Goal: Task Accomplishment & Management: Manage account settings

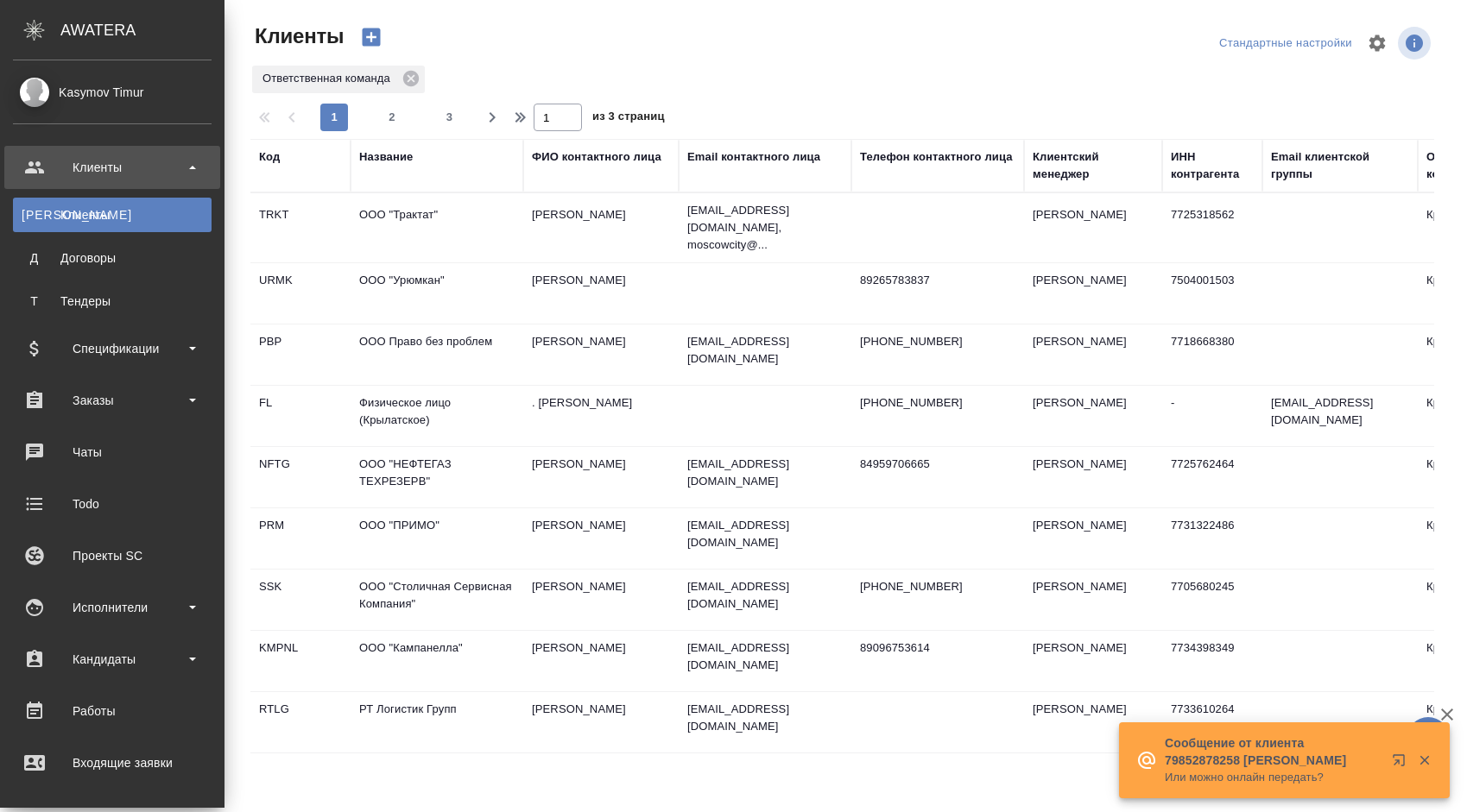
select select "RU"
click at [157, 388] on div "Заказы" at bounding box center [112, 400] width 199 height 26
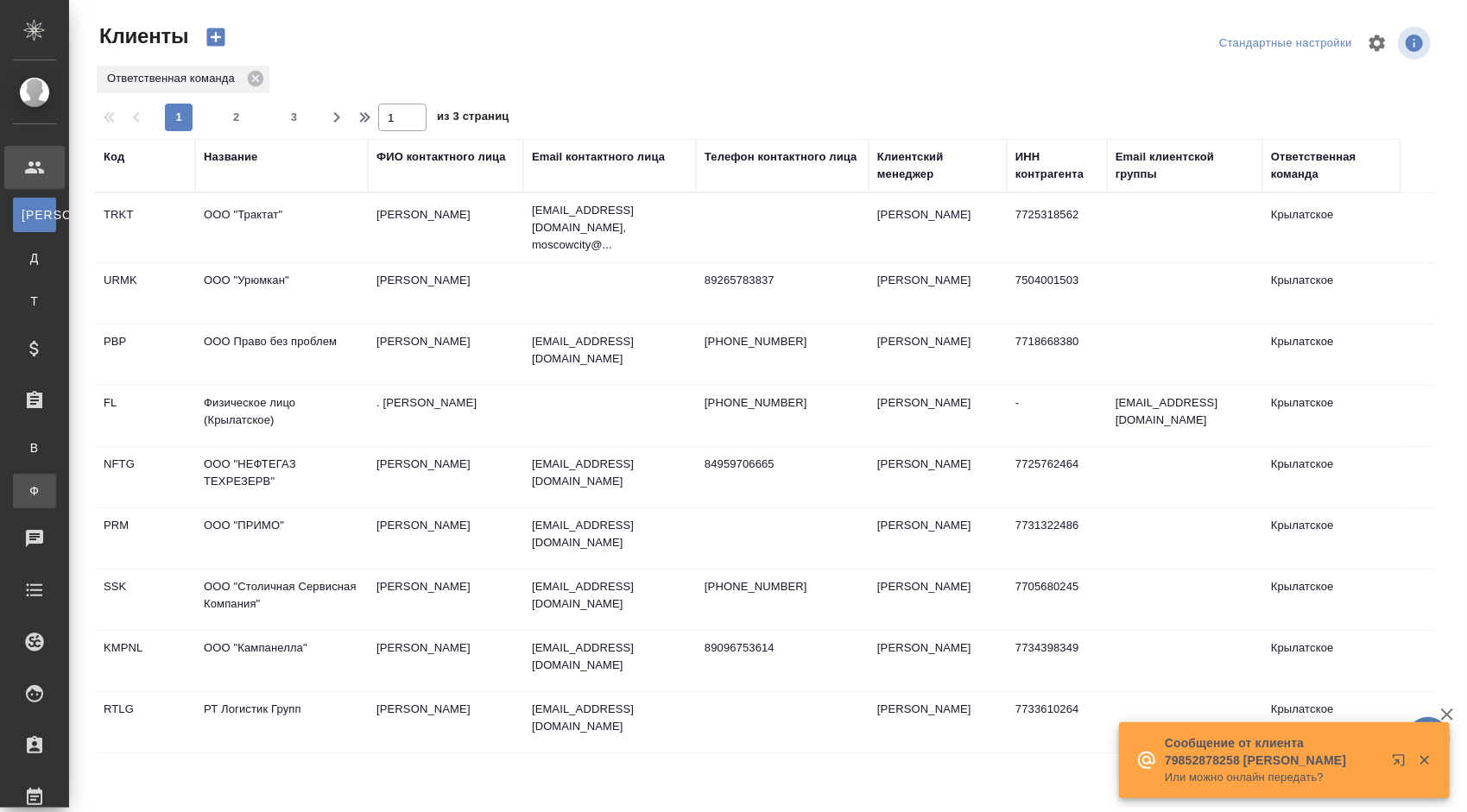
click at [26, 488] on div "Заказы физ. лиц" at bounding box center [13, 491] width 26 height 17
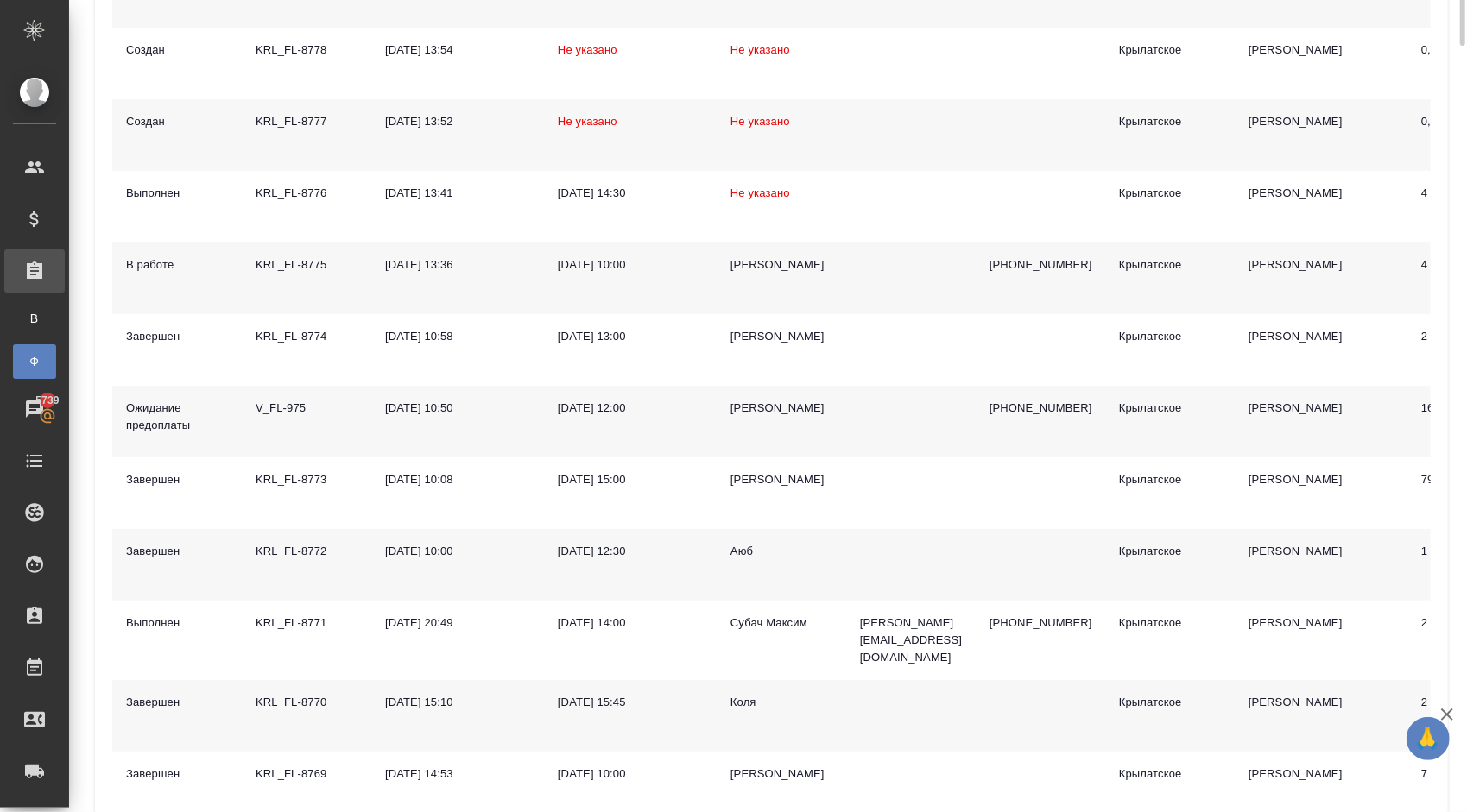
scroll to position [432, 0]
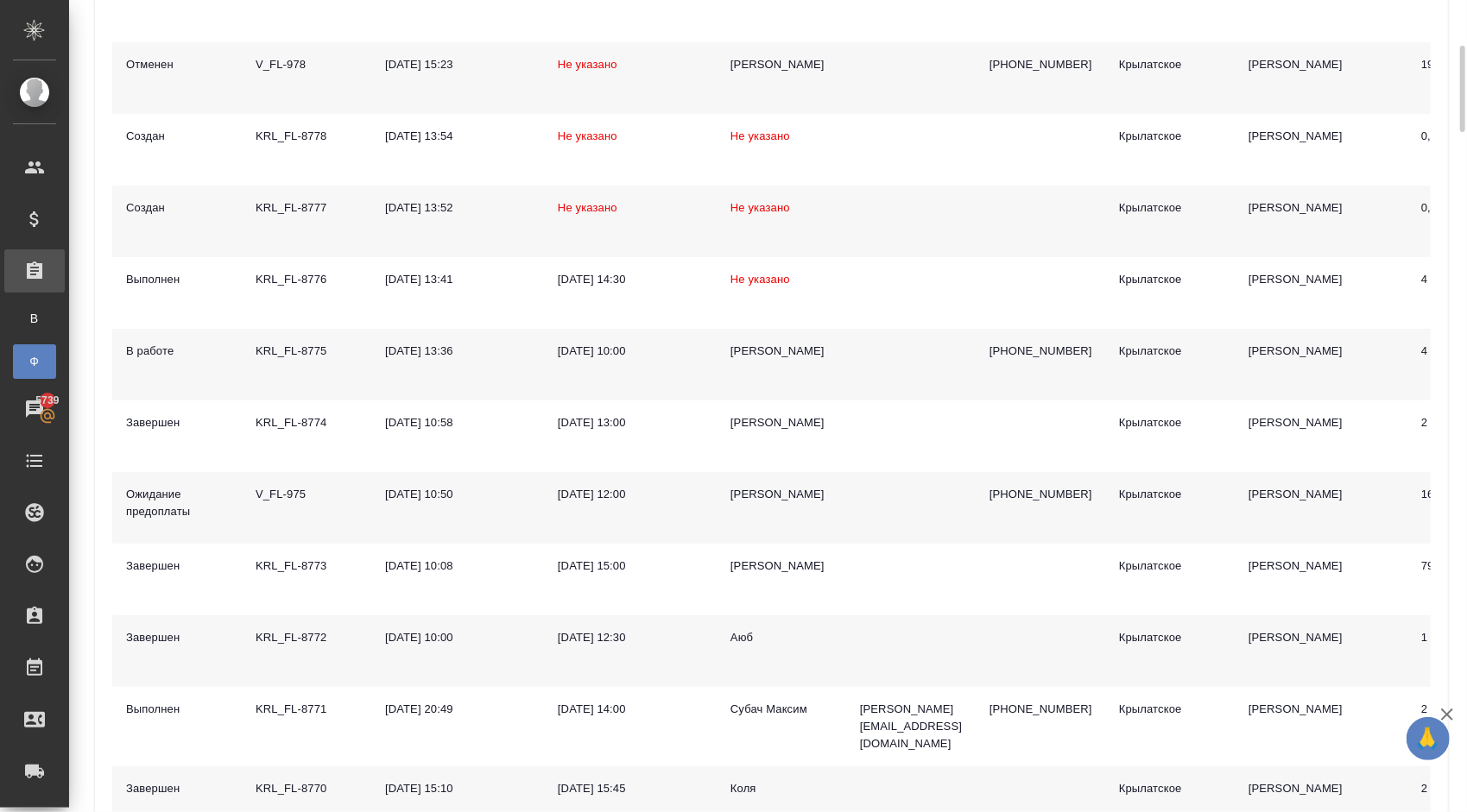
click at [750, 347] on div "Елена" at bounding box center [781, 350] width 102 height 17
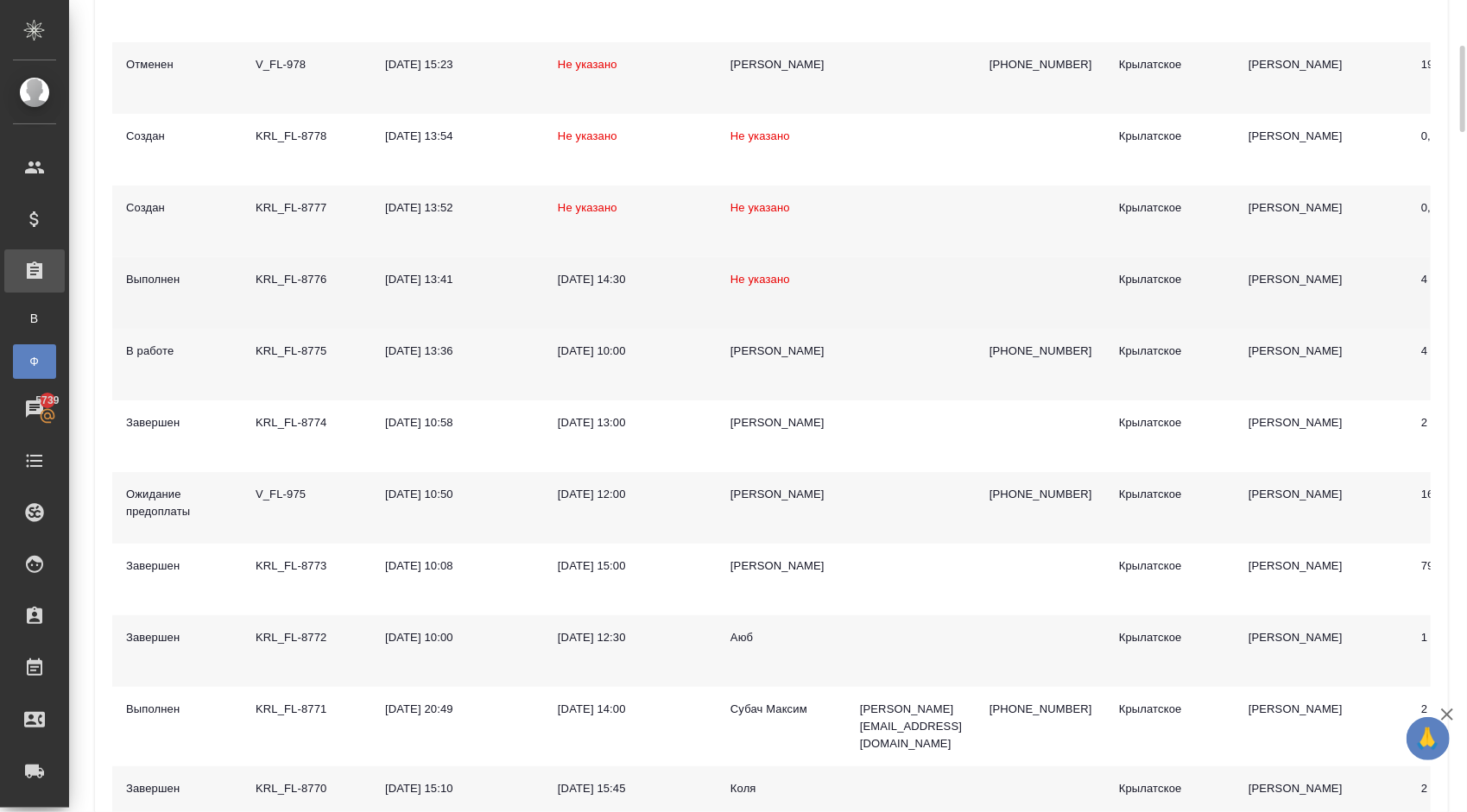
click at [738, 276] on span "Не указано" at bounding box center [760, 279] width 60 height 13
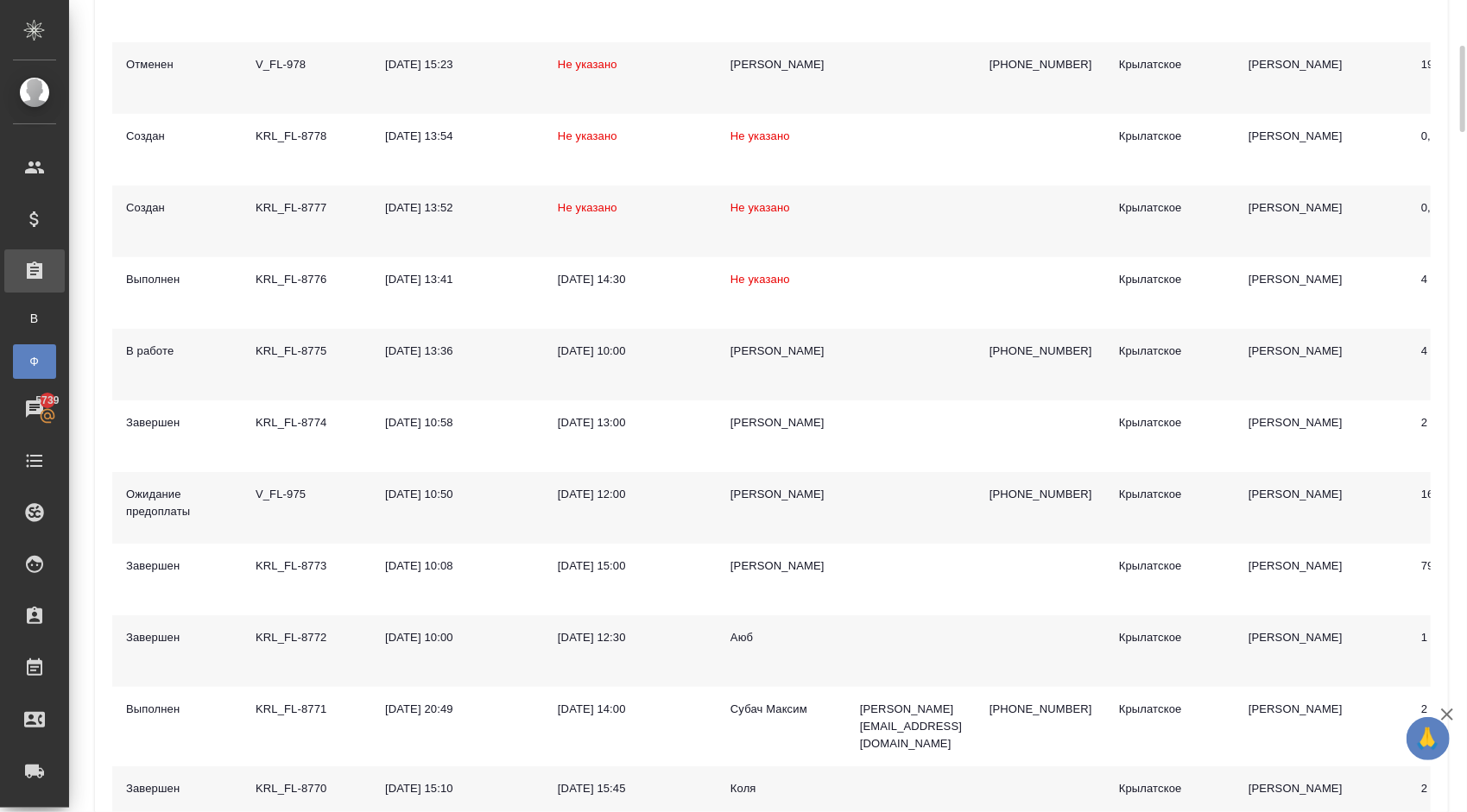
click at [780, 205] on span "Не указано" at bounding box center [760, 207] width 60 height 13
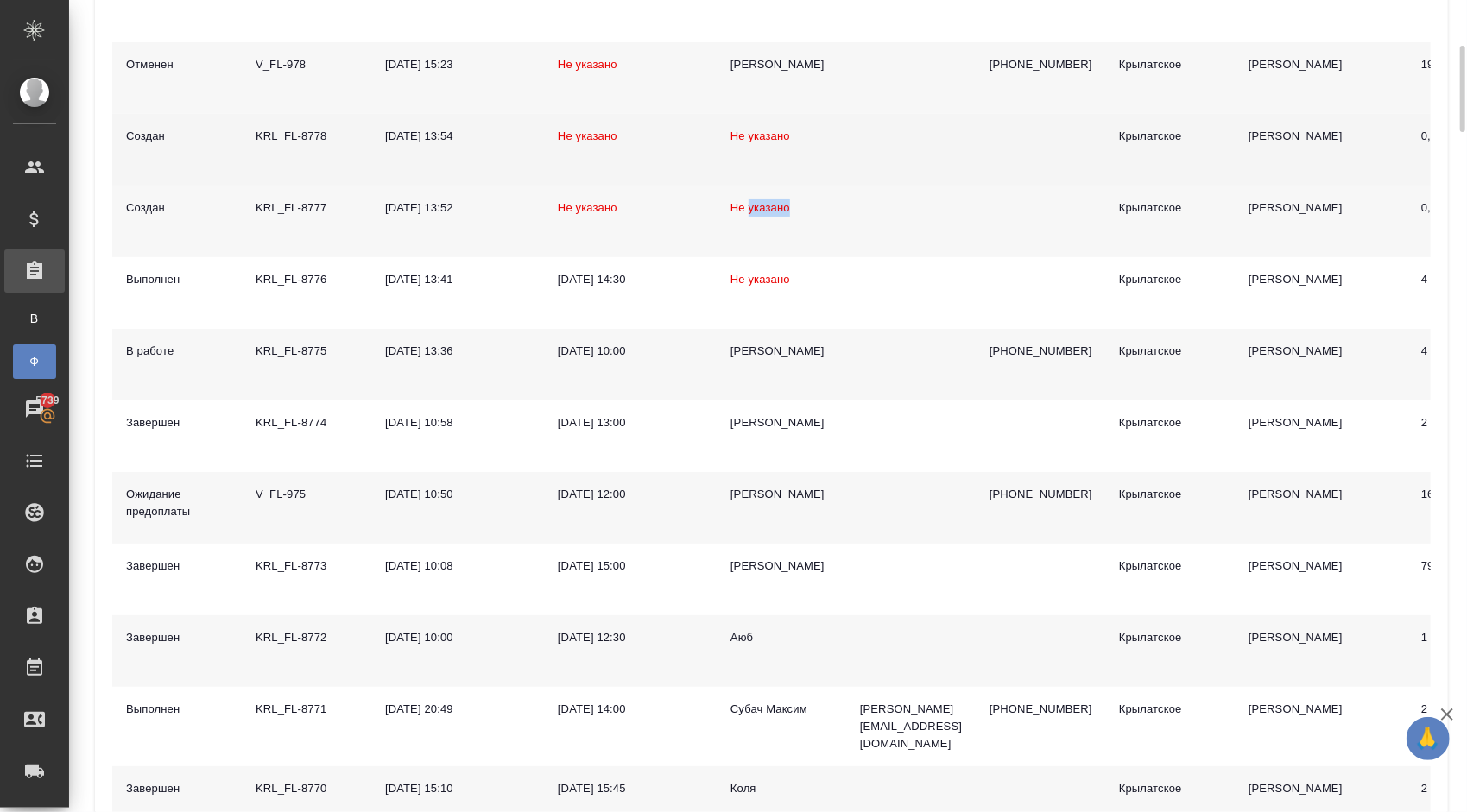
scroll to position [259, 0]
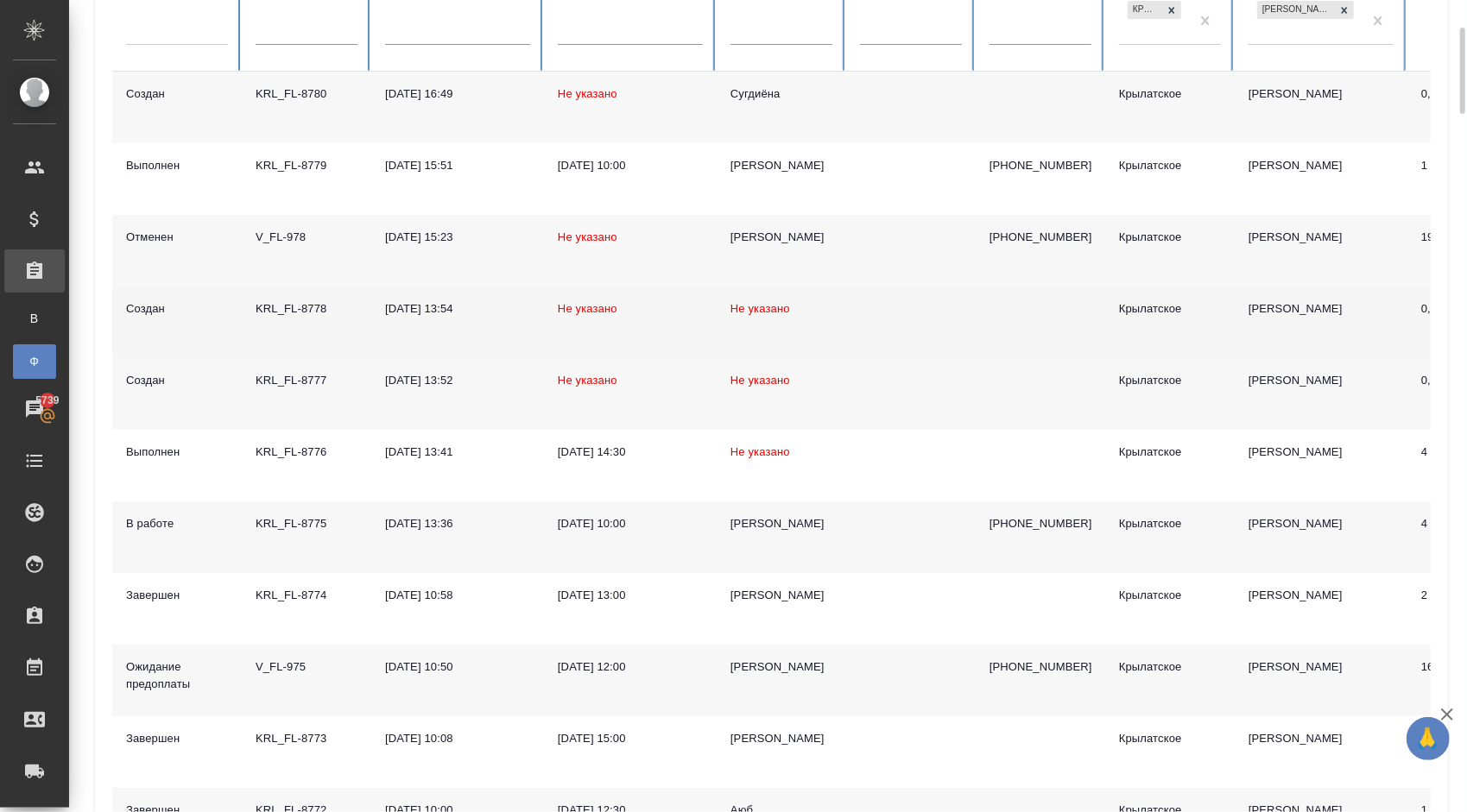
click at [748, 309] on span "Не указано" at bounding box center [760, 308] width 60 height 13
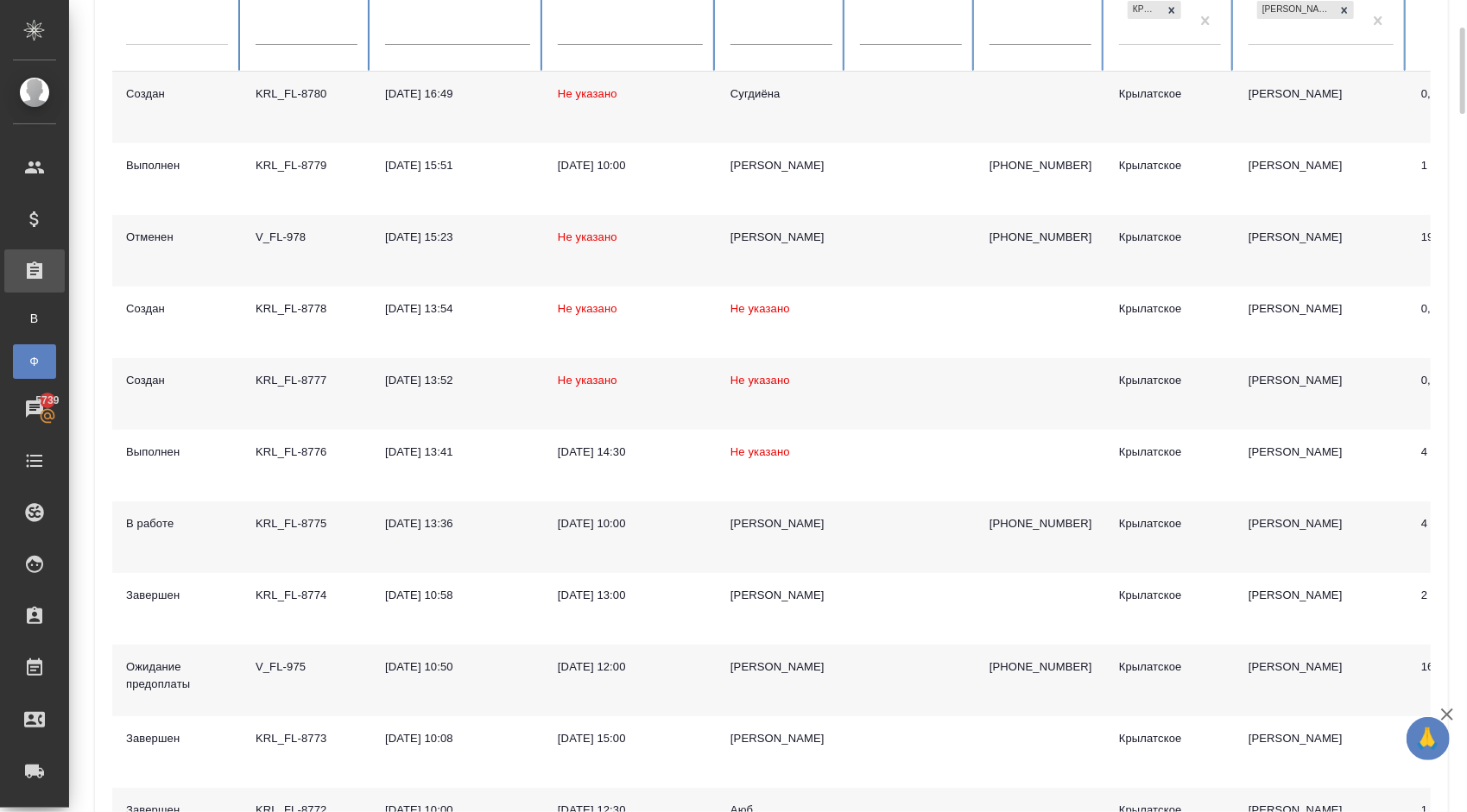
click at [765, 98] on div "Сугдиёна" at bounding box center [781, 94] width 102 height 17
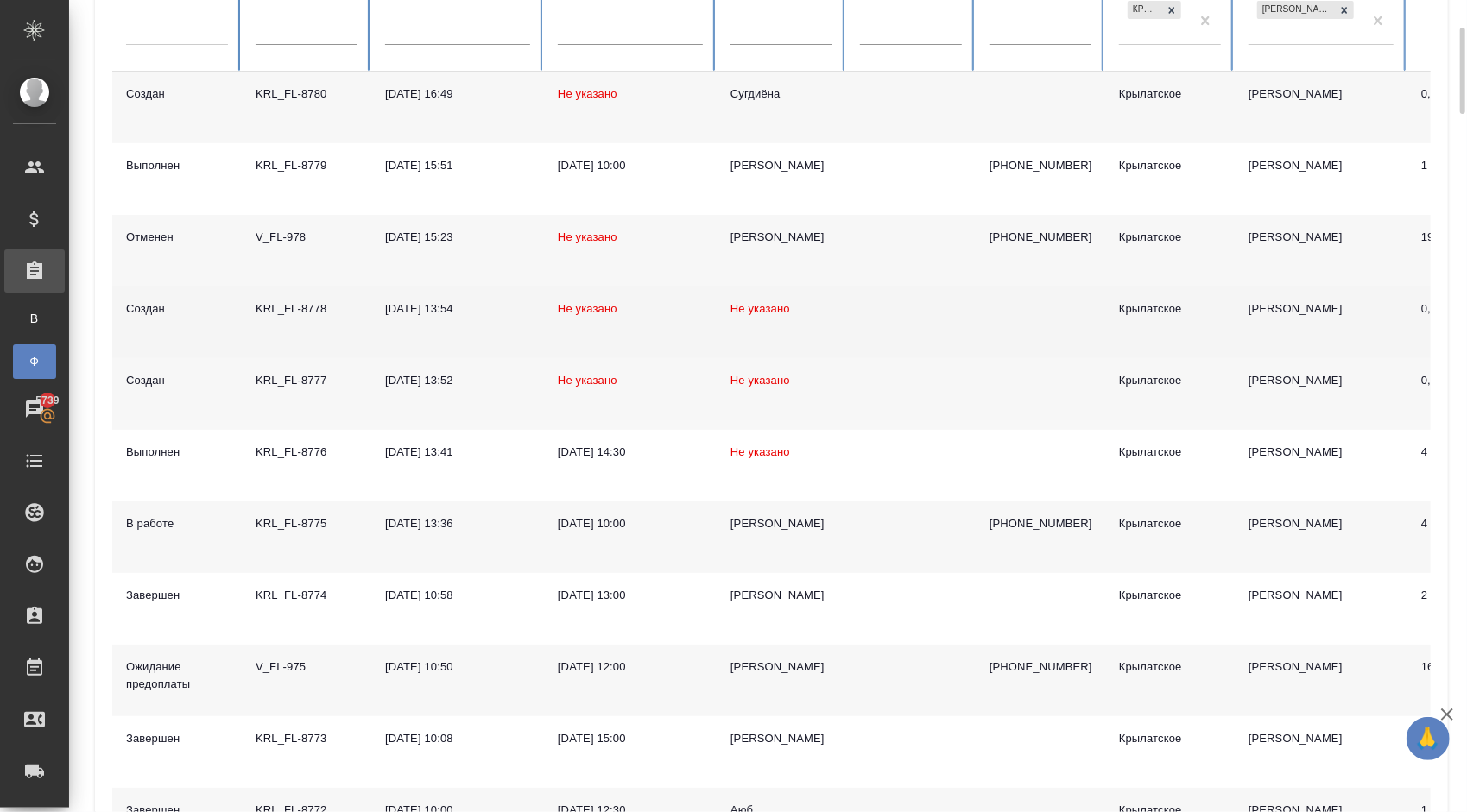
click at [753, 309] on span "Не указано" at bounding box center [760, 308] width 60 height 13
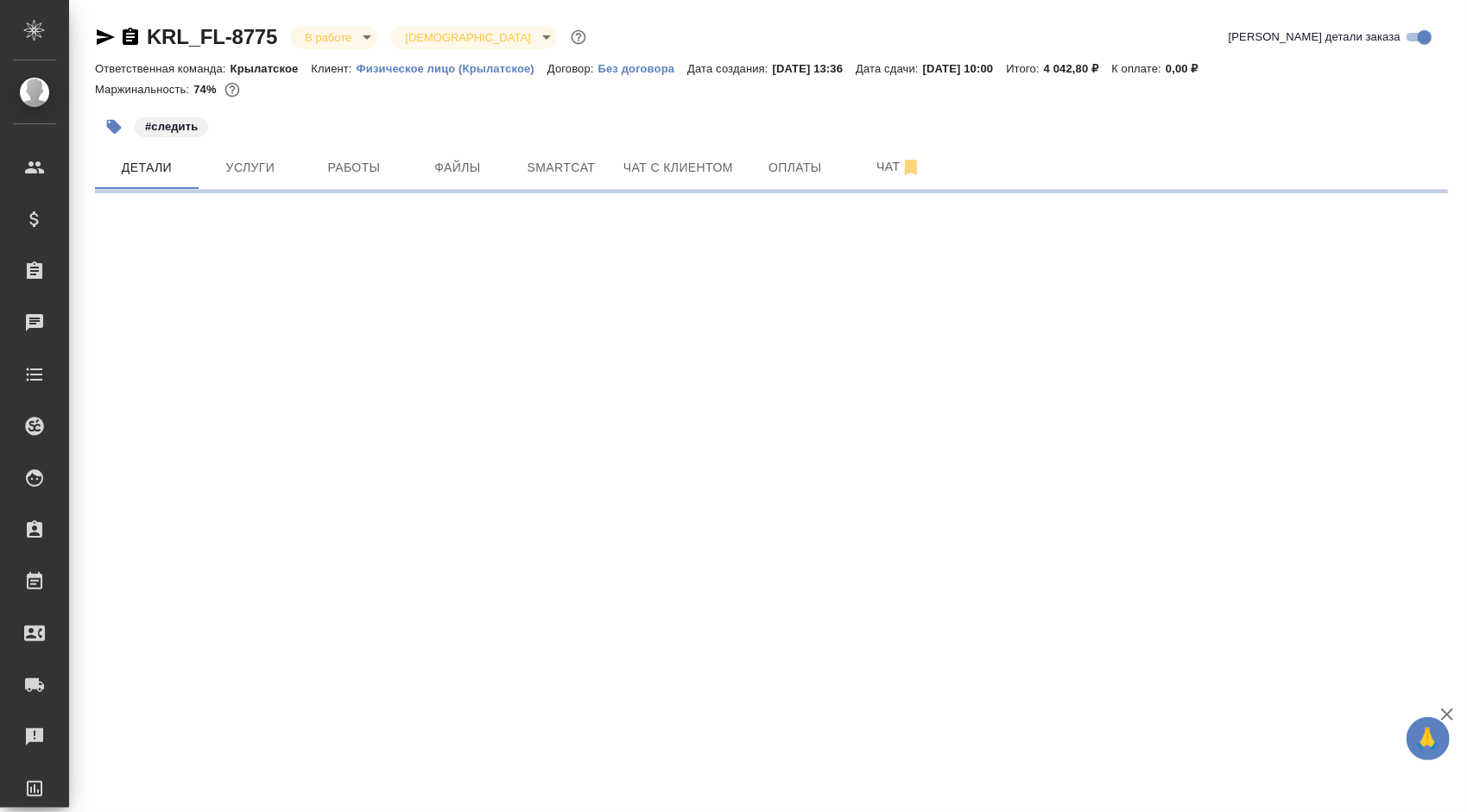
select select "RU"
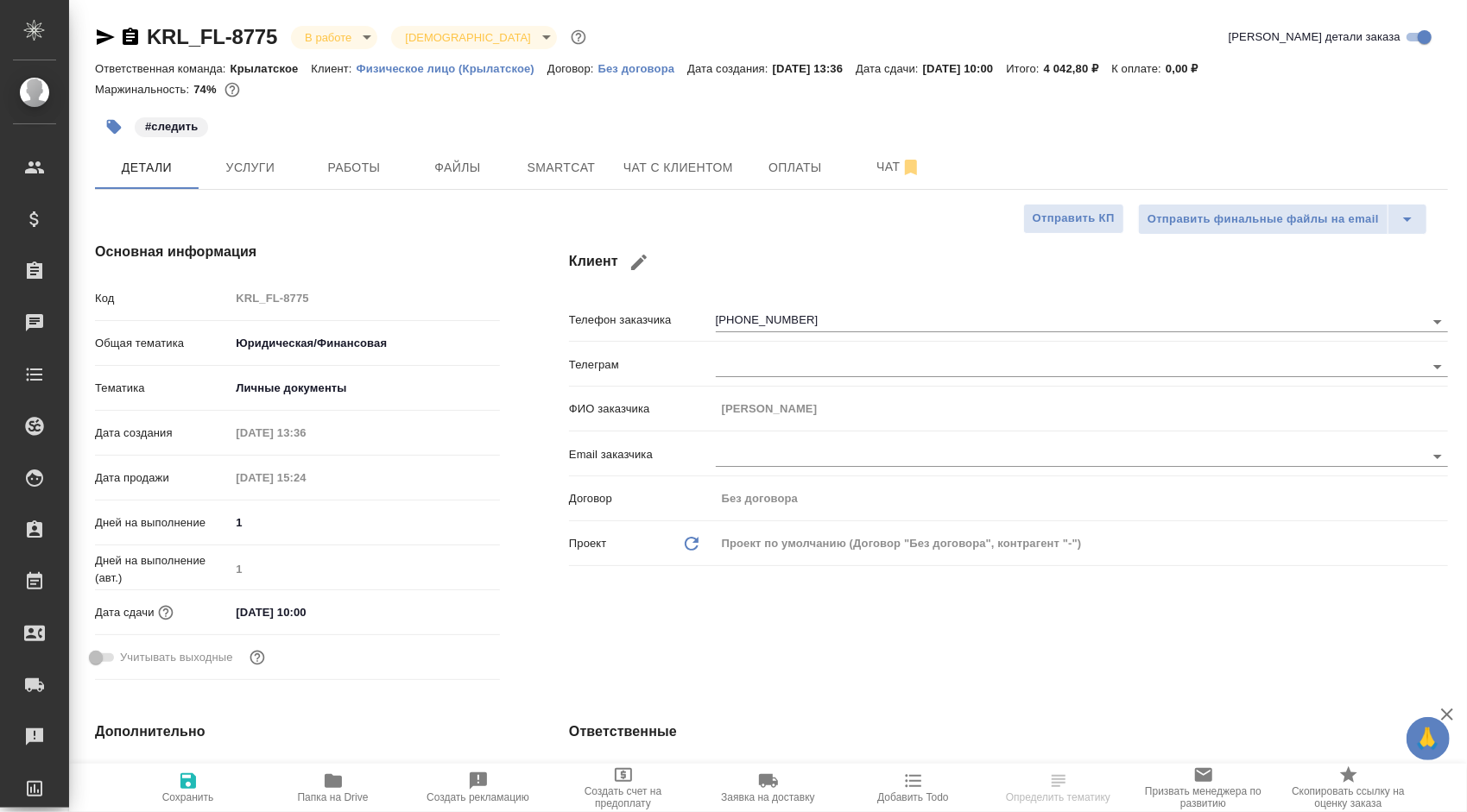
type textarea "x"
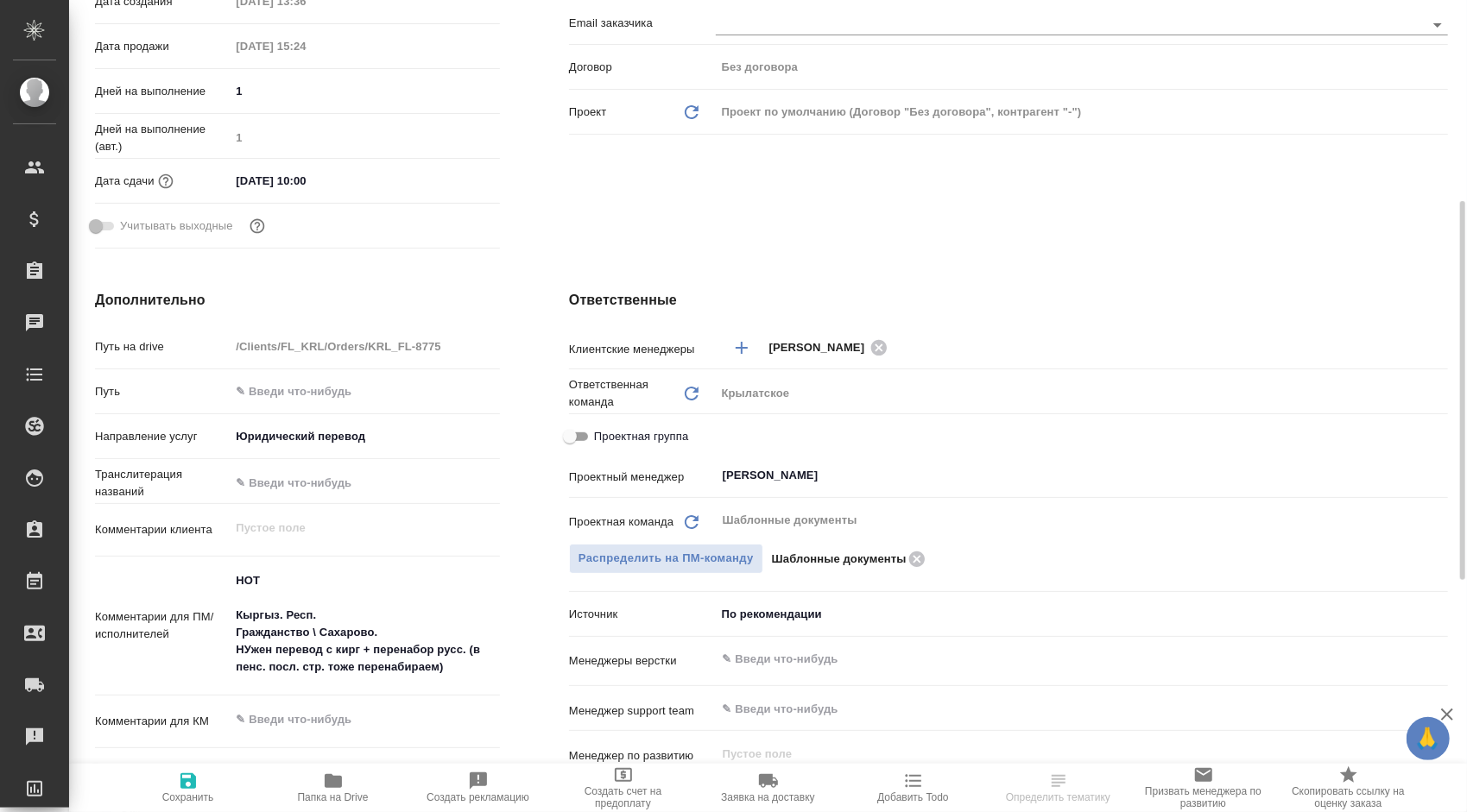
scroll to position [87, 0]
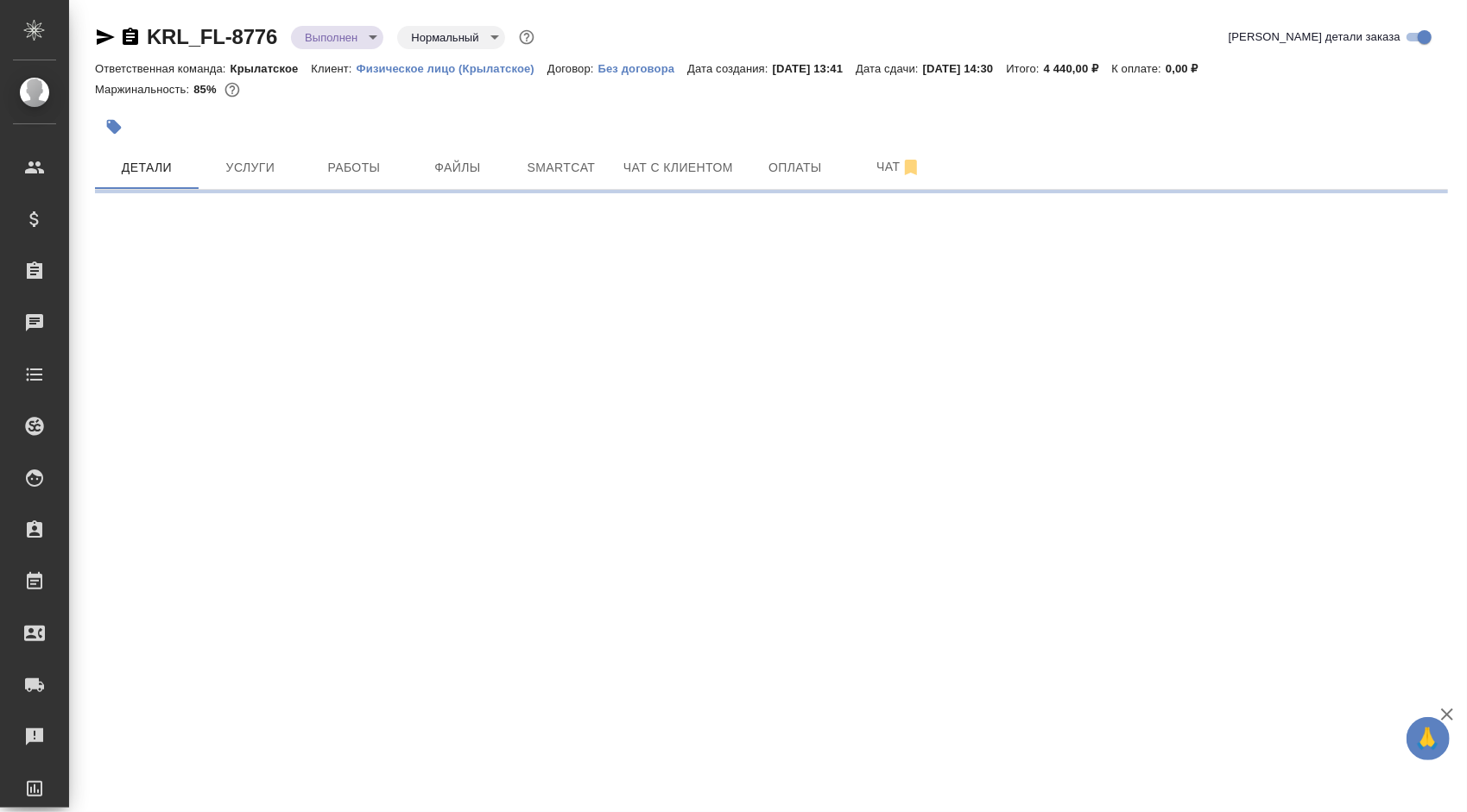
select select "RU"
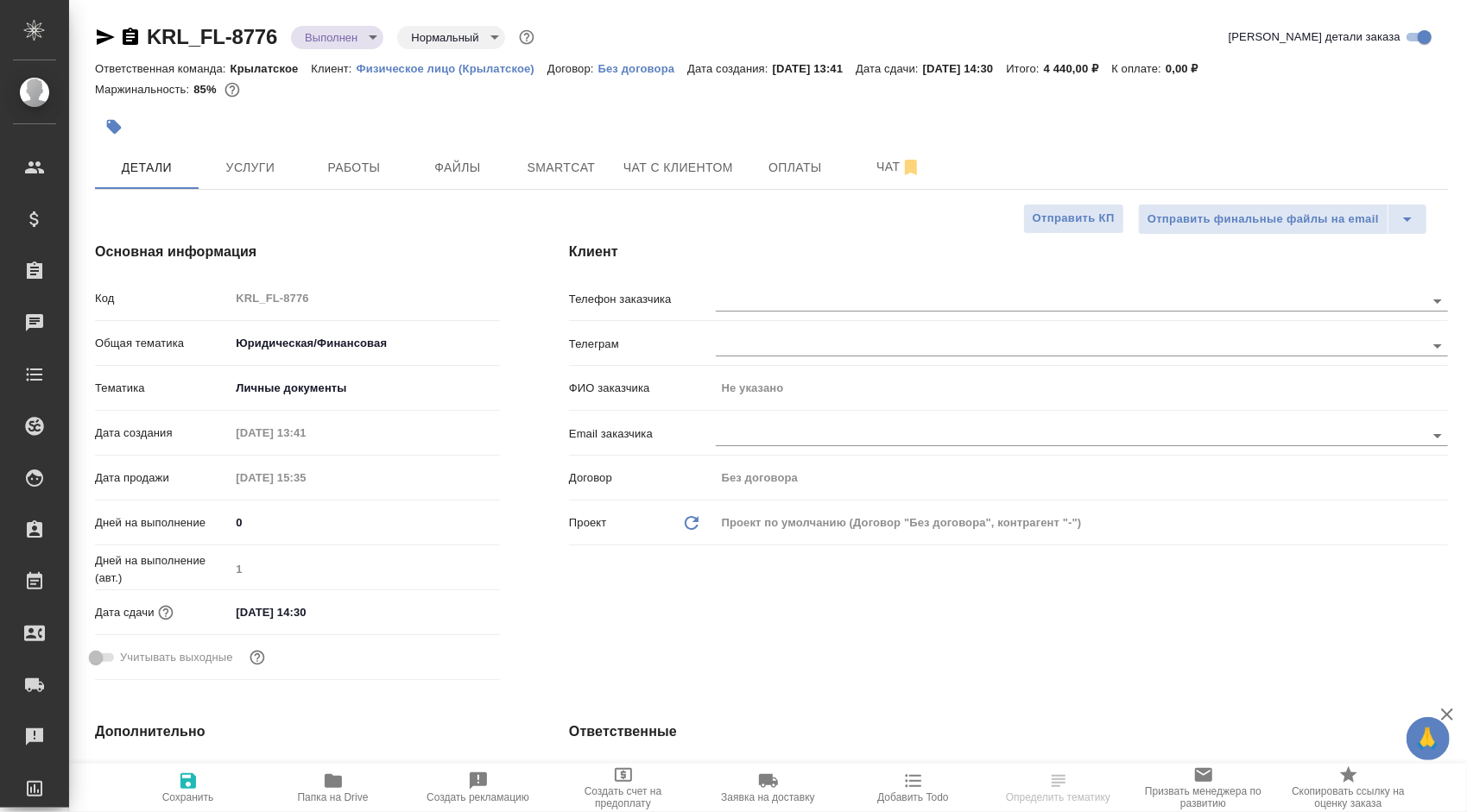
type textarea "x"
click at [811, 310] on div at bounding box center [1082, 301] width 733 height 22
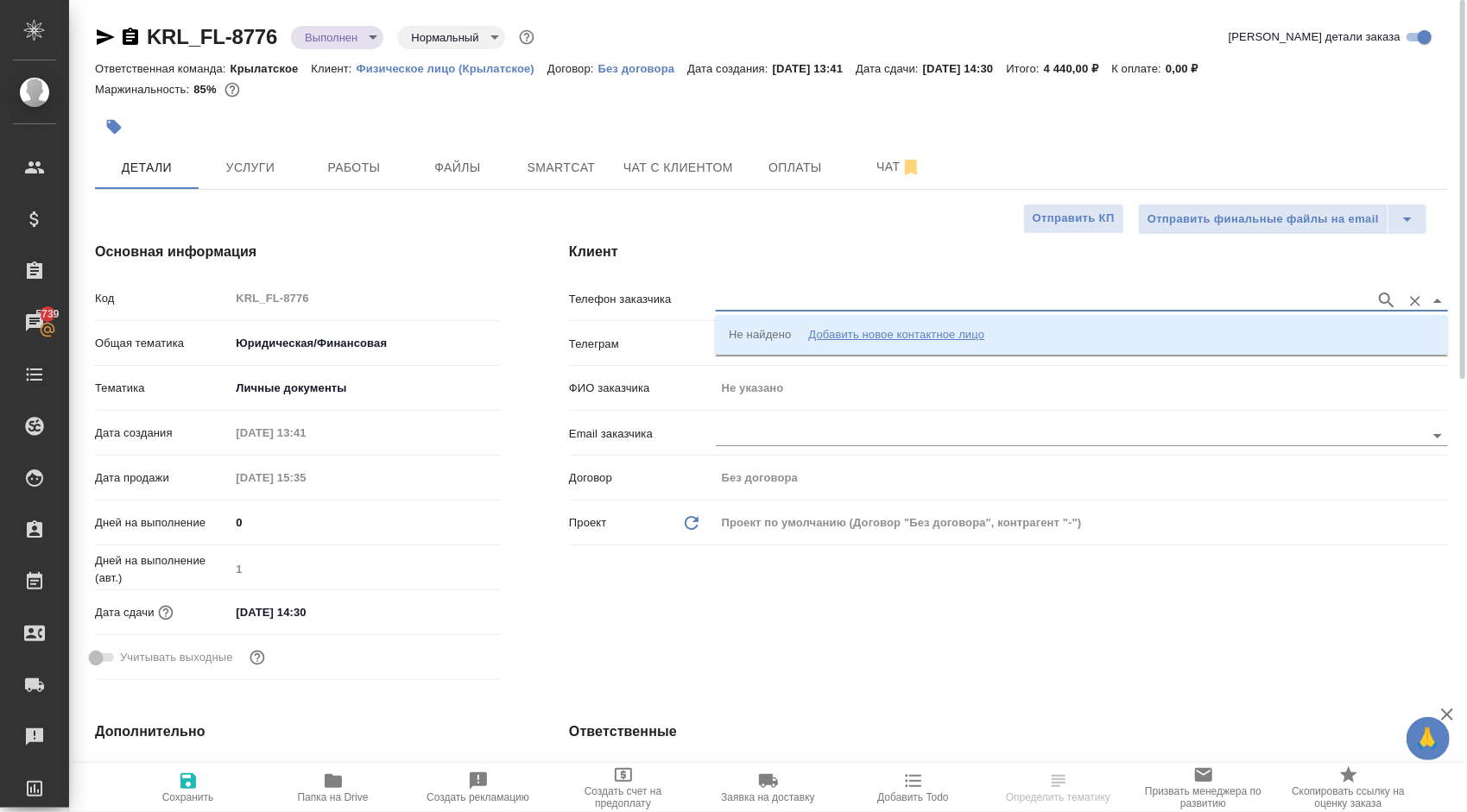
click at [888, 300] on input "text" at bounding box center [1041, 300] width 651 height 21
click at [905, 325] on li "Не найдено Добавить новое контактное лицо" at bounding box center [1081, 334] width 733 height 31
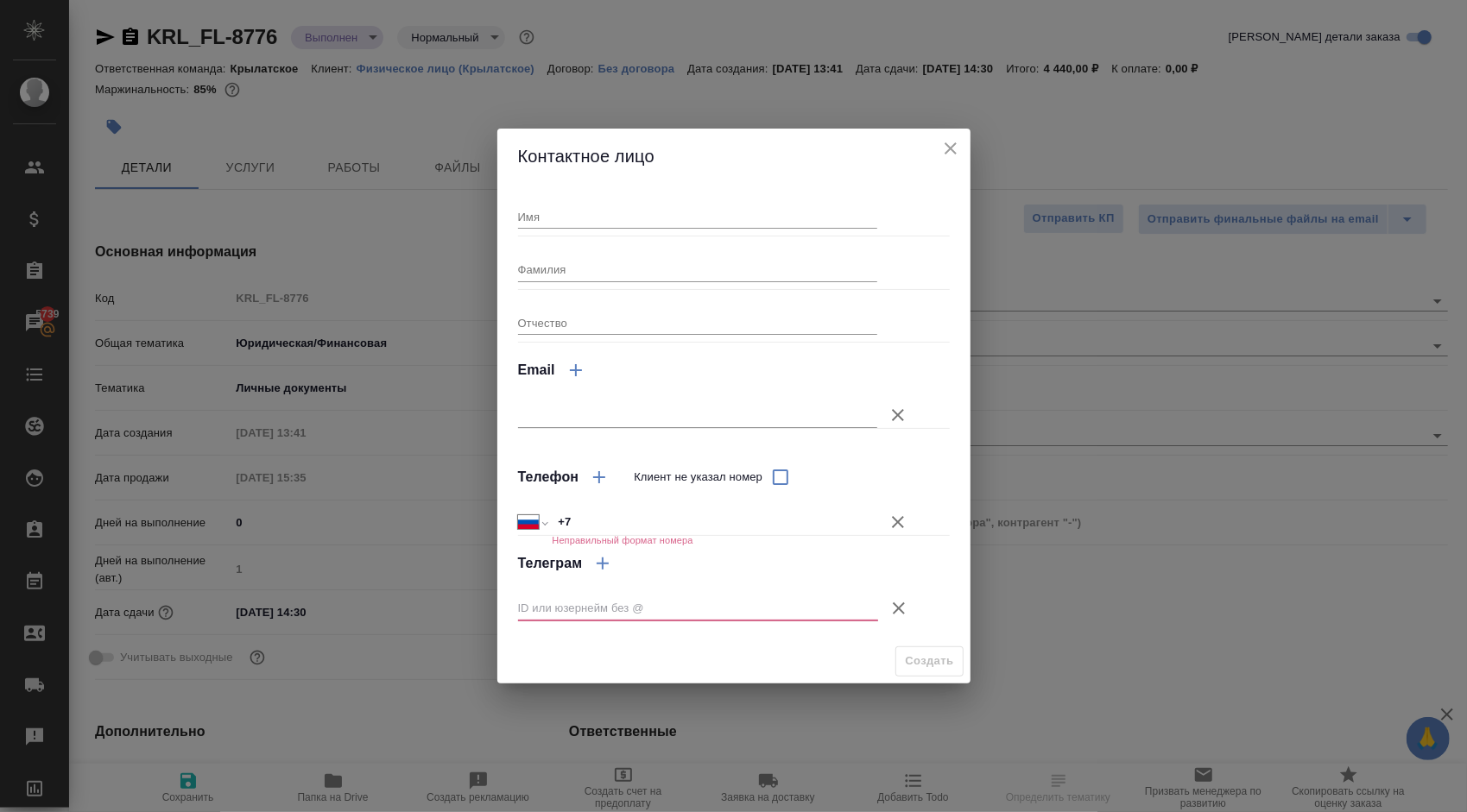
click at [585, 216] on input "Имя" at bounding box center [698, 217] width 360 height 24
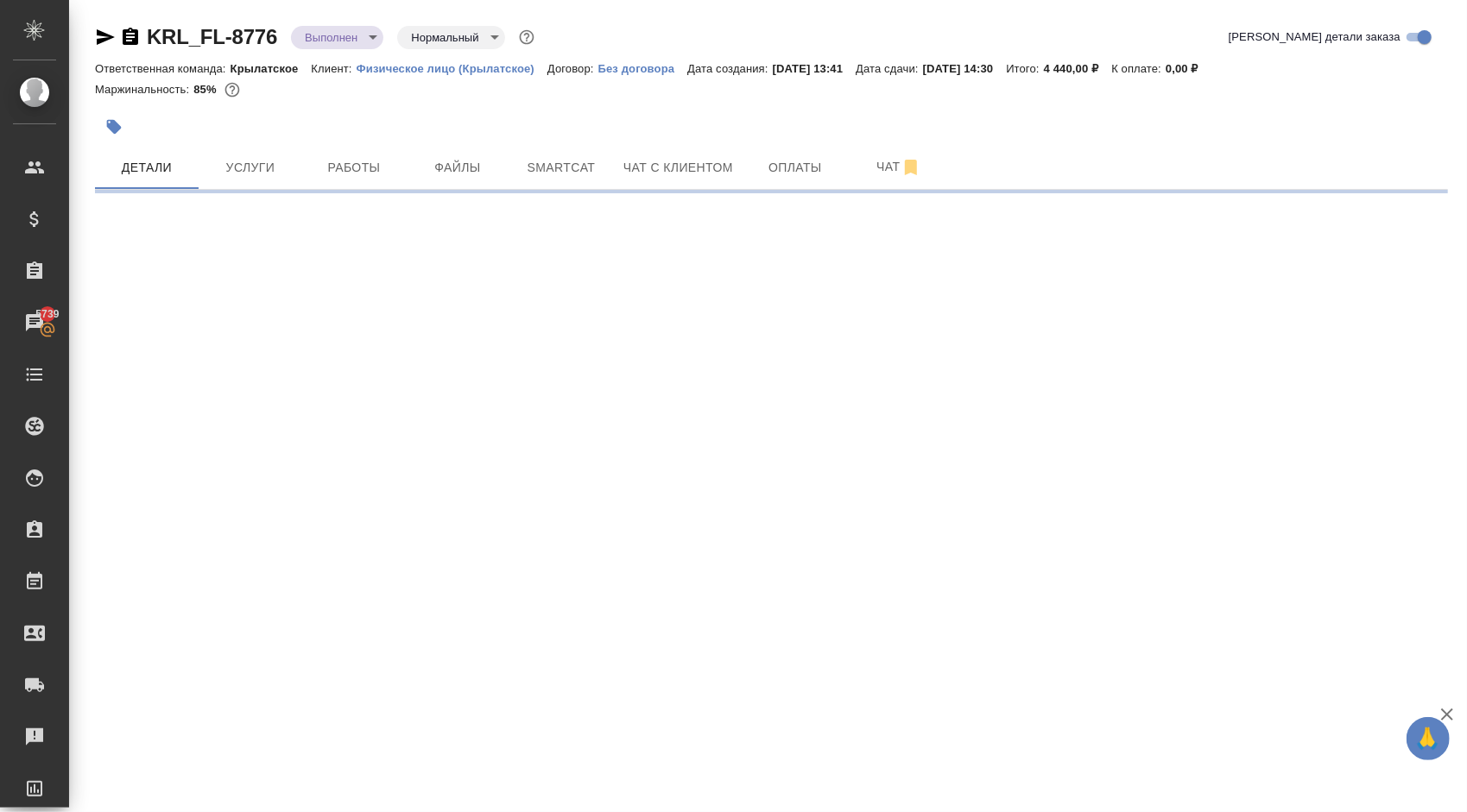
select select "RU"
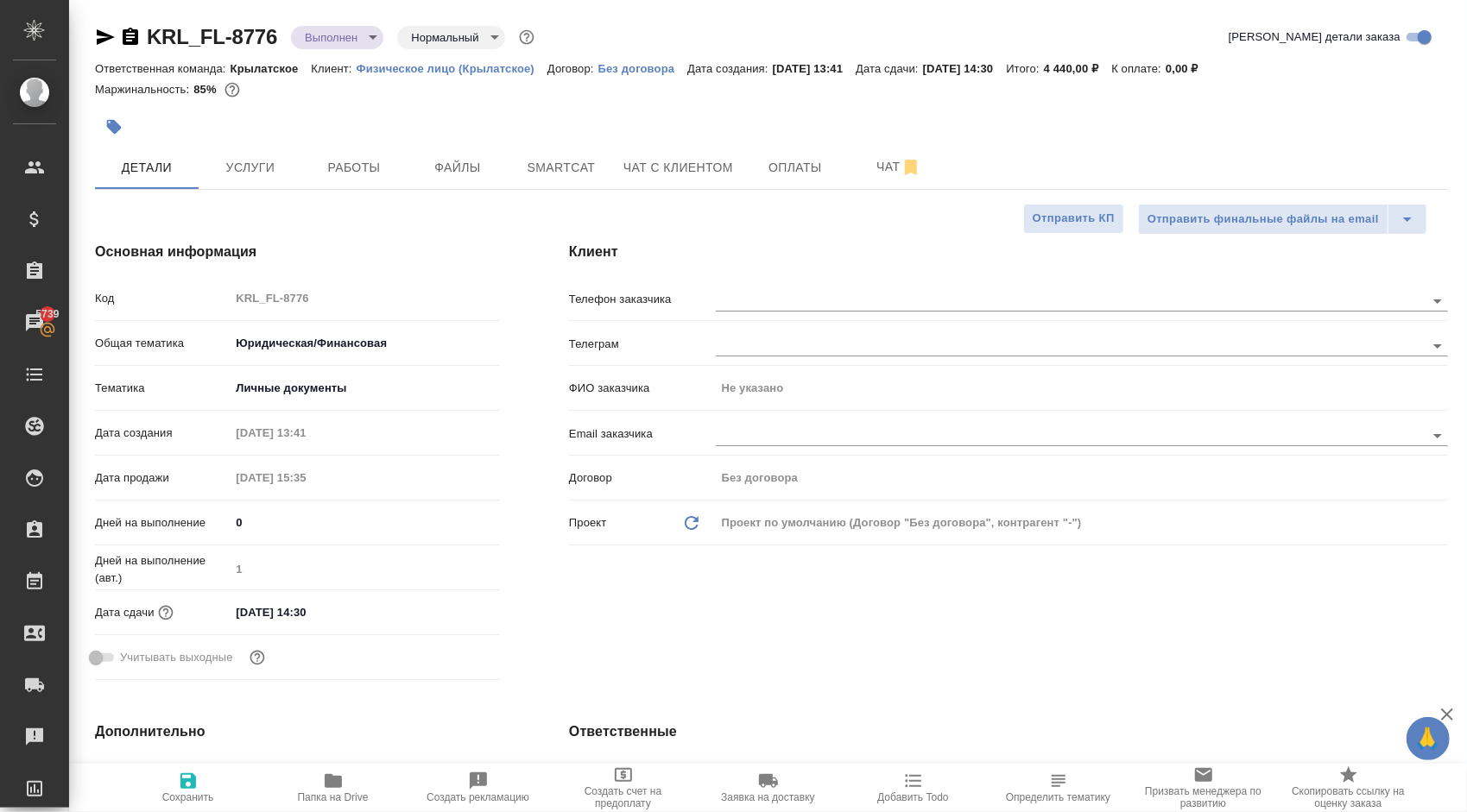
type textarea "x"
click at [822, 275] on div "Клиент Телефон заказчика Телеграм ФИО заказчика Не указано Email заказчика Дого…" at bounding box center [1008, 464] width 947 height 514
click at [837, 289] on div at bounding box center [1082, 300] width 733 height 32
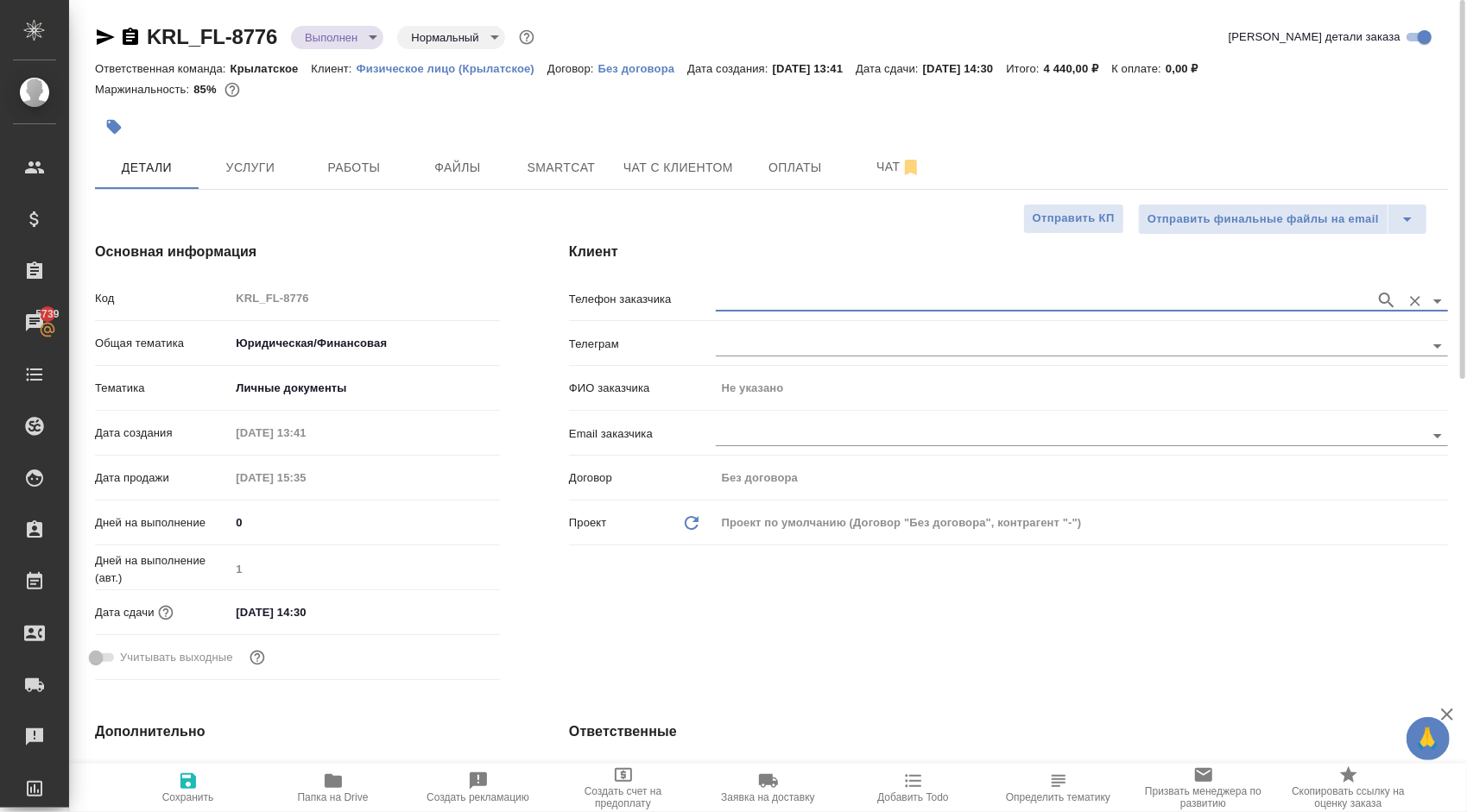
click at [860, 303] on input "text" at bounding box center [1041, 300] width 651 height 21
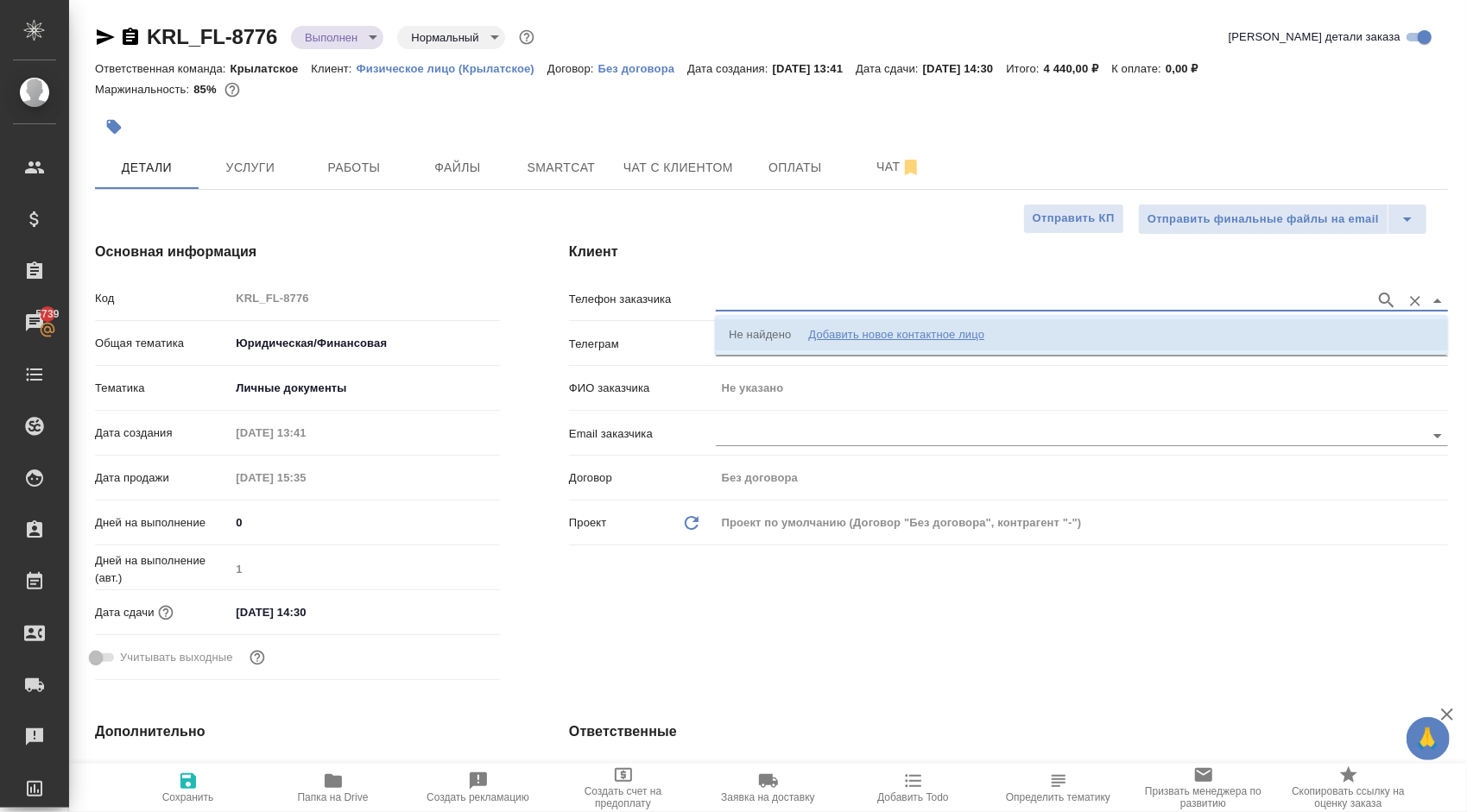
click at [891, 336] on div "Добавить новое контактное лицо" at bounding box center [896, 334] width 176 height 17
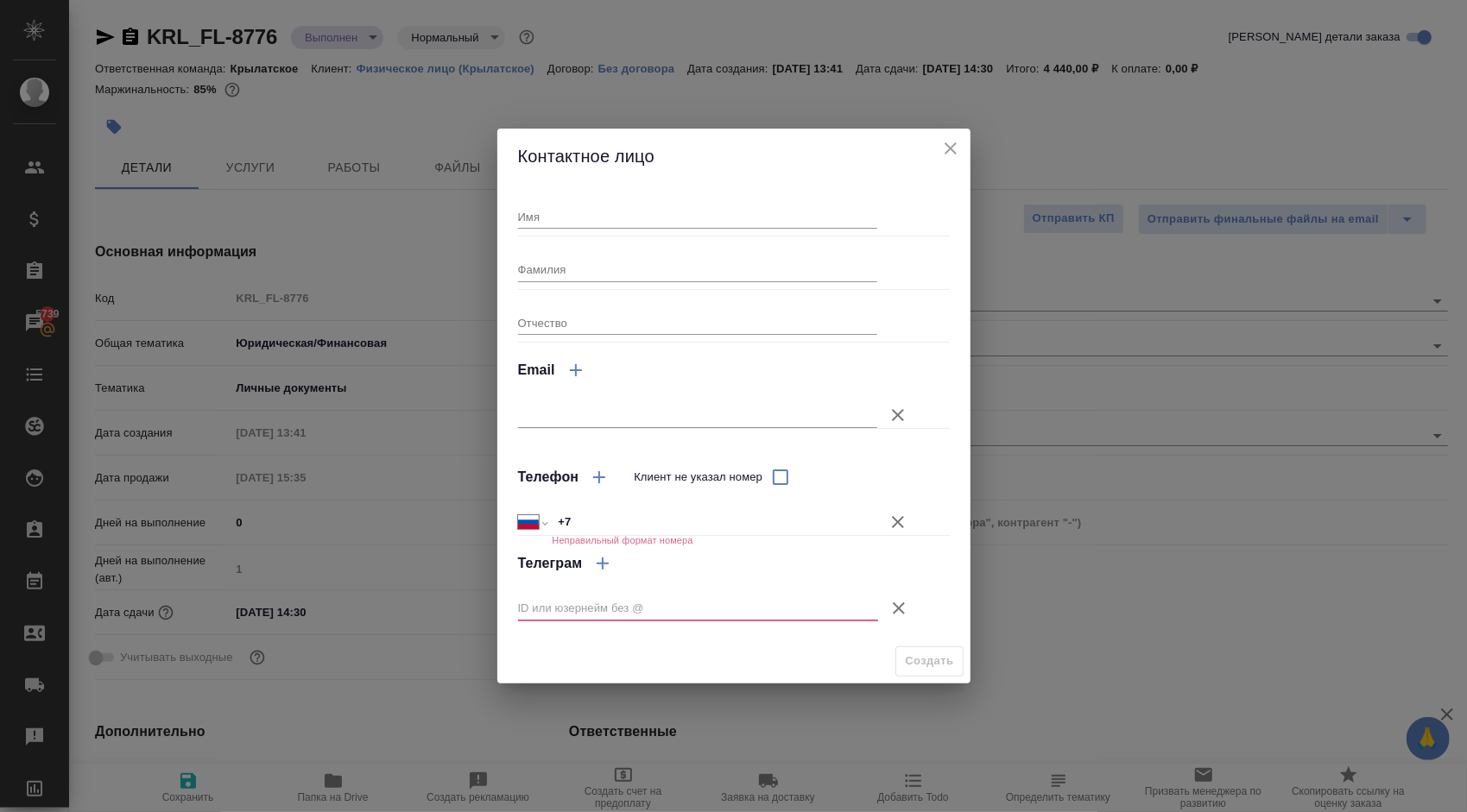
click at [614, 226] on input "Имя" at bounding box center [698, 217] width 360 height 24
type input "Муртазо"
click at [895, 612] on icon "button" at bounding box center [899, 608] width 12 height 12
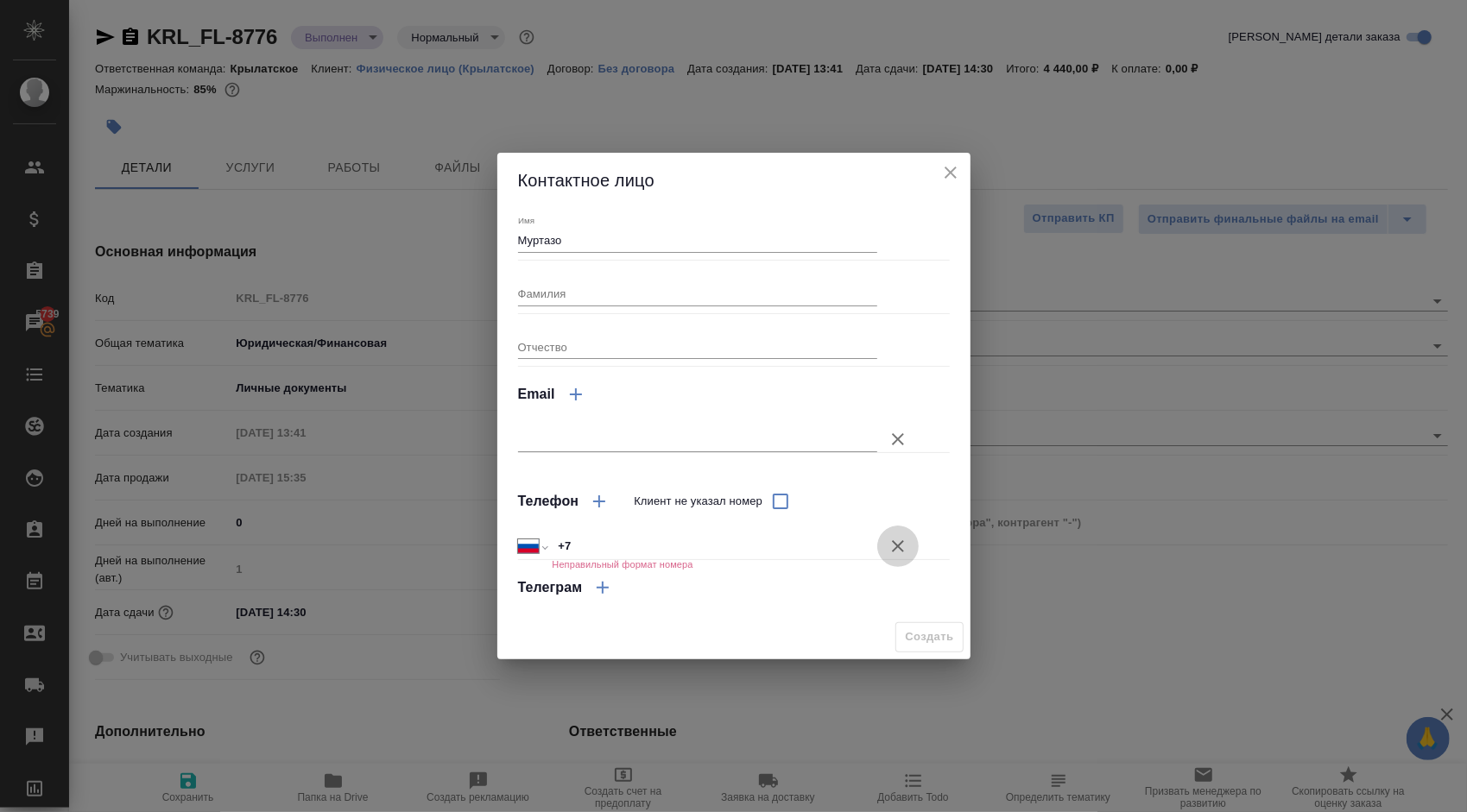
click at [900, 540] on icon "button" at bounding box center [898, 546] width 21 height 21
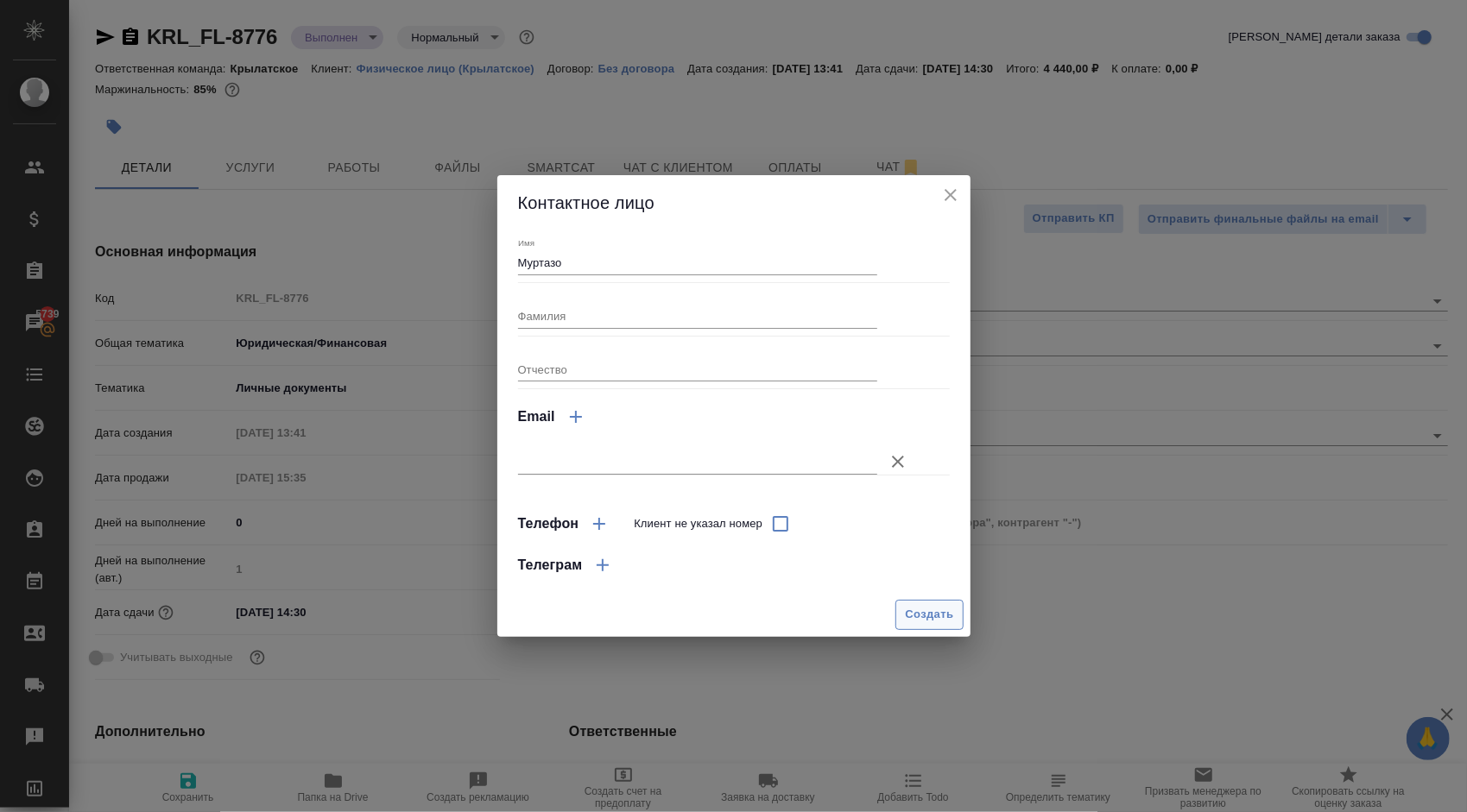
click at [929, 614] on span "Создать" at bounding box center [929, 615] width 49 height 20
type input "Муртазо"
type textarea "x"
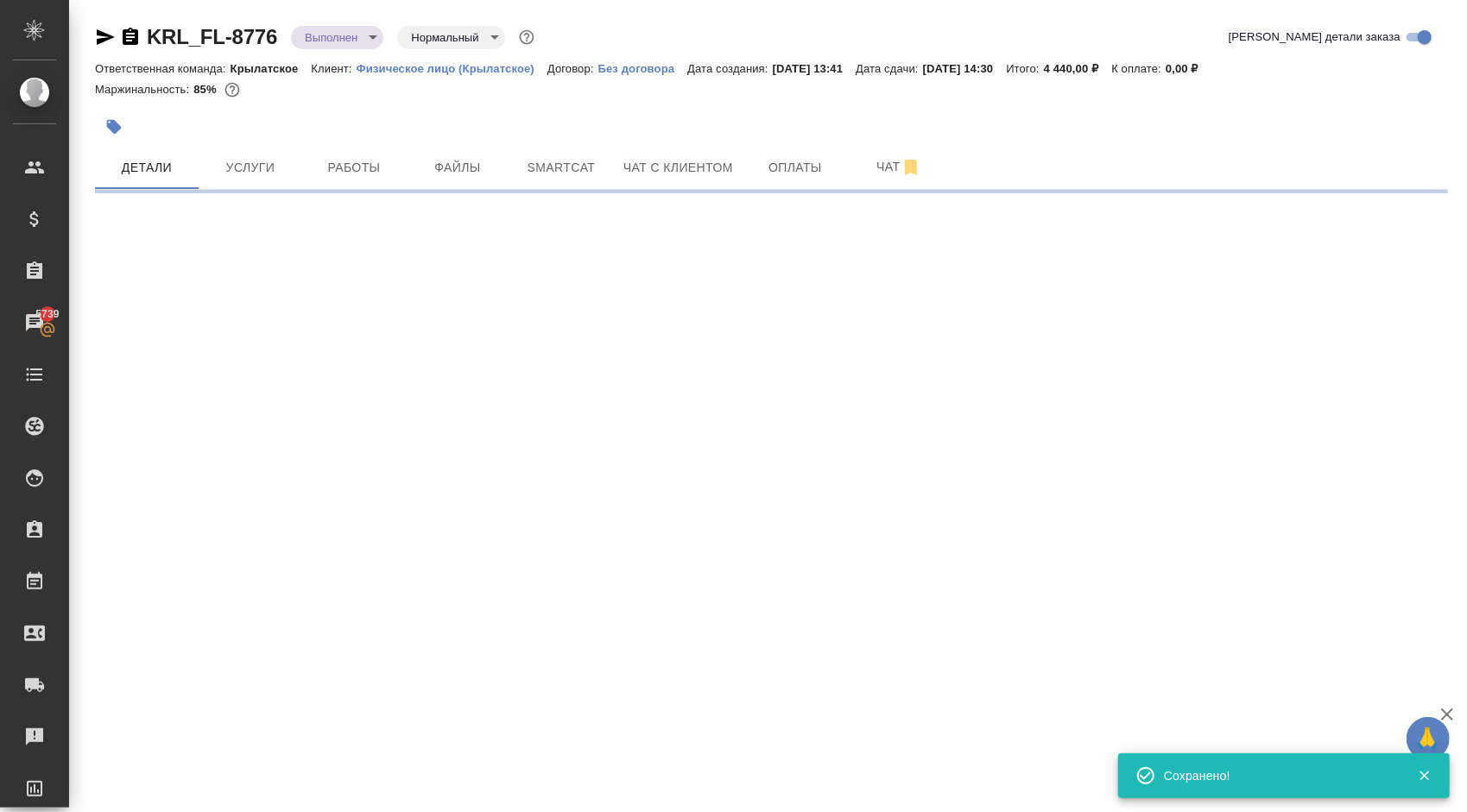
type input "holyTrinity"
select select "RU"
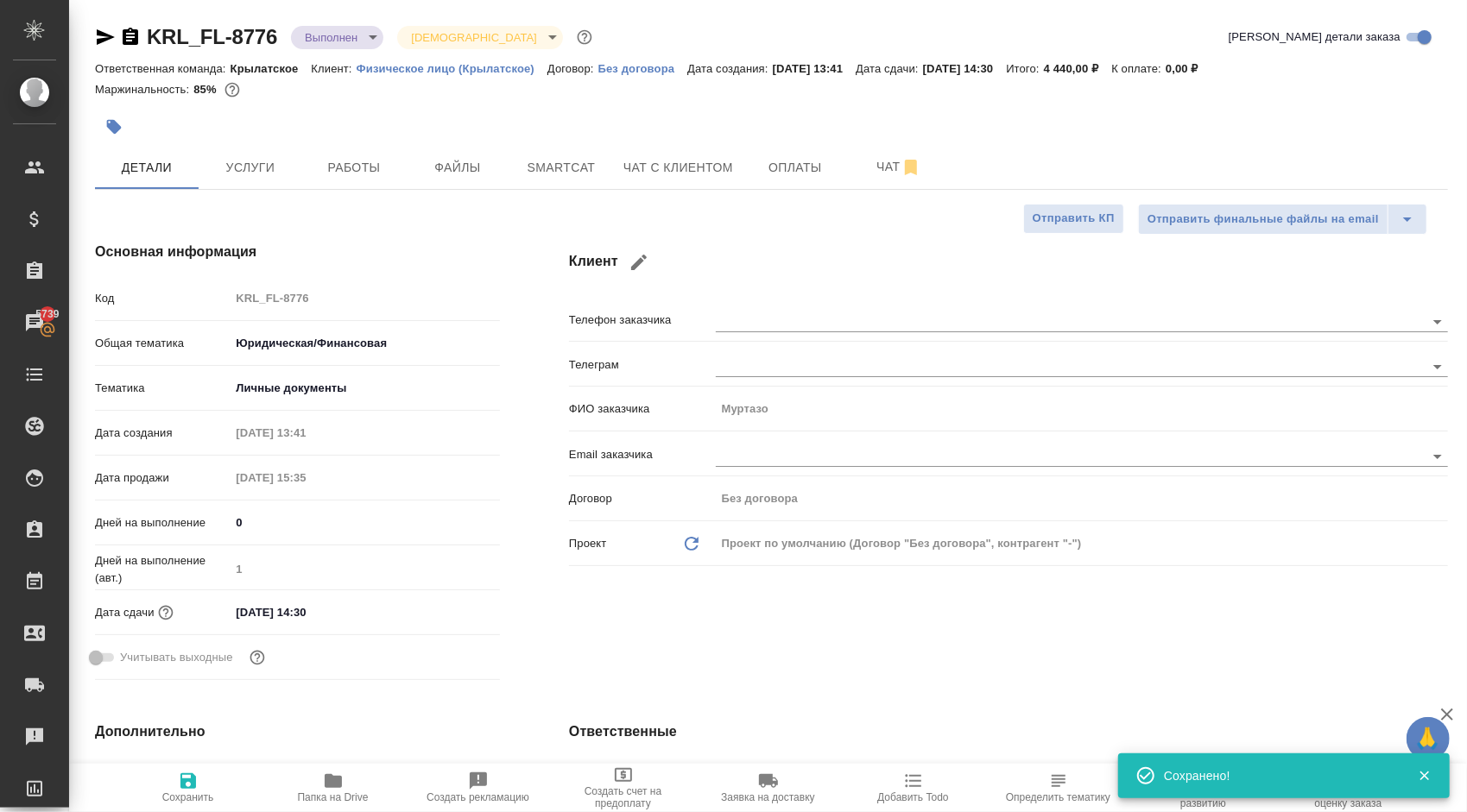
type textarea "x"
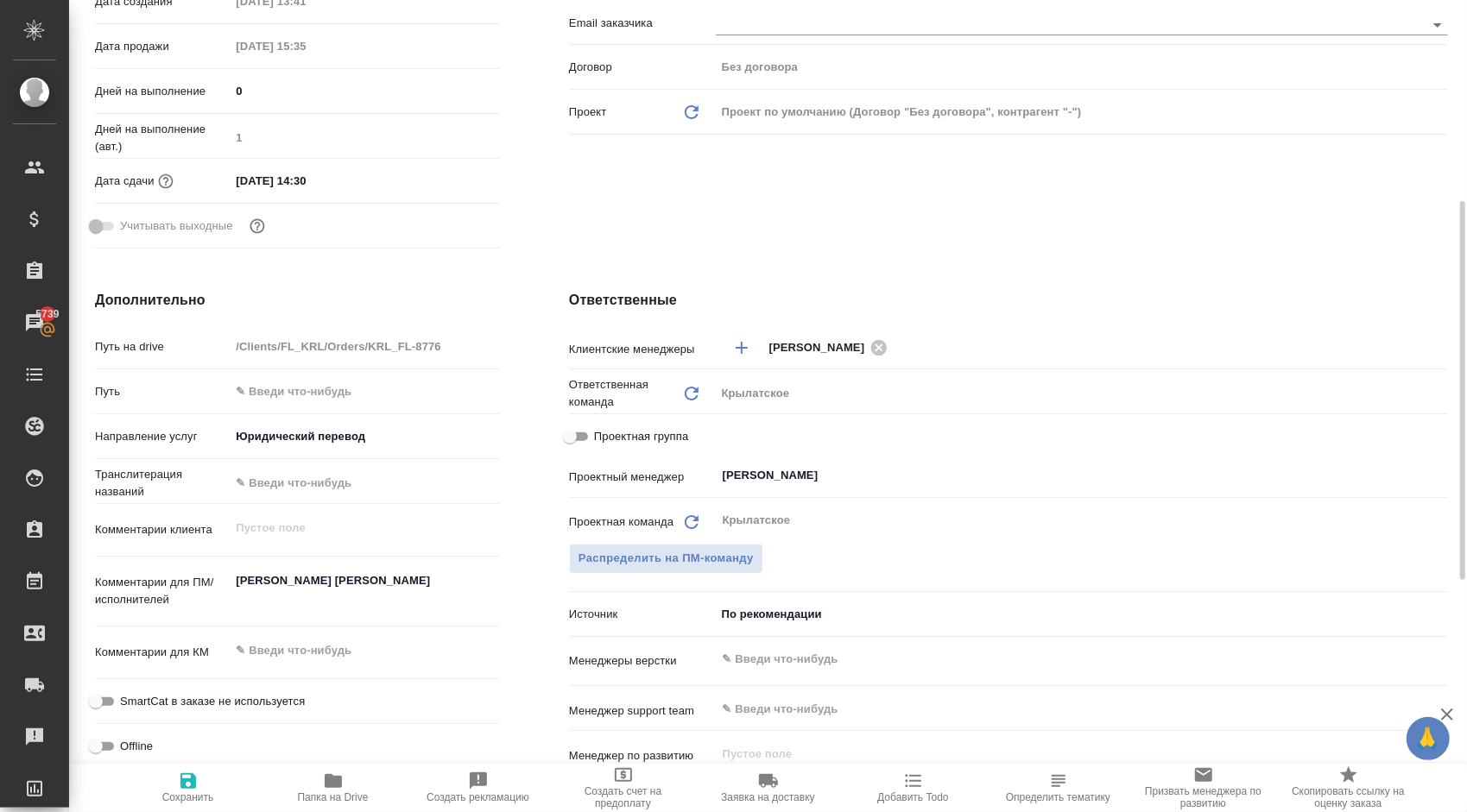
scroll to position [87, 0]
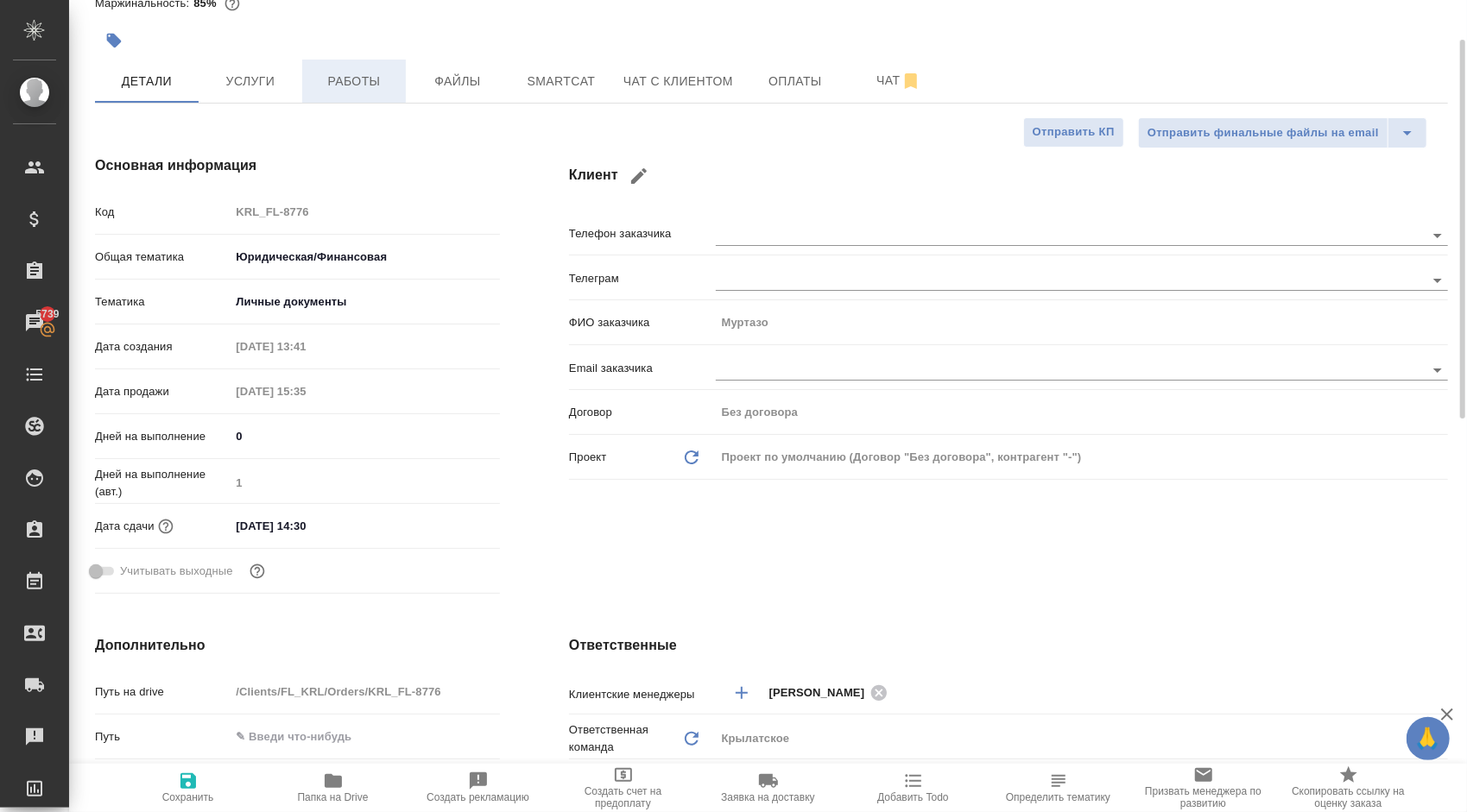
click at [323, 83] on span "Работы" at bounding box center [353, 82] width 83 height 22
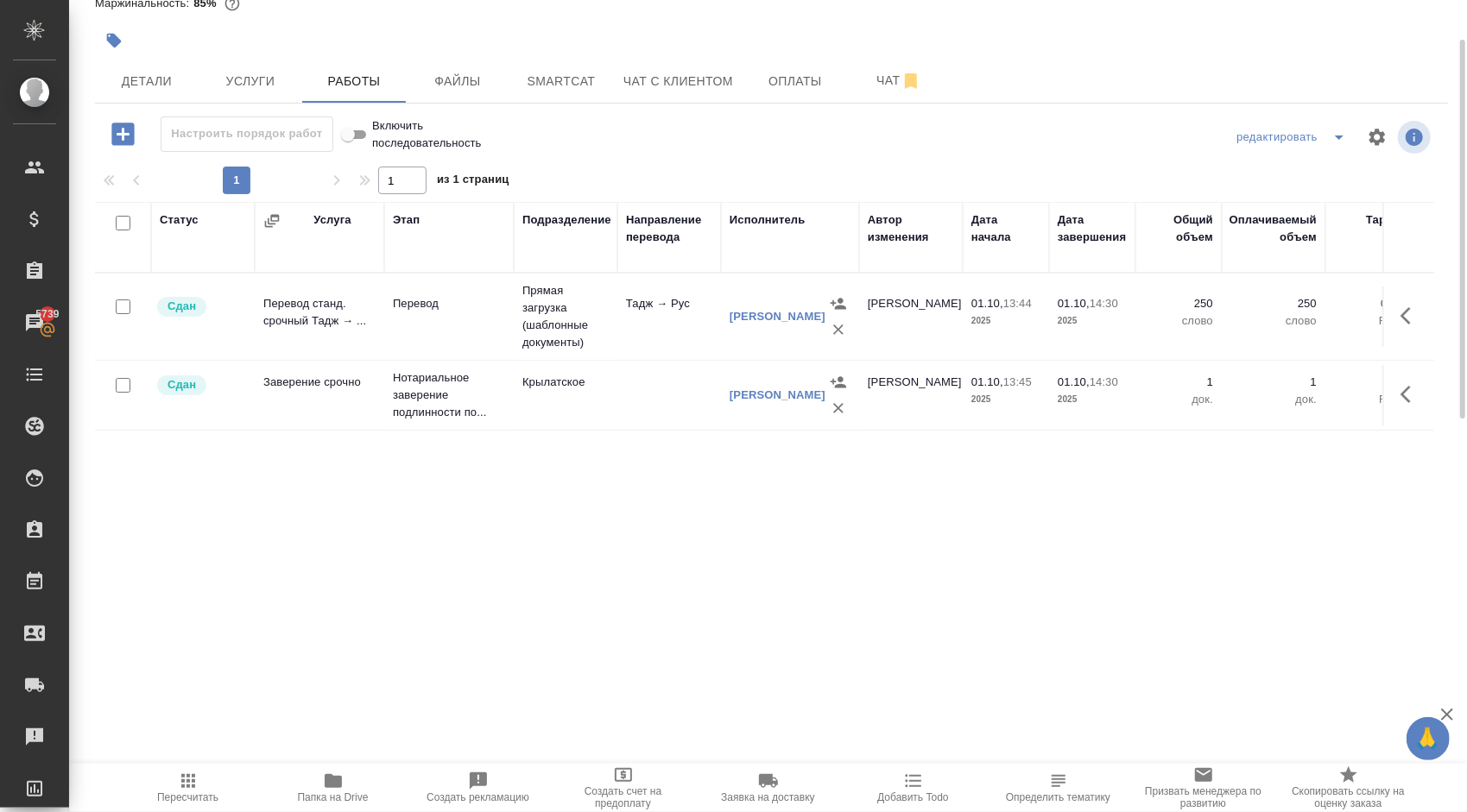
click at [185, 775] on icon "button" at bounding box center [188, 781] width 21 height 21
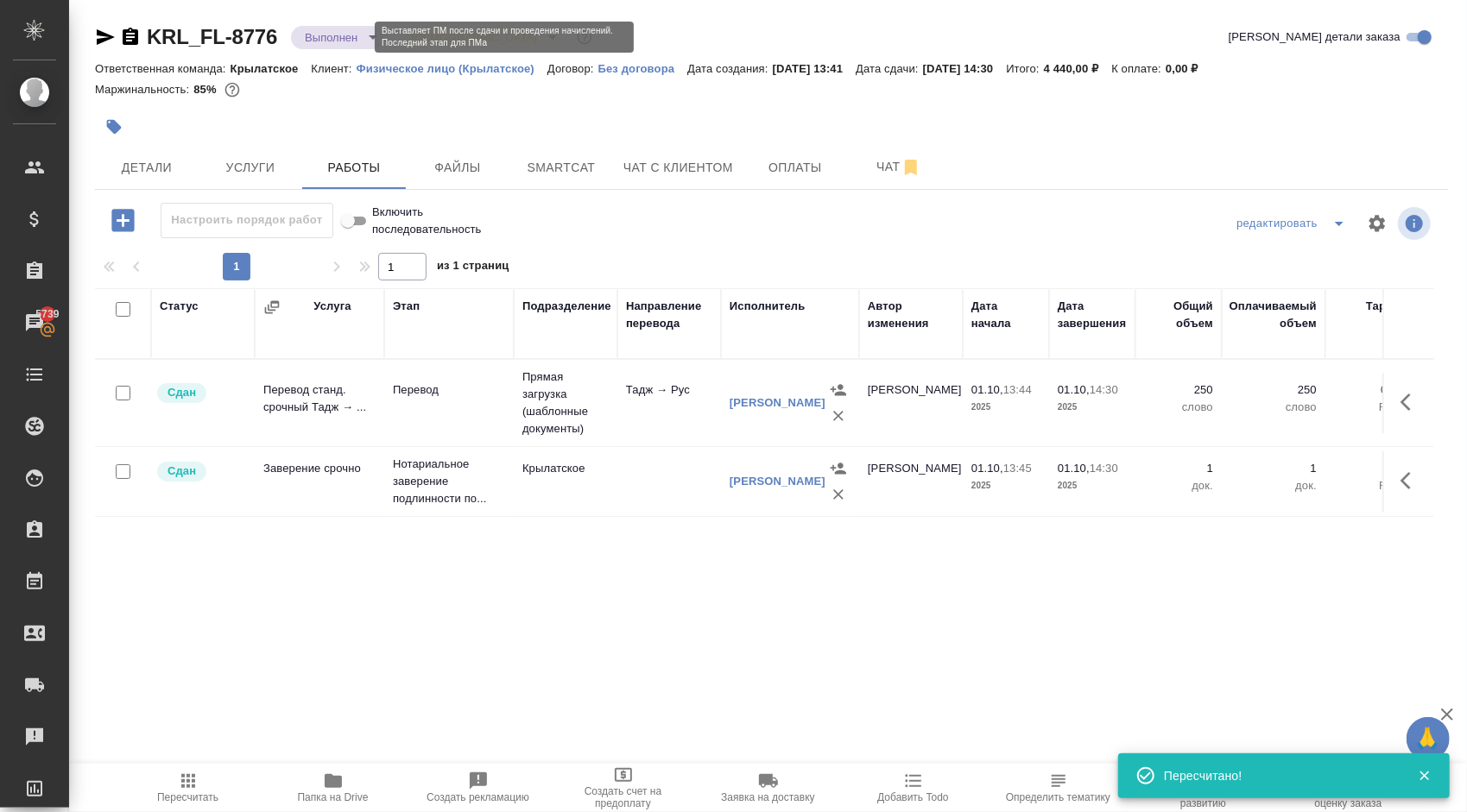
click at [347, 29] on body "🙏 .cls-1 fill:#fff; AWATERA Kasymov Timur Клиенты Спецификации Заказы 5739 Чаты…" at bounding box center [734, 406] width 1467 height 812
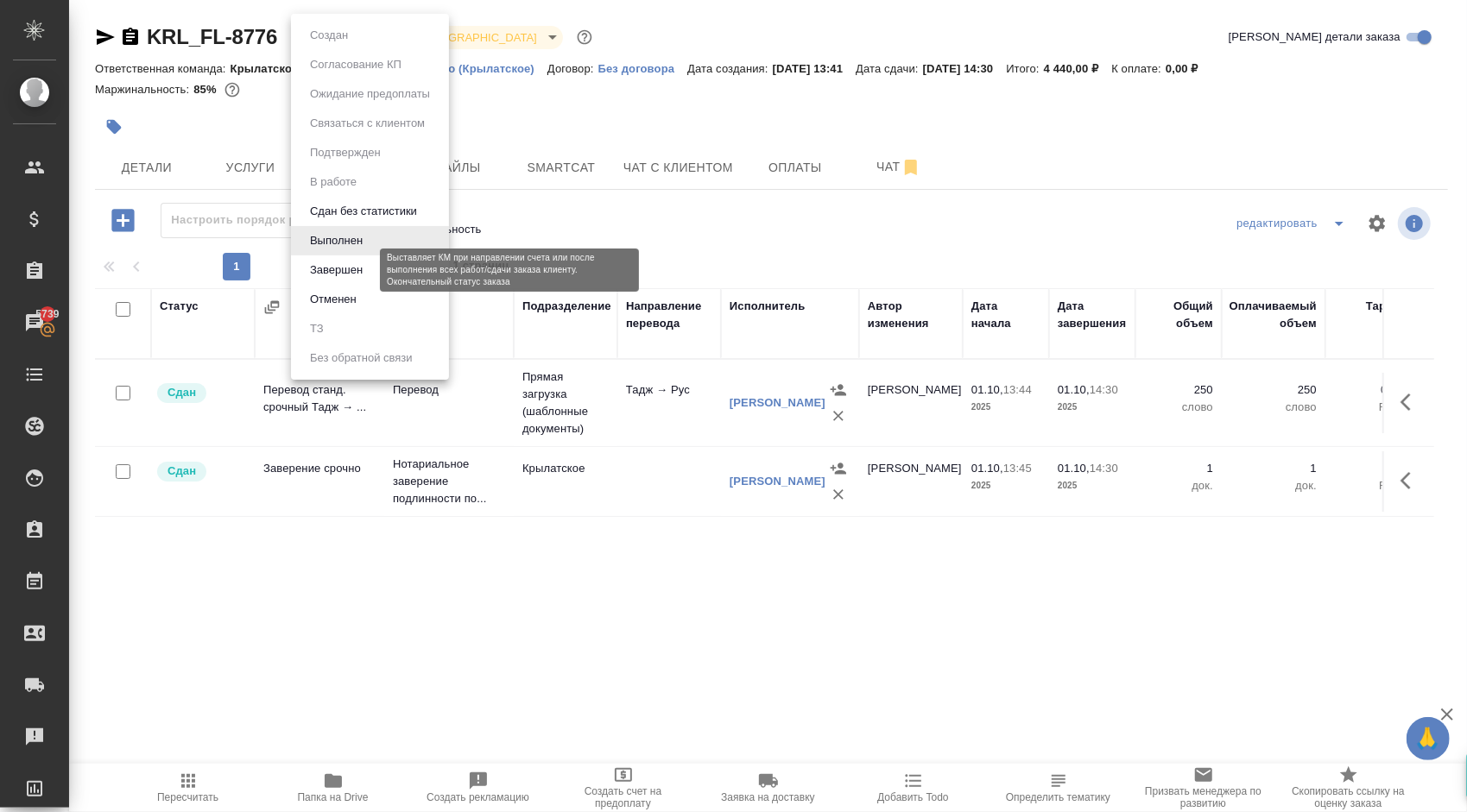
click at [316, 266] on button "Завершен" at bounding box center [335, 270] width 63 height 19
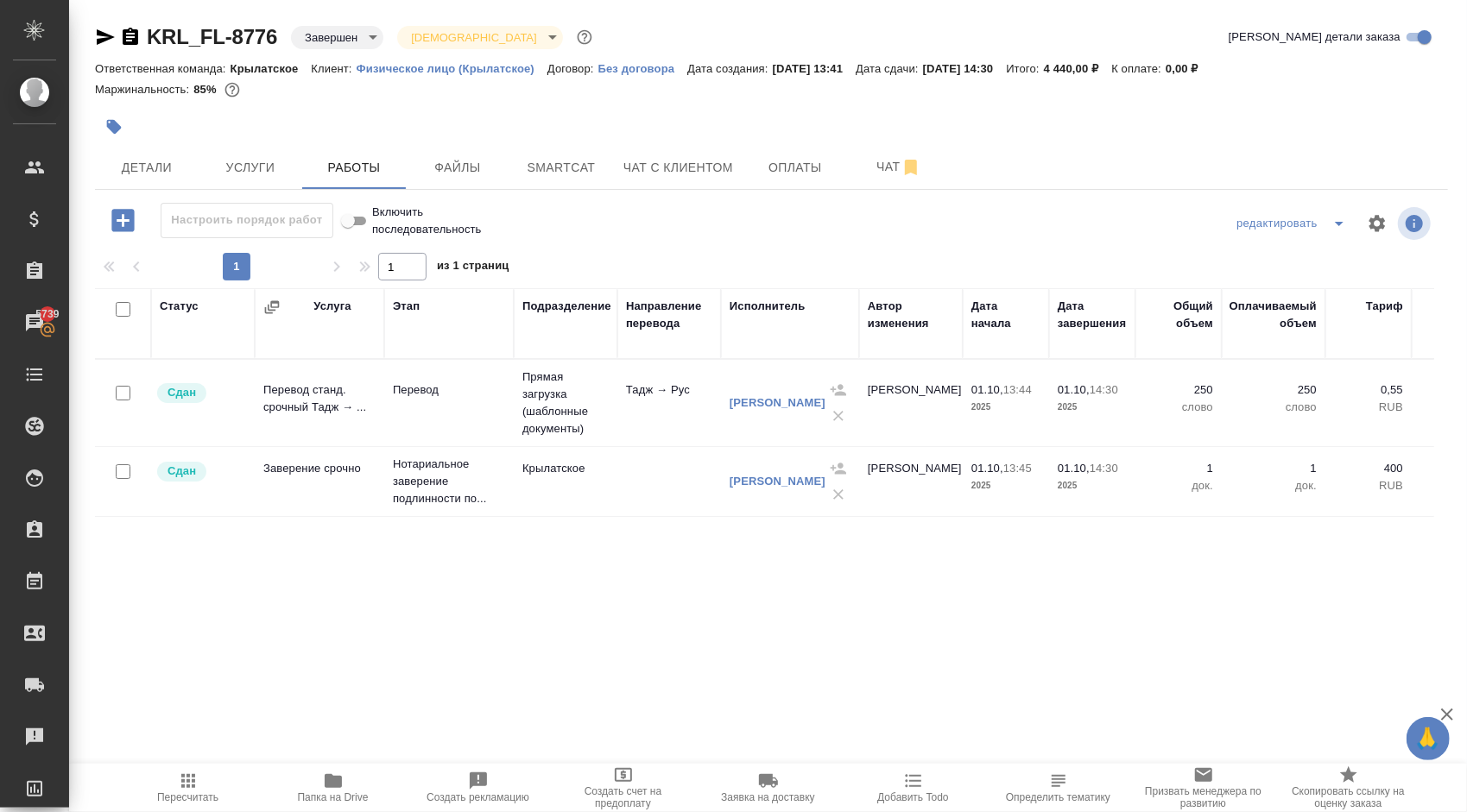
click at [1141, 362] on tr "Сдан Перевод станд. срочный Тадж → ... Перевод Прямая загрузка (шаблонные докум…" at bounding box center [900, 404] width 1610 height 88
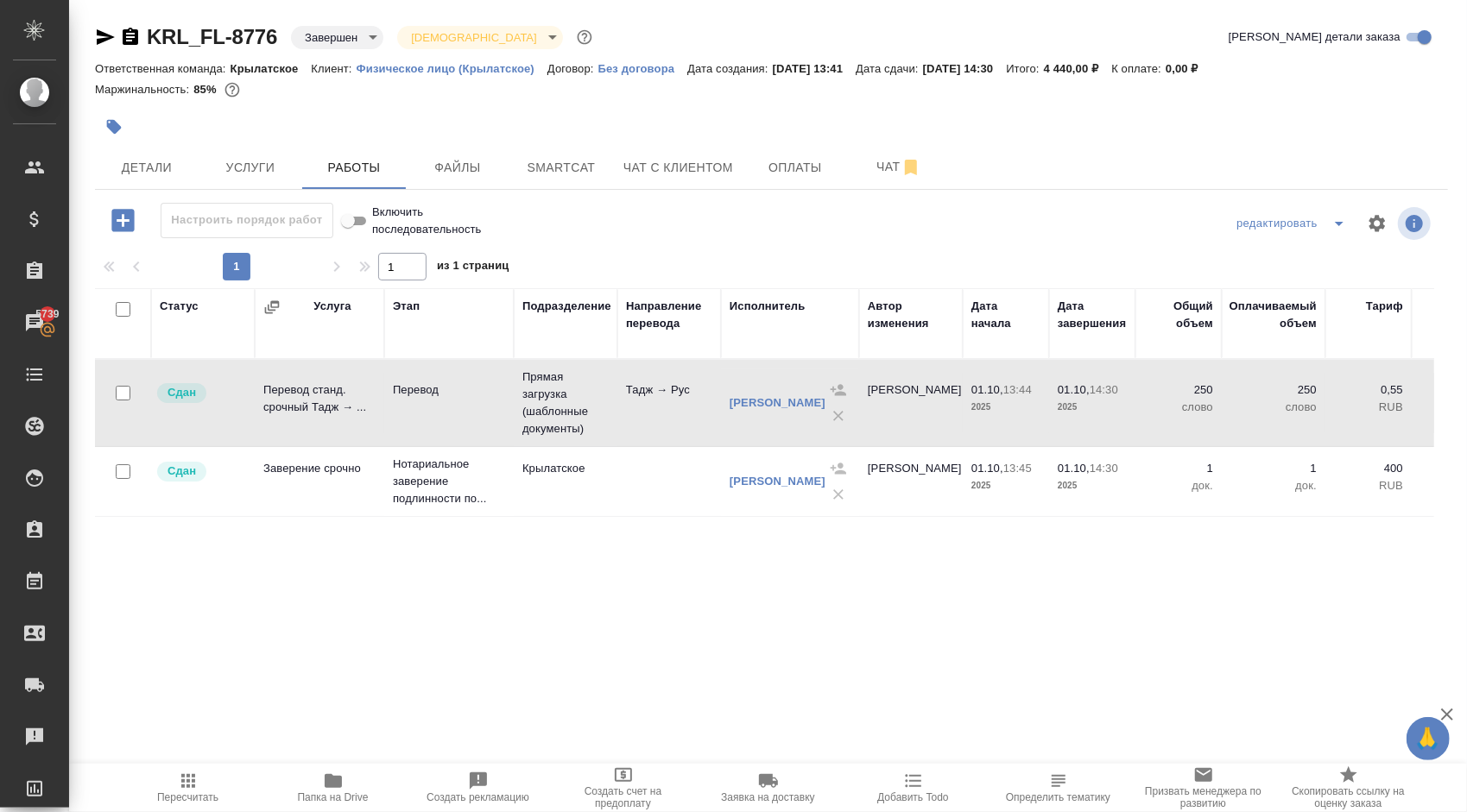
click at [1141, 362] on tr "Сдан Перевод станд. срочный Тадж → ... Перевод Прямая загрузка (шаблонные докум…" at bounding box center [900, 404] width 1610 height 88
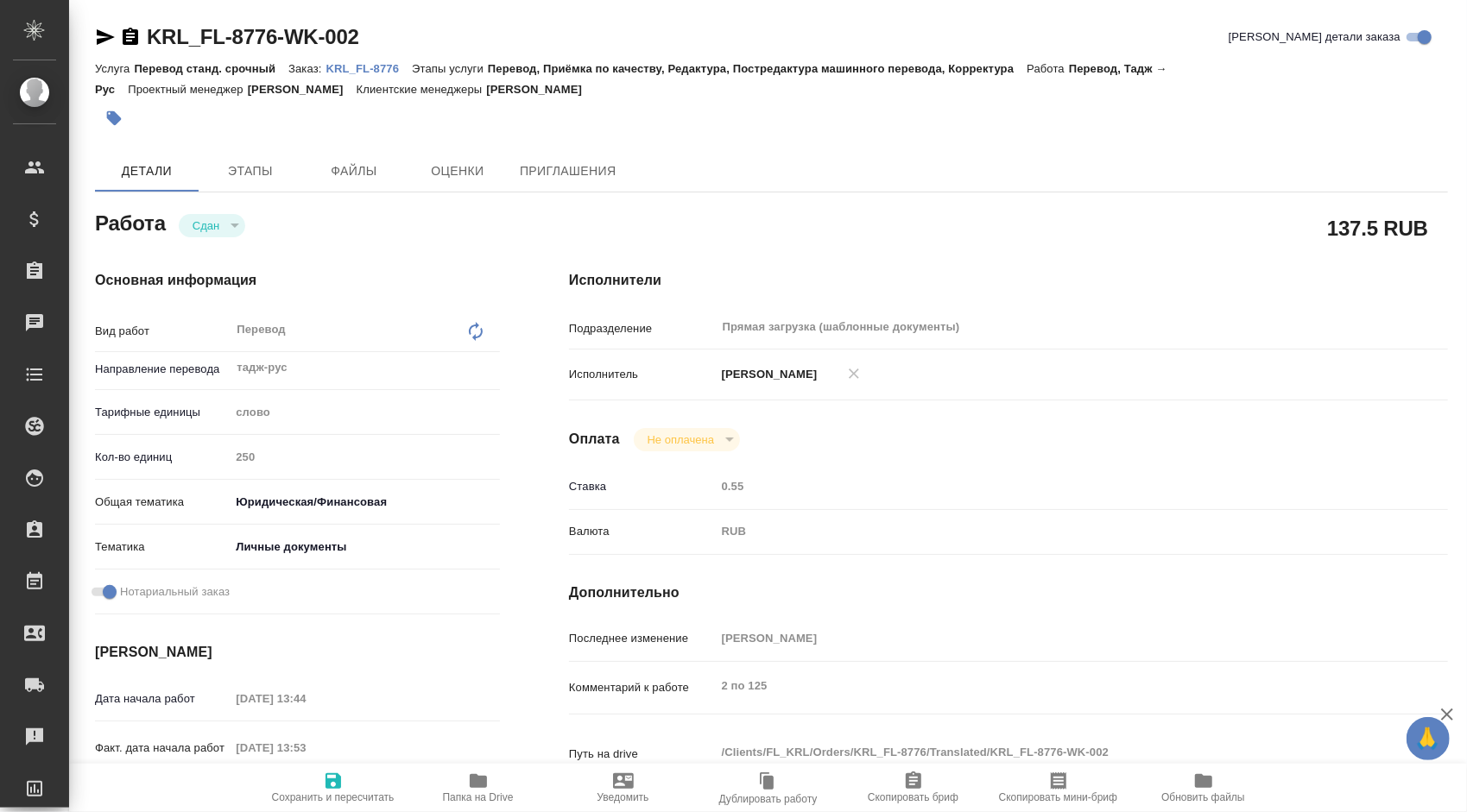
type textarea "x"
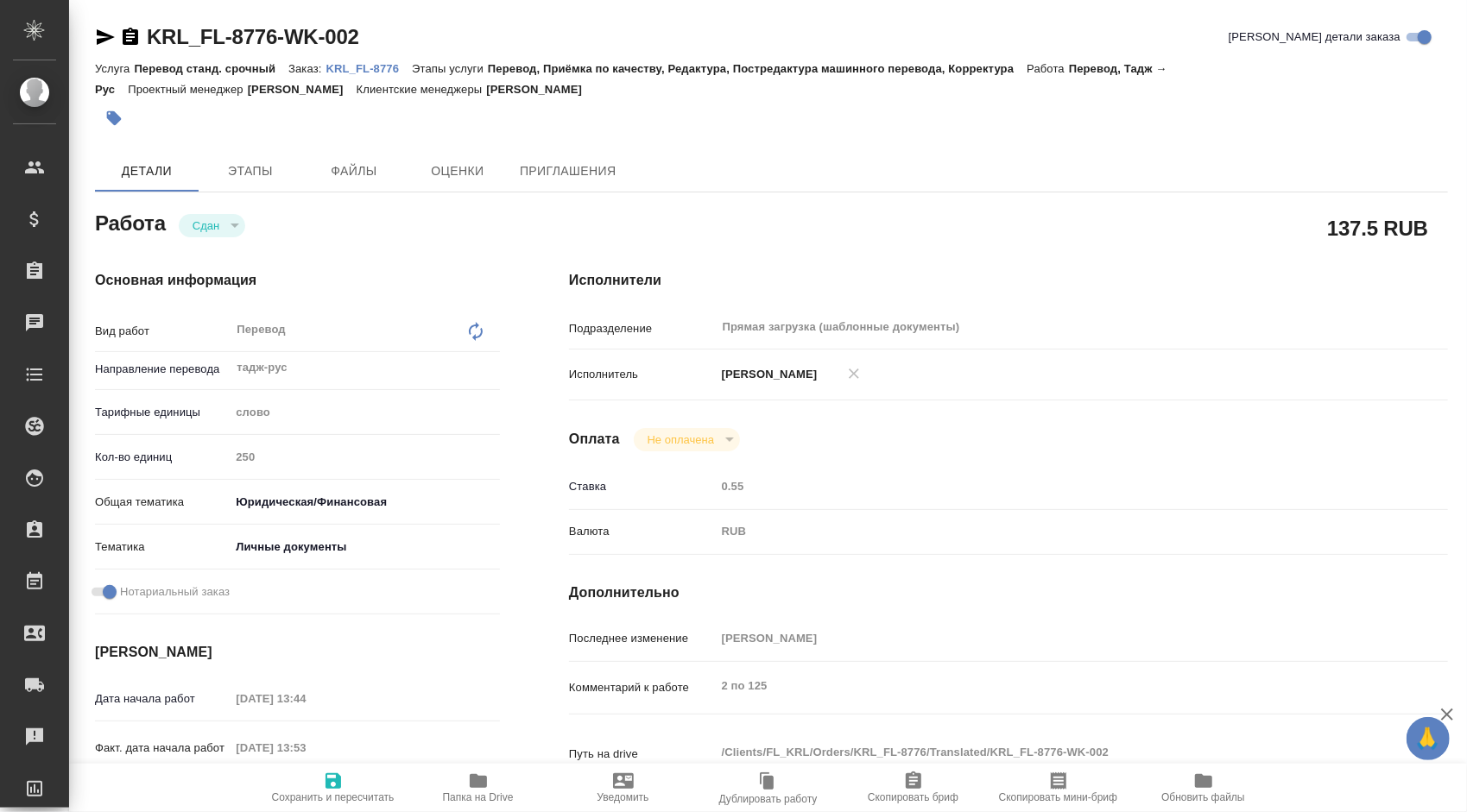
type textarea "x"
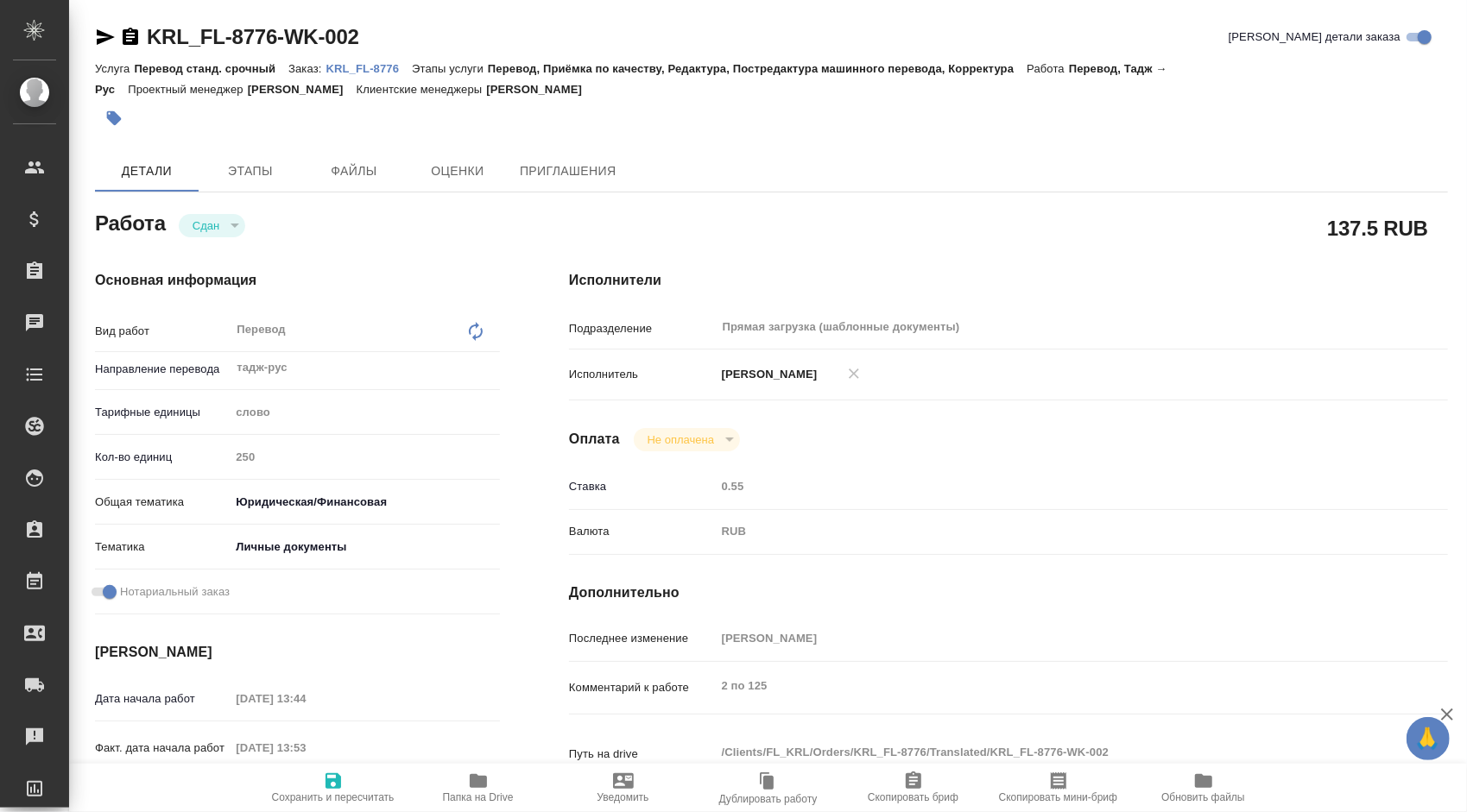
type textarea "x"
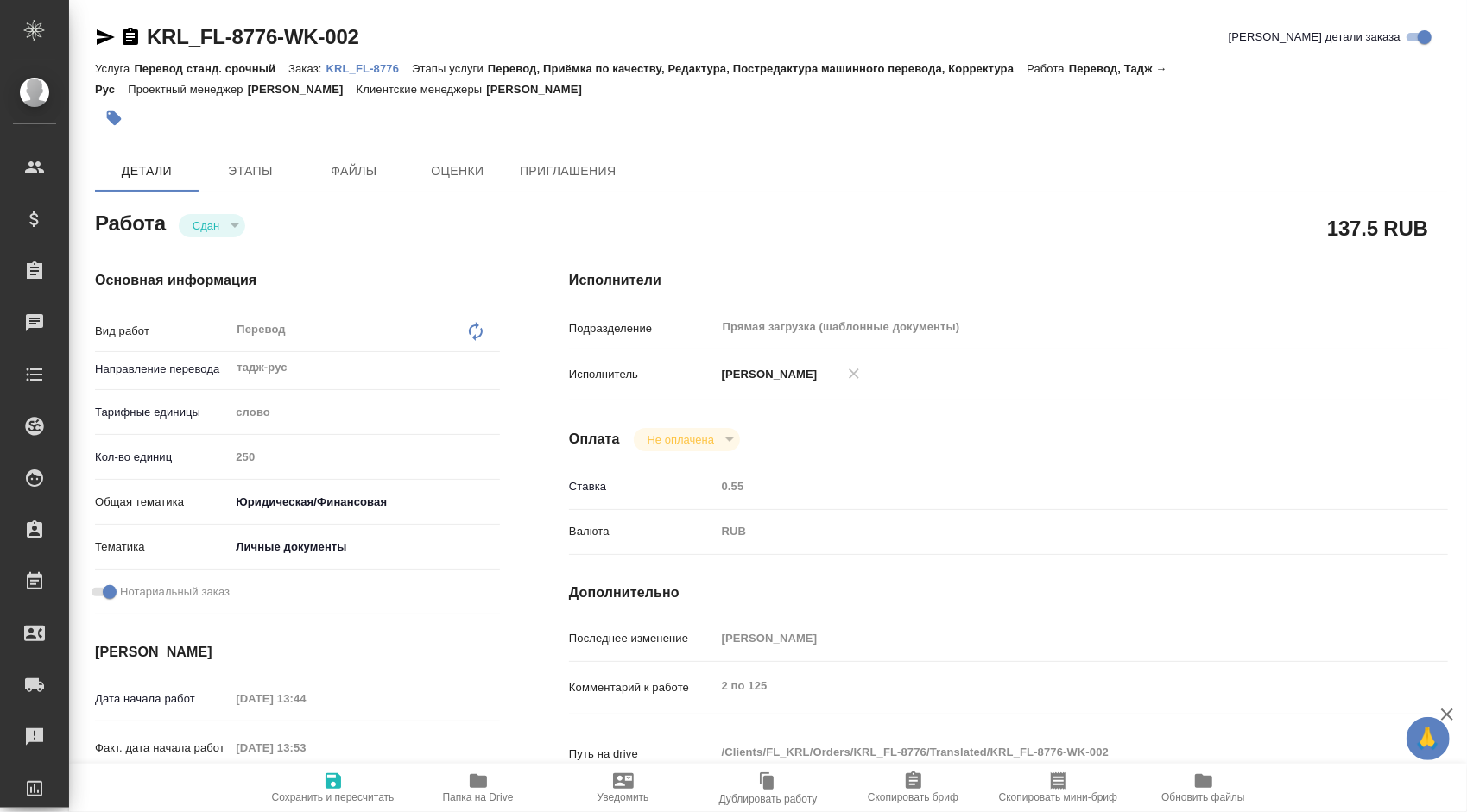
type textarea "x"
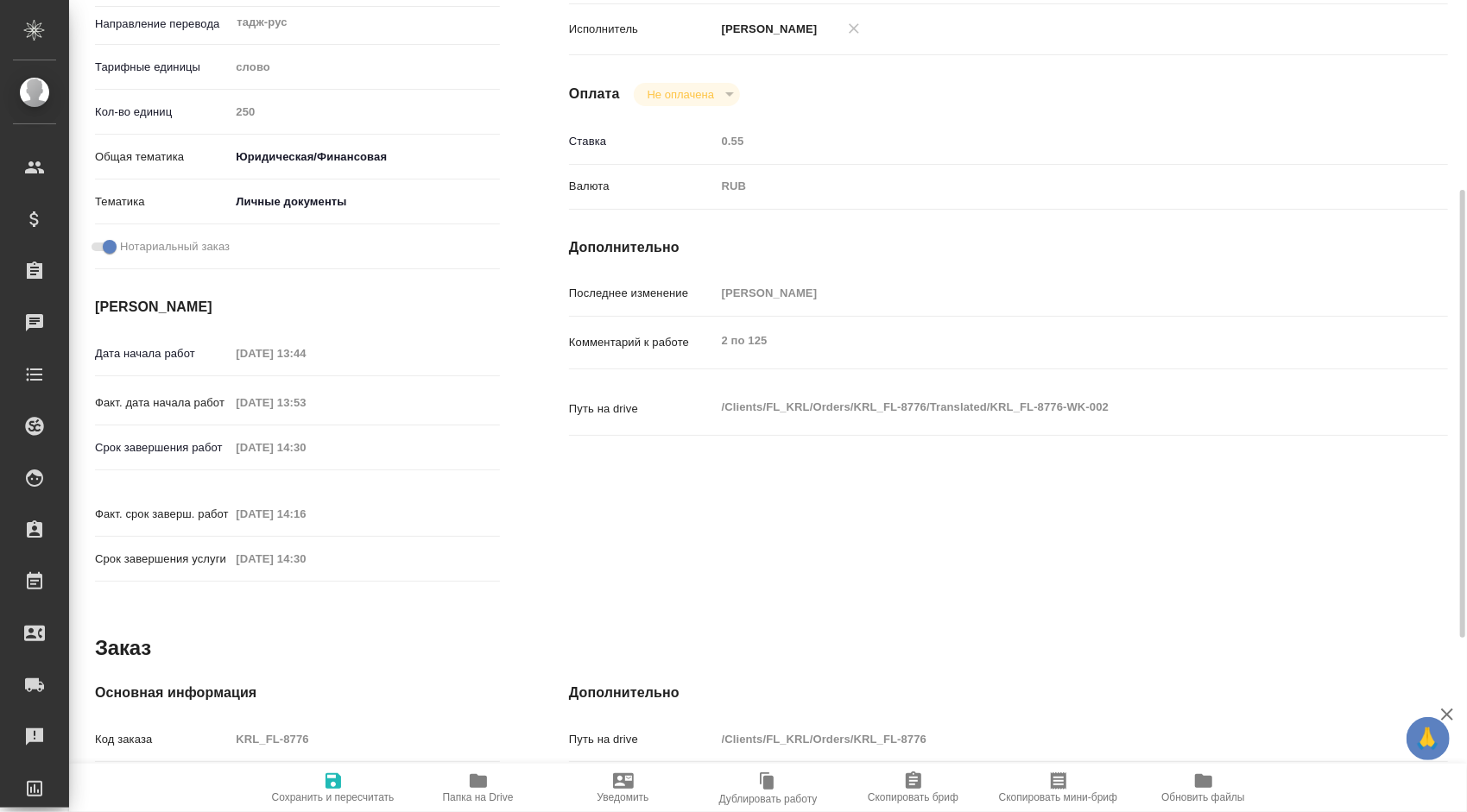
type textarea "x"
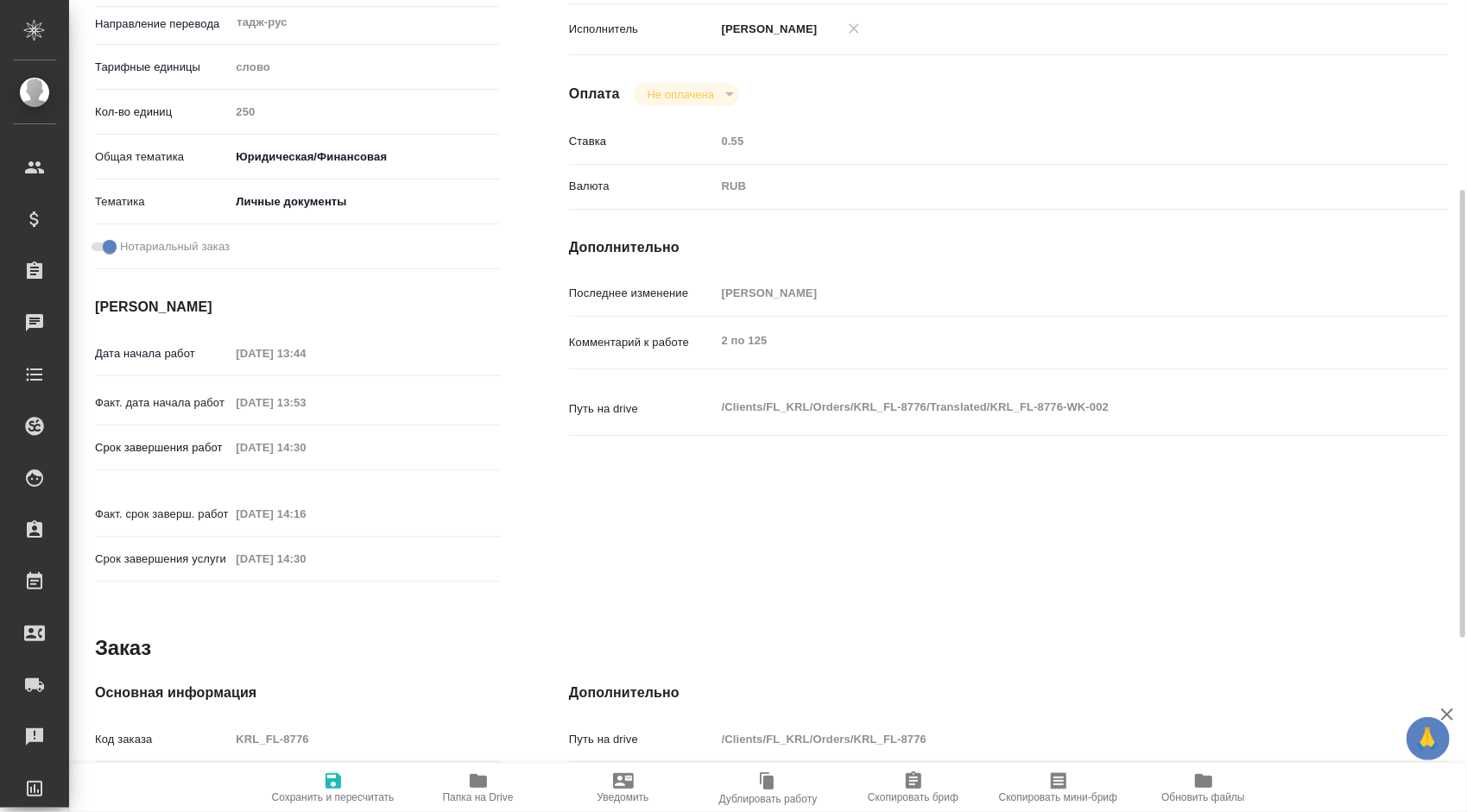
type textarea "x"
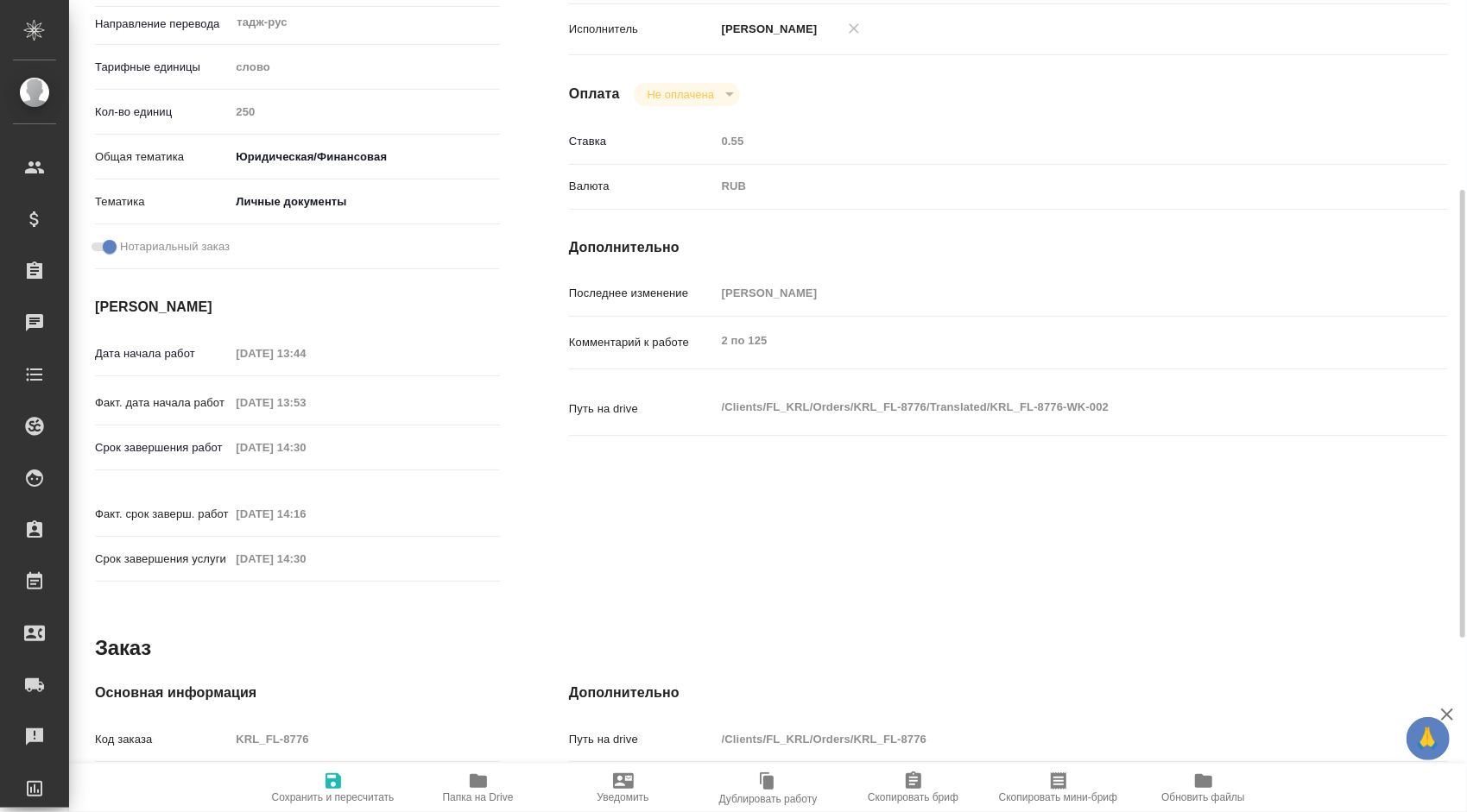
scroll to position [604, 0]
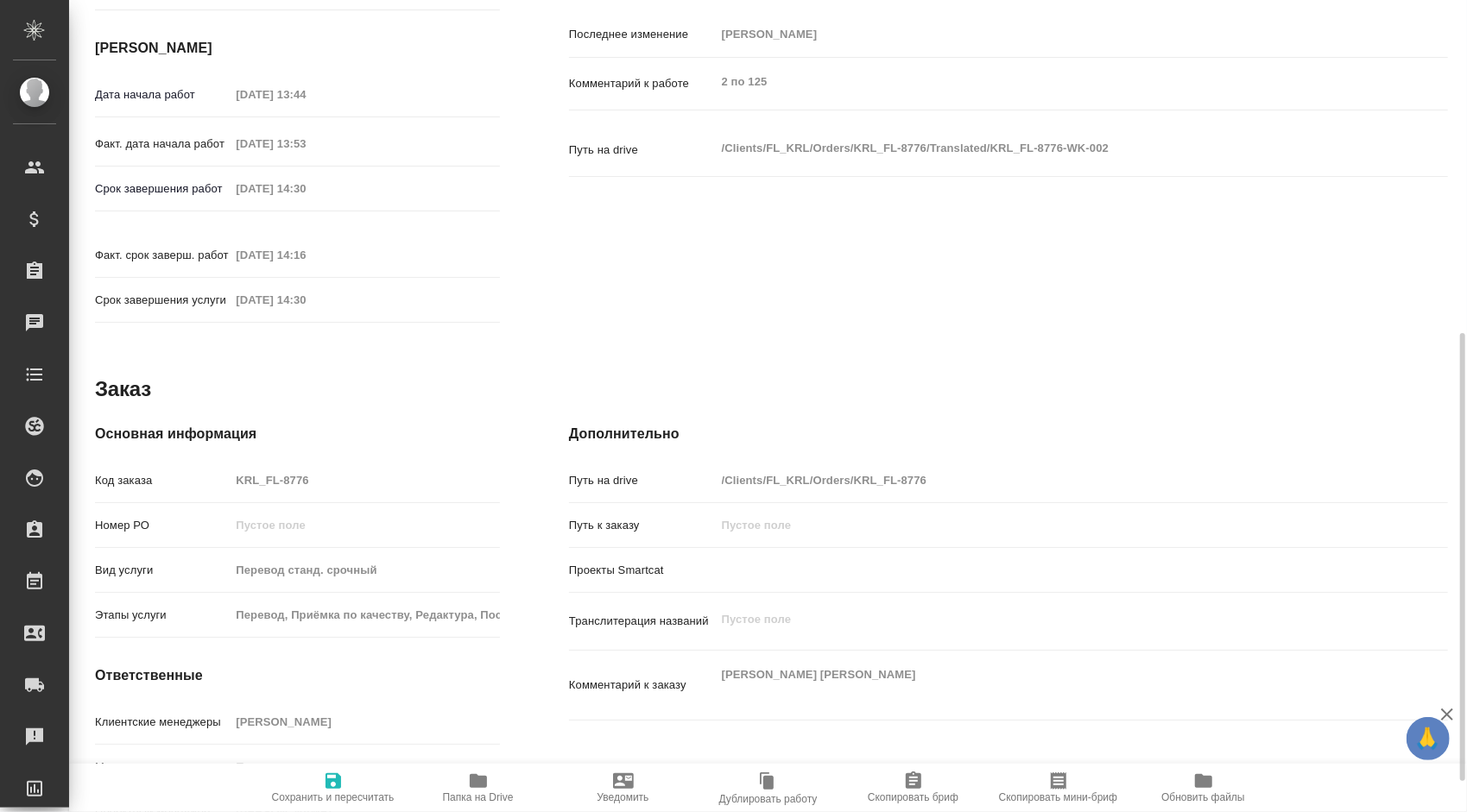
type textarea "x"
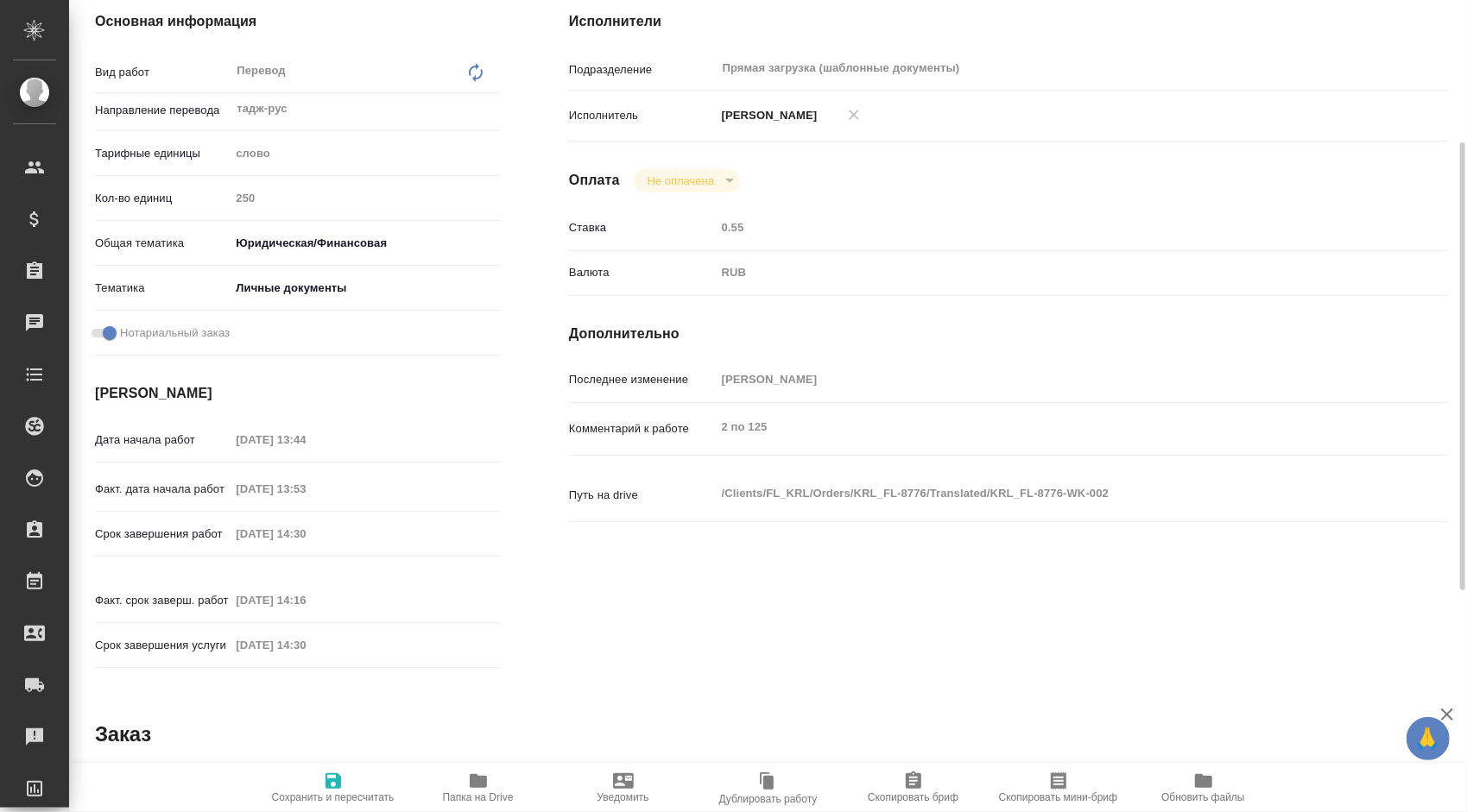
scroll to position [172, 0]
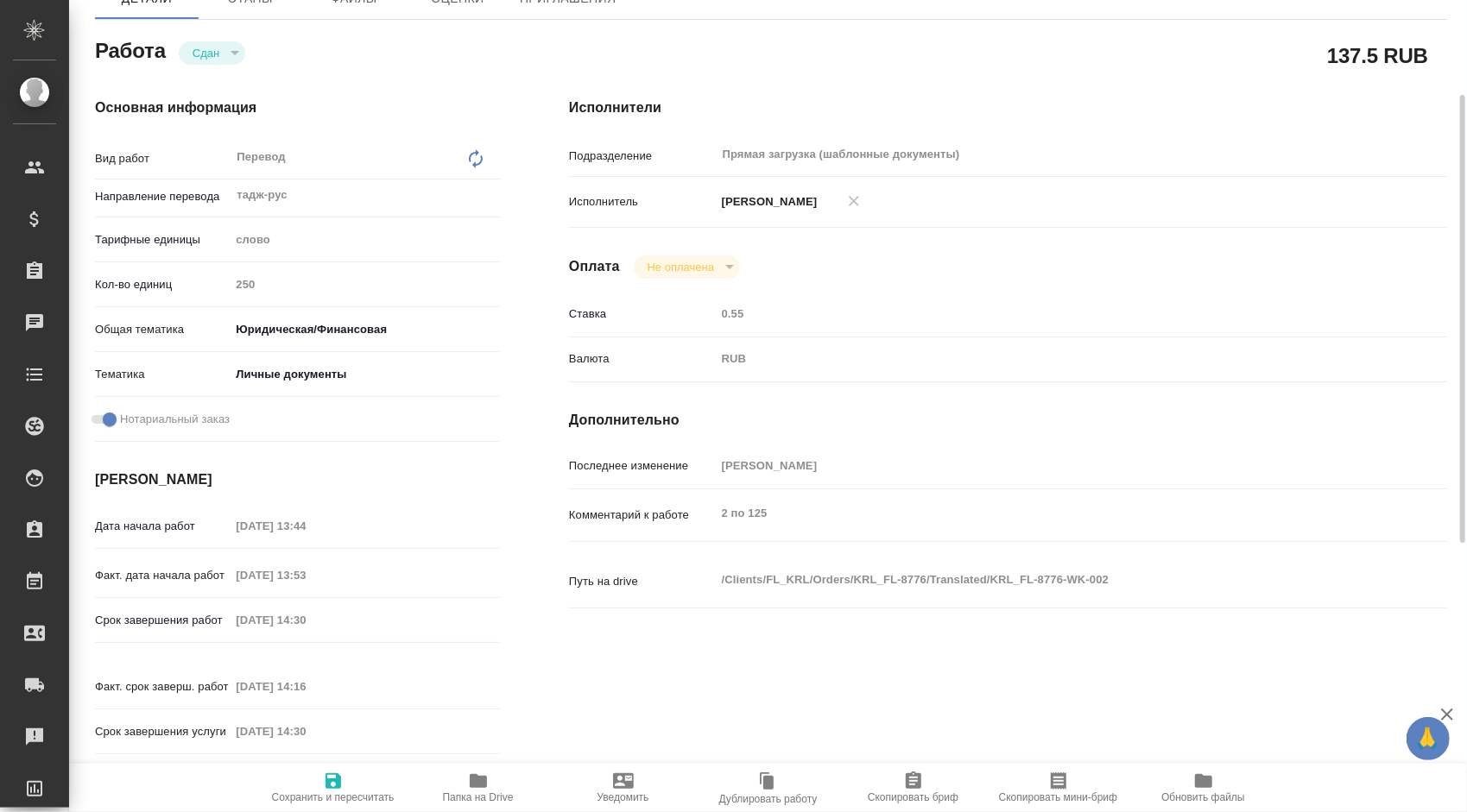
type textarea "x"
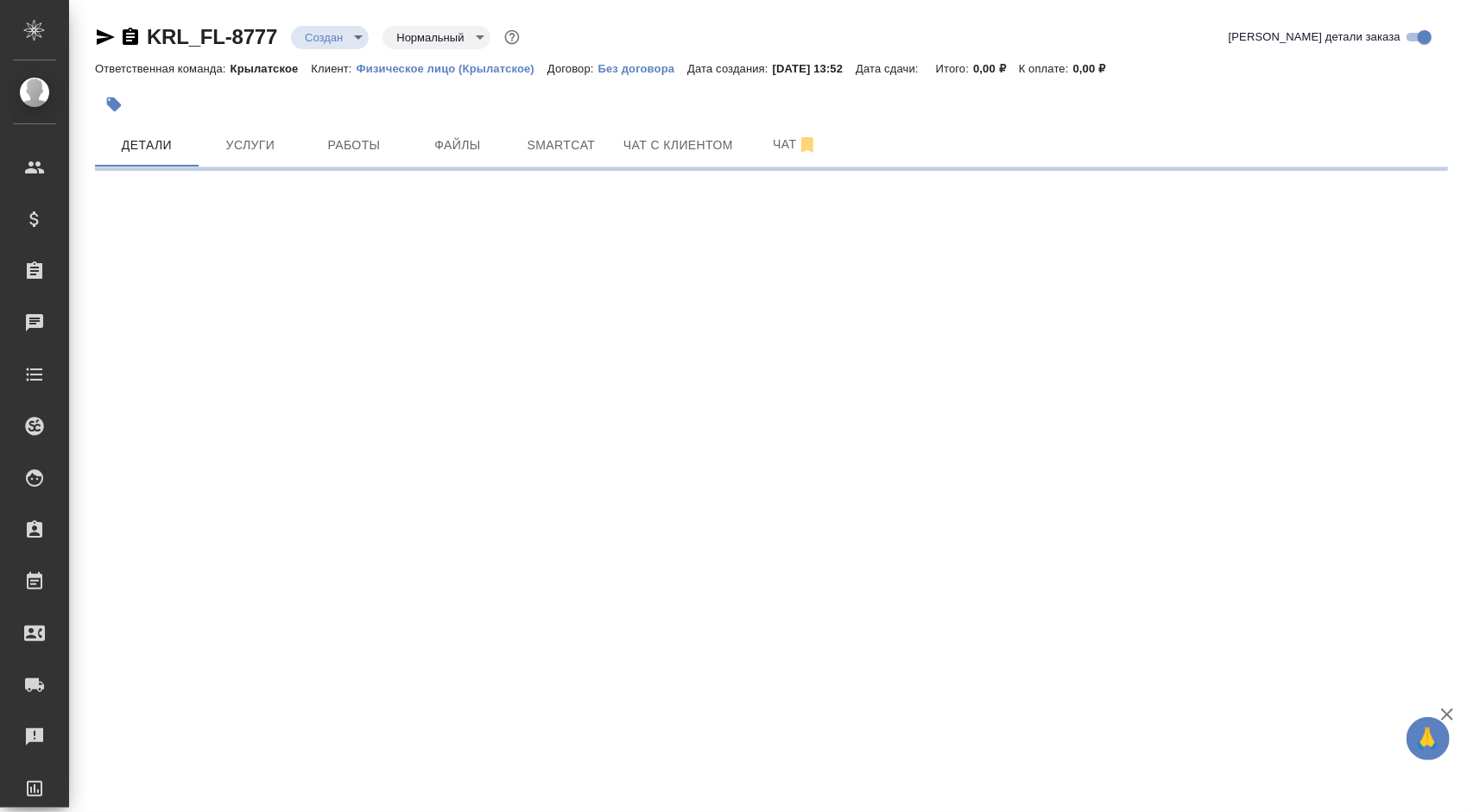
select select "RU"
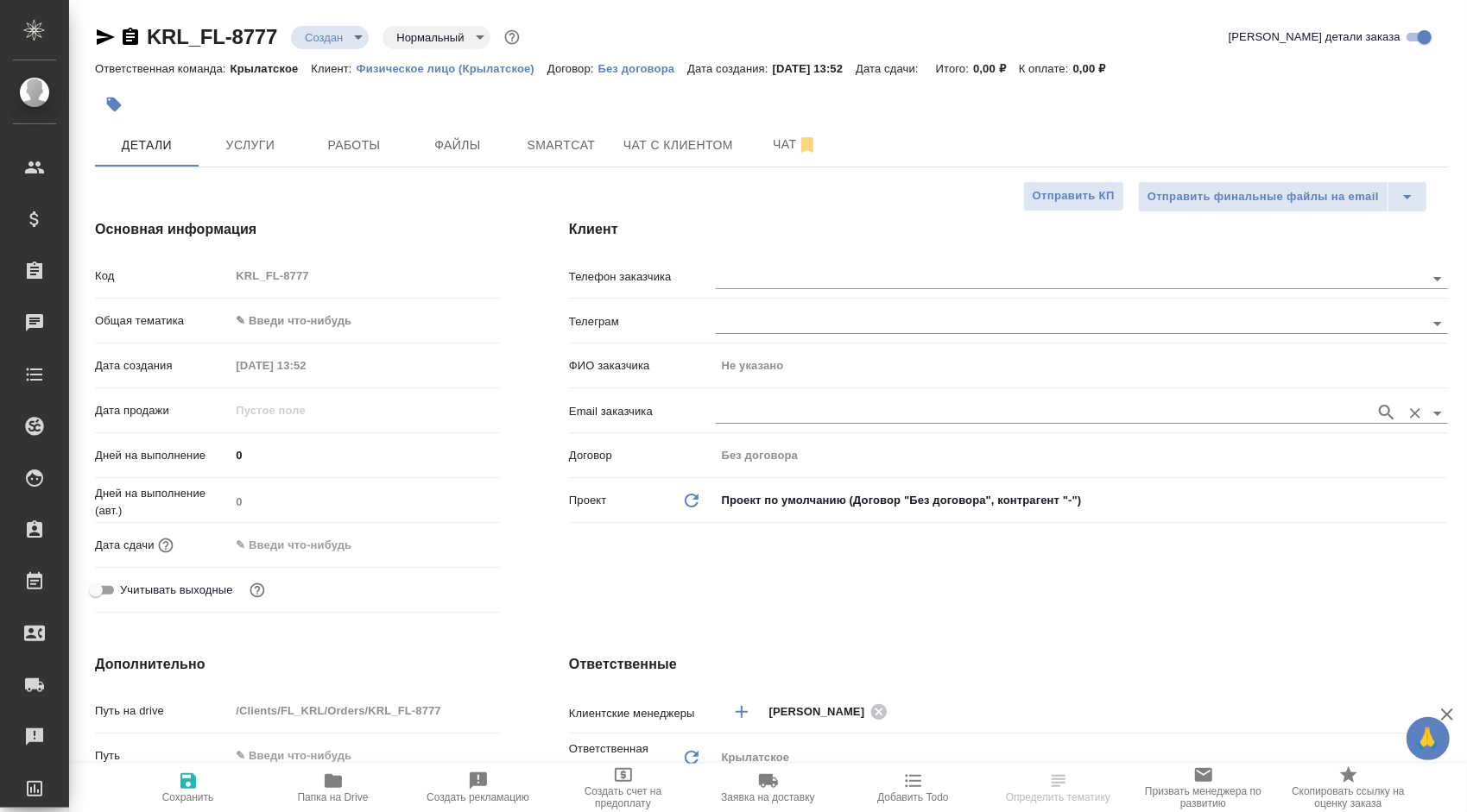
type textarea "x"
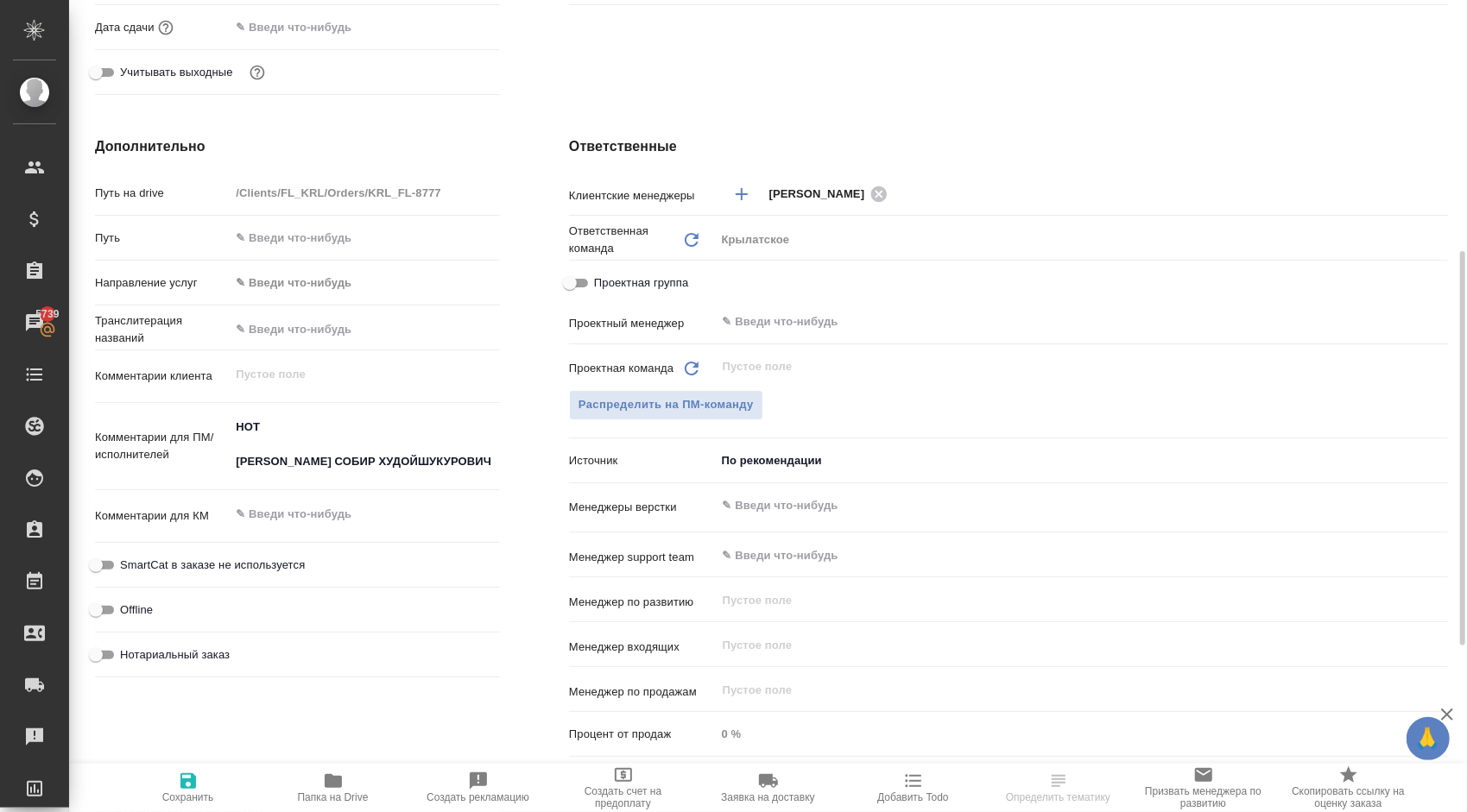
scroll to position [87, 0]
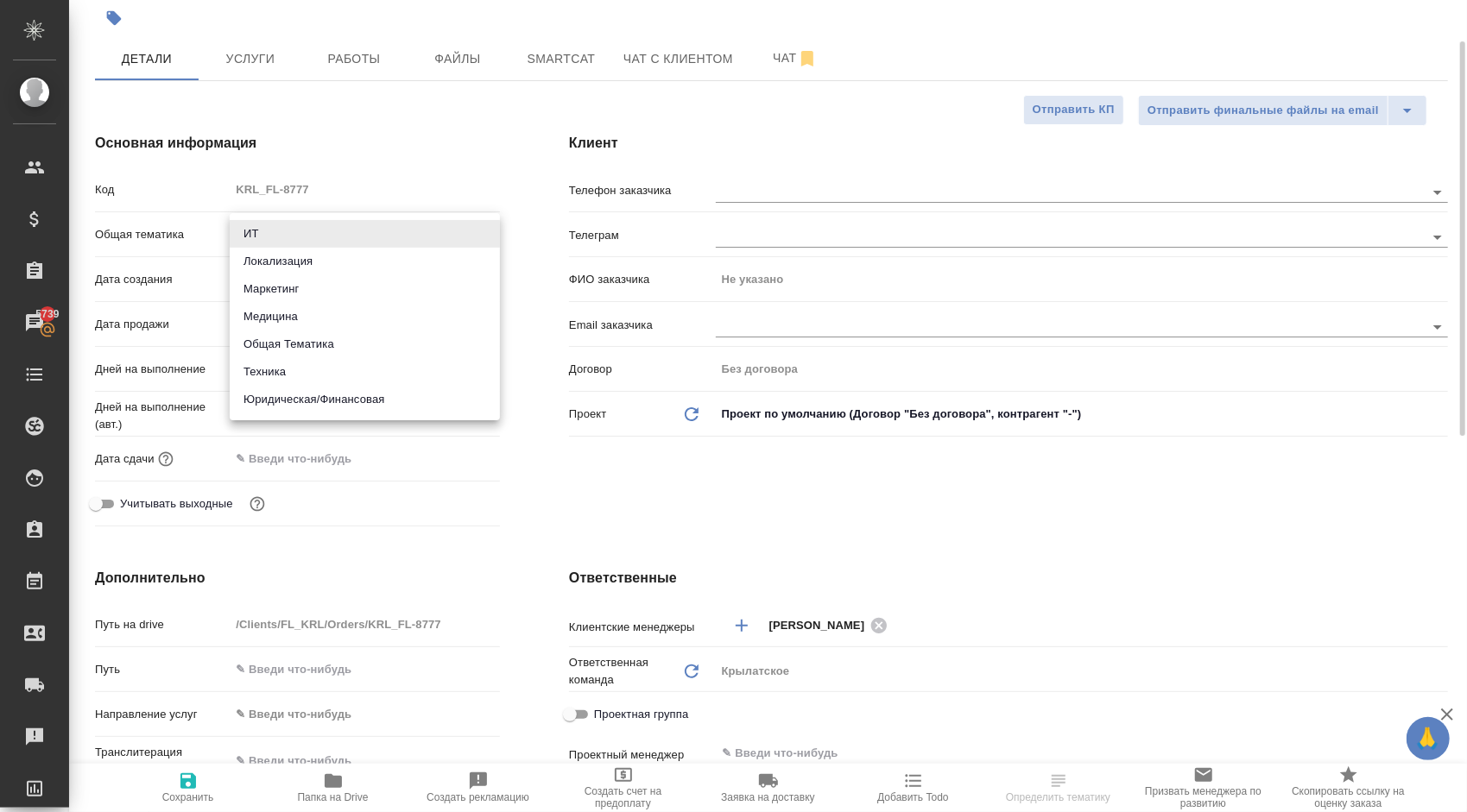
click at [336, 242] on body "🙏 .cls-1 fill:#fff; AWATERA [PERSON_NAME] Клиенты Спецификации Заказы 5739 Чаты…" at bounding box center [734, 406] width 1467 height 812
click at [303, 390] on li "Юридическая/Финансовая" at bounding box center [365, 400] width 271 height 28
type input "yr-fn"
type textarea "x"
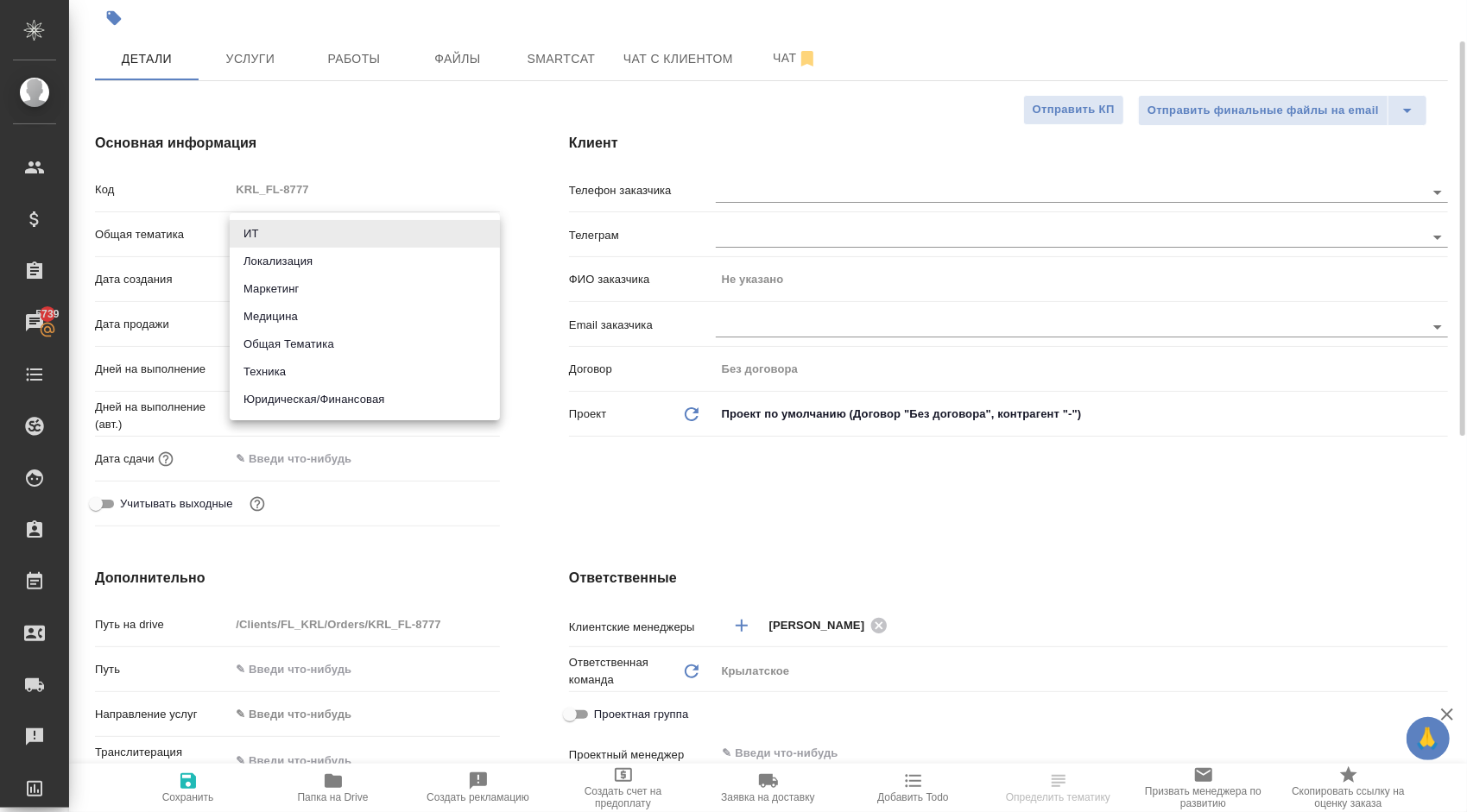
type textarea "x"
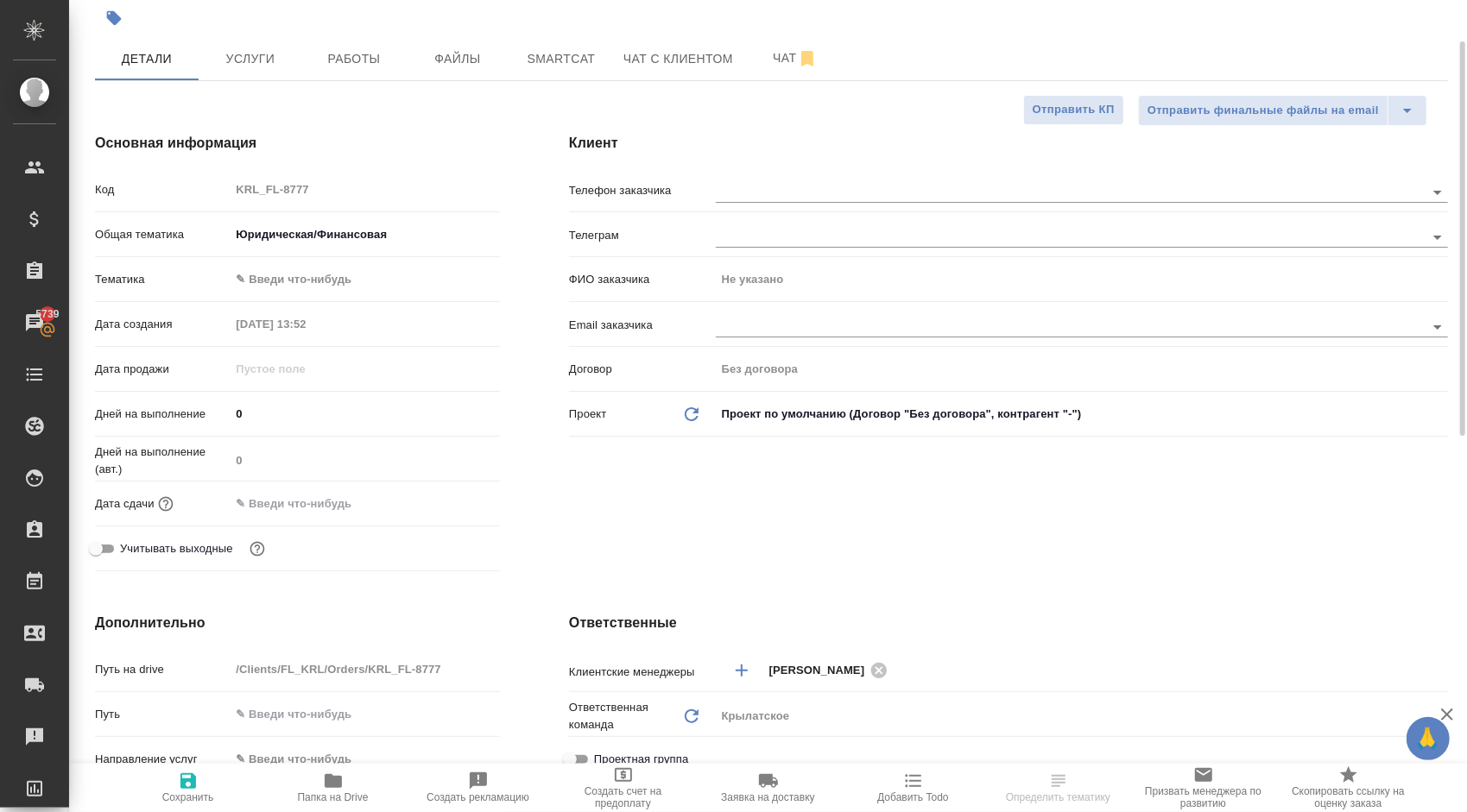
click at [264, 278] on body "🙏 .cls-1 fill:#fff; AWATERA [PERSON_NAME] Клиенты Спецификации Заказы 5739 Чаты…" at bounding box center [734, 406] width 1467 height 812
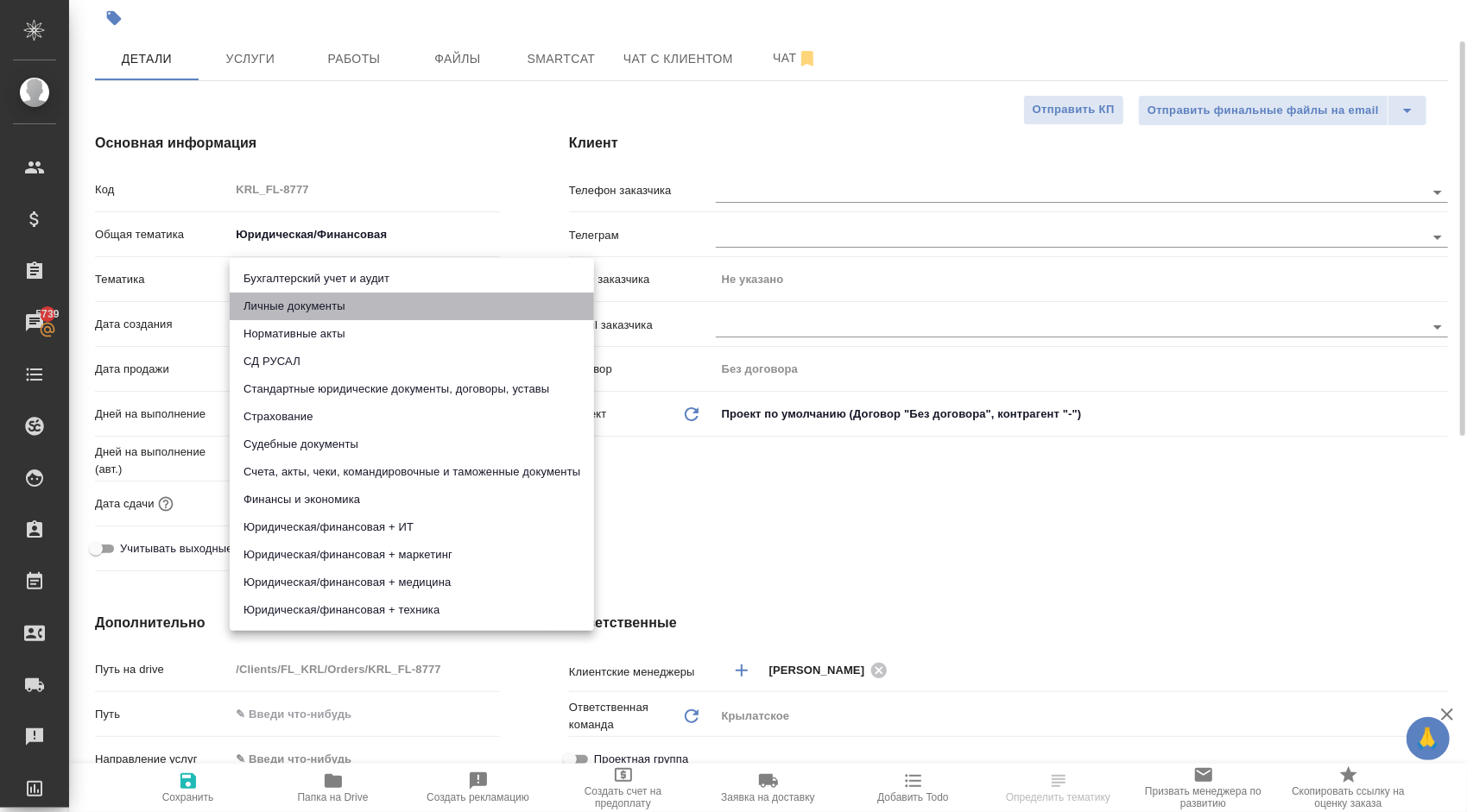
click at [270, 295] on li "Личные документы" at bounding box center [412, 306] width 364 height 28
type textarea "x"
type input "5a8b8b956a9677013d343cfe"
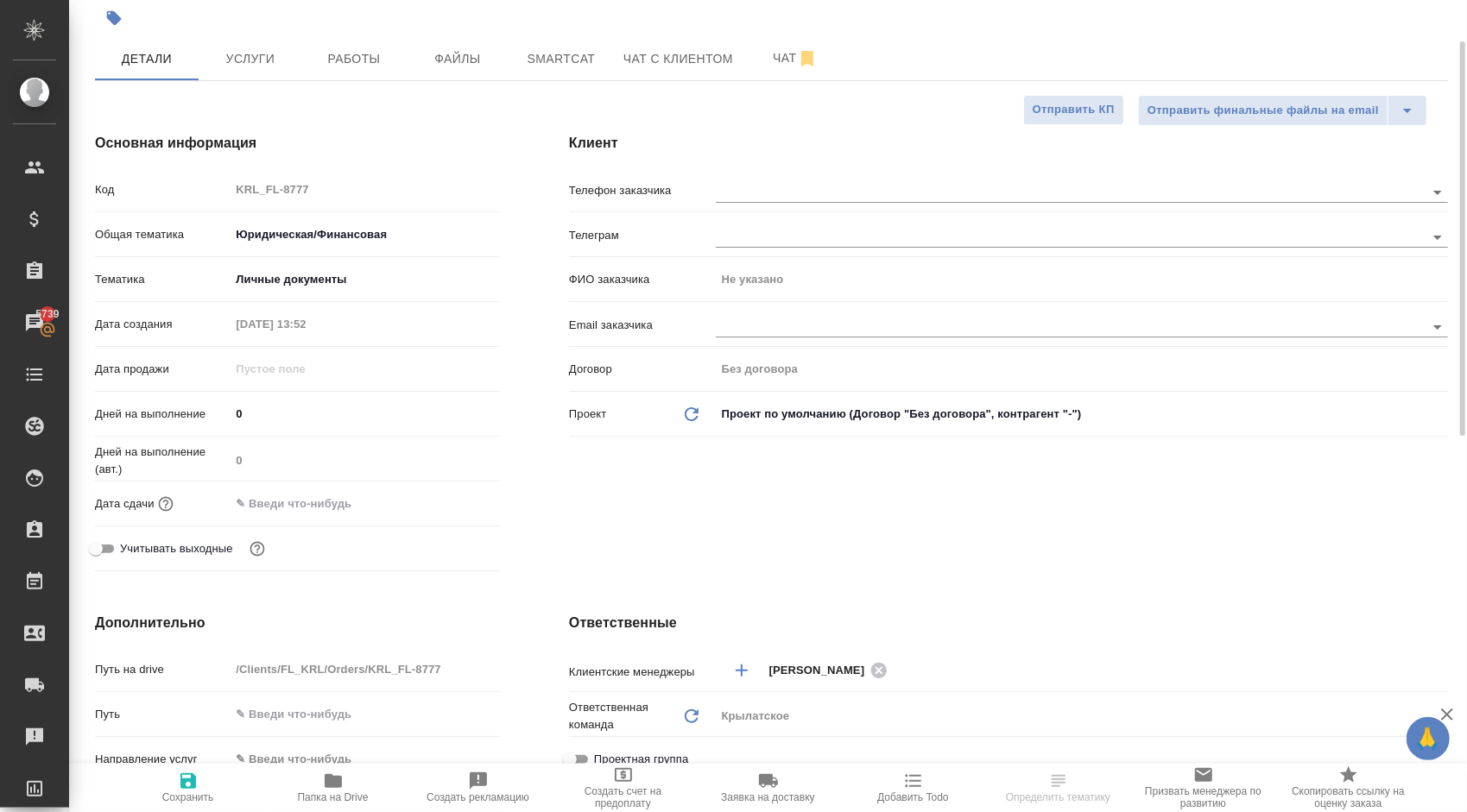
click at [303, 499] on input "text" at bounding box center [306, 504] width 151 height 25
click at [453, 510] on icon "button" at bounding box center [450, 503] width 21 height 21
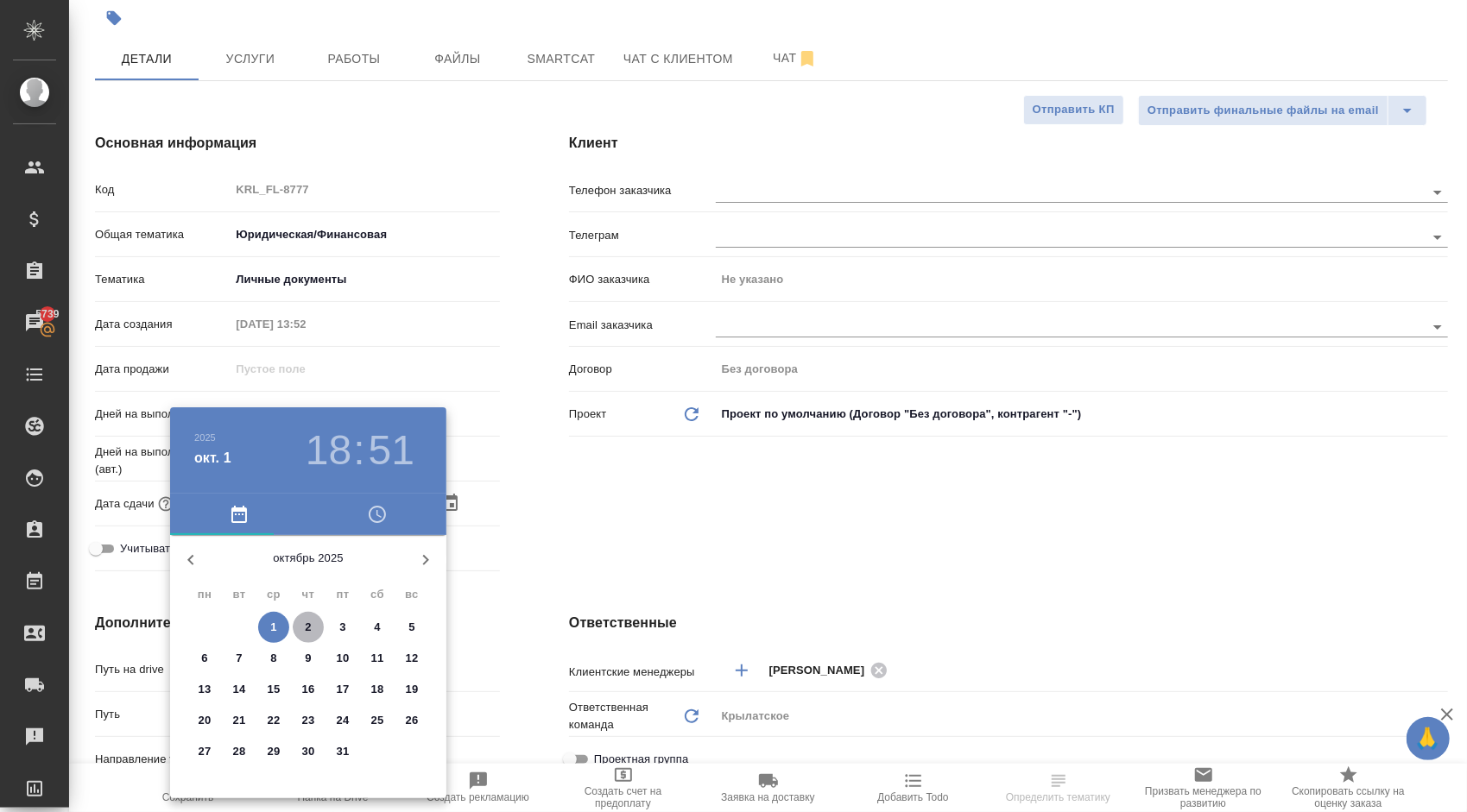
click at [313, 635] on span "2" at bounding box center [308, 627] width 31 height 17
type input "02.10.2025 18:51"
type textarea "x"
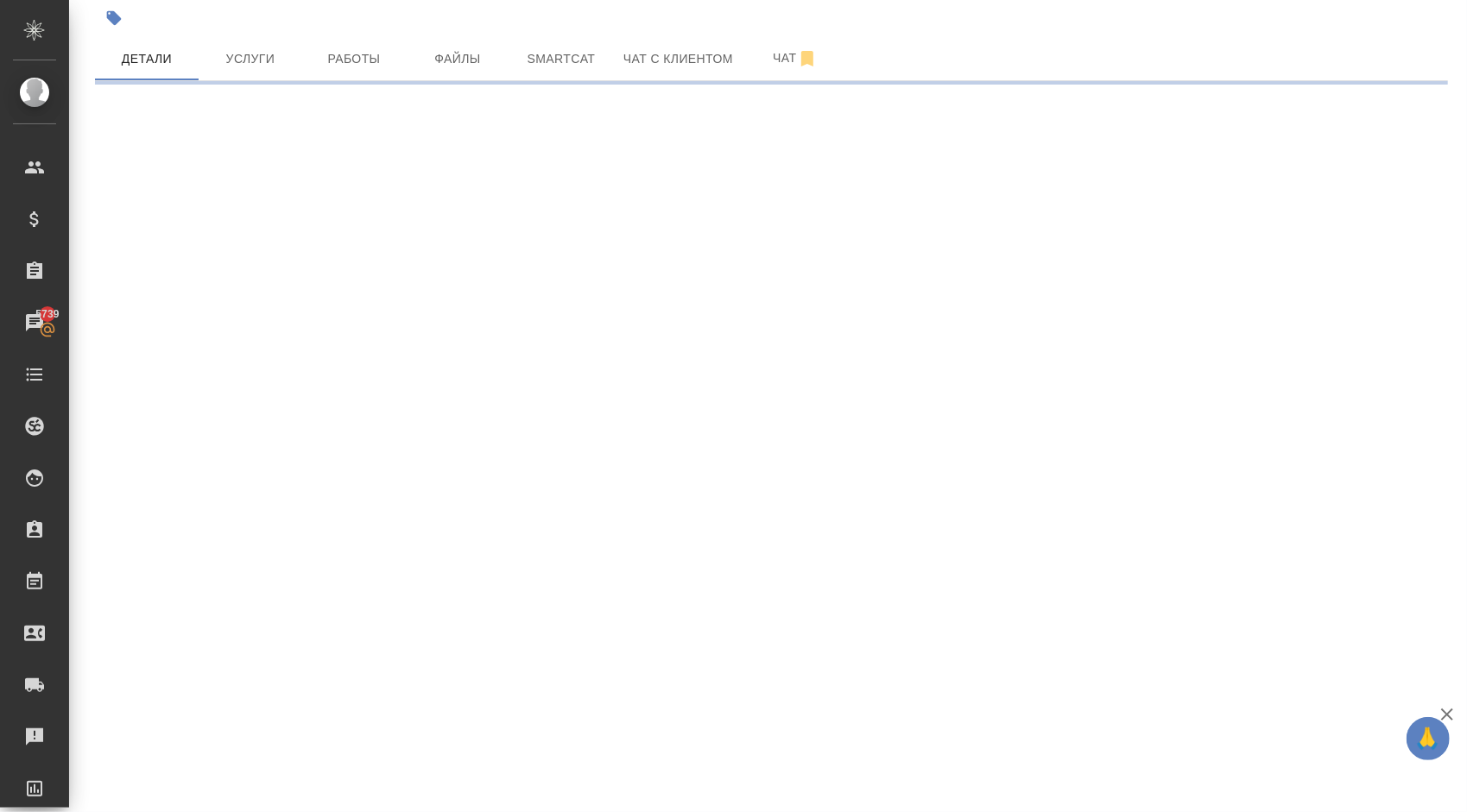
select select "RU"
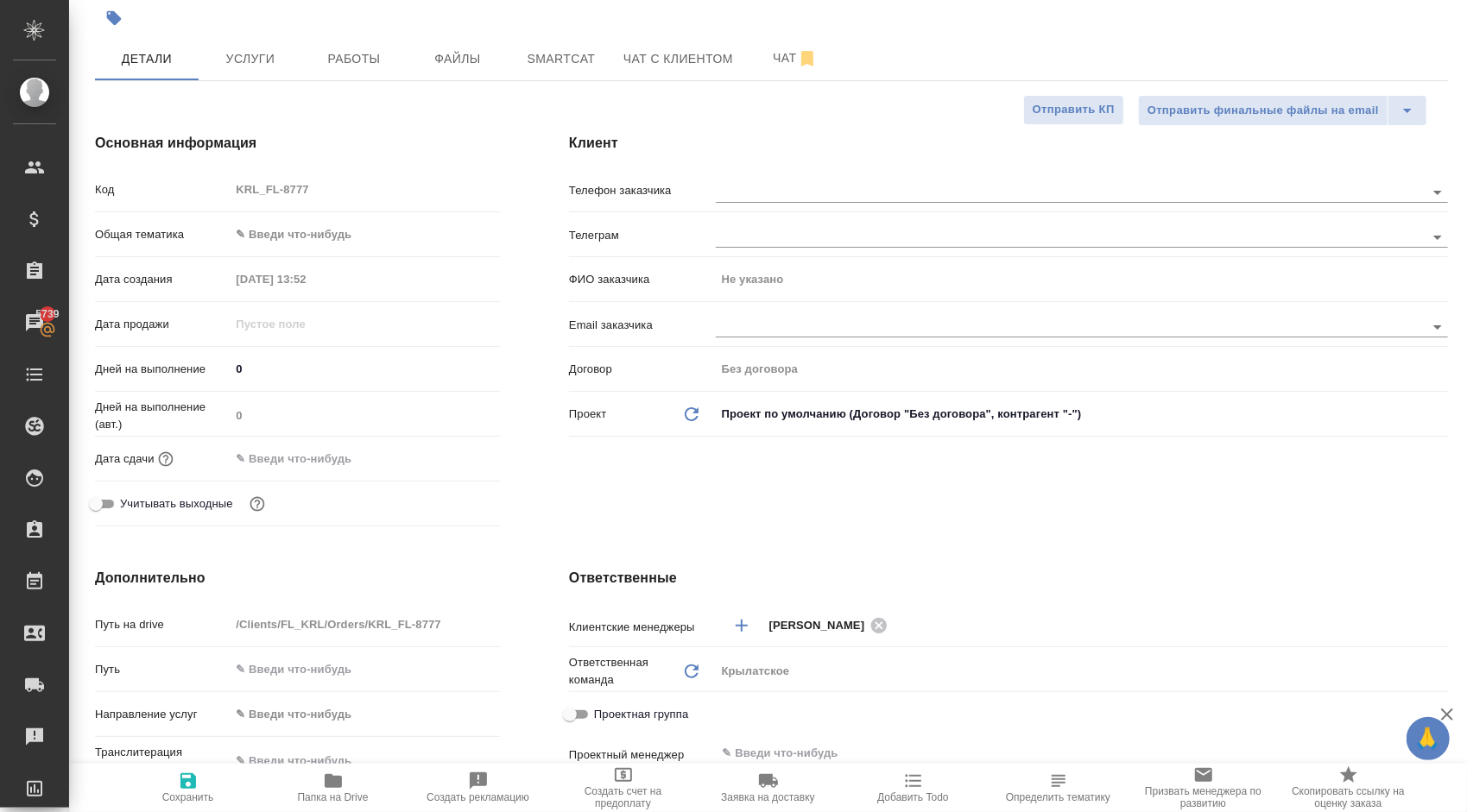
type textarea "x"
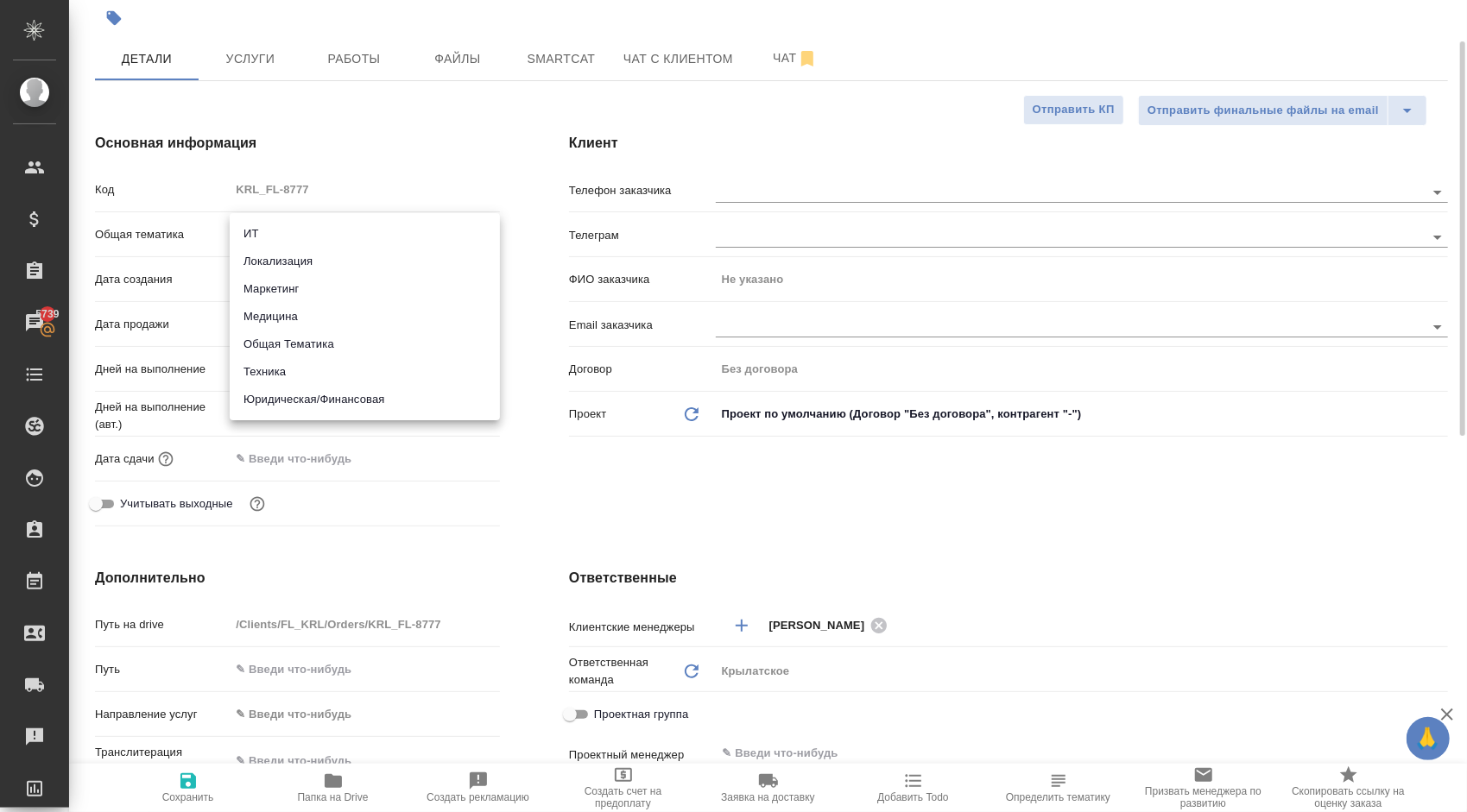
click at [237, 225] on body "🙏 .cls-1 fill:#fff; AWATERA Kasymov Timur Клиенты Спецификации Заказы 5739 Чаты…" at bounding box center [734, 406] width 1467 height 812
click at [322, 399] on li "Юридическая/Финансовая" at bounding box center [365, 400] width 271 height 28
type input "yr-fn"
type textarea "x"
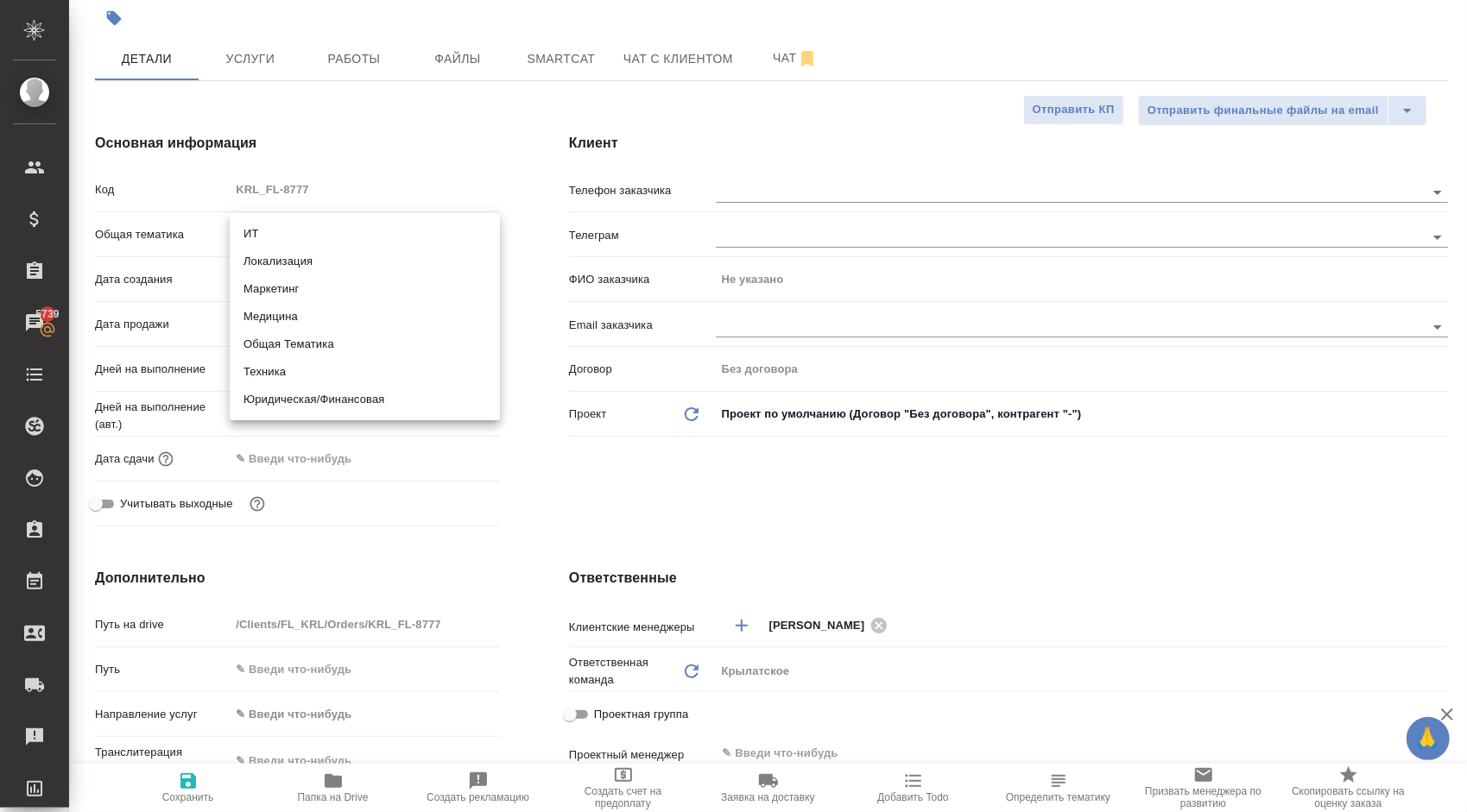
type textarea "x"
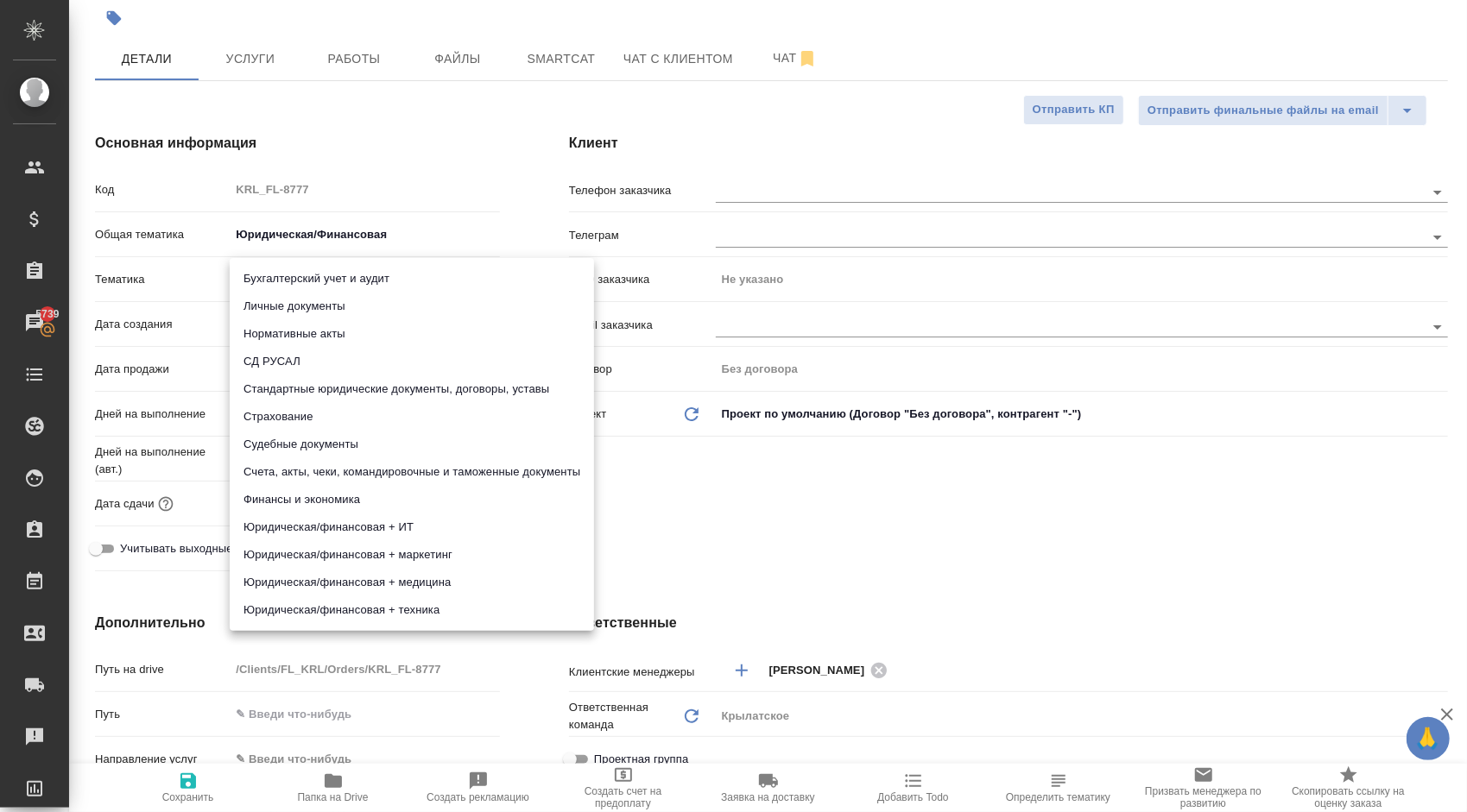
drag, startPoint x: 278, startPoint y: 284, endPoint x: 269, endPoint y: 298, distance: 16.6
click at [278, 285] on body "🙏 .cls-1 fill:#fff; AWATERA Kasymov Timur Клиенты Спецификации Заказы 5739 Чаты…" at bounding box center [734, 406] width 1467 height 812
click at [269, 298] on li "Личные документы" at bounding box center [412, 306] width 364 height 28
type textarea "x"
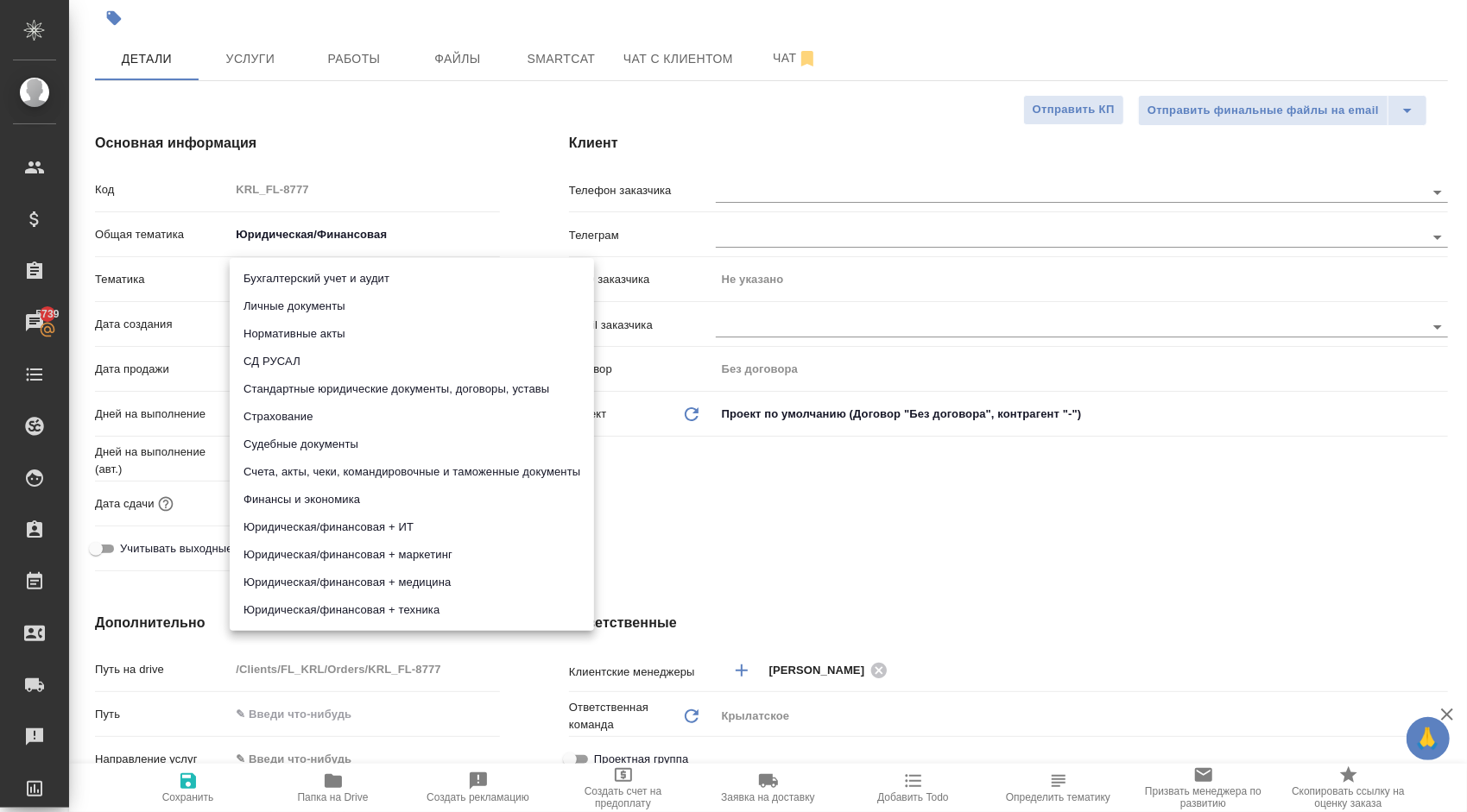
type textarea "x"
type input "5a8b8b956a9677013d343cfe"
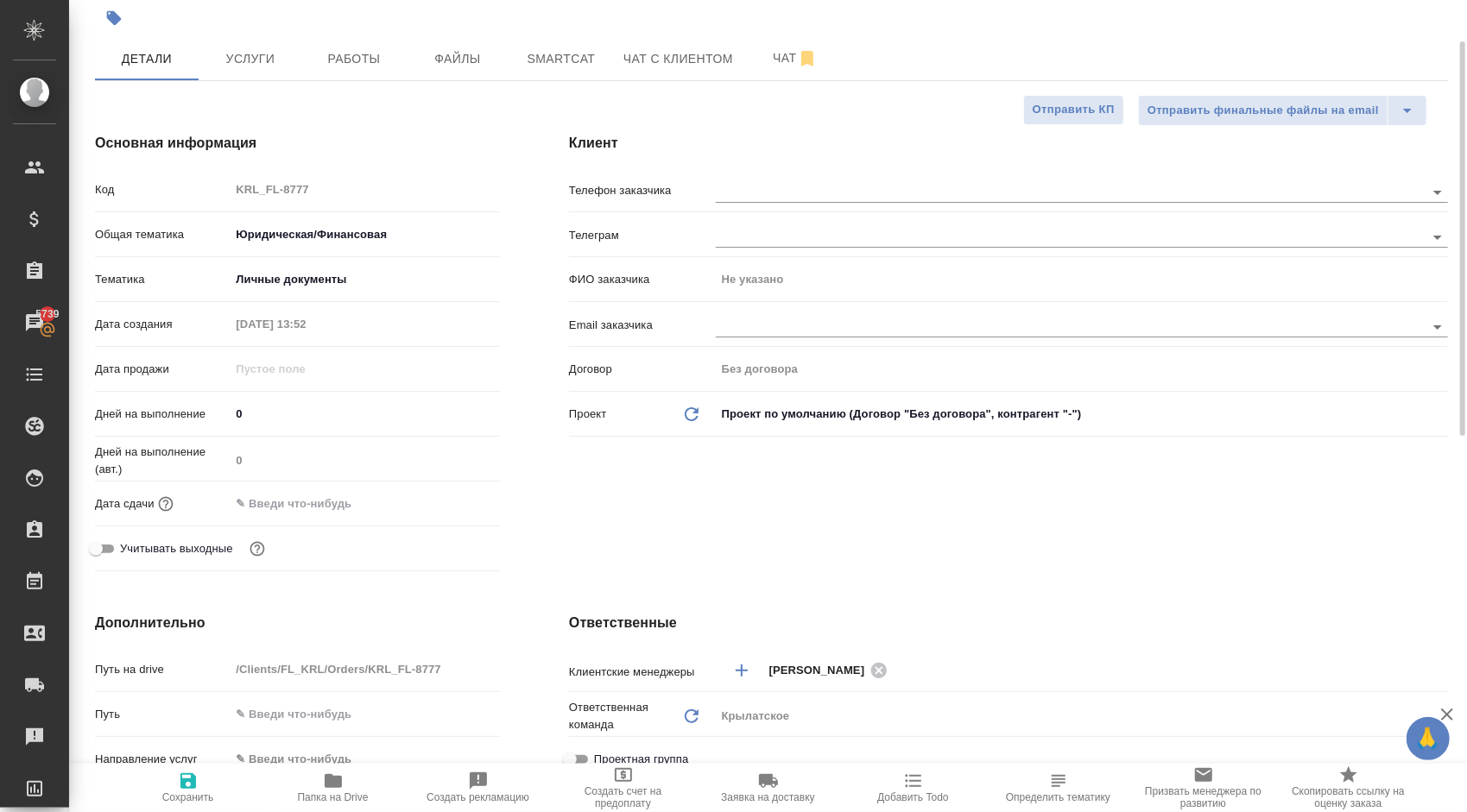
click at [277, 490] on div "Дата сдачи" at bounding box center [297, 504] width 405 height 30
click at [381, 508] on input "text" at bounding box center [306, 504] width 151 height 25
click at [455, 509] on div at bounding box center [365, 504] width 271 height 27
click at [453, 505] on icon "button" at bounding box center [450, 502] width 16 height 17
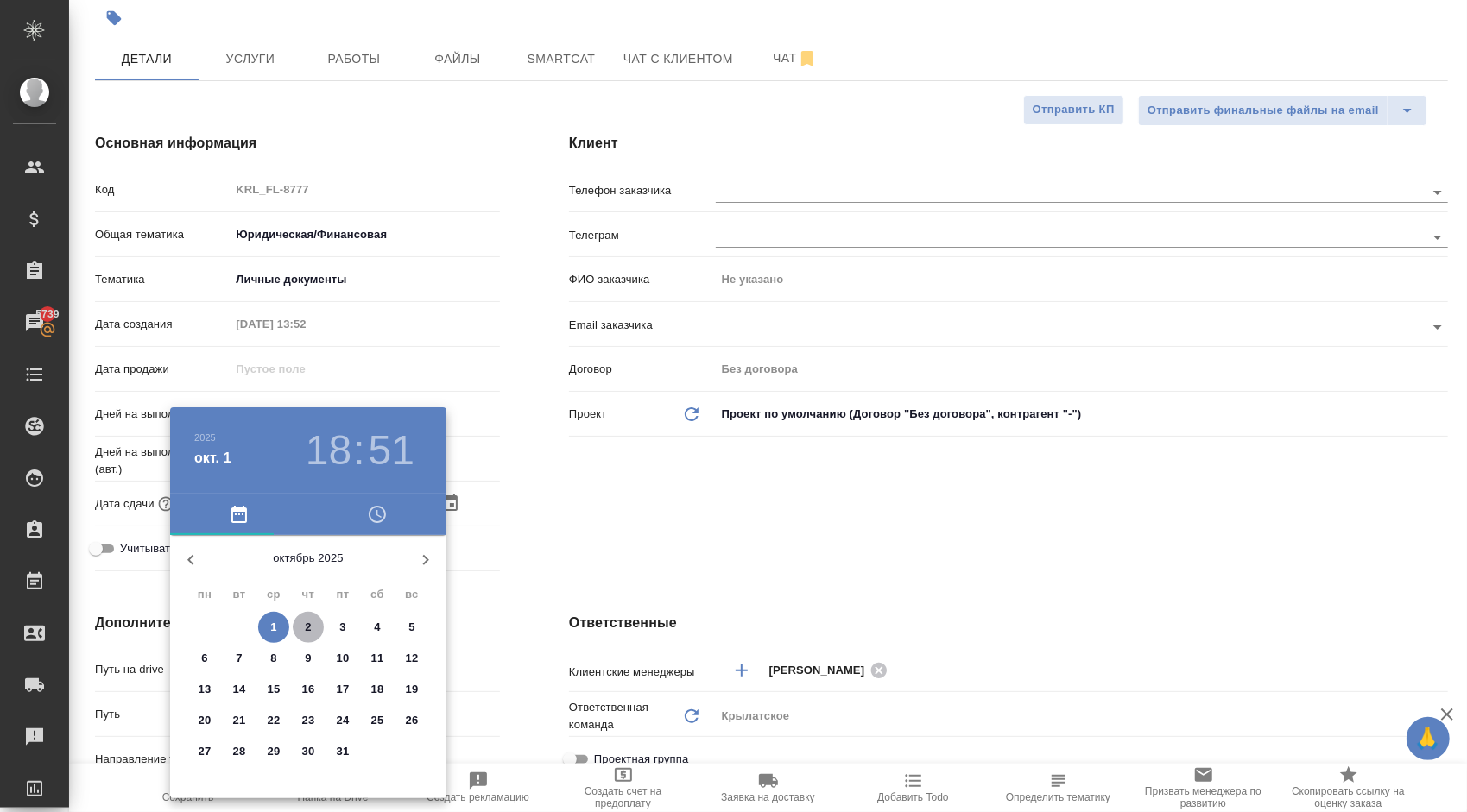
click at [306, 622] on p "2" at bounding box center [308, 627] width 6 height 17
type input "02.10.2025 18:51"
type textarea "x"
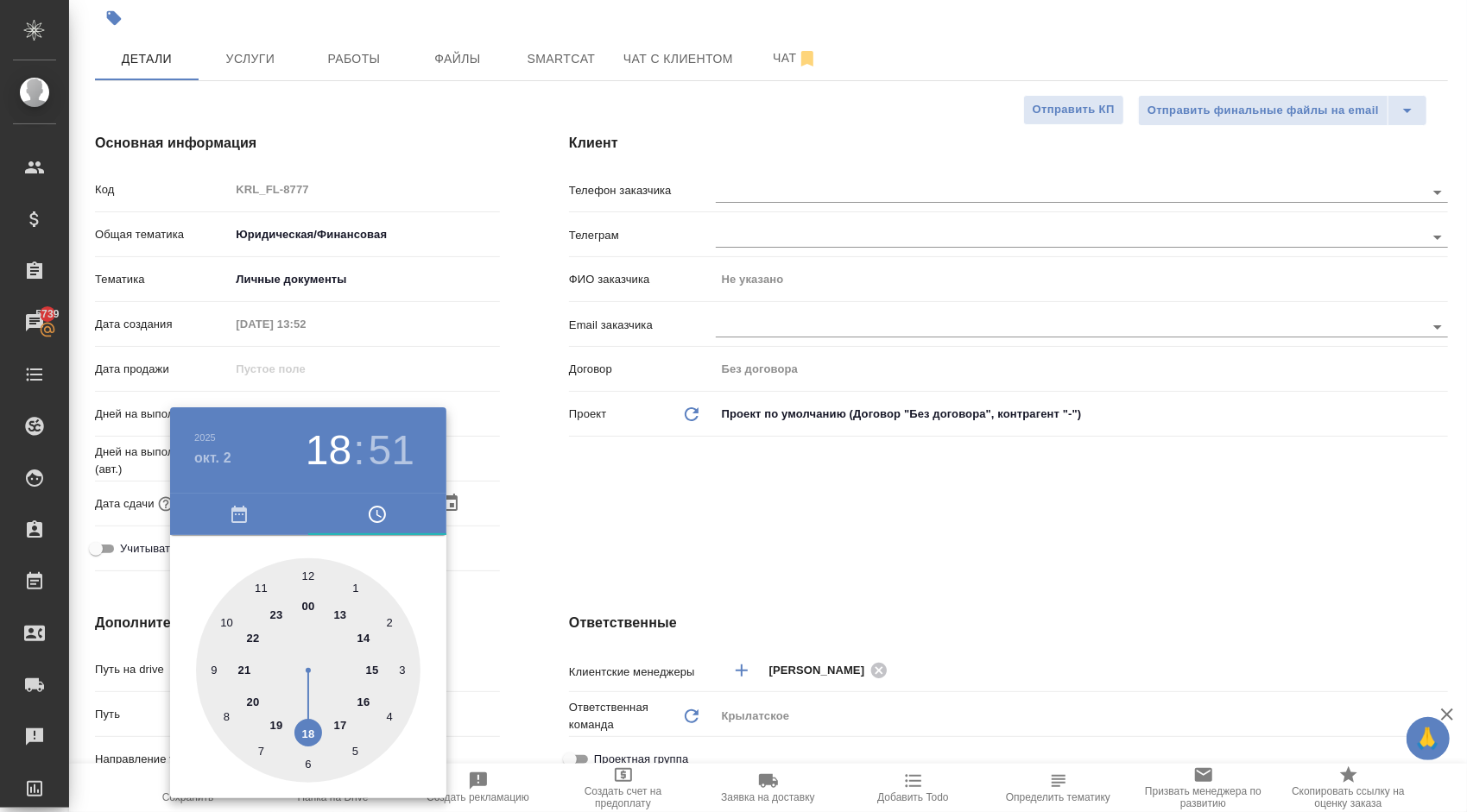
type input "02.10.2025 10:51"
type textarea "x"
click at [228, 620] on div at bounding box center [309, 671] width 225 height 225
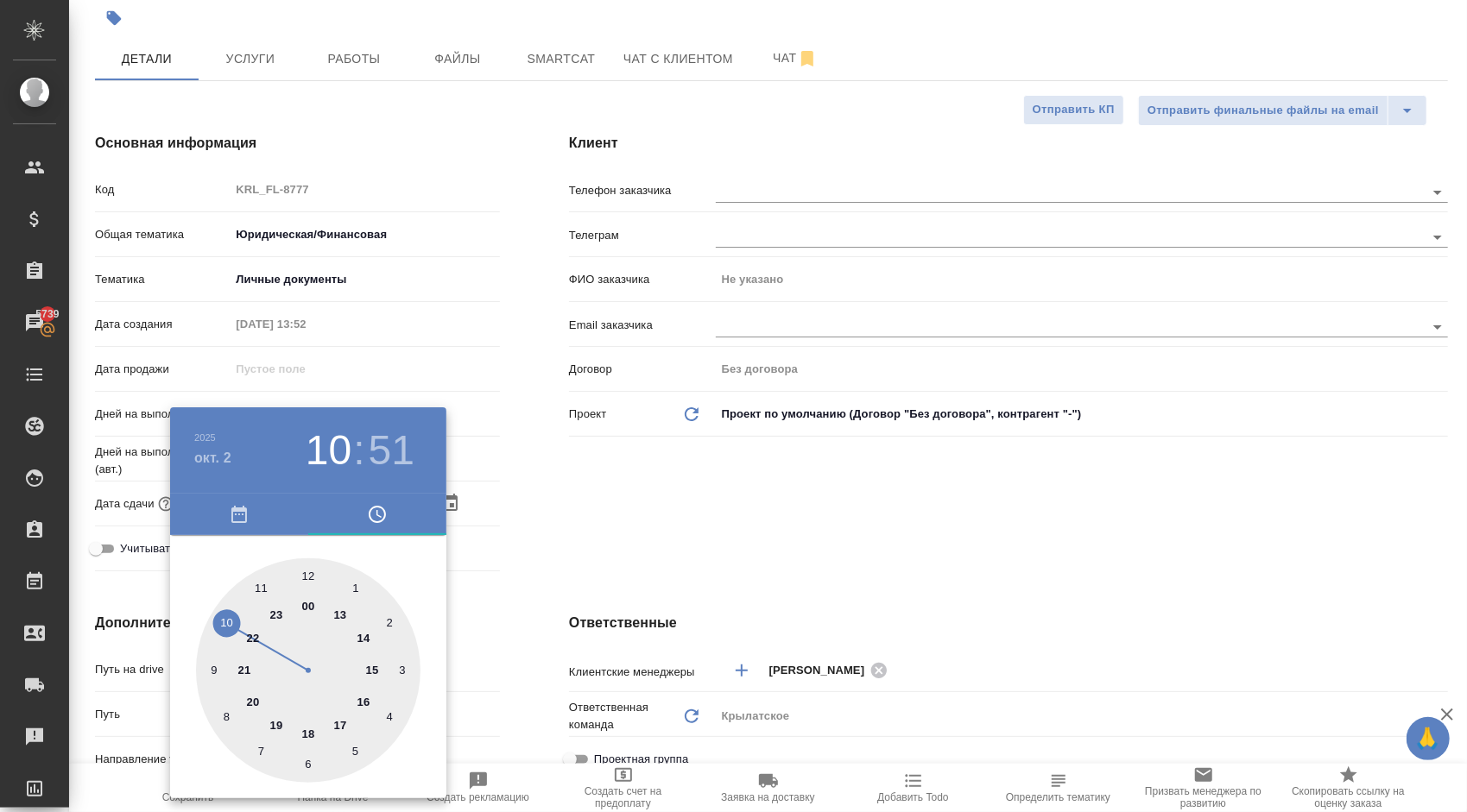
type textarea "x"
type input "[DATE] 10:00"
type textarea "x"
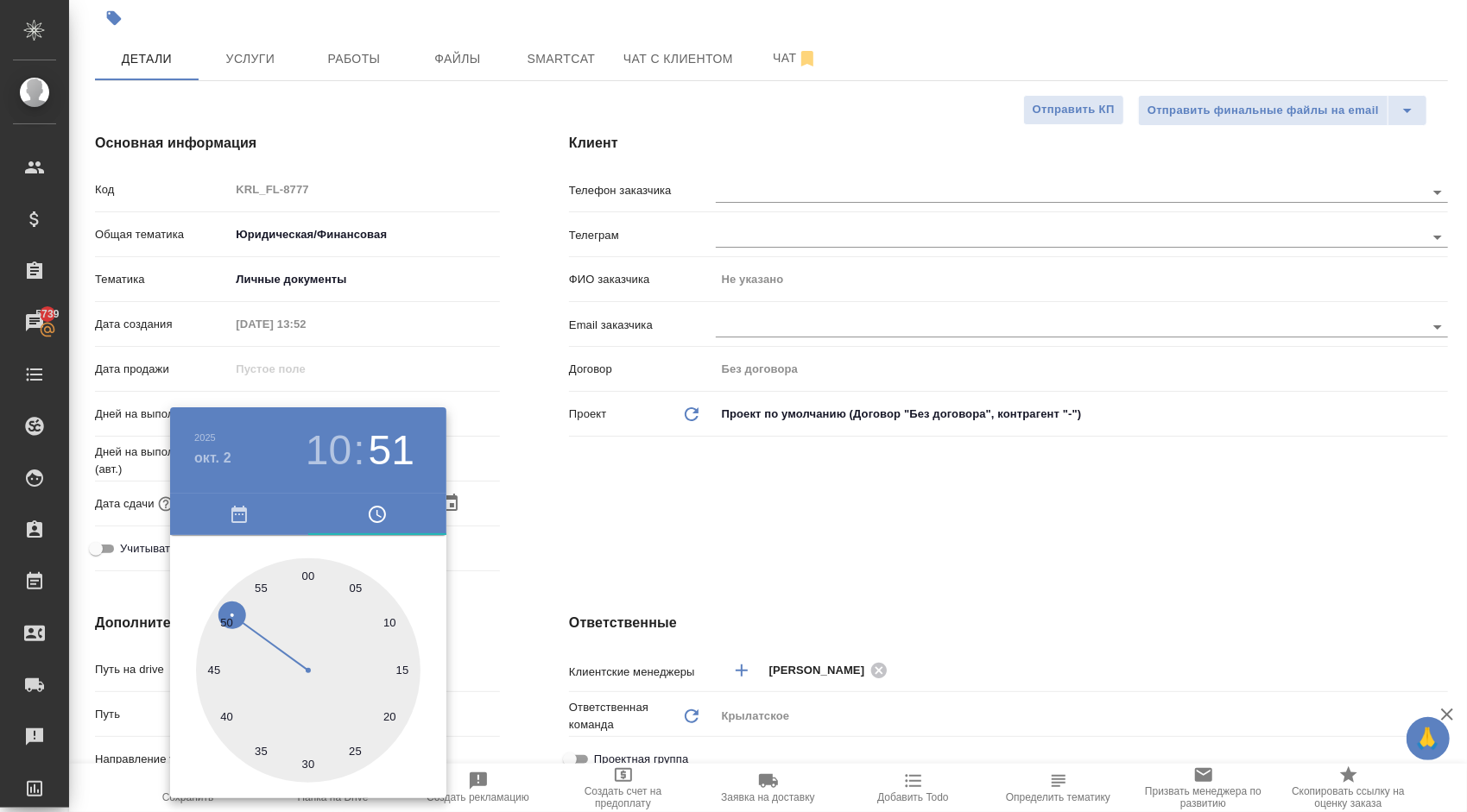
type textarea "x"
click at [307, 569] on div at bounding box center [309, 671] width 225 height 225
type textarea "x"
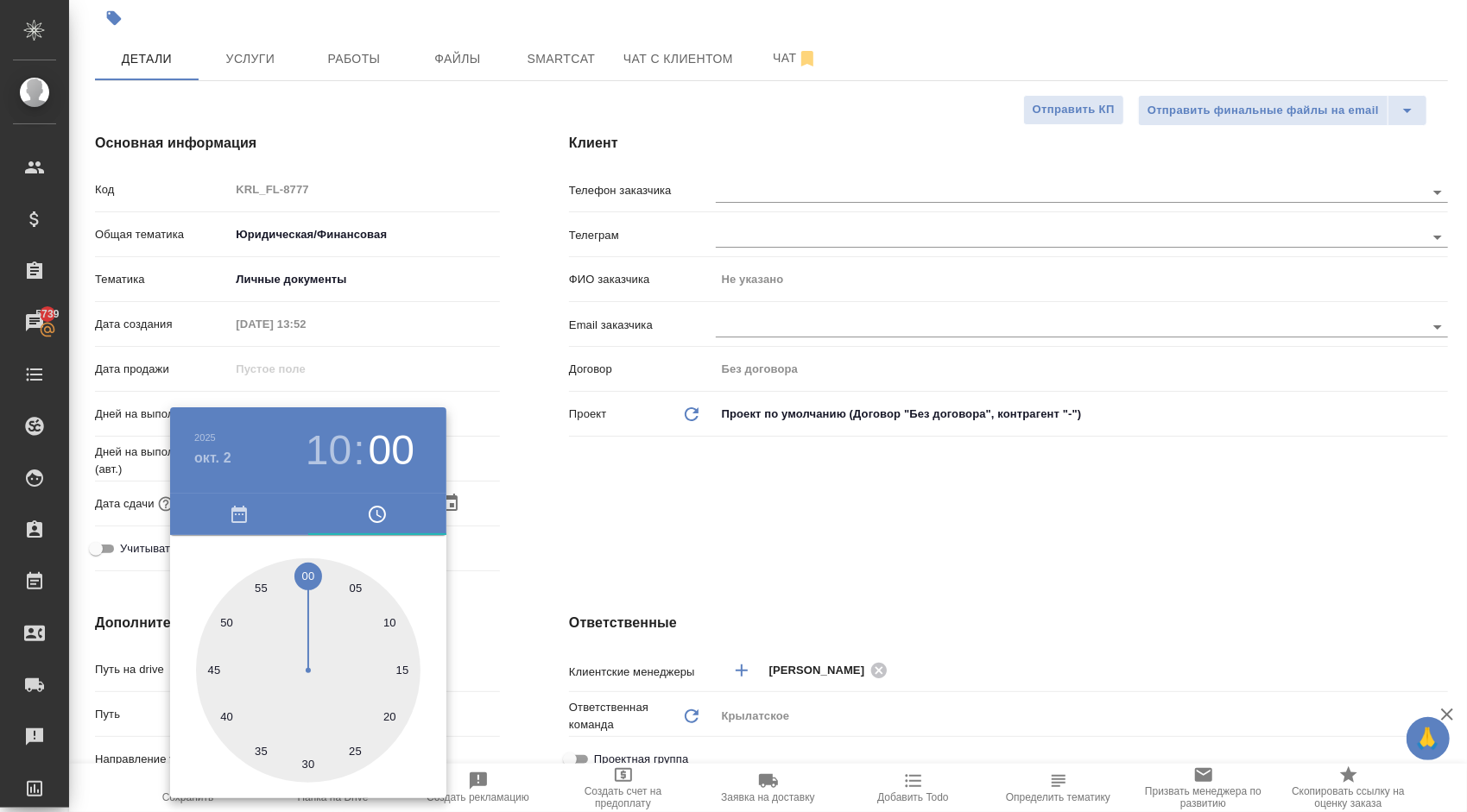
type textarea "x"
click at [613, 575] on div at bounding box center [734, 406] width 1467 height 812
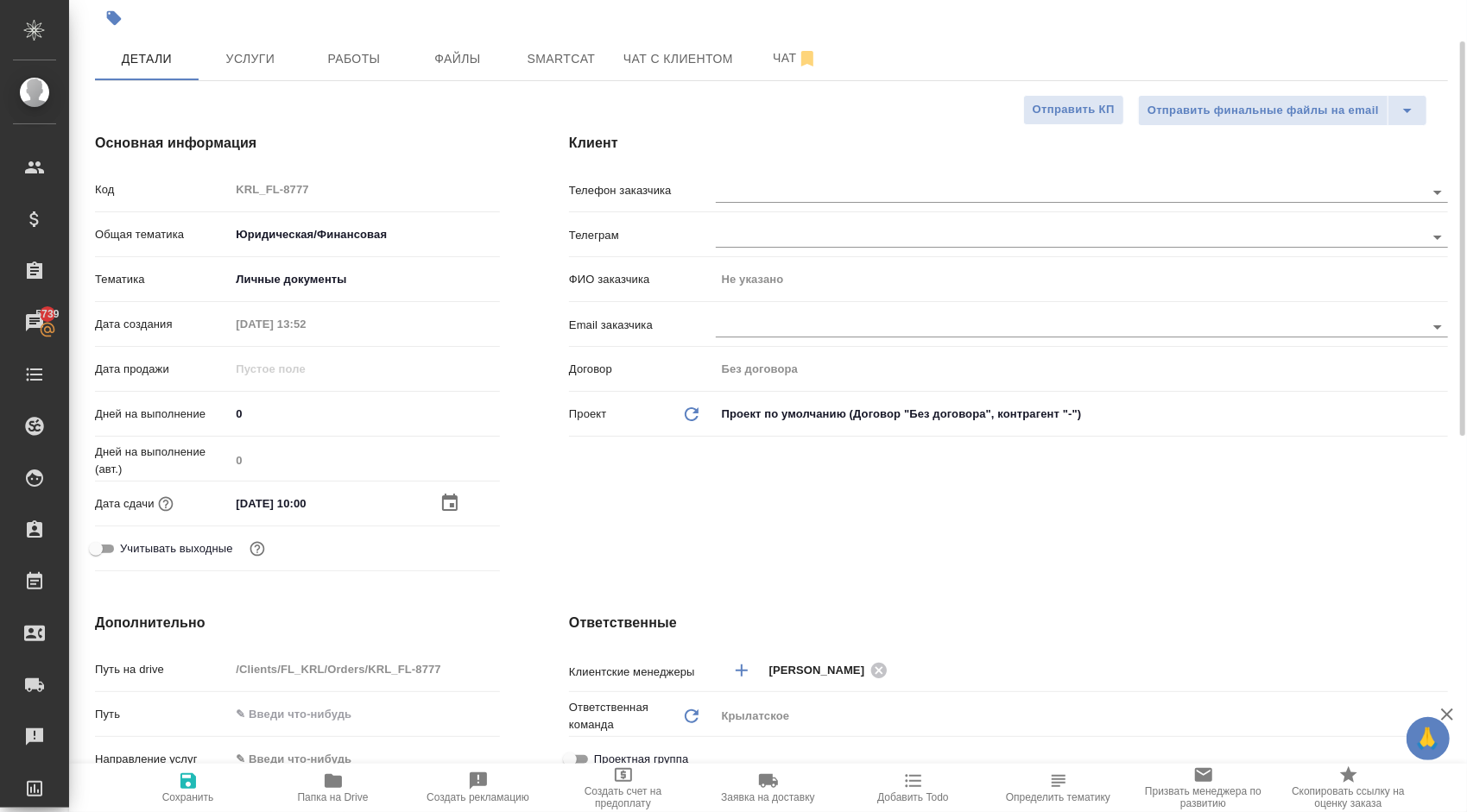
scroll to position [432, 0]
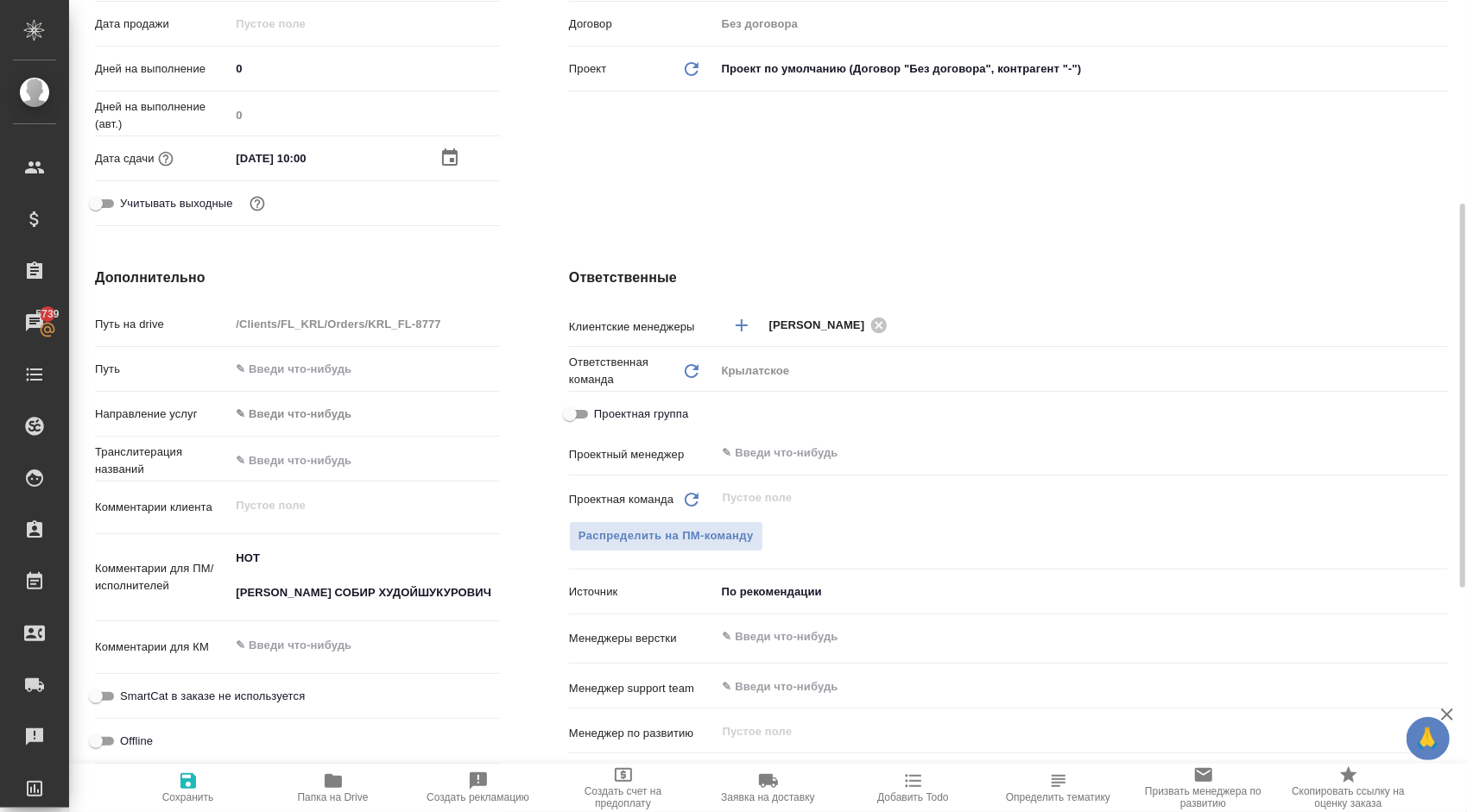
click at [306, 419] on body "🙏 .cls-1 fill:#fff; AWATERA Kasymov Timur Клиенты Спецификации Заказы 5739 Чаты…" at bounding box center [734, 406] width 1467 height 812
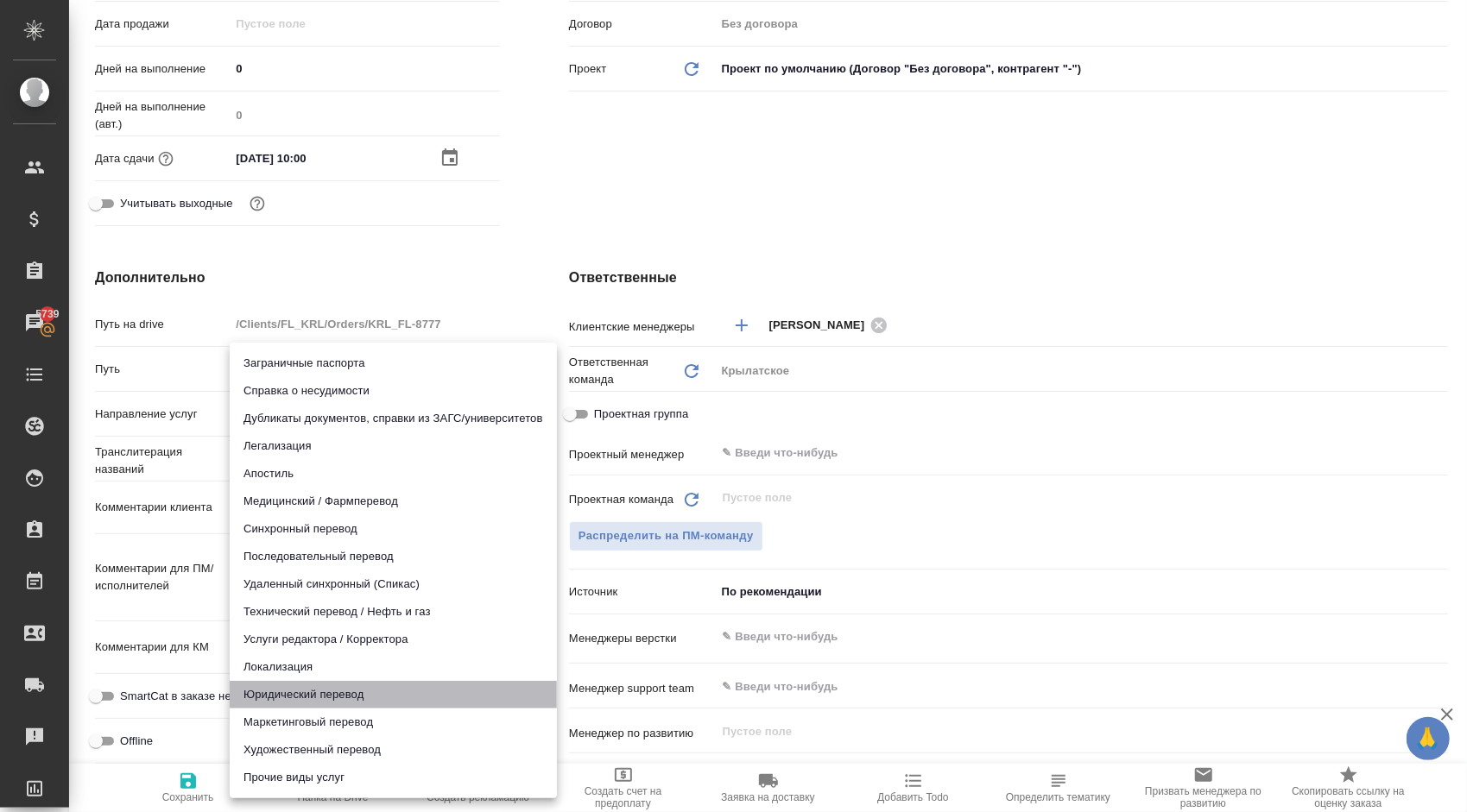
click at [297, 692] on li "Юридический перевод" at bounding box center [393, 695] width 327 height 28
type input "legalTranslation"
type textarea "x"
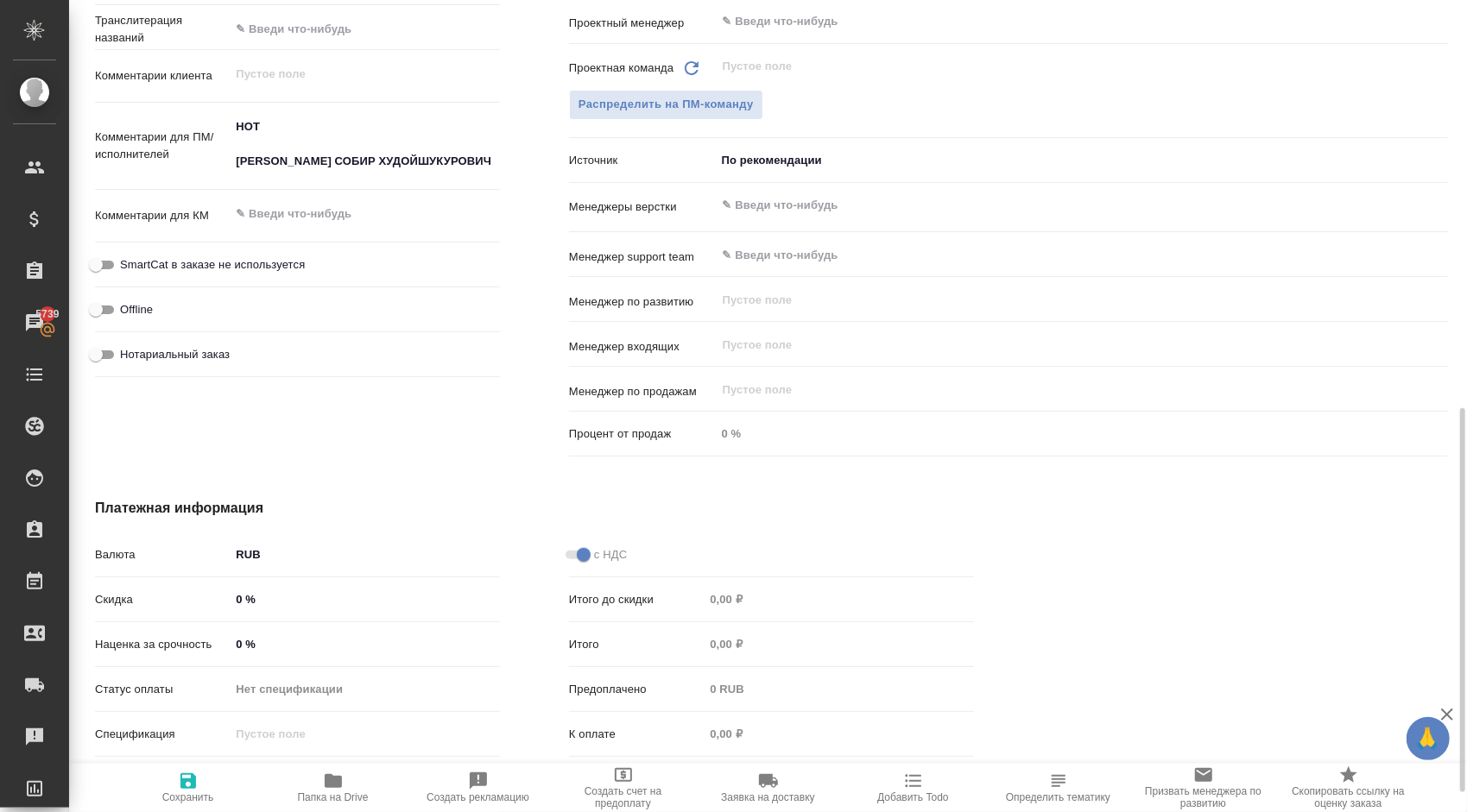
scroll to position [903, 0]
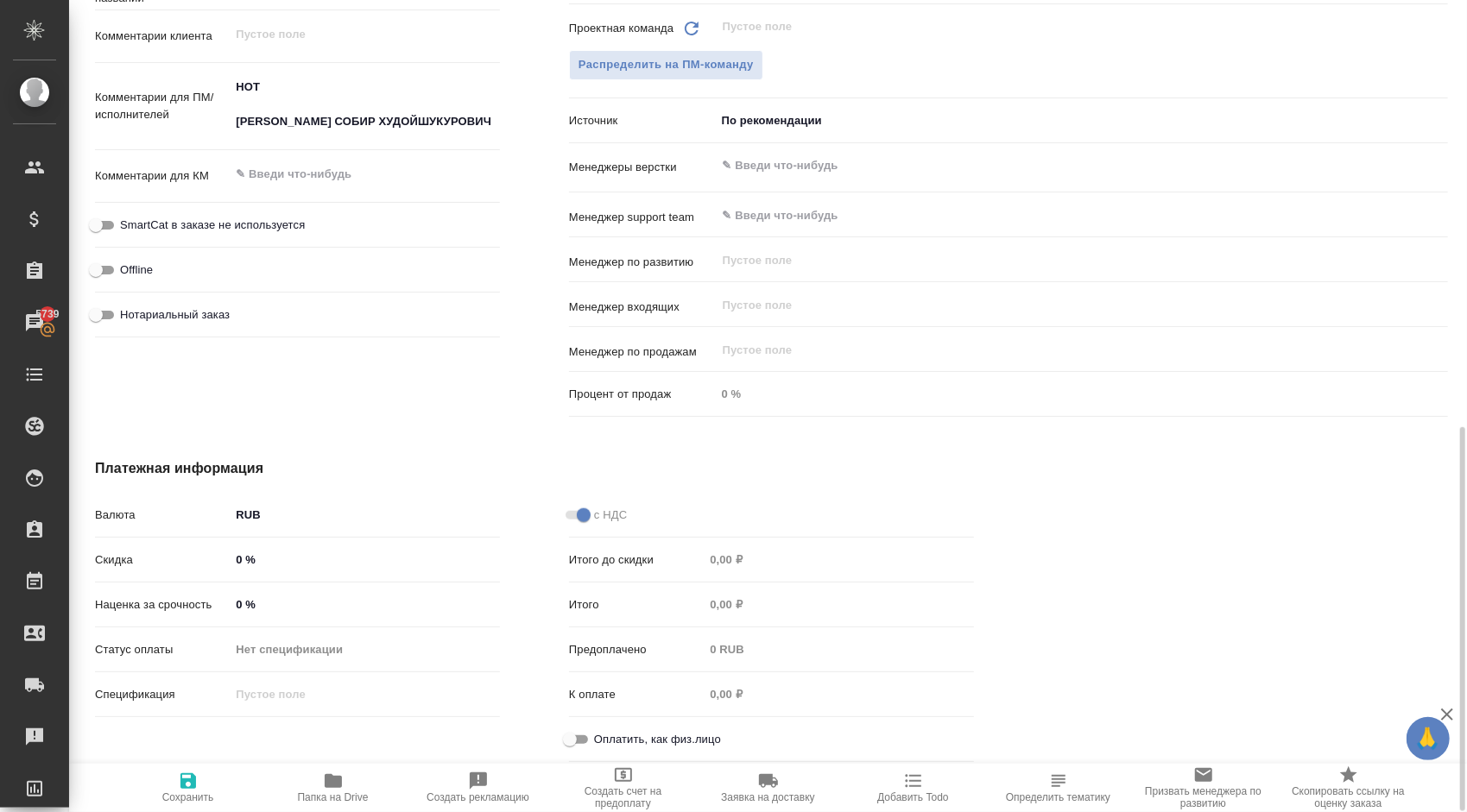
click at [576, 740] on input "Оплатить, как физ.лицо" at bounding box center [569, 739] width 62 height 21
checkbox input "true"
type textarea "x"
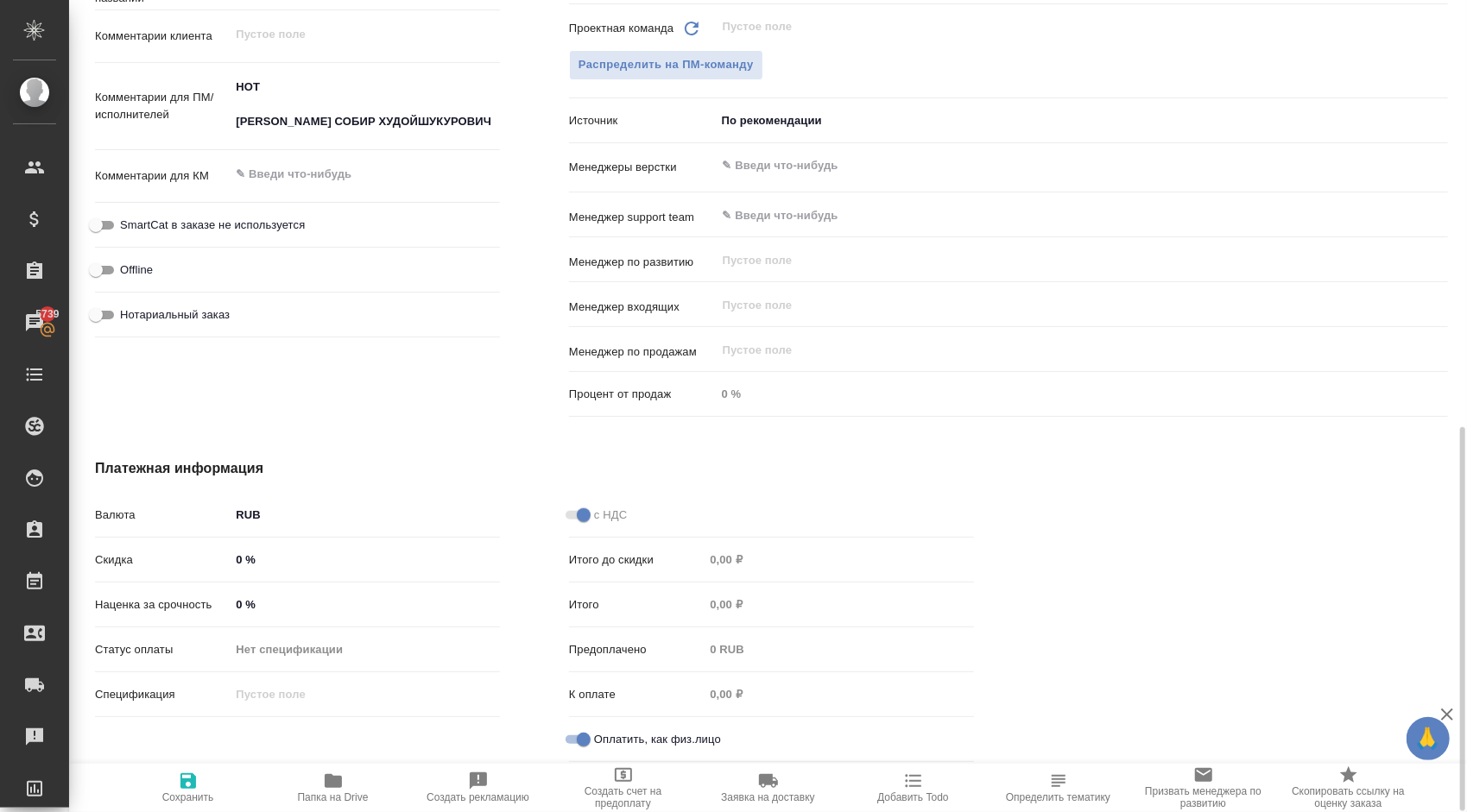
drag, startPoint x: 169, startPoint y: 772, endPoint x: 179, endPoint y: 773, distance: 10.0
click at [171, 773] on span "Сохранить" at bounding box center [188, 787] width 124 height 33
type textarea "x"
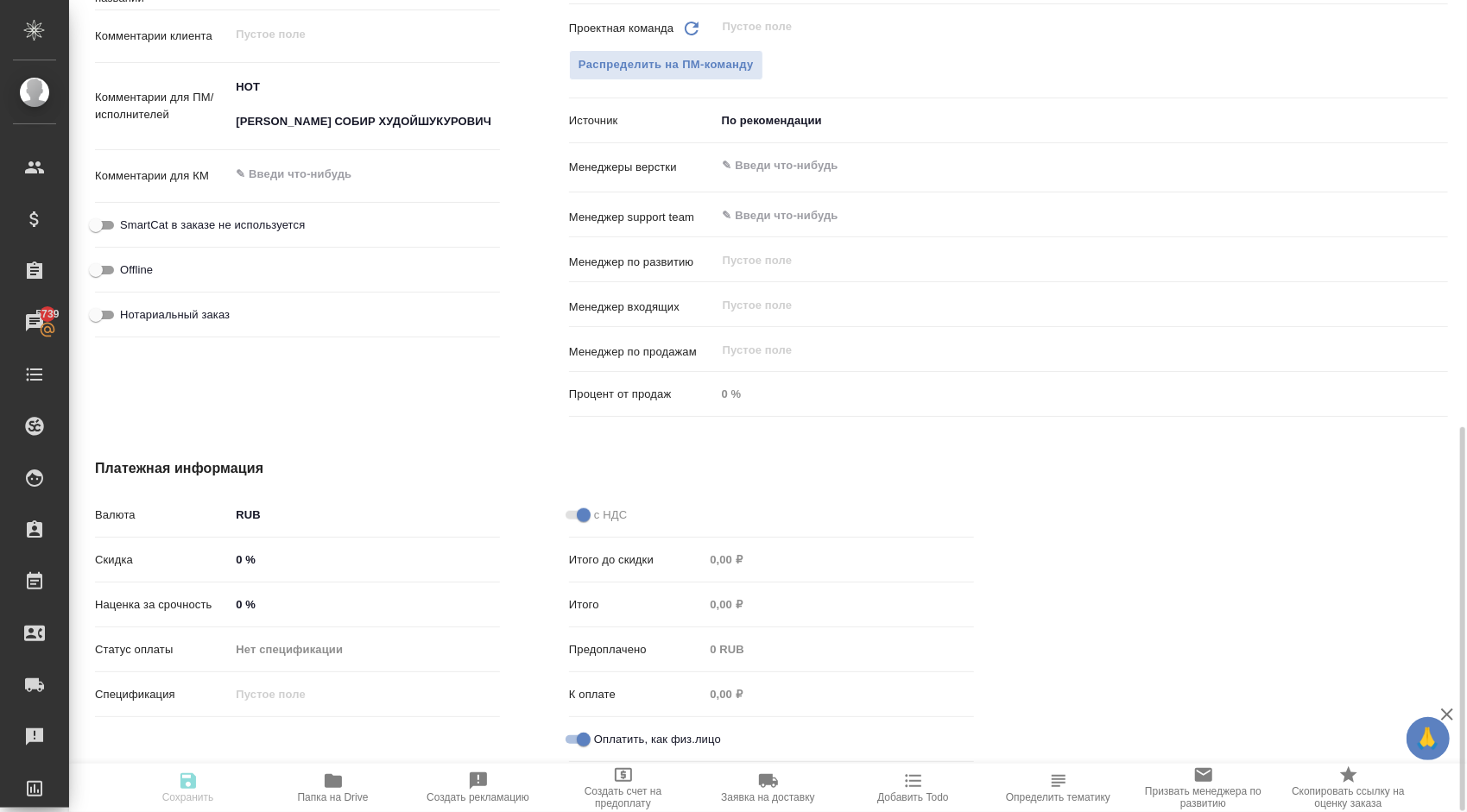
type textarea "x"
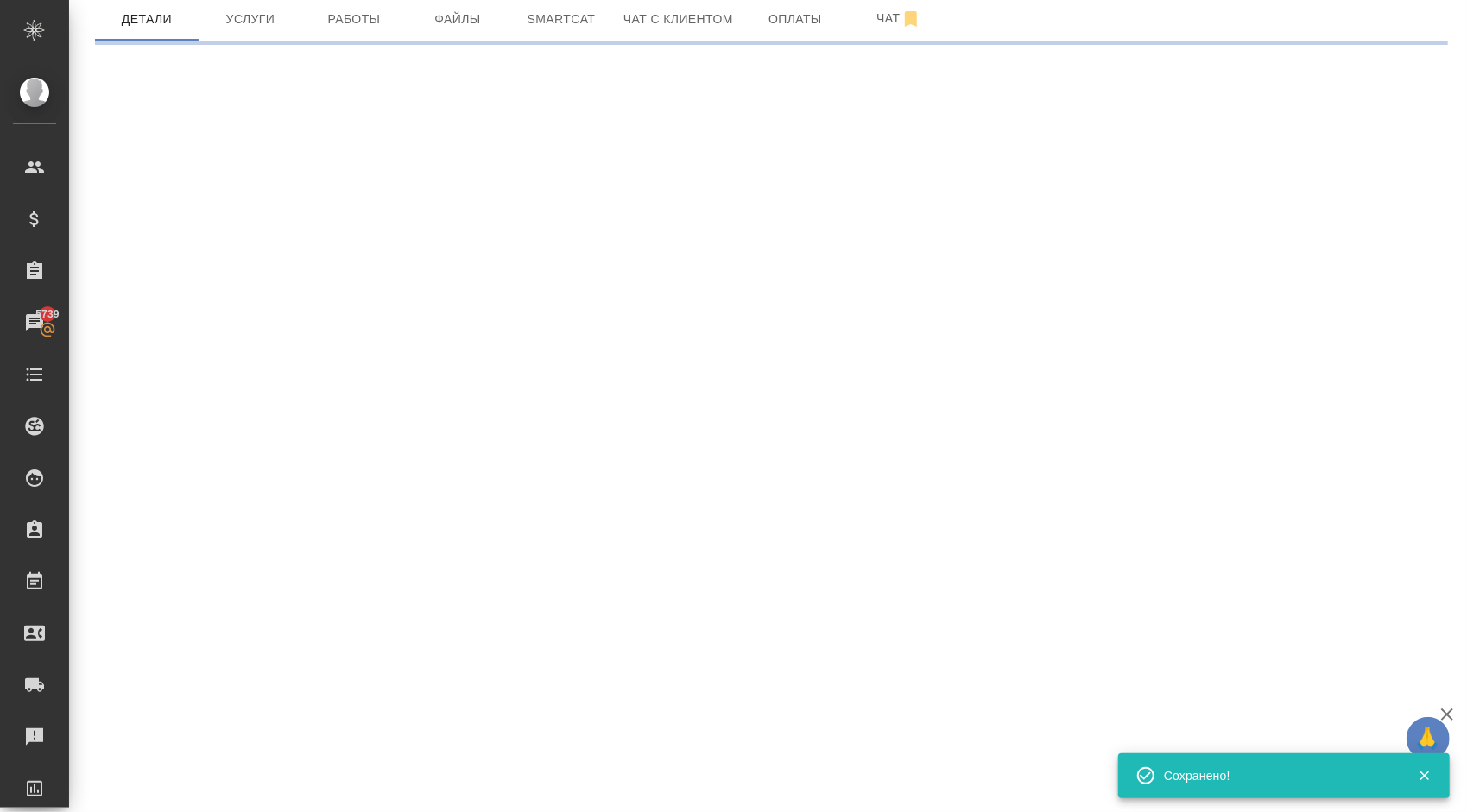
select select "RU"
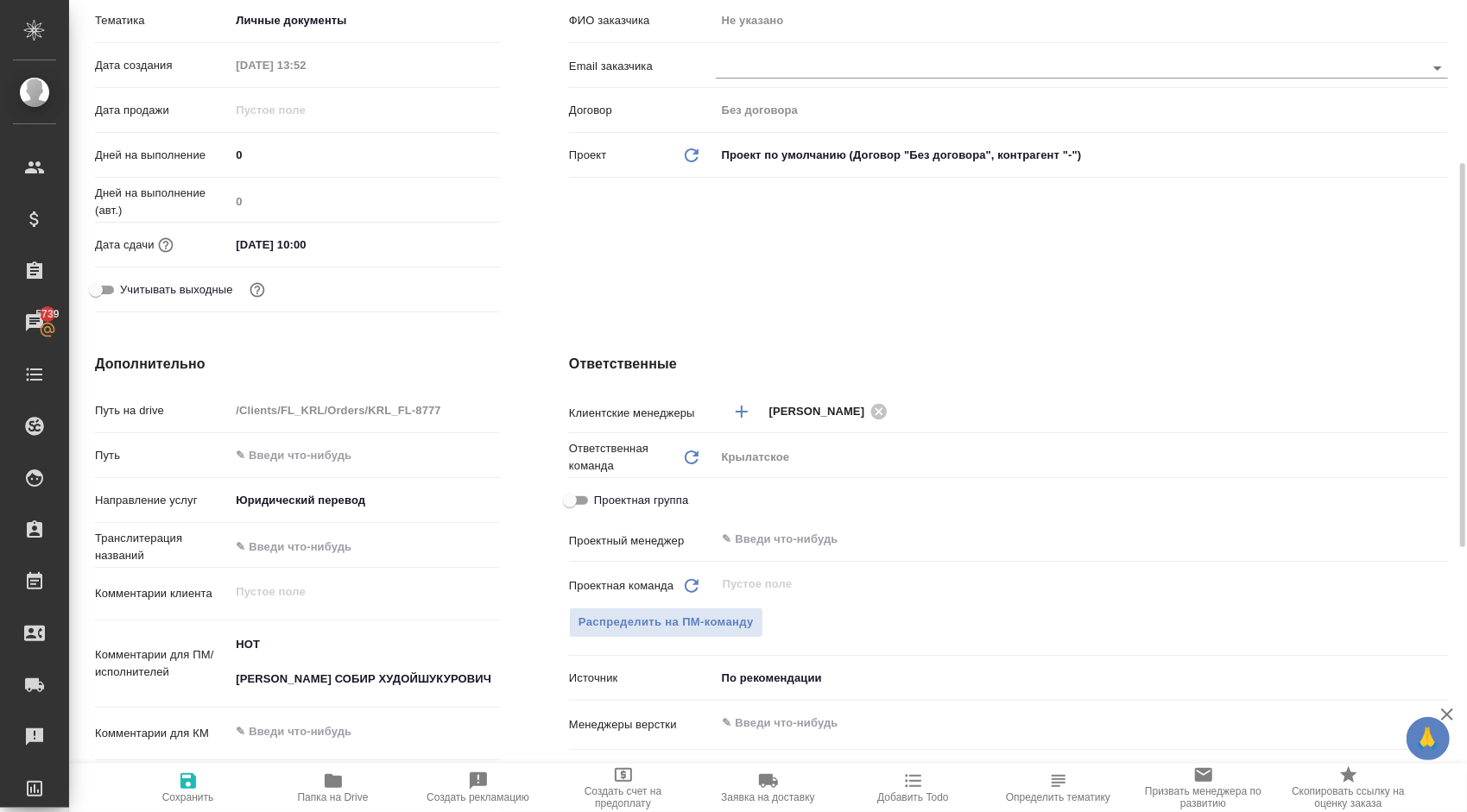
scroll to position [0, 0]
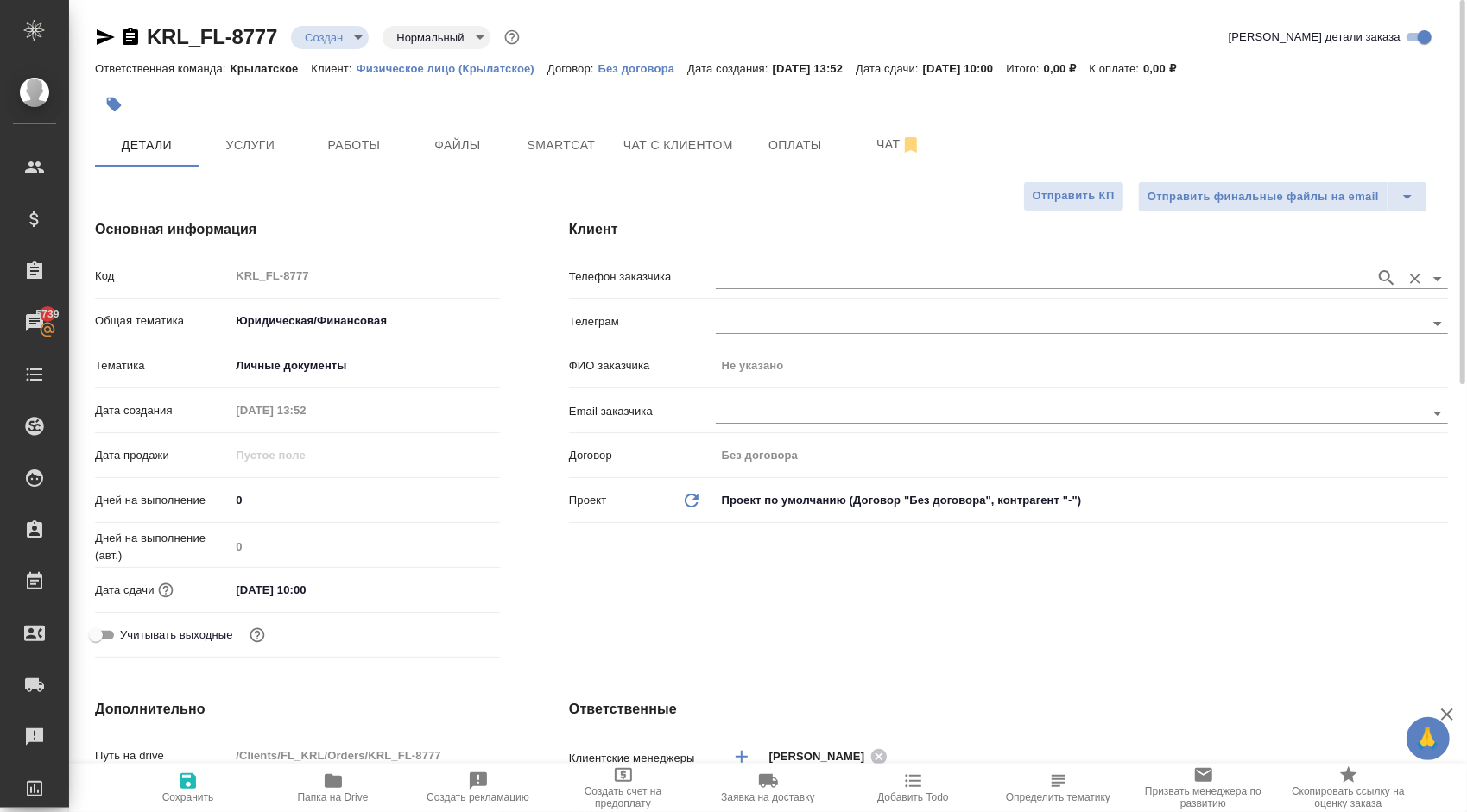
drag, startPoint x: 797, startPoint y: 243, endPoint x: 805, endPoint y: 283, distance: 40.8
click at [800, 255] on div "Клиент Телефон заказчика Телеграм ФИО заказчика Не указано Email заказчика Дого…" at bounding box center [1008, 442] width 947 height 514
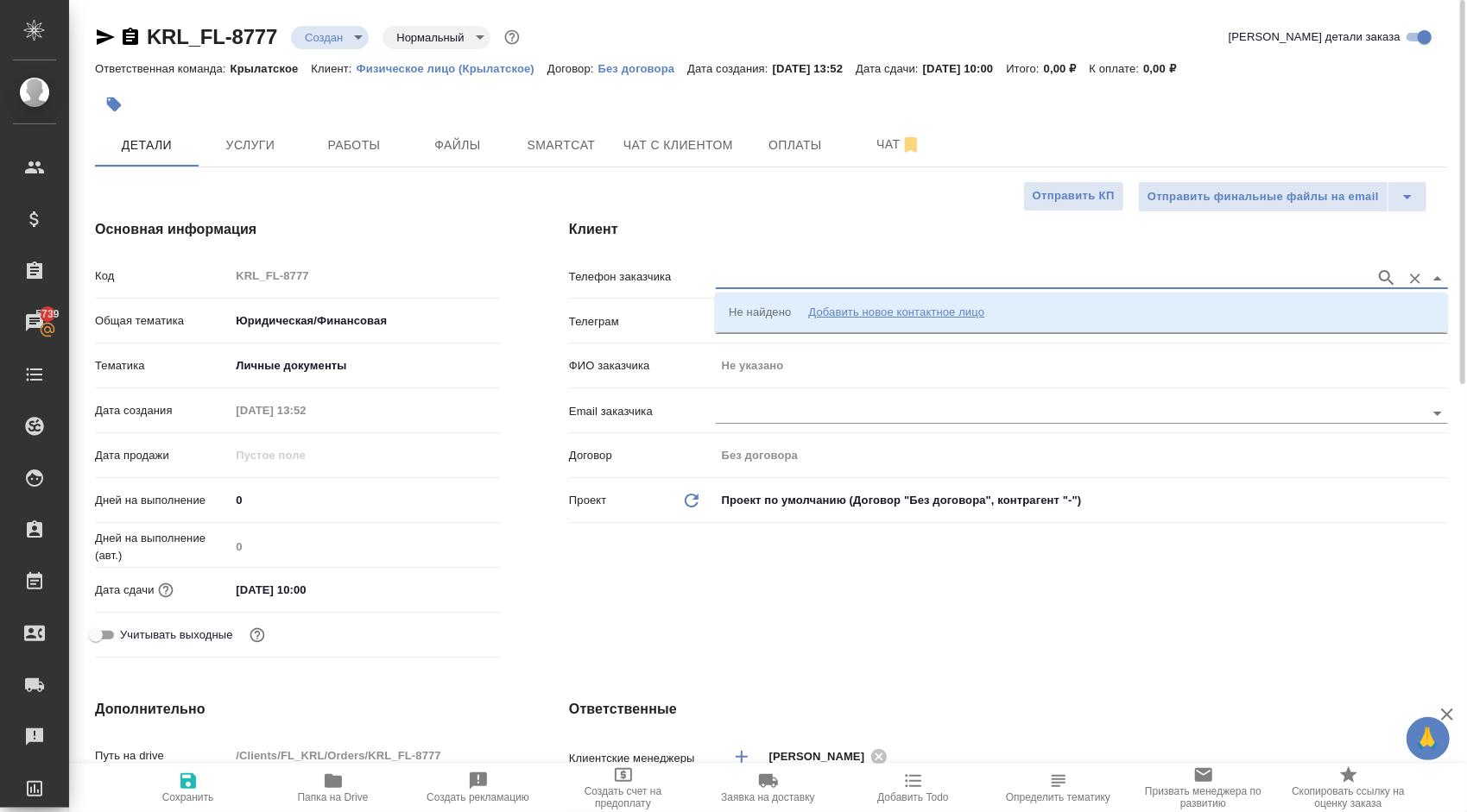
click at [805, 283] on input "text" at bounding box center [1041, 278] width 651 height 21
click at [808, 316] on div "Добавить новое контактное лицо" at bounding box center [896, 311] width 176 height 17
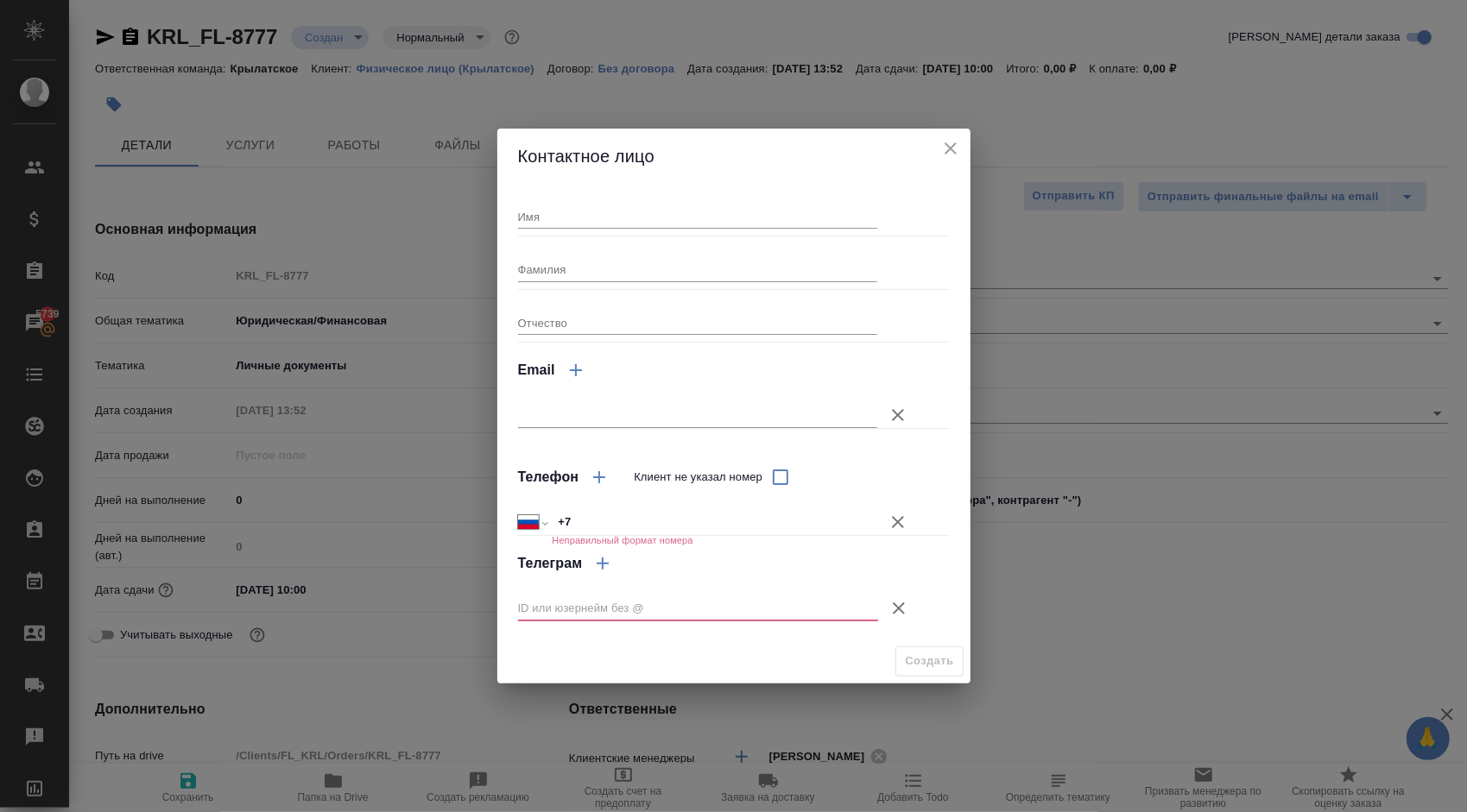
click at [533, 199] on div "Имя" at bounding box center [698, 210] width 360 height 38
click at [549, 214] on input "Имя" at bounding box center [698, 217] width 360 height 24
type input "Собир"
click at [891, 602] on icon "button" at bounding box center [899, 608] width 21 height 21
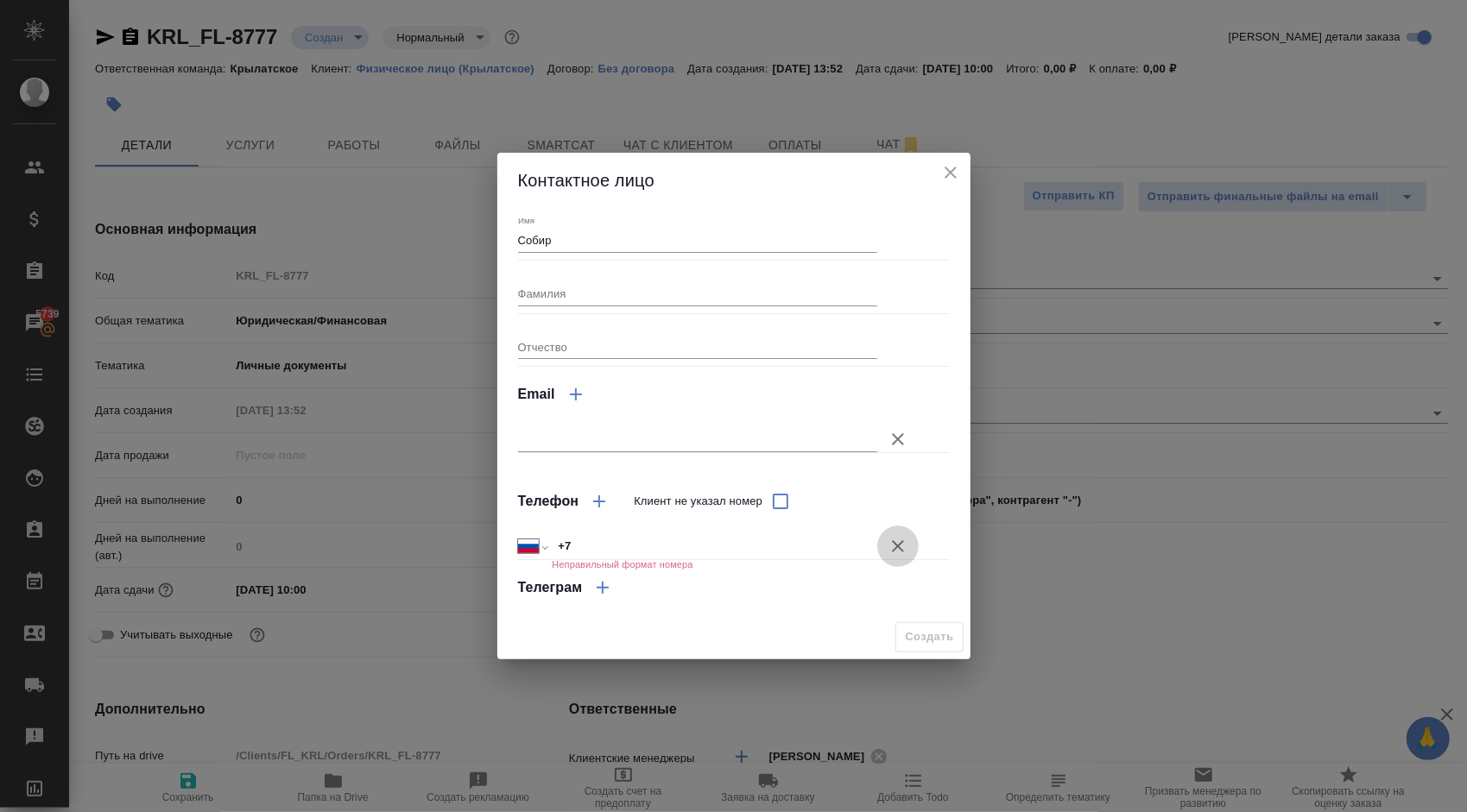
click at [898, 545] on icon "button" at bounding box center [898, 546] width 12 height 12
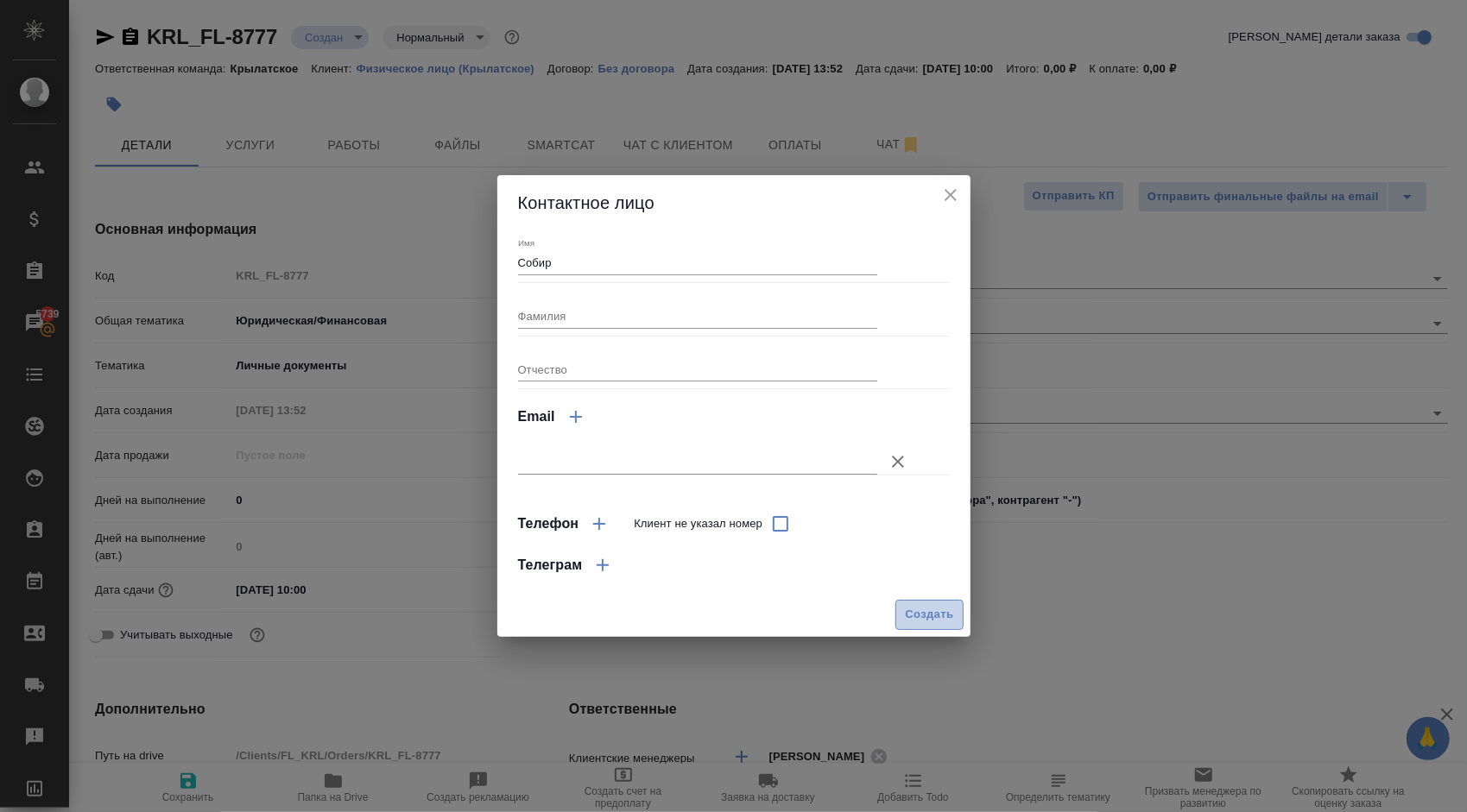
click at [922, 616] on span "Создать" at bounding box center [929, 615] width 49 height 20
type input "Собир"
type textarea "x"
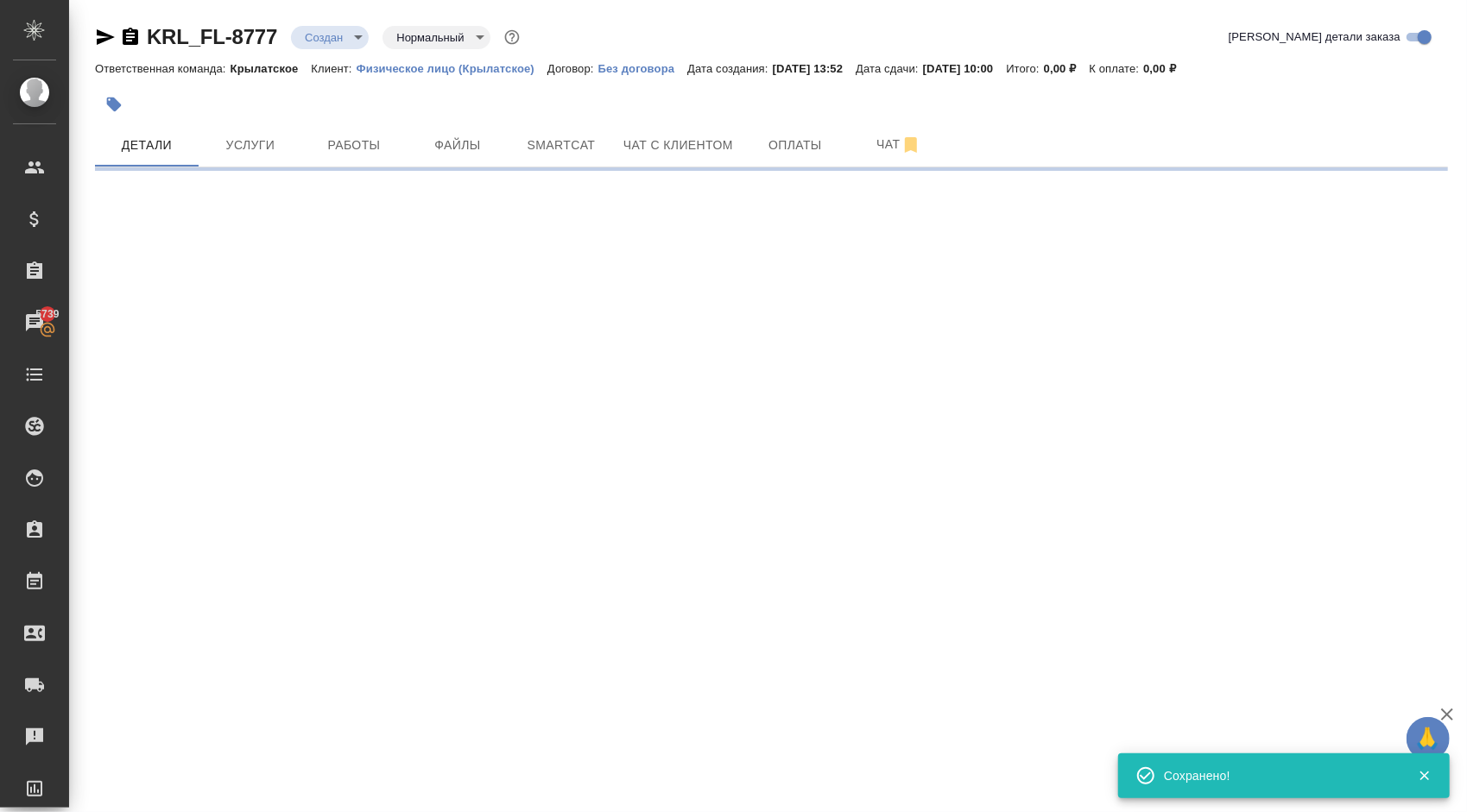
type input "holyTrinity"
select select "RU"
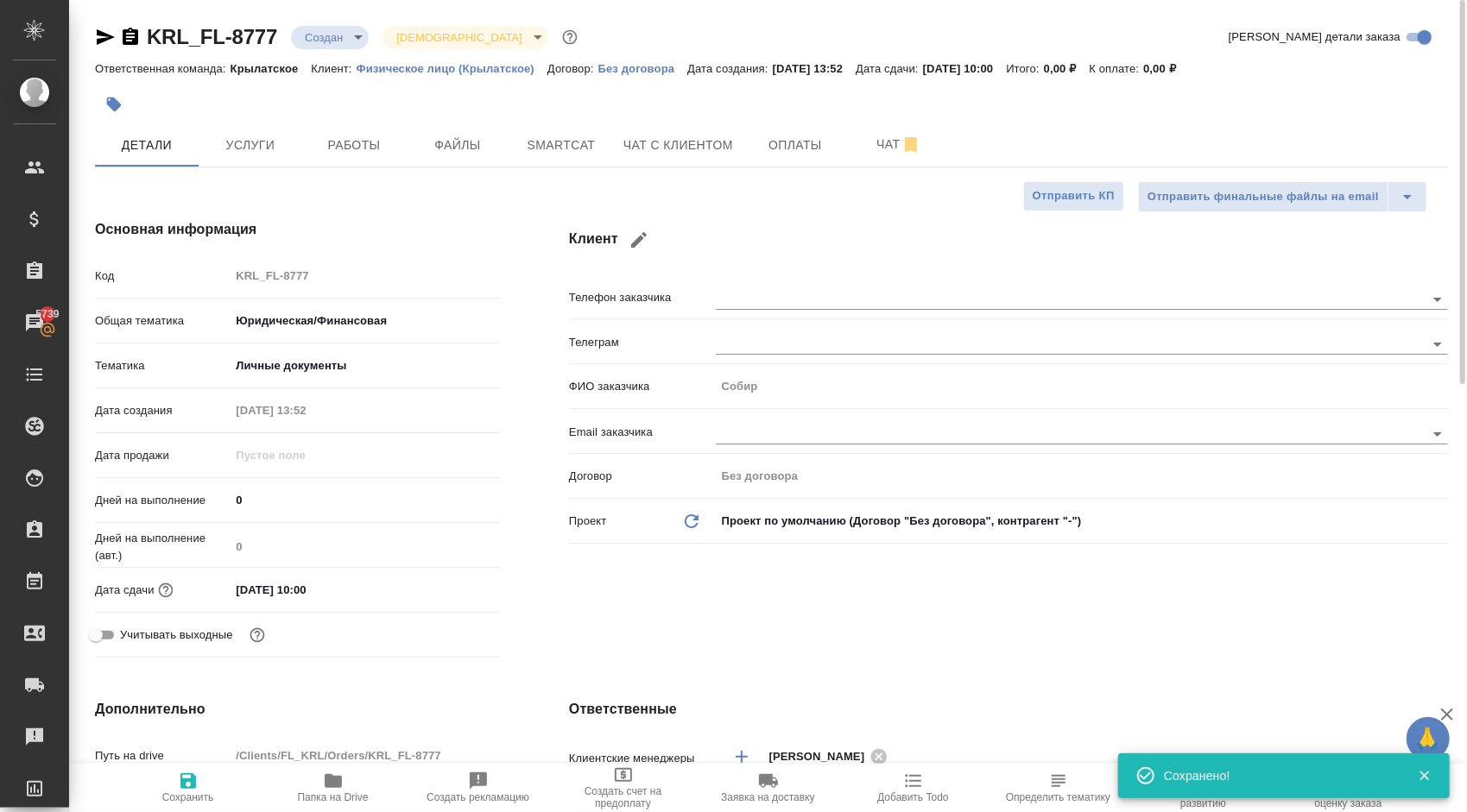
type textarea "x"
click at [702, 149] on span "Чат с клиентом" at bounding box center [678, 145] width 109 height 22
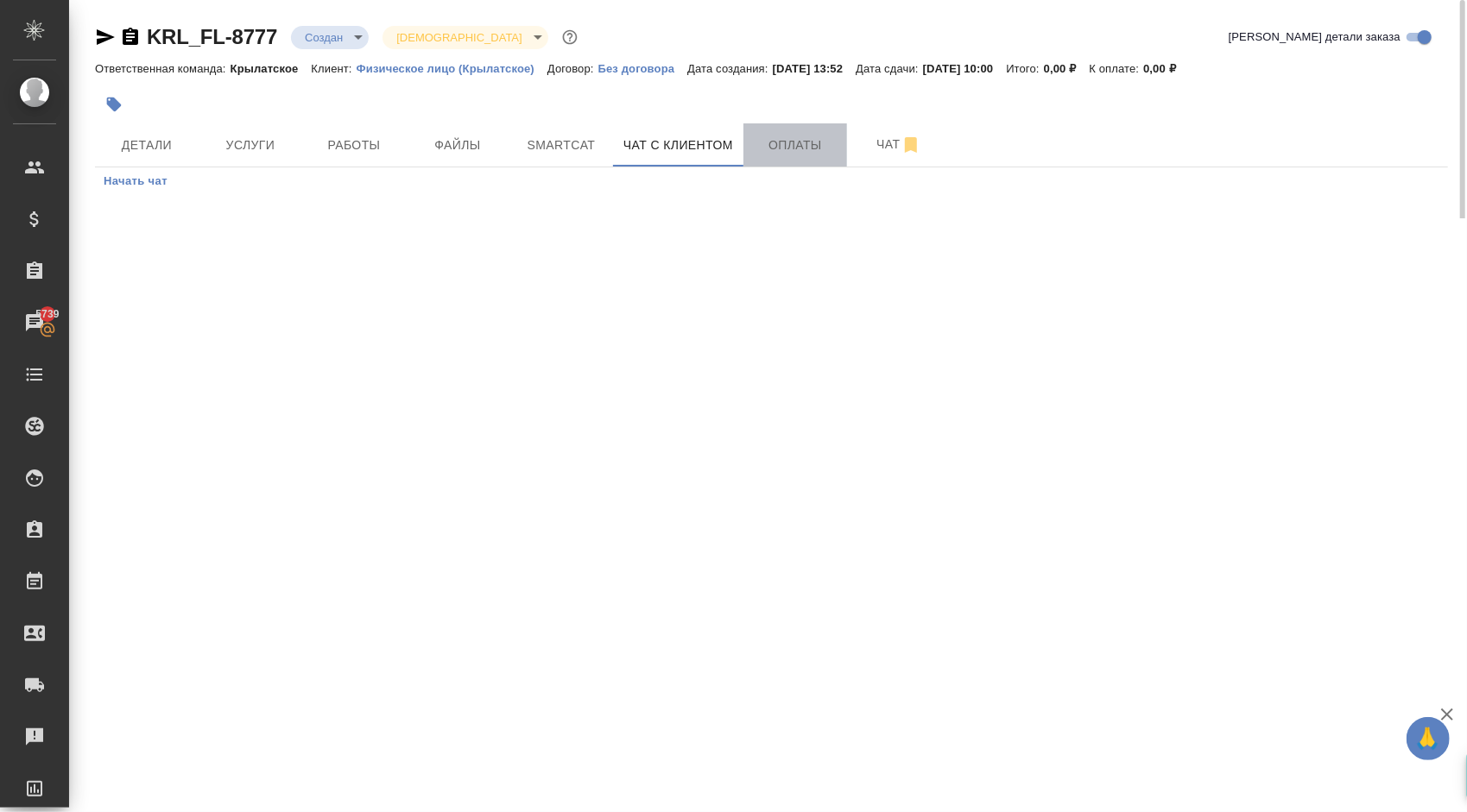
click at [794, 153] on span "Оплаты" at bounding box center [794, 145] width 83 height 22
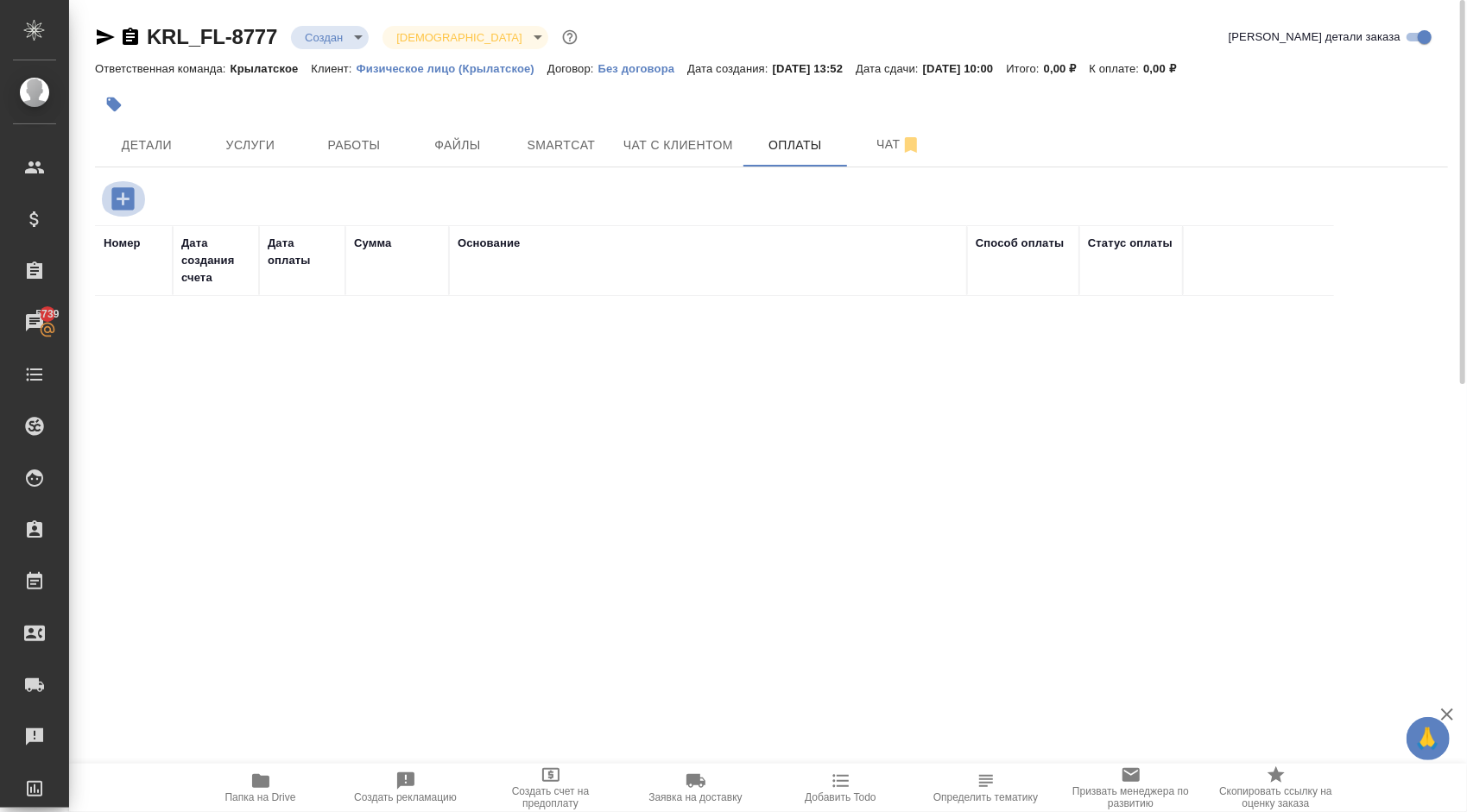
click at [110, 212] on icon "button" at bounding box center [122, 199] width 30 height 30
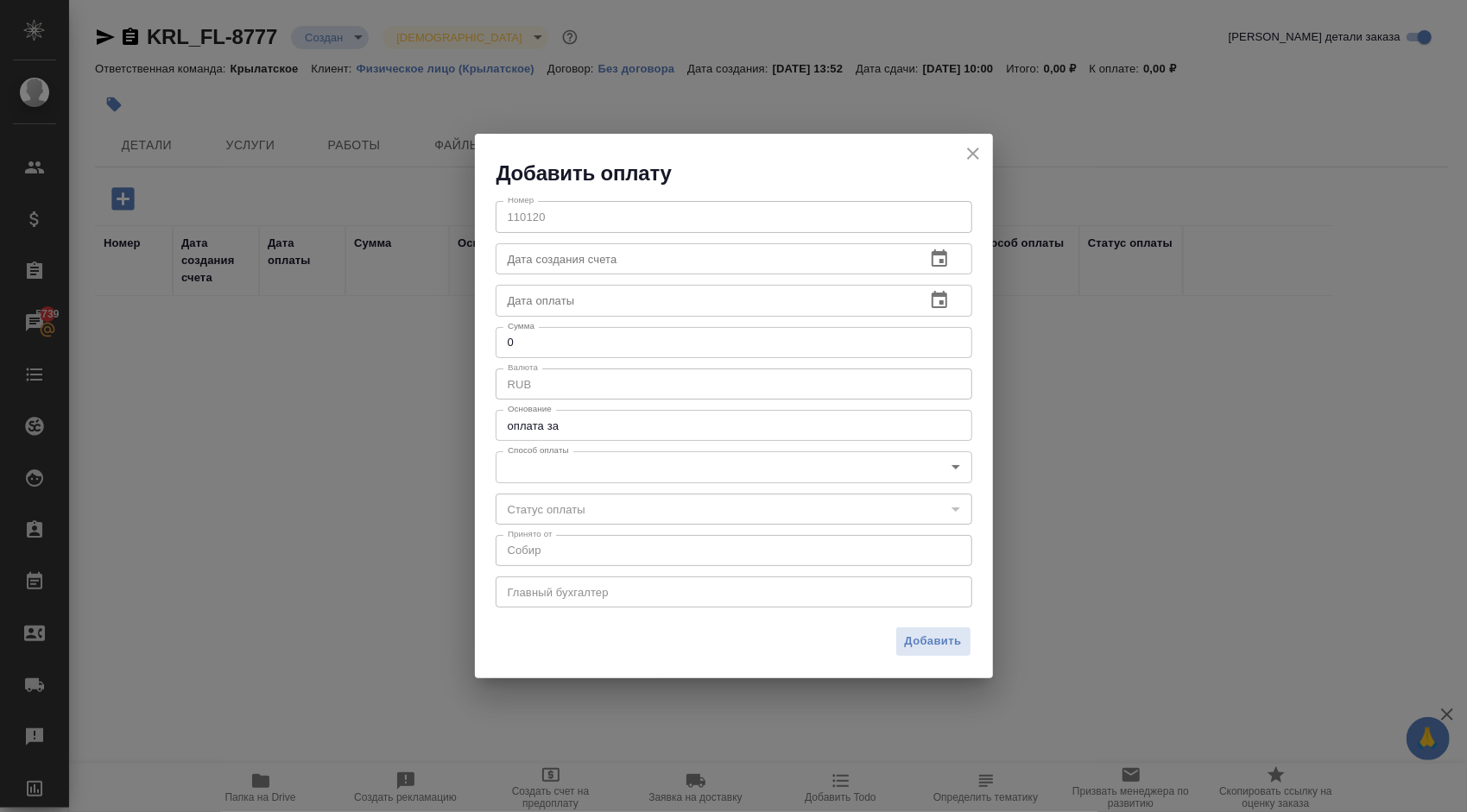
click at [549, 466] on body "🙏 .cls-1 fill:#fff; AWATERA Kasymov Timur Клиенты Спецификации Заказы 5739 Чаты…" at bounding box center [734, 406] width 1467 height 812
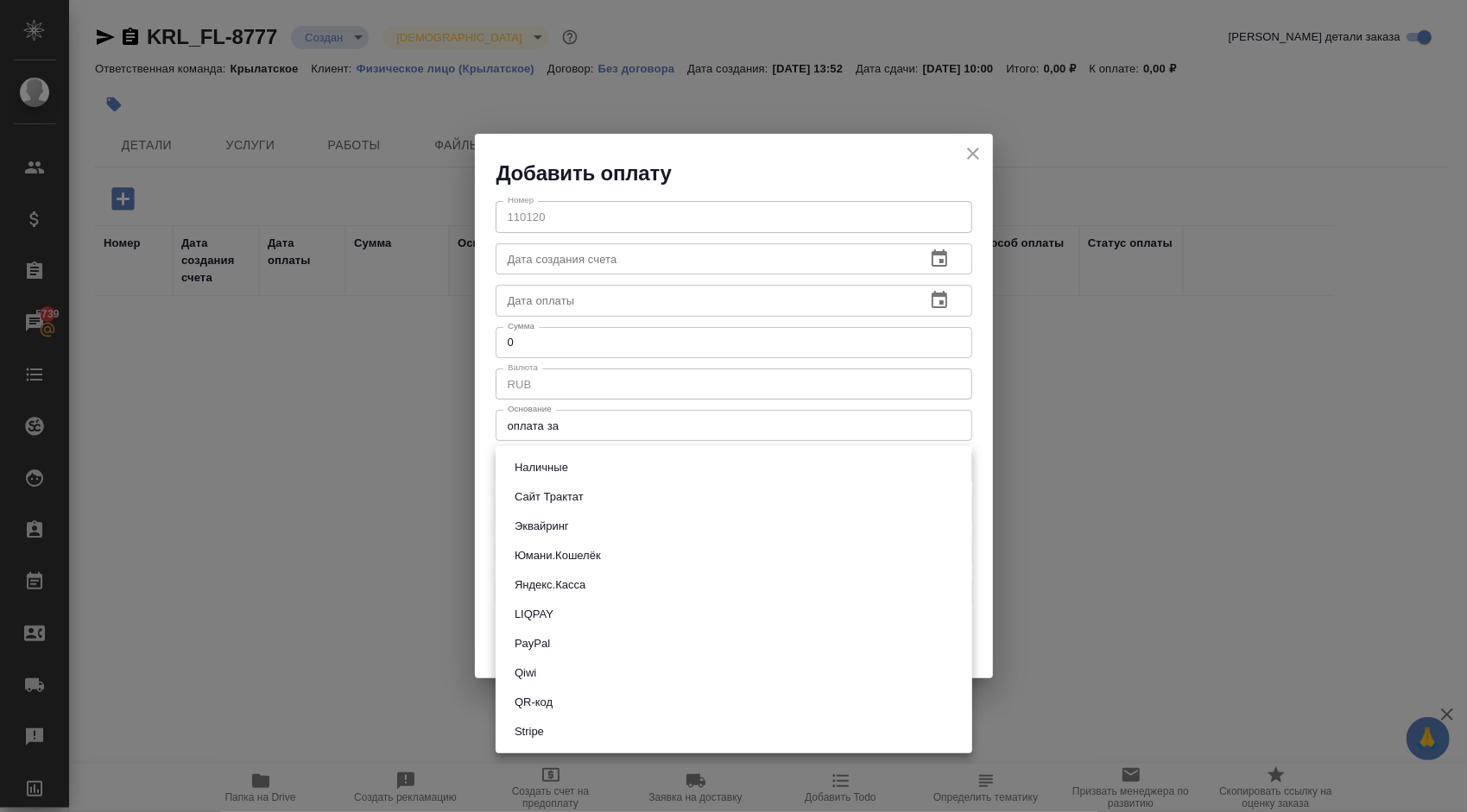
click at [1104, 253] on div at bounding box center [734, 406] width 1467 height 812
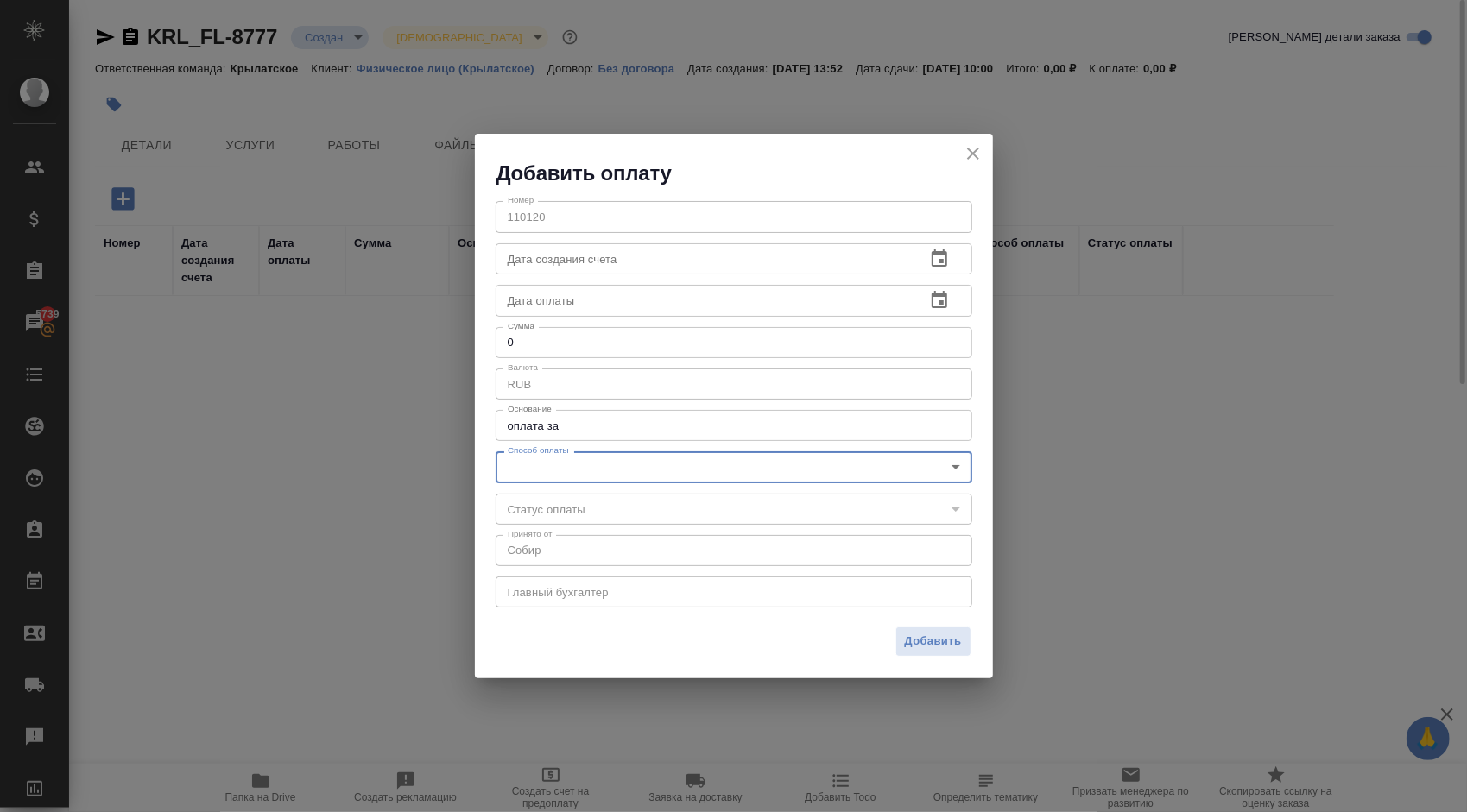
click at [974, 148] on icon "close" at bounding box center [972, 153] width 21 height 21
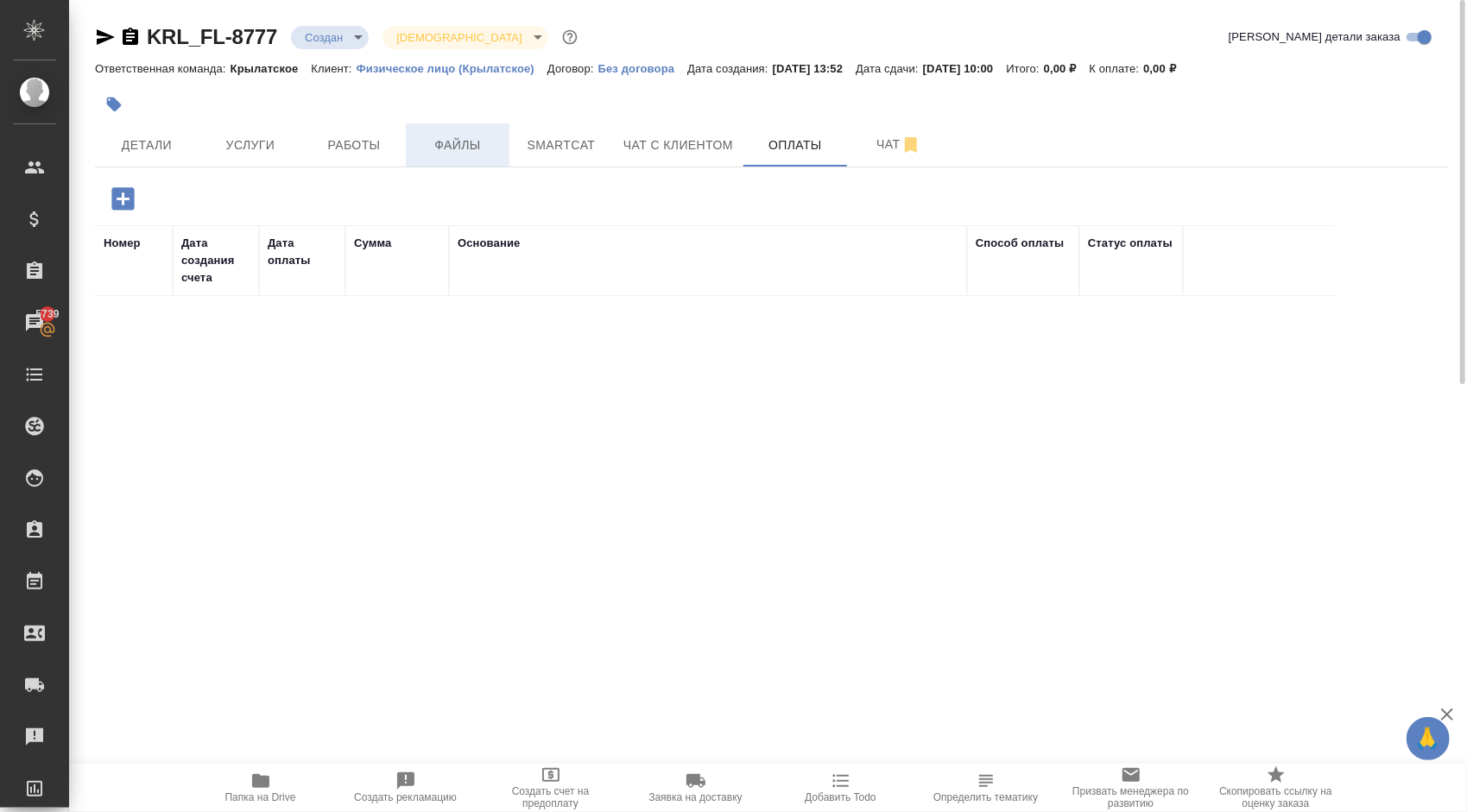
click at [435, 137] on span "Файлы" at bounding box center [457, 145] width 83 height 22
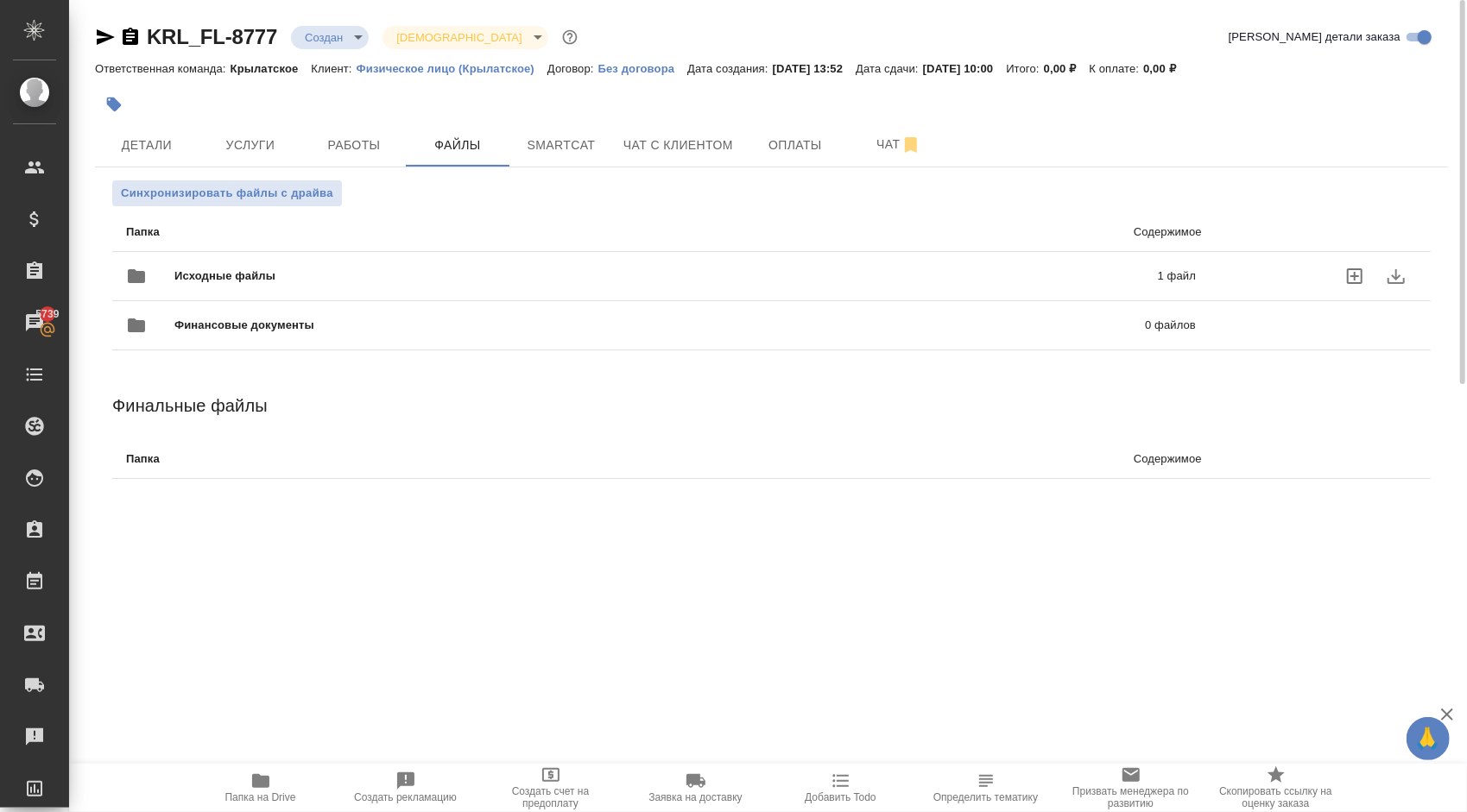
click at [256, 271] on span "Исходные файлы" at bounding box center [445, 276] width 542 height 17
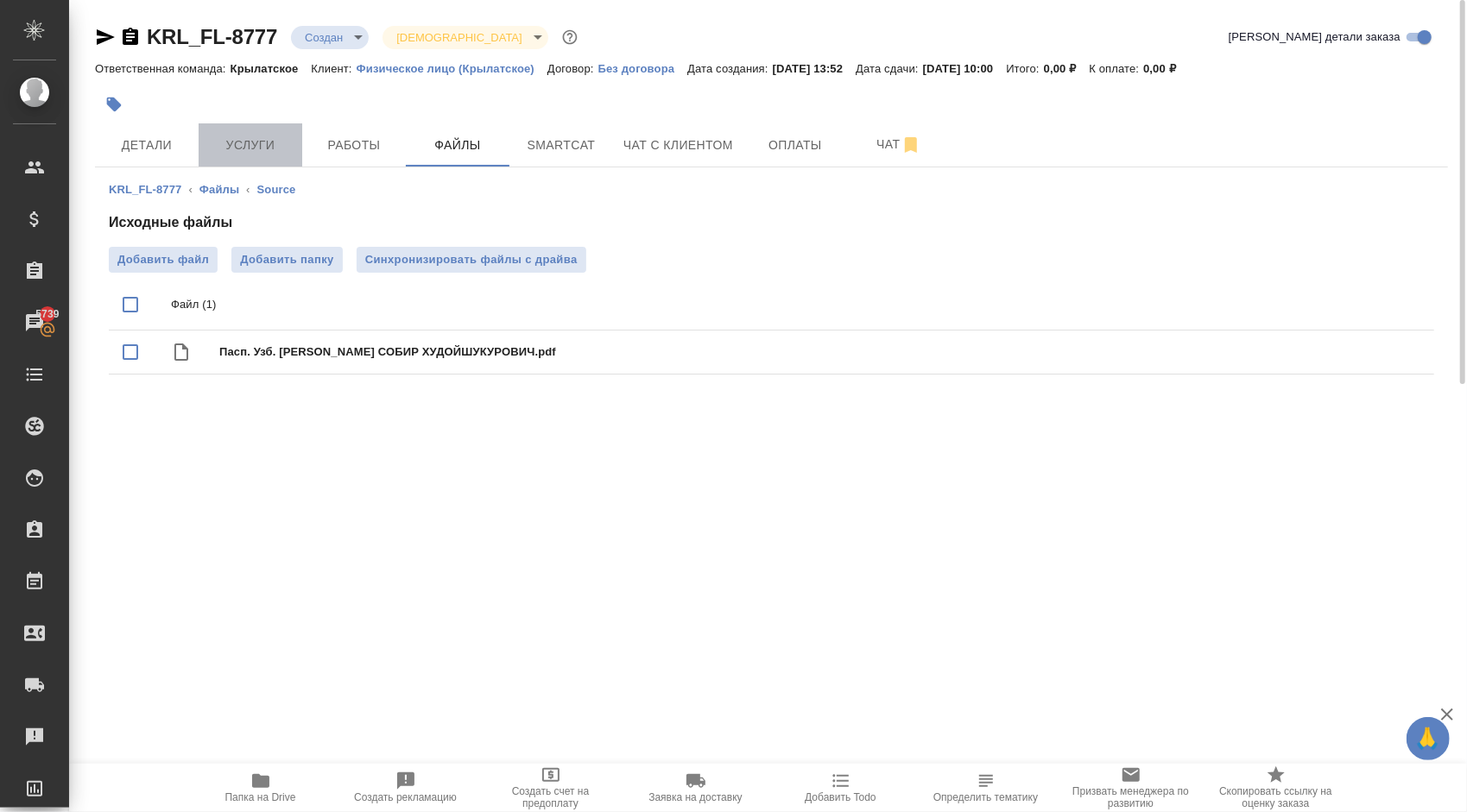
click at [240, 154] on button "Услуги" at bounding box center [251, 144] width 104 height 43
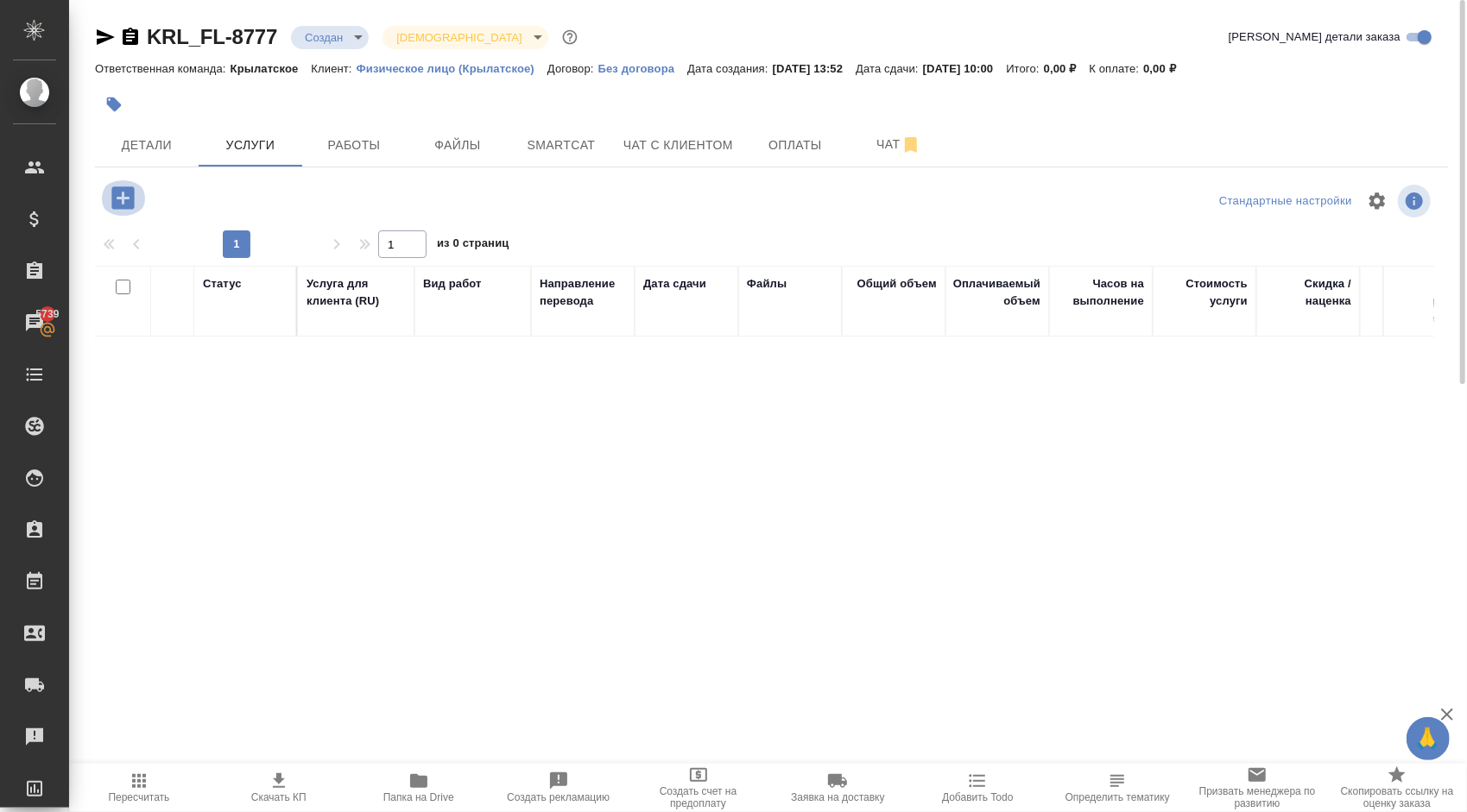
click at [133, 198] on icon "button" at bounding box center [122, 197] width 23 height 23
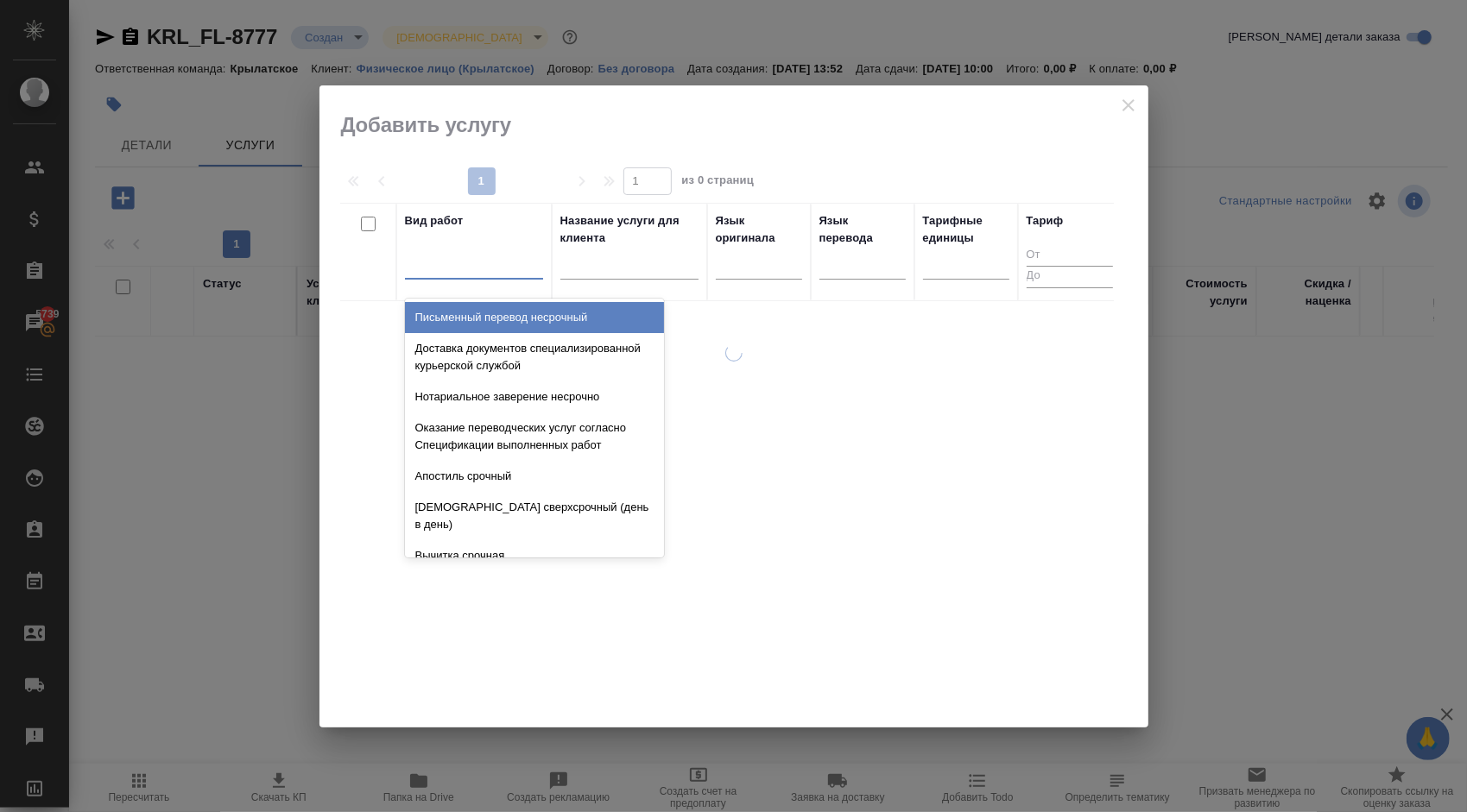
click at [485, 268] on div at bounding box center [474, 262] width 138 height 25
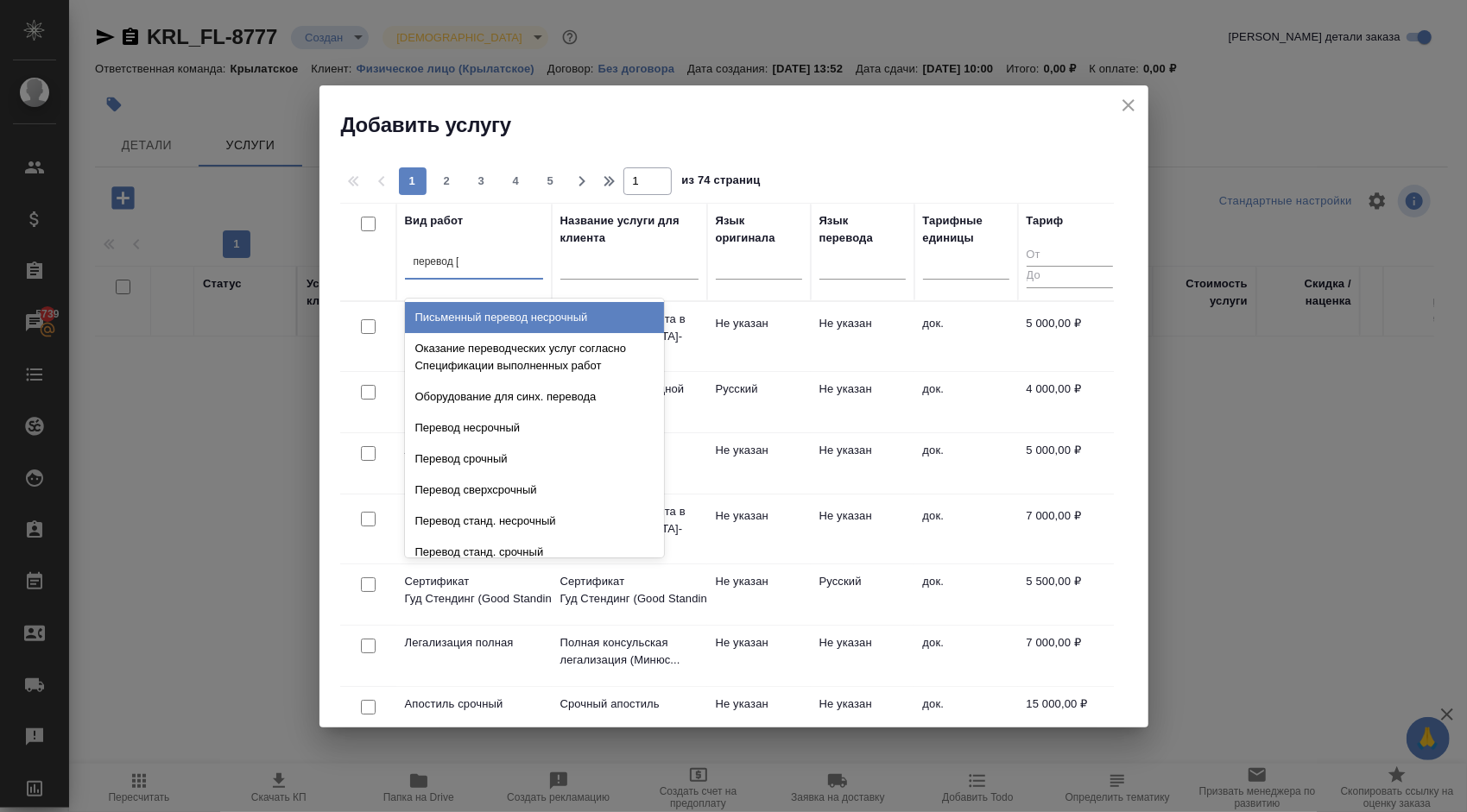
type input "перевод ст"
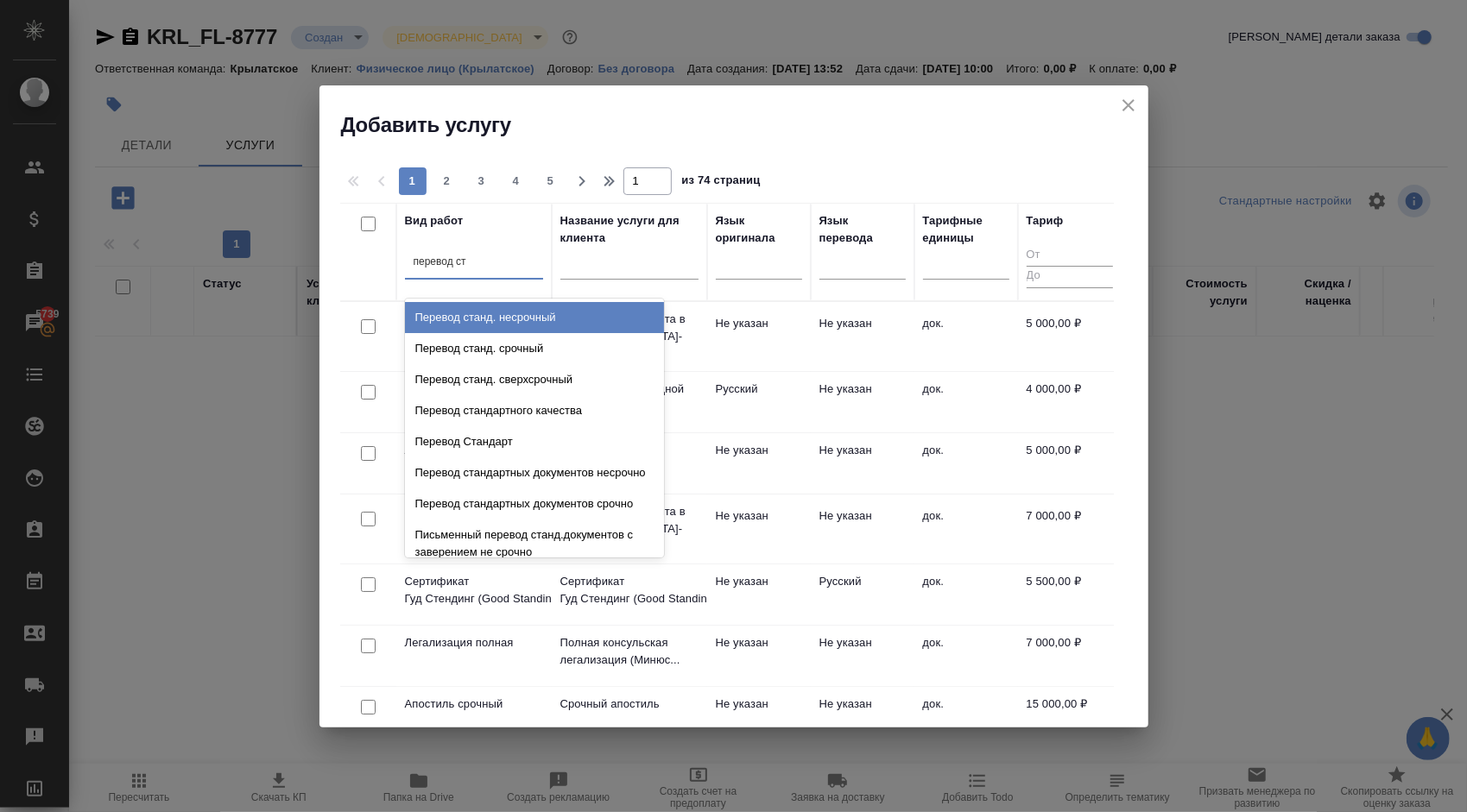
click at [537, 317] on div "Перевод станд. несрочный" at bounding box center [534, 317] width 259 height 31
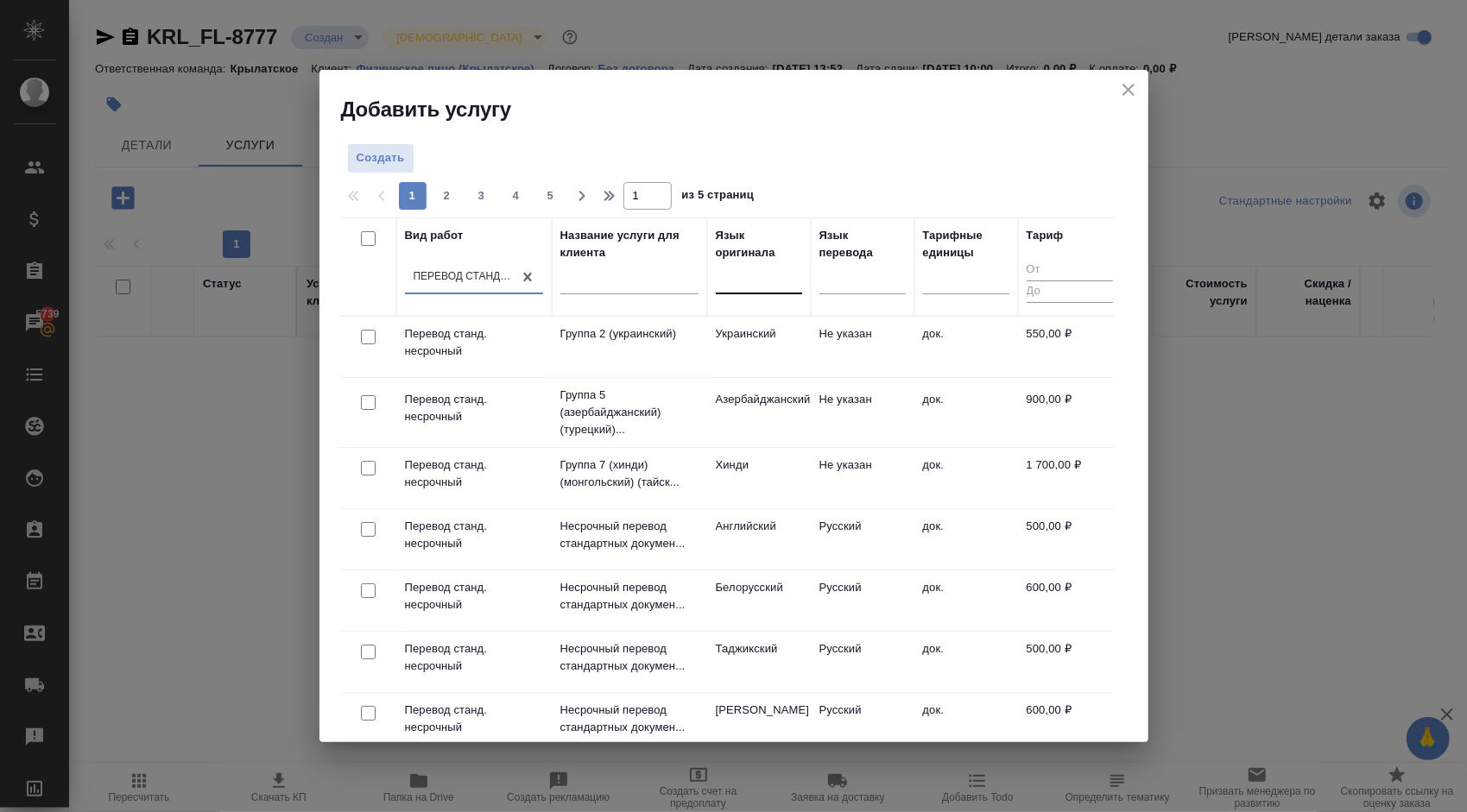
click at [754, 271] on div at bounding box center [758, 276] width 87 height 25
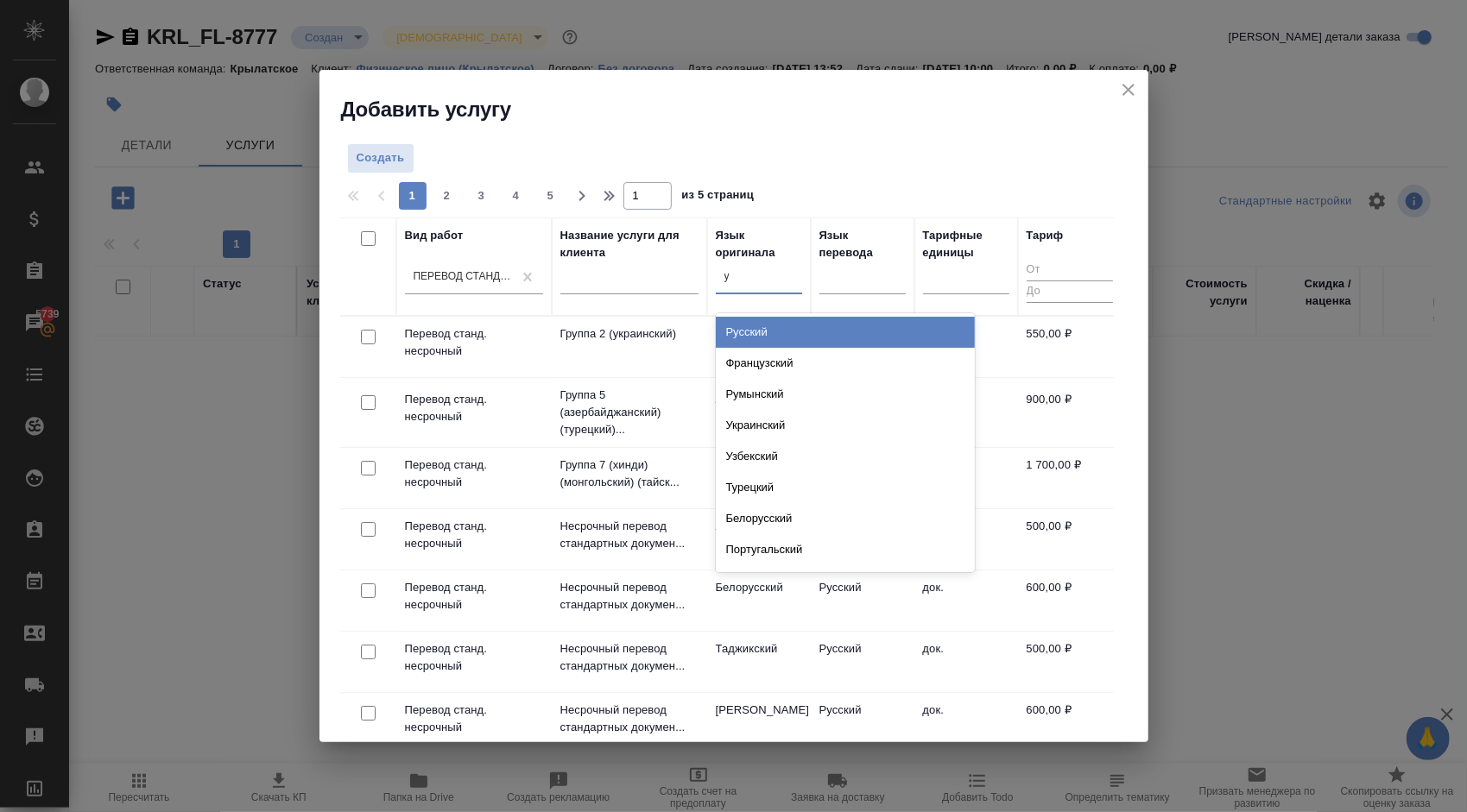
type input "уз"
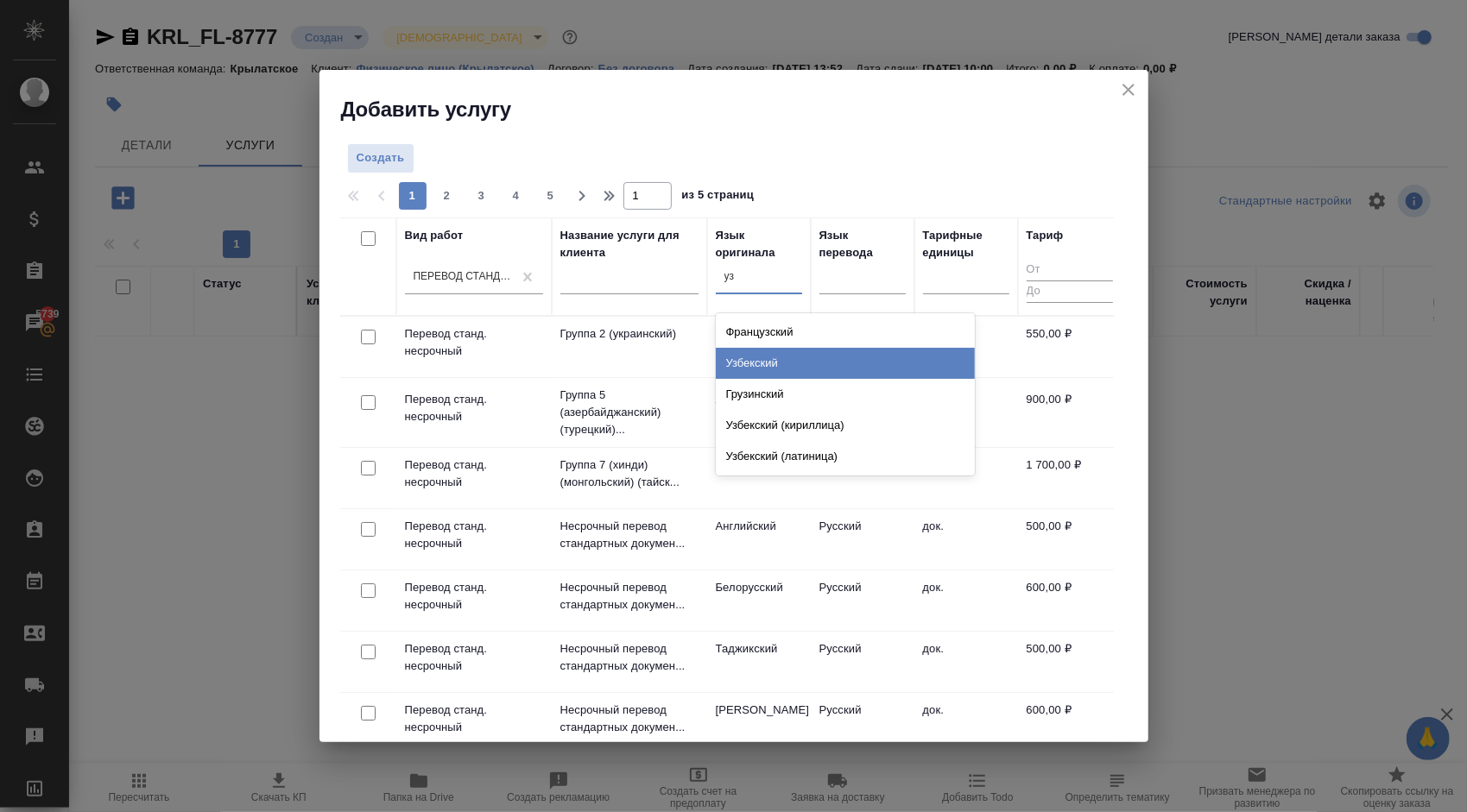
click at [785, 361] on div "Узбекский" at bounding box center [845, 363] width 259 height 31
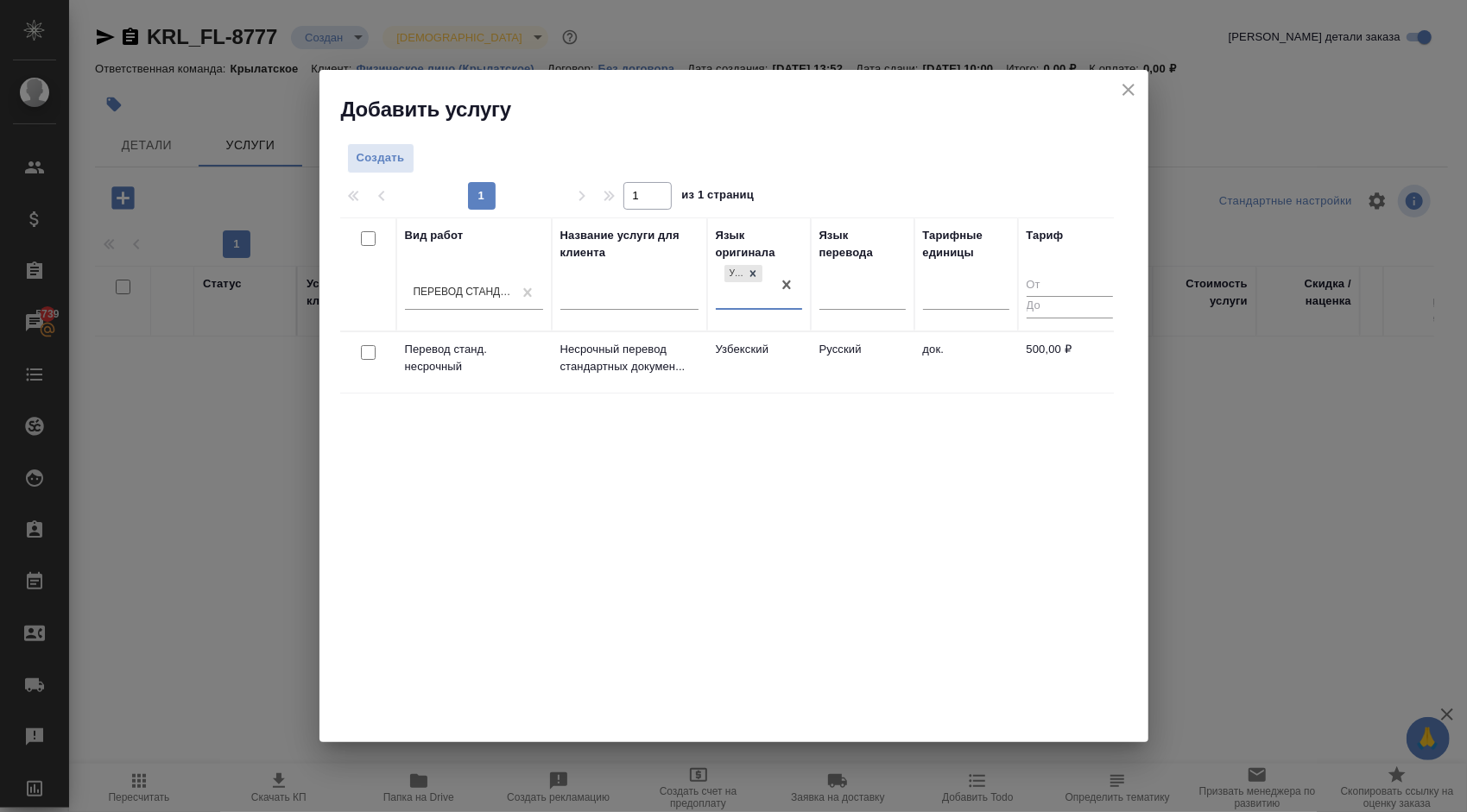
click at [785, 361] on td "Узбекский" at bounding box center [758, 362] width 104 height 61
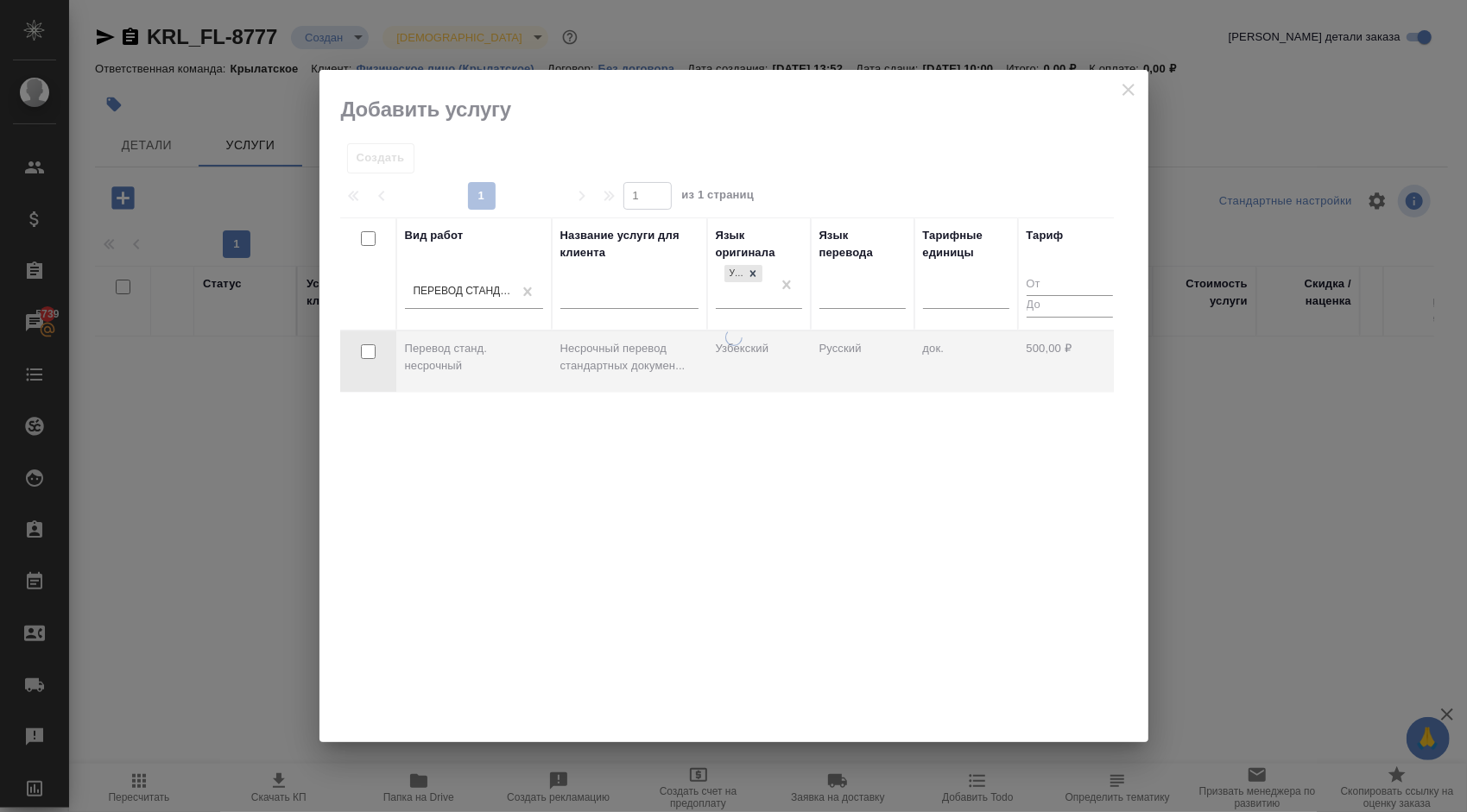
click at [785, 361] on div at bounding box center [734, 534] width 829 height 413
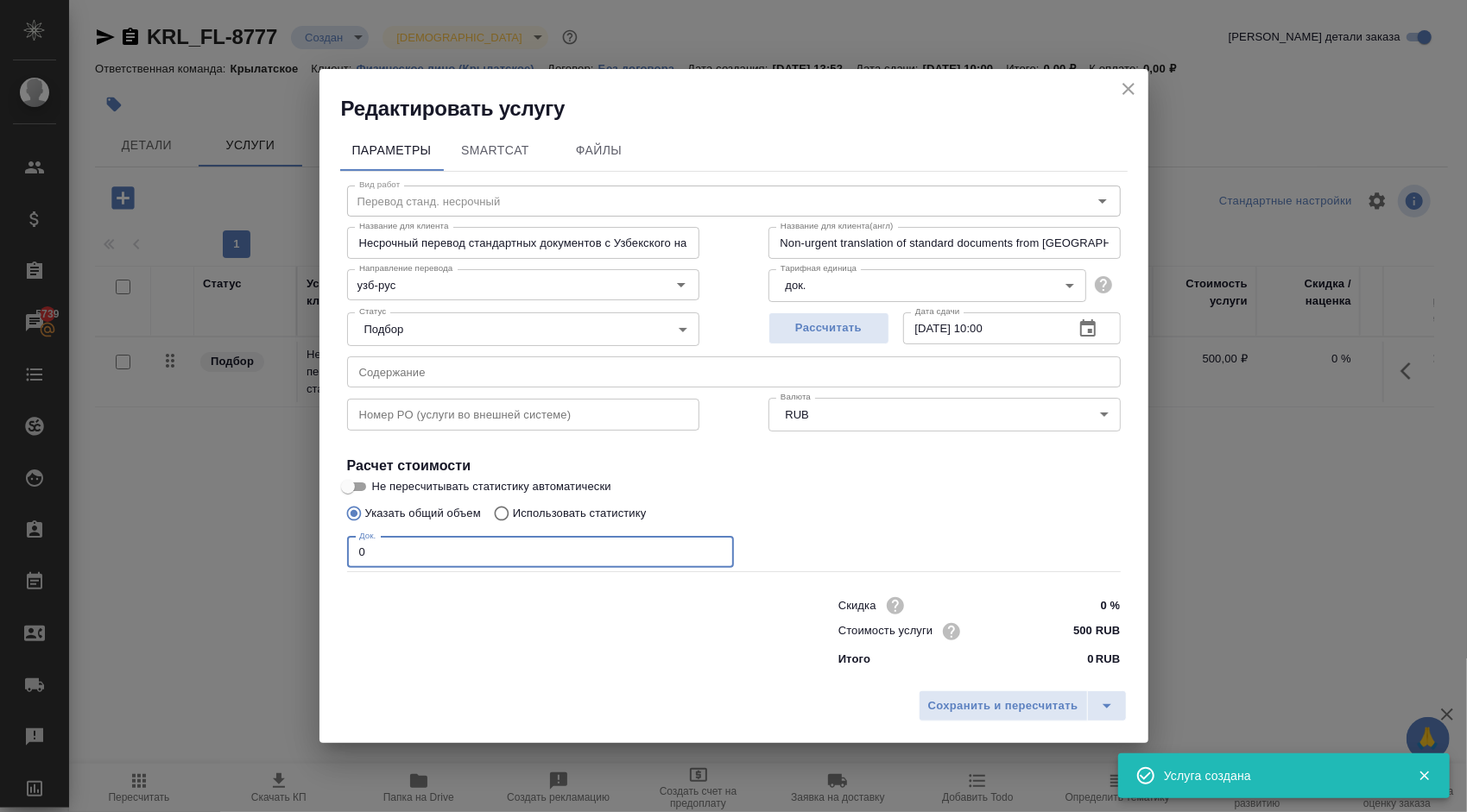
drag, startPoint x: 414, startPoint y: 553, endPoint x: 301, endPoint y: 527, distance: 116.0
click at [301, 527] on div "Редактировать услугу Параметры SmartCat Файлы Вид работ Перевод станд. несрочны…" at bounding box center [734, 406] width 1467 height 812
type input "1"
click at [897, 710] on div "Сохранить и пересчитать" at bounding box center [734, 712] width 829 height 62
click at [948, 710] on span "Сохранить и пересчитать" at bounding box center [1002, 707] width 150 height 20
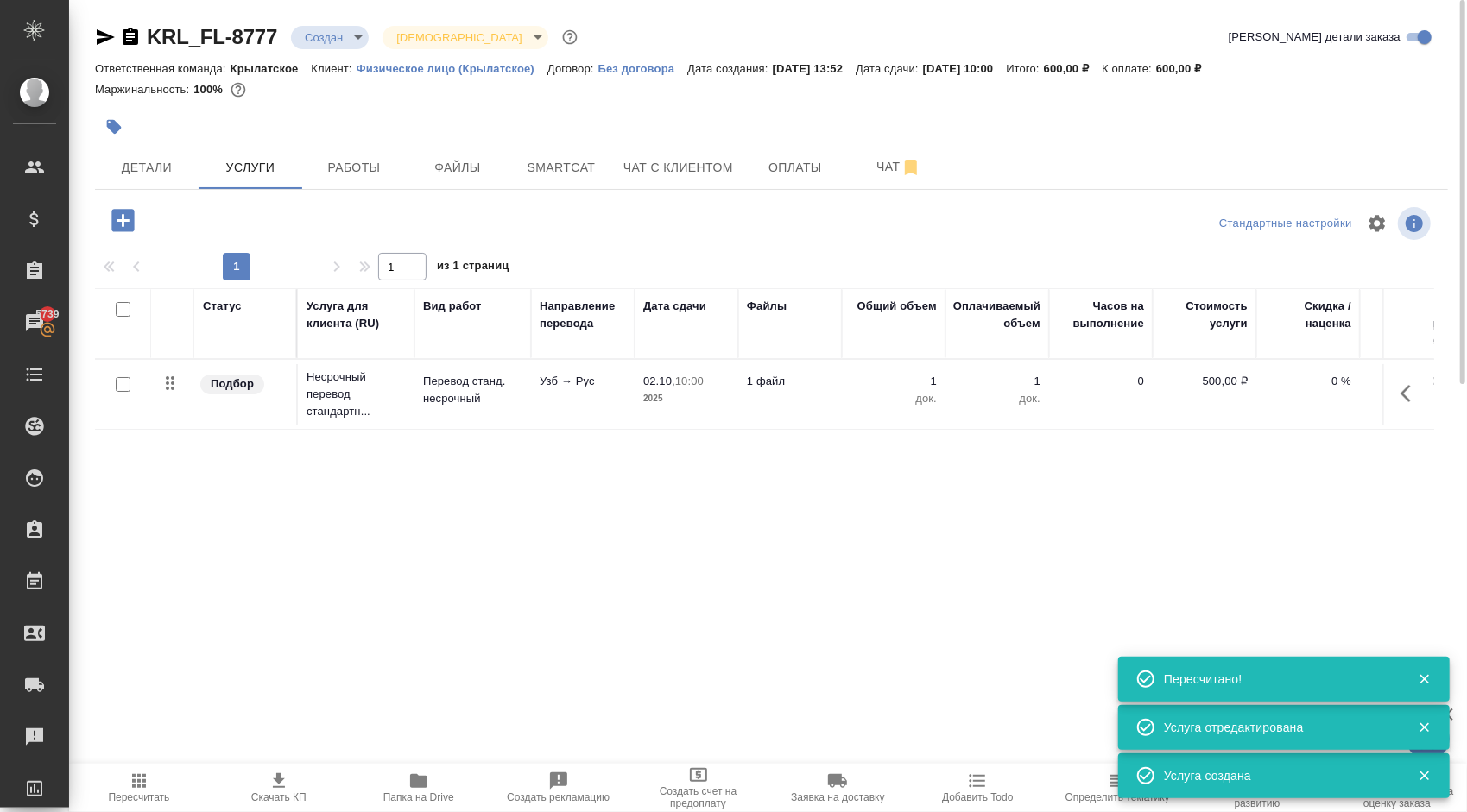
click at [133, 200] on div "KRL_FL-8777 Создан new Святая троица holyTrinity Кратко детали заказа Ответстве…" at bounding box center [771, 351] width 1371 height 704
click at [127, 212] on icon "button" at bounding box center [122, 220] width 23 height 23
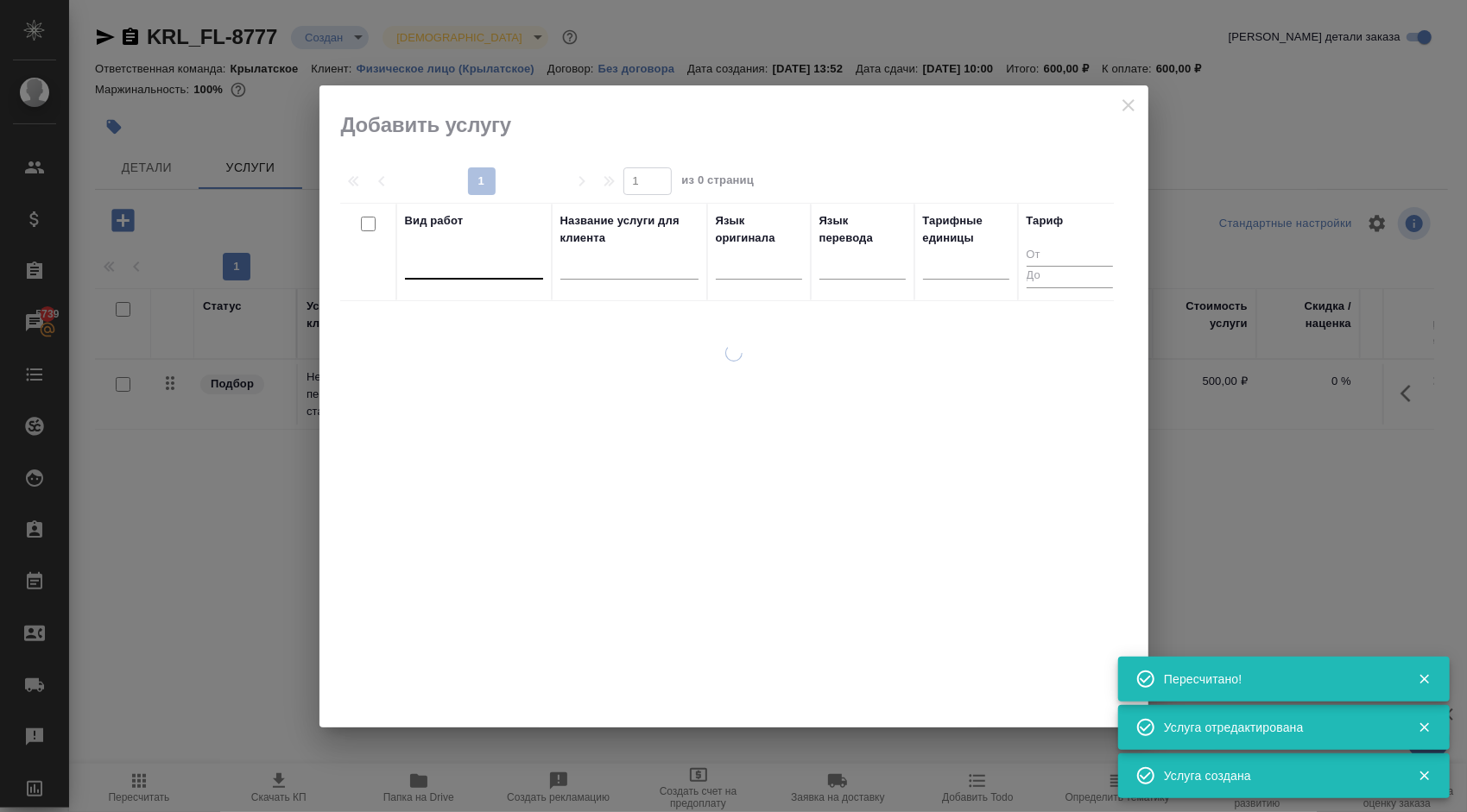
click at [485, 257] on div at bounding box center [474, 262] width 138 height 25
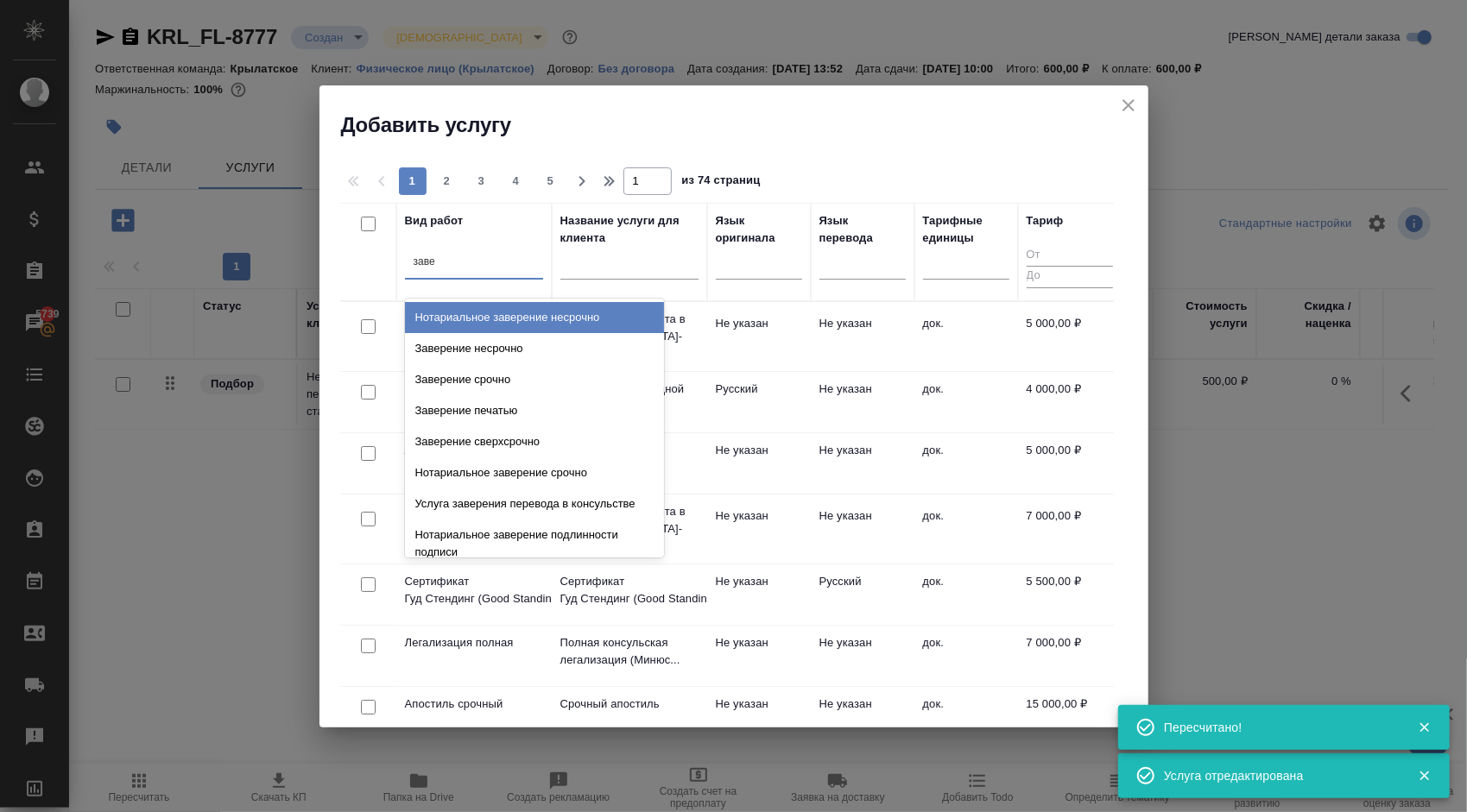
type input "завер"
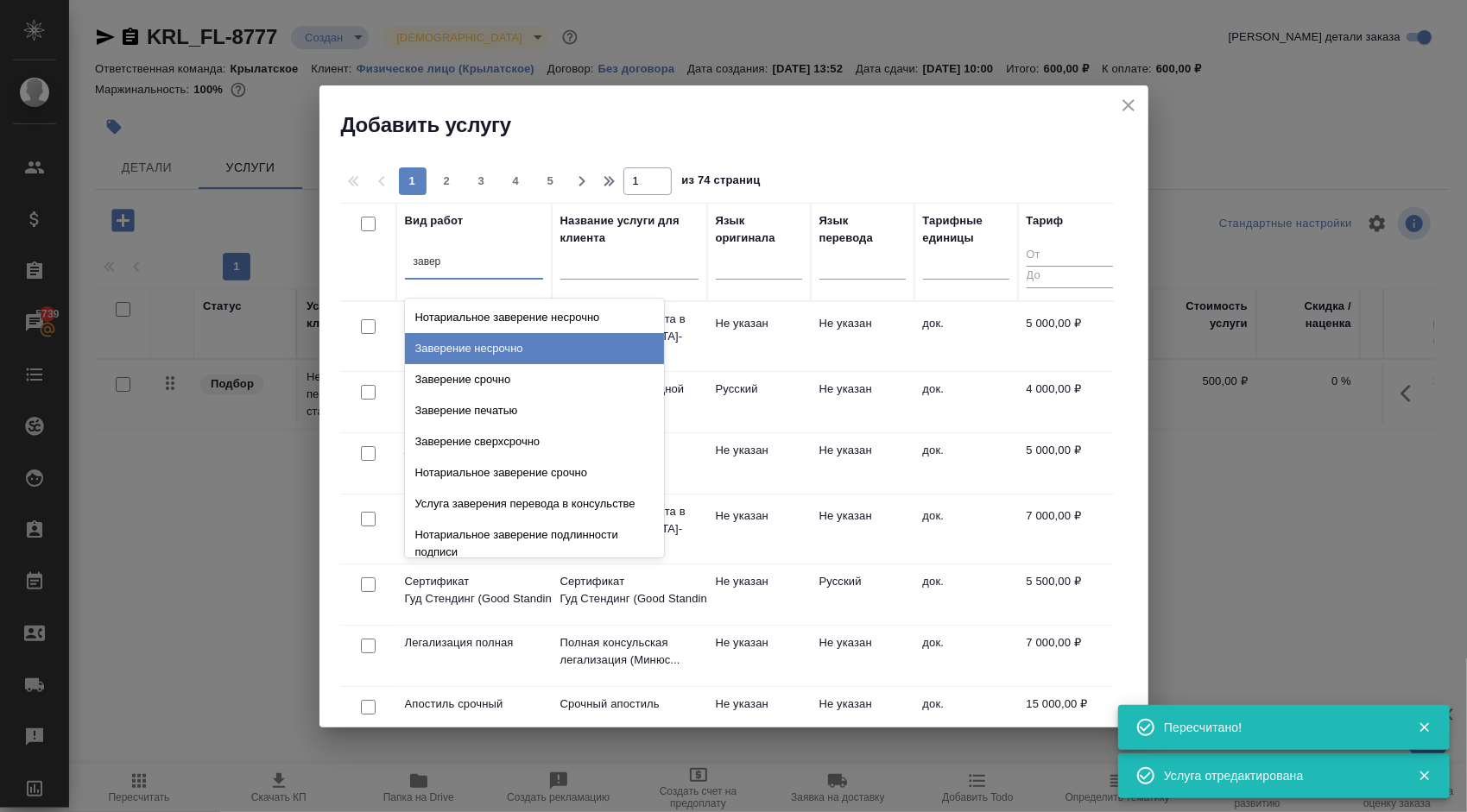
click at [556, 340] on div "Заверение несрочно" at bounding box center [534, 348] width 259 height 31
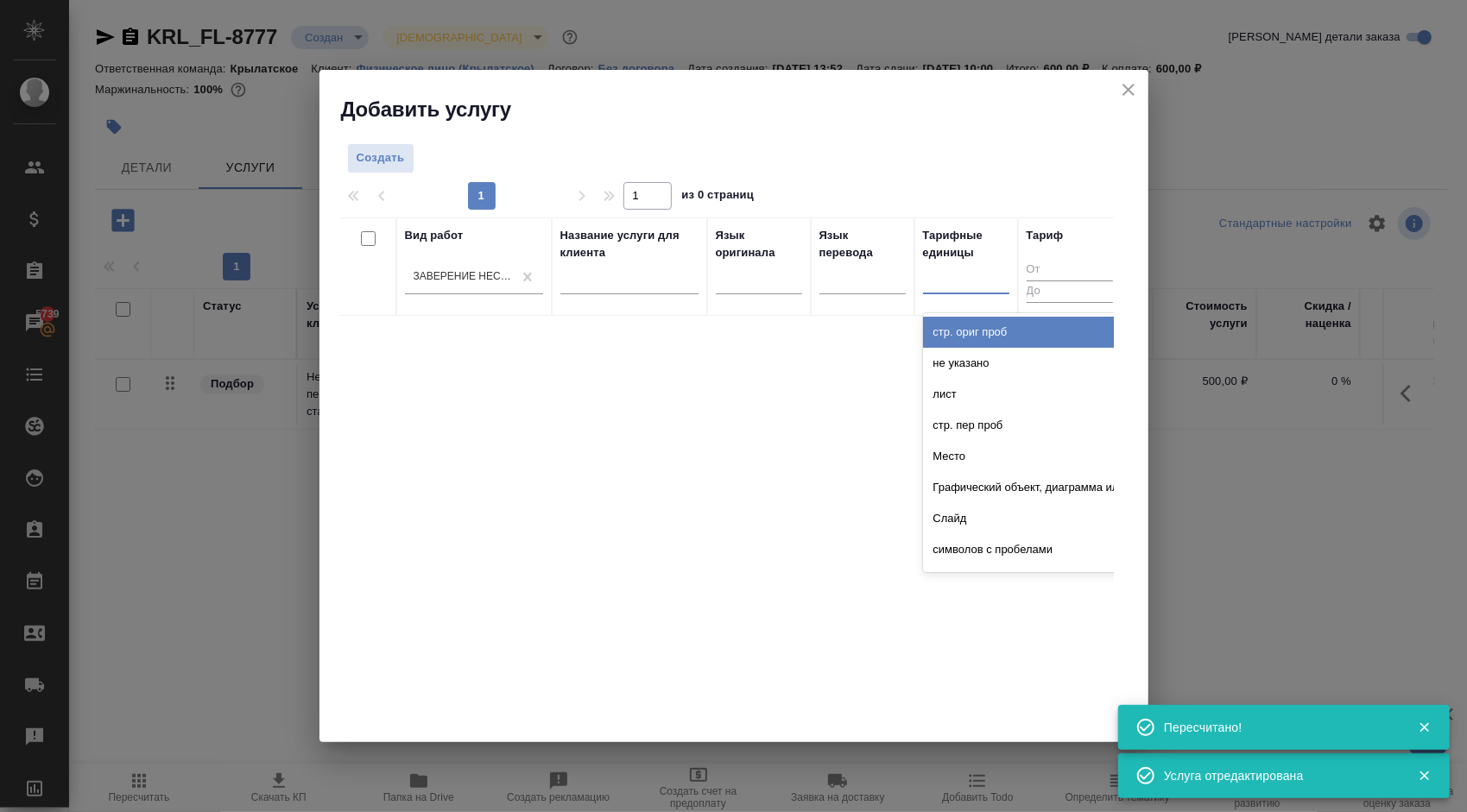
click at [981, 272] on div at bounding box center [965, 276] width 87 height 25
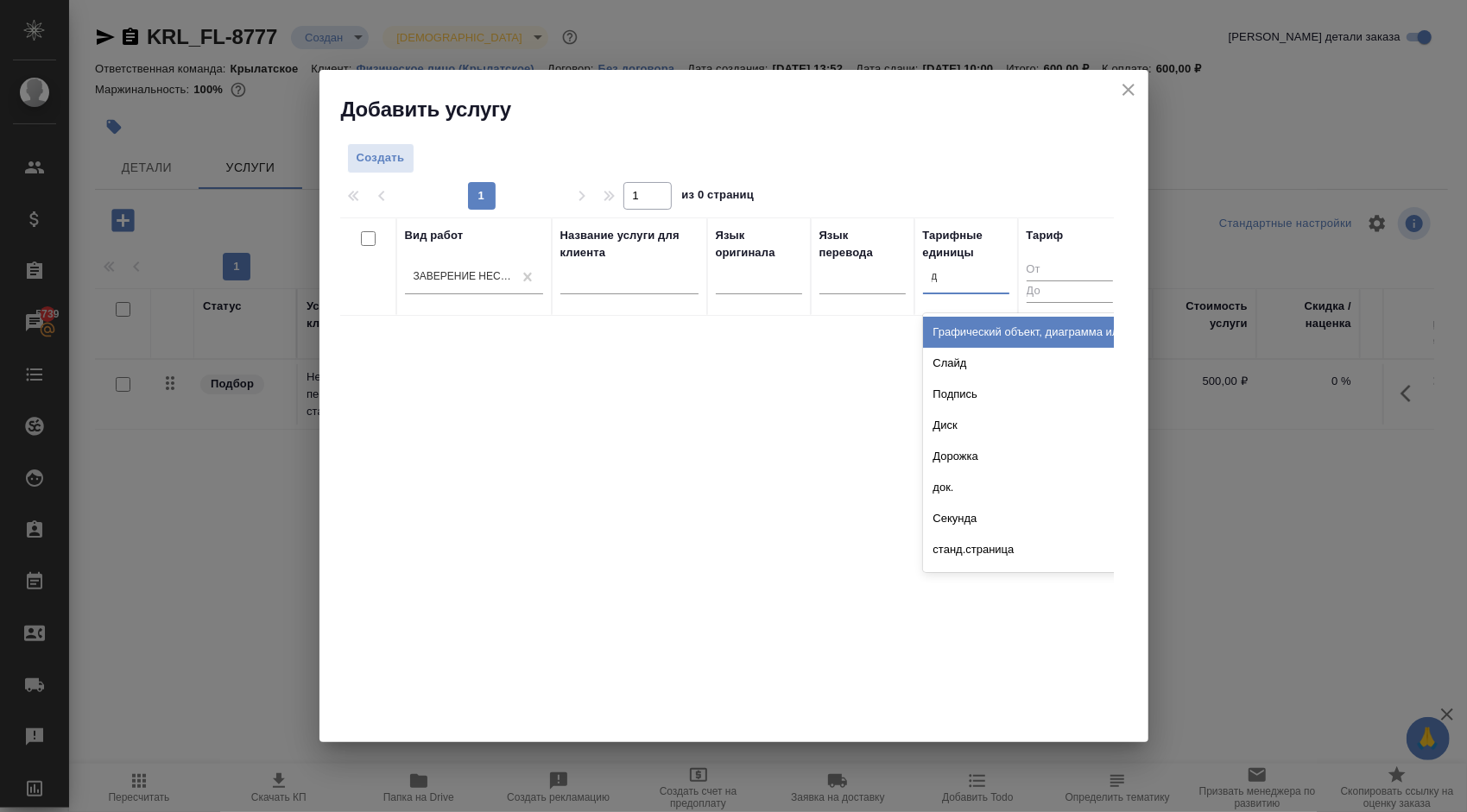
type input "до"
click at [953, 361] on div "док." at bounding box center [1052, 363] width 259 height 31
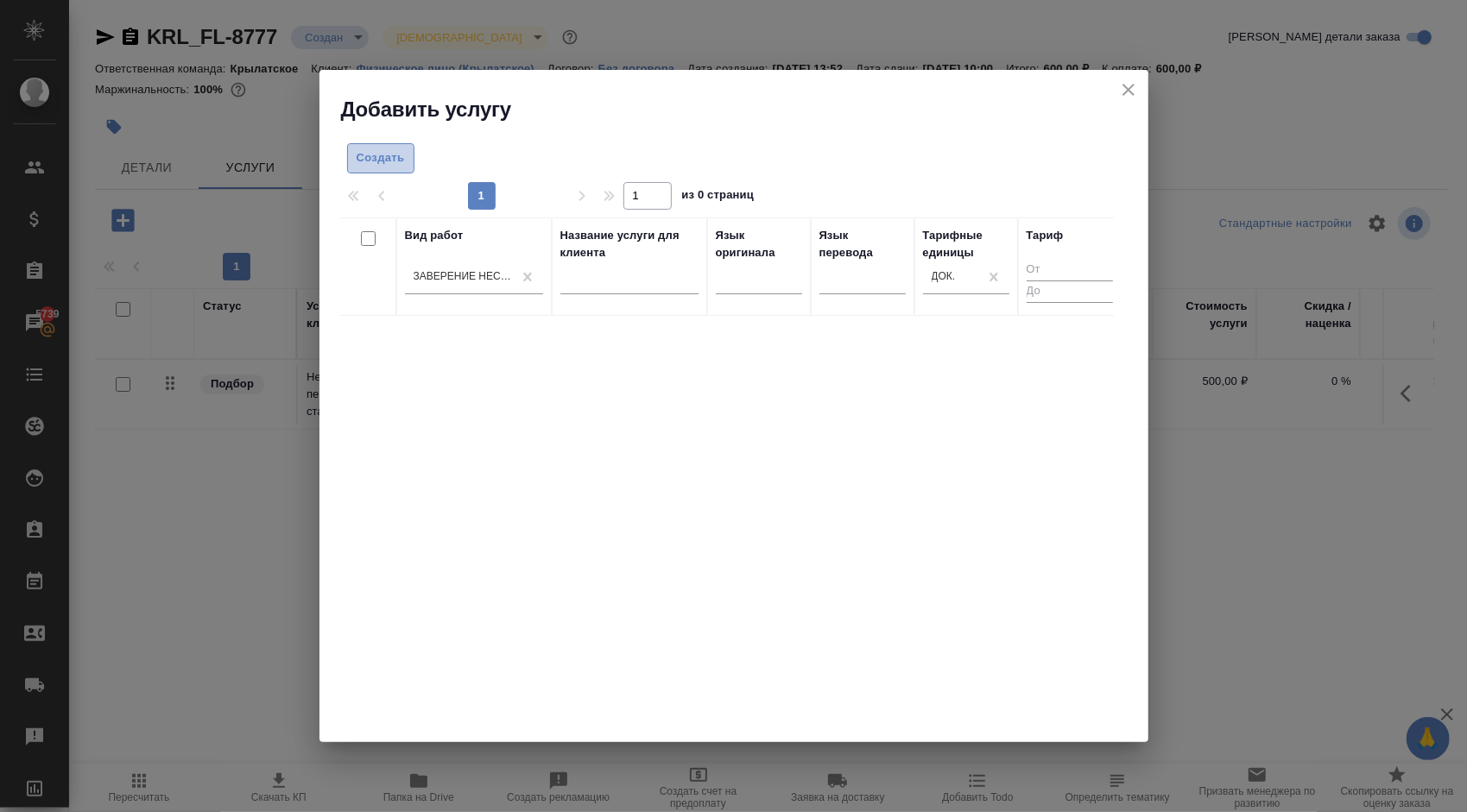
click at [380, 153] on span "Создать" at bounding box center [380, 158] width 49 height 20
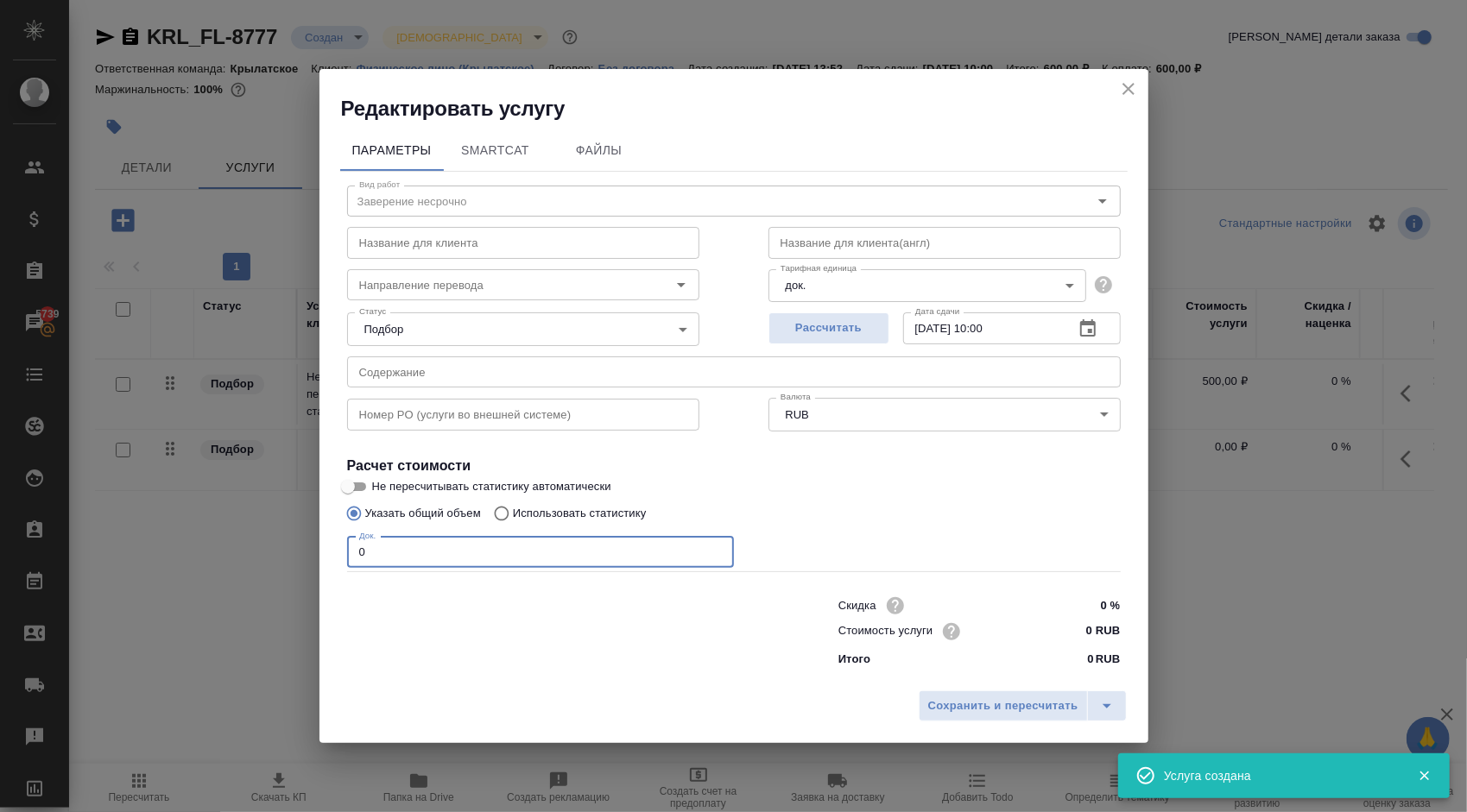
drag, startPoint x: 423, startPoint y: 554, endPoint x: 319, endPoint y: 543, distance: 104.6
click at [319, 543] on div "Параметры SmartCat Файлы Вид работ Заверение несрочно Вид работ Название для кл…" at bounding box center [734, 402] width 829 height 559
type input "1"
click at [1076, 649] on div "Скидка 0 % Стоимость услуги 0 RUB Итого 0 RUB" at bounding box center [979, 630] width 283 height 75
click at [1072, 634] on input "0 RUB" at bounding box center [1087, 631] width 63 height 25
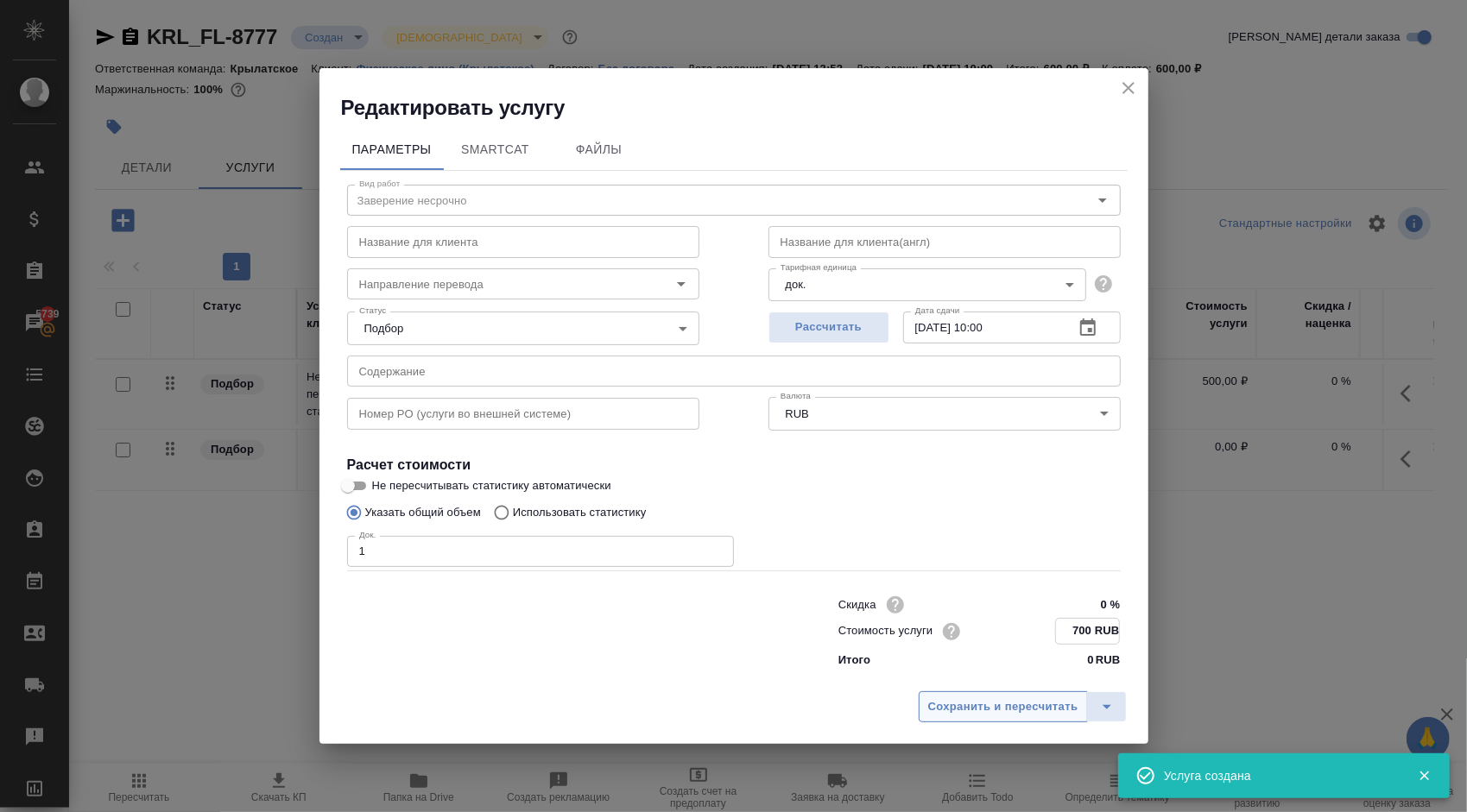
type input "700 RUB"
click at [1025, 700] on span "Сохранить и пересчитать" at bounding box center [1002, 708] width 150 height 20
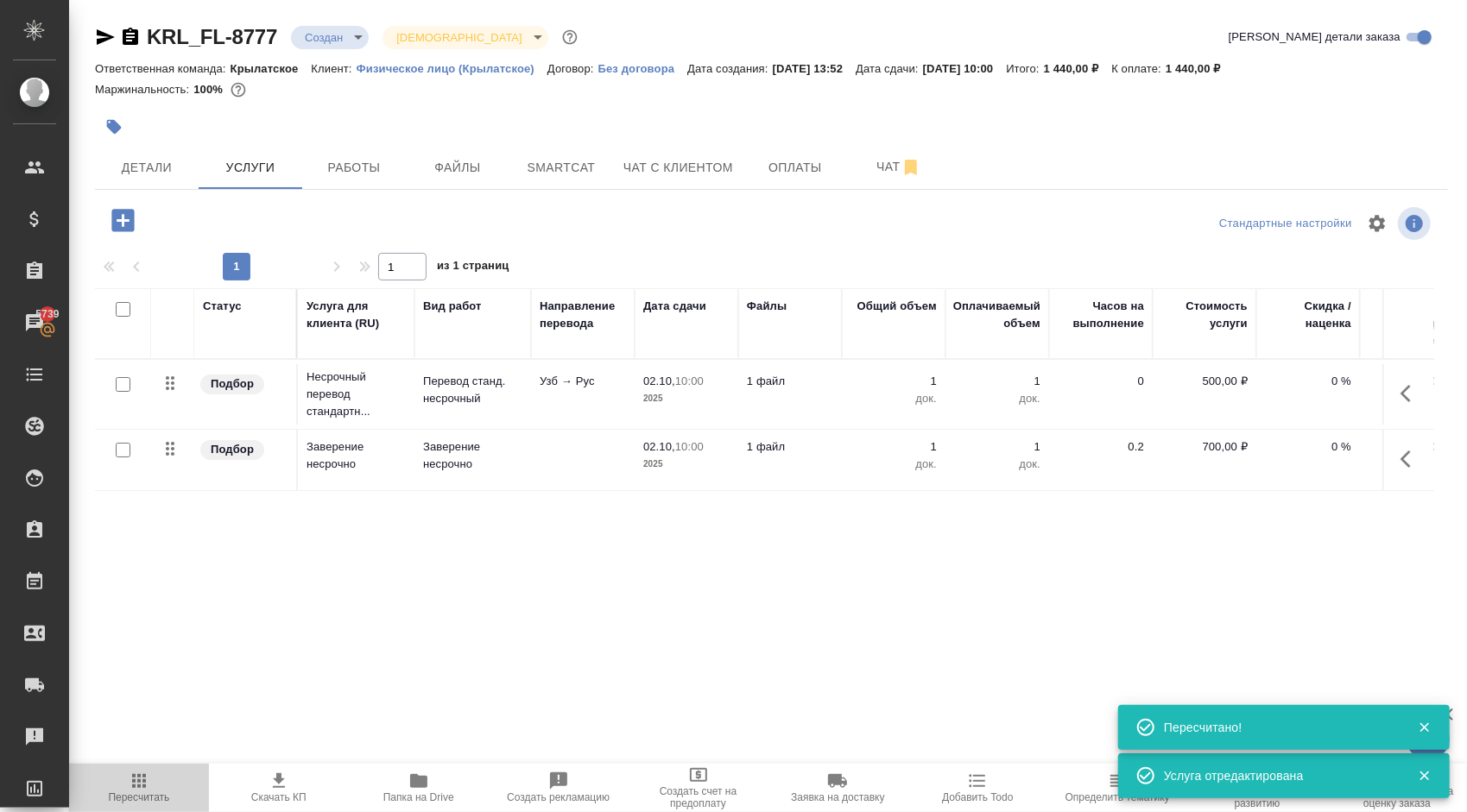
click at [185, 787] on span "Пересчитать" at bounding box center [139, 787] width 119 height 33
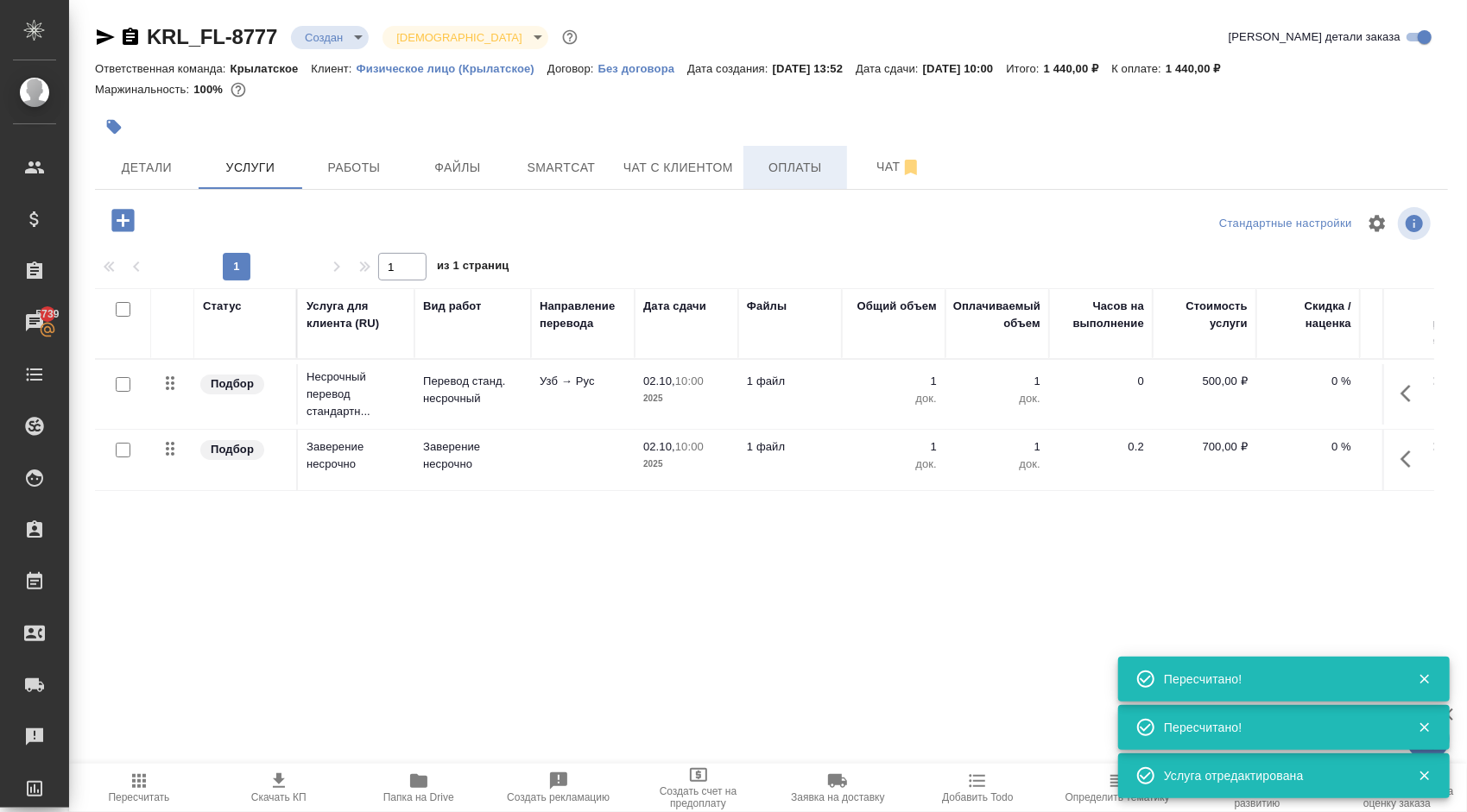
drag, startPoint x: 803, startPoint y: 192, endPoint x: 797, endPoint y: 174, distance: 19.0
click at [797, 174] on div "KRL_FL-8777 Создан new Святая троица holyTrinity Кратко детали заказа Ответстве…" at bounding box center [771, 351] width 1371 height 704
click at [797, 174] on span "Оплаты" at bounding box center [794, 168] width 83 height 22
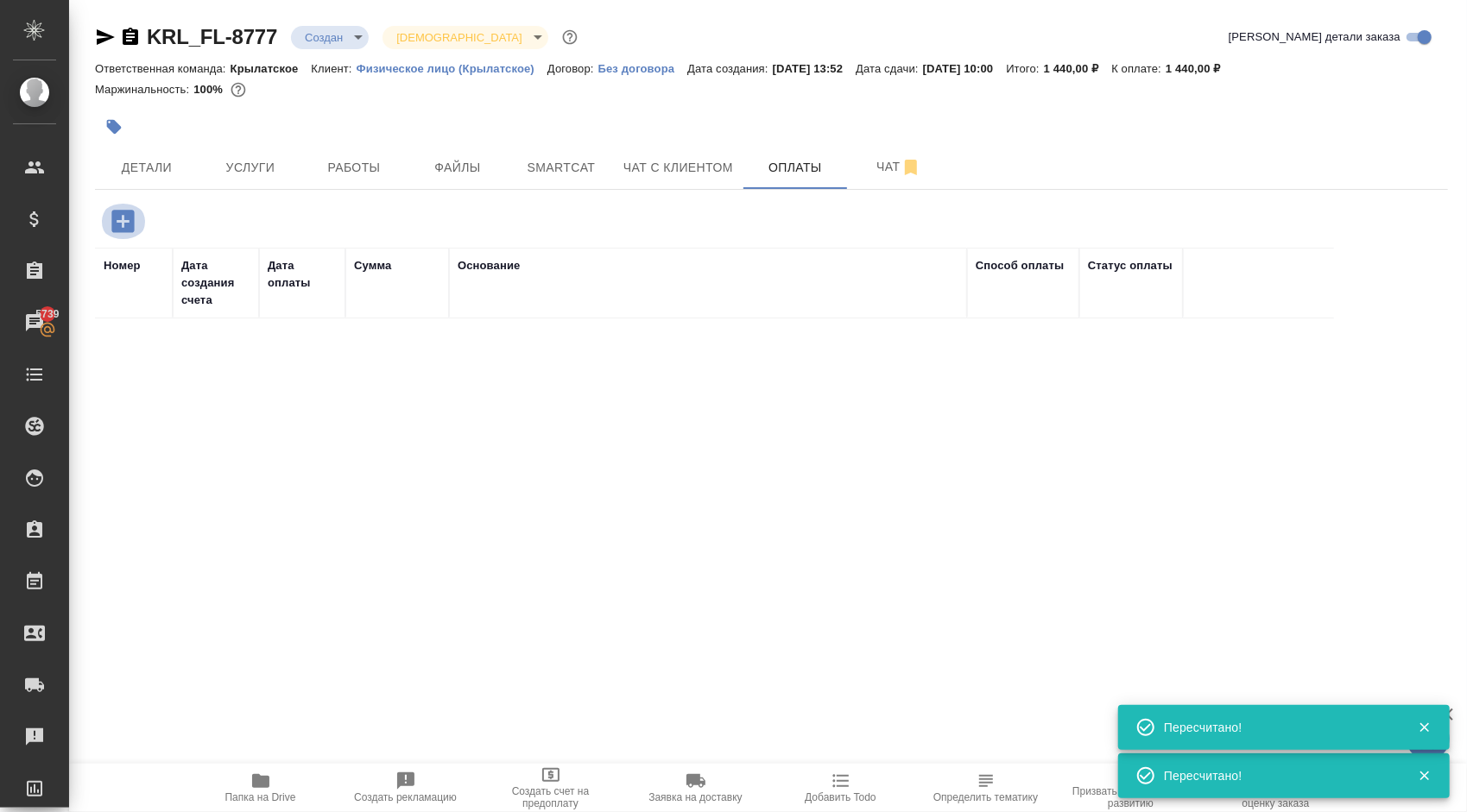
click at [137, 212] on icon "button" at bounding box center [122, 221] width 30 height 30
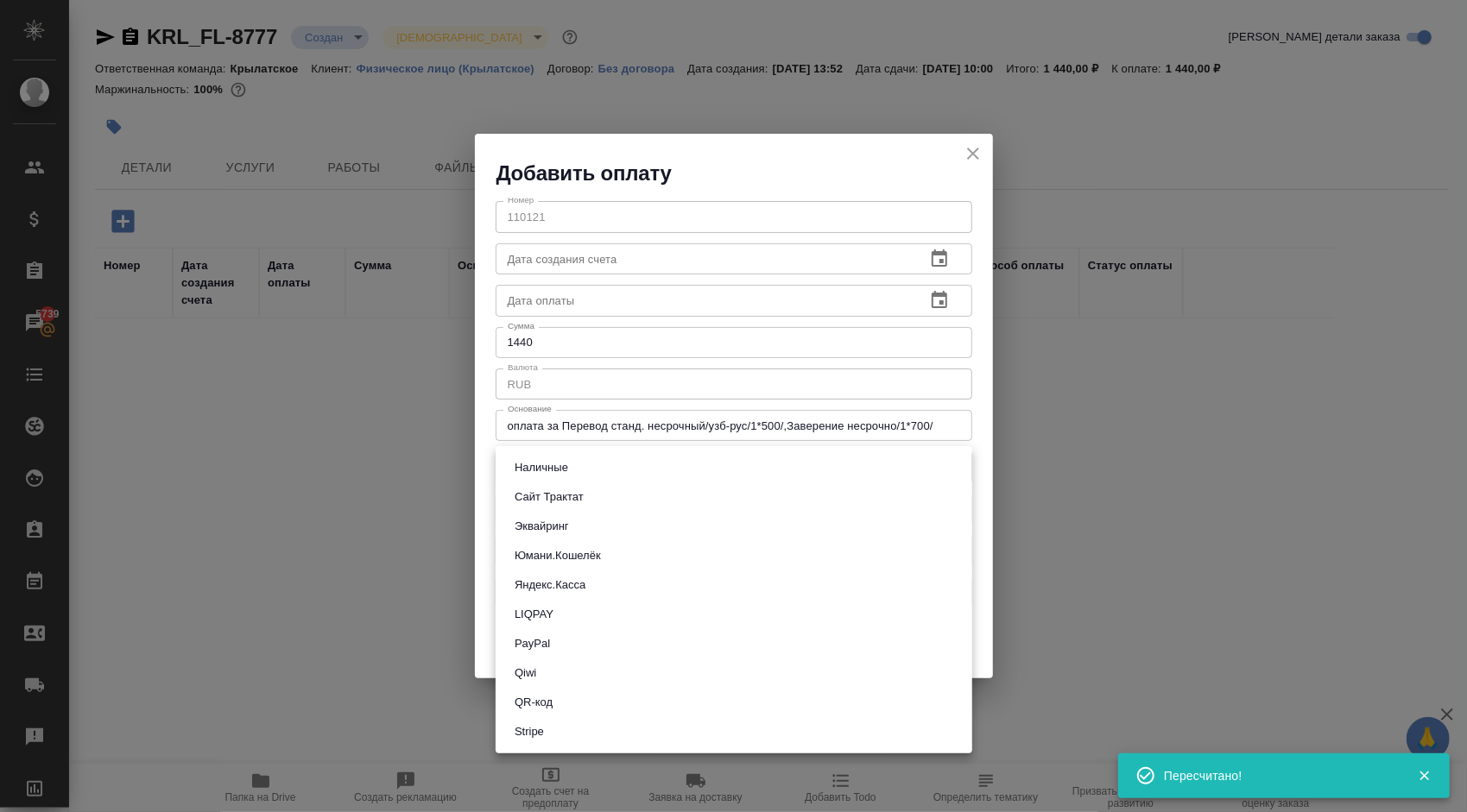
click at [537, 481] on body "🙏 .cls-1 fill:#fff; AWATERA Kasymov Timur Клиенты Спецификации Заказы 5739 Чаты…" at bounding box center [734, 406] width 1467 height 812
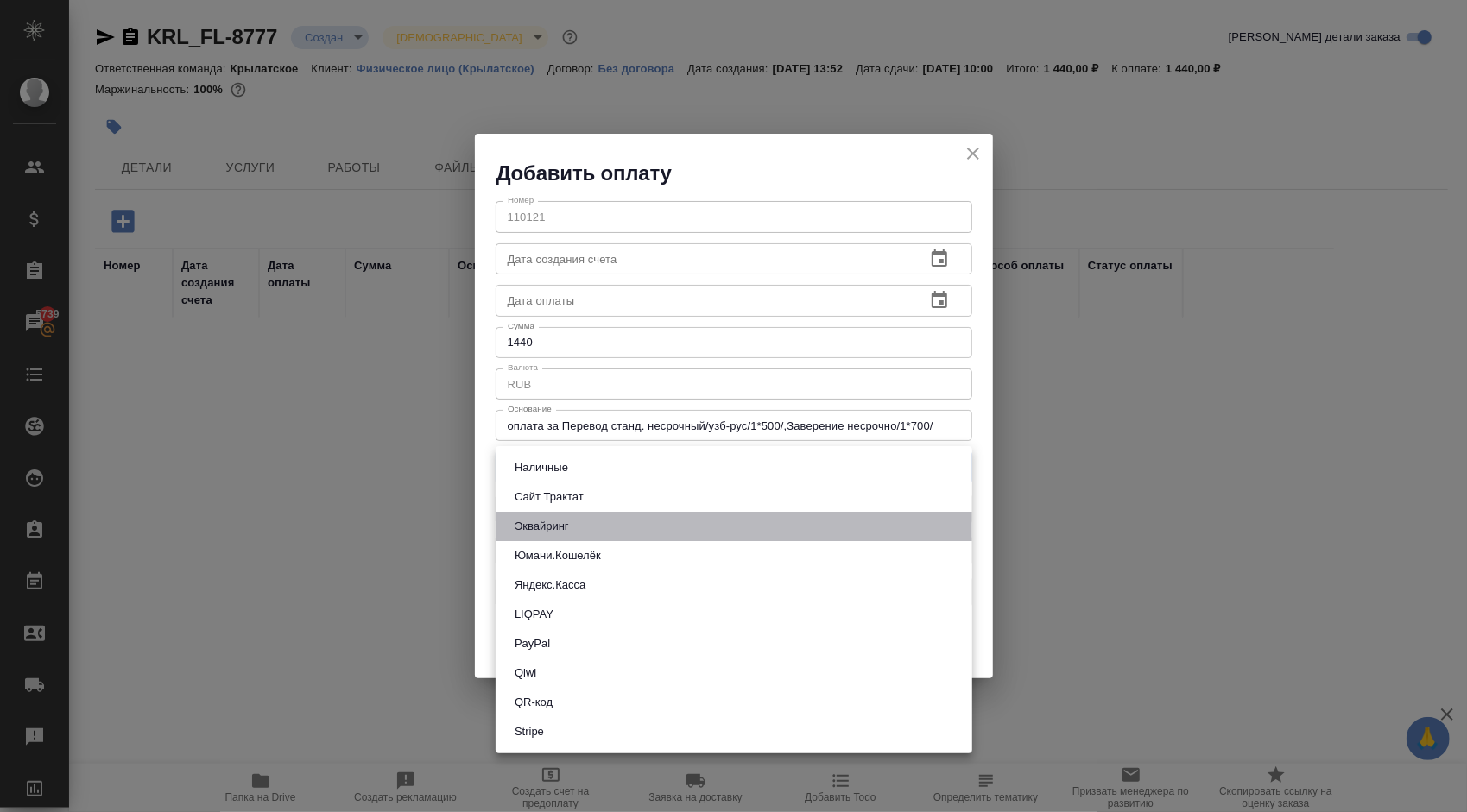
click at [576, 528] on li "Эквайринг" at bounding box center [734, 525] width 477 height 29
type input "acquiring"
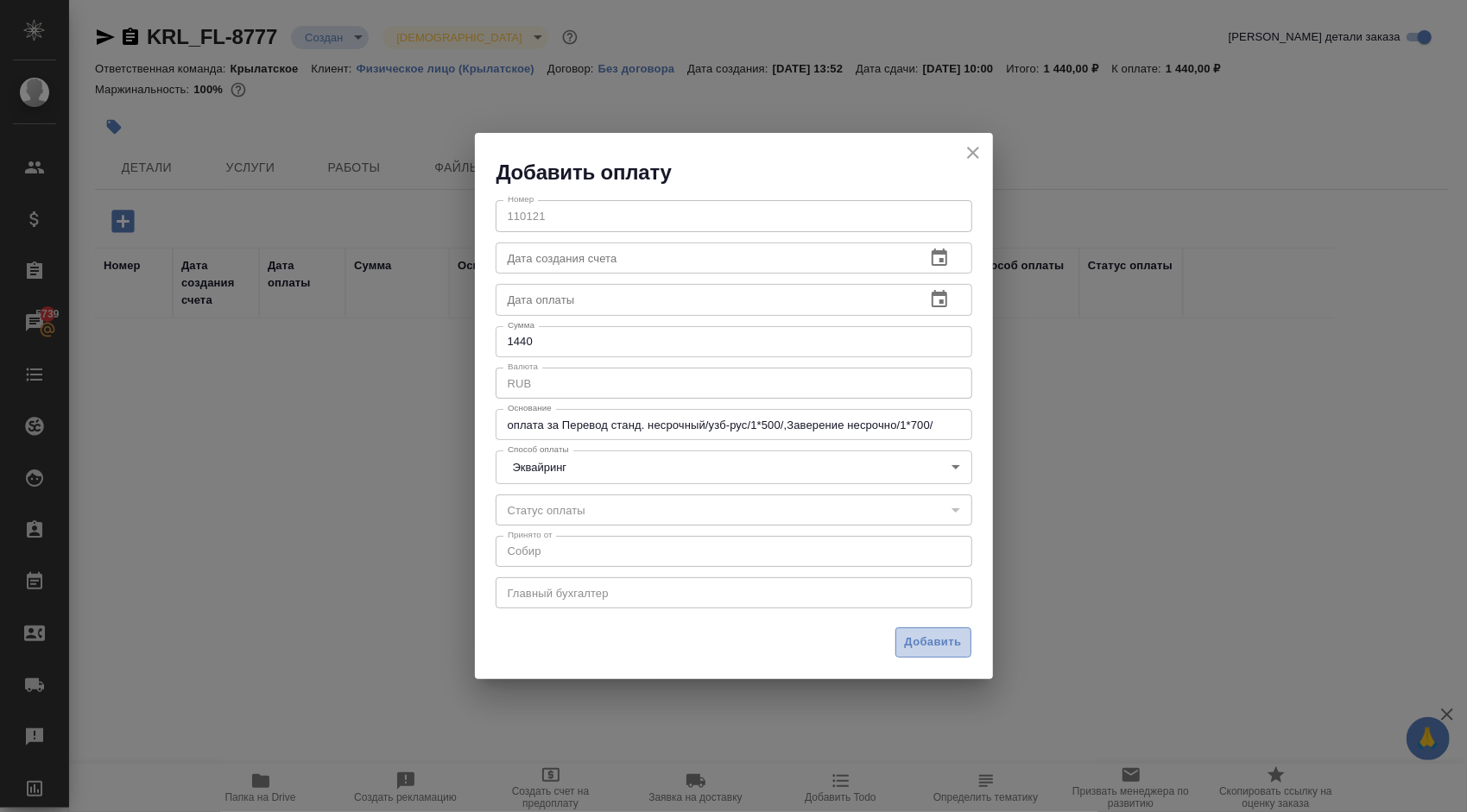
click at [938, 641] on span "Добавить" at bounding box center [933, 643] width 57 height 20
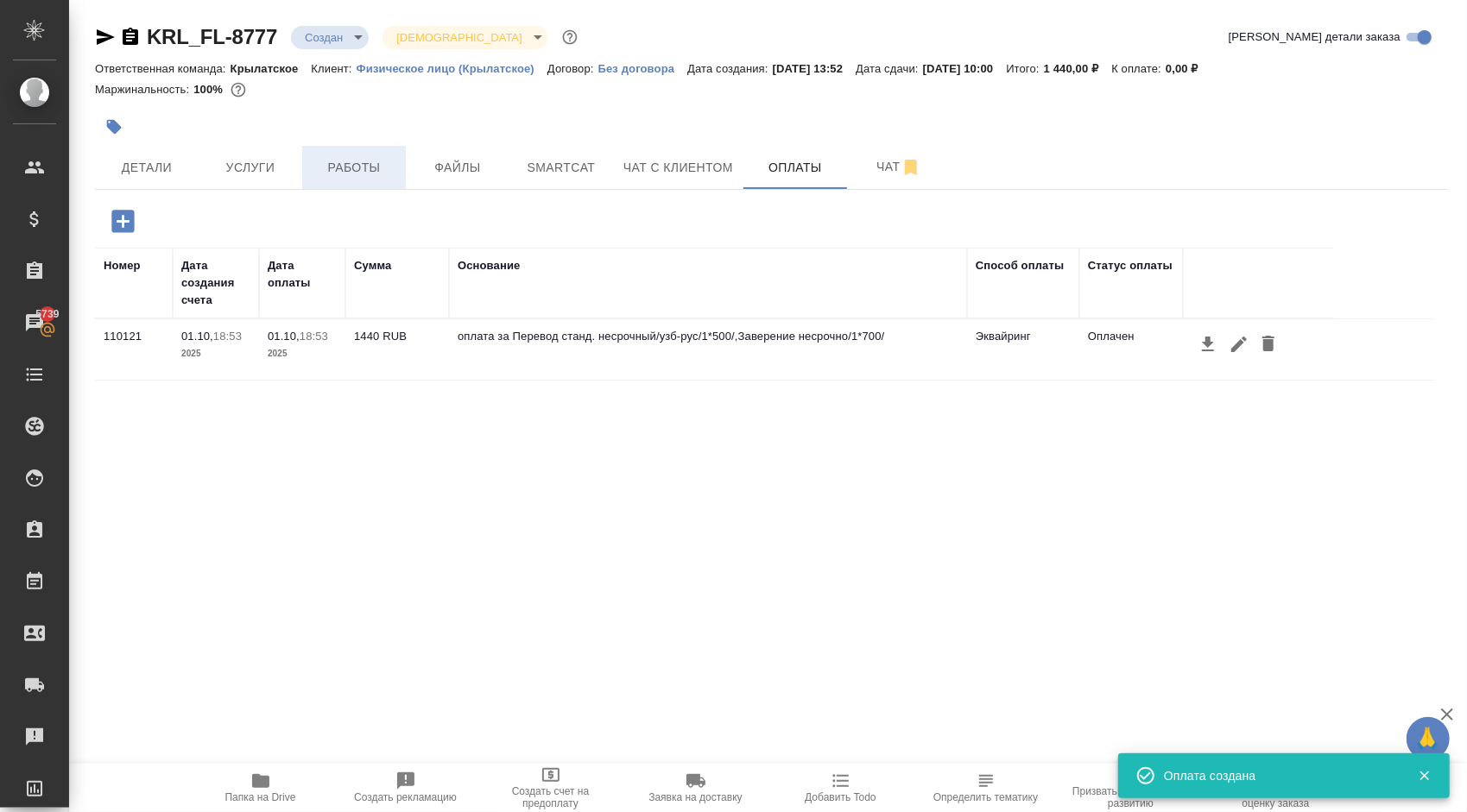
click at [360, 161] on span "Работы" at bounding box center [353, 168] width 83 height 22
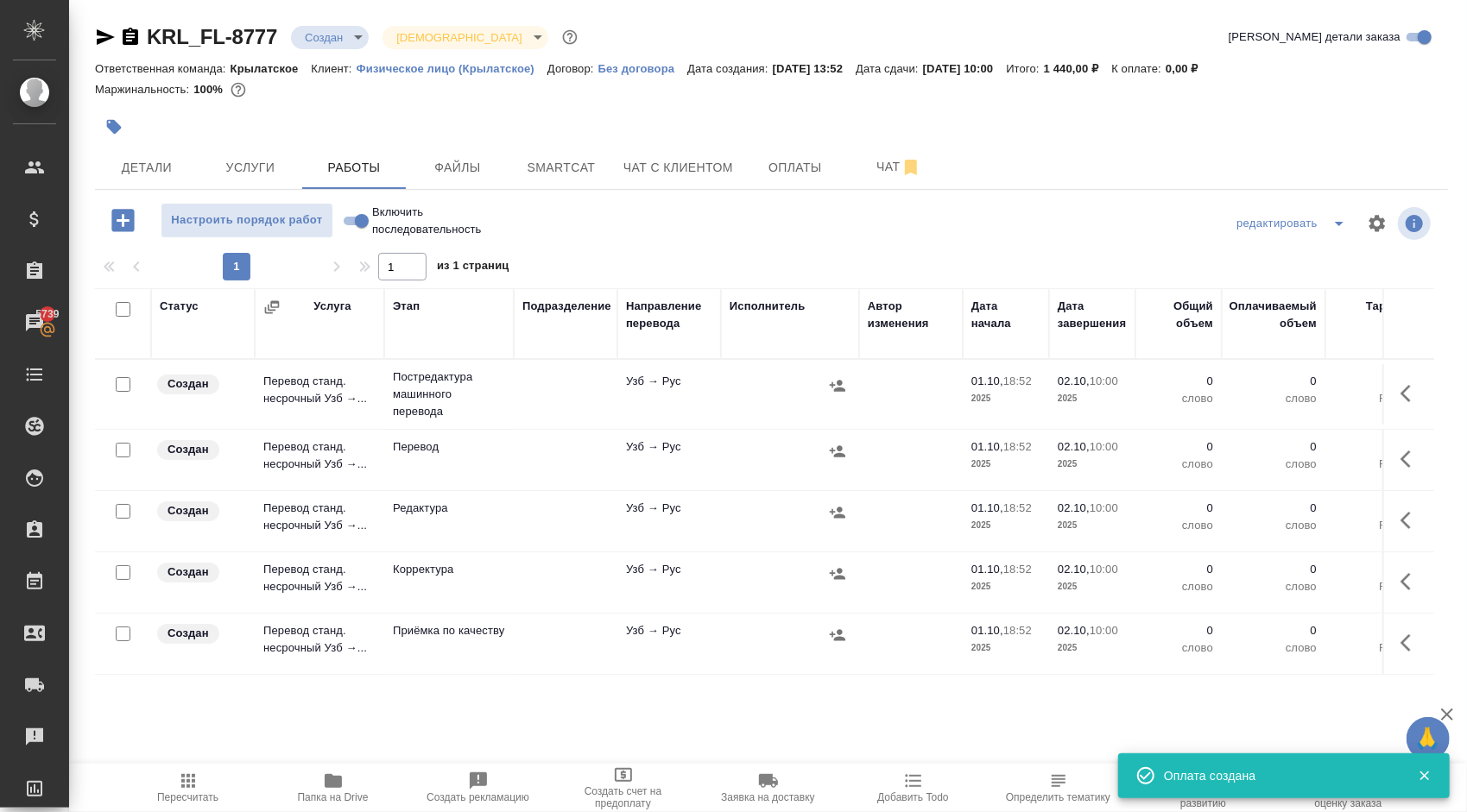
click at [368, 222] on input "Включить последовательность" at bounding box center [361, 221] width 62 height 21
checkbox input "true"
click at [123, 306] on input "checkbox" at bounding box center [122, 309] width 15 height 15
checkbox input "true"
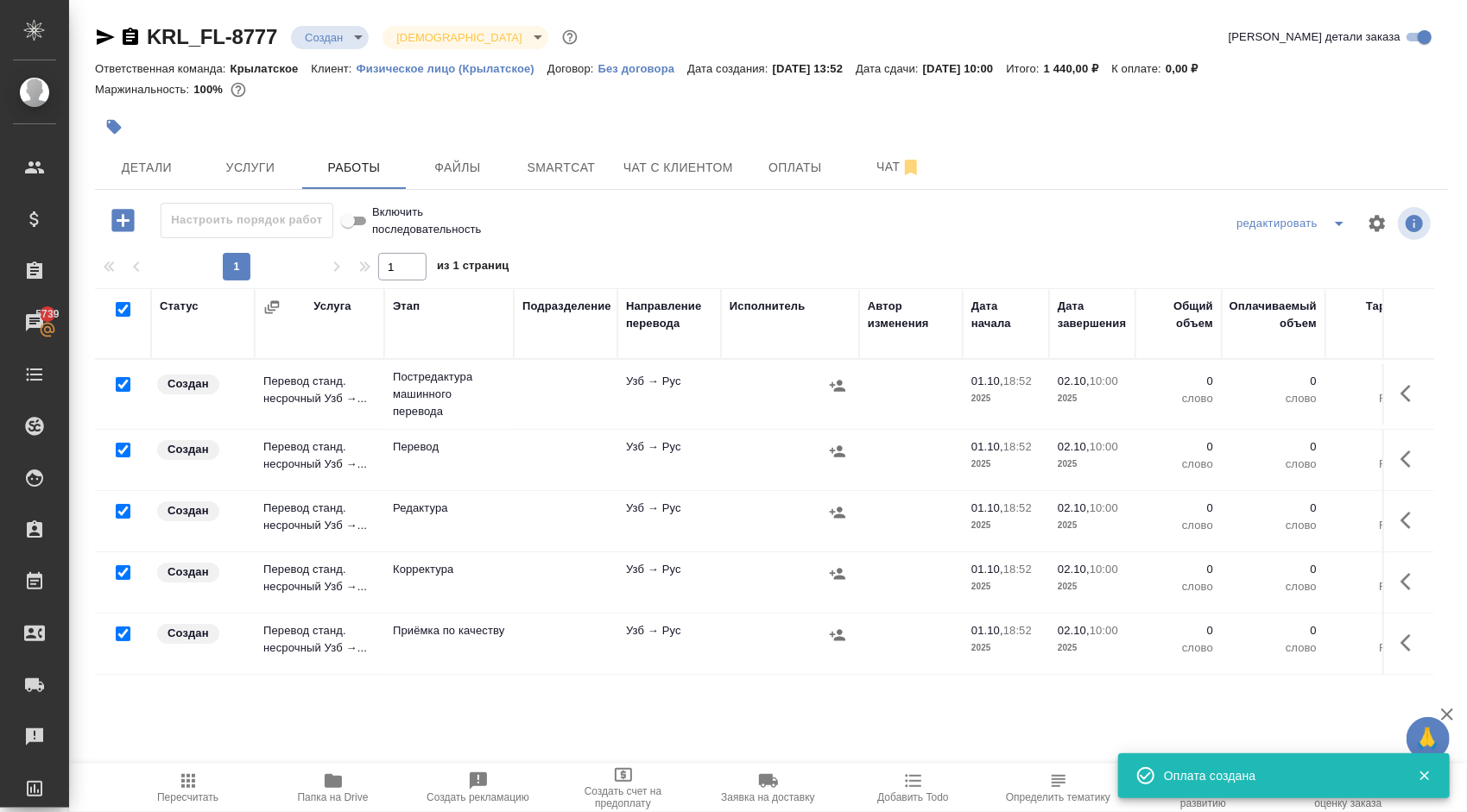
checkbox input "true"
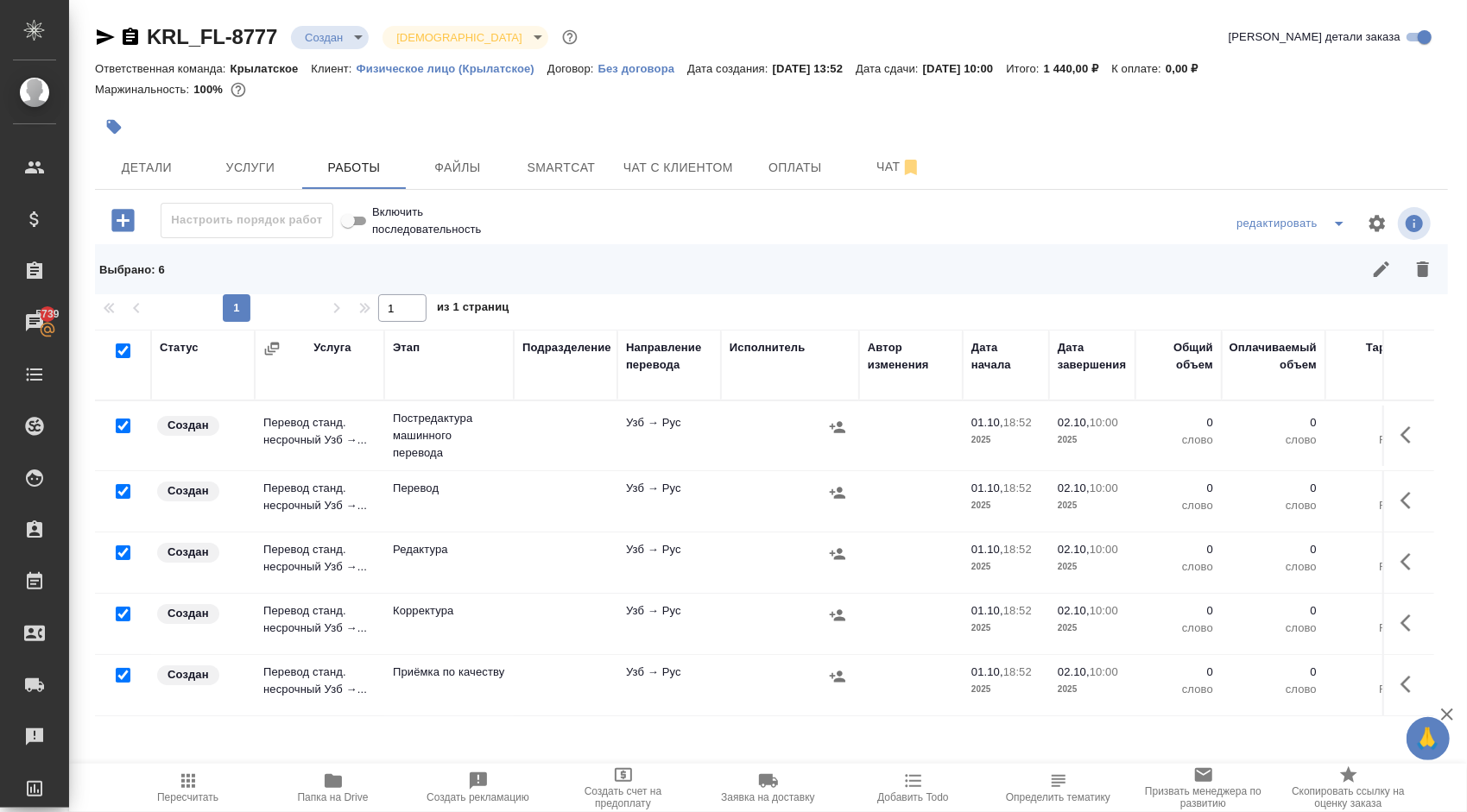
click at [120, 484] on div at bounding box center [122, 492] width 39 height 24
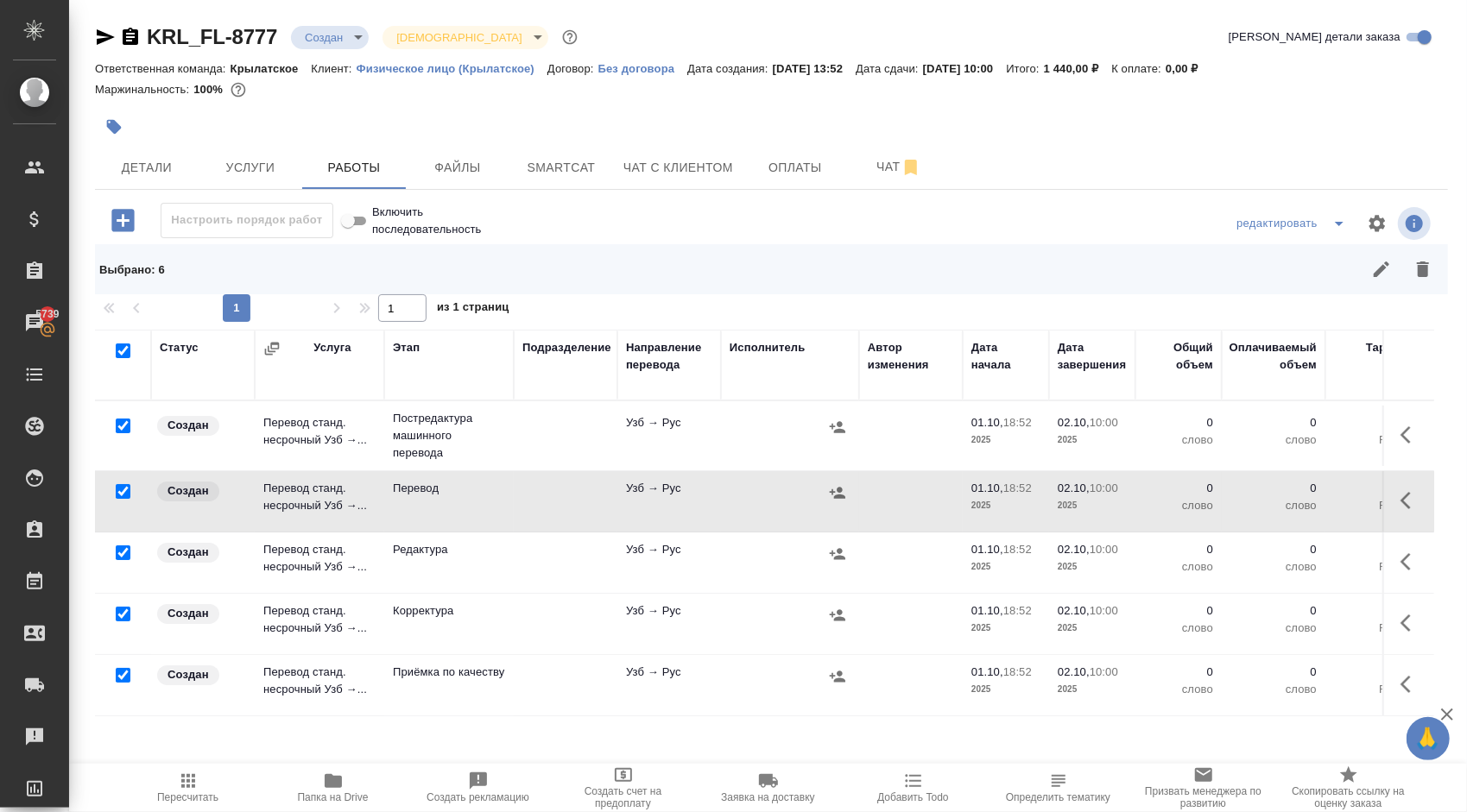
click at [124, 488] on input "checkbox" at bounding box center [122, 492] width 15 height 15
checkbox input "false"
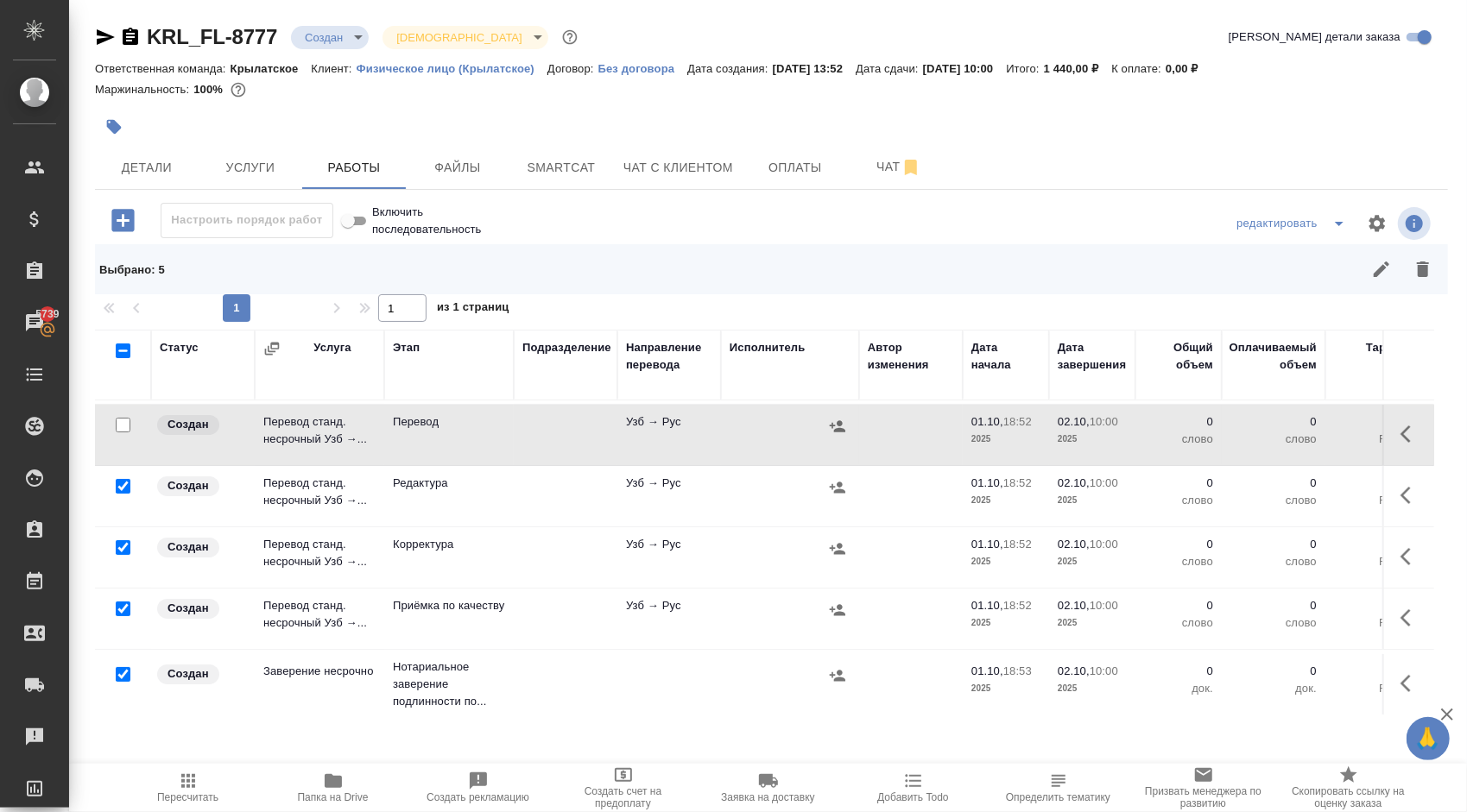
scroll to position [79, 0]
click at [114, 661] on div at bounding box center [122, 673] width 39 height 24
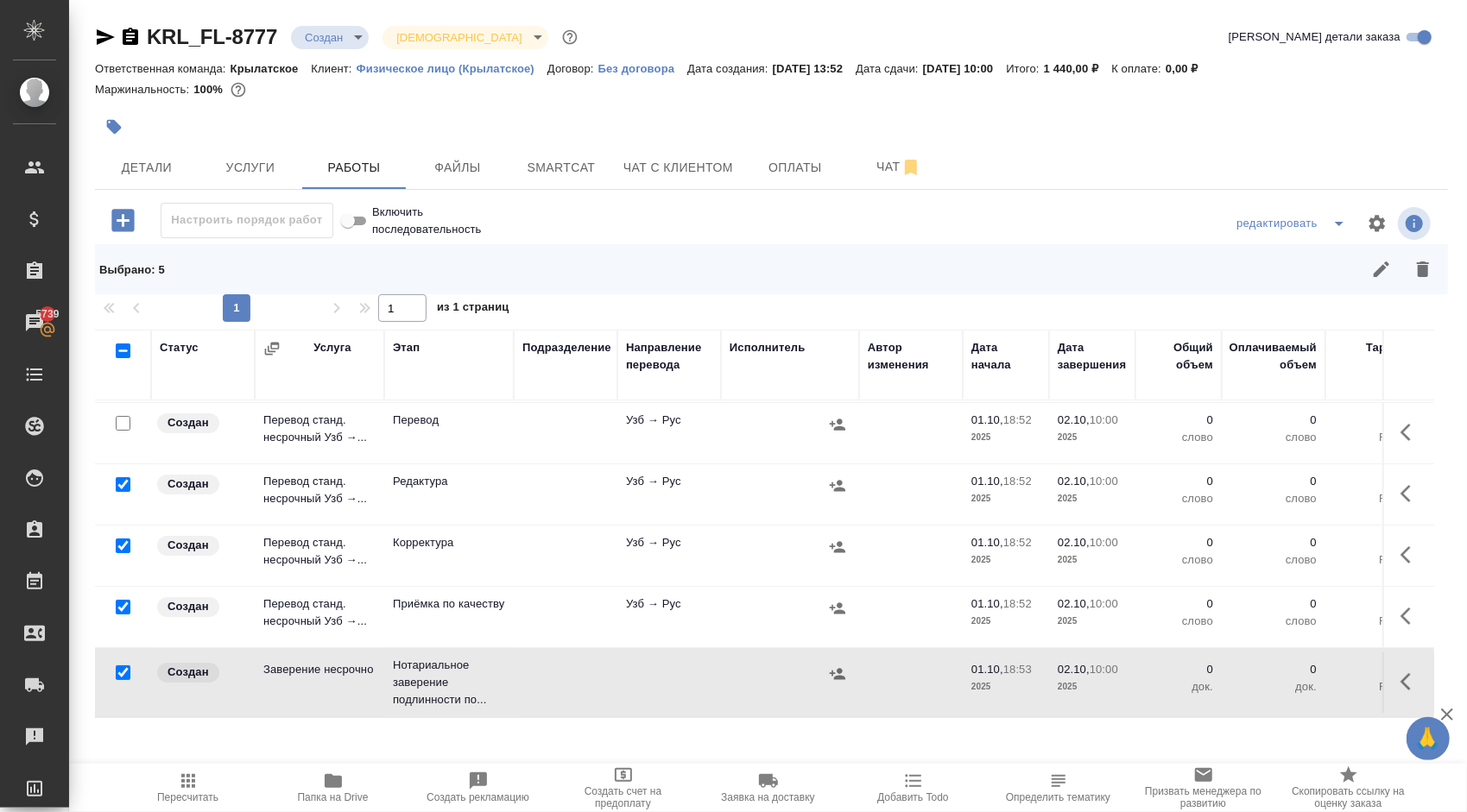
click at [121, 666] on input "checkbox" at bounding box center [122, 673] width 15 height 15
checkbox input "false"
click at [1415, 260] on icon "button" at bounding box center [1422, 269] width 21 height 21
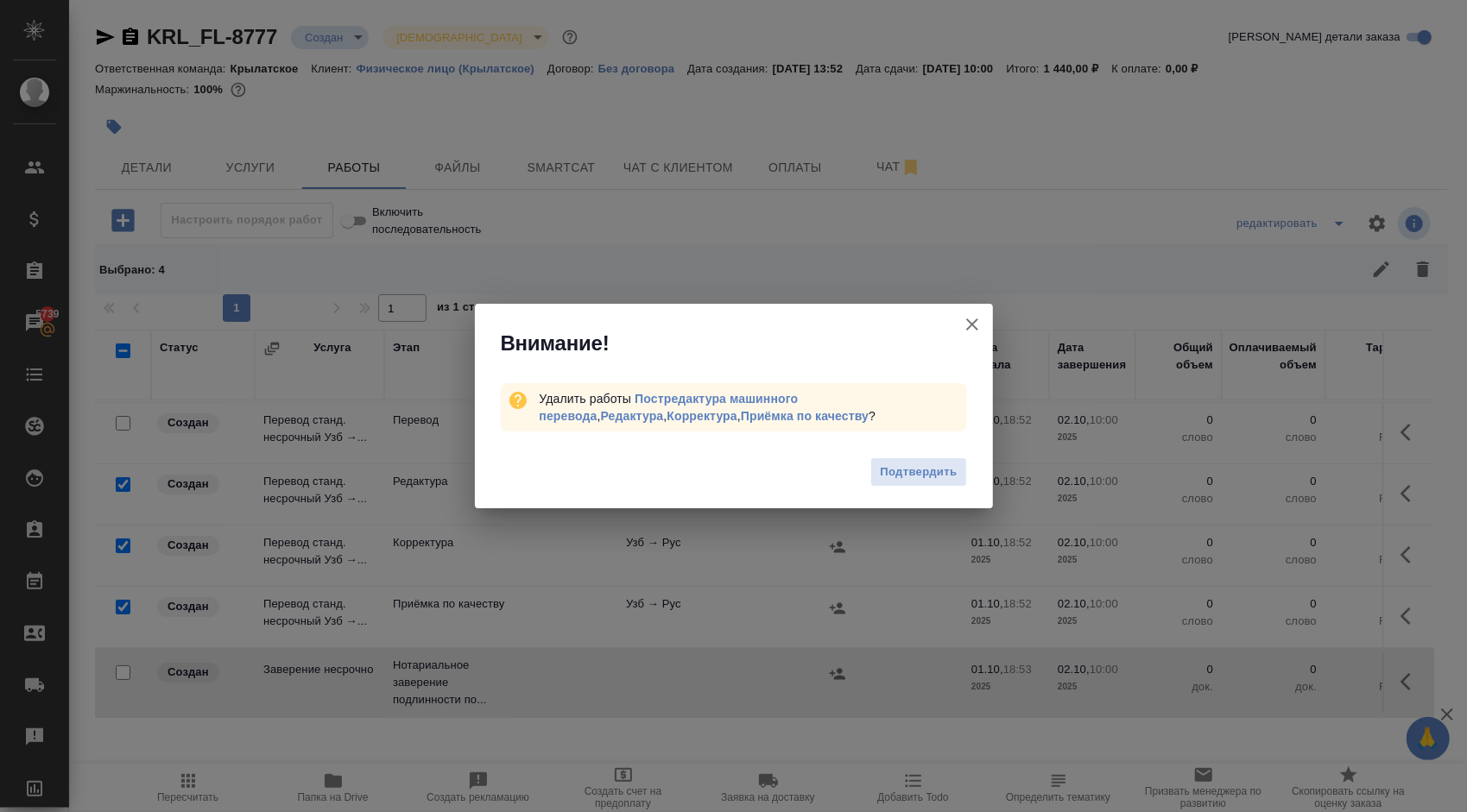
click at [942, 466] on span "Подтвердить" at bounding box center [918, 473] width 77 height 20
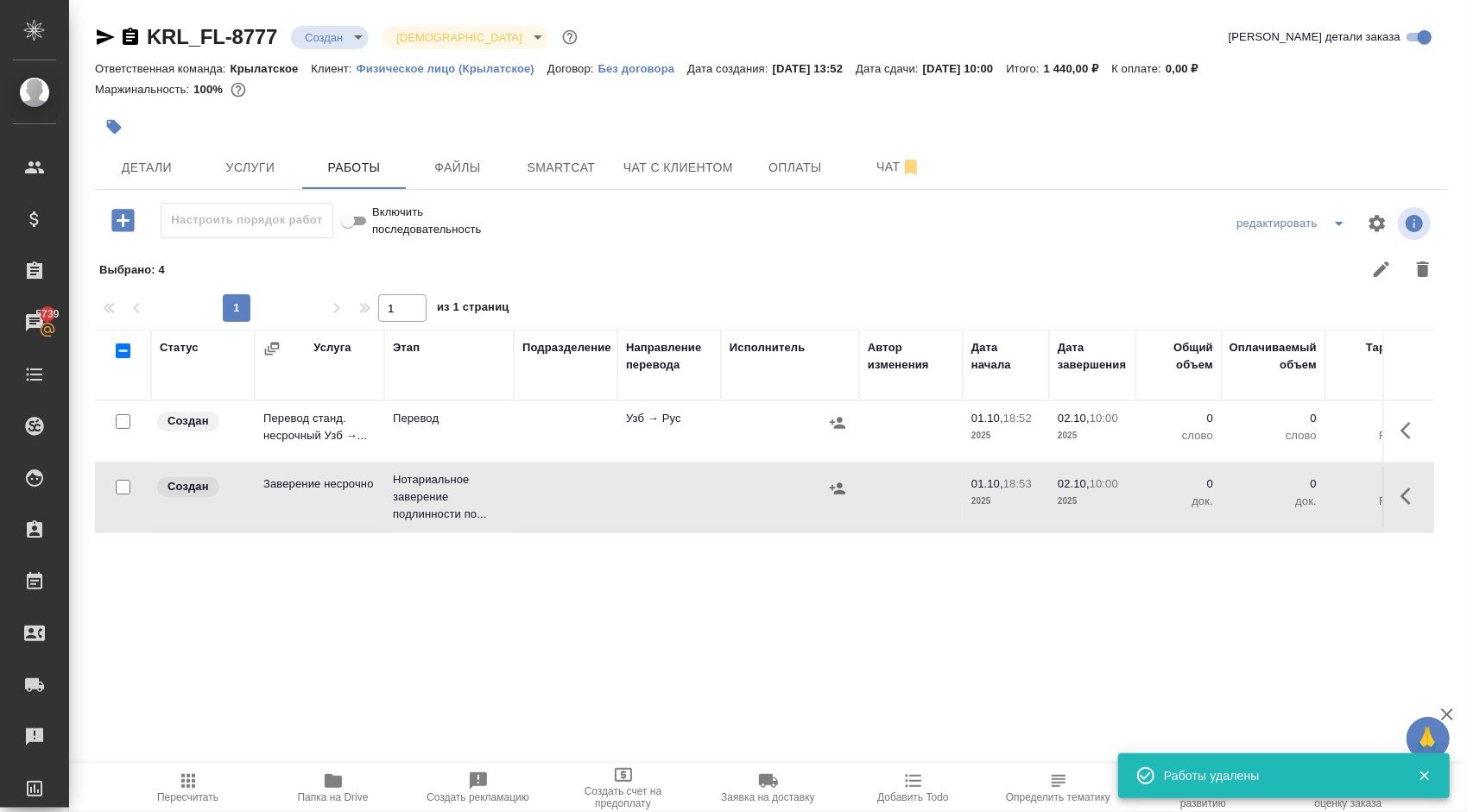
scroll to position [0, 0]
click at [1409, 435] on icon "button" at bounding box center [1410, 430] width 21 height 21
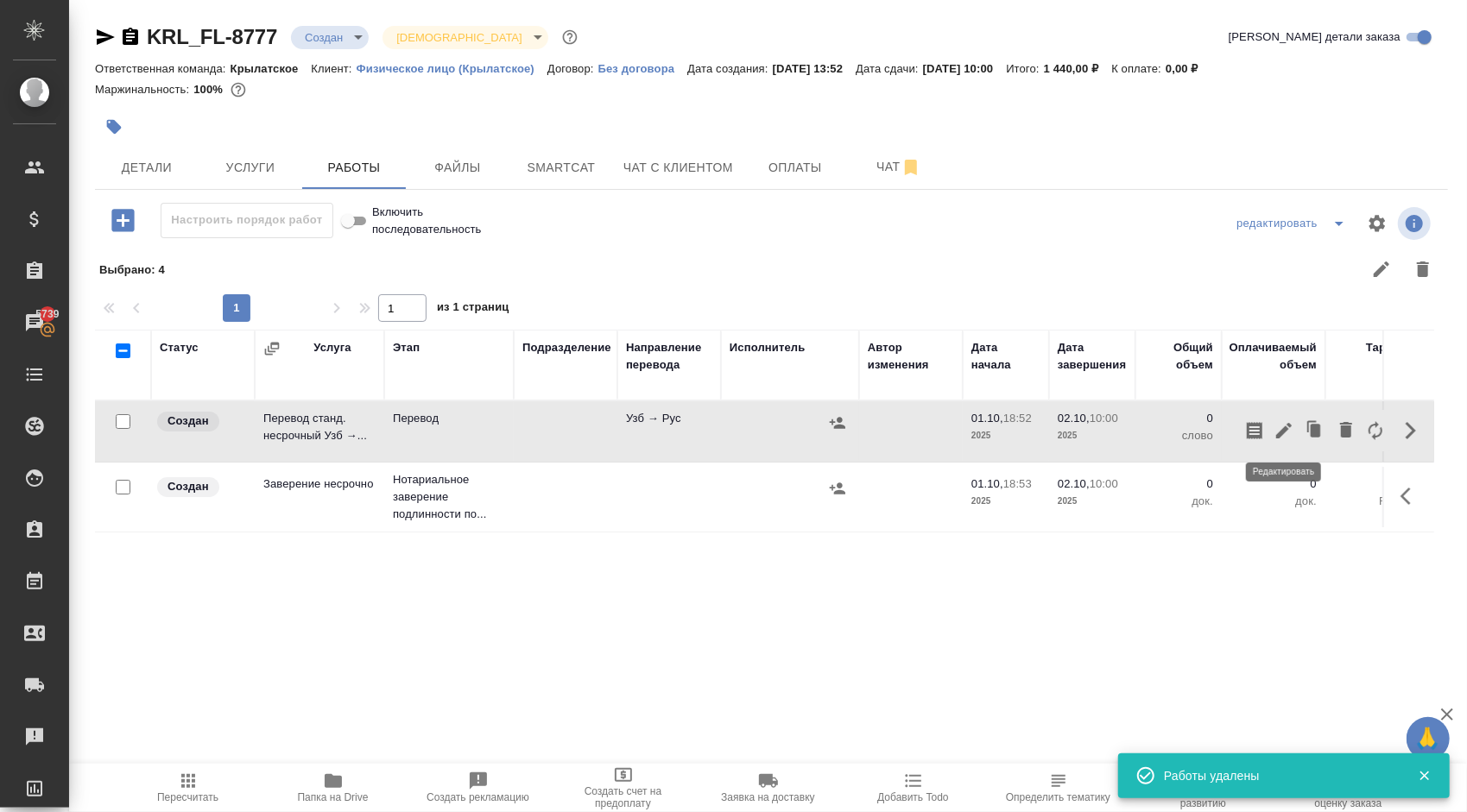
click at [1283, 439] on icon "button" at bounding box center [1283, 430] width 21 height 21
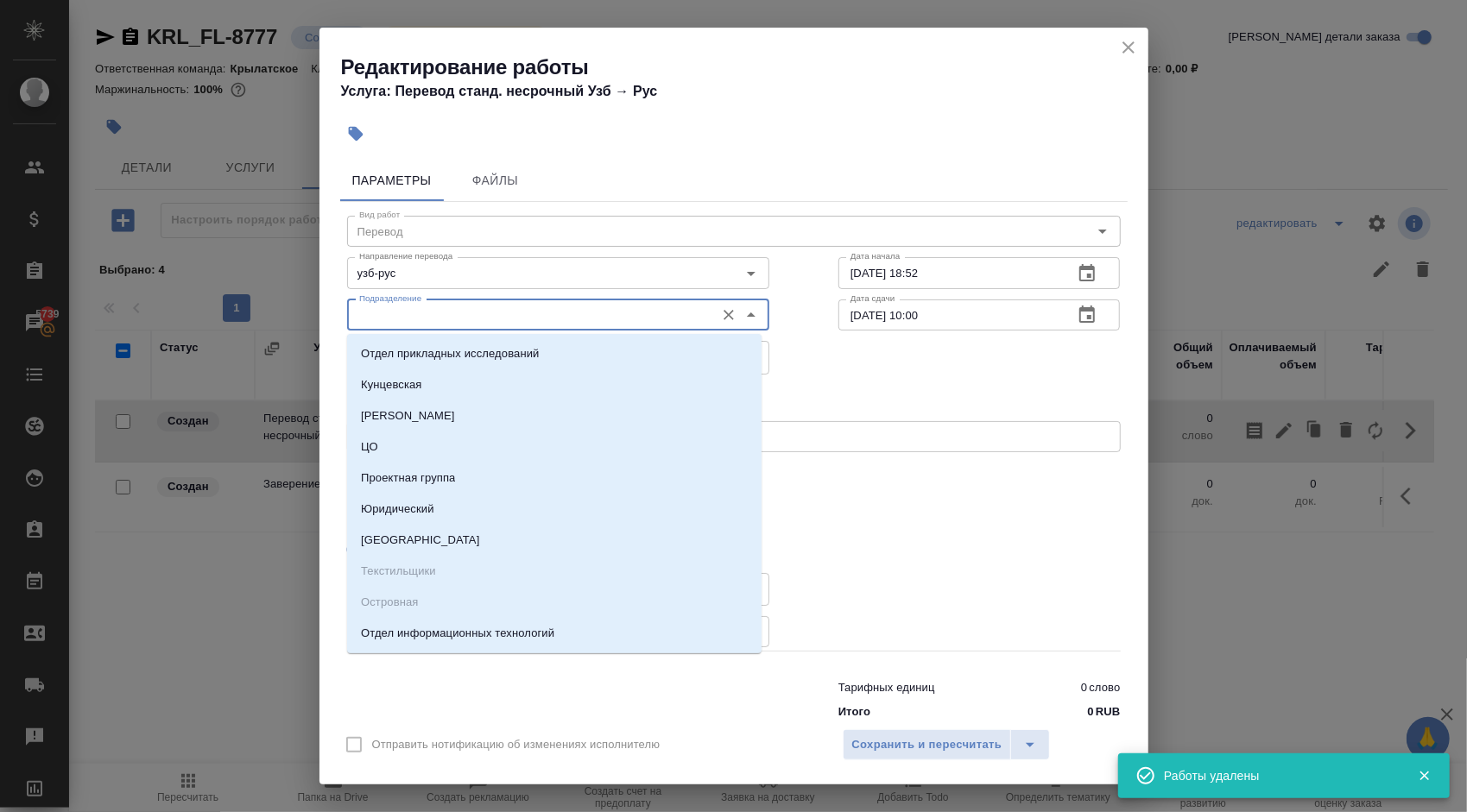
click at [645, 317] on input "Подразделение" at bounding box center [529, 314] width 354 height 21
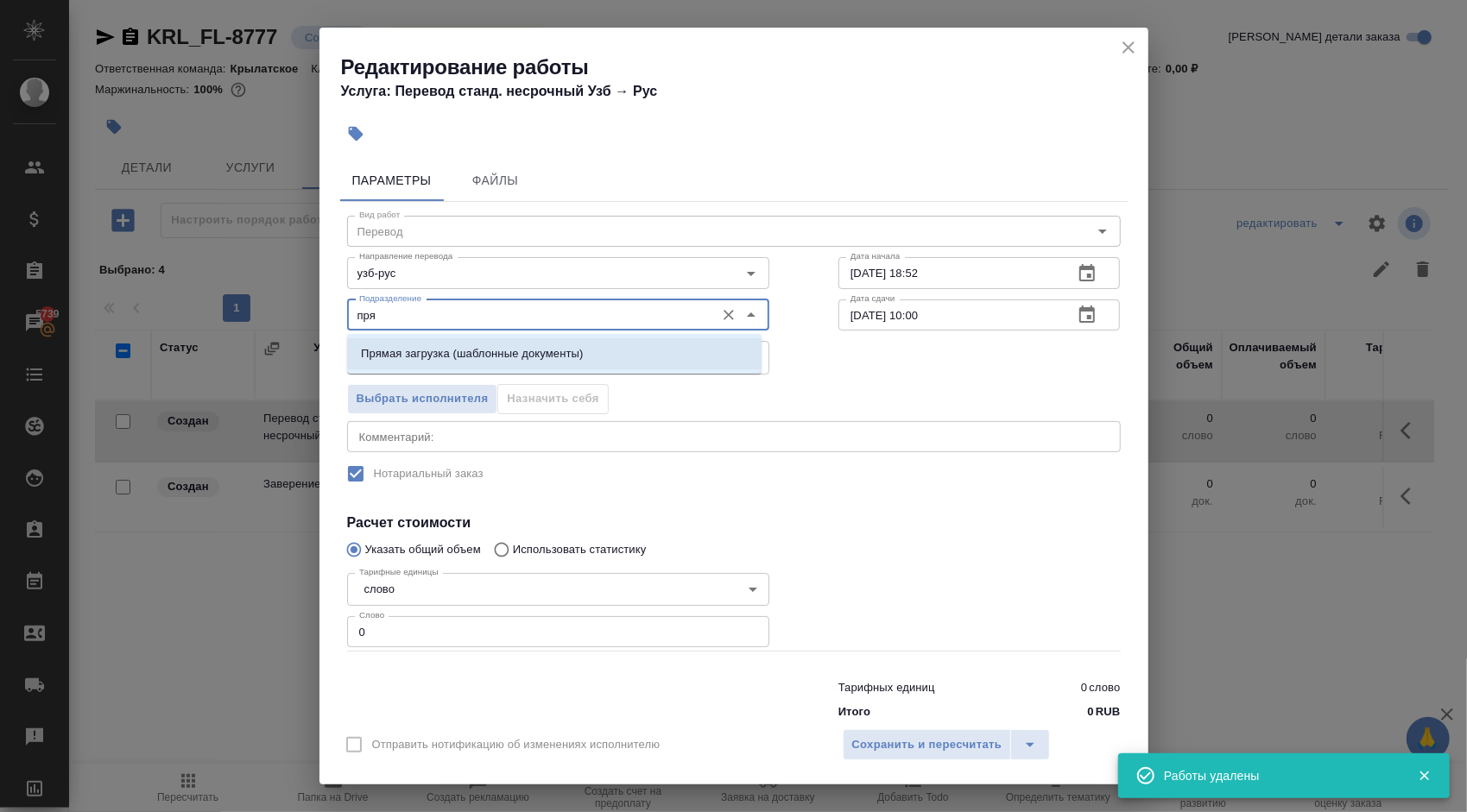
click at [613, 355] on li "Прямая загрузка (шаблонные документы)" at bounding box center [554, 353] width 414 height 31
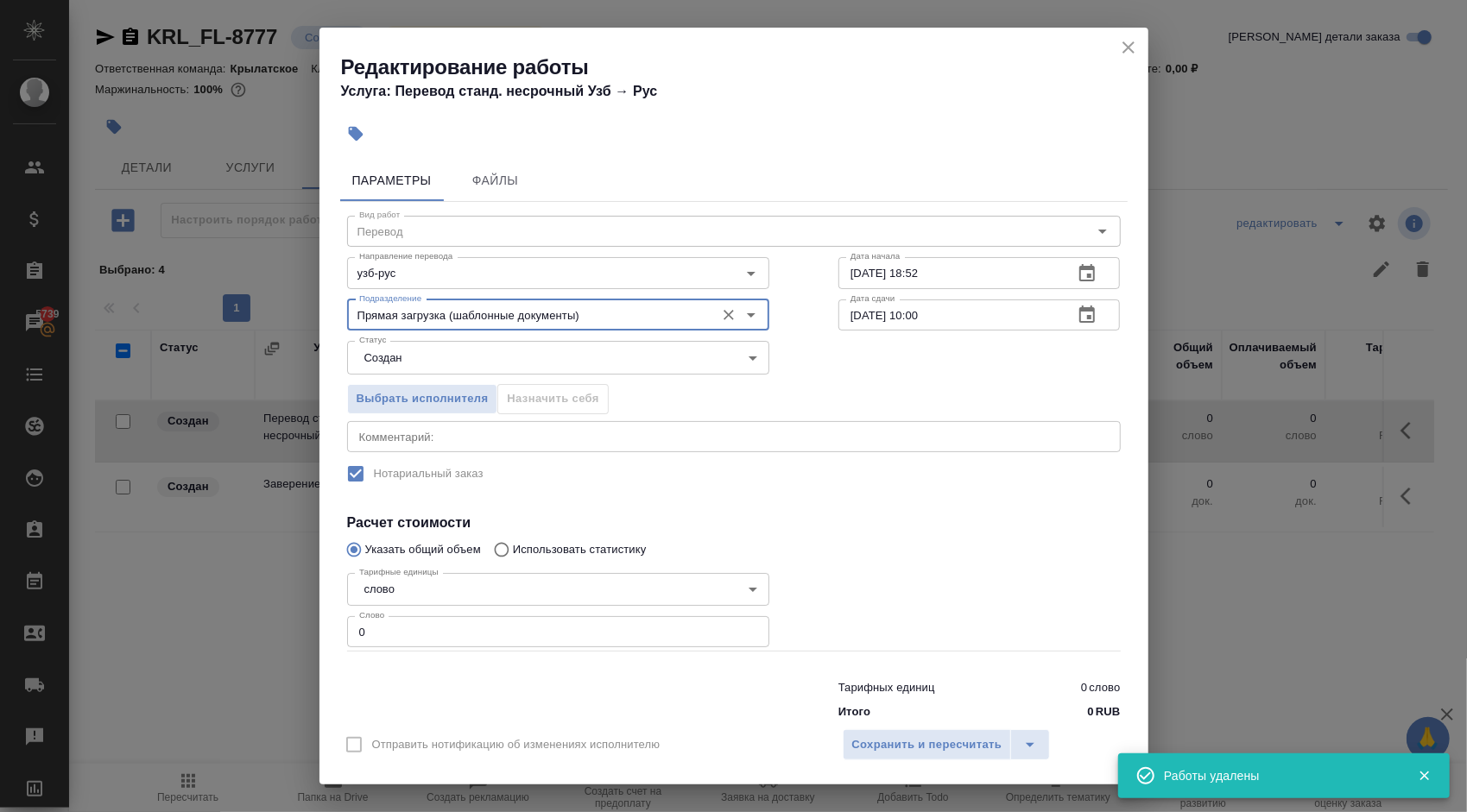
type input "Прямая загрузка (шаблонные документы)"
click at [431, 374] on div "Выбрать исполнителя Назначить себя" at bounding box center [558, 396] width 492 height 105
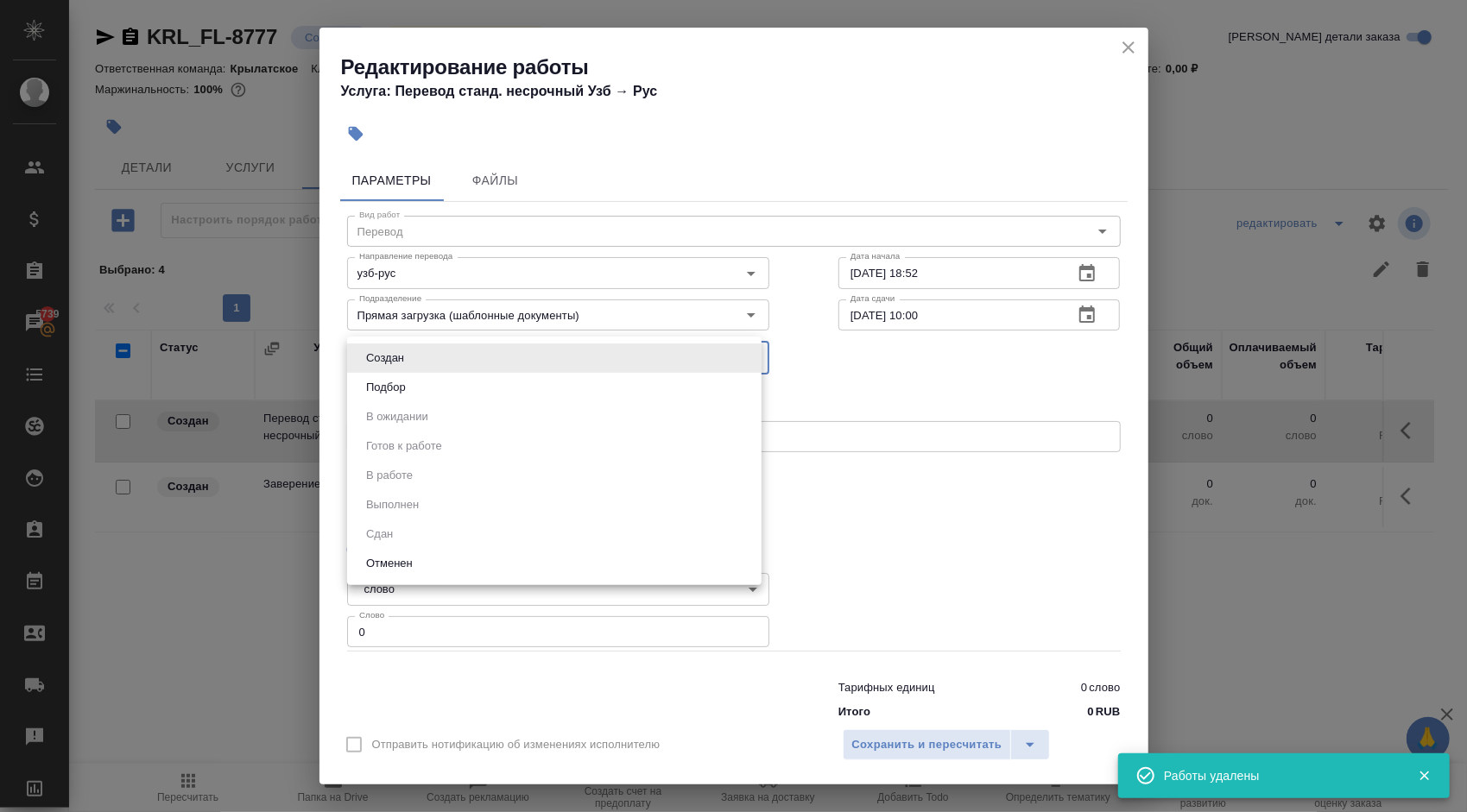
drag, startPoint x: 404, startPoint y: 355, endPoint x: 387, endPoint y: 378, distance: 28.6
click at [404, 355] on body "🙏 .cls-1 fill:#fff; AWATERA Kasymov Timur Клиенты Спецификации Заказы 5739 Чаты…" at bounding box center [734, 406] width 1467 height 812
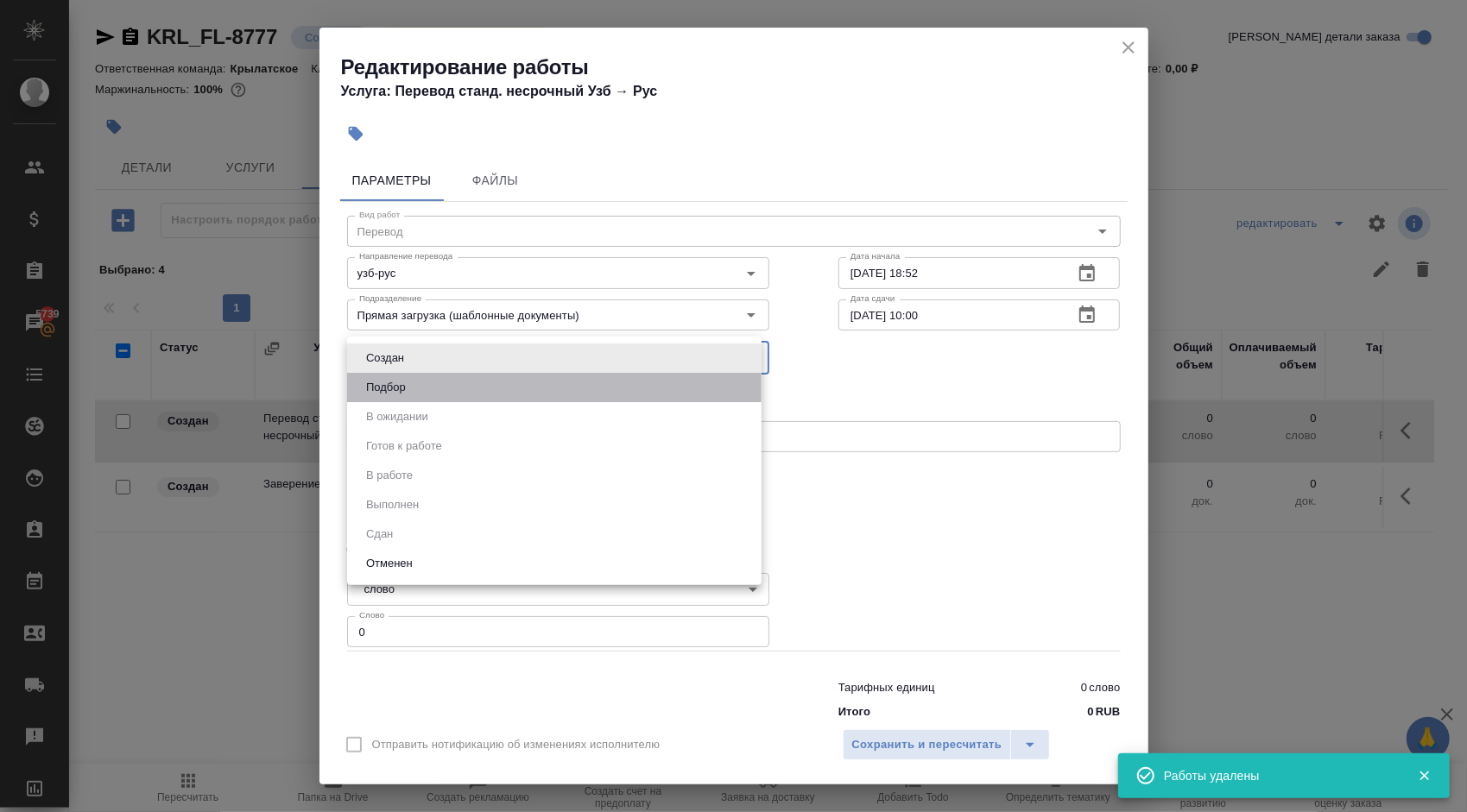
click at [387, 378] on button "Подбор" at bounding box center [386, 387] width 50 height 19
type input "recruiting"
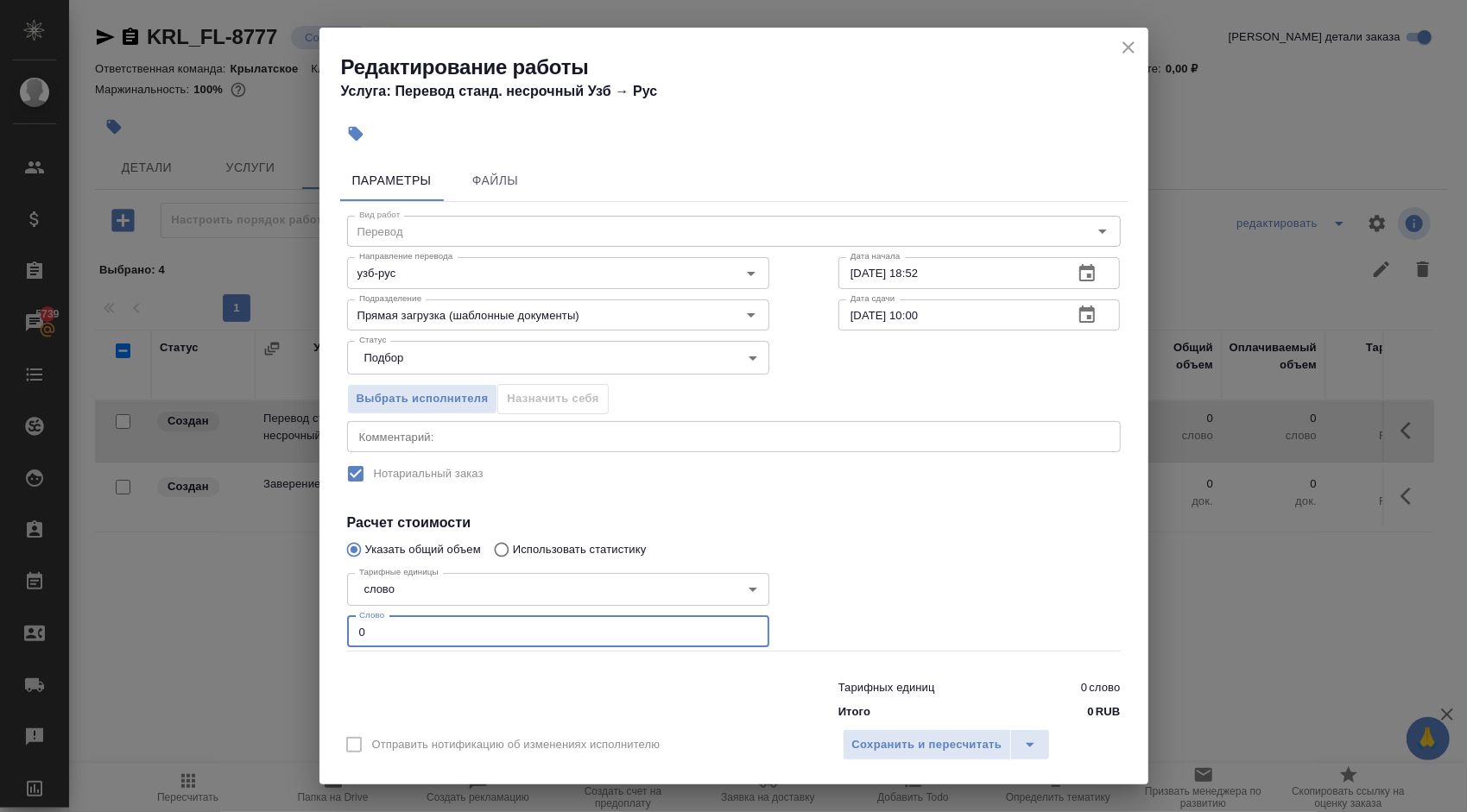
drag, startPoint x: 421, startPoint y: 629, endPoint x: 251, endPoint y: 599, distance: 172.6
click at [249, 599] on div "Редактирование работы Услуга: Перевод станд. несрочный Узб → Рус Параметры Файл…" at bounding box center [734, 406] width 1467 height 812
type input "100"
click at [889, 744] on span "Сохранить и пересчитать" at bounding box center [927, 745] width 150 height 20
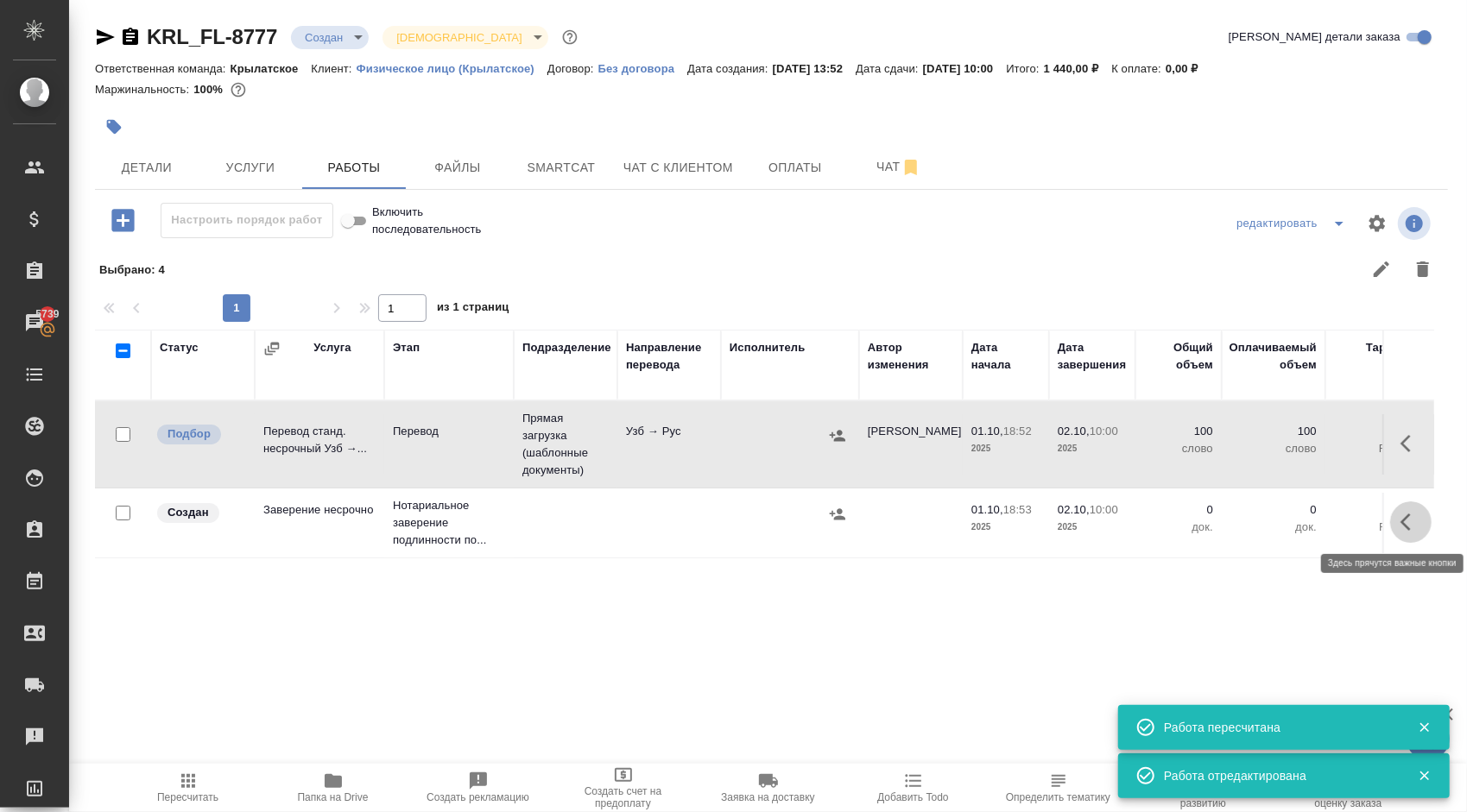
drag, startPoint x: 1413, startPoint y: 517, endPoint x: 1397, endPoint y: 524, distance: 17.5
click at [1413, 518] on icon "button" at bounding box center [1410, 521] width 21 height 21
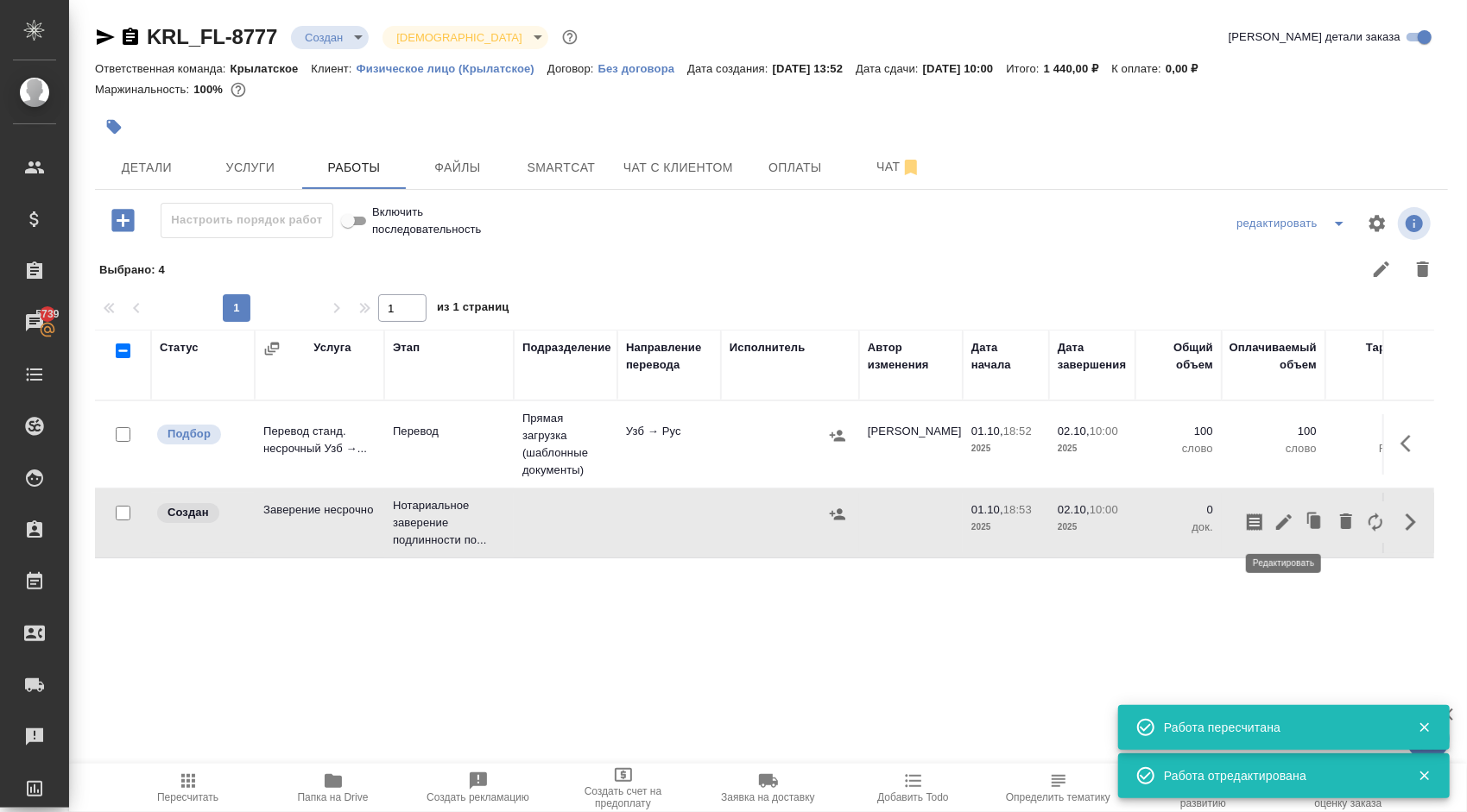
click at [1287, 517] on icon "button" at bounding box center [1284, 522] width 16 height 16
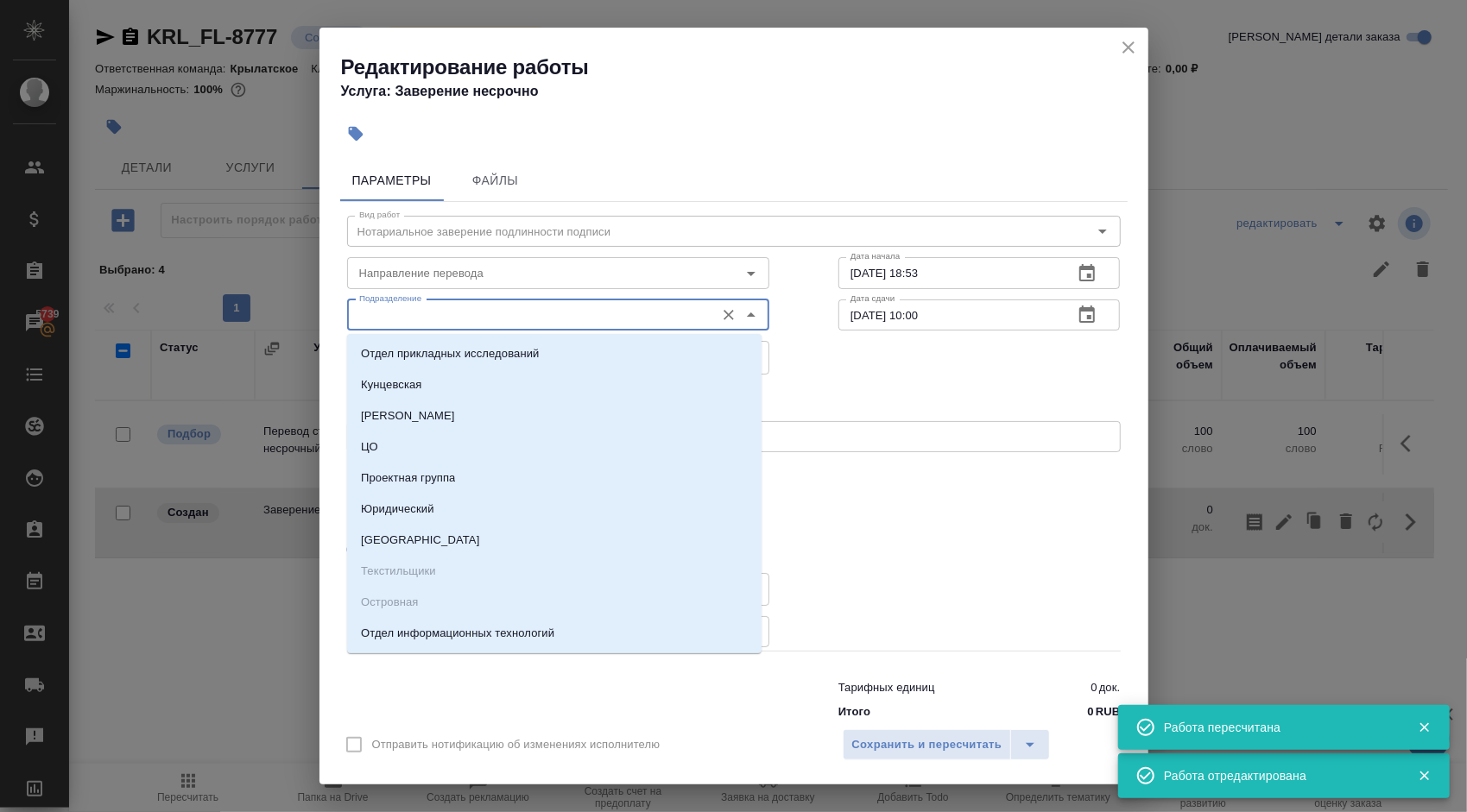
click at [518, 315] on input "Подразделение" at bounding box center [529, 314] width 354 height 21
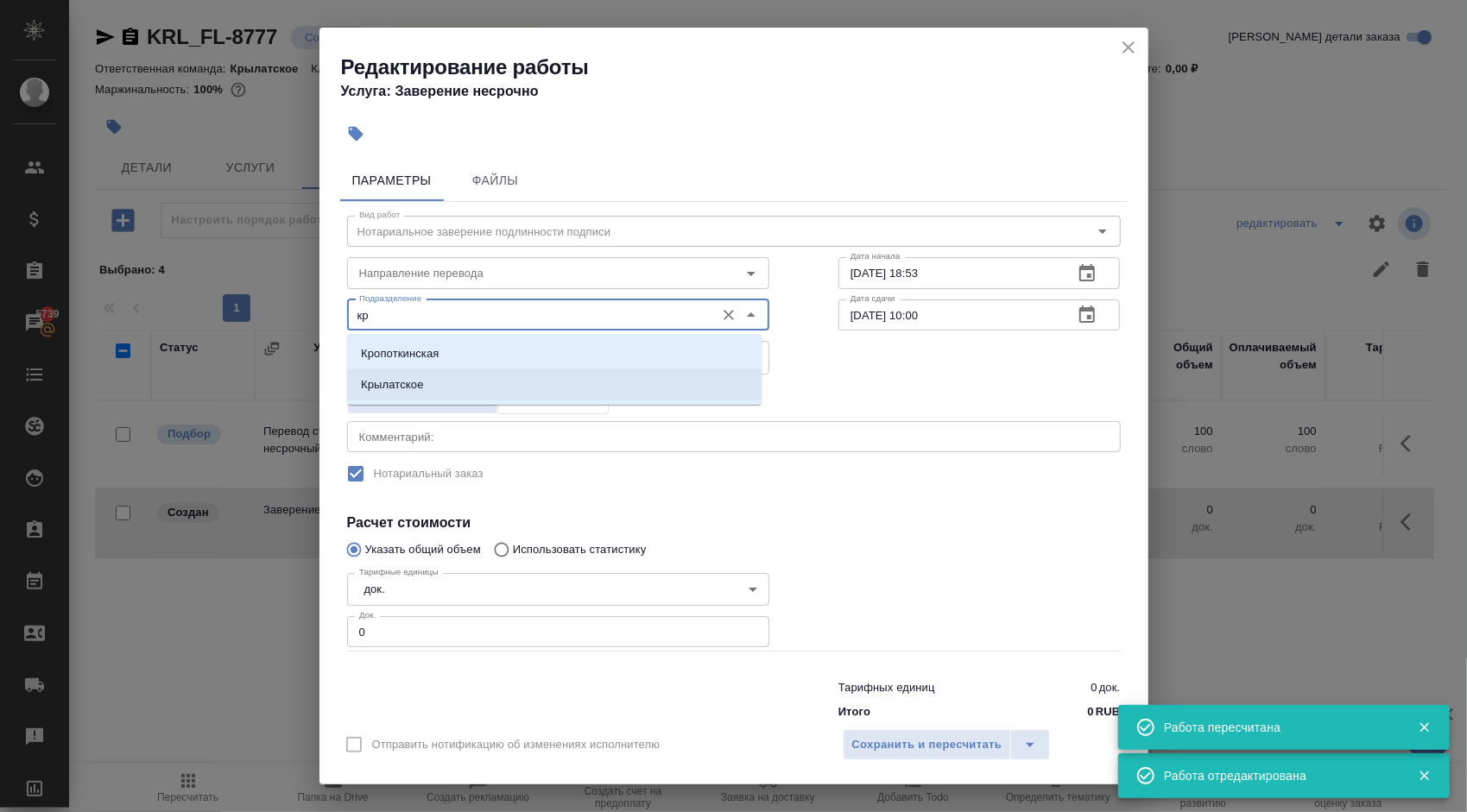
drag, startPoint x: 449, startPoint y: 364, endPoint x: 418, endPoint y: 381, distance: 35.4
click at [418, 381] on ul "Кропоткинская Крылатское" at bounding box center [554, 383] width 414 height 62
click at [418, 381] on p "Крылатское" at bounding box center [392, 384] width 63 height 17
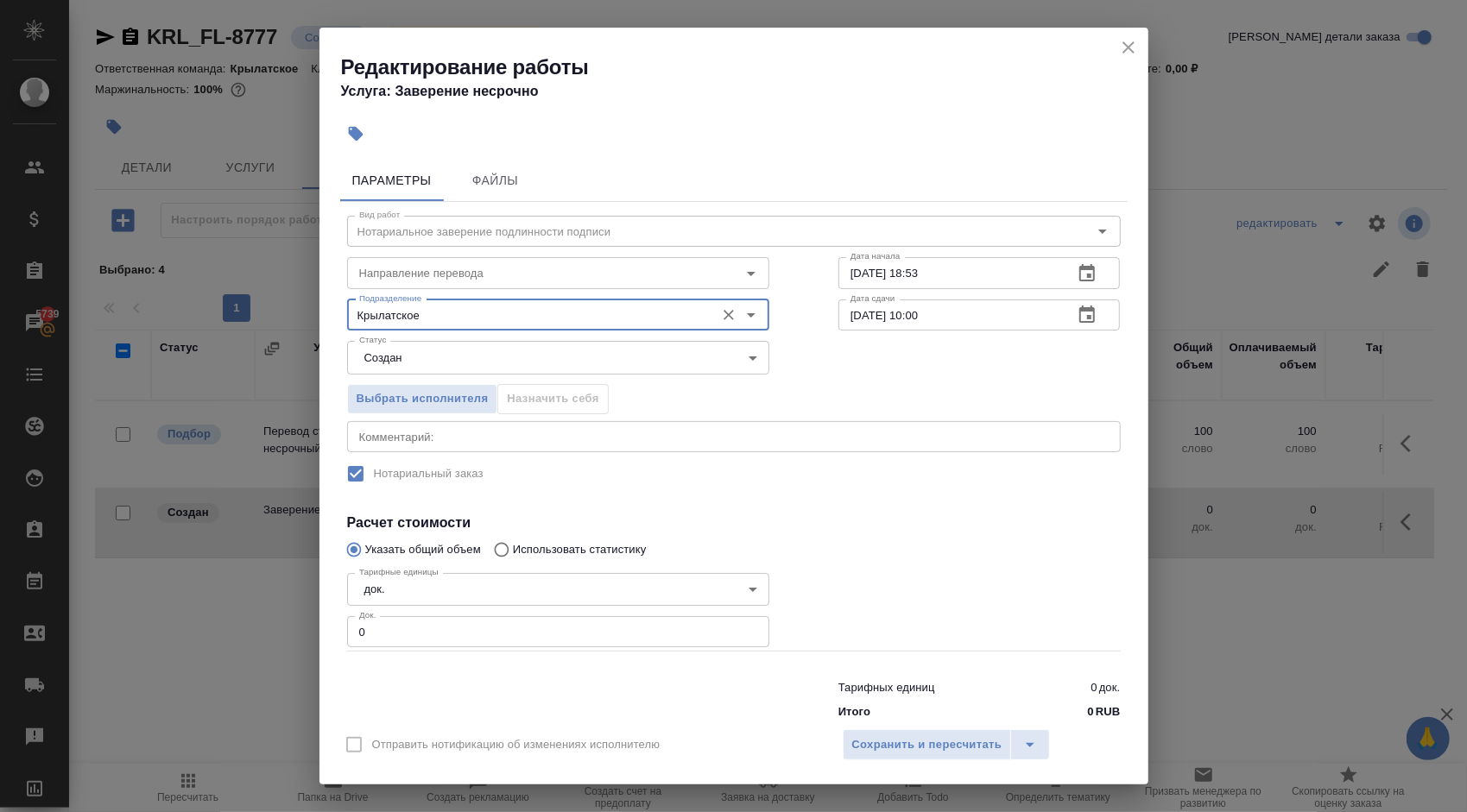
type input "Крылатское"
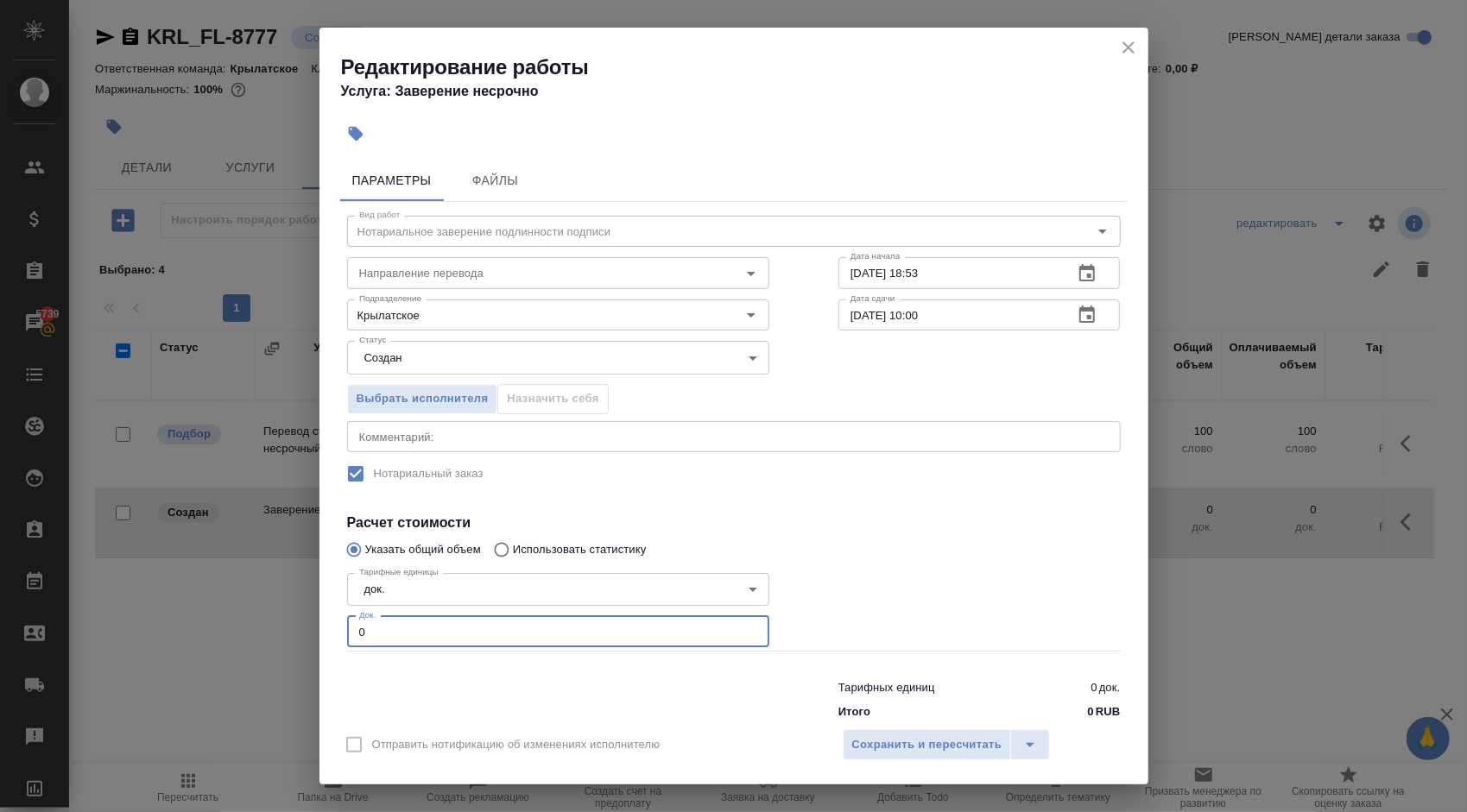
drag, startPoint x: 371, startPoint y: 622, endPoint x: 326, endPoint y: 621, distance: 45.0
click at [326, 621] on div "Параметры Файлы Вид работ Нотариальное заверение подлинности подписи Вид работ …" at bounding box center [734, 436] width 829 height 565
type input "1"
click at [977, 760] on div "Отправить нотификацию об изменениях исполнителю Сохранить и пересчитать" at bounding box center [734, 751] width 829 height 67
click at [974, 759] on button "Сохранить и пересчитать" at bounding box center [928, 744] width 169 height 31
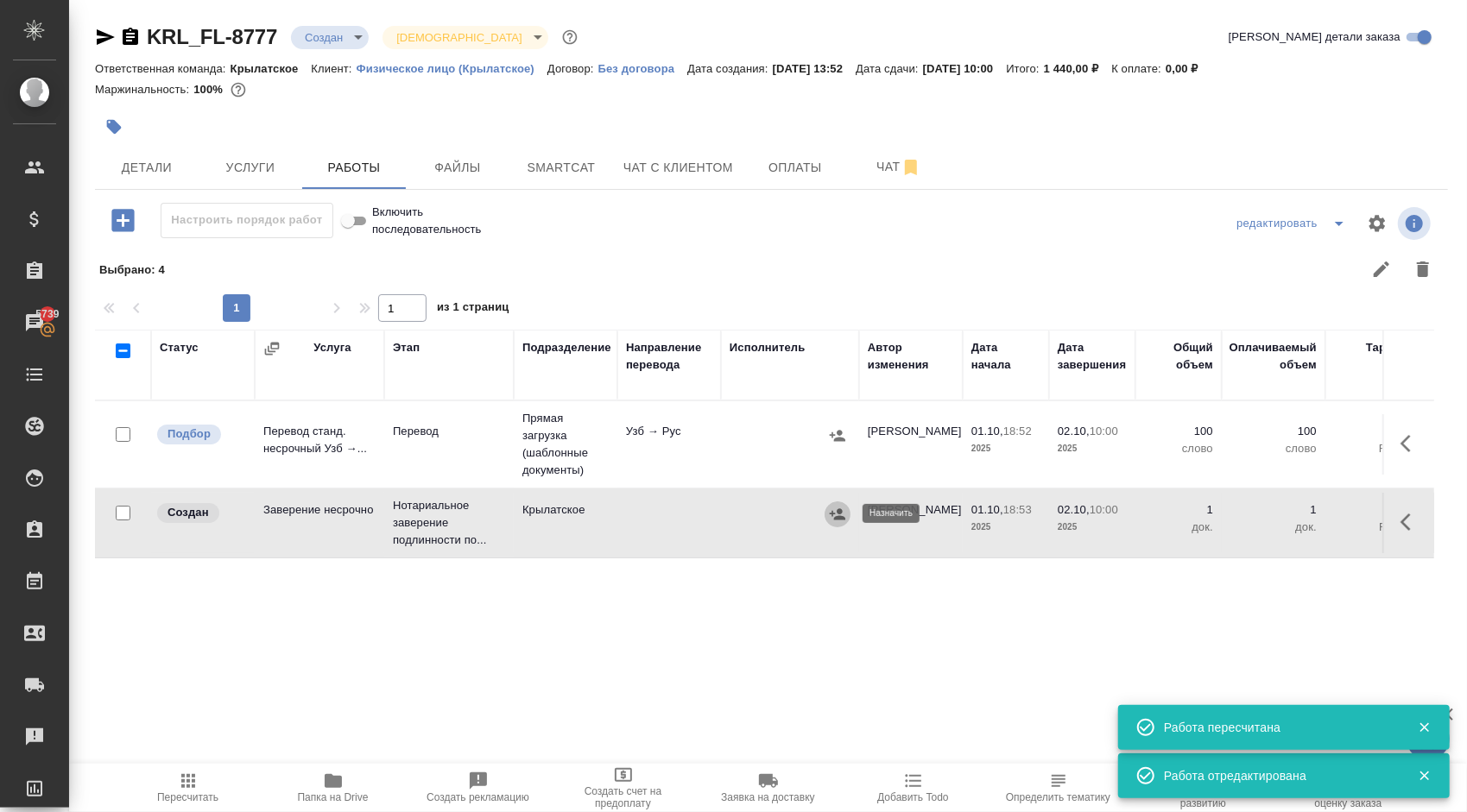
click at [843, 519] on icon "button" at bounding box center [837, 513] width 17 height 17
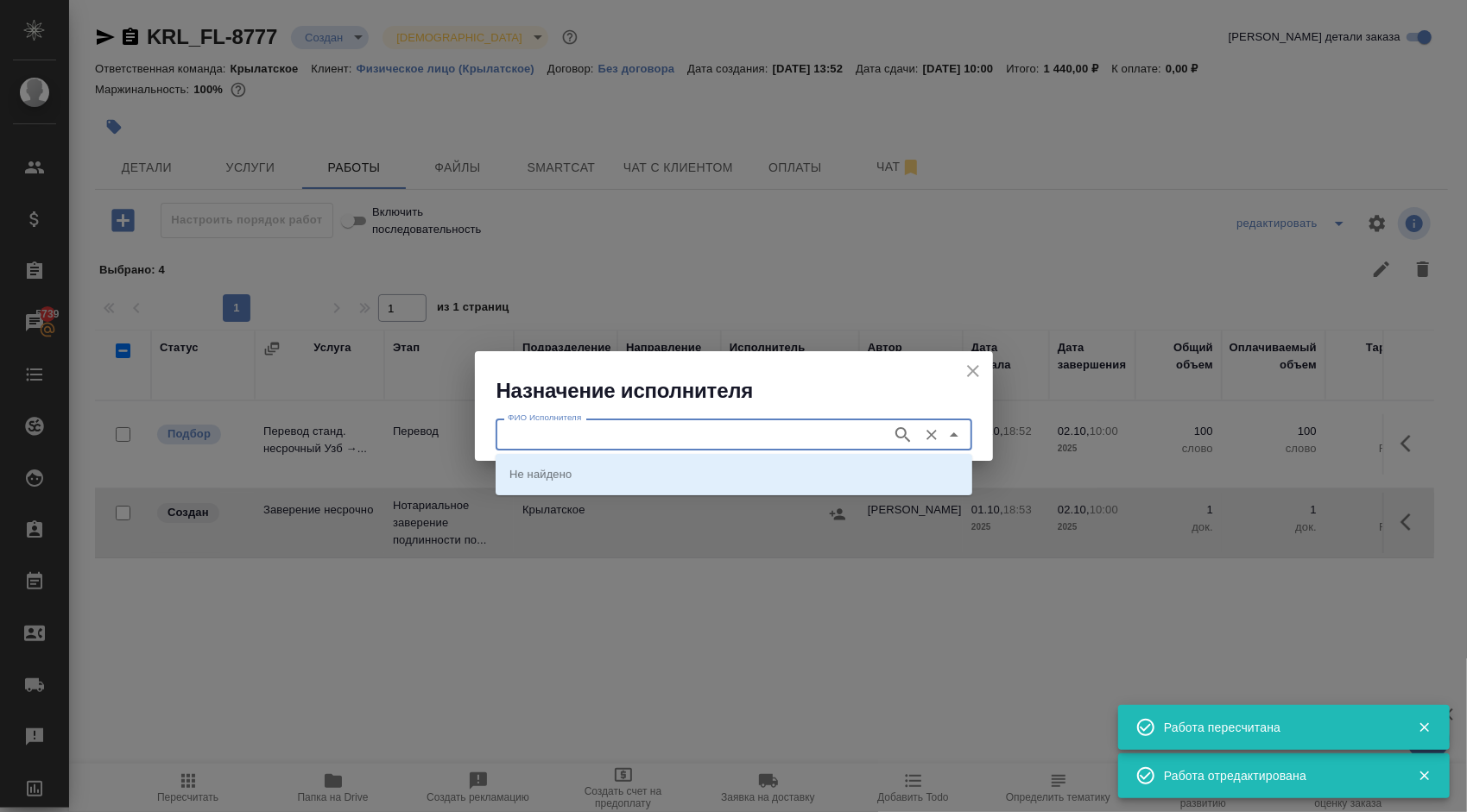
click at [700, 440] on input "ФИО Исполнителя" at bounding box center [692, 434] width 382 height 21
type input "мацу"
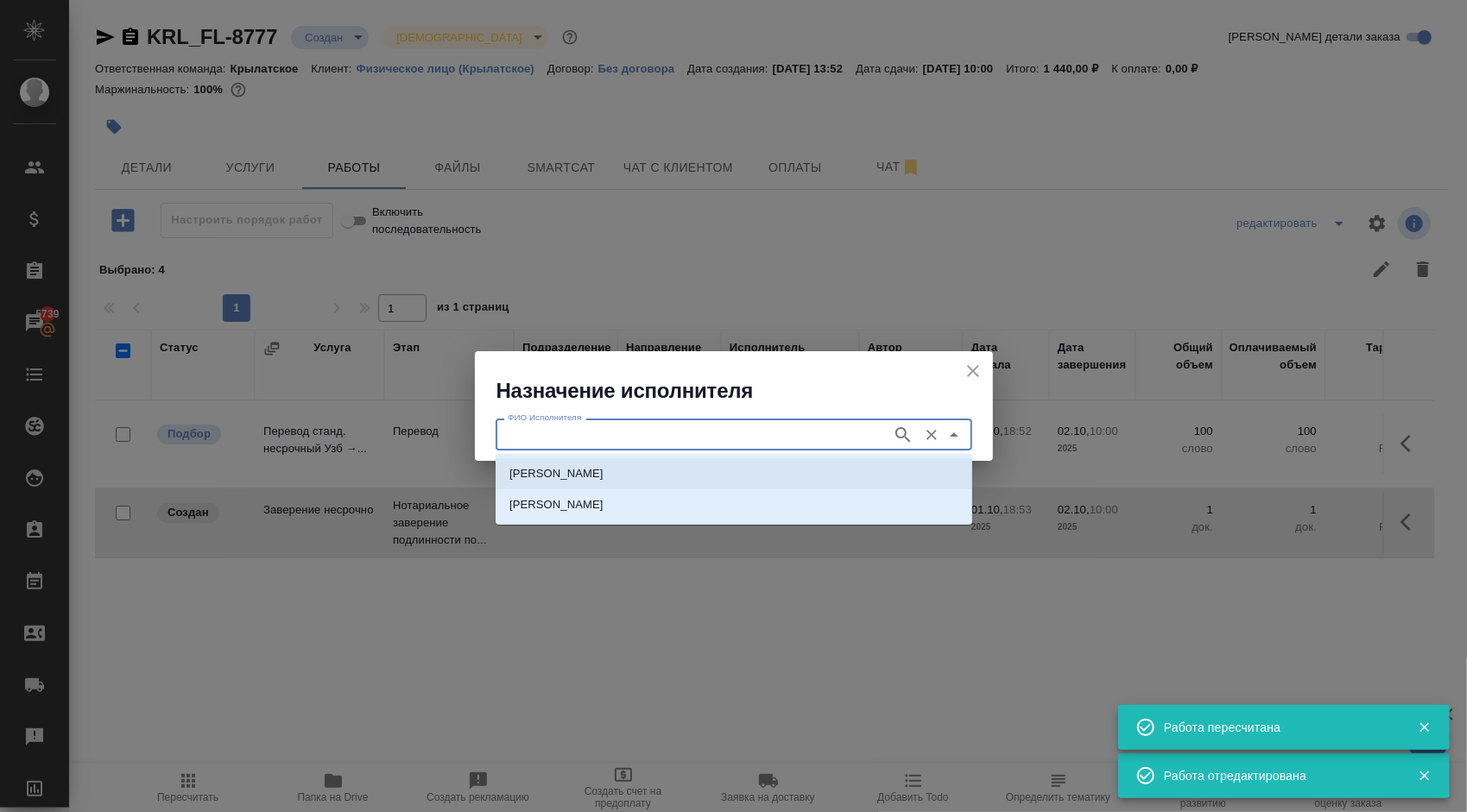
click at [566, 480] on p "[PERSON_NAME]" at bounding box center [556, 474] width 95 height 17
type input "[PERSON_NAME]"
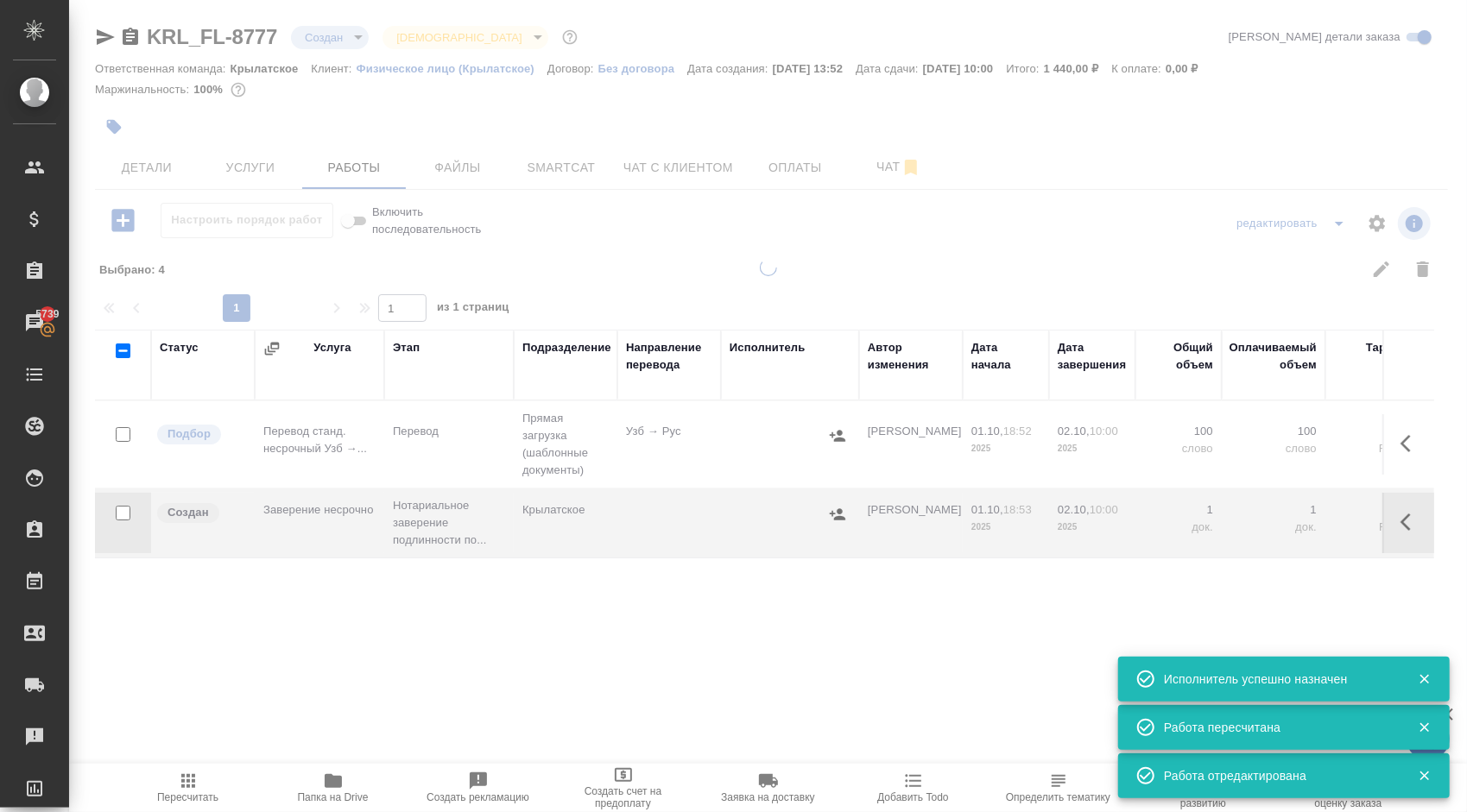
click at [199, 778] on span "Пересчитать" at bounding box center [188, 787] width 124 height 33
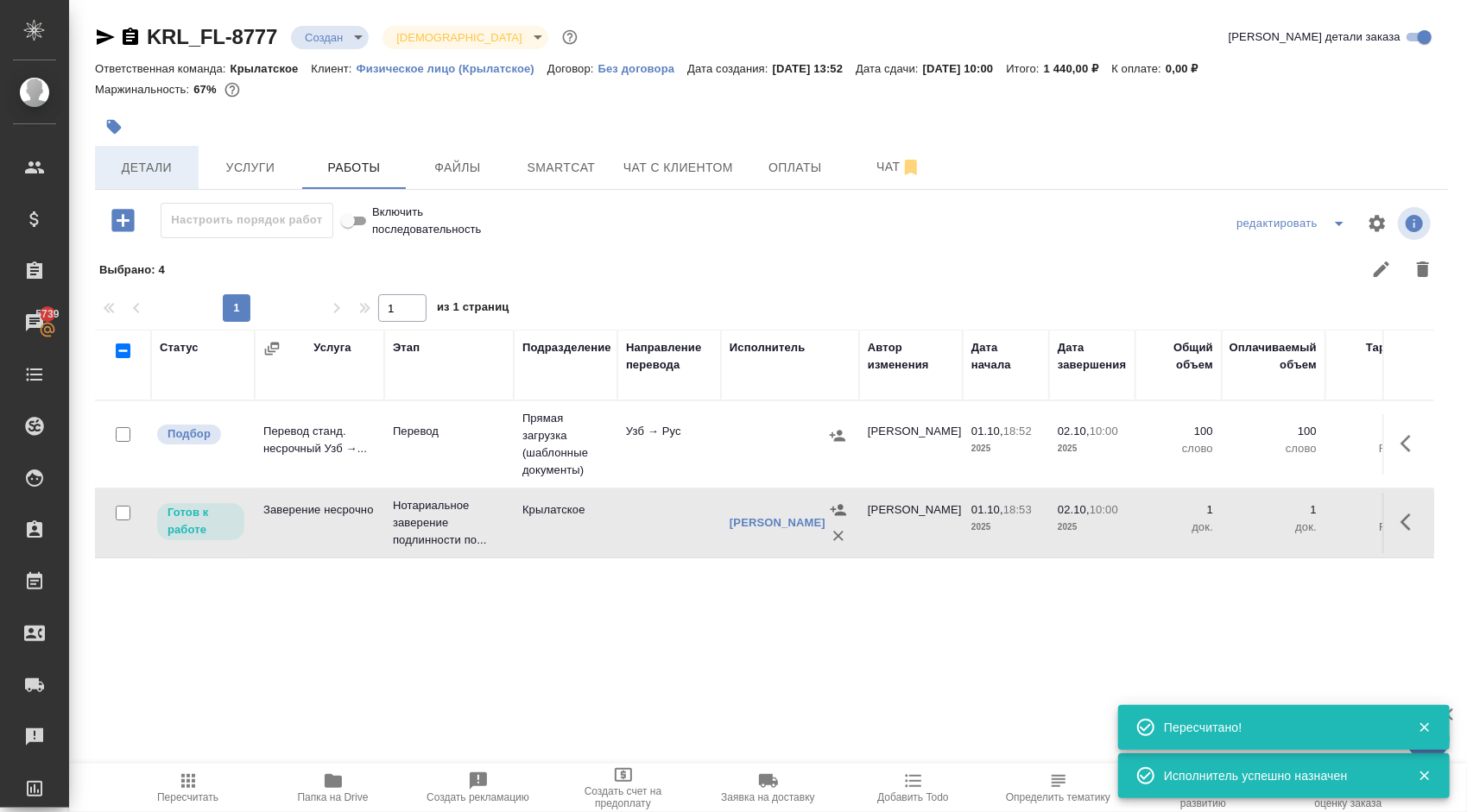
click at [171, 157] on span "Детали" at bounding box center [146, 168] width 83 height 22
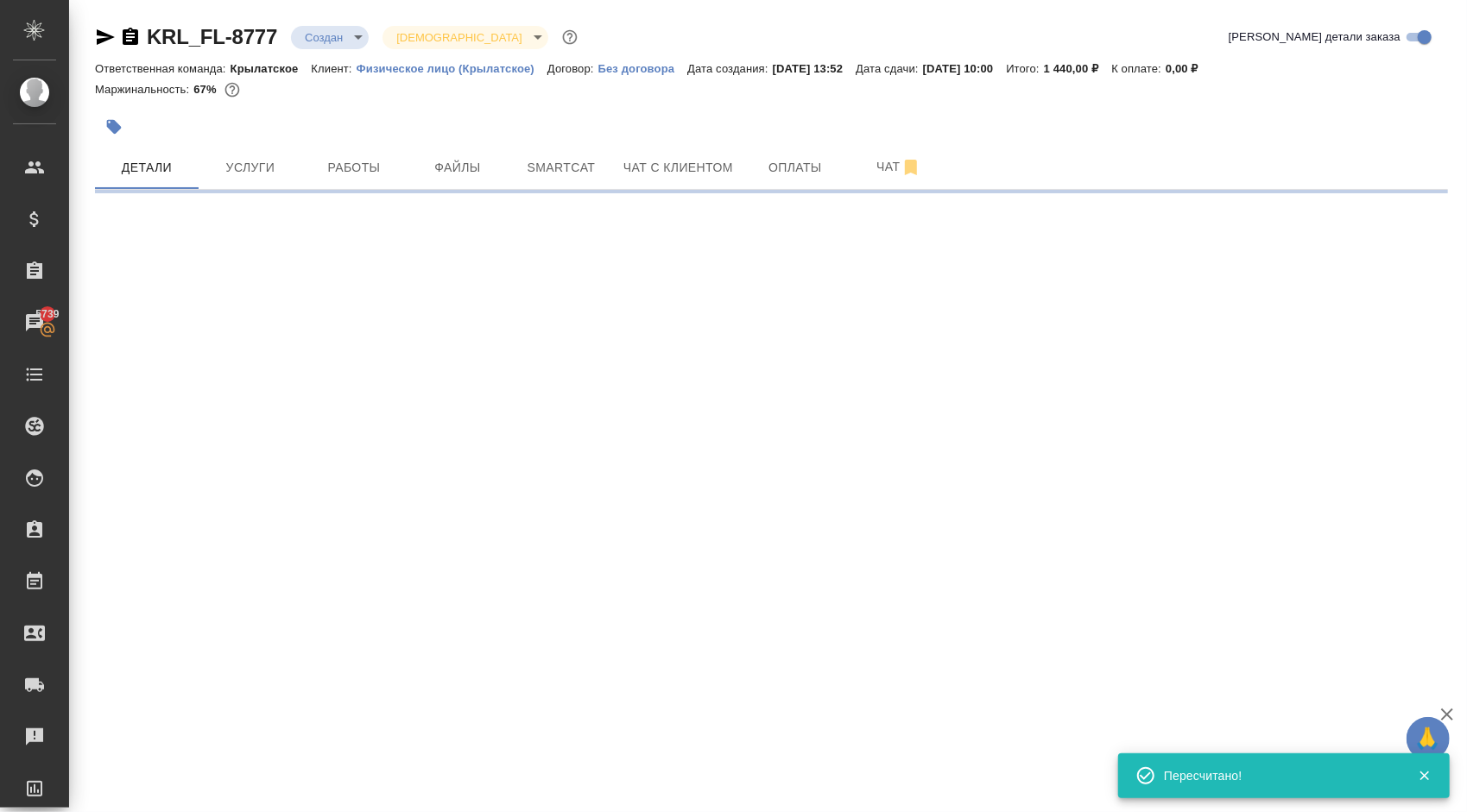
select select "RU"
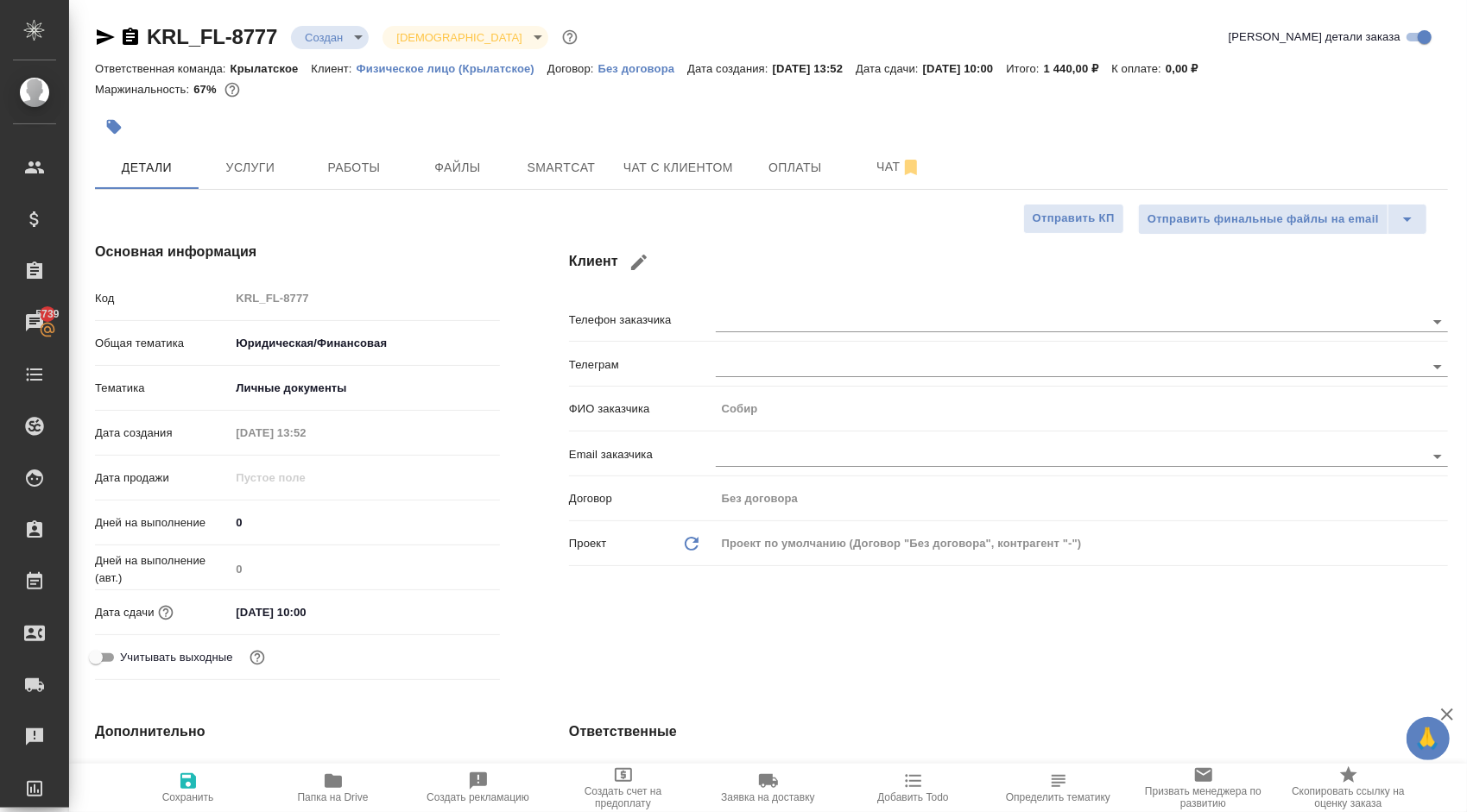
scroll to position [345, 0]
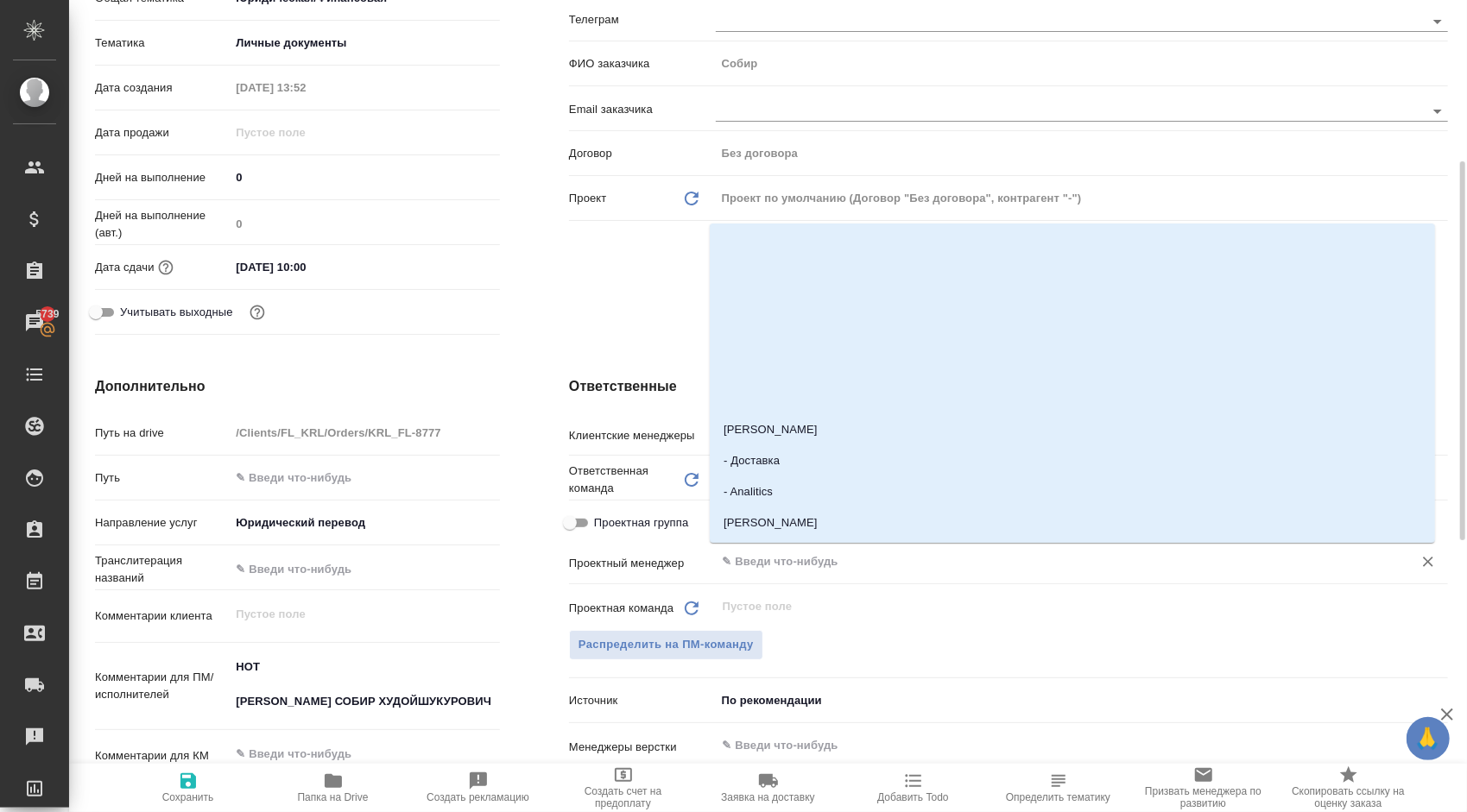
click at [773, 565] on input "text" at bounding box center [1052, 561] width 664 height 21
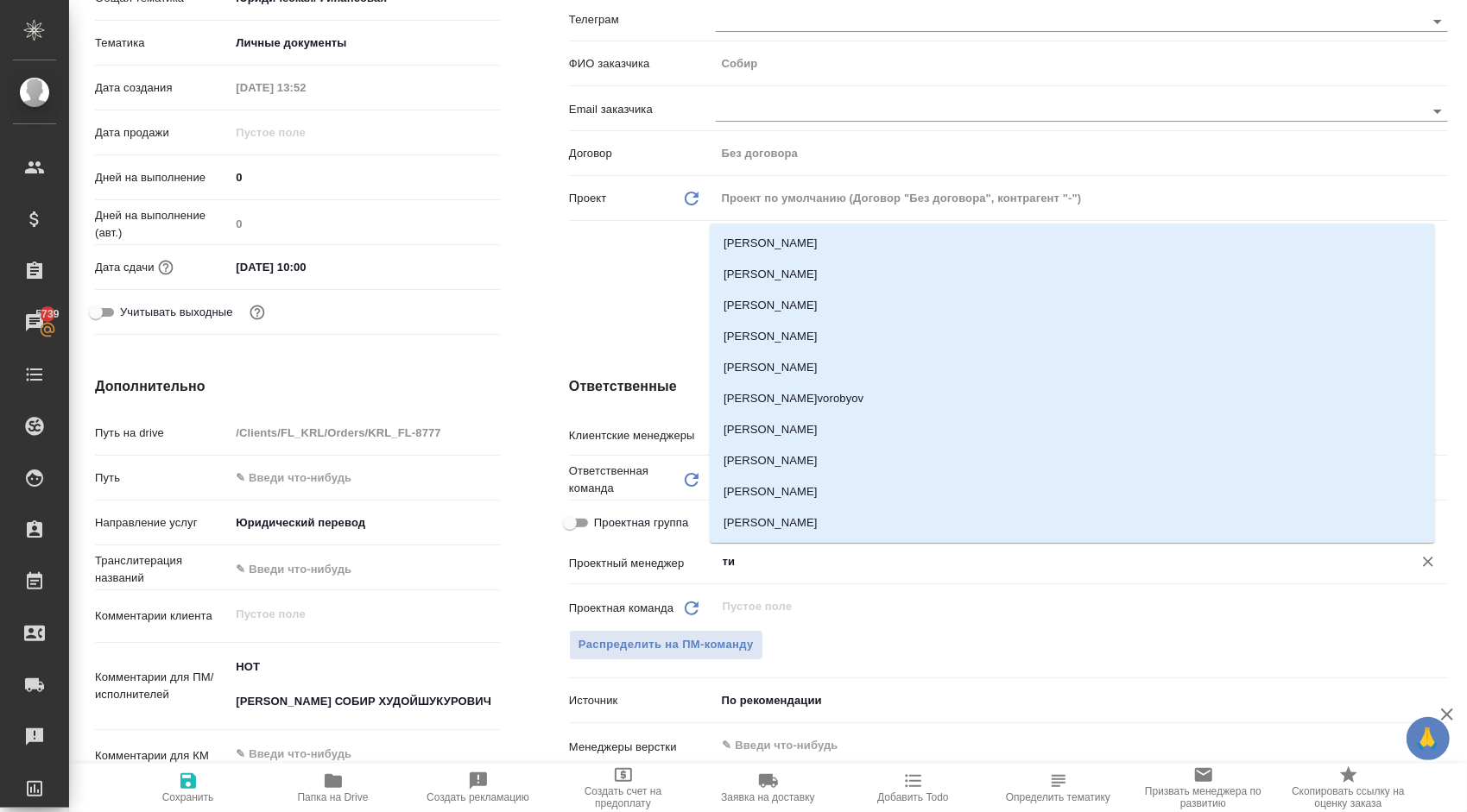
type input "тим"
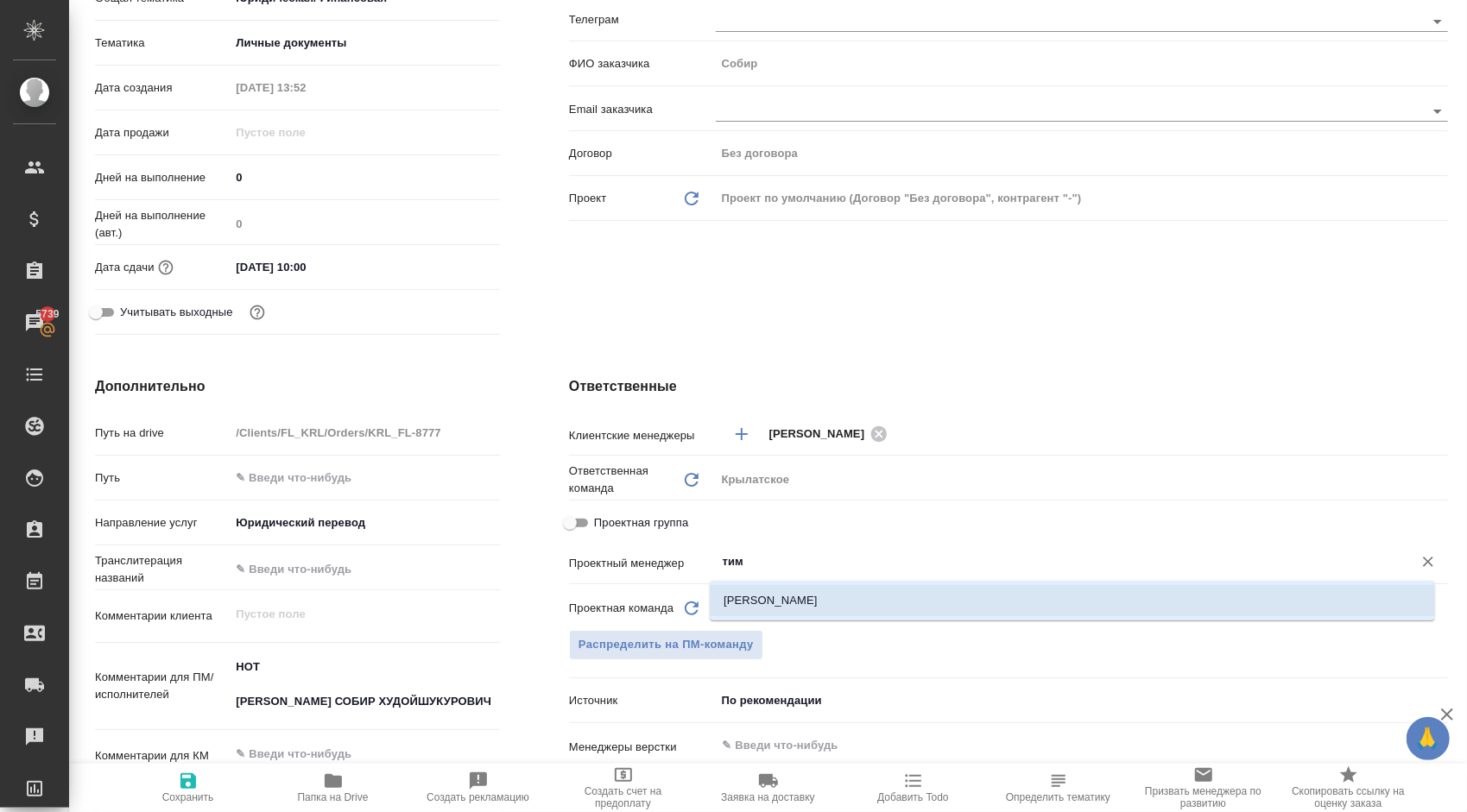
click at [754, 587] on li "[PERSON_NAME]" at bounding box center [1072, 600] width 726 height 31
type textarea "x"
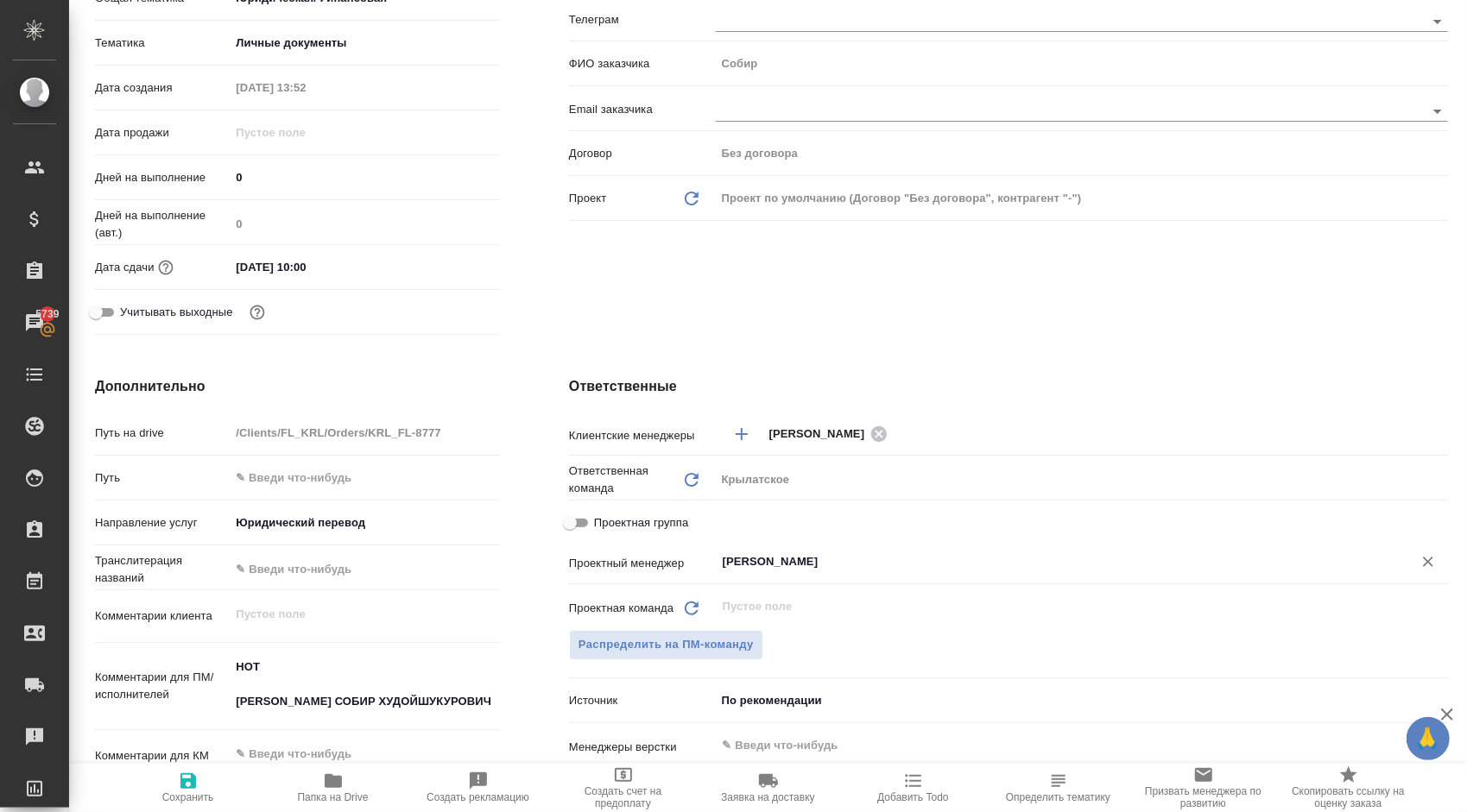
type input "[PERSON_NAME]"
click at [192, 789] on icon "button" at bounding box center [188, 781] width 16 height 16
type textarea "x"
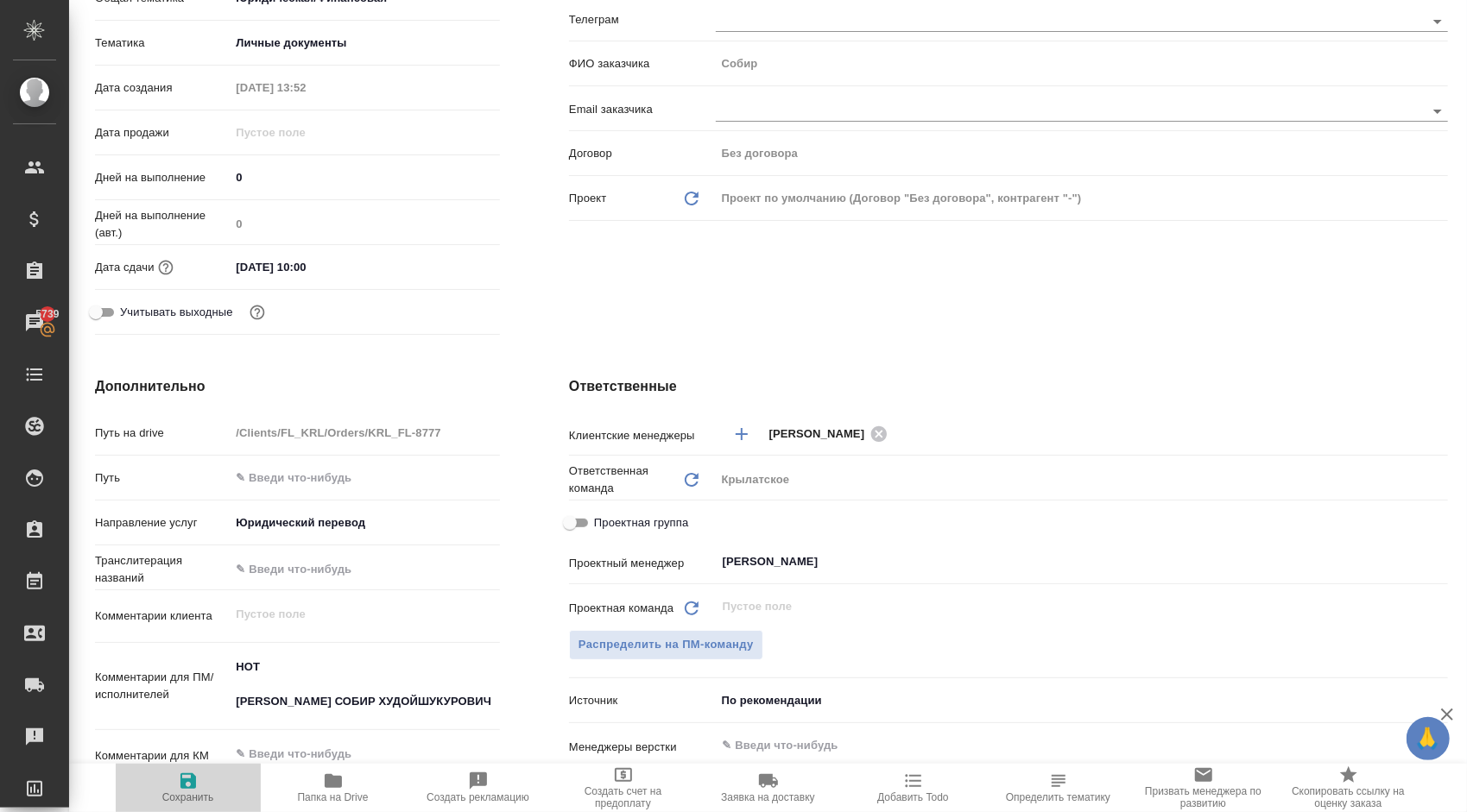
type textarea "x"
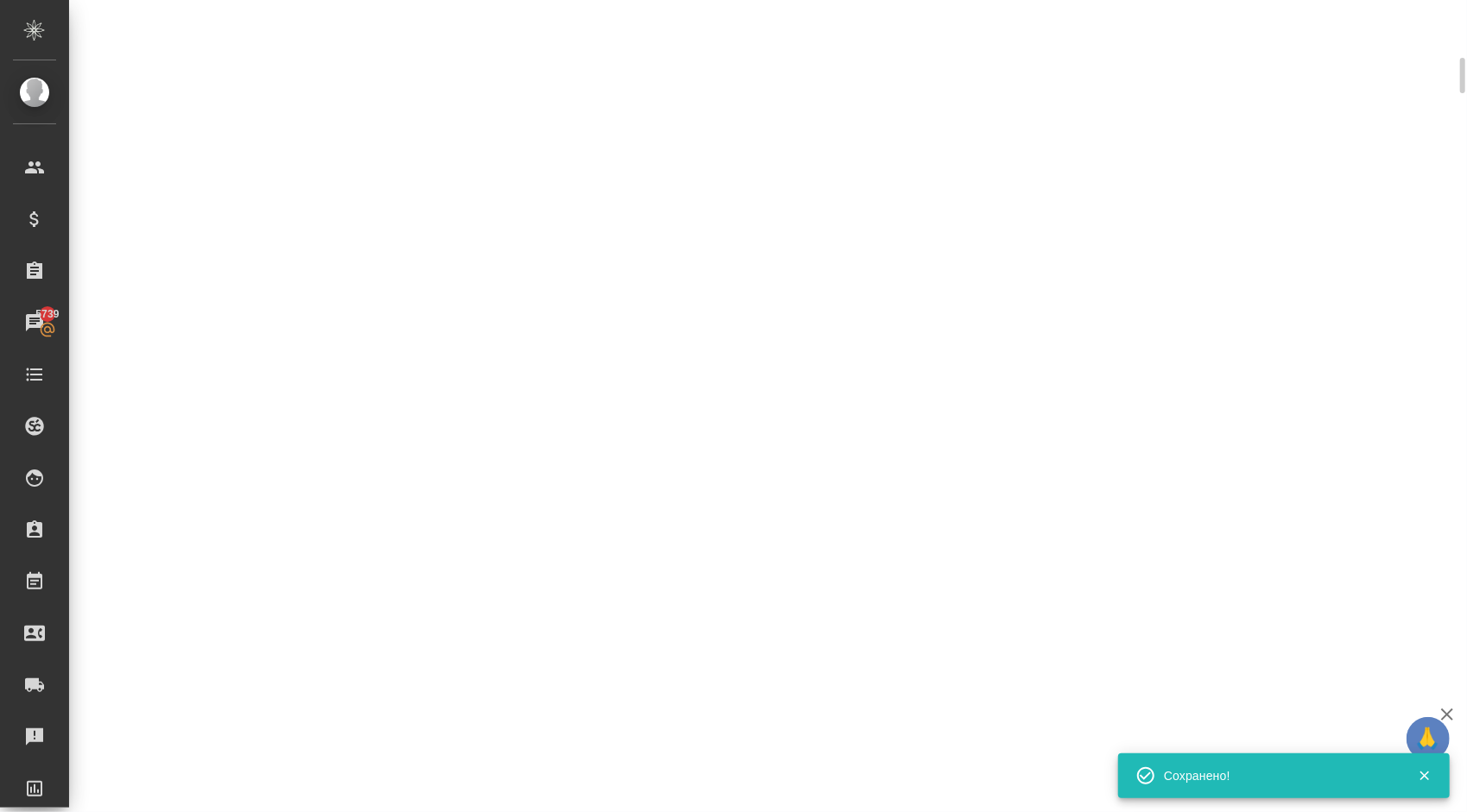
scroll to position [0, 0]
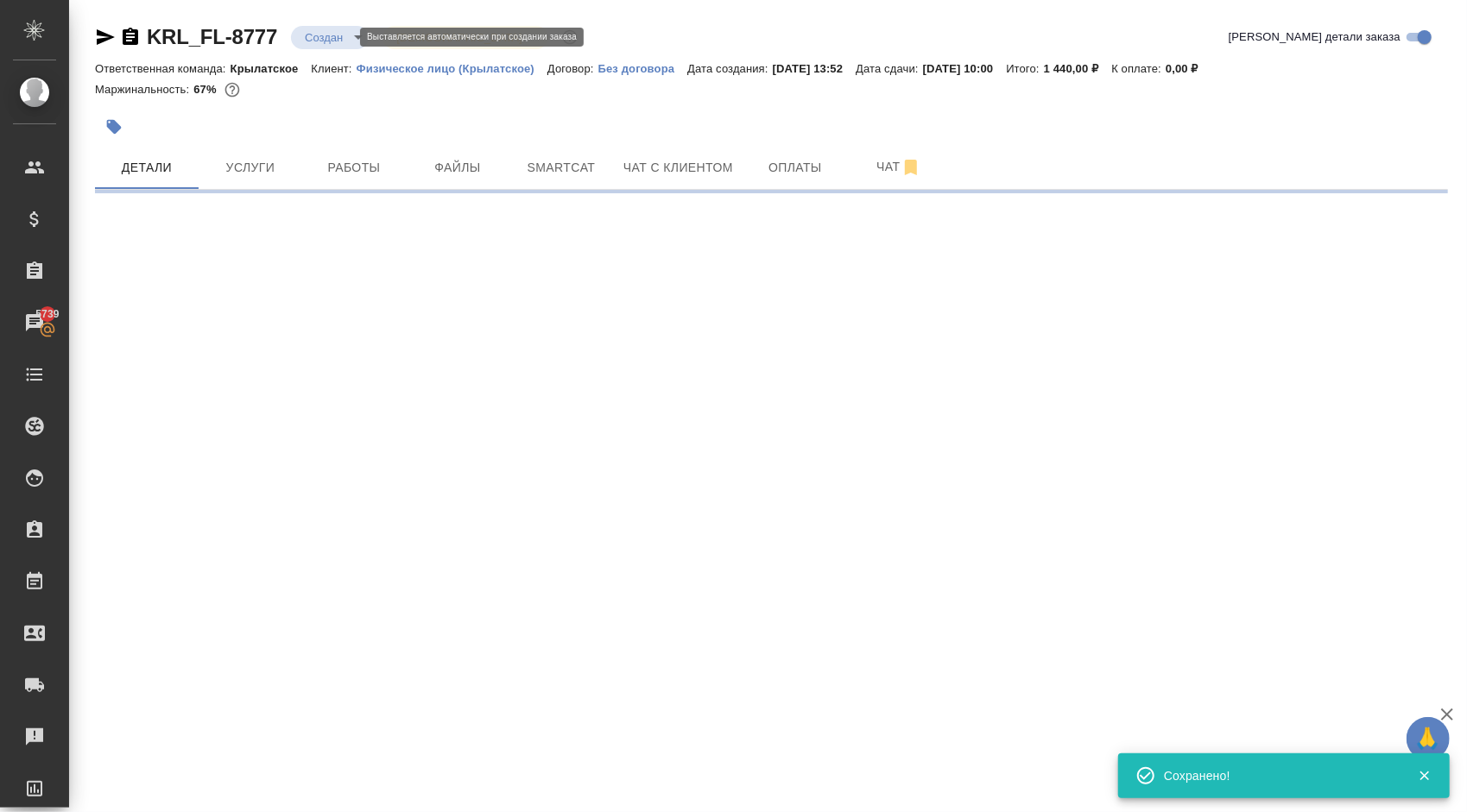
click at [334, 32] on body "🙏 .cls-1 fill:#fff; AWATERA Kasymov Timur Клиенты Спецификации Заказы 5739 Чаты…" at bounding box center [734, 406] width 1467 height 812
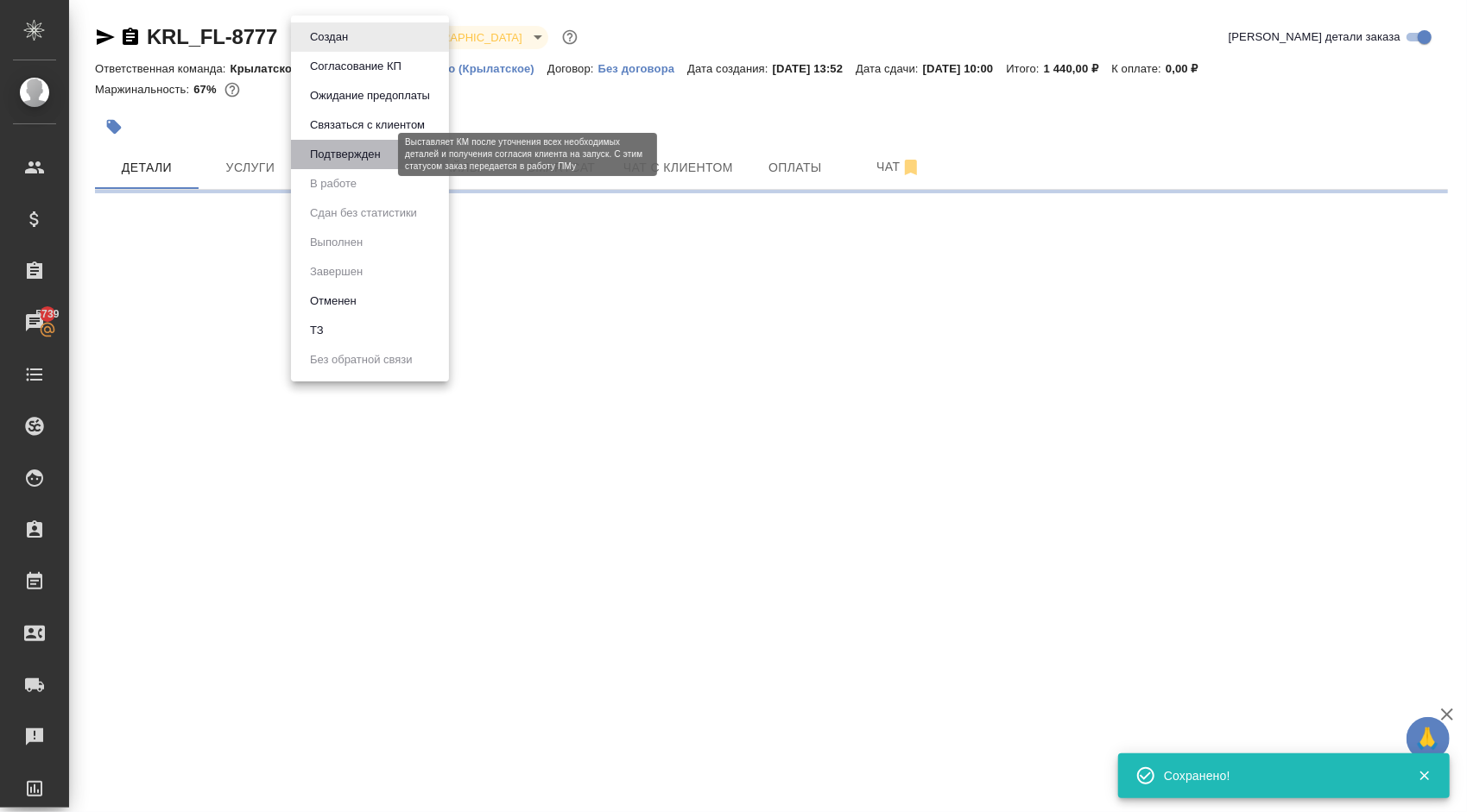
click at [349, 159] on button "Подтвержден" at bounding box center [345, 154] width 82 height 19
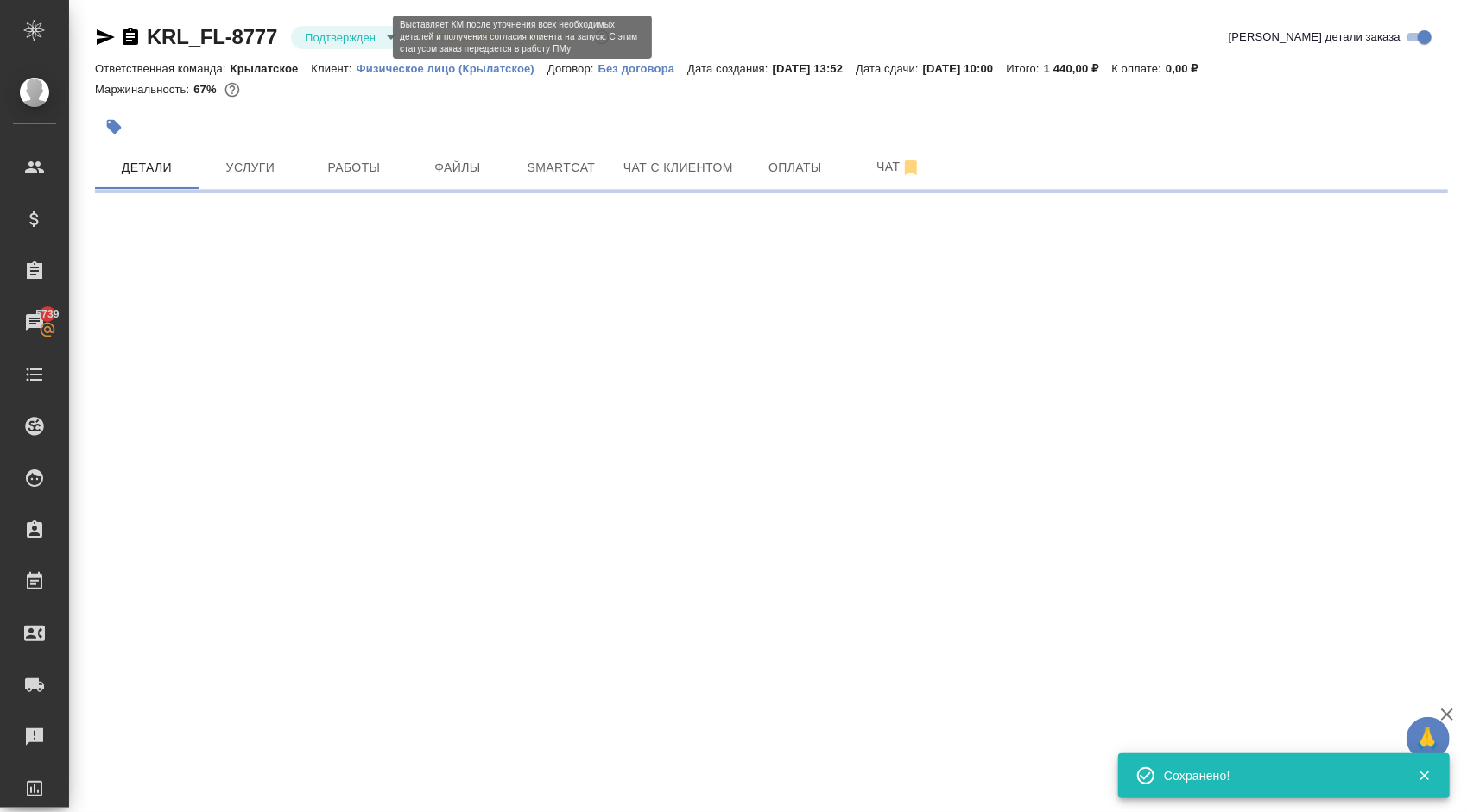
click at [347, 36] on body "🙏 .cls-1 fill:#fff; AWATERA Kasymov Timur Клиенты Спецификации Заказы 5739 Чаты…" at bounding box center [734, 406] width 1467 height 812
select select "RU"
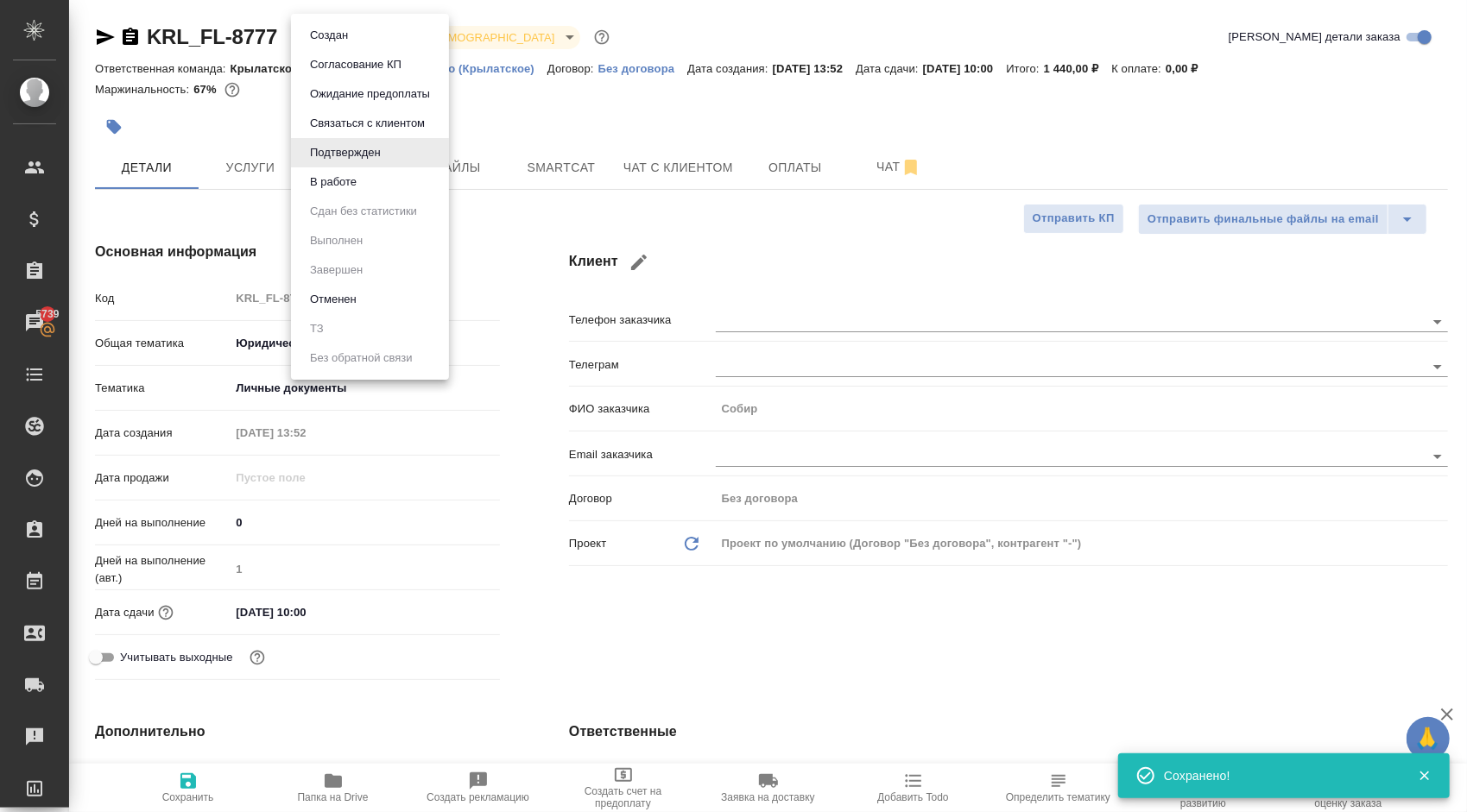
type textarea "x"
click at [342, 177] on button "В работе" at bounding box center [332, 181] width 57 height 19
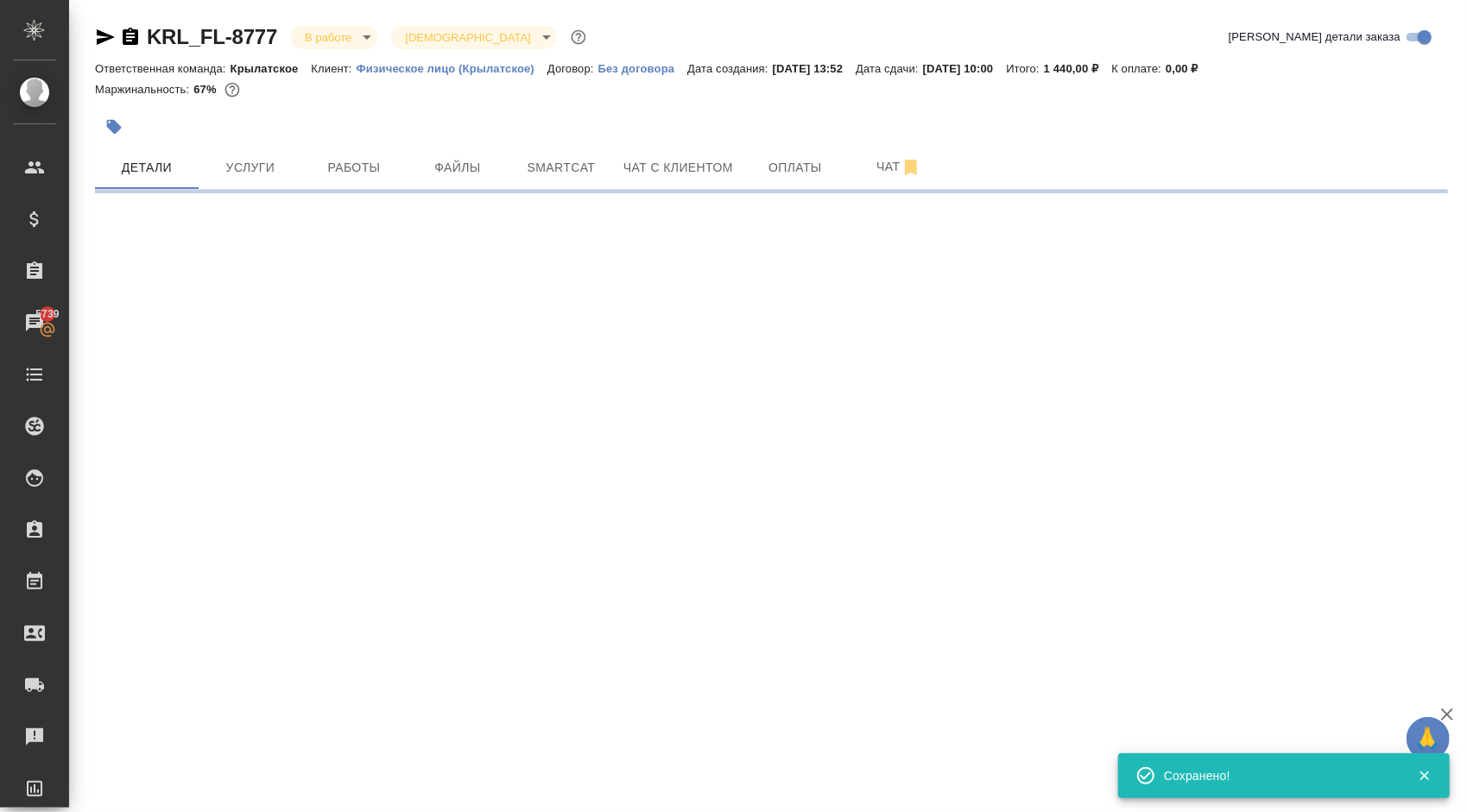
click at [333, 143] on div at bounding box center [545, 126] width 902 height 38
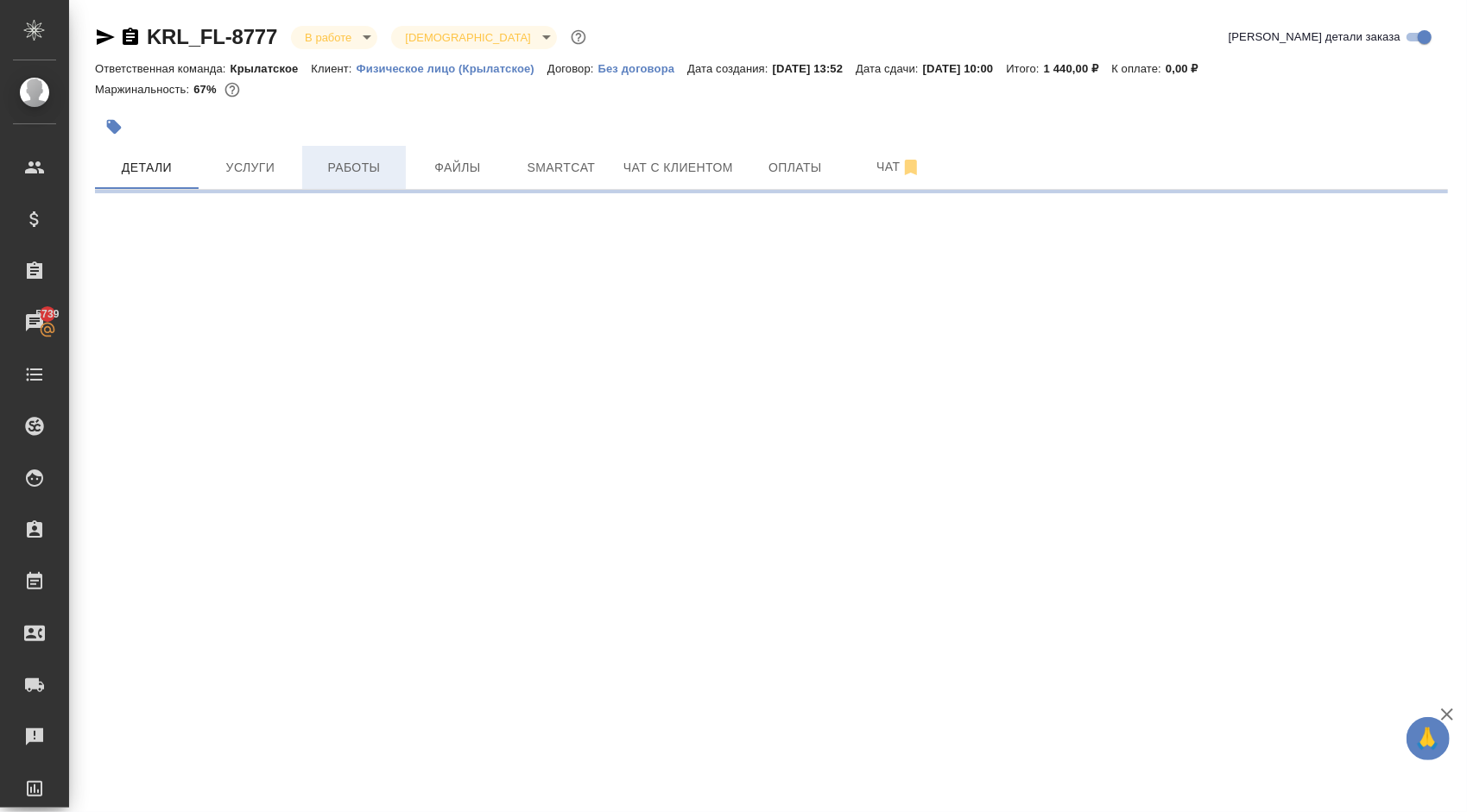
select select "RU"
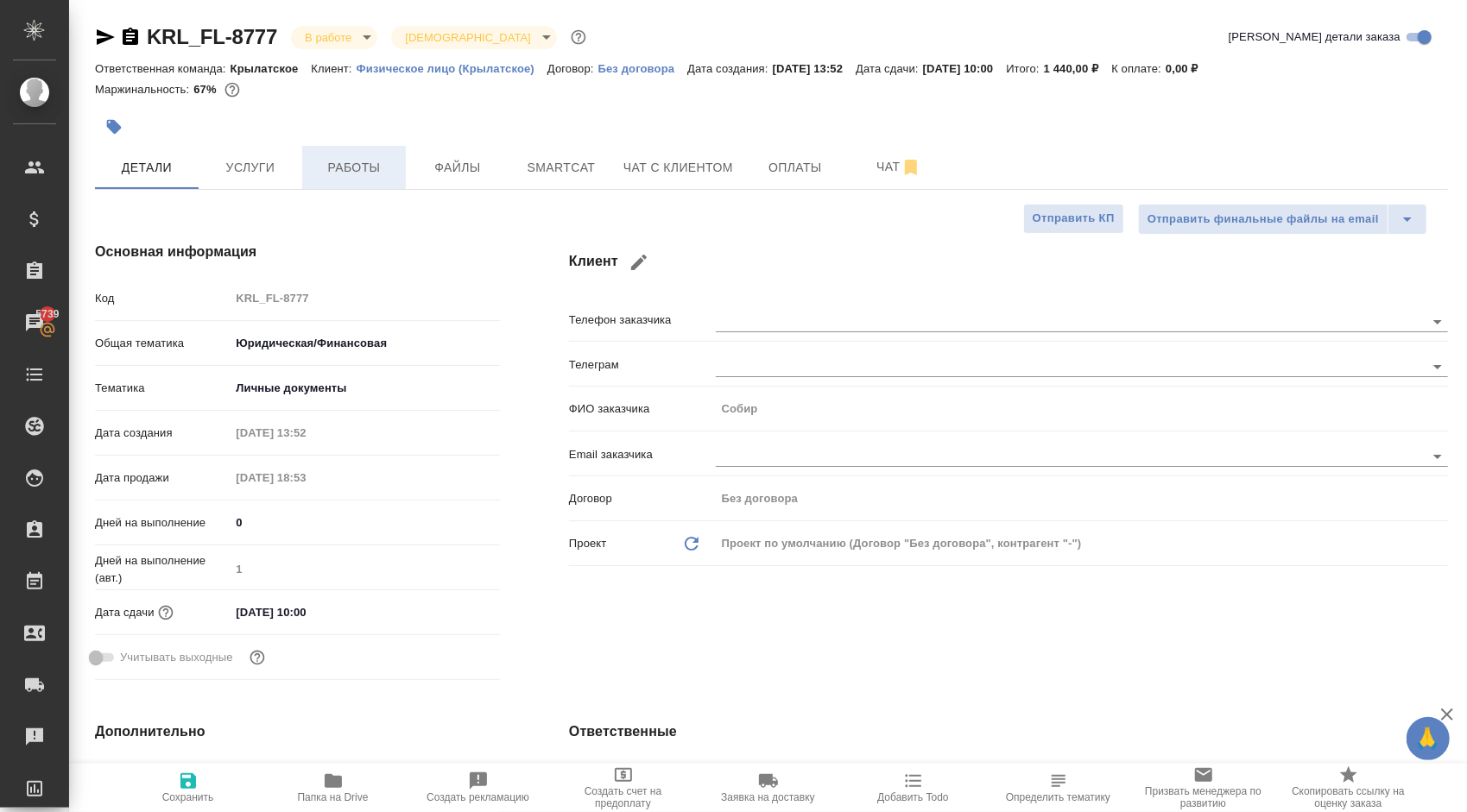
type textarea "x"
click at [352, 160] on span "Работы" at bounding box center [353, 168] width 83 height 22
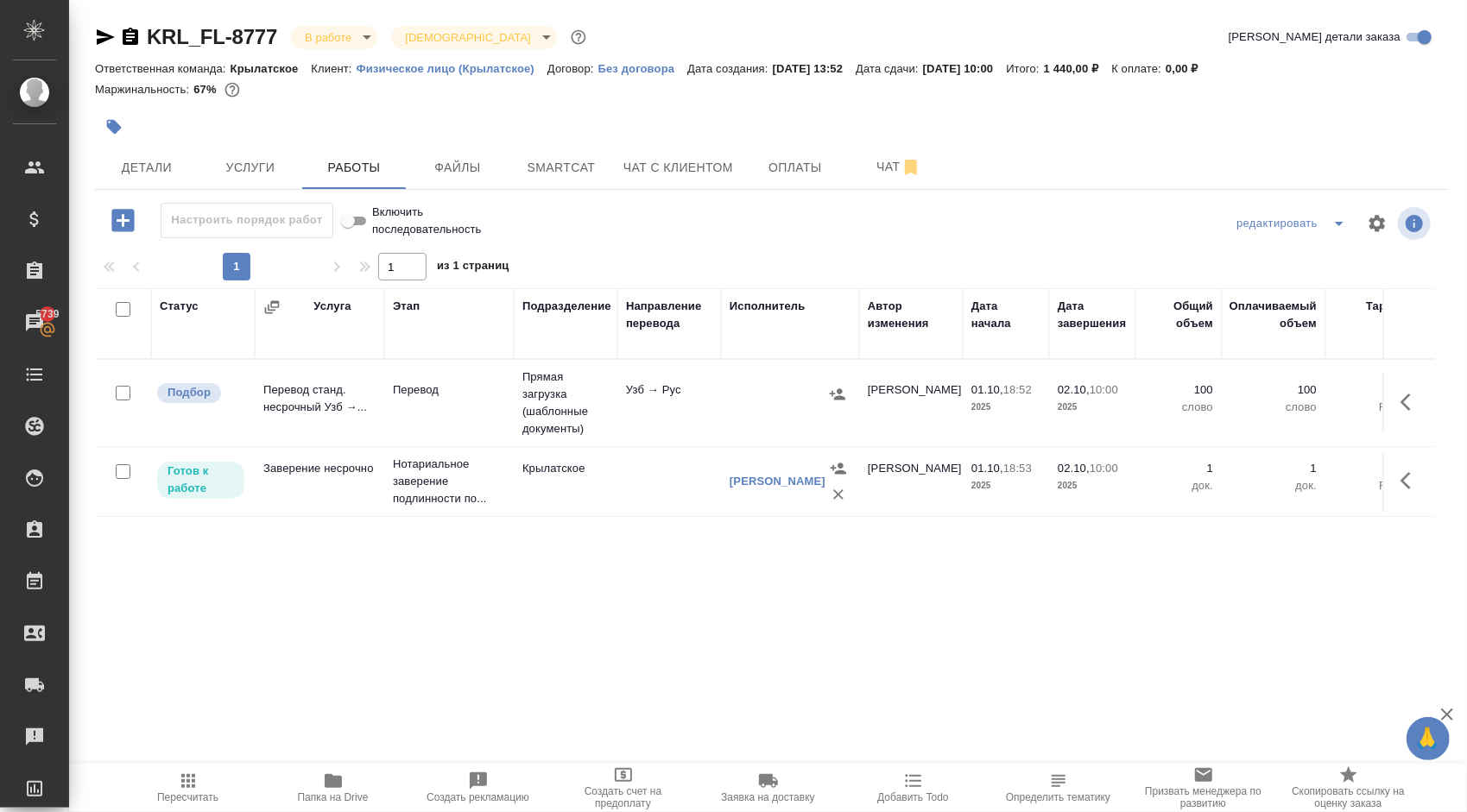
click at [226, 775] on span "Пересчитать" at bounding box center [188, 787] width 124 height 33
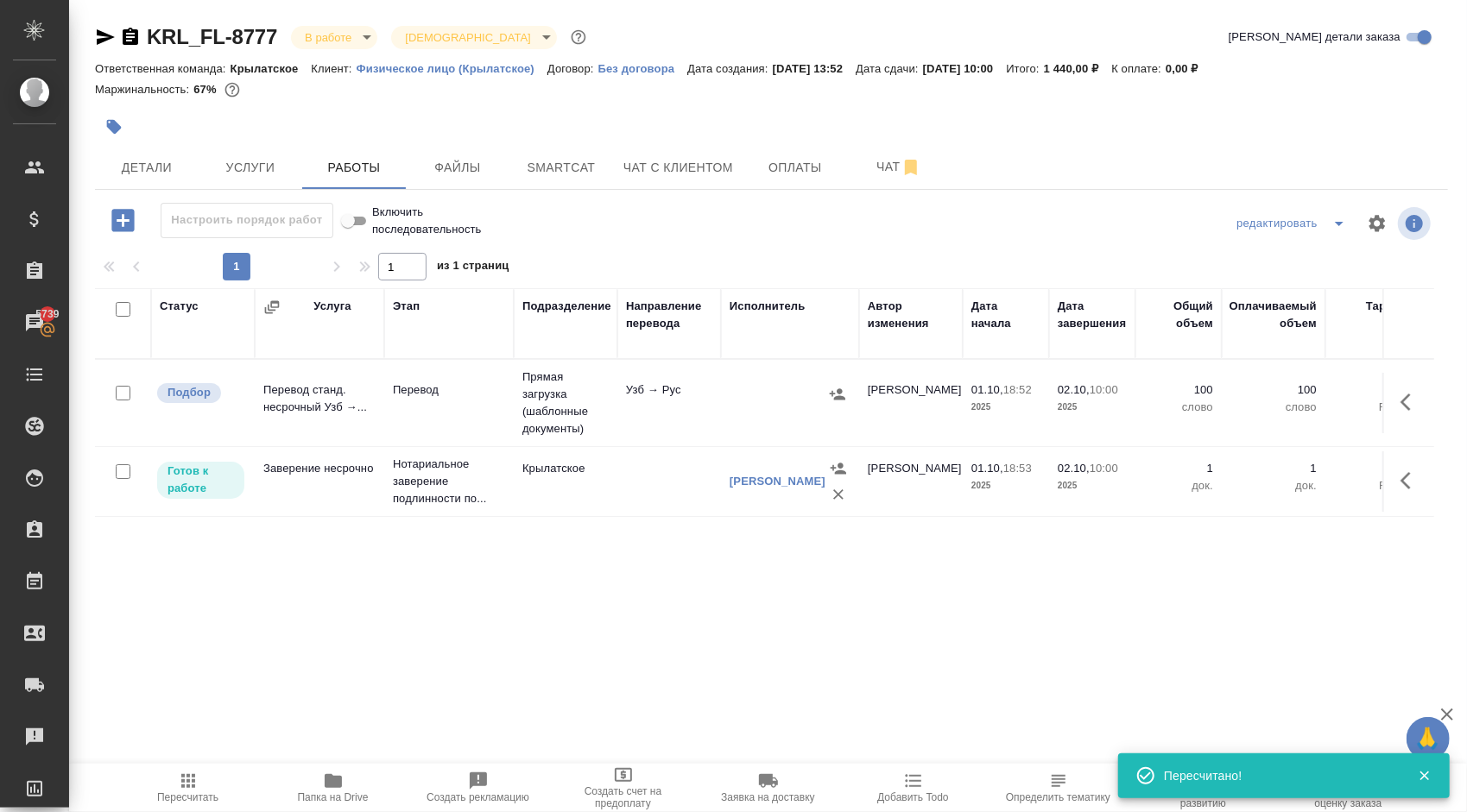
click at [1395, 395] on button "button" at bounding box center [1411, 402] width 42 height 42
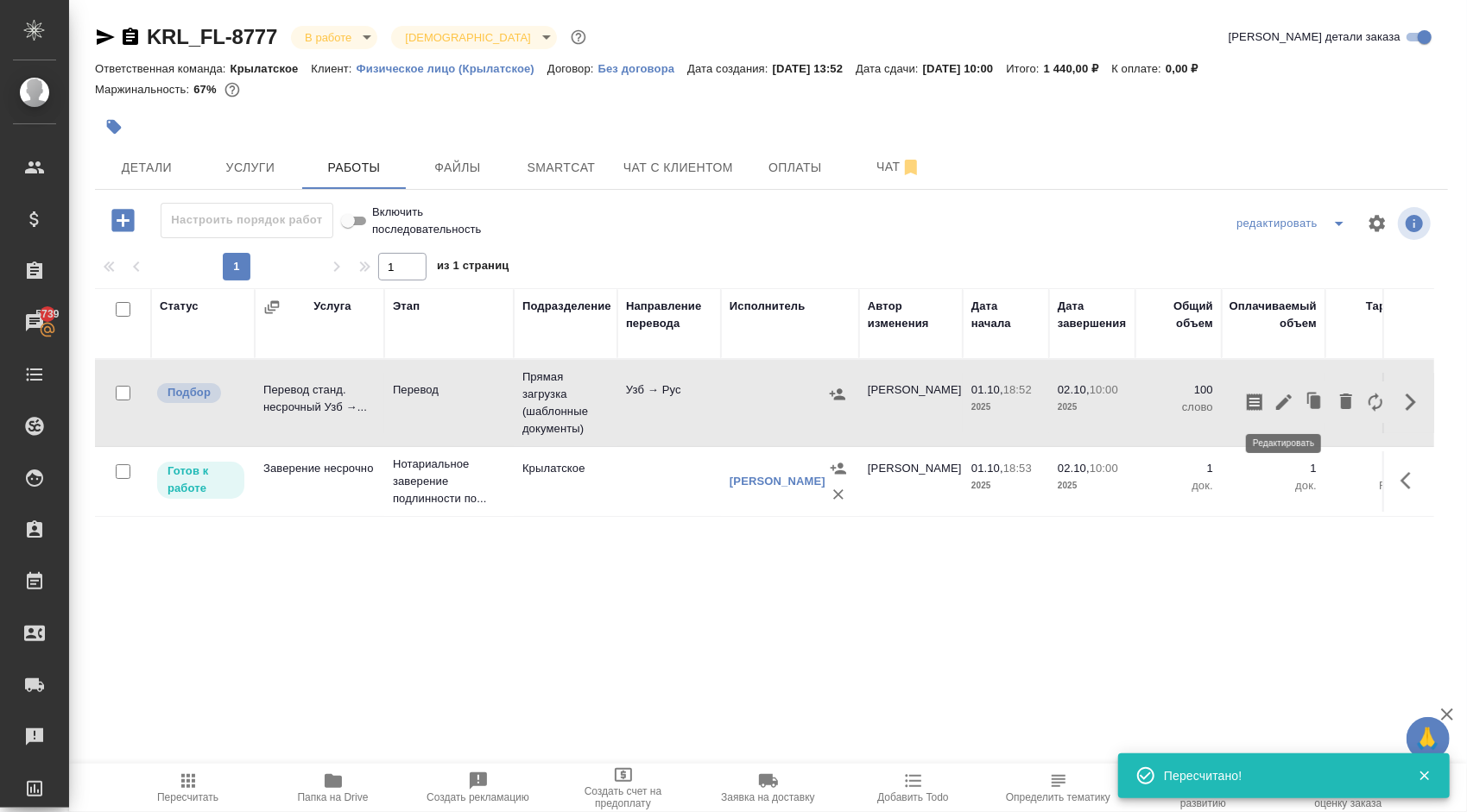
click at [1286, 404] on icon "button" at bounding box center [1283, 402] width 21 height 21
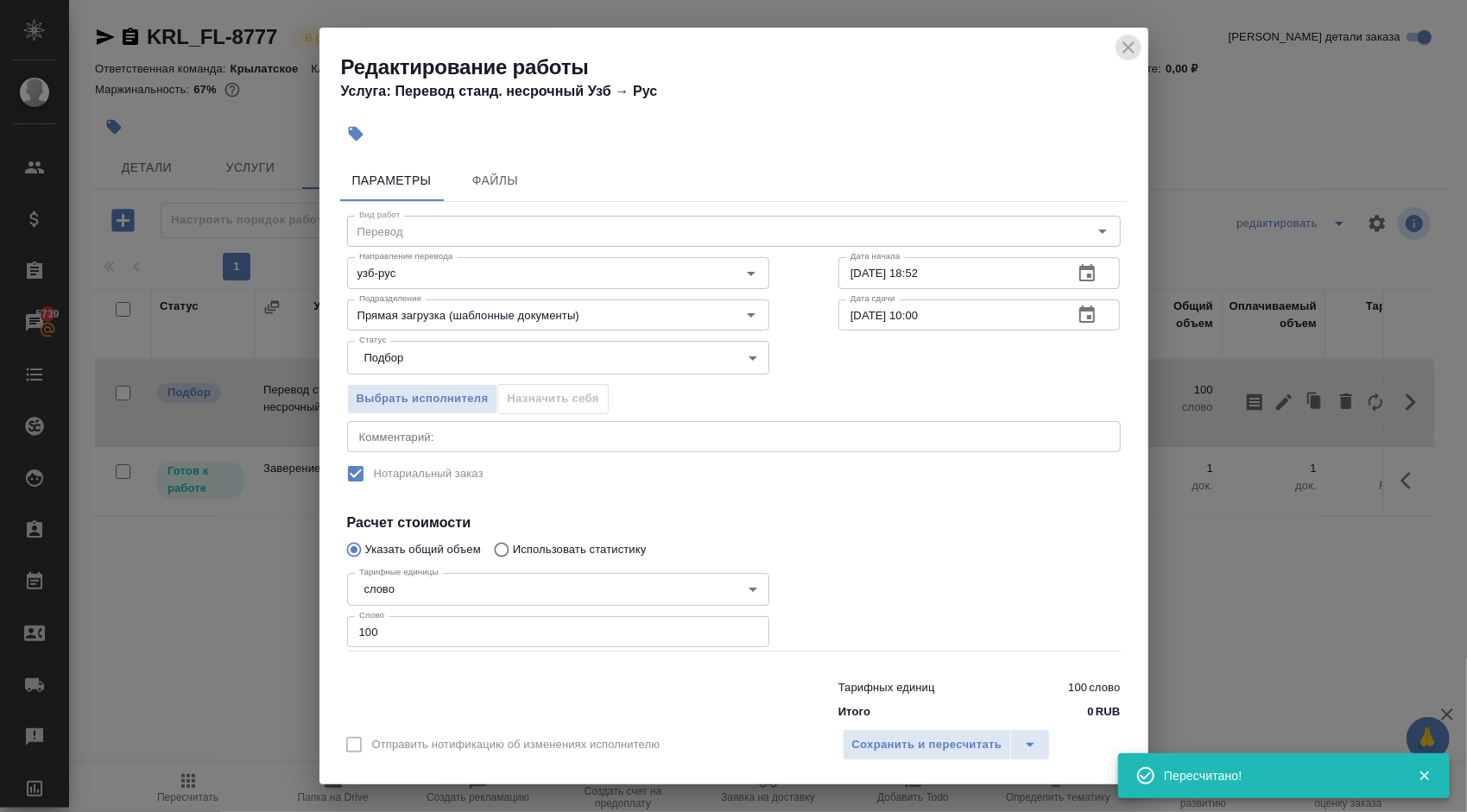
click at [1131, 43] on icon "close" at bounding box center [1129, 48] width 12 height 12
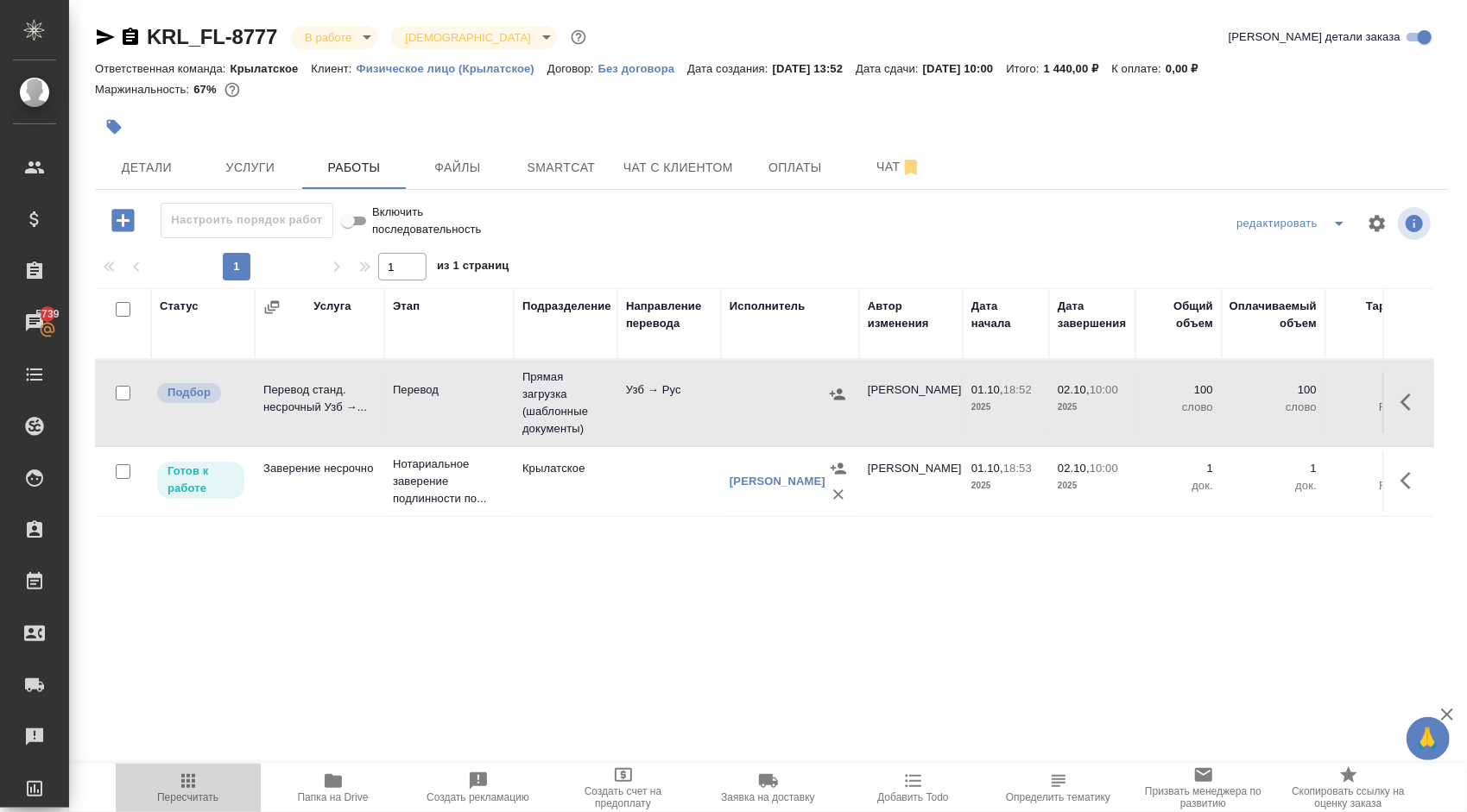
click at [190, 768] on button "Пересчитать" at bounding box center [188, 788] width 145 height 49
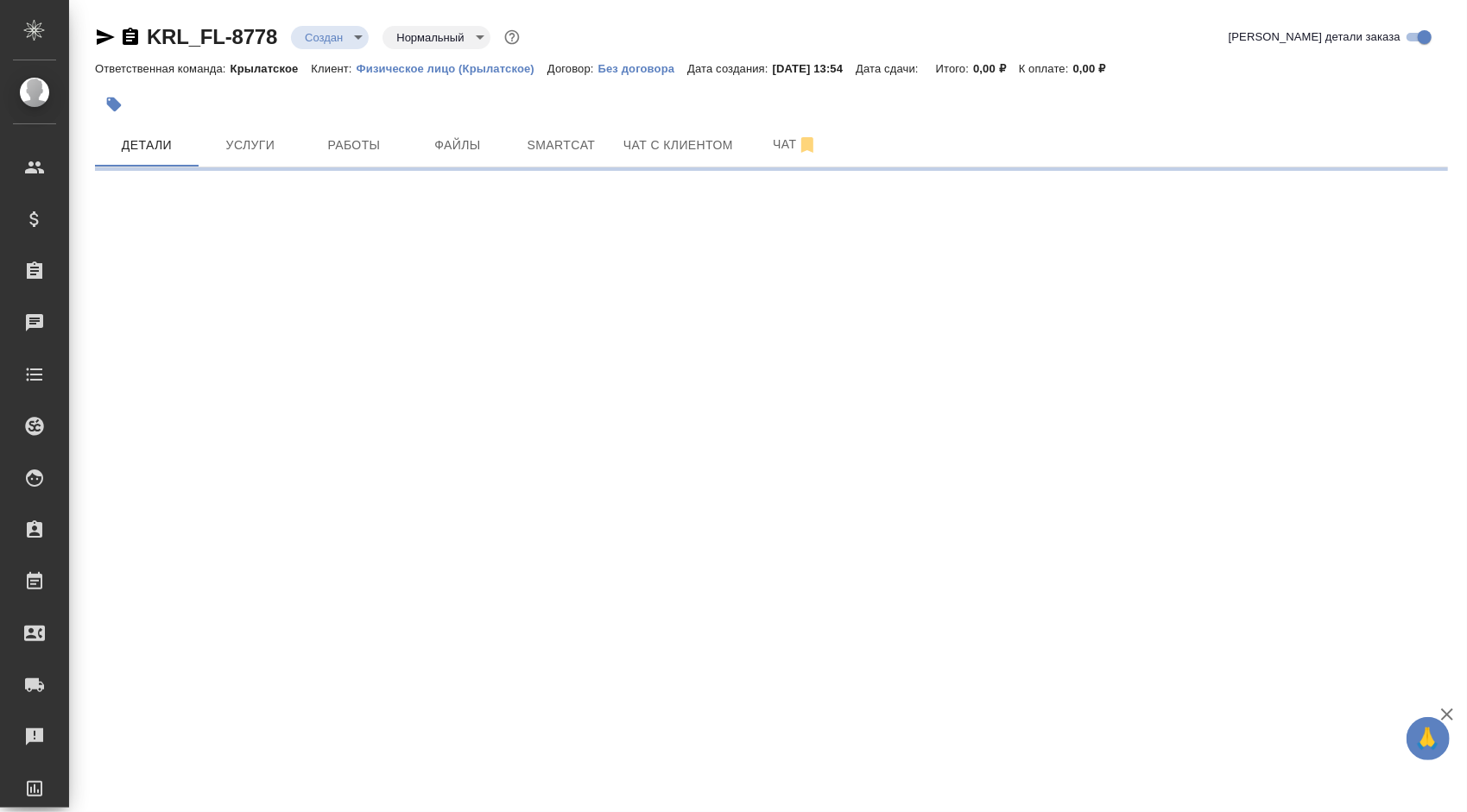
select select "RU"
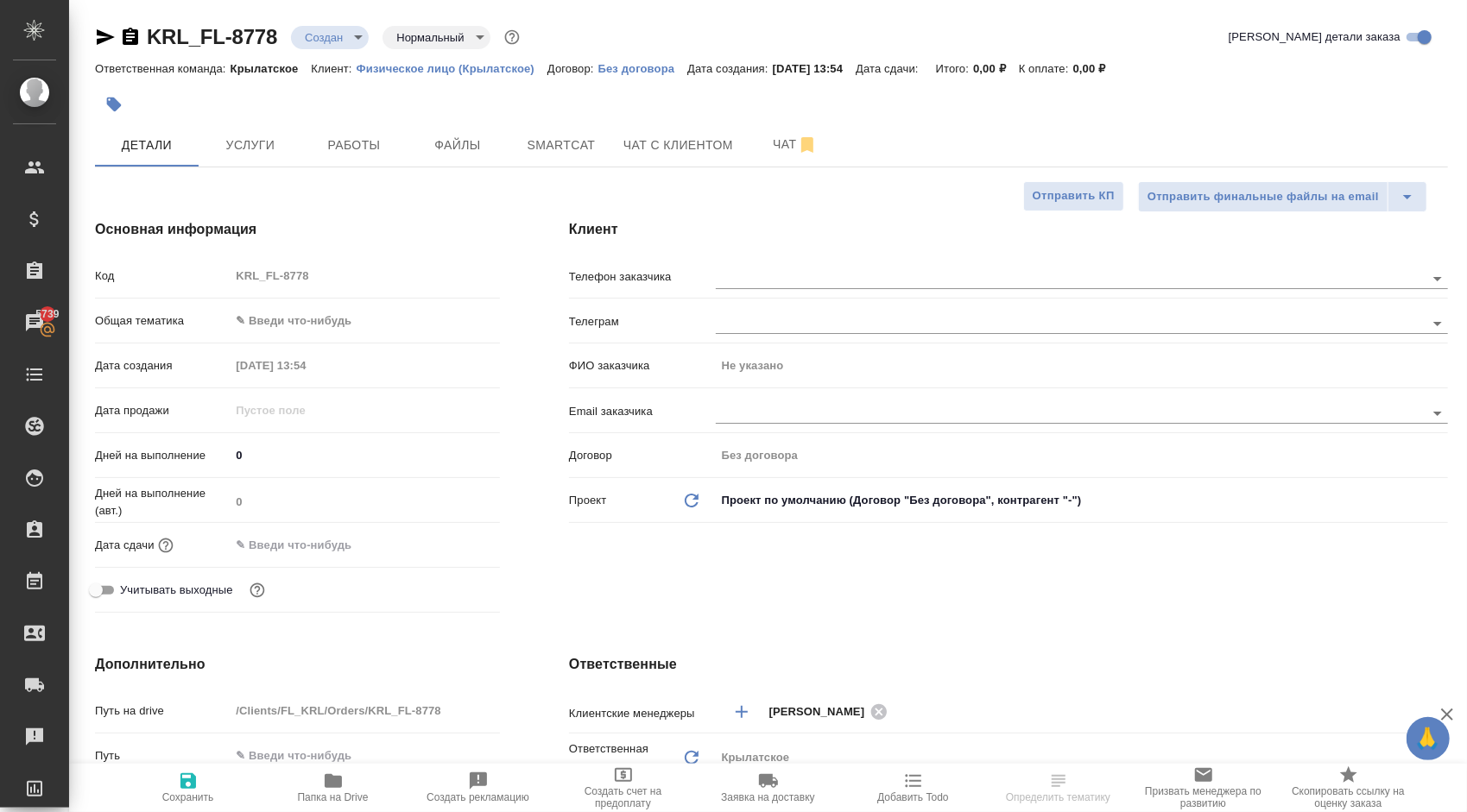
type textarea "x"
click at [367, 317] on div ".cls-1 fill:#fff; AWATERA [PERSON_NAME] Клиенты Спецификации Заказы 5739 Чаты T…" at bounding box center [734, 406] width 1467 height 812
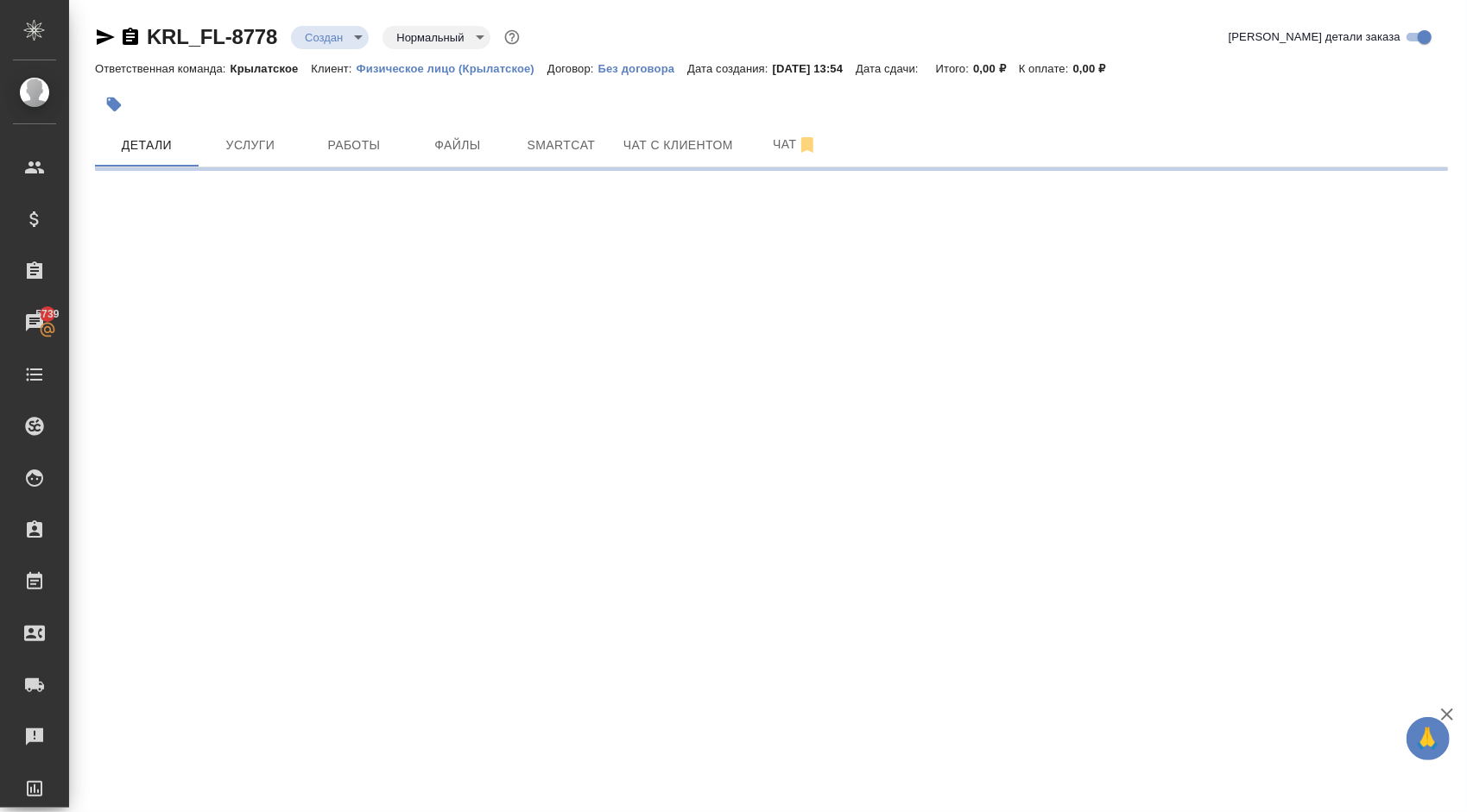
select select "RU"
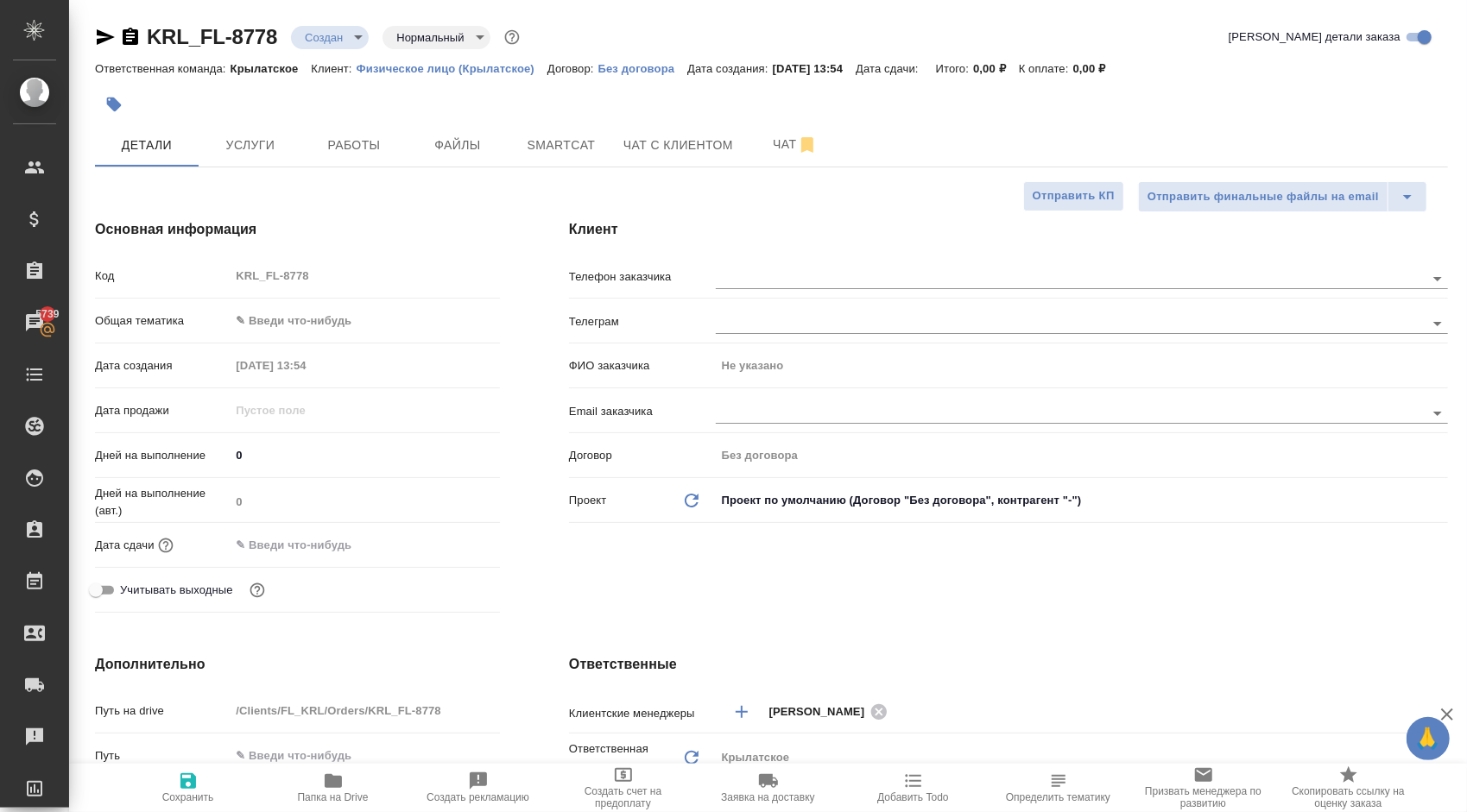
type textarea "x"
click at [336, 319] on body "🙏 .cls-1 fill:#fff; AWATERA [PERSON_NAME] Клиенты Спецификации Заказы 5739 Чаты…" at bounding box center [734, 406] width 1467 height 812
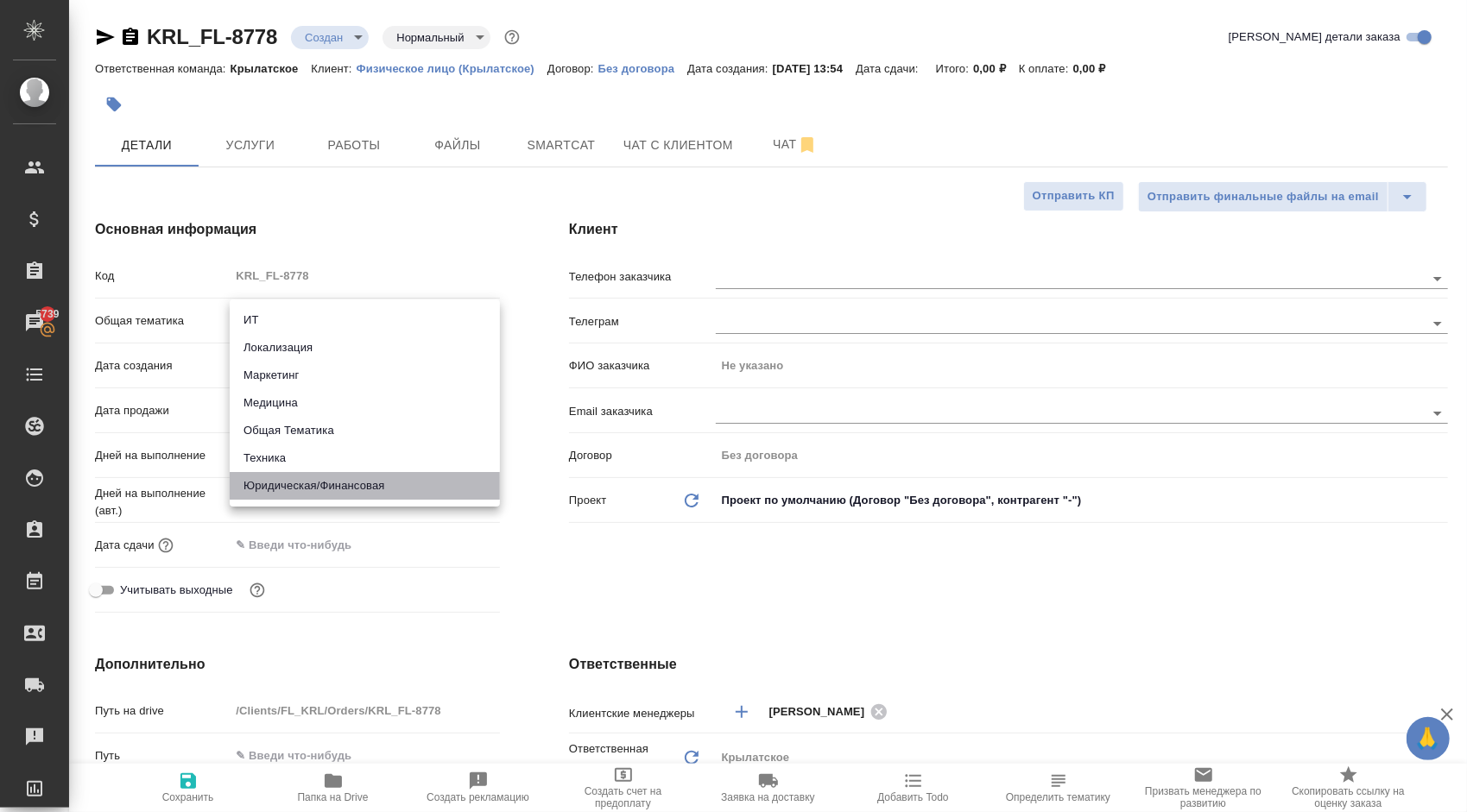
click at [314, 481] on li "Юридическая/Финансовая" at bounding box center [365, 486] width 271 height 28
type input "yr-fn"
type textarea "x"
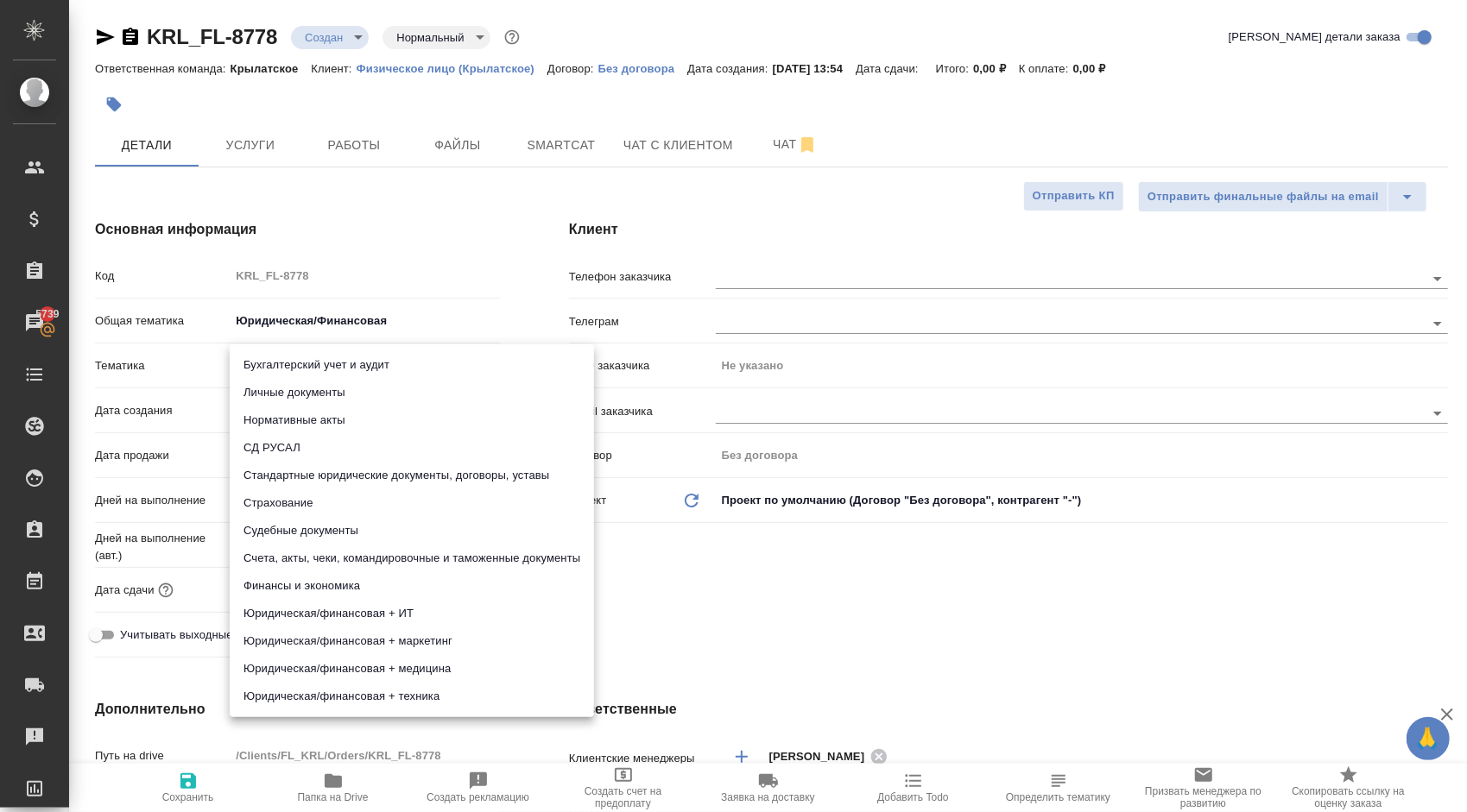
click at [257, 360] on body "🙏 .cls-1 fill:#fff; AWATERA [PERSON_NAME] Клиенты Спецификации Заказы 5739 Чаты…" at bounding box center [734, 406] width 1467 height 812
click at [266, 387] on li "Личные документы" at bounding box center [412, 393] width 364 height 28
type textarea "x"
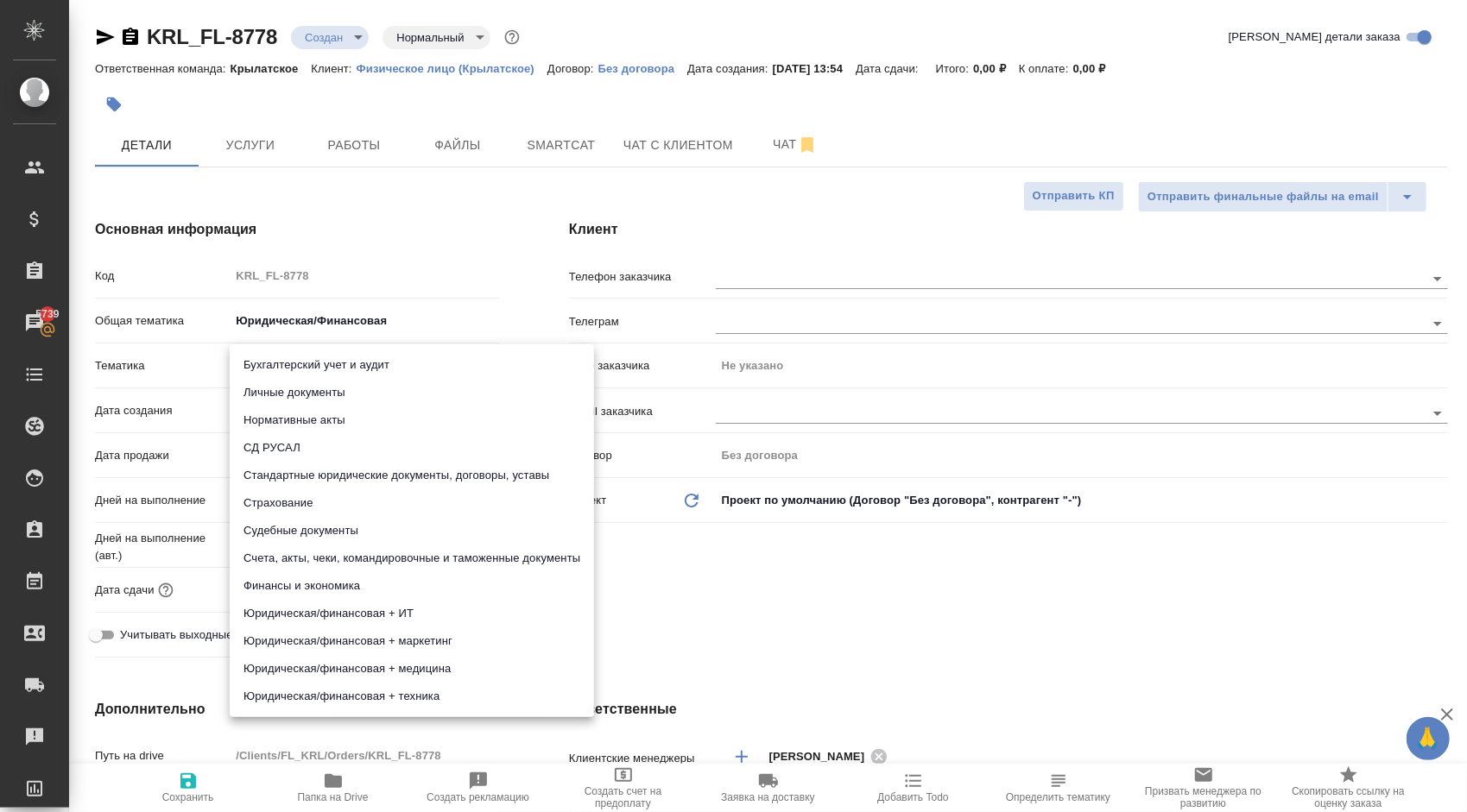
type input "5a8b8b956a9677013d343cfe"
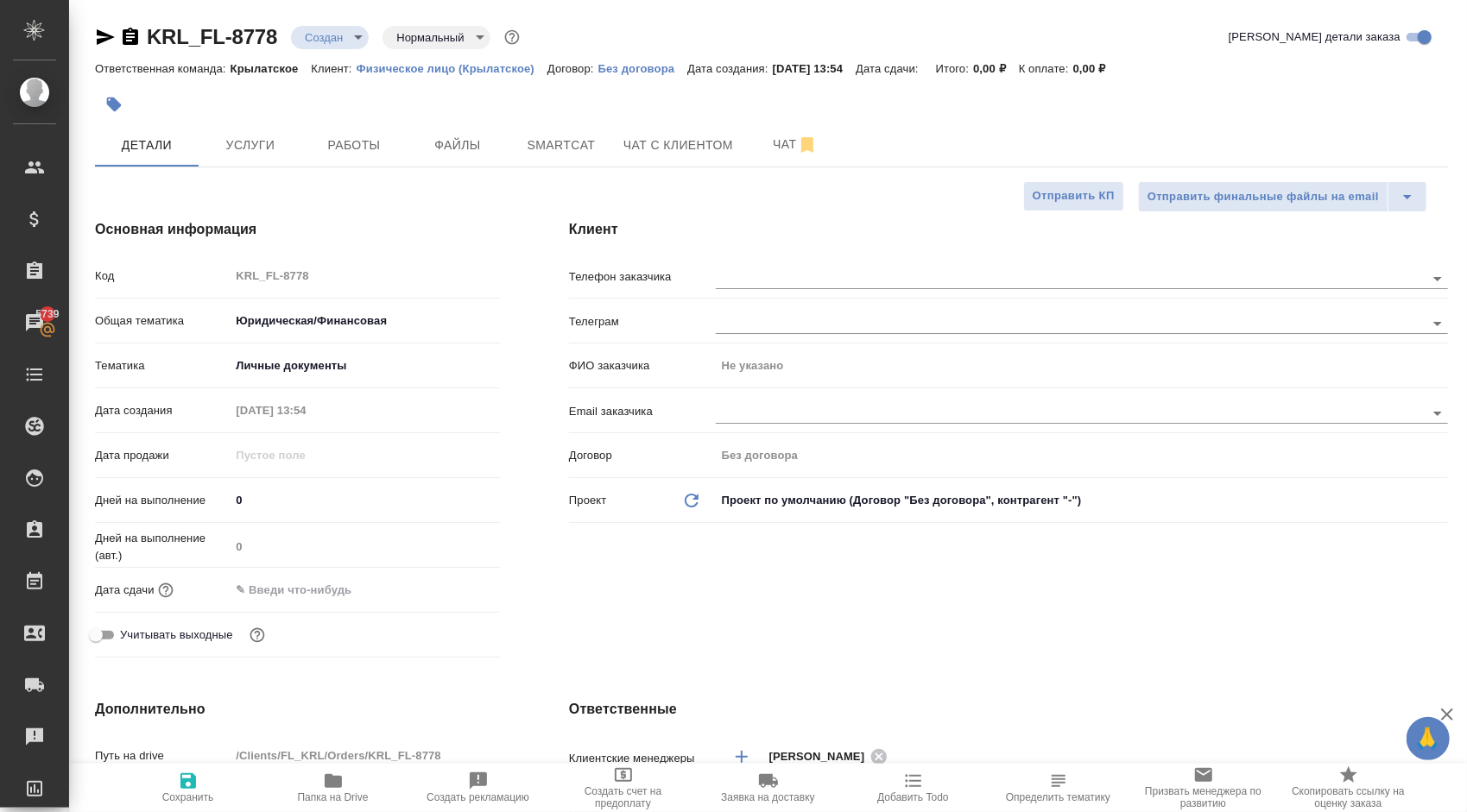
click at [257, 588] on input "text" at bounding box center [306, 589] width 151 height 25
click at [453, 587] on icon "button" at bounding box center [450, 588] width 21 height 21
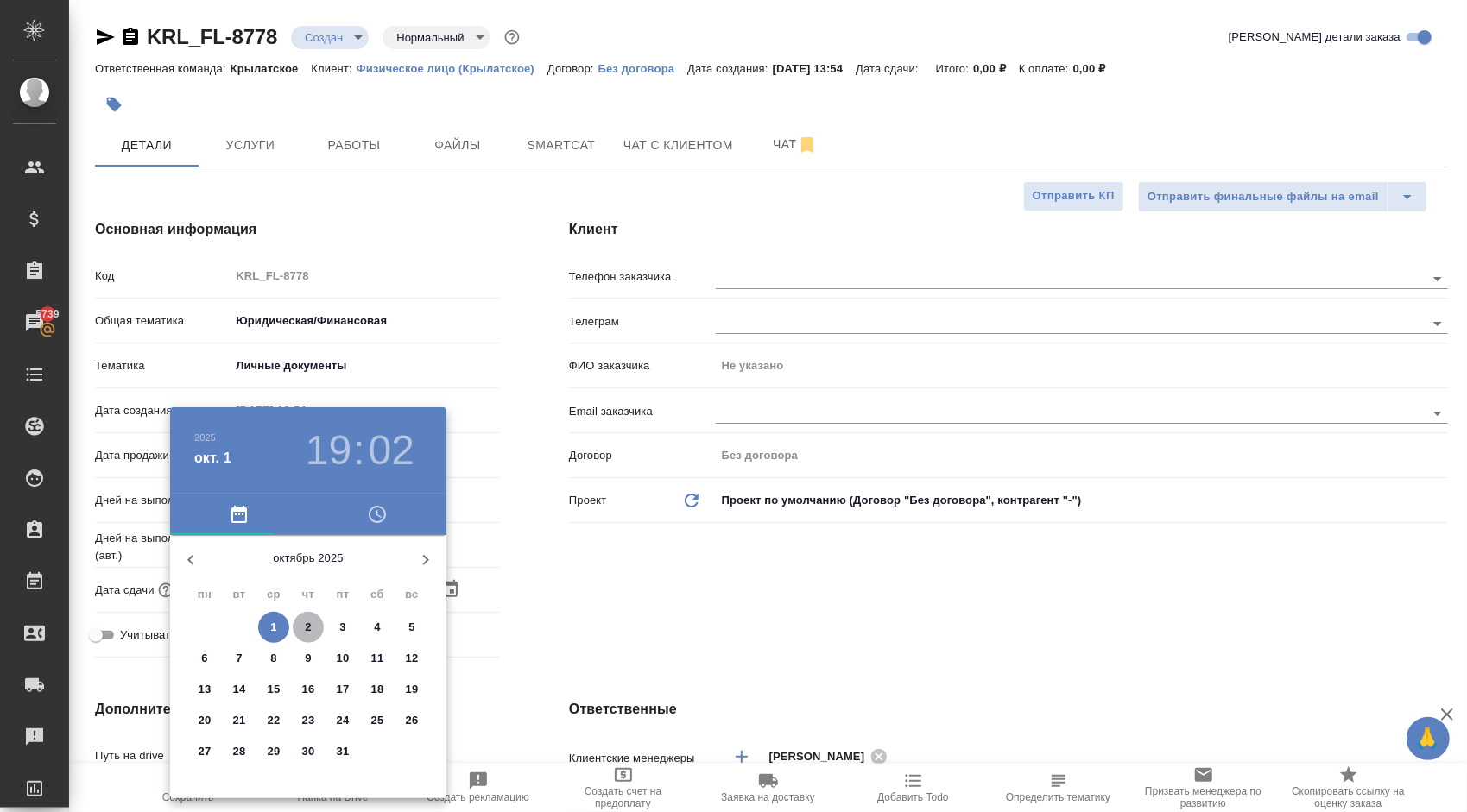
click at [308, 622] on p "2" at bounding box center [308, 627] width 6 height 17
type input "02.10.2025 19:02"
type textarea "x"
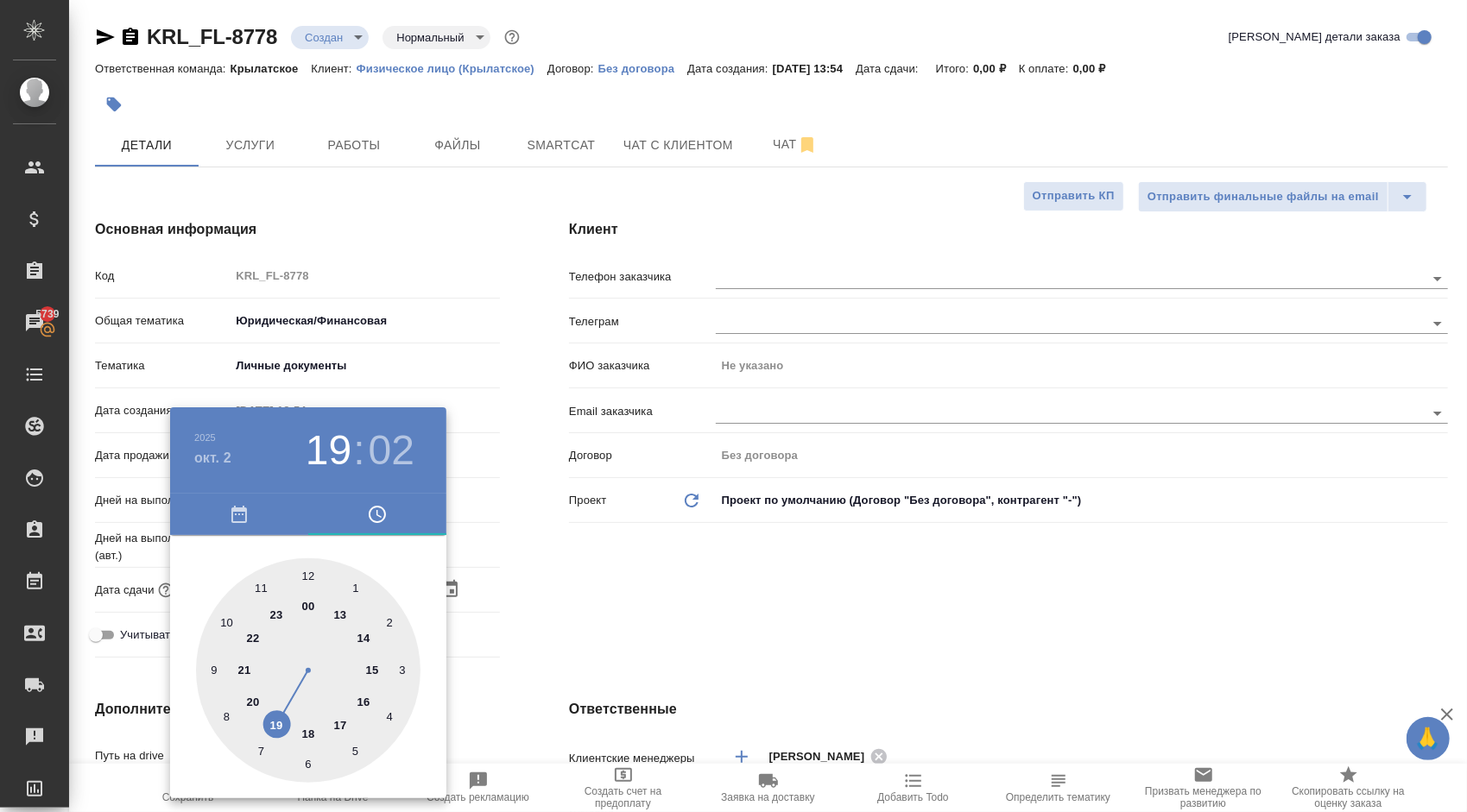
click at [223, 632] on div at bounding box center [309, 671] width 225 height 225
type input "02.10.2025 10:02"
type textarea "x"
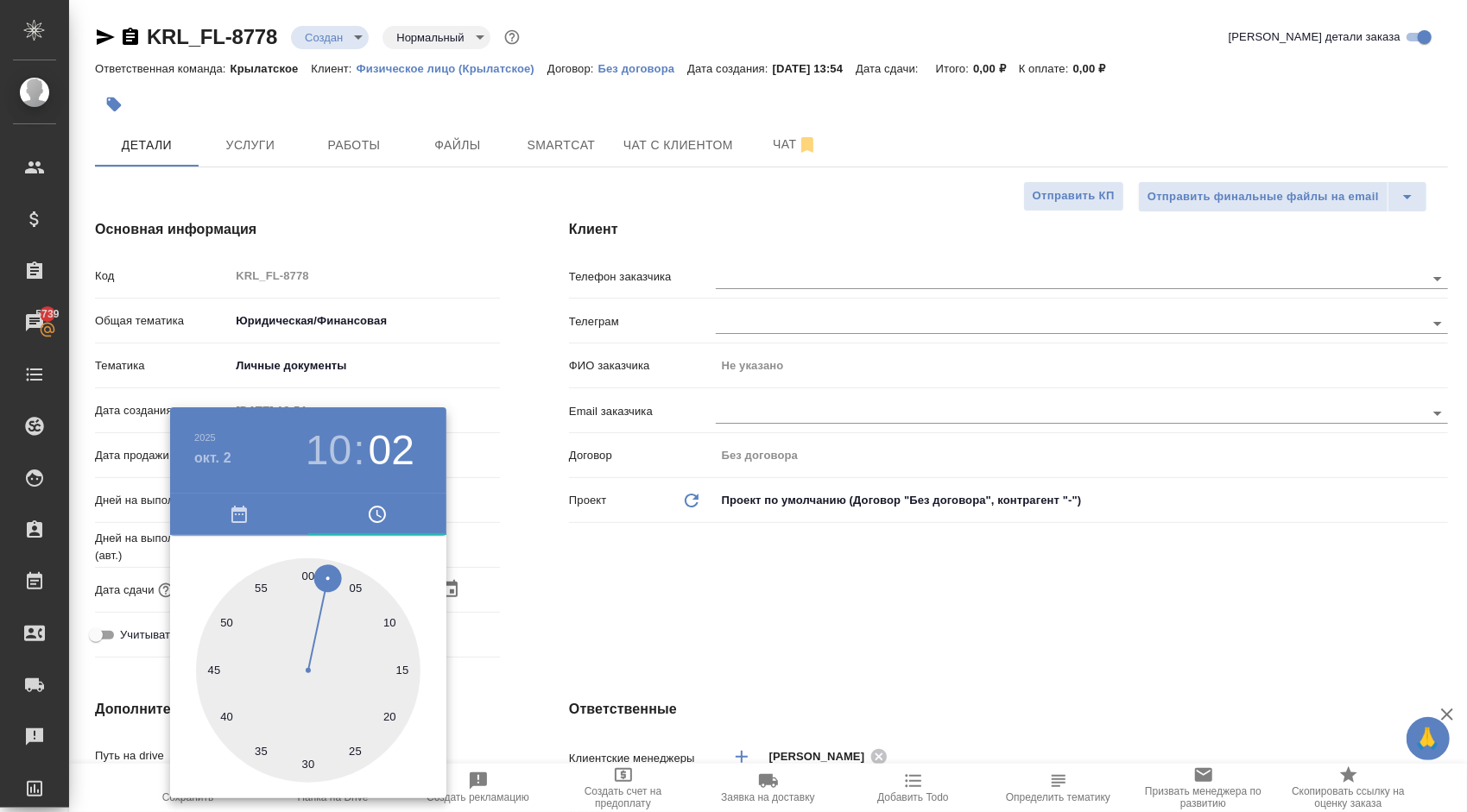
click at [311, 571] on div at bounding box center [309, 671] width 225 height 225
type input "[DATE] 10:00"
type textarea "x"
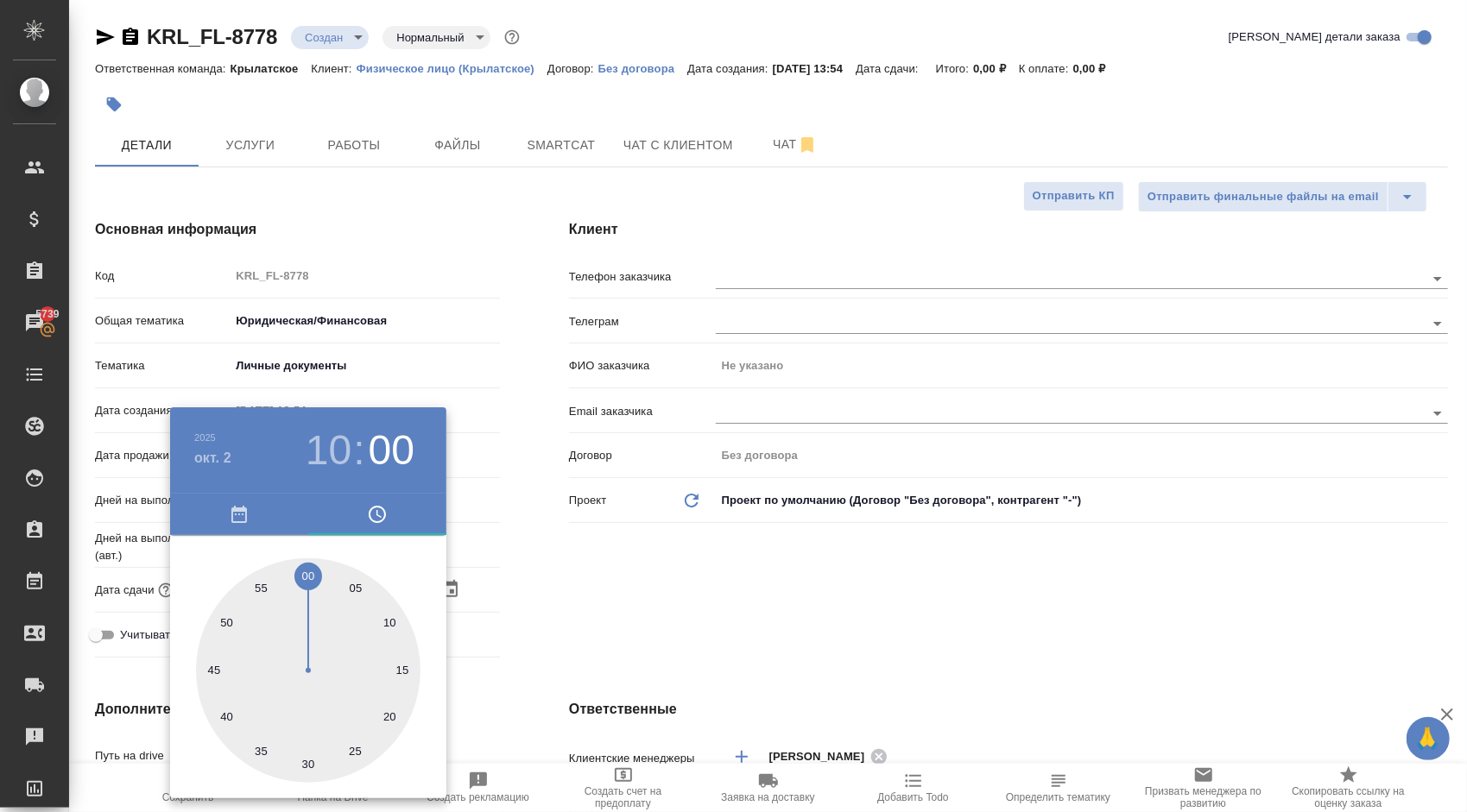
click at [607, 587] on div at bounding box center [734, 406] width 1467 height 812
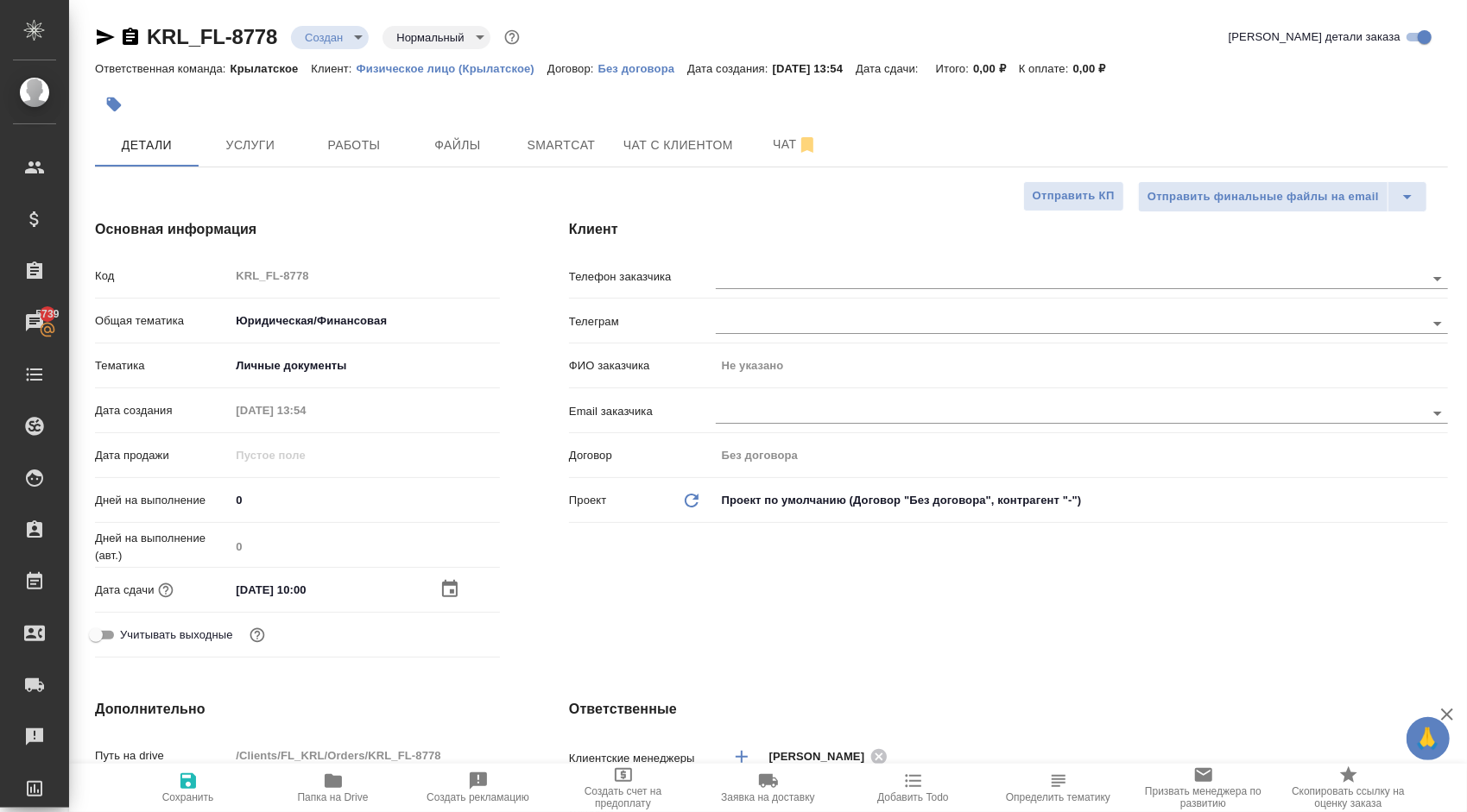
scroll to position [259, 0]
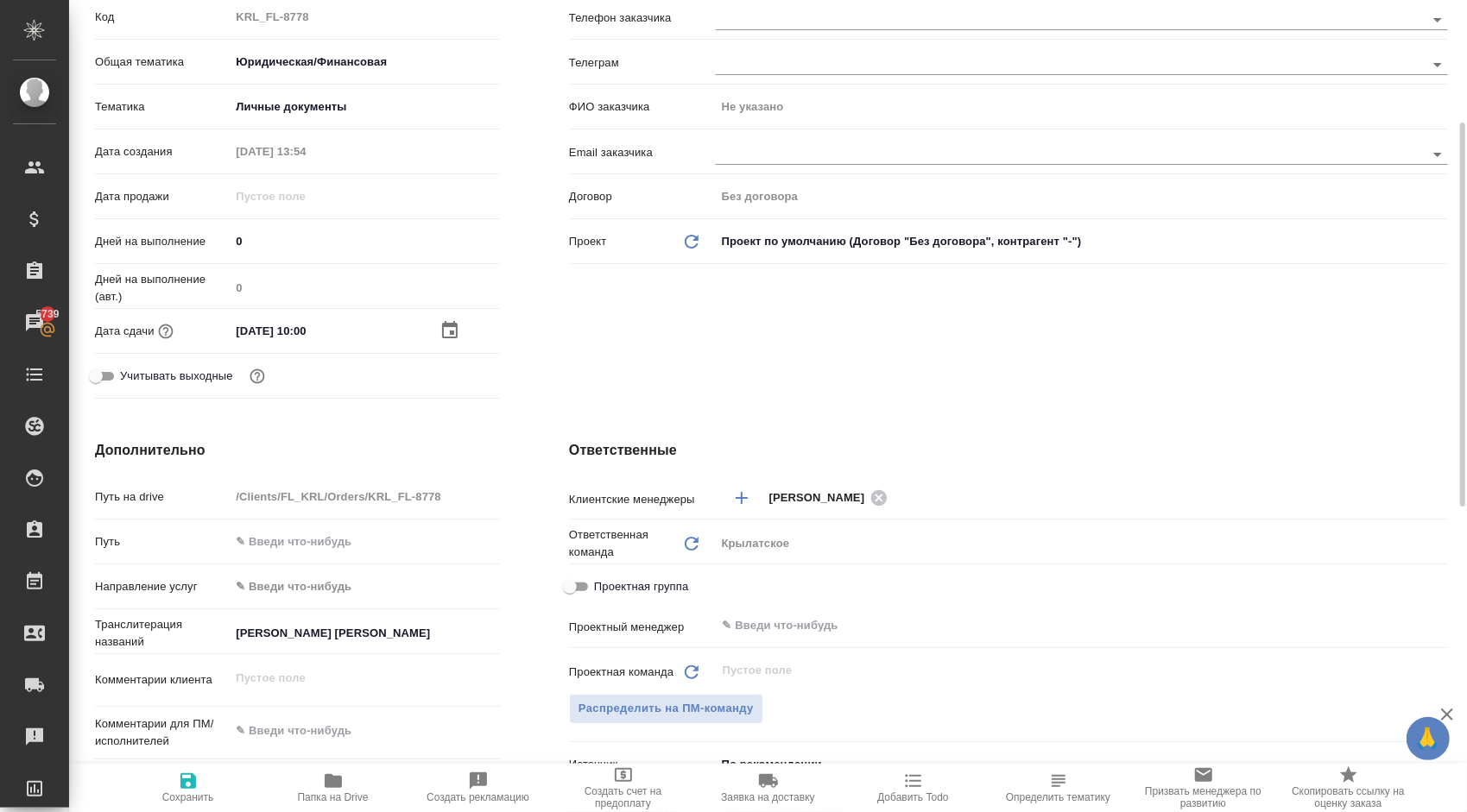
click at [301, 589] on body "🙏 .cls-1 fill:#fff; AWATERA Kasymov Timur Клиенты Спецификации Заказы 5739 Чаты…" at bounding box center [734, 406] width 1467 height 812
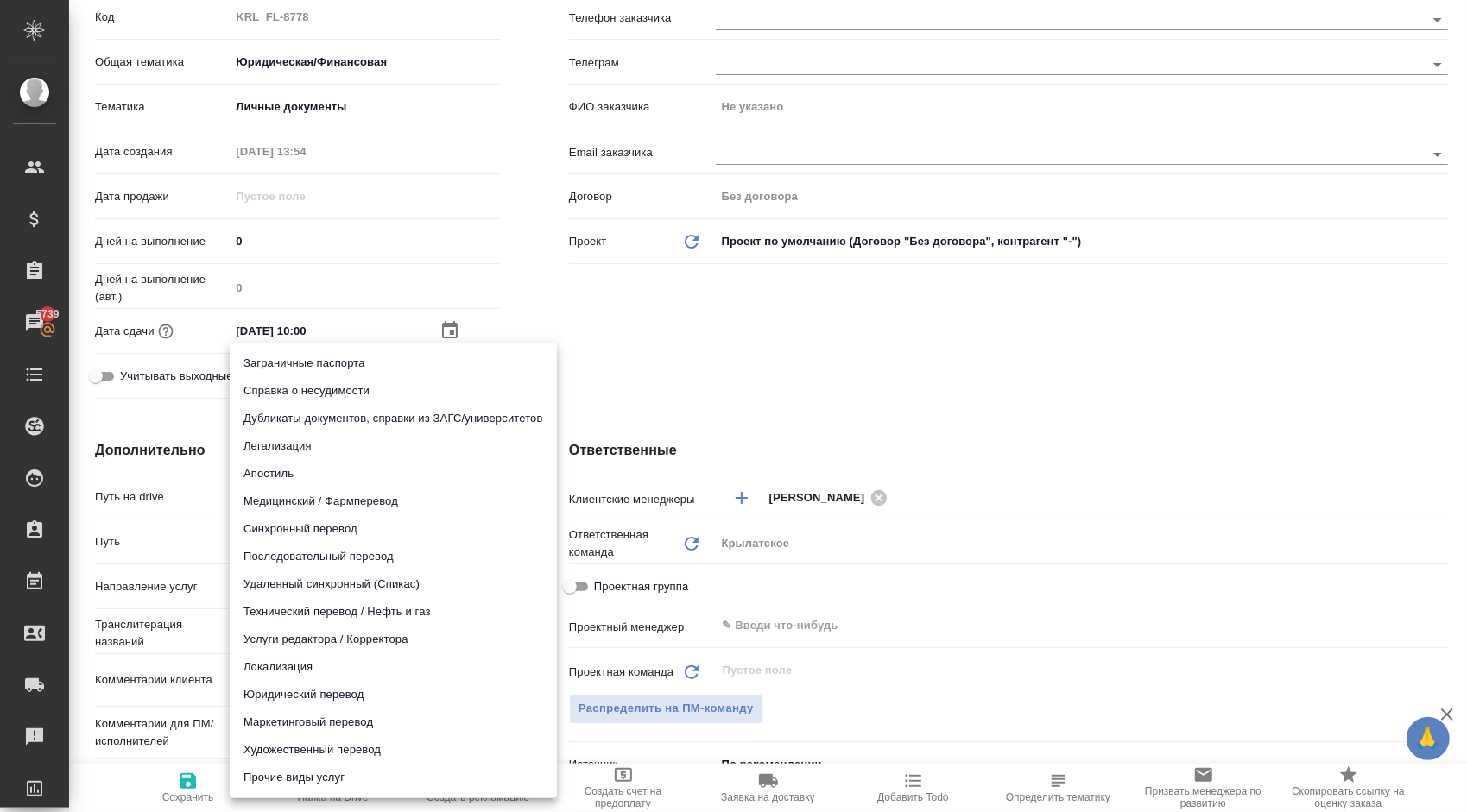
click at [277, 690] on li "Юридический перевод" at bounding box center [393, 695] width 327 height 28
type input "legalTranslation"
type textarea "x"
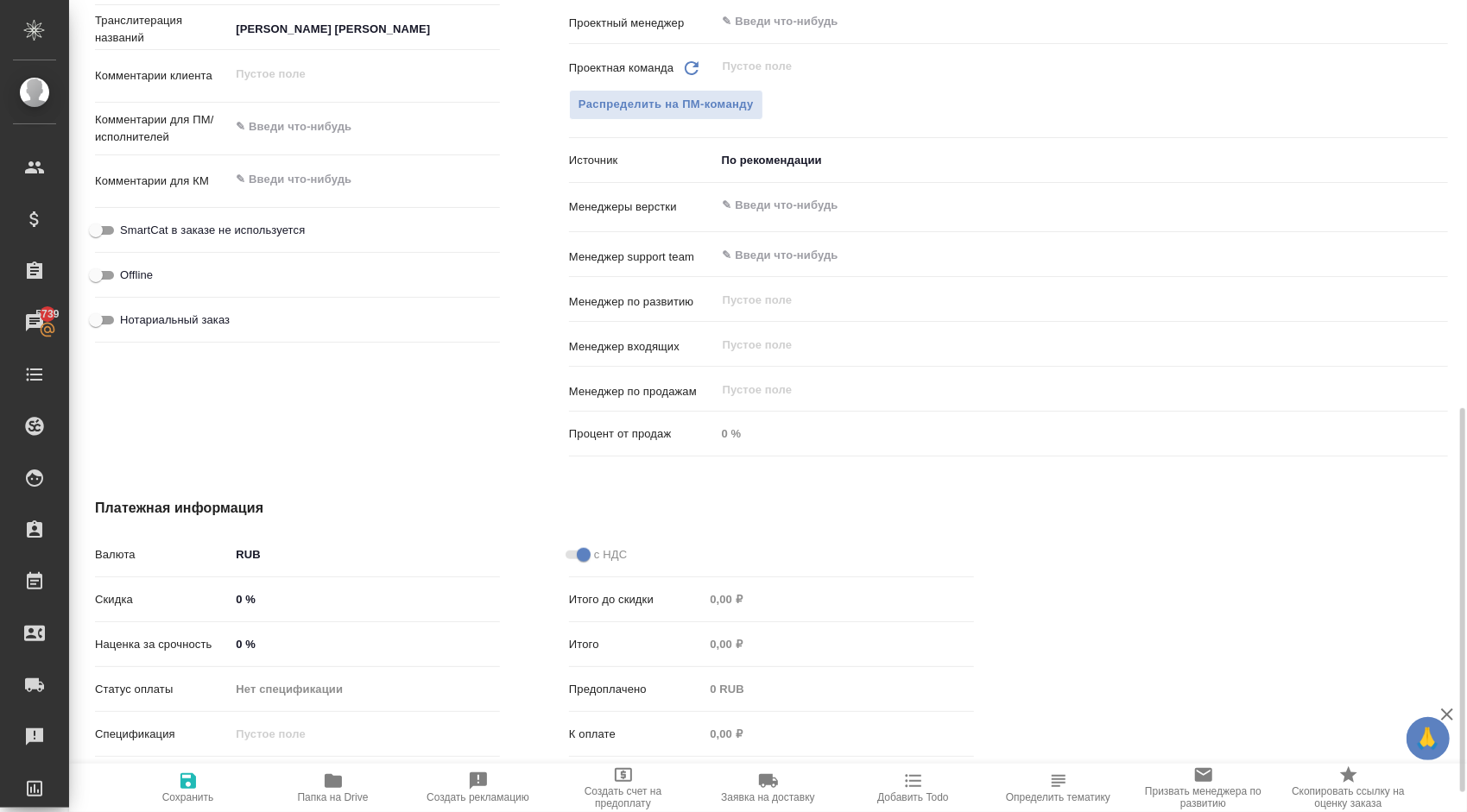
scroll to position [903, 0]
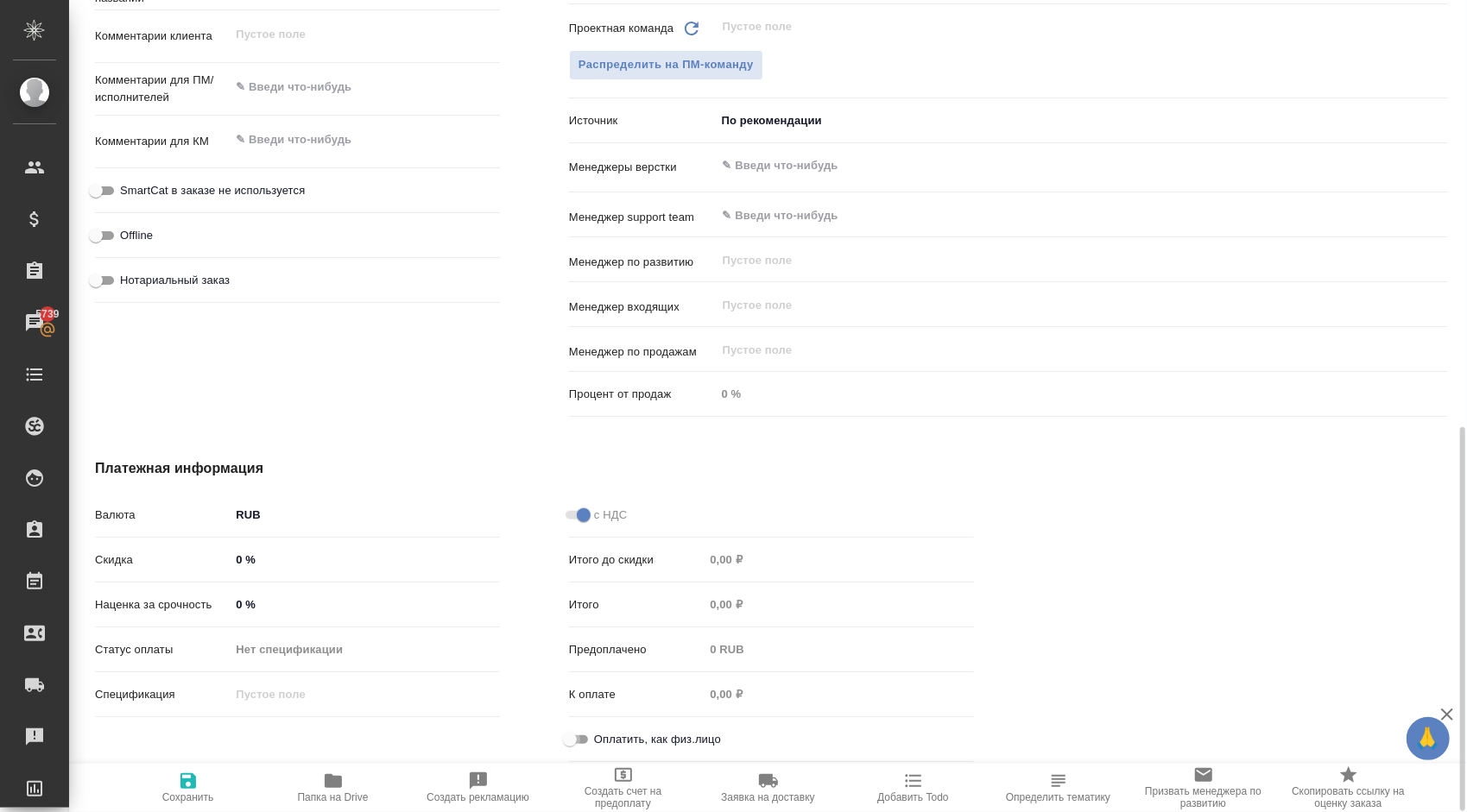
click at [578, 745] on input "Оплатить, как физ.лицо" at bounding box center [569, 739] width 62 height 21
checkbox input "true"
type textarea "x"
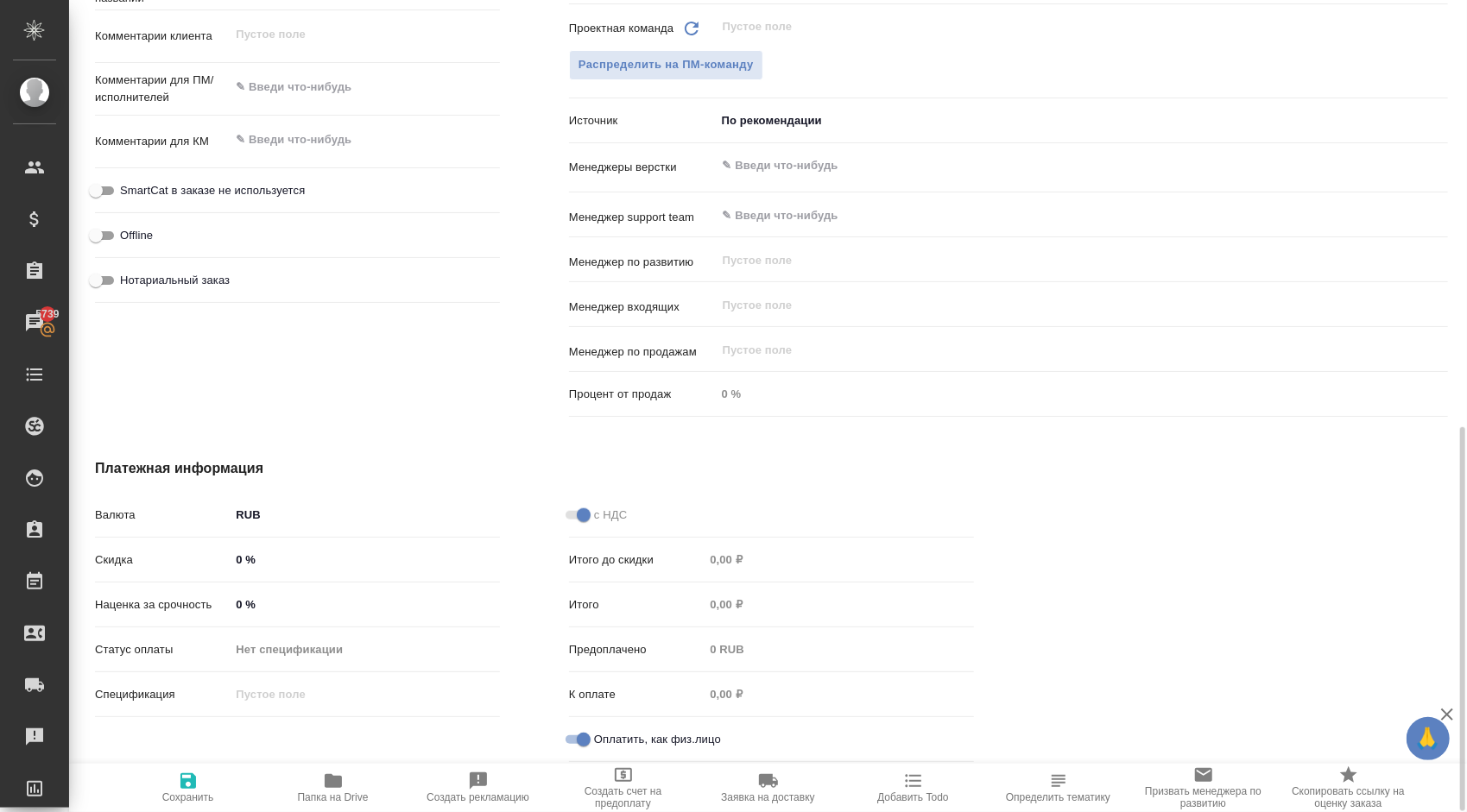
click at [203, 272] on span "Нотариальный заказ" at bounding box center [175, 280] width 109 height 17
click at [127, 271] on input "Нотариальный заказ" at bounding box center [96, 281] width 62 height 21
checkbox input "true"
type textarea "x"
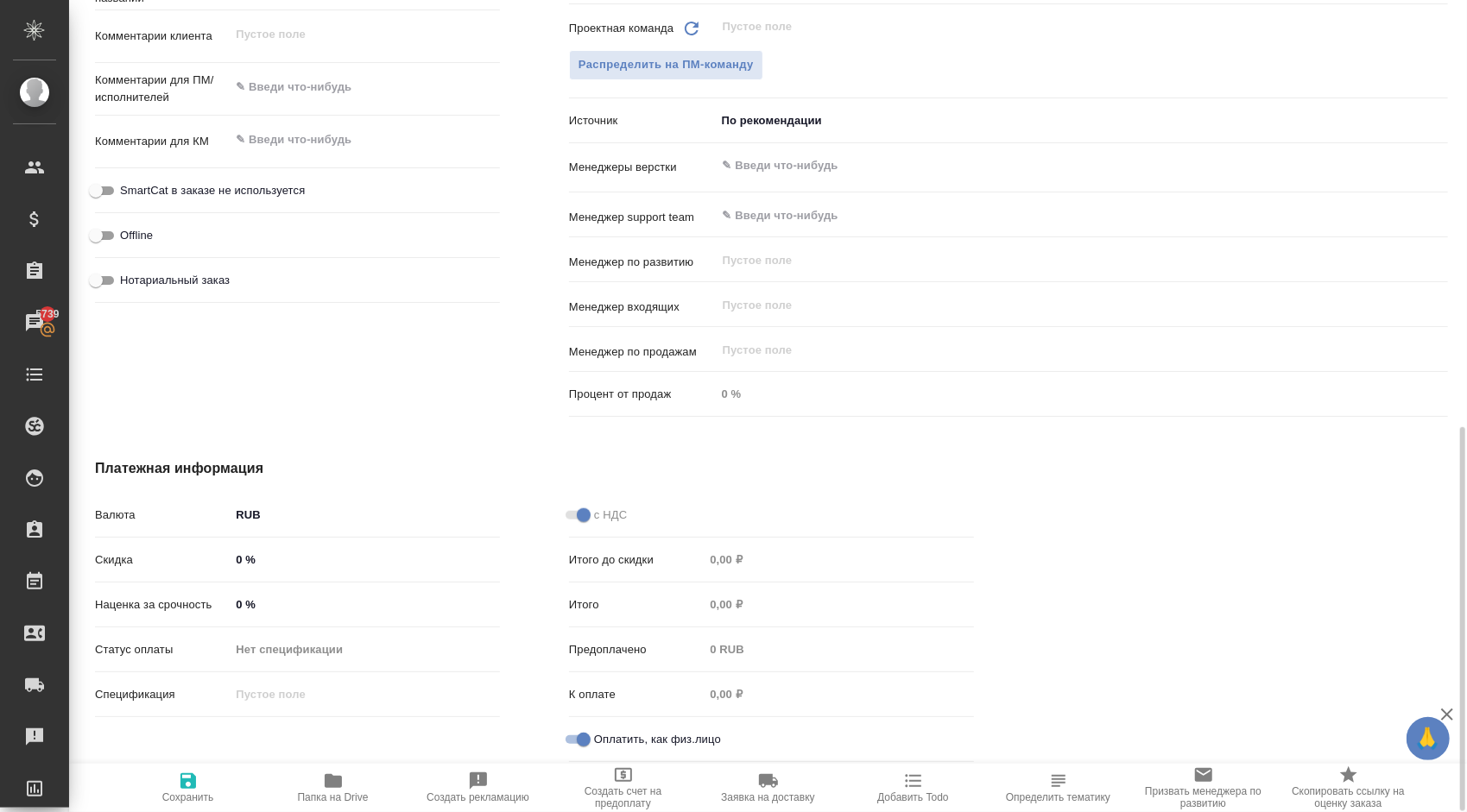
type textarea "x"
drag, startPoint x: 251, startPoint y: 183, endPoint x: 264, endPoint y: 204, distance: 24.7
click at [255, 185] on span "SmartCat в заказе не используется" at bounding box center [213, 190] width 185 height 17
click at [127, 185] on input "SmartCat в заказе не используется" at bounding box center [96, 190] width 62 height 21
checkbox input "true"
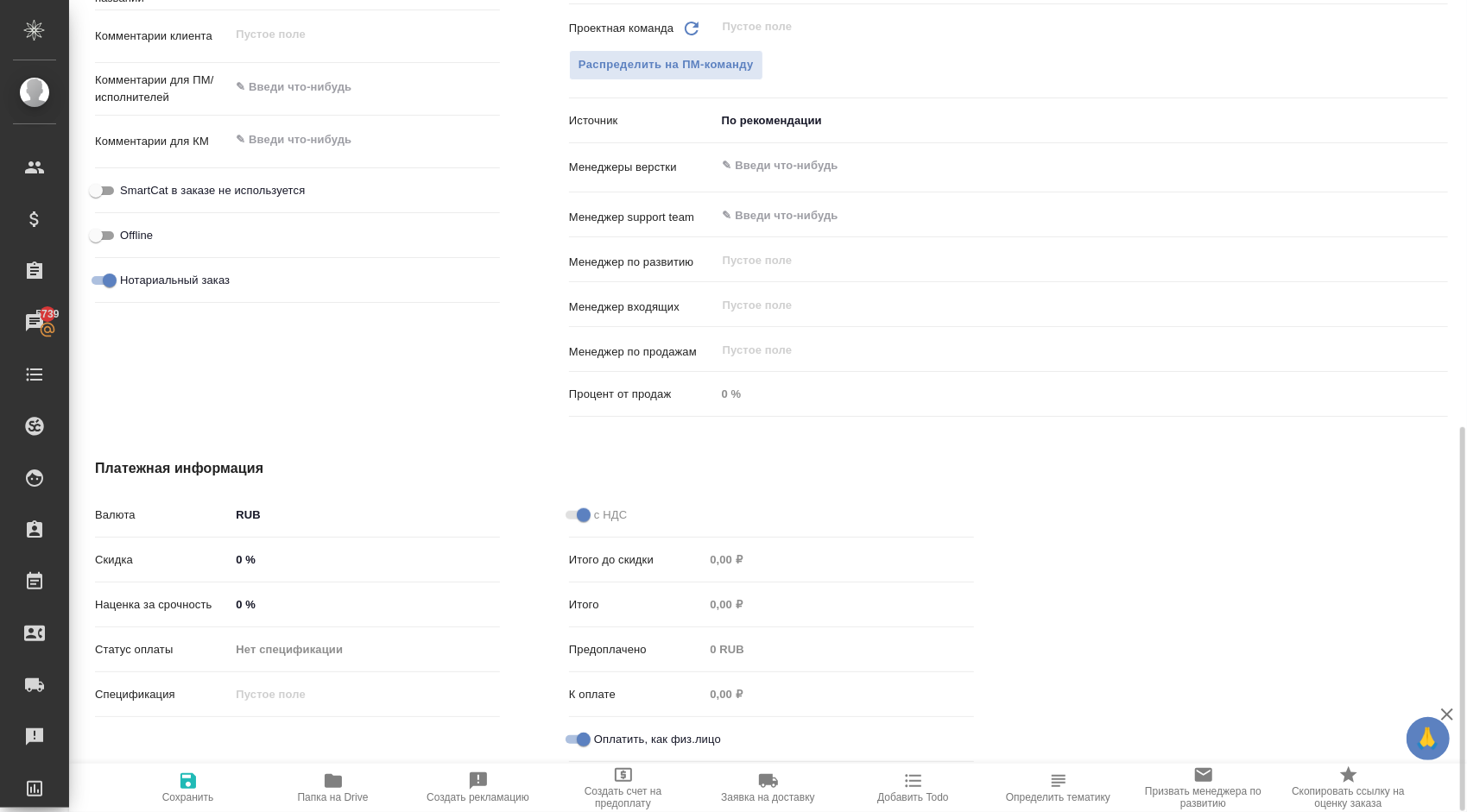
type textarea "x"
click at [191, 776] on icon "button" at bounding box center [188, 781] width 16 height 16
type textarea "x"
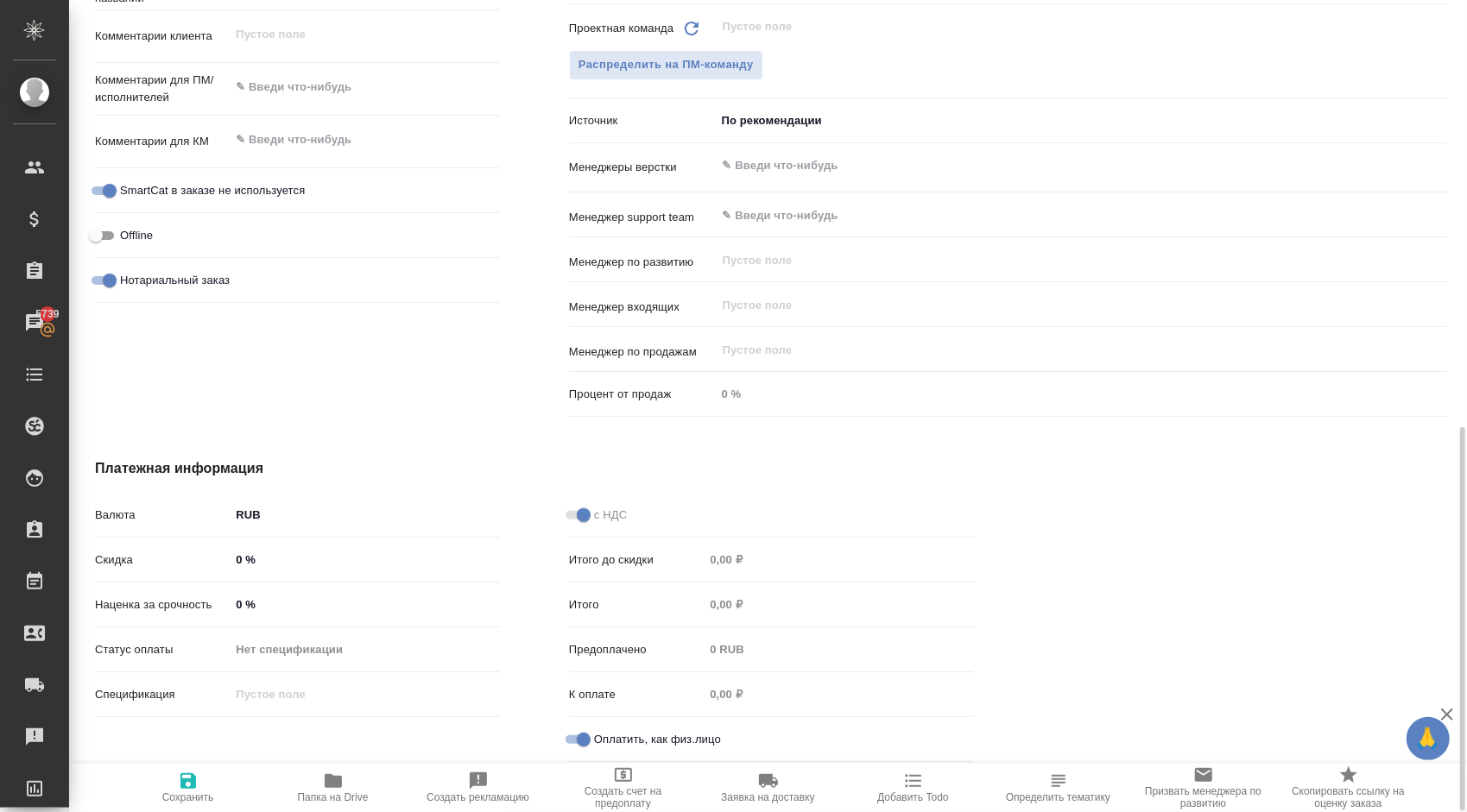
type textarea "x"
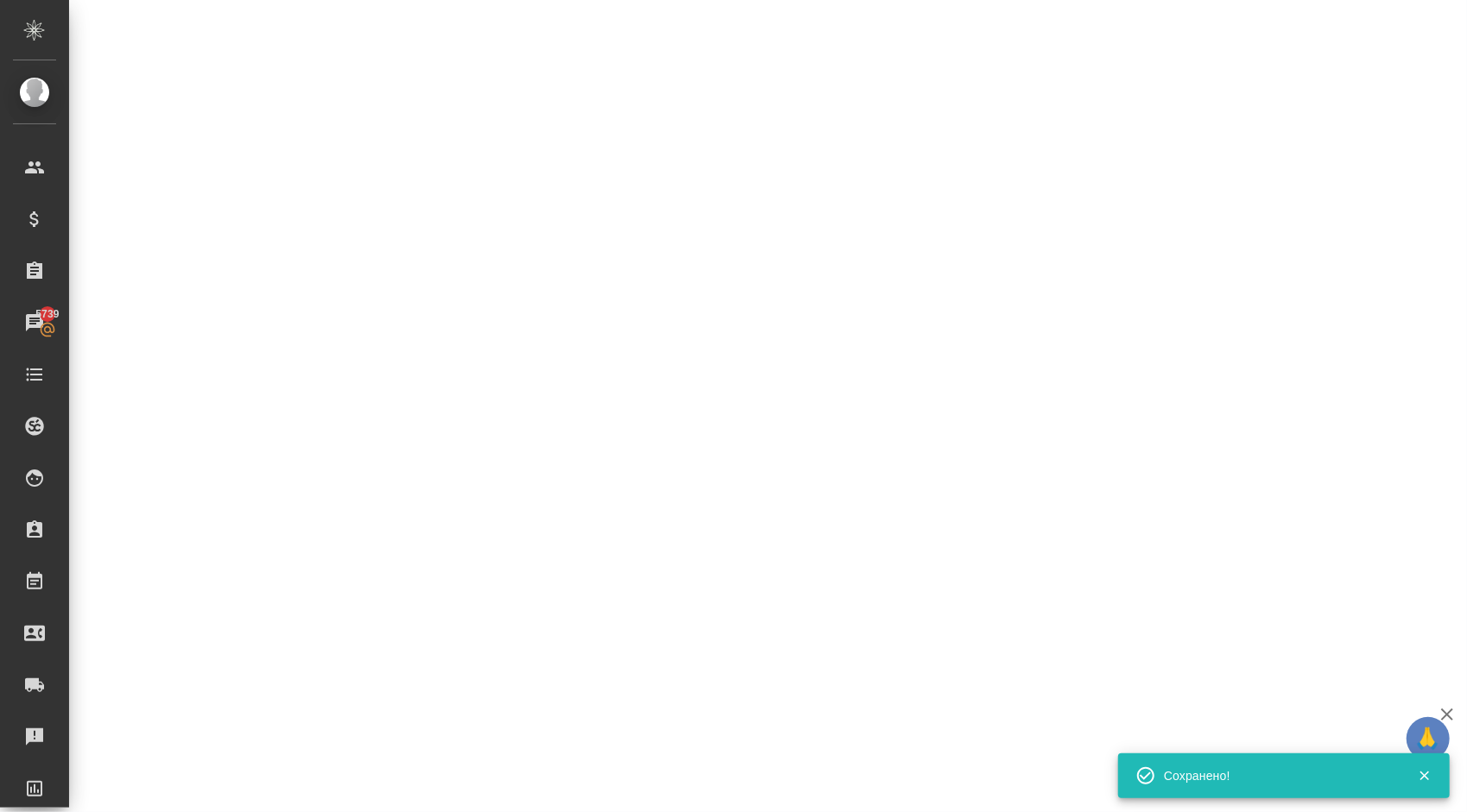
select select "RU"
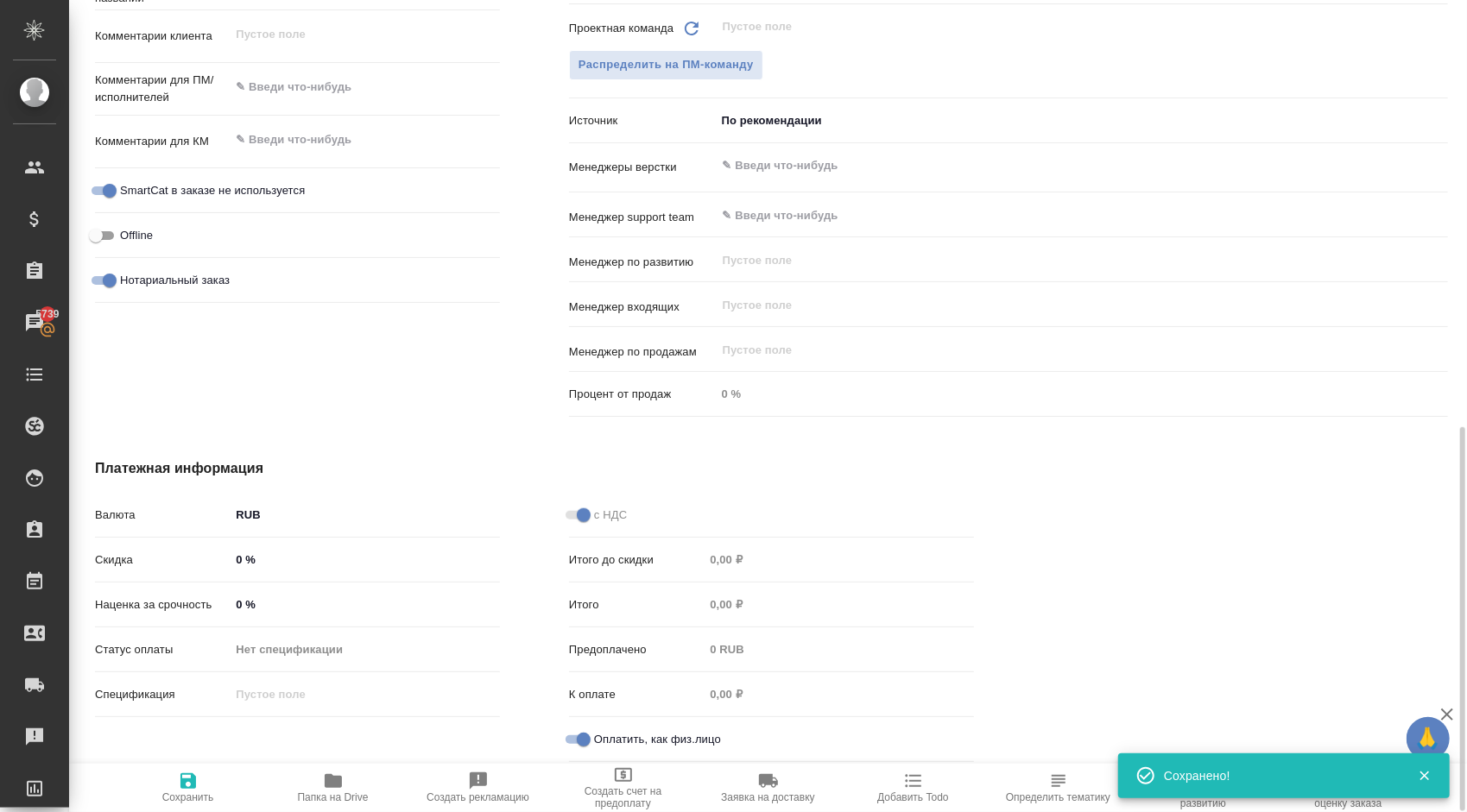
type textarea "x"
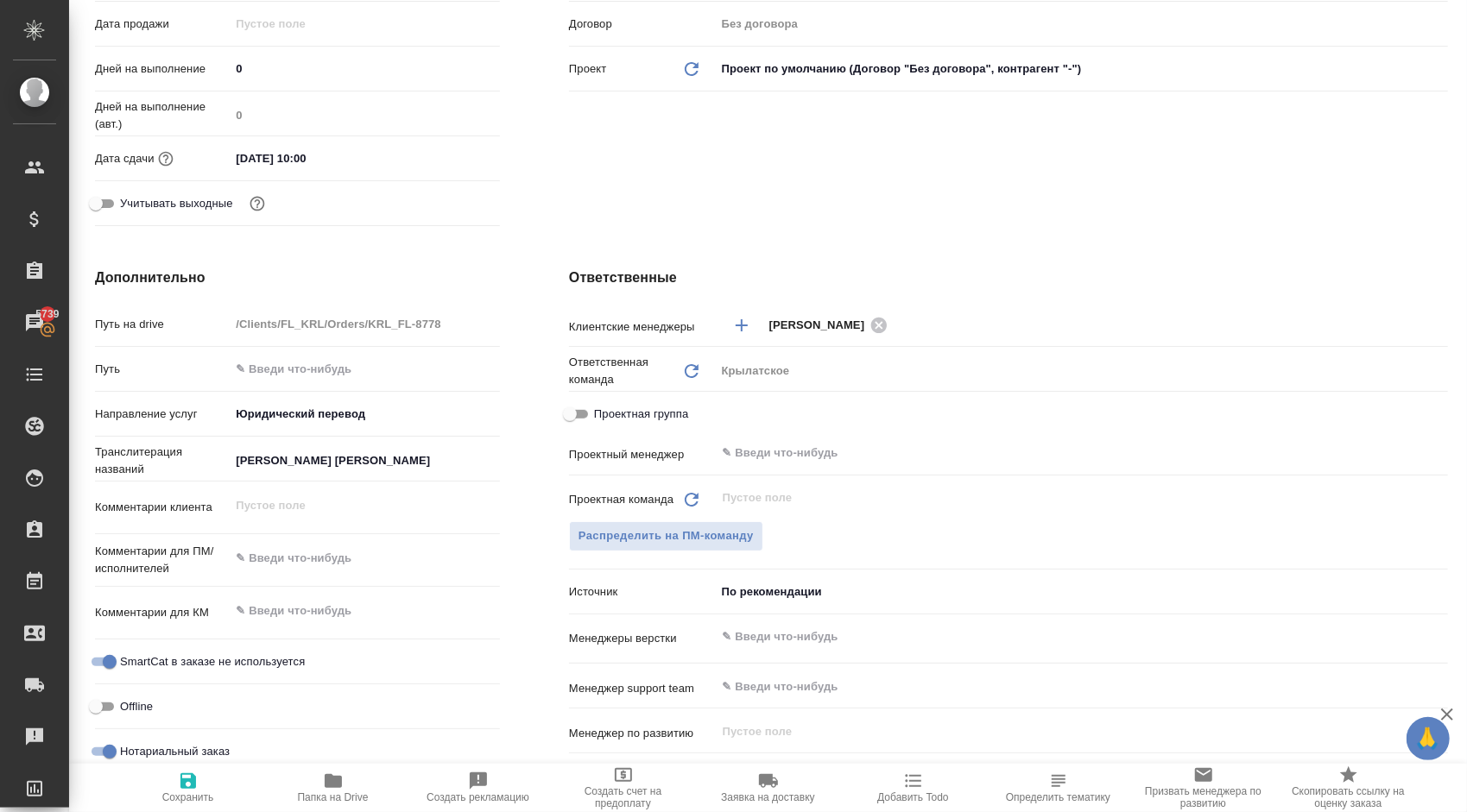
scroll to position [0, 0]
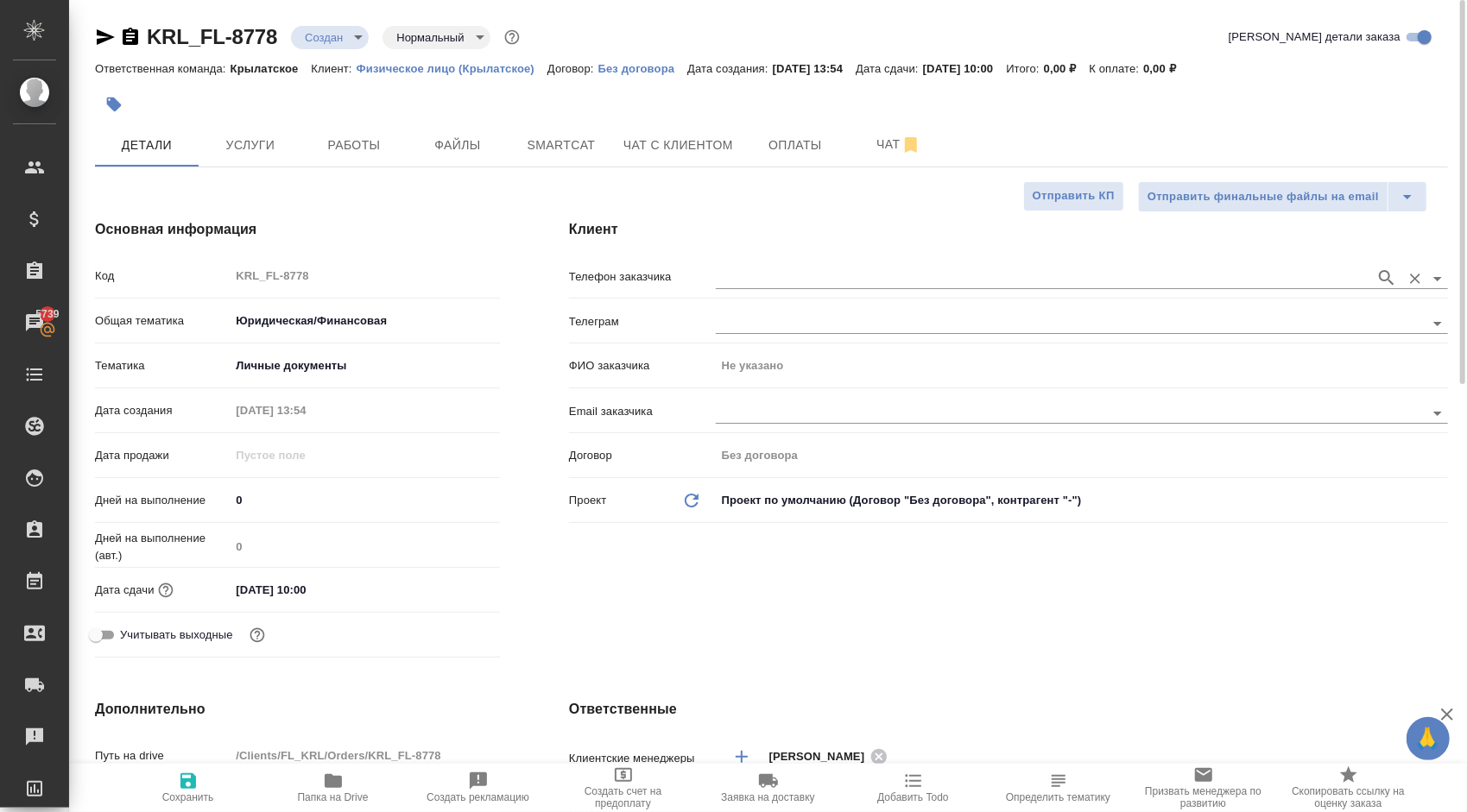
click at [787, 280] on input "text" at bounding box center [1041, 278] width 651 height 21
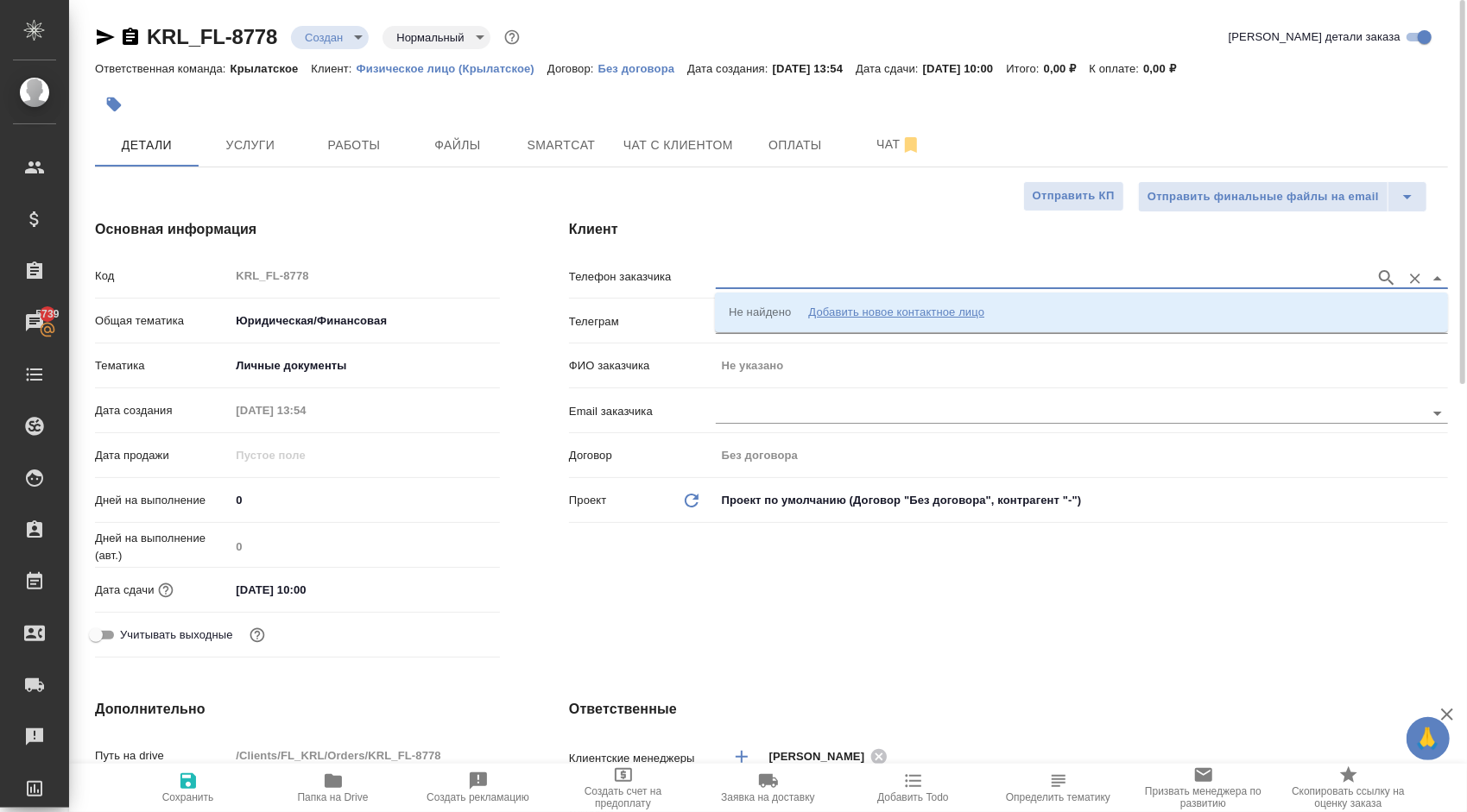
click at [803, 304] on div "Не найдено Добавить новое контактное лицо" at bounding box center [856, 311] width 256 height 17
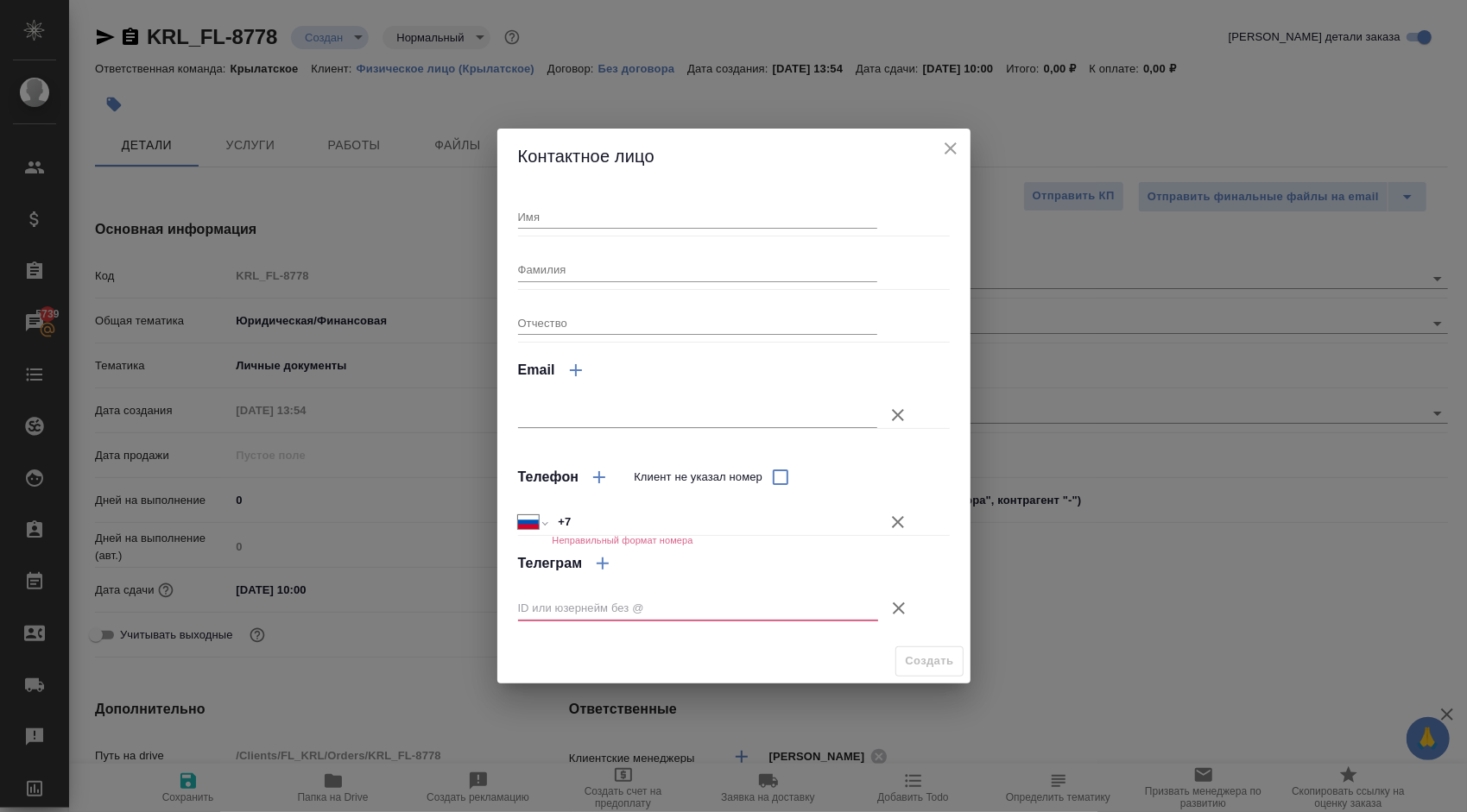
click at [599, 217] on input "Имя" at bounding box center [698, 217] width 360 height 24
type input "Суннат"
click at [898, 522] on icon "button" at bounding box center [898, 522] width 12 height 12
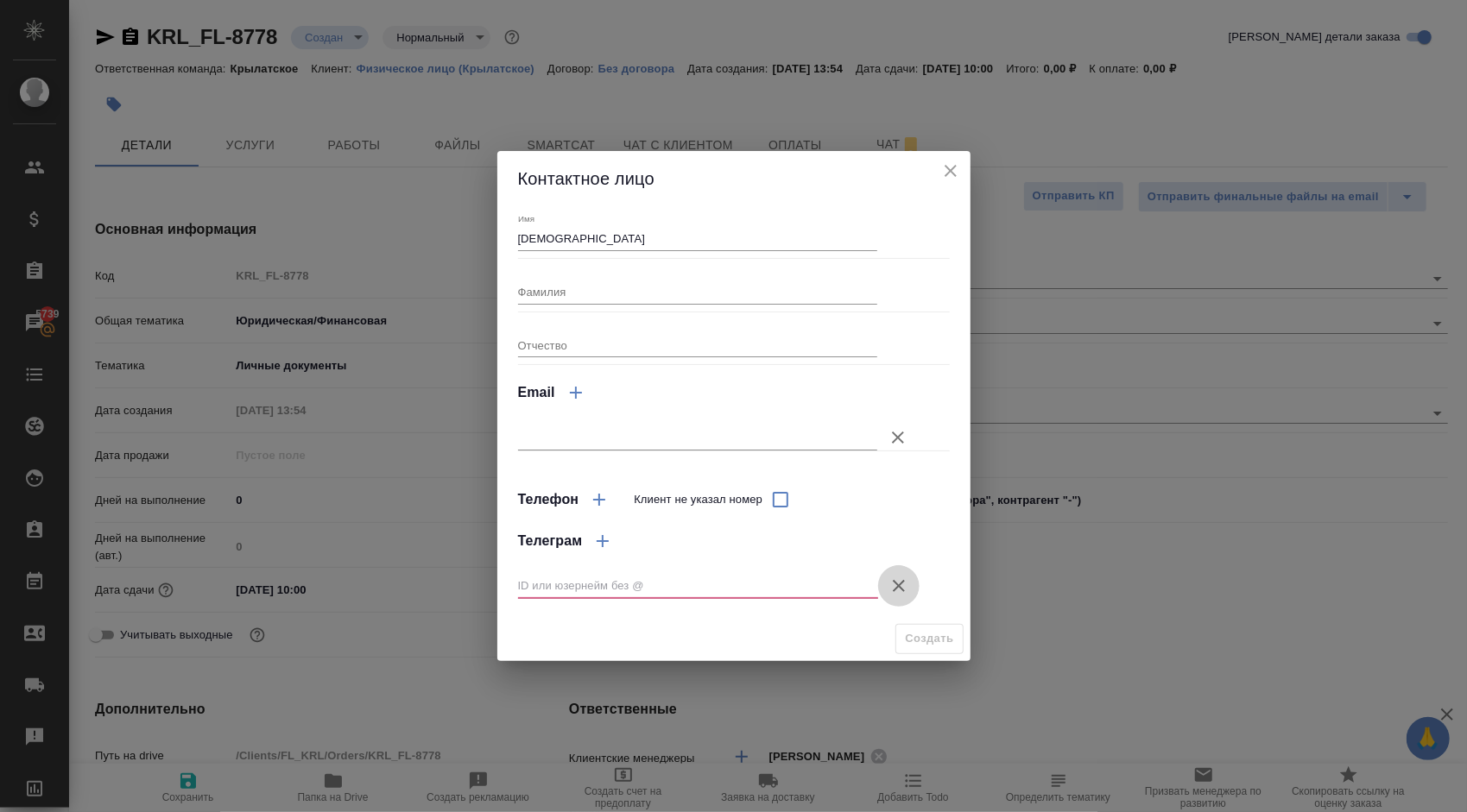
click at [896, 591] on icon "button" at bounding box center [899, 586] width 21 height 21
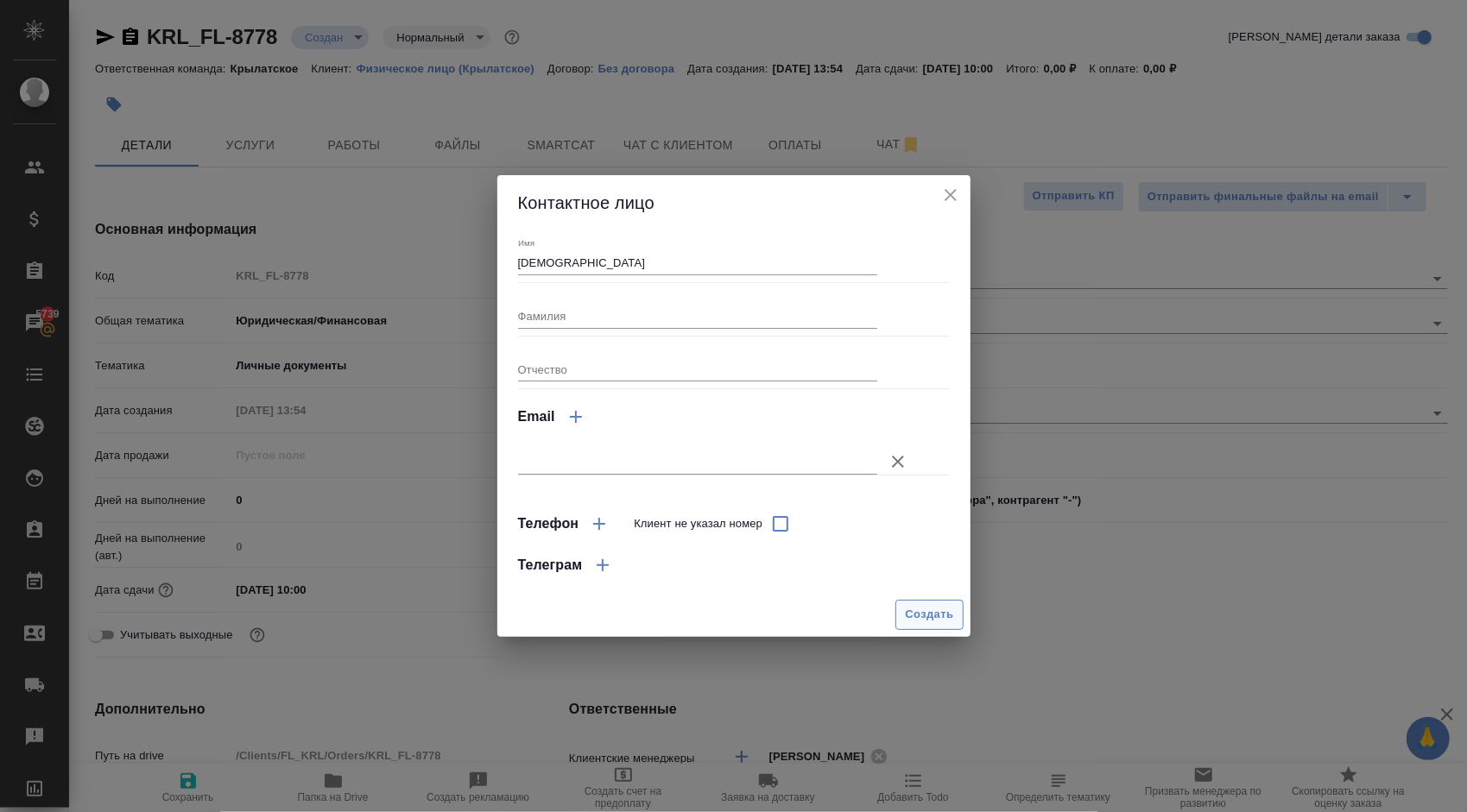
click at [922, 618] on span "Создать" at bounding box center [929, 615] width 49 height 20
type input "Суннат"
type textarea "x"
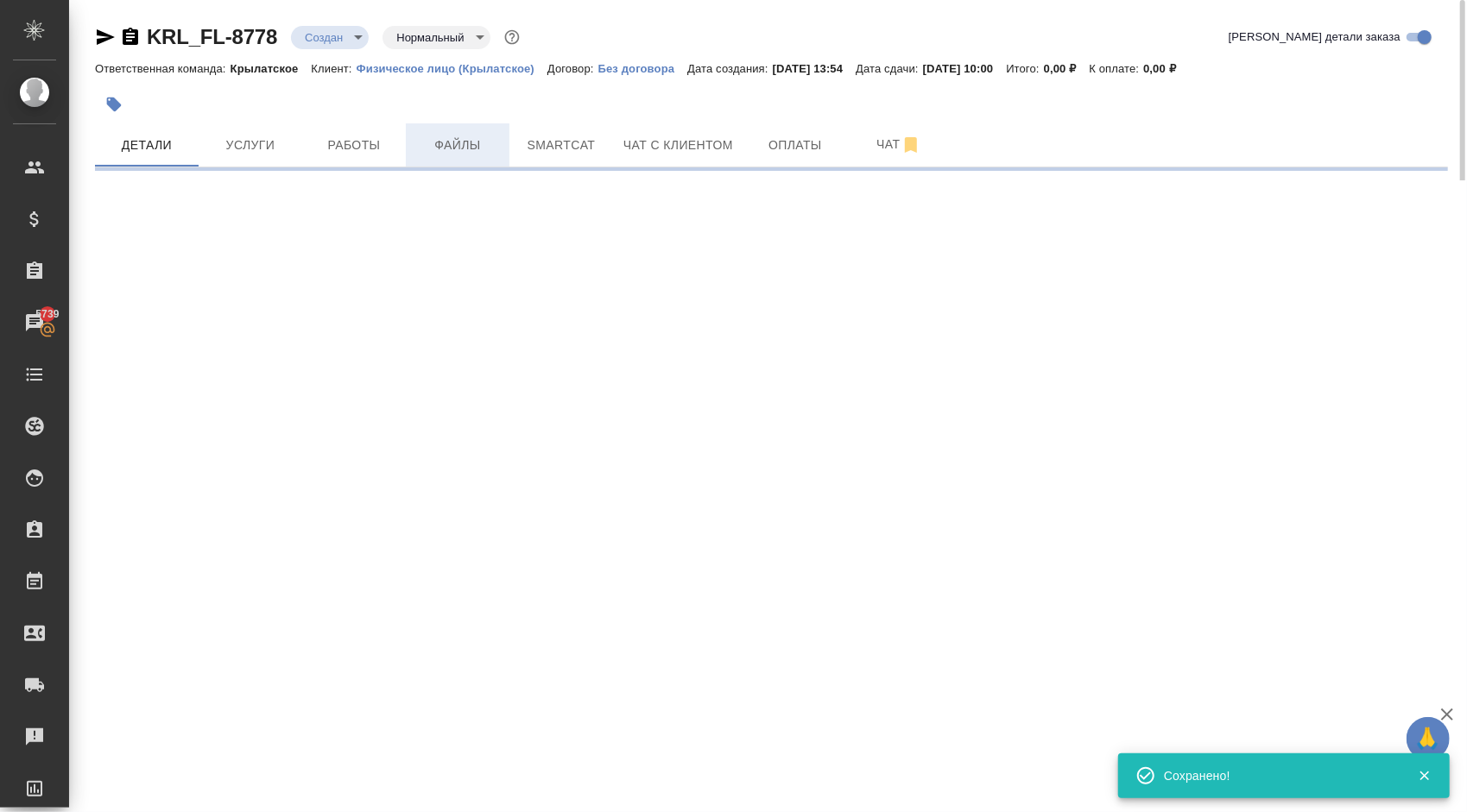
type input "holyTrinity"
select select "RU"
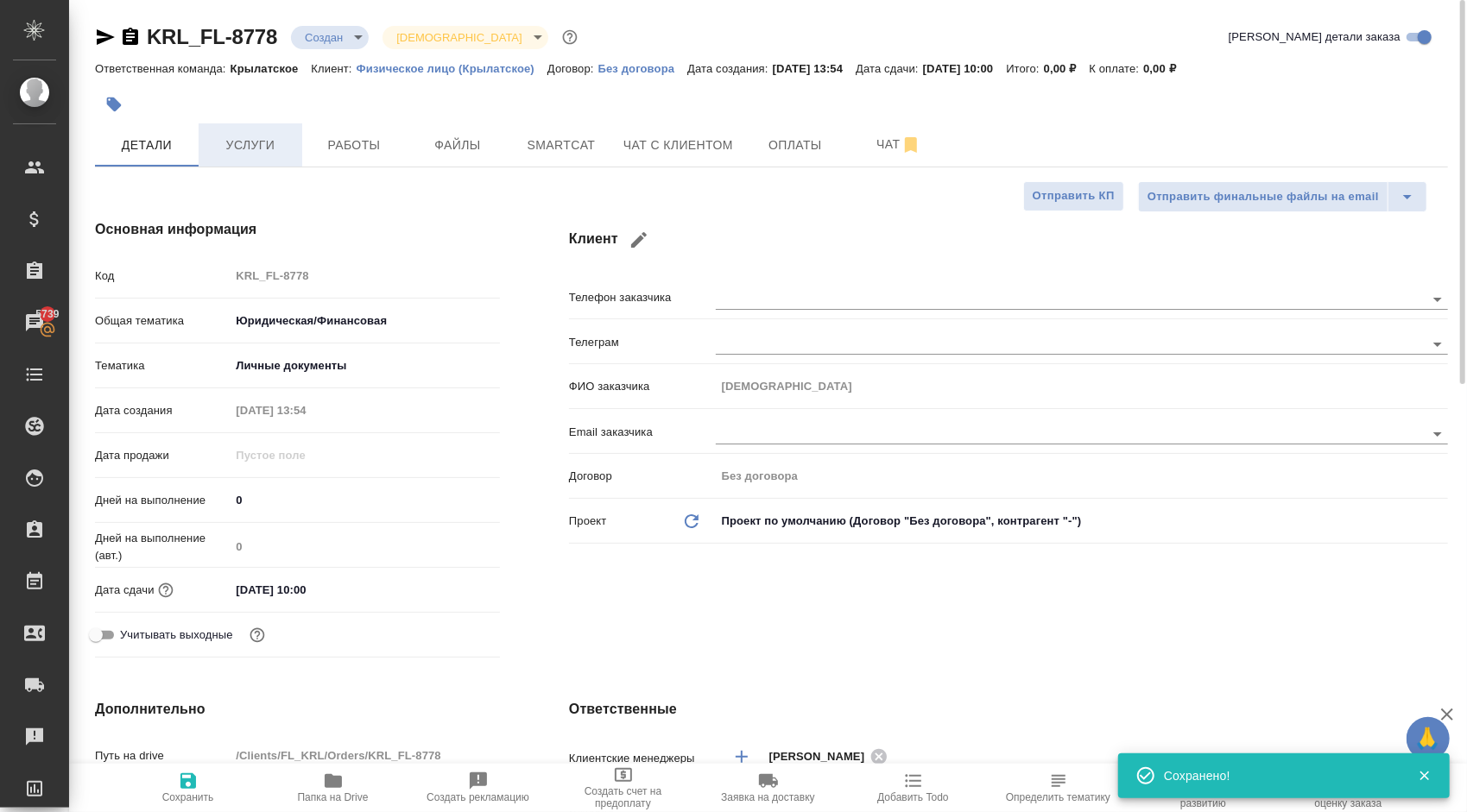
type textarea "x"
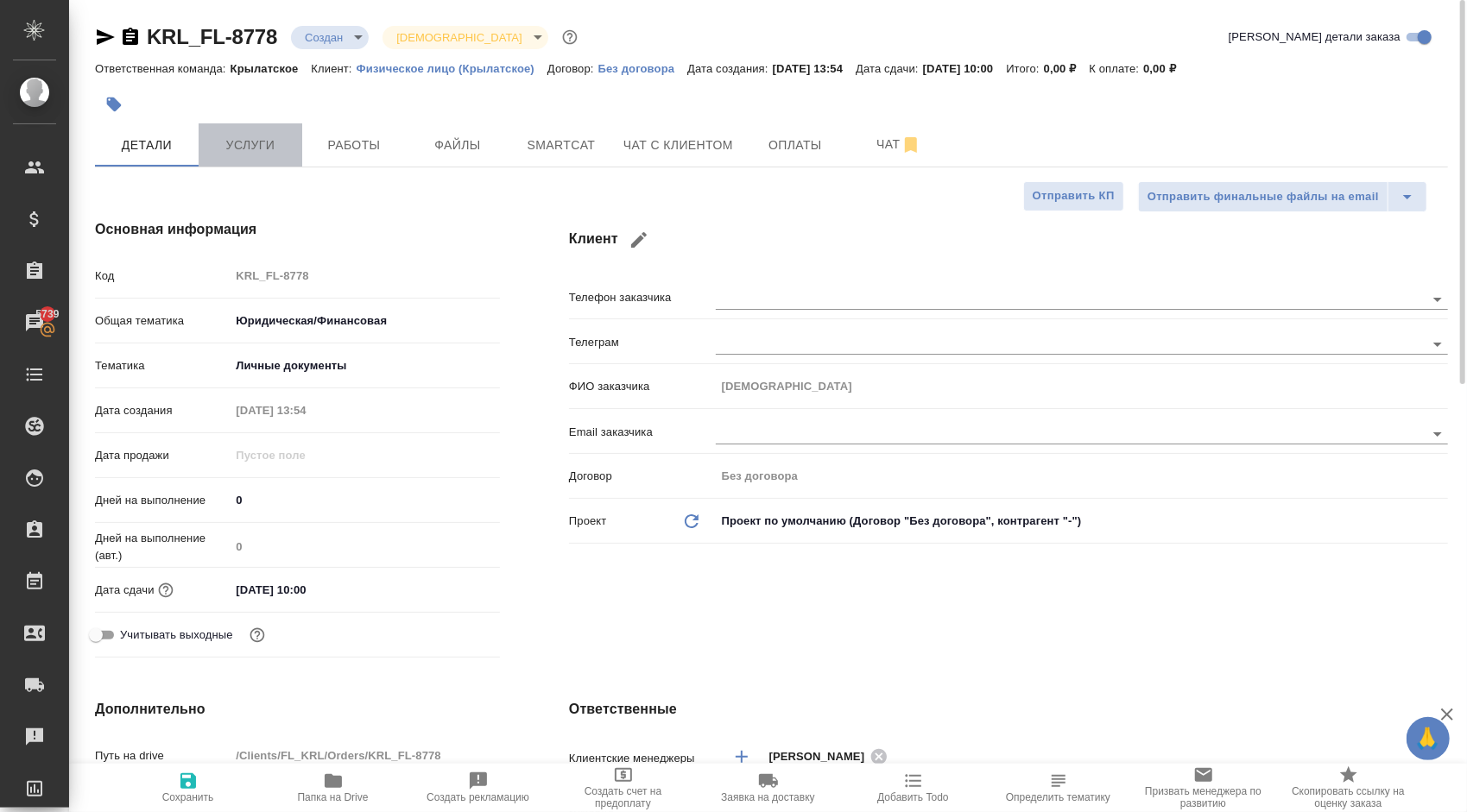
click at [249, 148] on span "Услуги" at bounding box center [250, 145] width 83 height 22
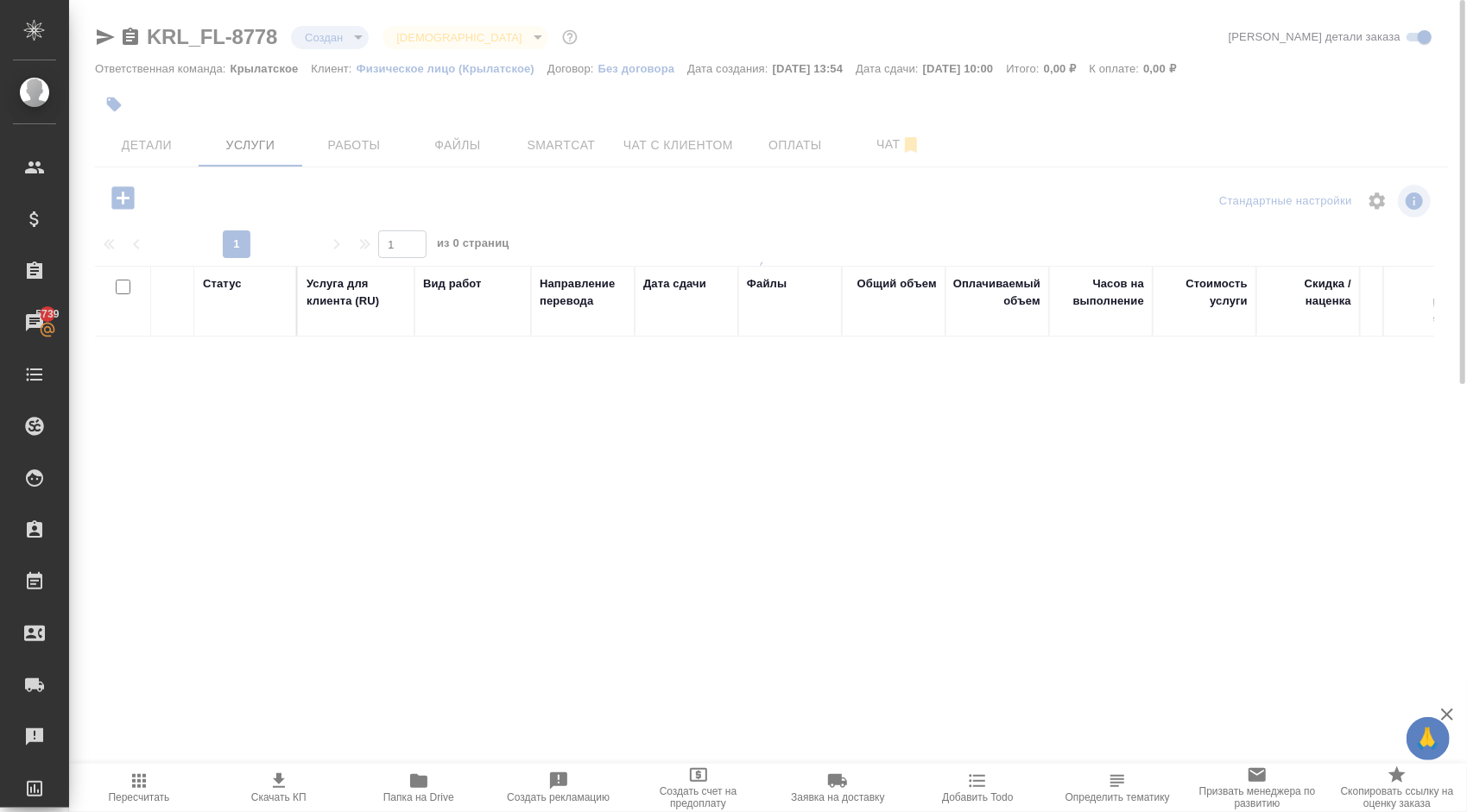
click at [119, 199] on div at bounding box center [767, 340] width 1397 height 681
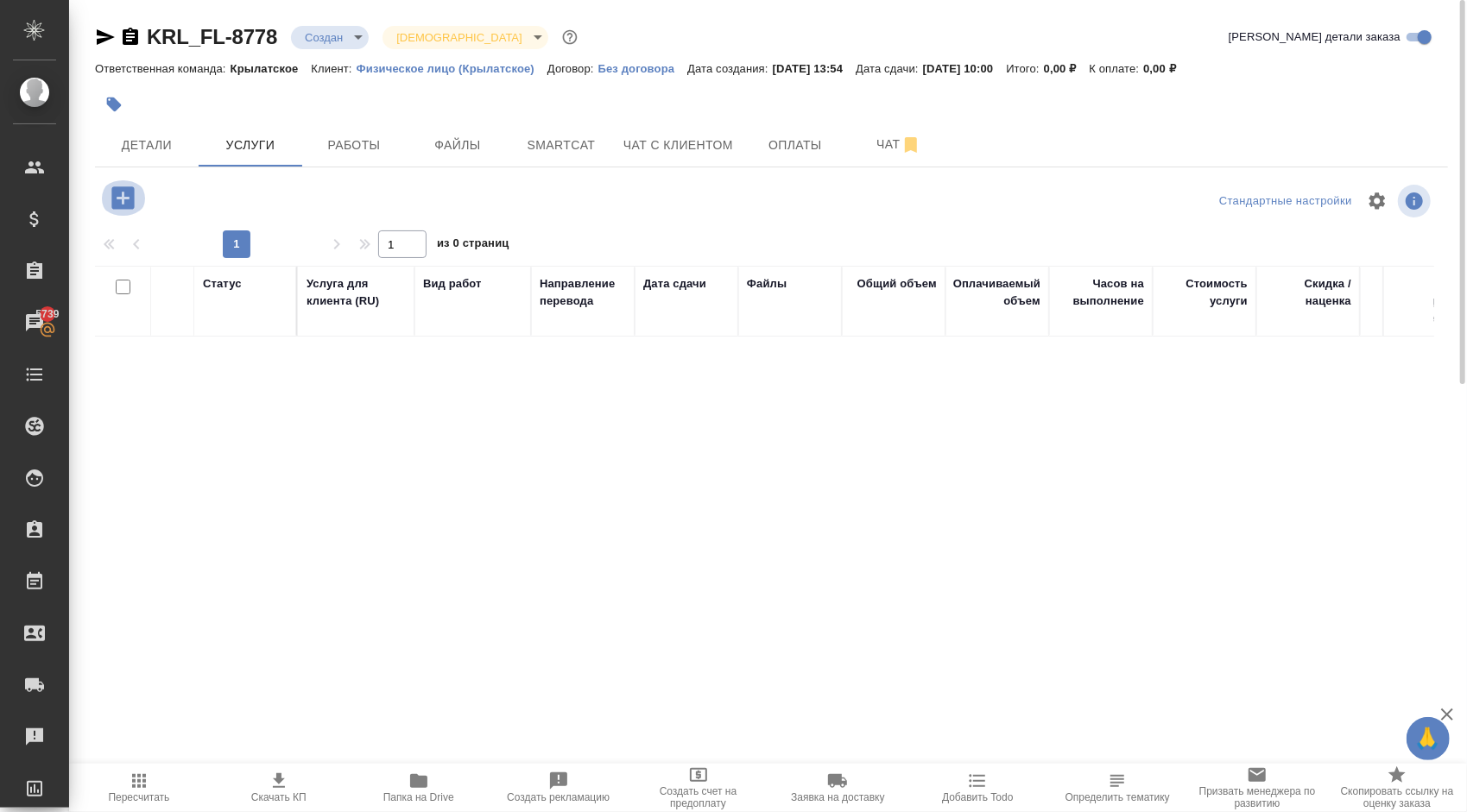
click at [119, 199] on icon "button" at bounding box center [122, 198] width 30 height 30
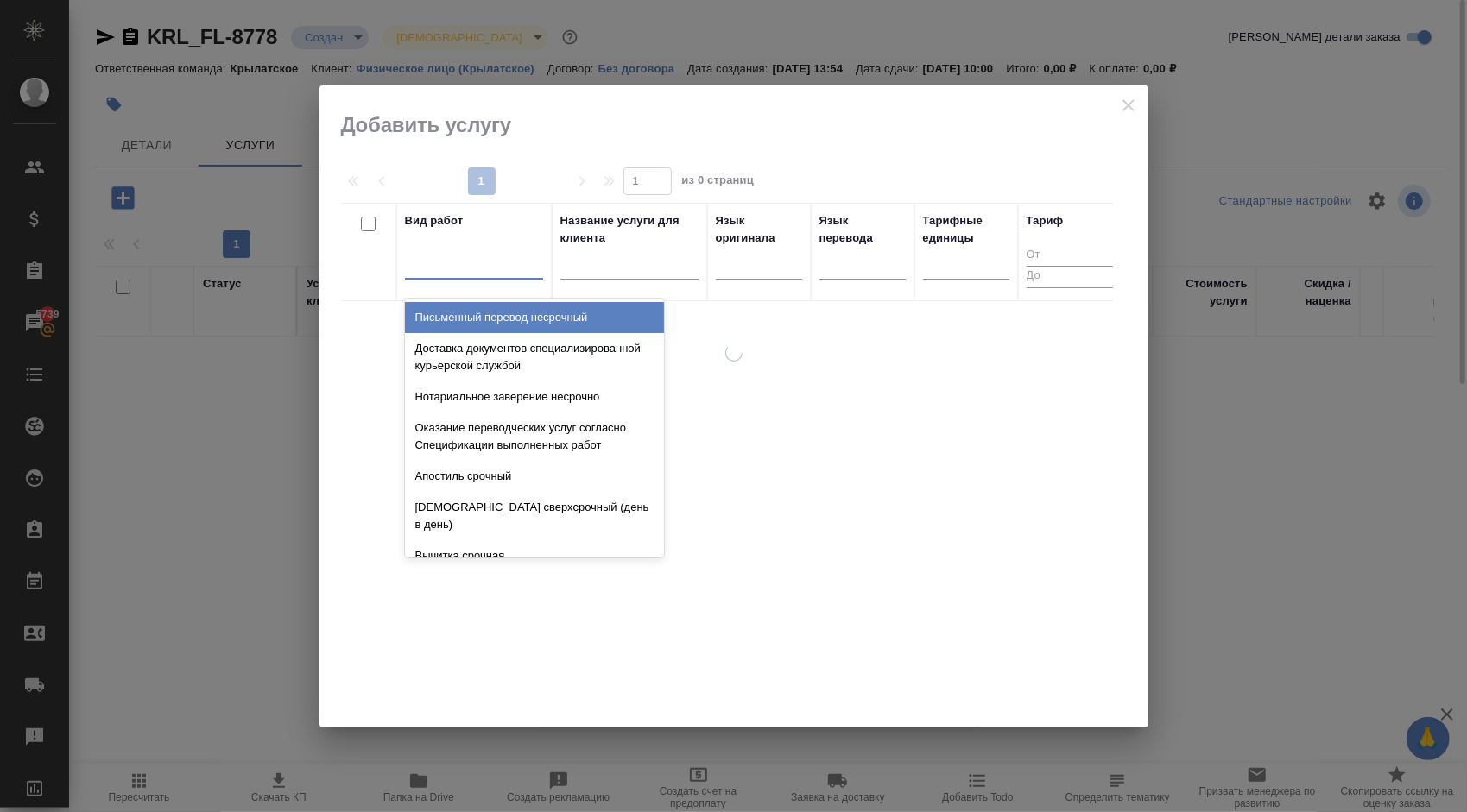
click at [456, 275] on div at bounding box center [474, 263] width 138 height 33
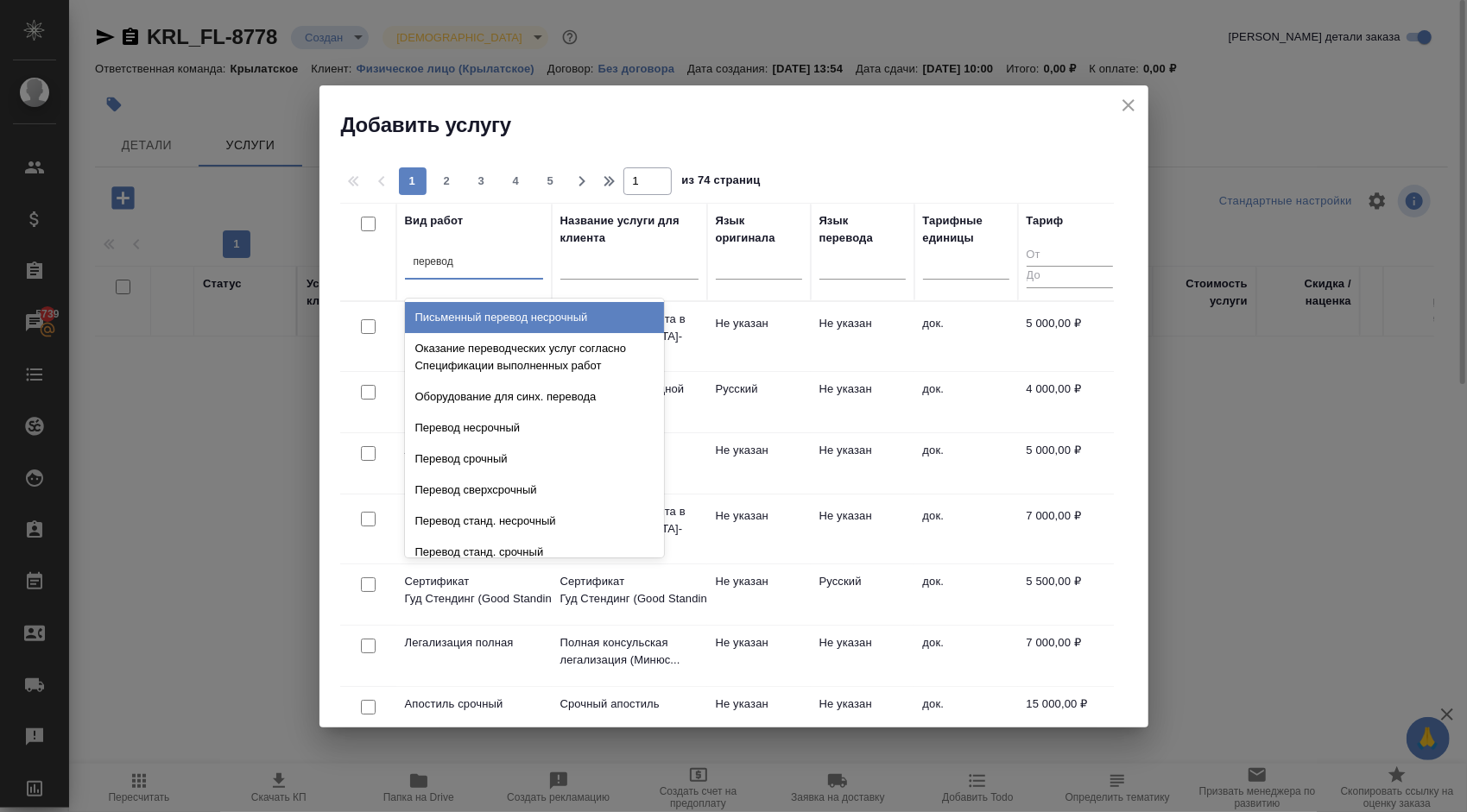
type input "перевод ст"
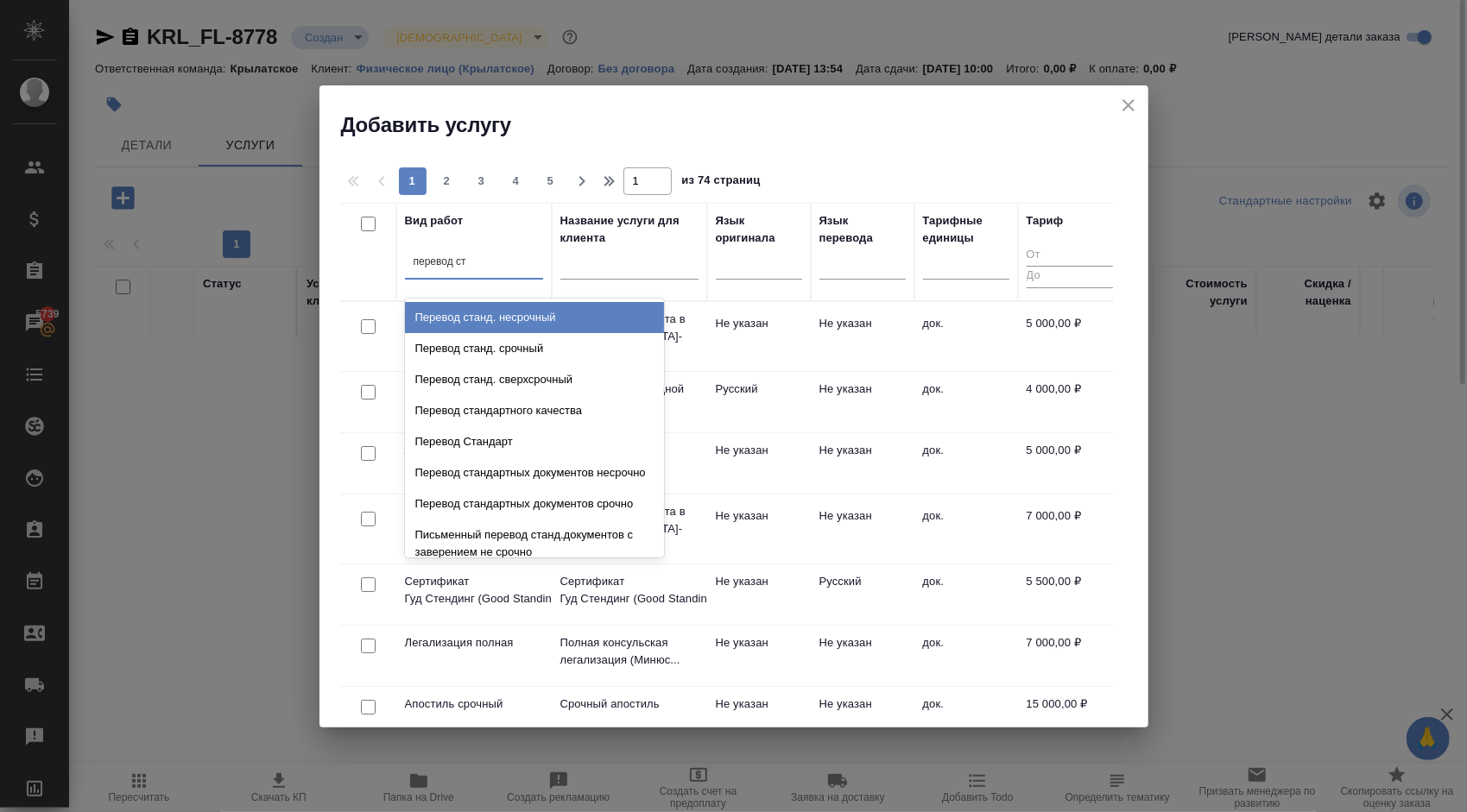
drag, startPoint x: 556, startPoint y: 314, endPoint x: 566, endPoint y: 314, distance: 10.0
click at [556, 314] on div "Перевод станд. несрочный" at bounding box center [534, 317] width 259 height 31
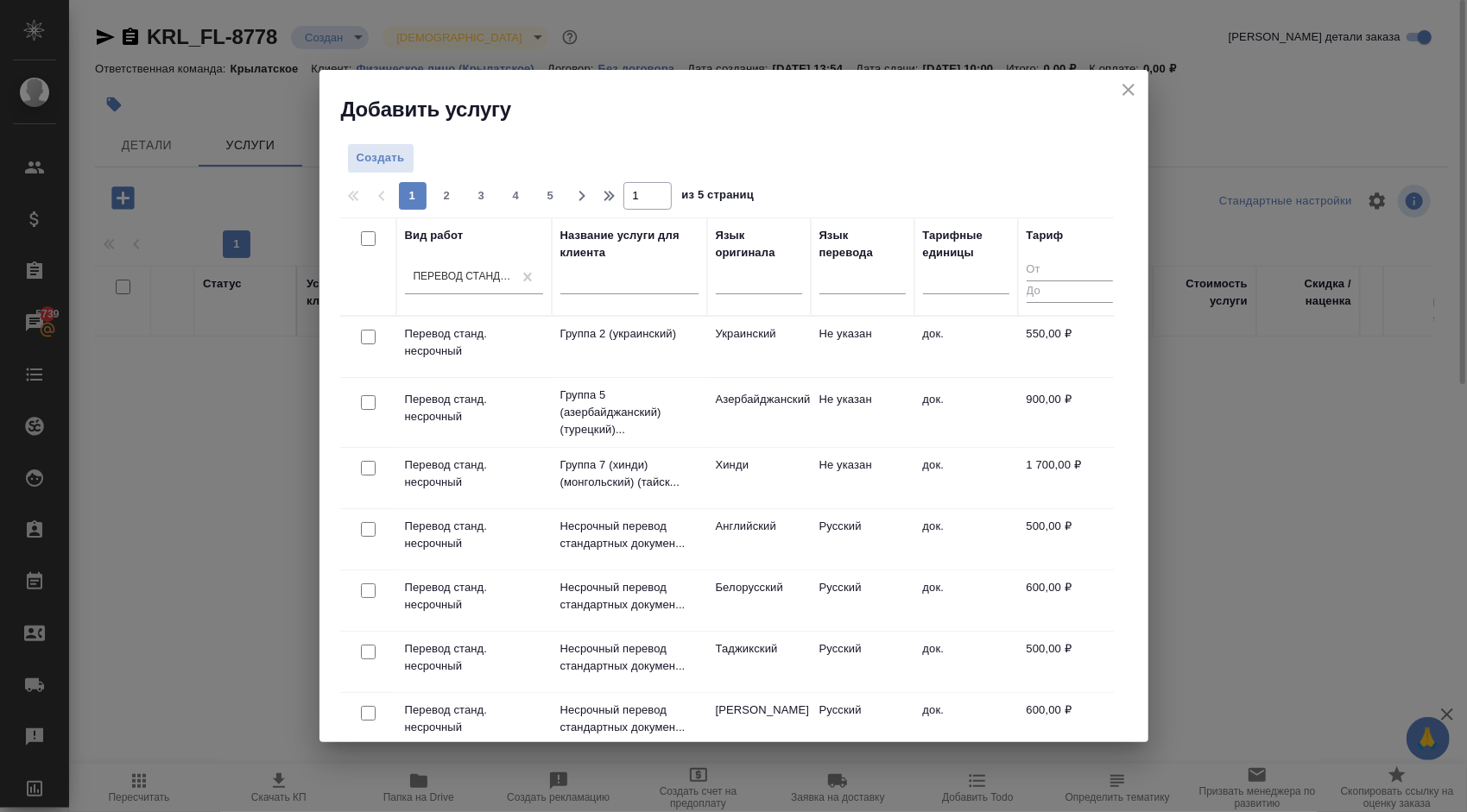
click at [777, 260] on div "Язык оригинала" at bounding box center [758, 244] width 87 height 35
click at [756, 278] on div at bounding box center [758, 276] width 87 height 25
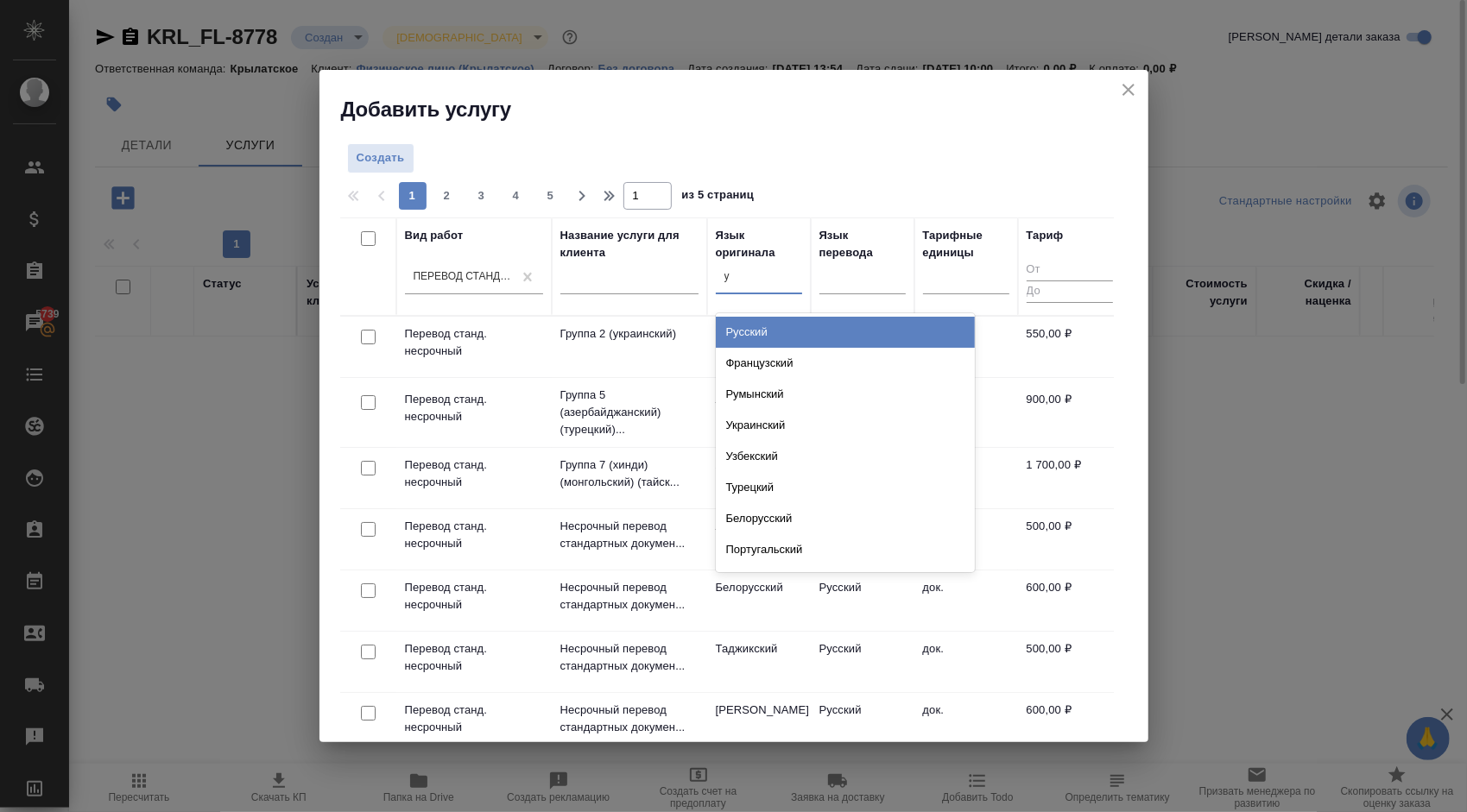
type input "уз"
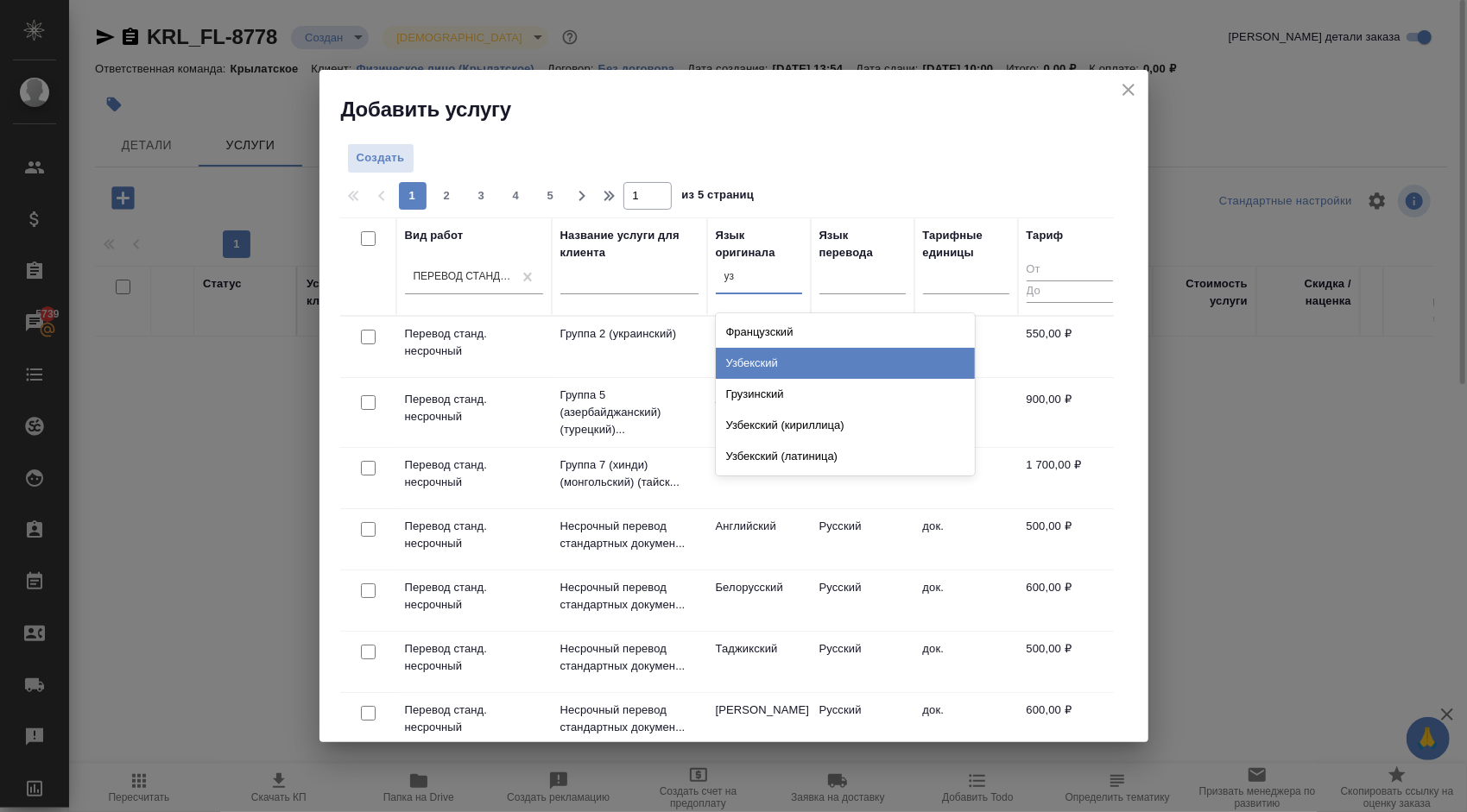
click at [760, 368] on div "Узбекский" at bounding box center [845, 363] width 259 height 31
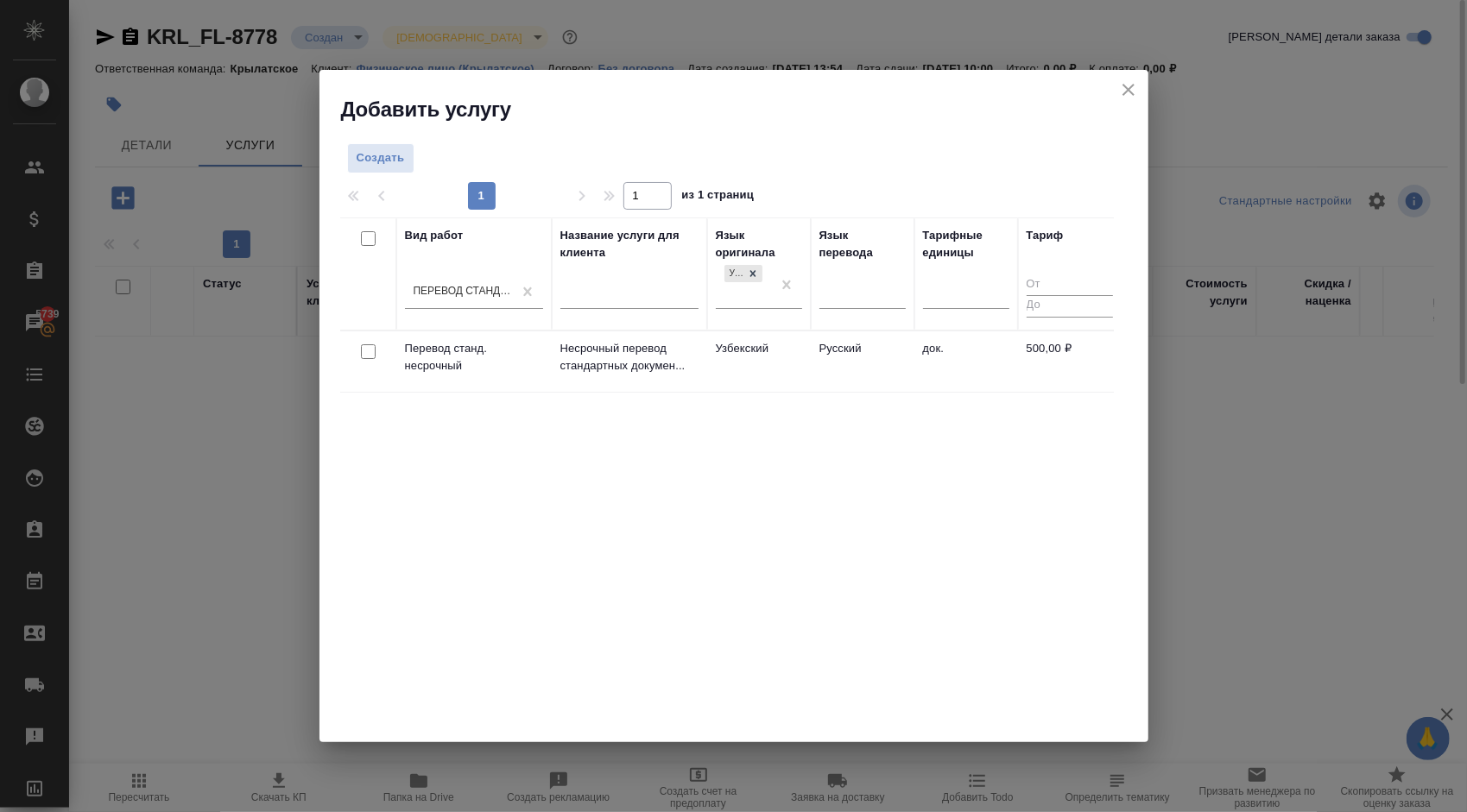
click at [770, 357] on td "Узбекский" at bounding box center [758, 361] width 104 height 61
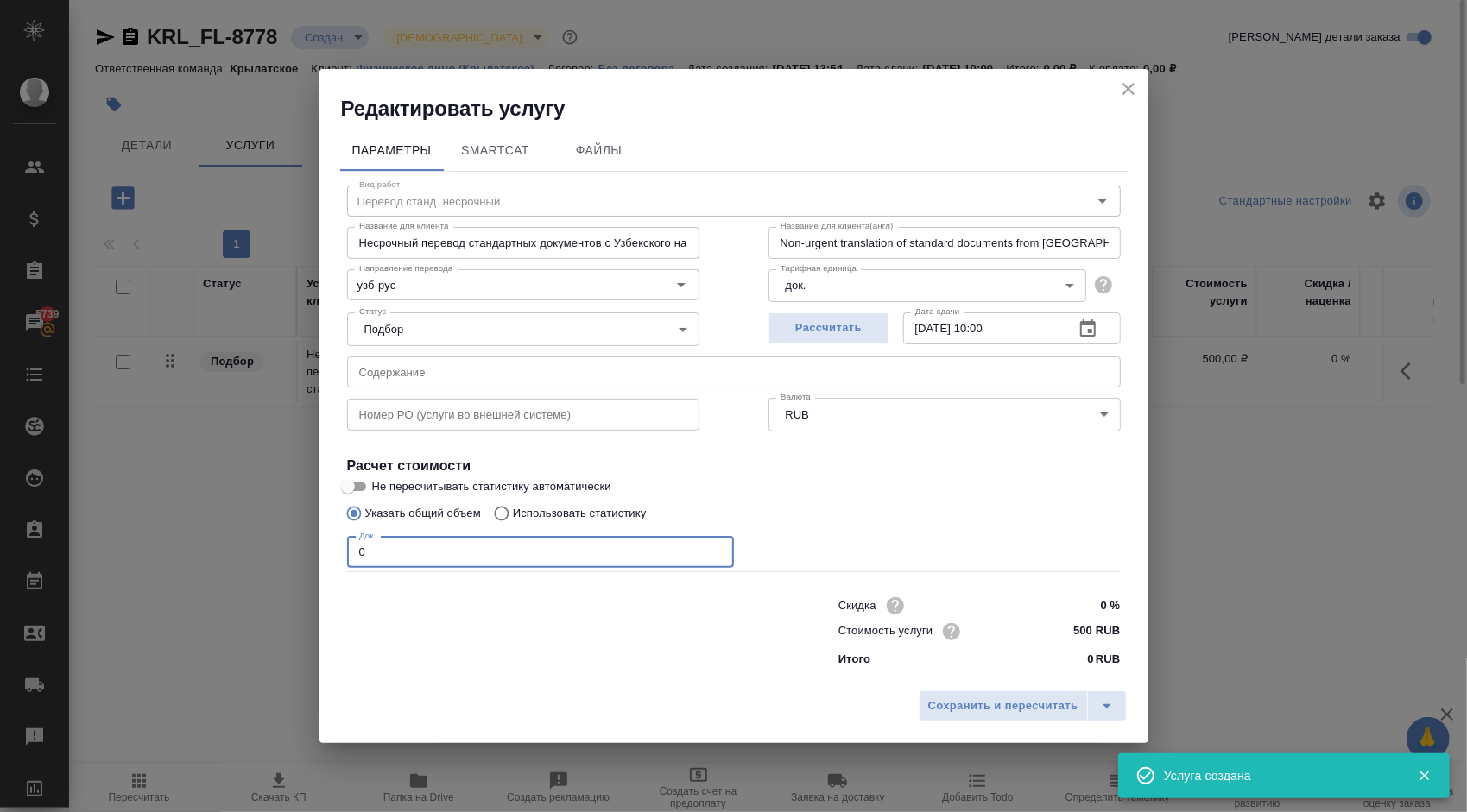
drag, startPoint x: 368, startPoint y: 545, endPoint x: 328, endPoint y: 543, distance: 40.0
click at [328, 543] on div "Параметры SmartCat Файлы Вид работ Перевод станд. несрочный Вид работ Название …" at bounding box center [734, 402] width 829 height 559
type input "1"
click at [1033, 708] on span "Сохранить и пересчитать" at bounding box center [1002, 707] width 150 height 20
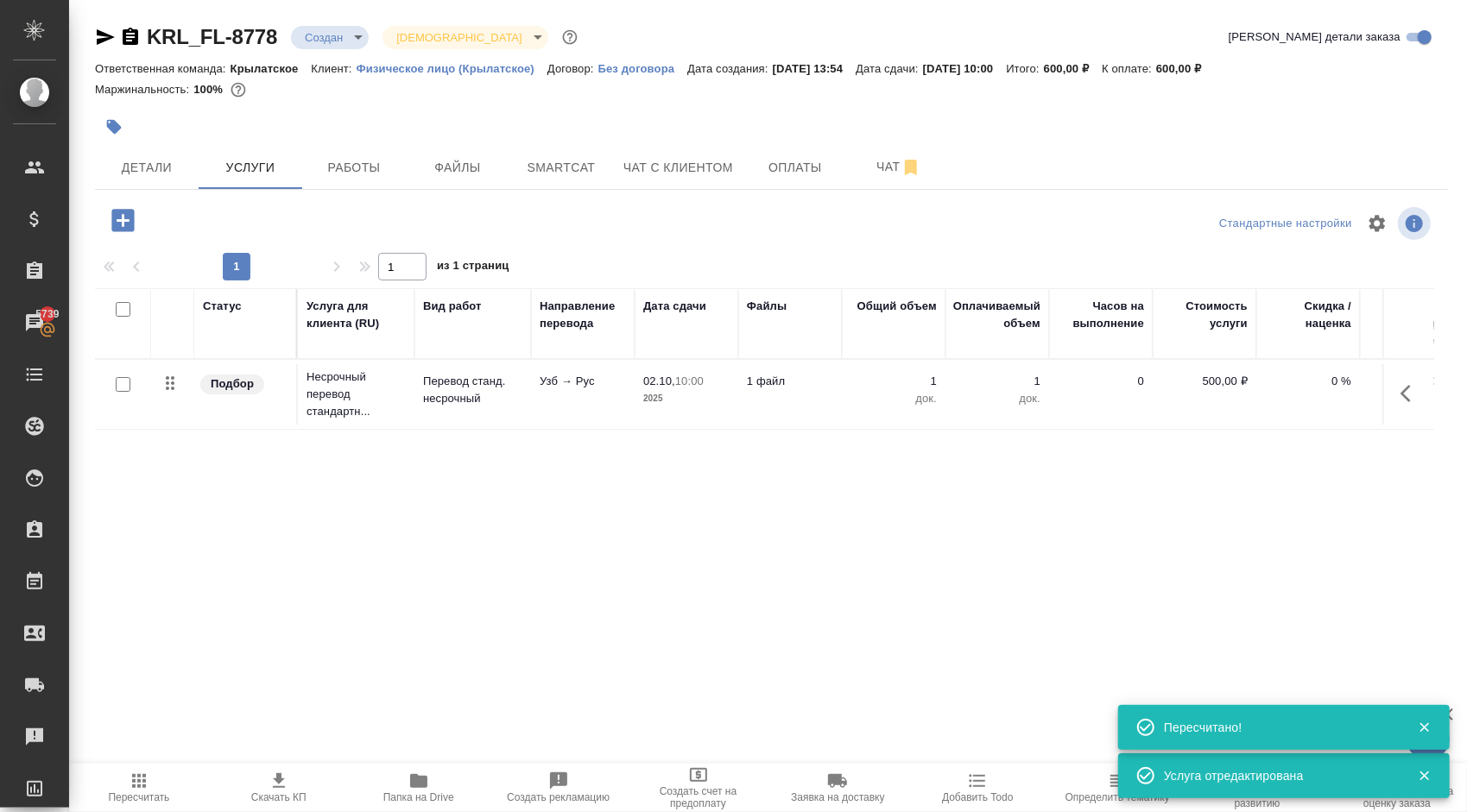
click at [138, 214] on button "button" at bounding box center [123, 221] width 48 height 36
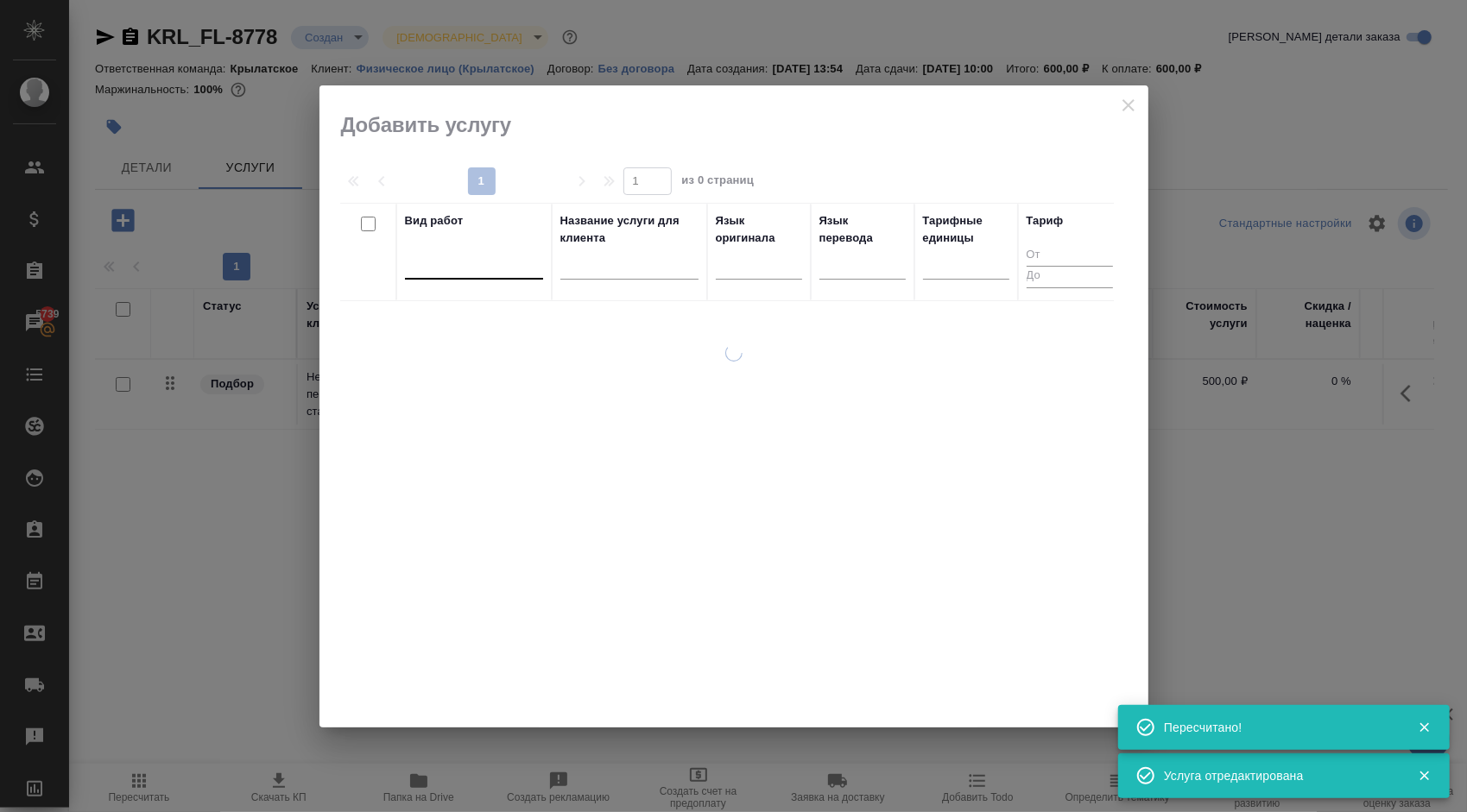
click at [487, 267] on div at bounding box center [474, 262] width 138 height 25
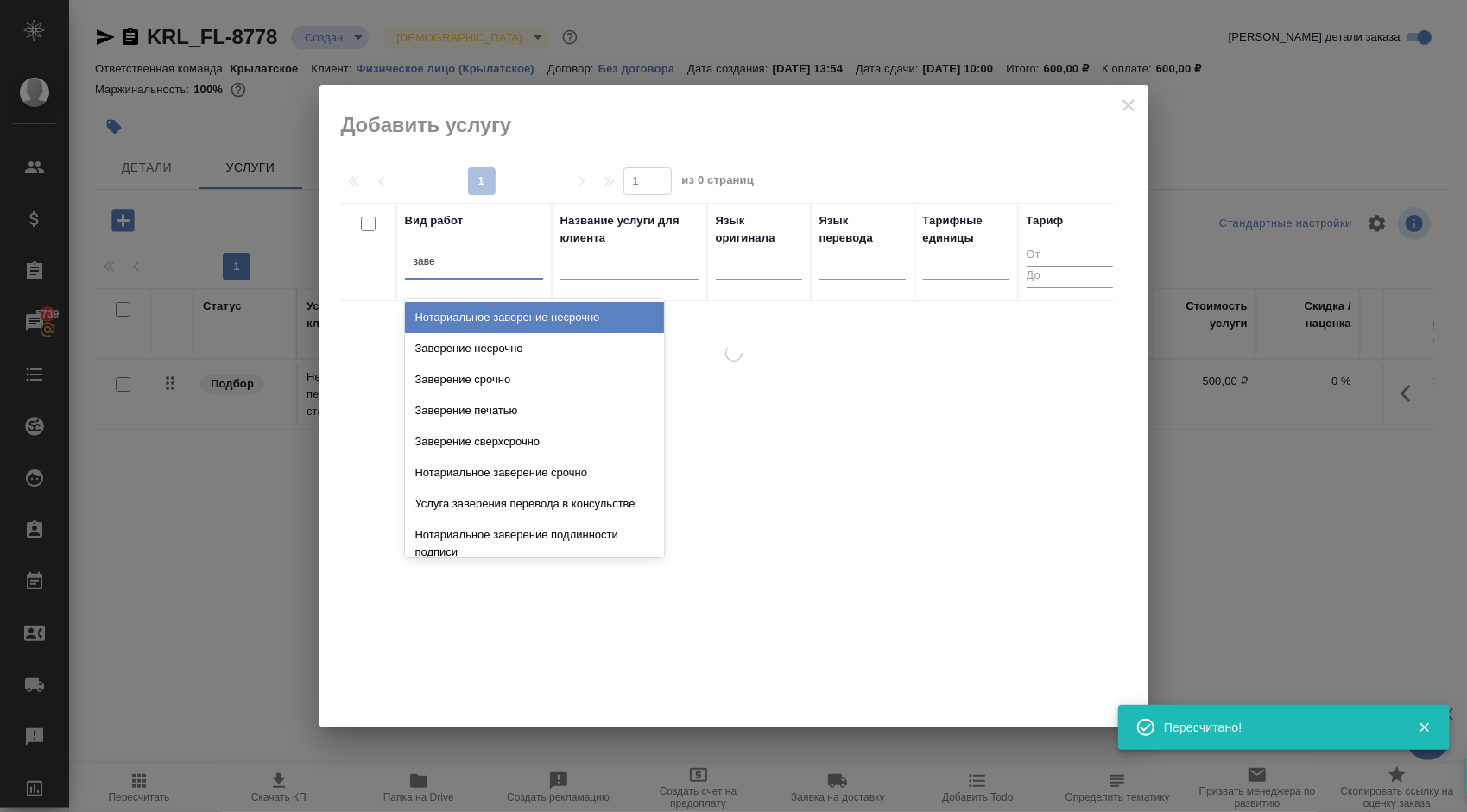
type input "завер"
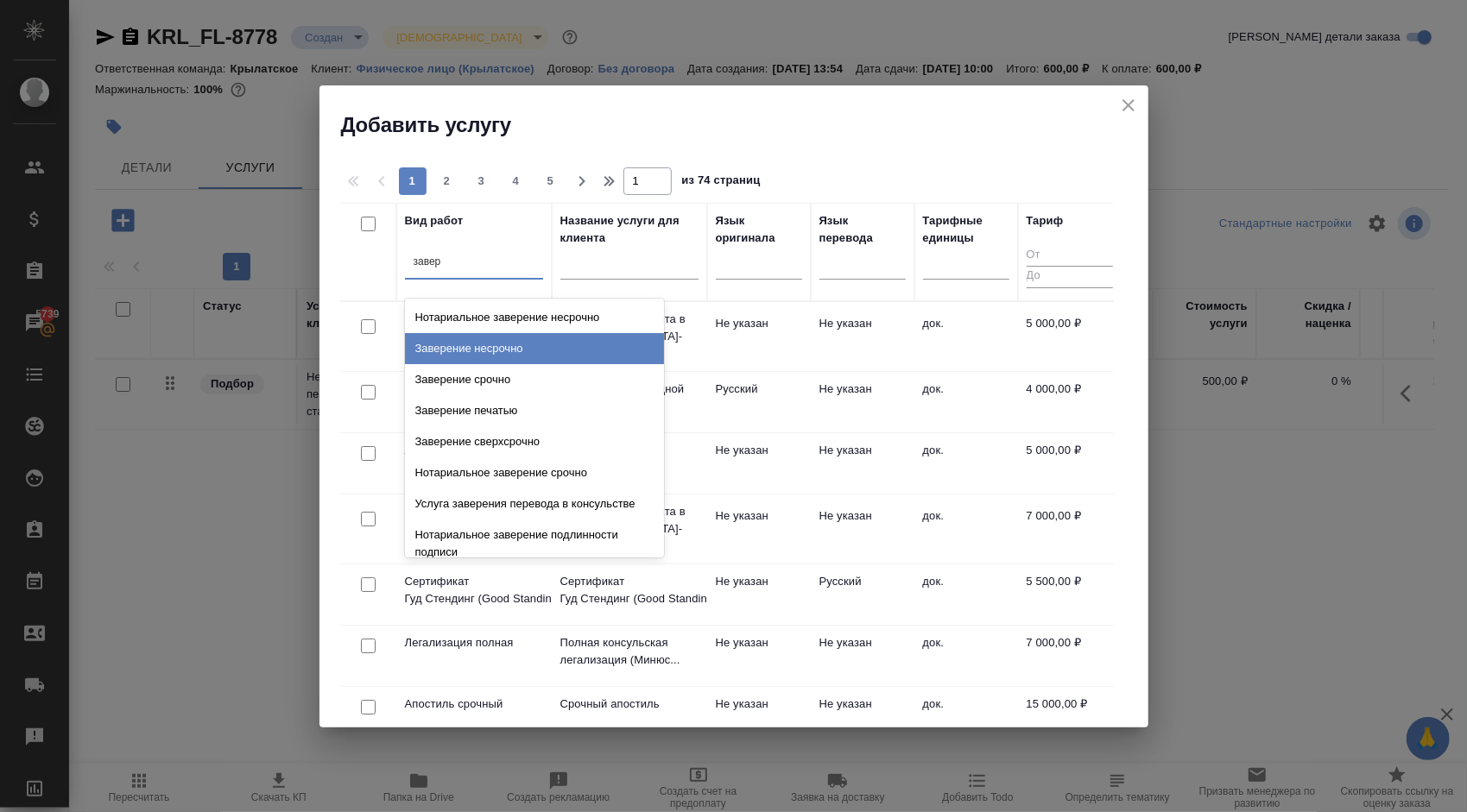
click at [498, 352] on div "Заверение несрочно" at bounding box center [534, 348] width 259 height 31
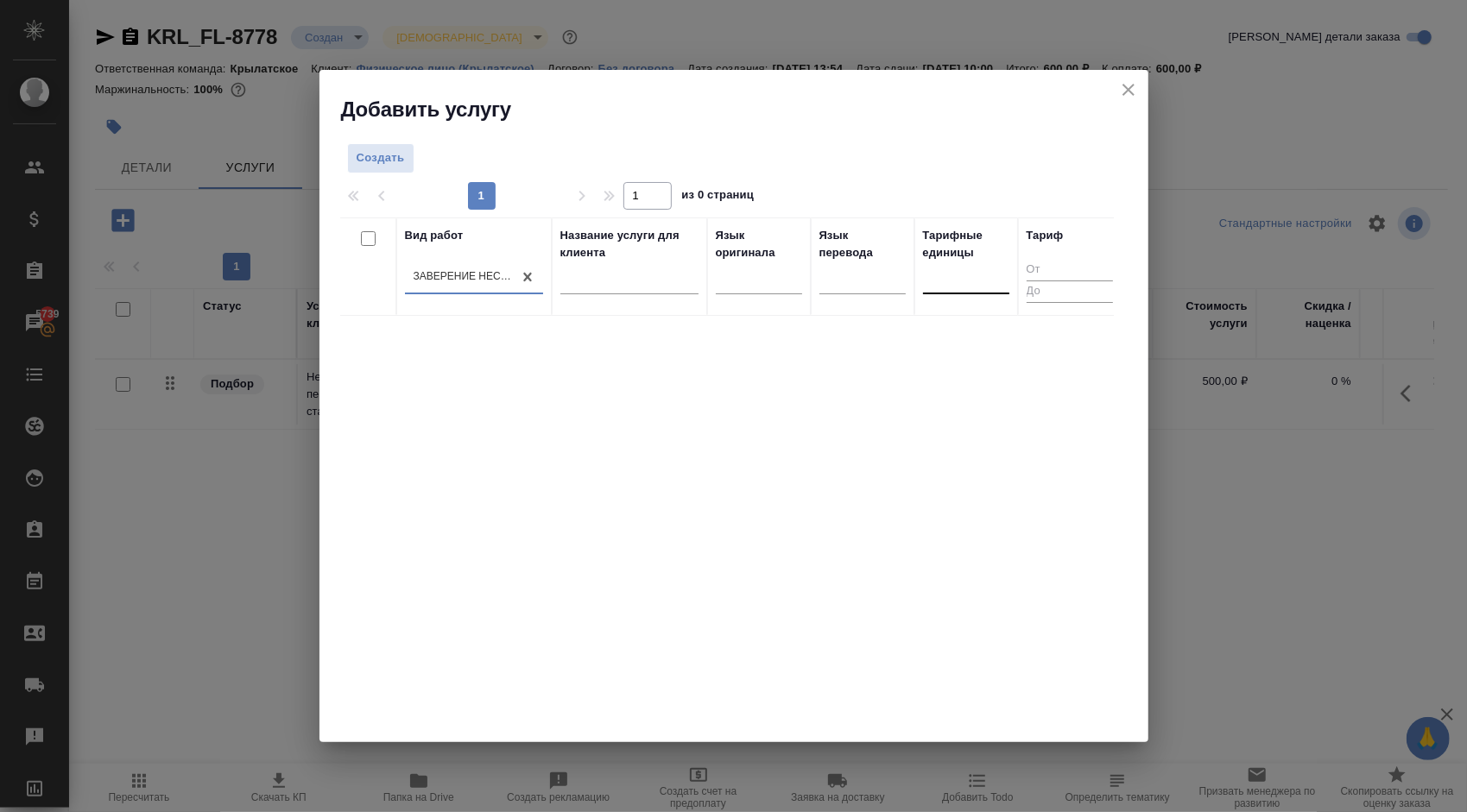
click at [941, 286] on div at bounding box center [965, 276] width 87 height 25
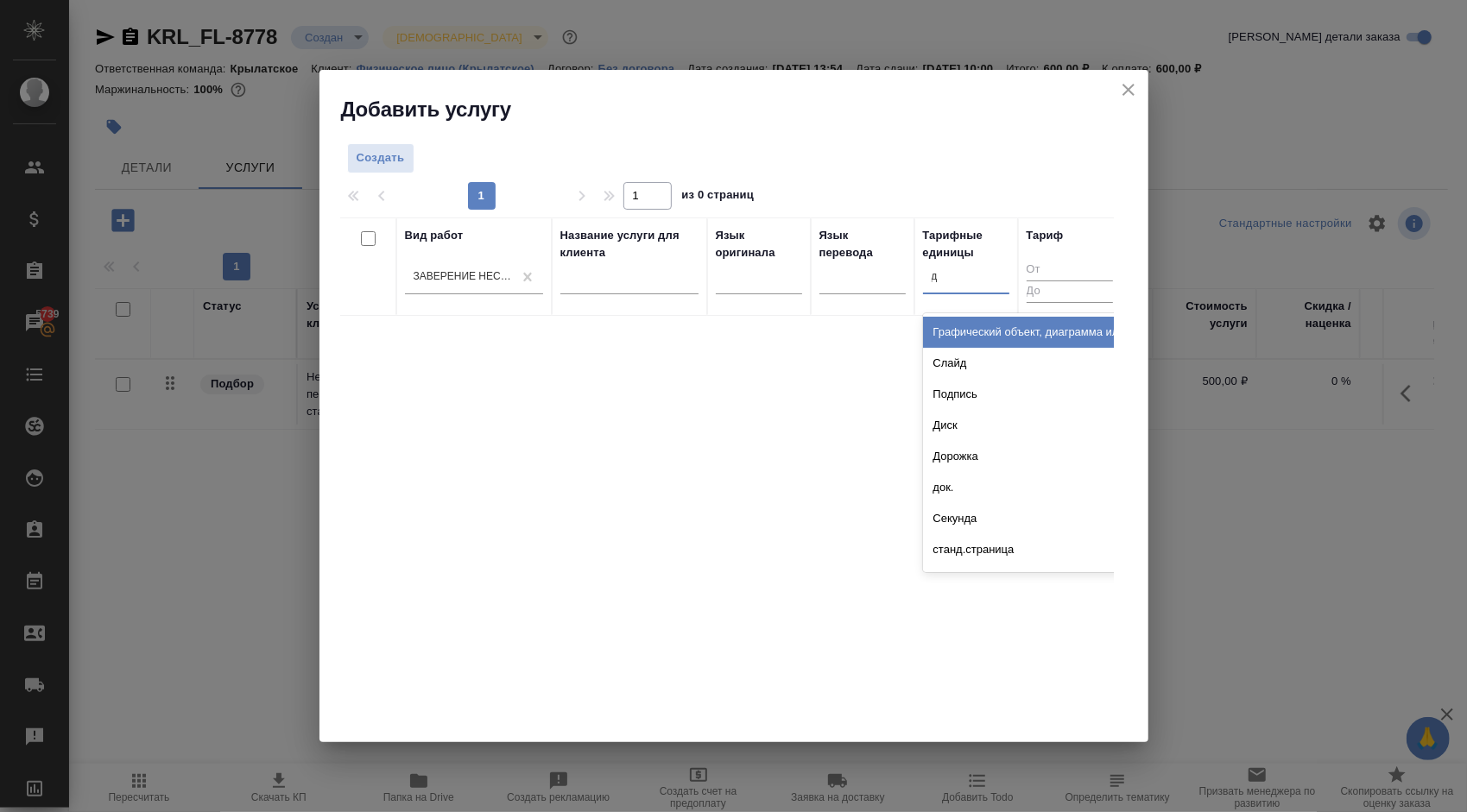
type input "до"
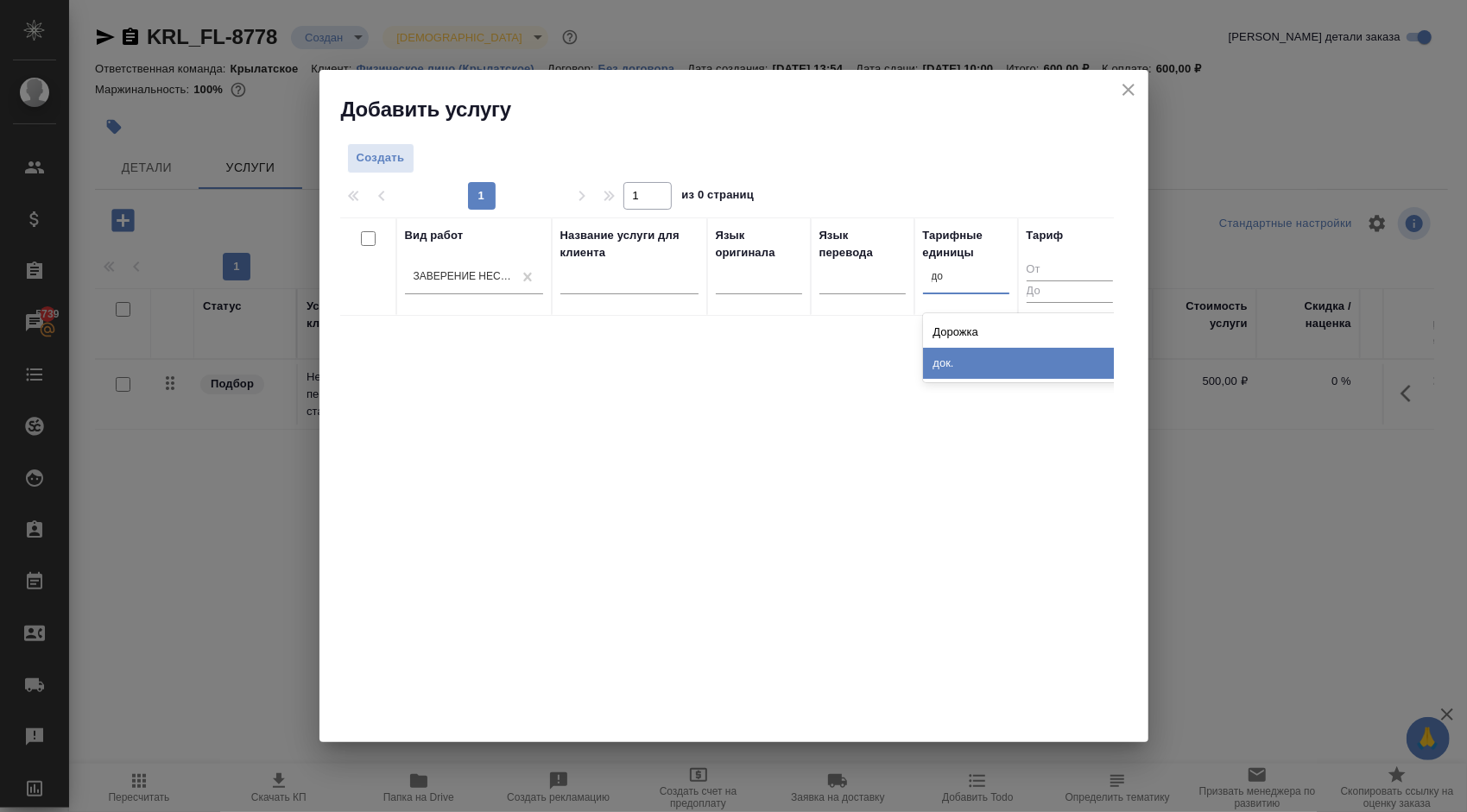
drag, startPoint x: 976, startPoint y: 339, endPoint x: 971, endPoint y: 354, distance: 15.8
click at [971, 354] on div "Дорожка док." at bounding box center [1052, 347] width 259 height 69
drag, startPoint x: 970, startPoint y: 355, endPoint x: 932, endPoint y: 355, distance: 38.0
click at [969, 357] on div "док." at bounding box center [1052, 363] width 259 height 31
click at [400, 161] on span "Создать" at bounding box center [380, 158] width 49 height 20
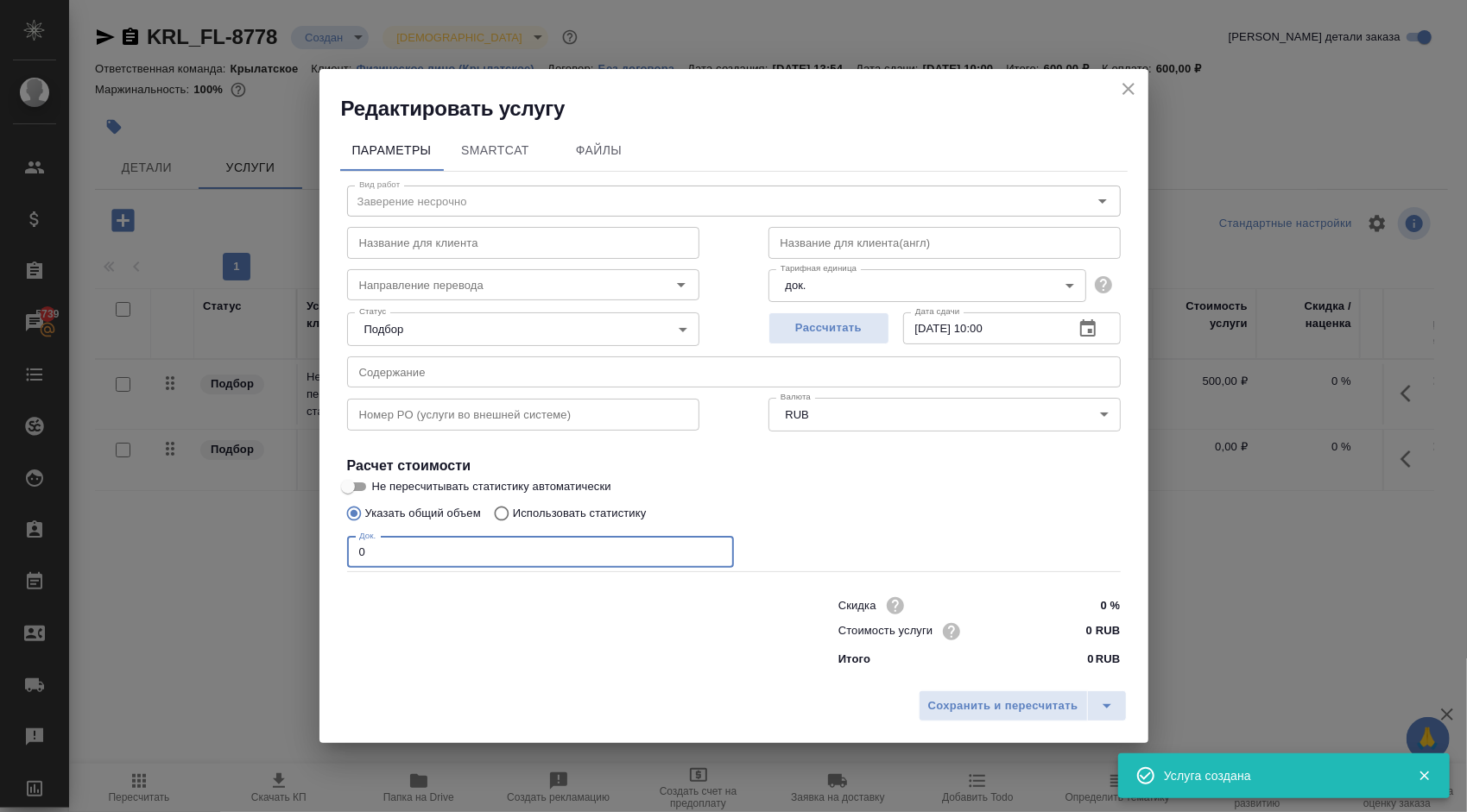
drag, startPoint x: 394, startPoint y: 567, endPoint x: 303, endPoint y: 543, distance: 94.1
click at [303, 543] on div "Редактировать услугу Параметры SmartCat Файлы Вид работ Заверение несрочно Вид …" at bounding box center [734, 406] width 1467 height 812
type input "1"
click at [1071, 630] on input "0 RUB" at bounding box center [1087, 631] width 63 height 25
type input "700 RUB"
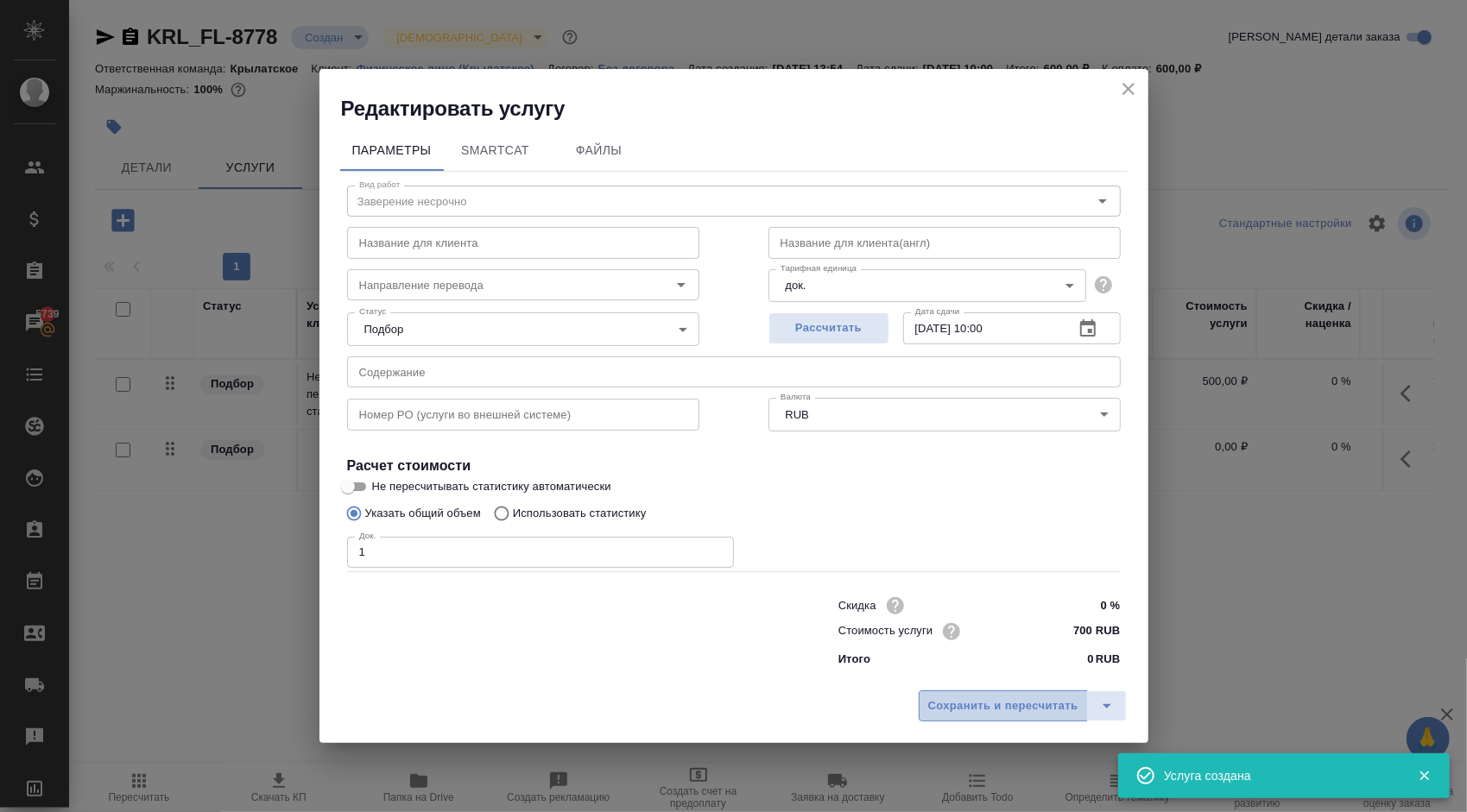
click at [989, 708] on span "Сохранить и пересчитать" at bounding box center [1002, 707] width 150 height 20
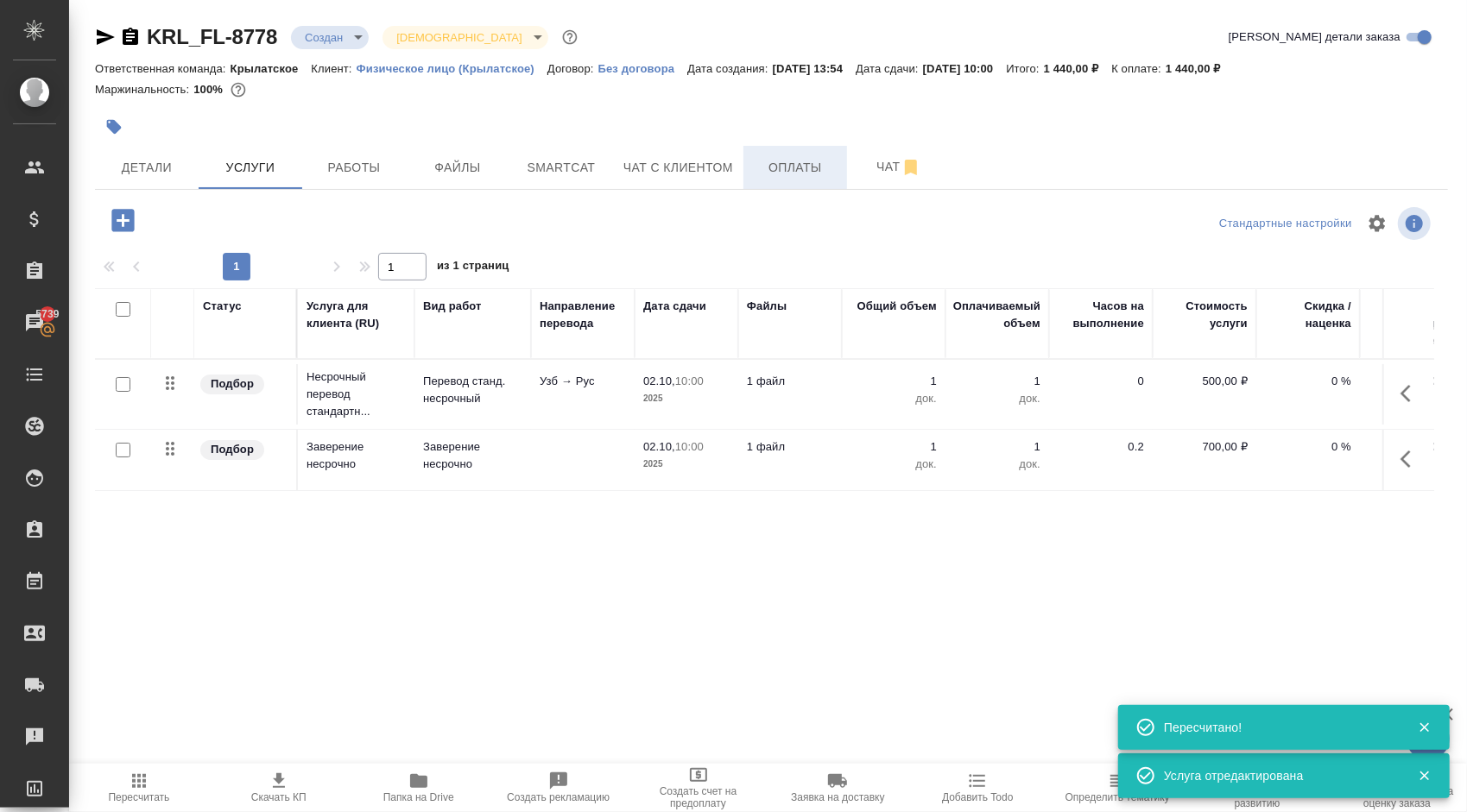
click at [787, 172] on span "Оплаты" at bounding box center [794, 168] width 83 height 22
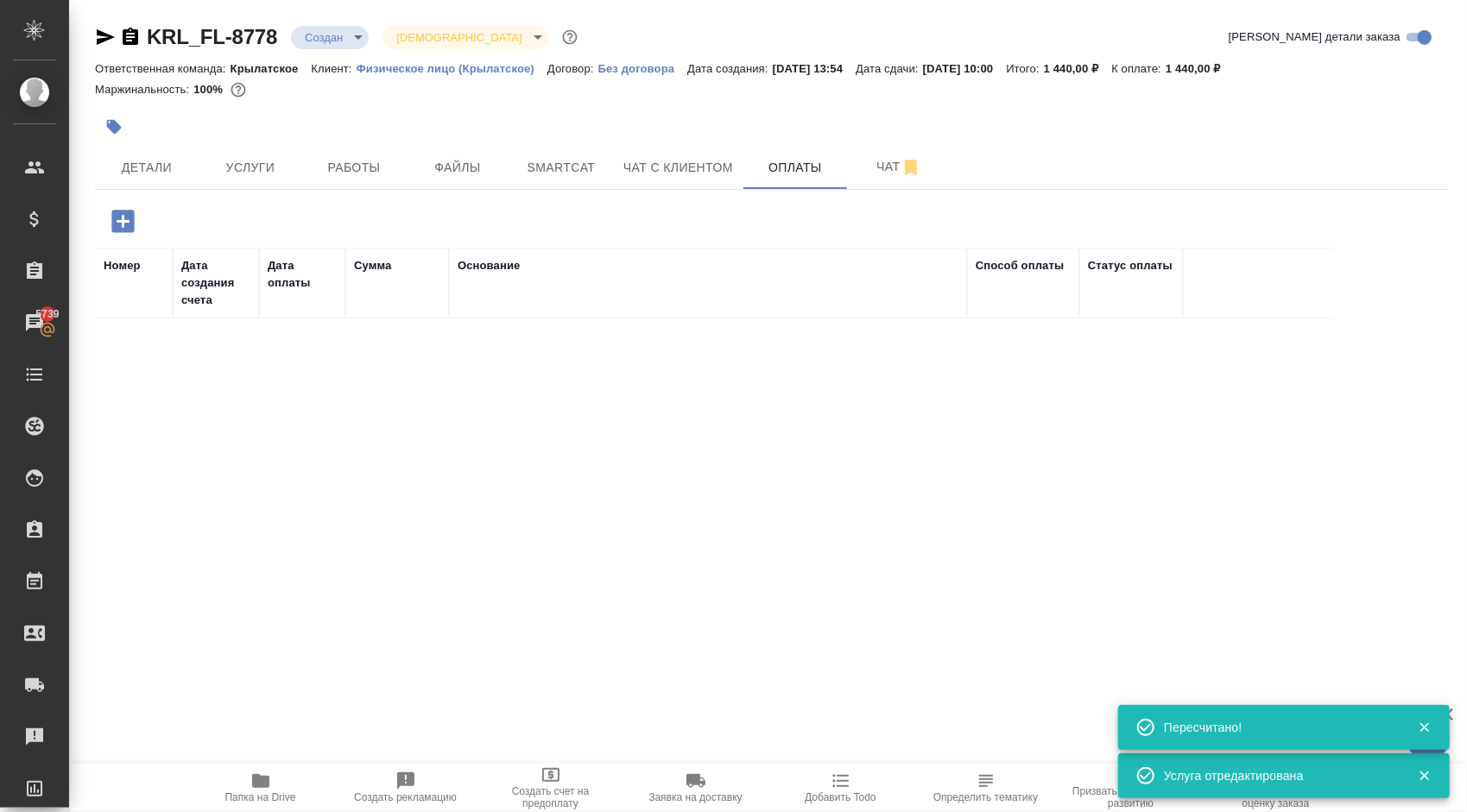
click at [111, 224] on icon "button" at bounding box center [122, 221] width 30 height 30
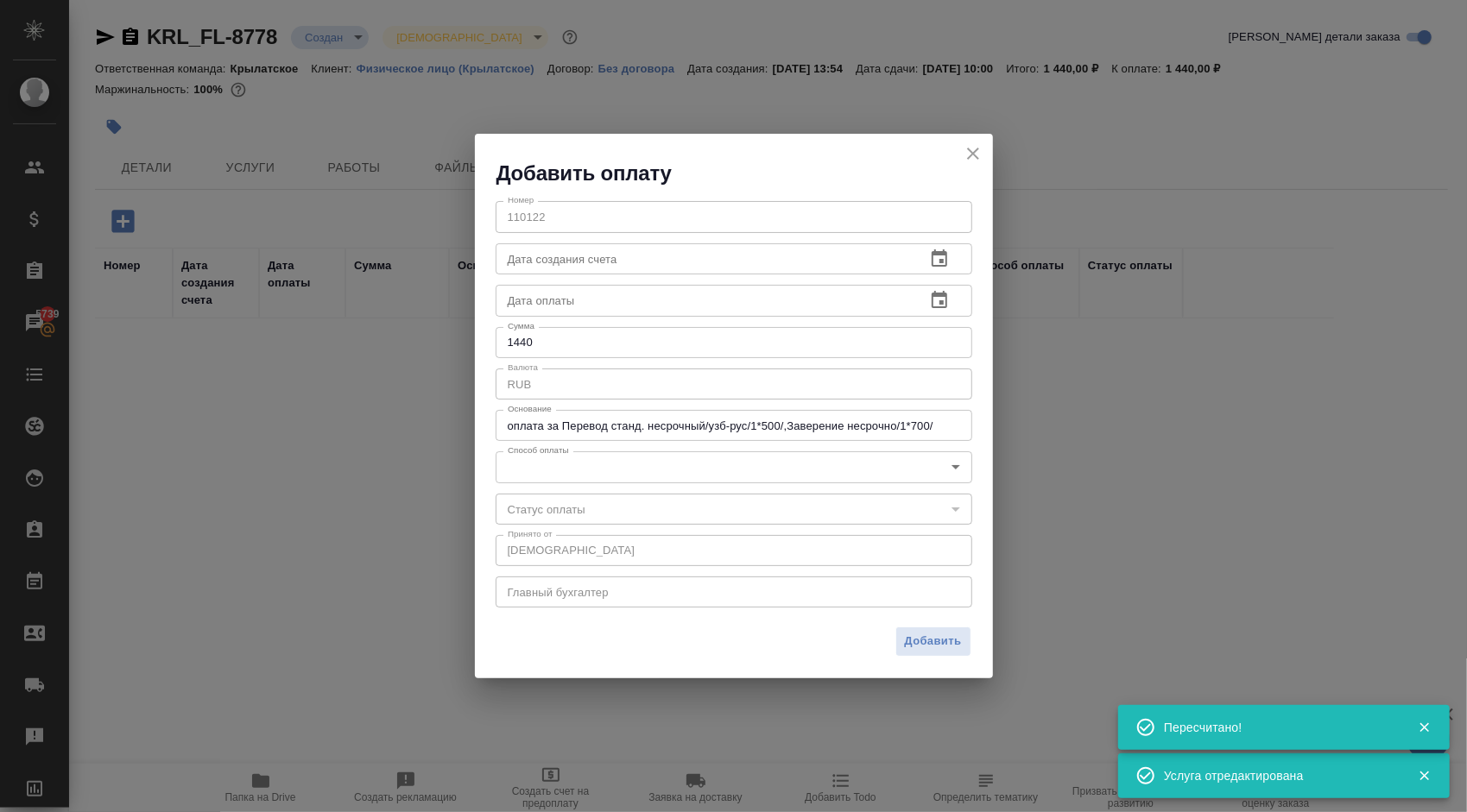
click at [618, 466] on body "🙏 .cls-1 fill:#fff; AWATERA Kasymov Timur Клиенты Спецификации Заказы 5739 Чаты…" at bounding box center [734, 406] width 1467 height 812
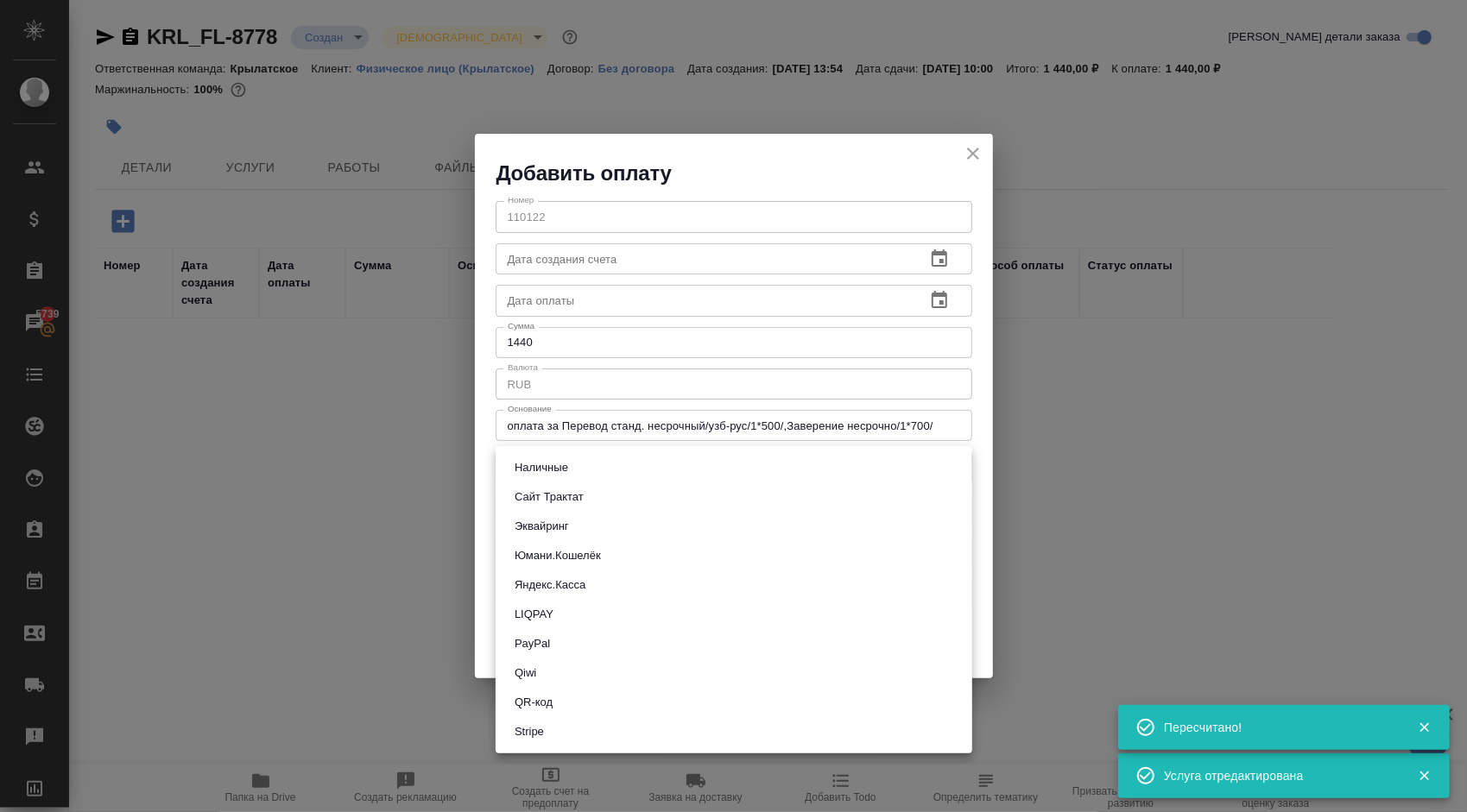
click at [544, 525] on button "Эквайринг" at bounding box center [541, 526] width 65 height 19
type input "acquiring"
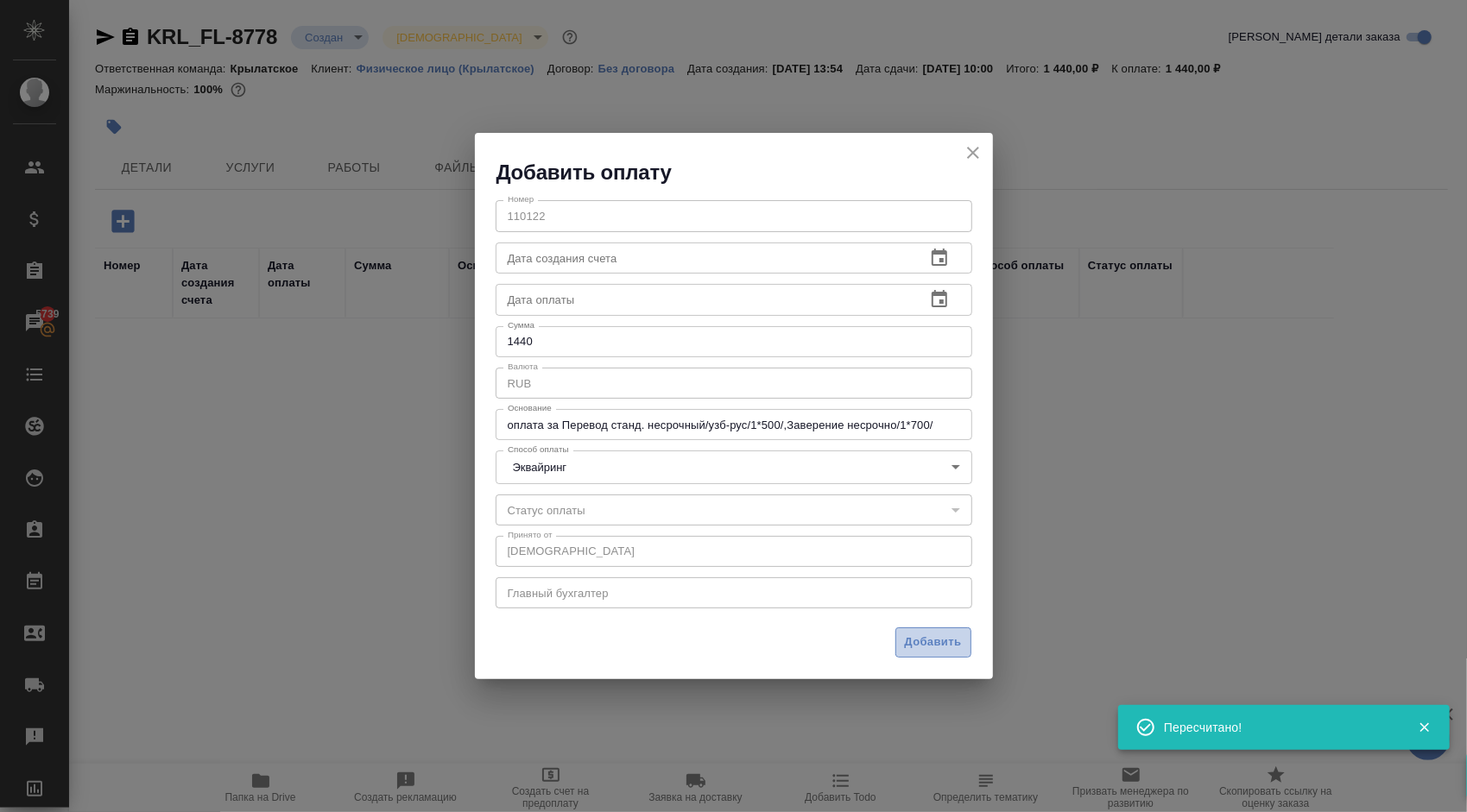
click at [941, 644] on span "Добавить" at bounding box center [933, 643] width 57 height 20
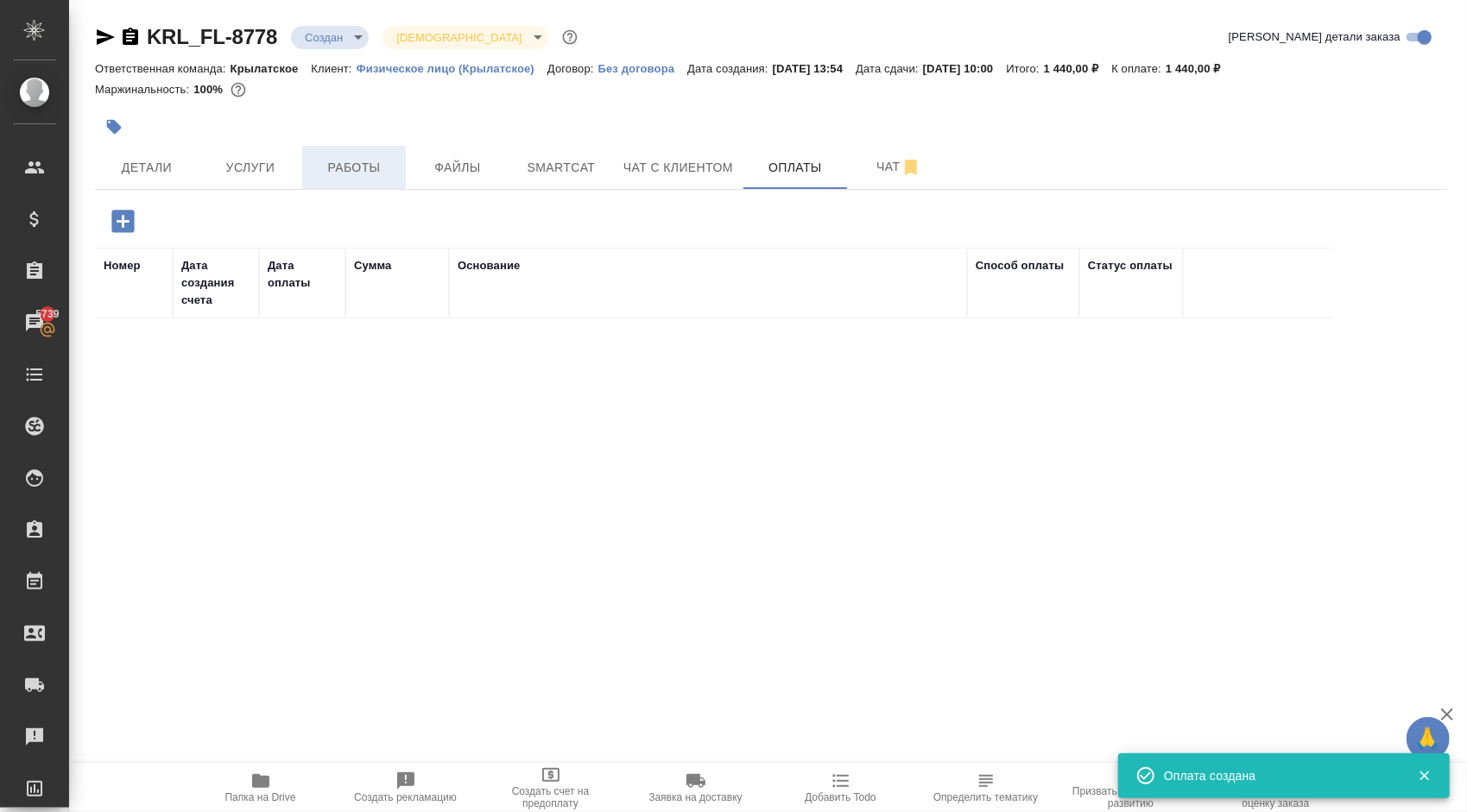
click at [364, 178] on button "Работы" at bounding box center [354, 167] width 104 height 43
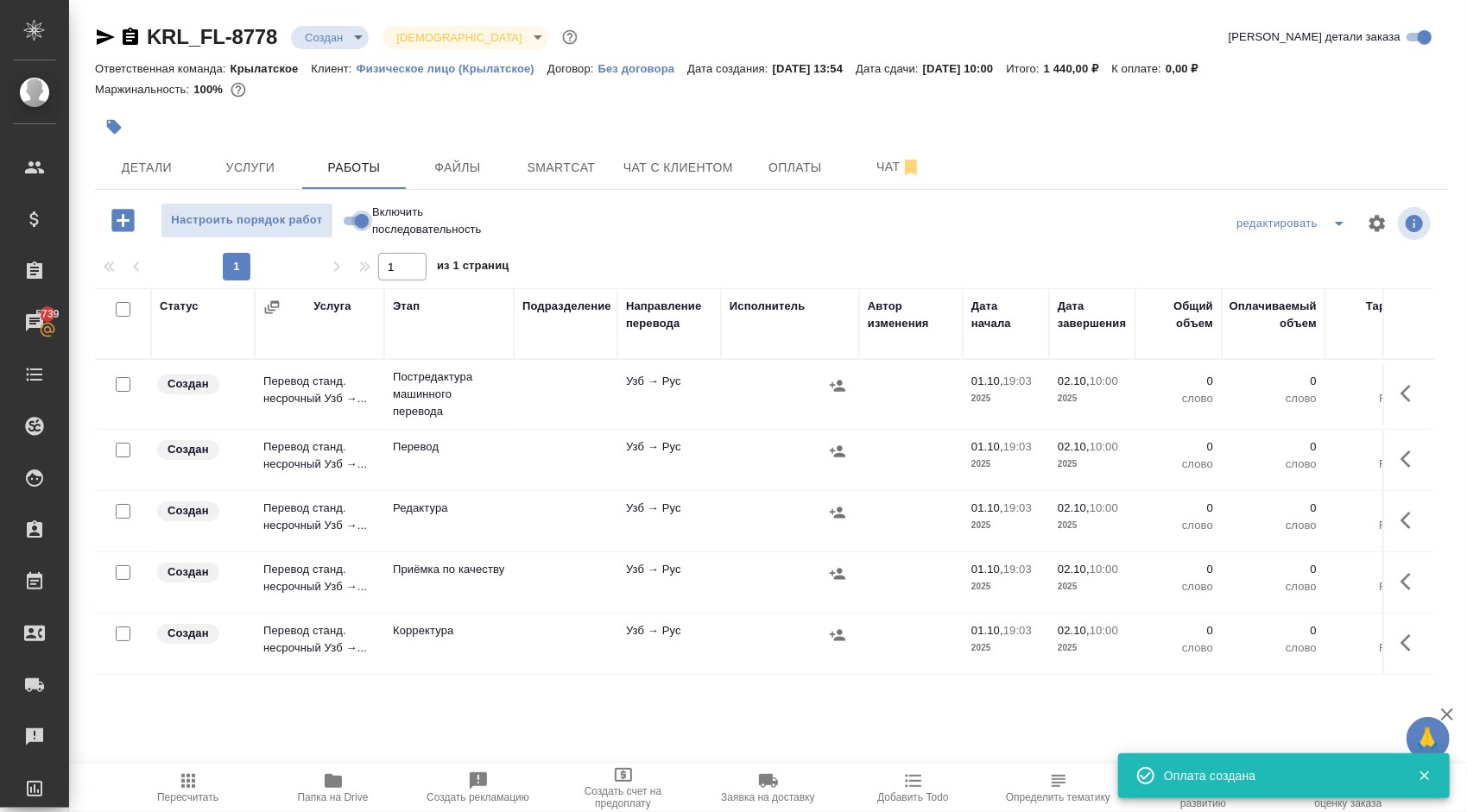
click at [359, 229] on input "Включить последовательность" at bounding box center [361, 221] width 62 height 21
checkbox input "true"
click at [118, 304] on input "checkbox" at bounding box center [122, 309] width 15 height 15
checkbox input "true"
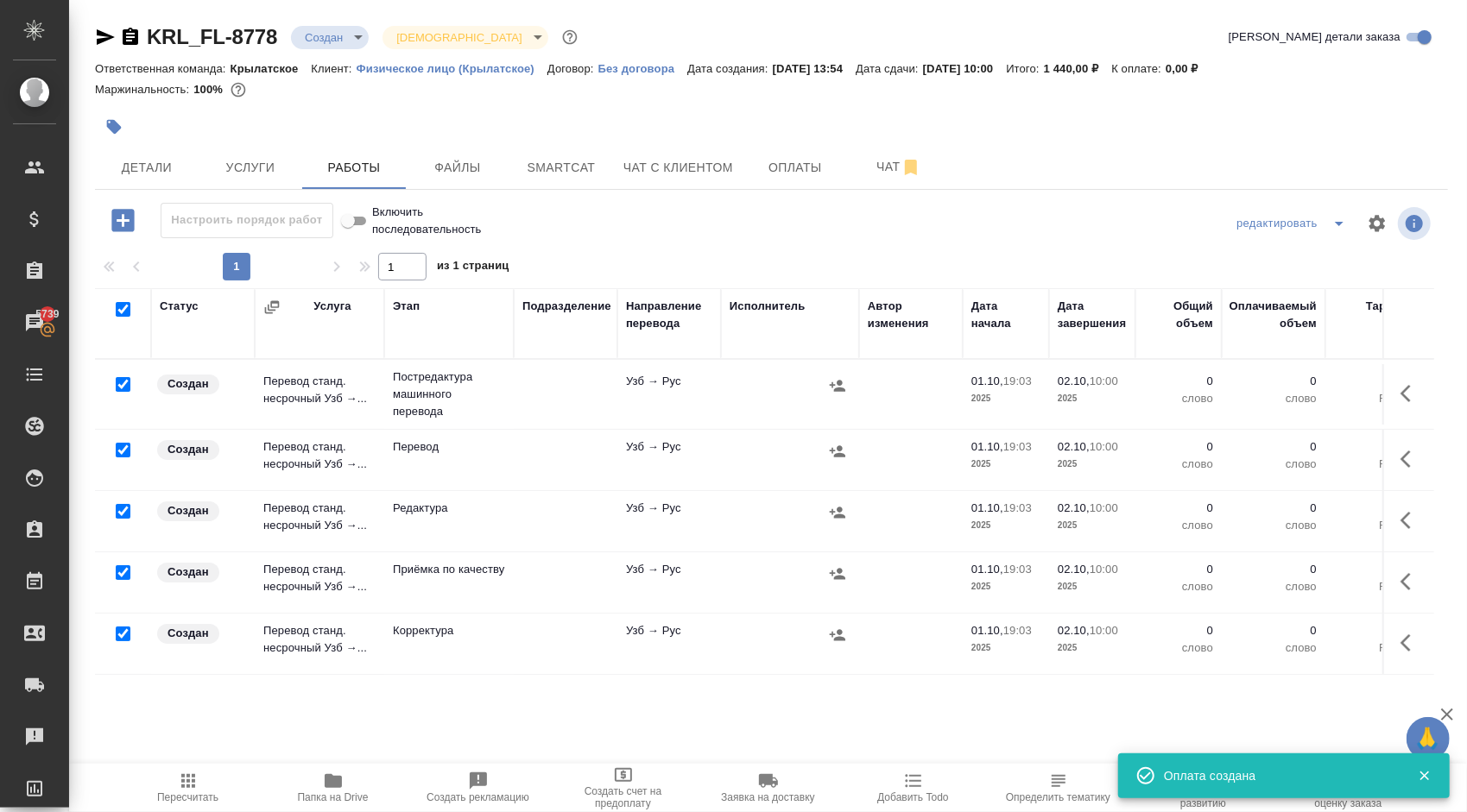
checkbox input "true"
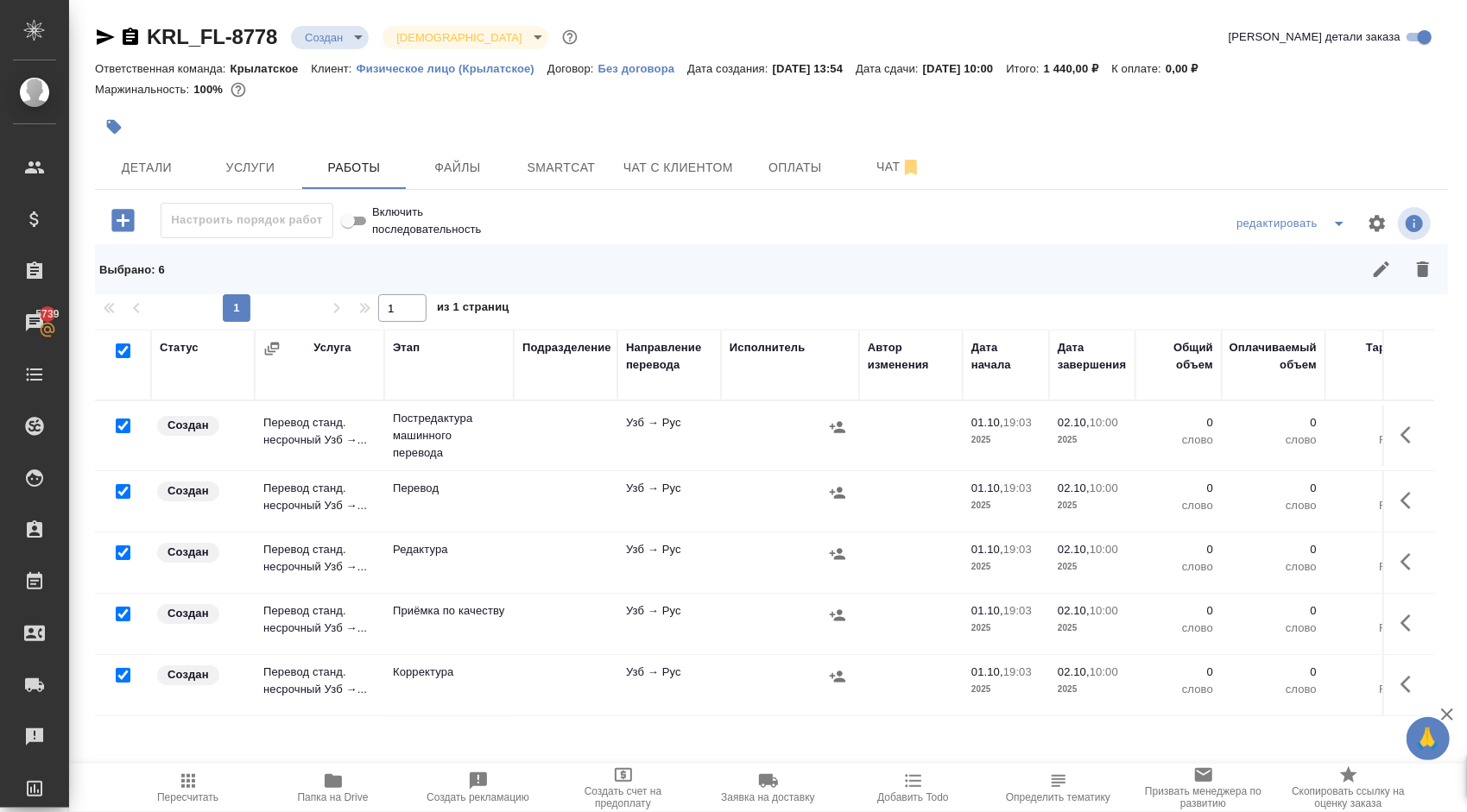
click at [122, 492] on input "checkbox" at bounding box center [122, 492] width 15 height 15
checkbox input "false"
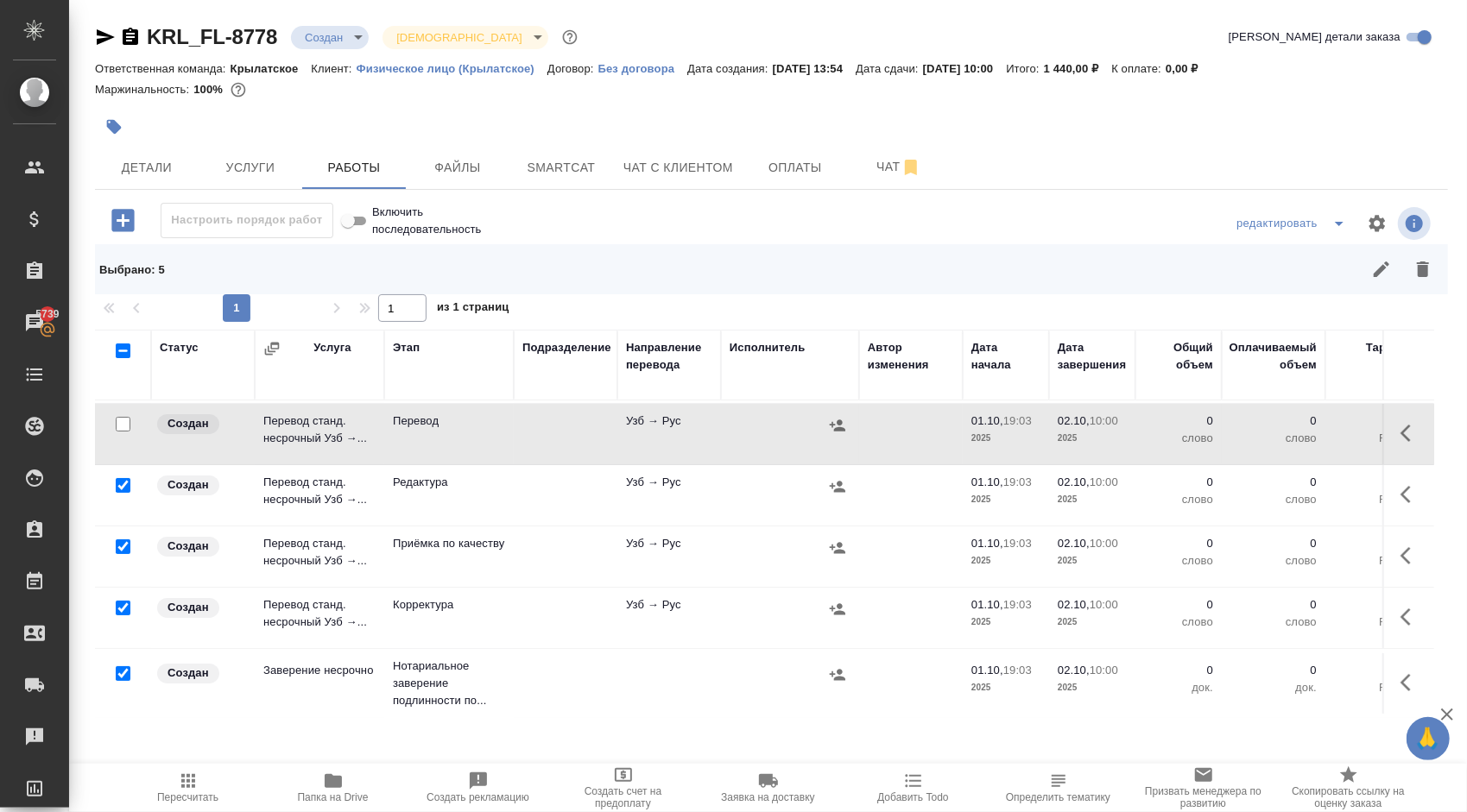
scroll to position [79, 0]
click at [121, 666] on input "checkbox" at bounding box center [122, 673] width 15 height 15
checkbox input "false"
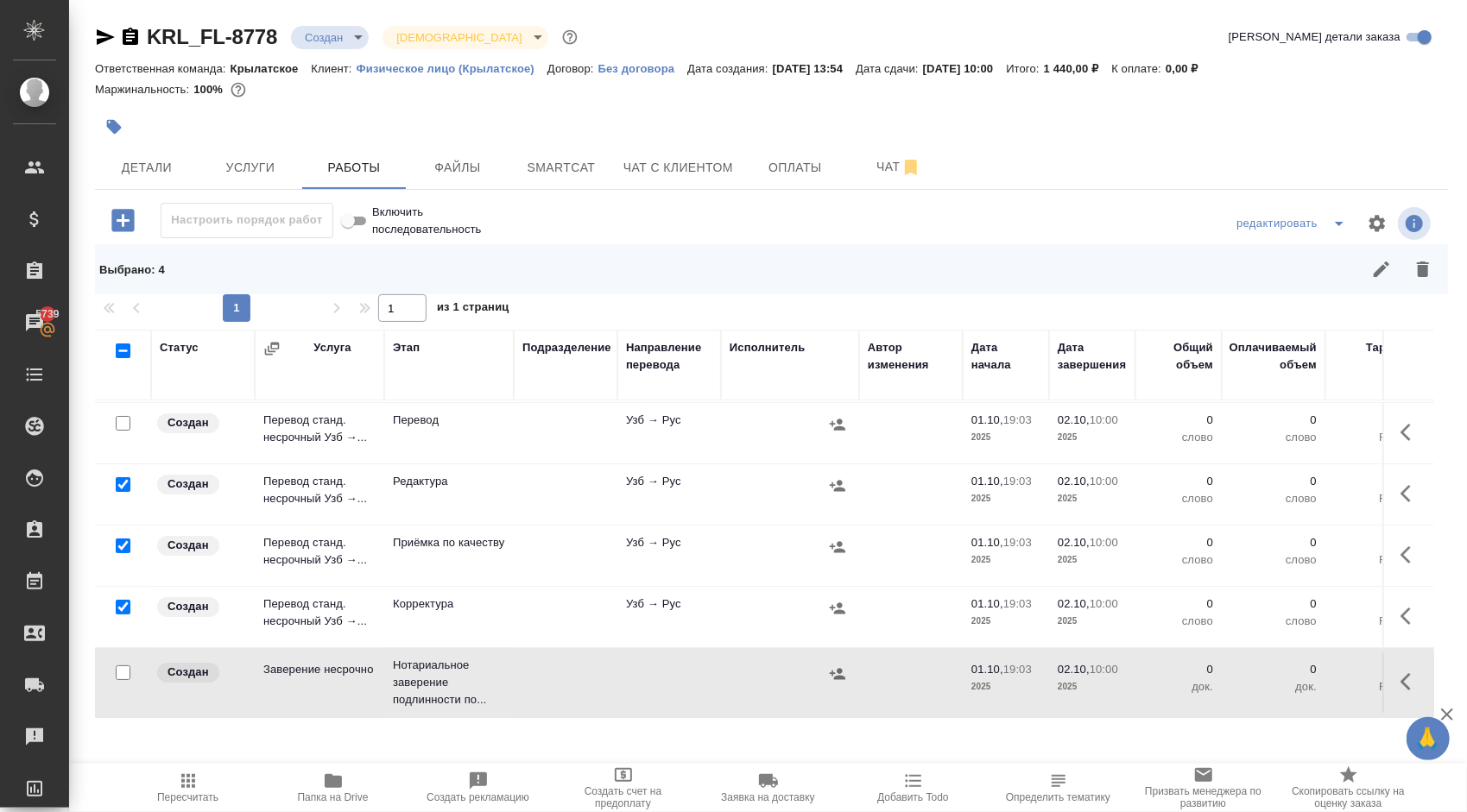
click at [1435, 272] on button "button" at bounding box center [1423, 270] width 42 height 42
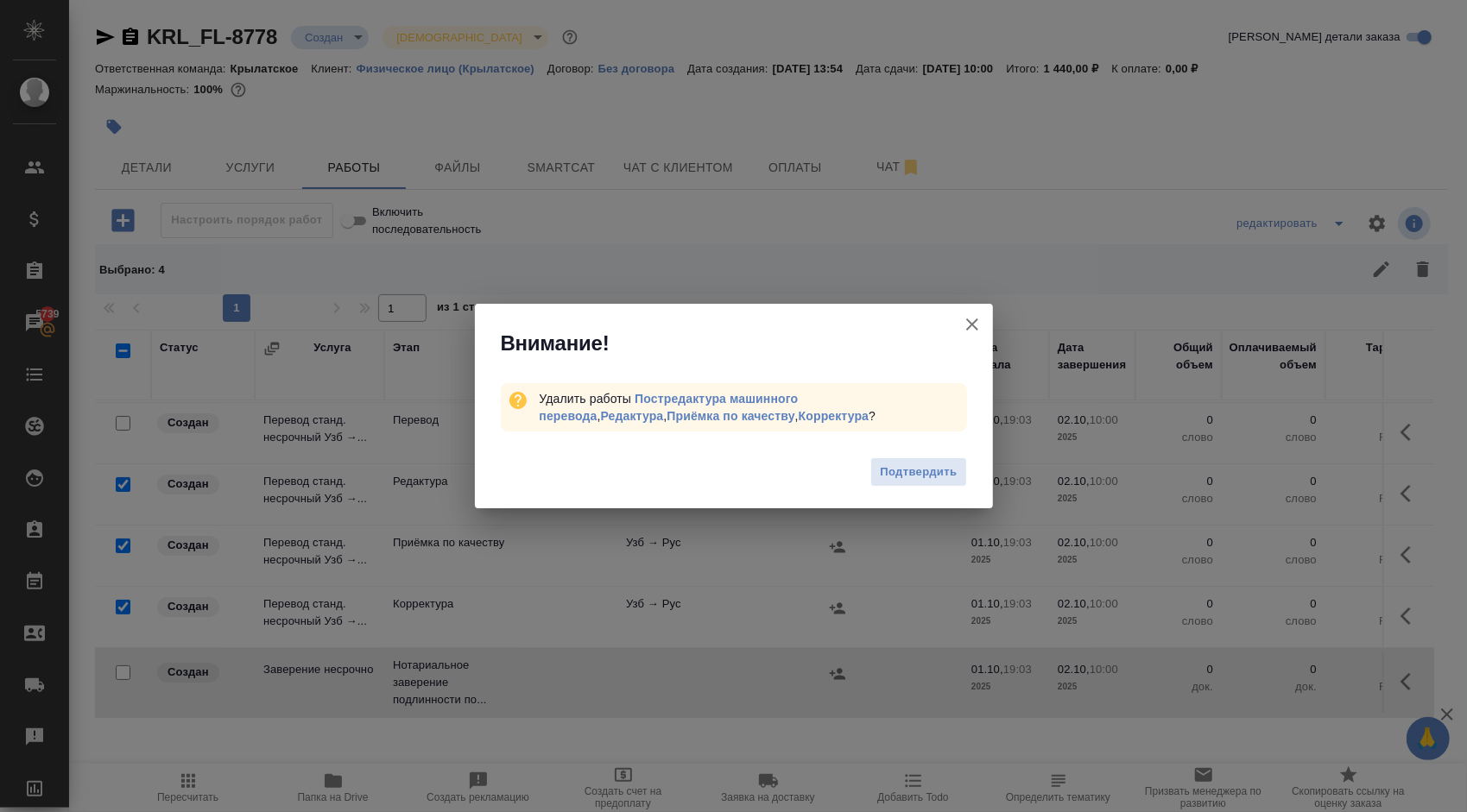
drag, startPoint x: 912, startPoint y: 465, endPoint x: 921, endPoint y: 466, distance: 9.1
click at [912, 466] on span "Подтвердить" at bounding box center [918, 473] width 77 height 20
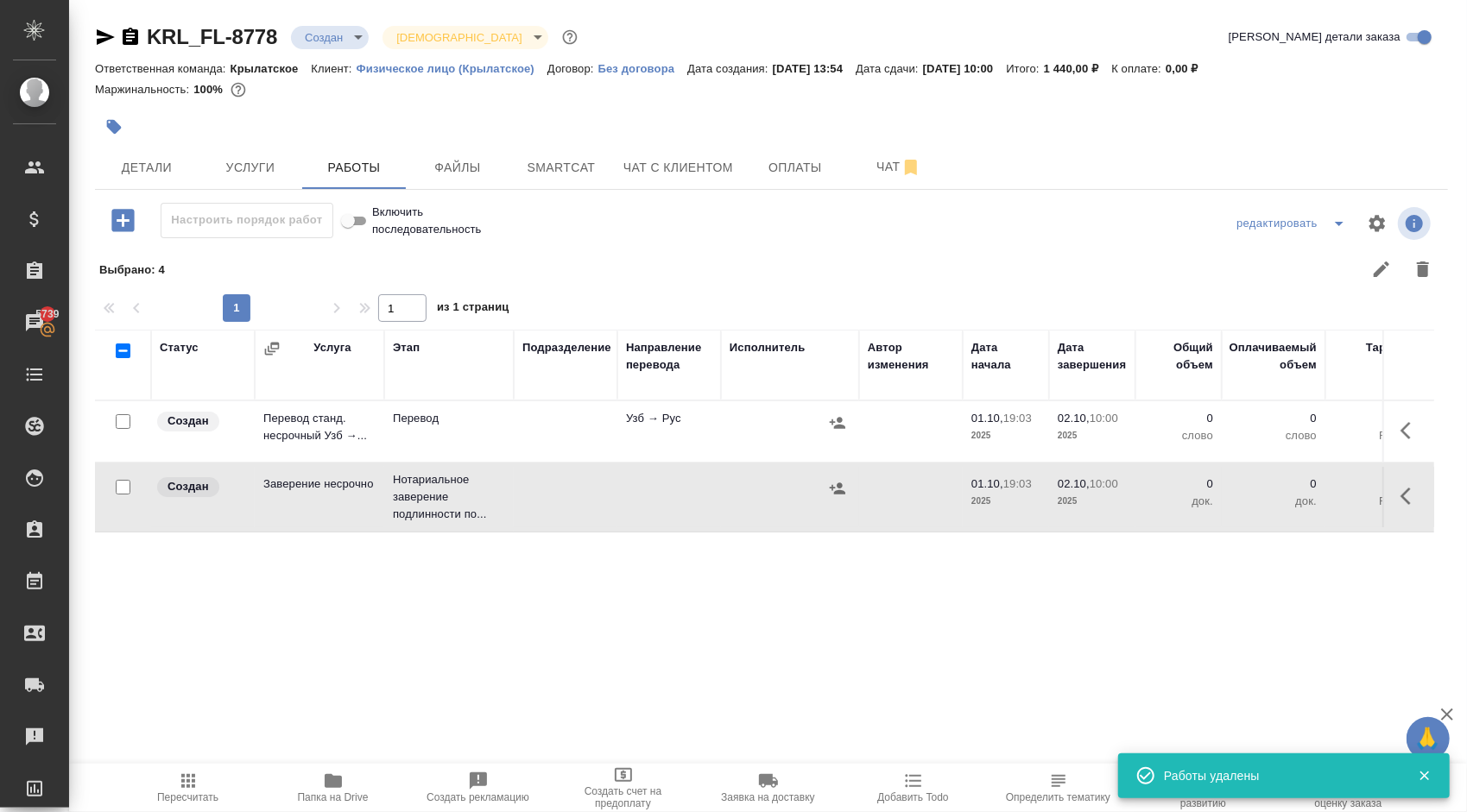
scroll to position [0, 0]
click at [1409, 433] on icon "button" at bounding box center [1410, 430] width 21 height 21
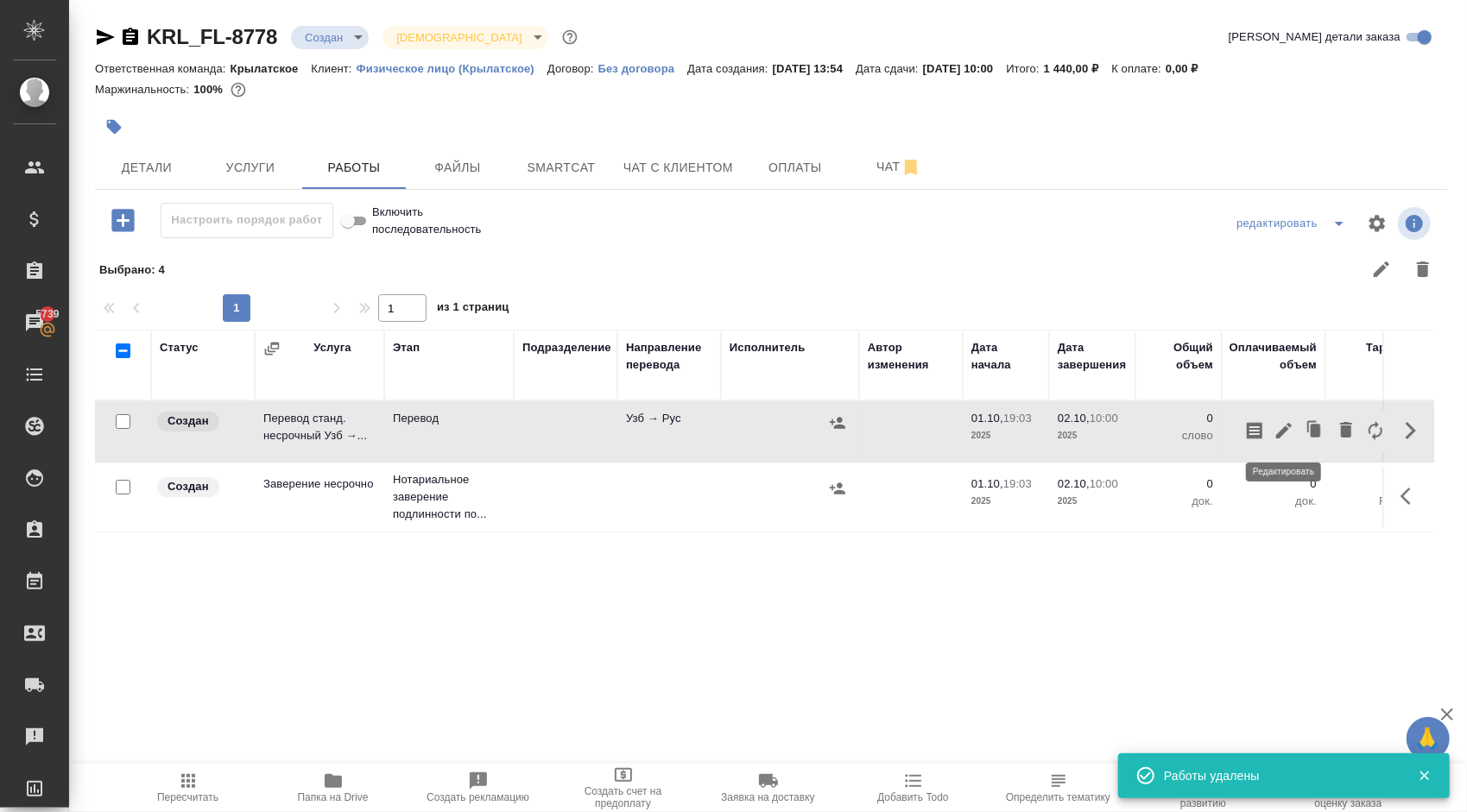
click at [1286, 434] on icon "button" at bounding box center [1283, 430] width 21 height 21
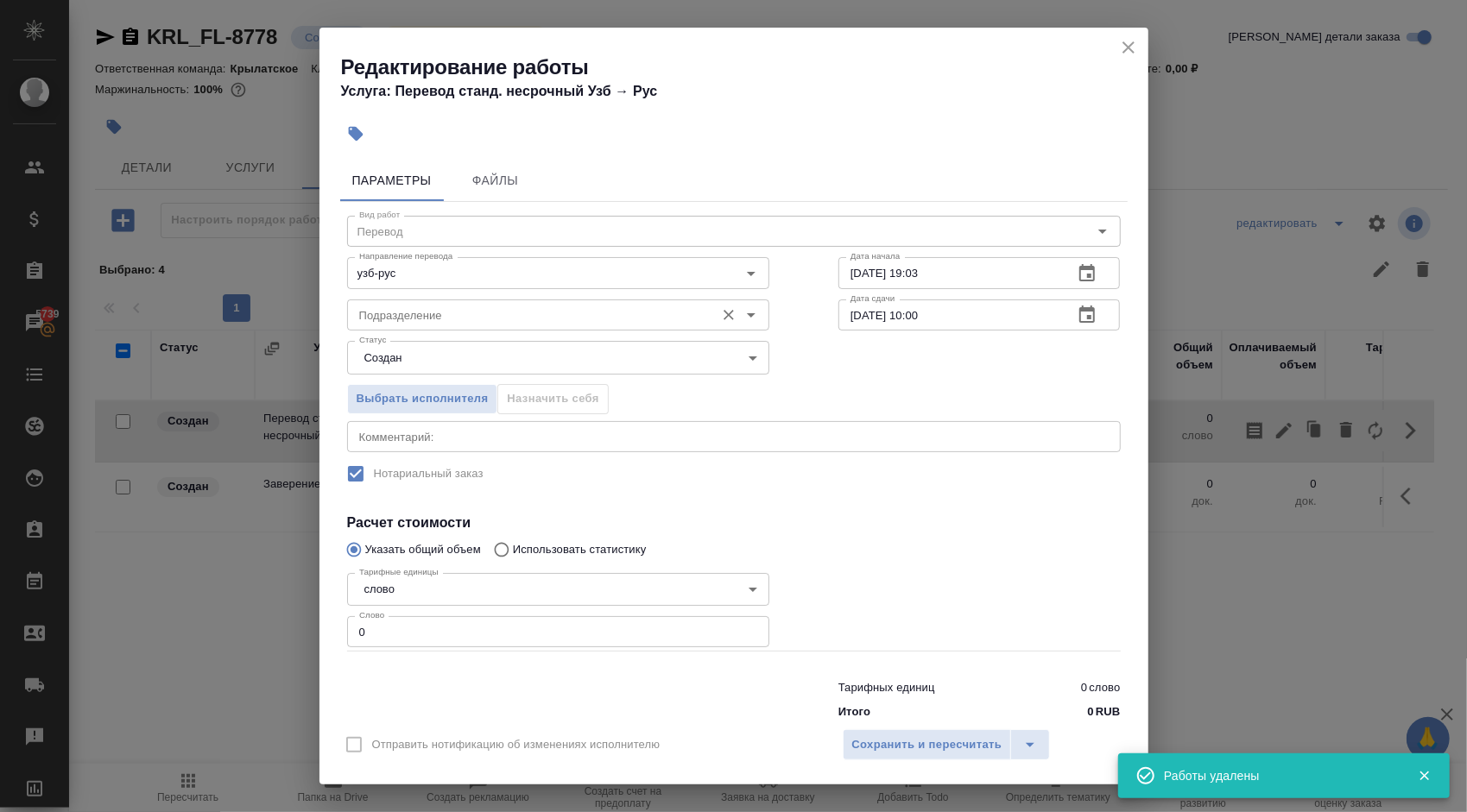
click at [437, 316] on input "Подразделение" at bounding box center [529, 314] width 354 height 21
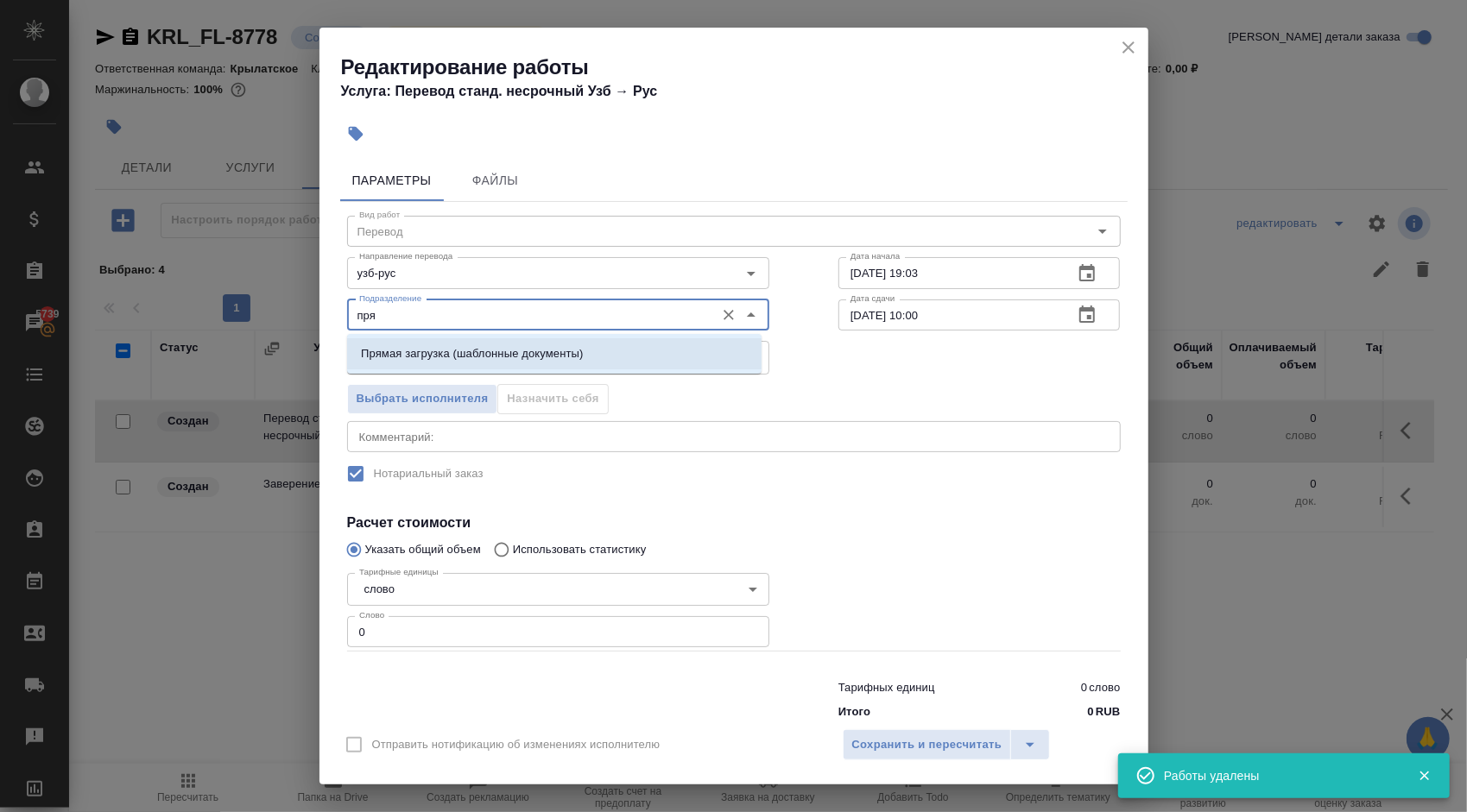
click at [439, 353] on p "Прямая загрузка (шаблонные документы)" at bounding box center [472, 353] width 222 height 17
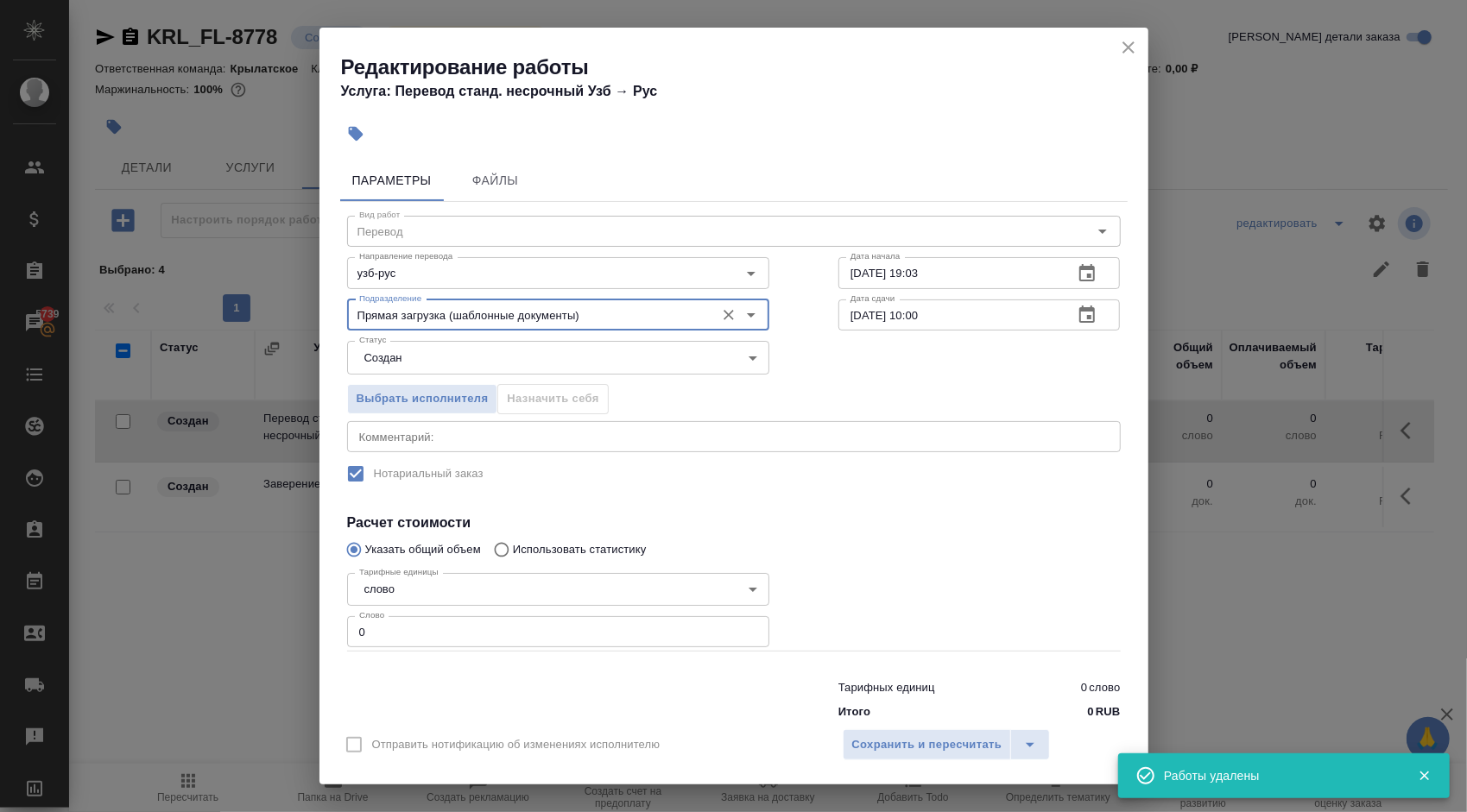
type input "Прямая загрузка (шаблонные документы)"
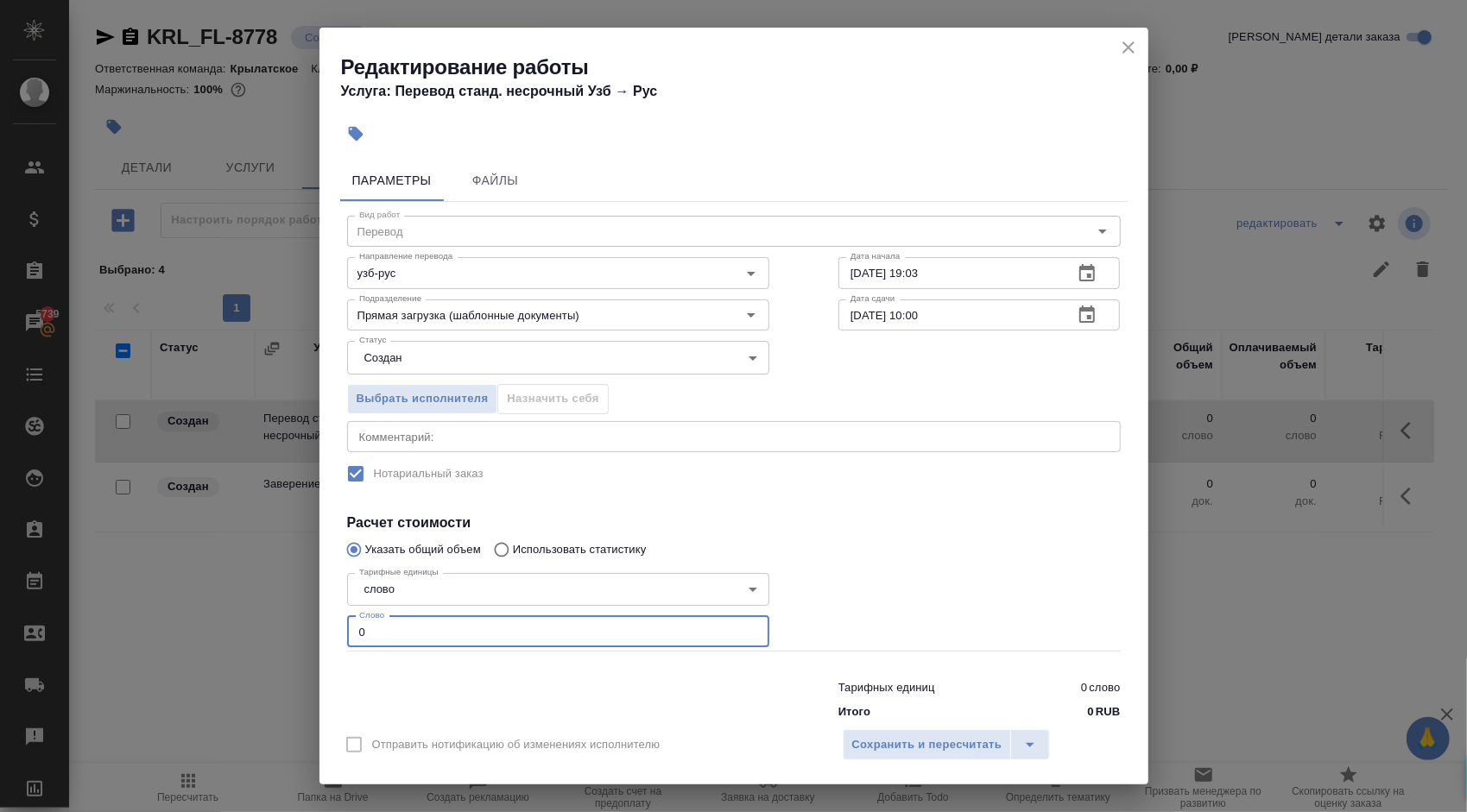
drag, startPoint x: 380, startPoint y: 628, endPoint x: 347, endPoint y: 625, distance: 33.1
click at [347, 625] on input "0" at bounding box center [558, 631] width 422 height 31
type input "100"
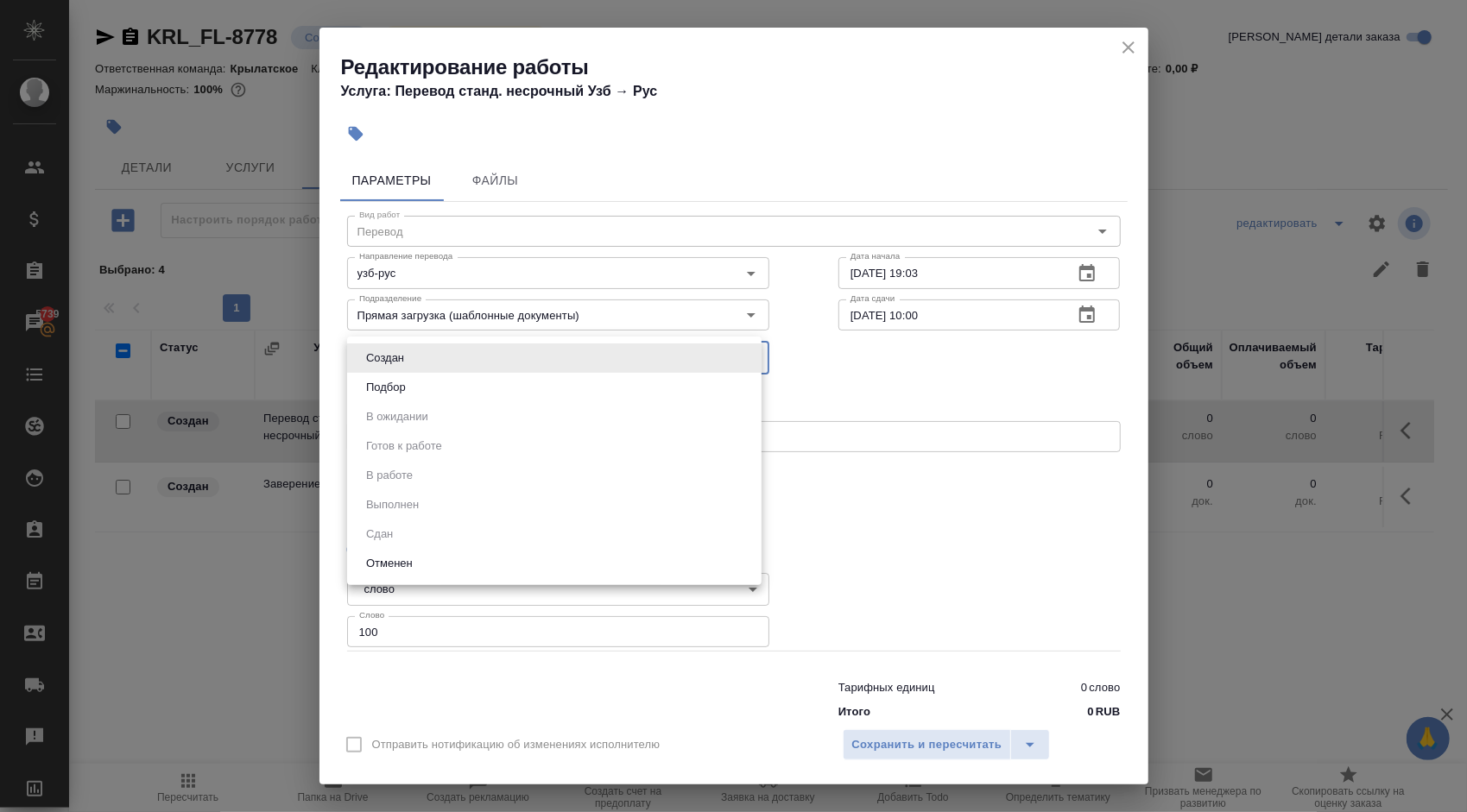
drag, startPoint x: 428, startPoint y: 371, endPoint x: 393, endPoint y: 371, distance: 35.0
click at [428, 372] on body "🙏 .cls-1 fill:#fff; AWATERA Kasymov Timur Клиенты Спецификации Заказы 5739 Чаты…" at bounding box center [734, 406] width 1467 height 812
click at [361, 377] on li "Подбор" at bounding box center [554, 387] width 414 height 29
type input "recruiting"
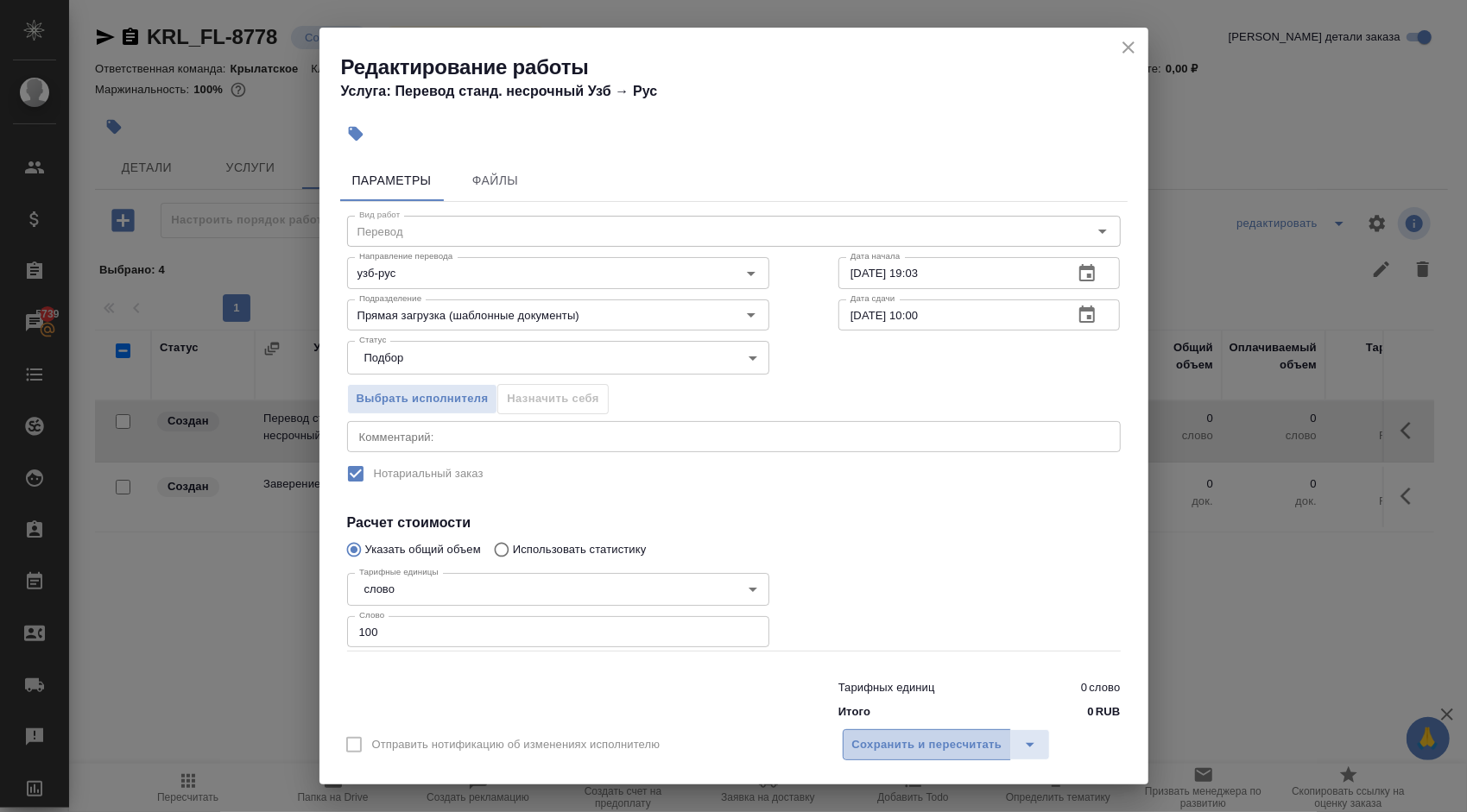
click at [902, 754] on span "Сохранить и пересчитать" at bounding box center [927, 745] width 150 height 20
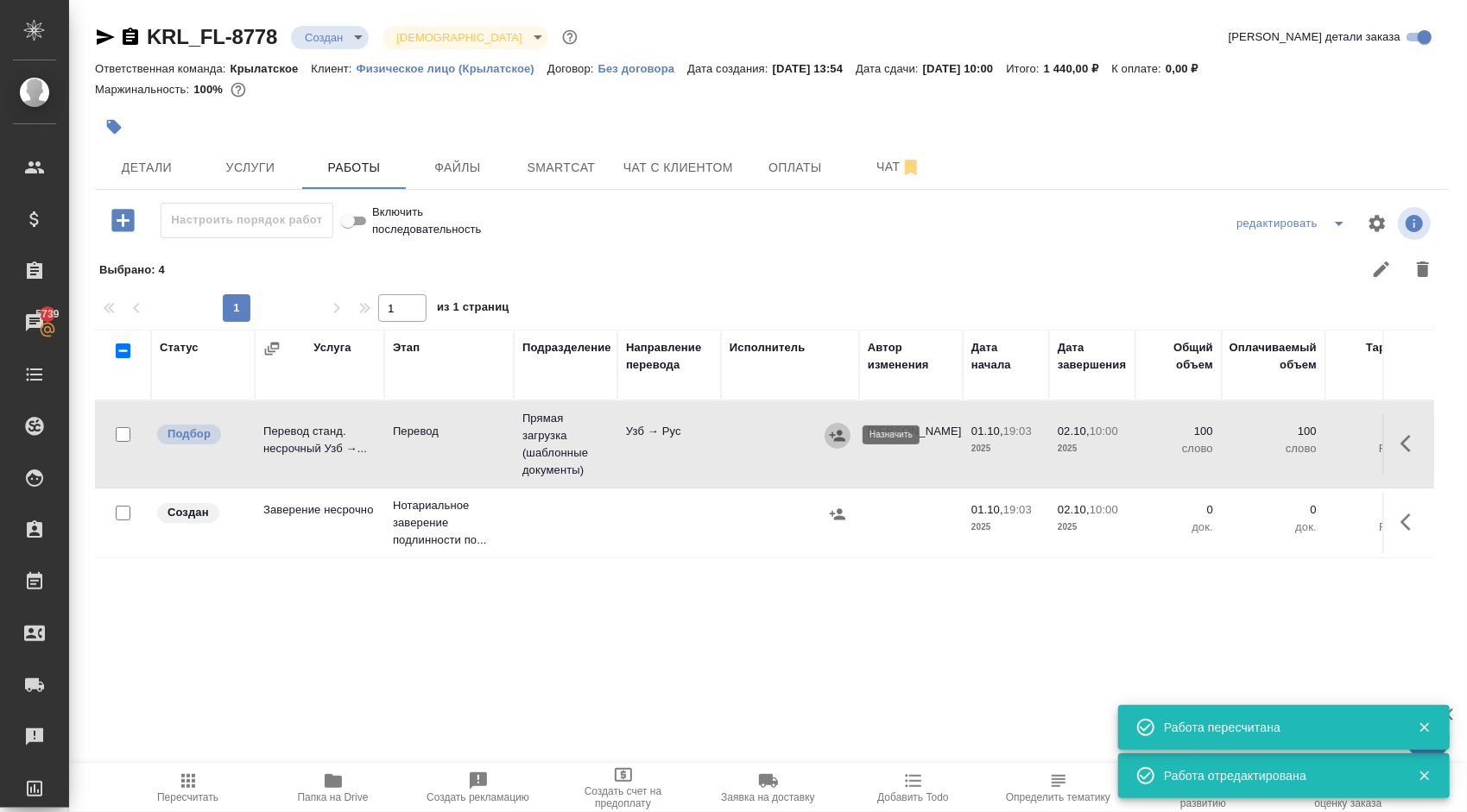
click at [846, 433] on button "button" at bounding box center [837, 436] width 26 height 26
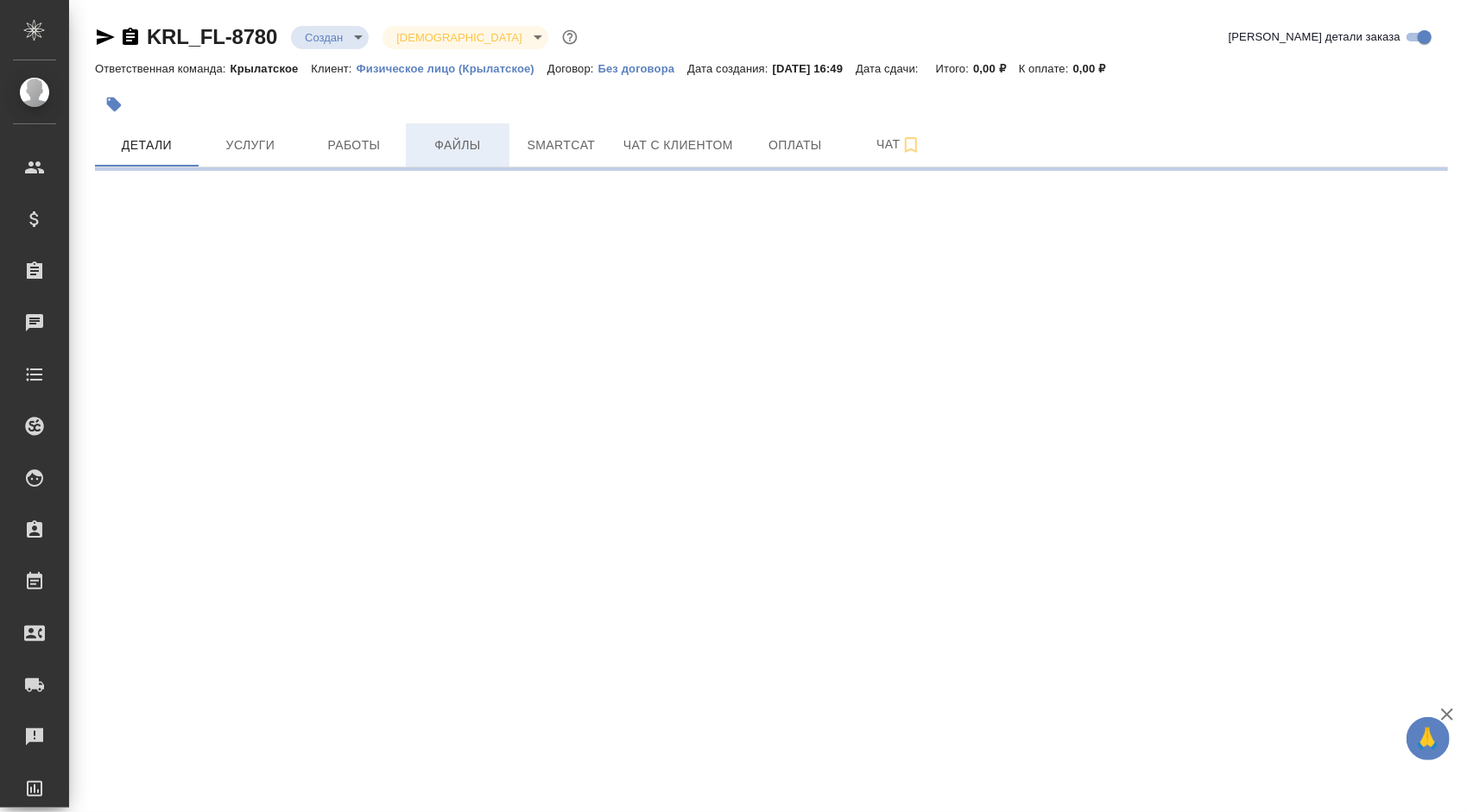
click at [449, 130] on button "Файлы" at bounding box center [458, 144] width 104 height 43
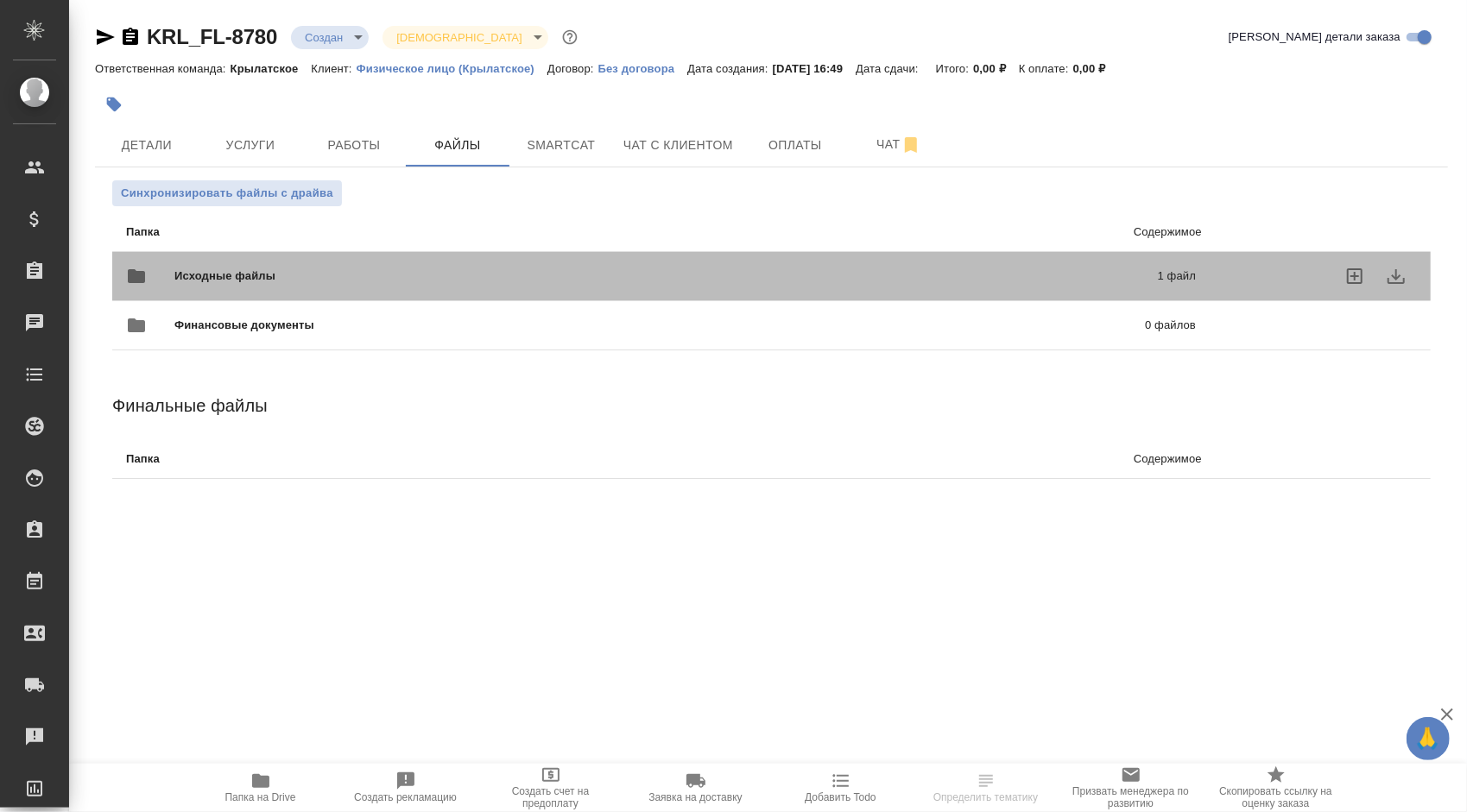
click at [227, 259] on div "Исходные файлы 1 файл" at bounding box center [661, 277] width 1070 height 42
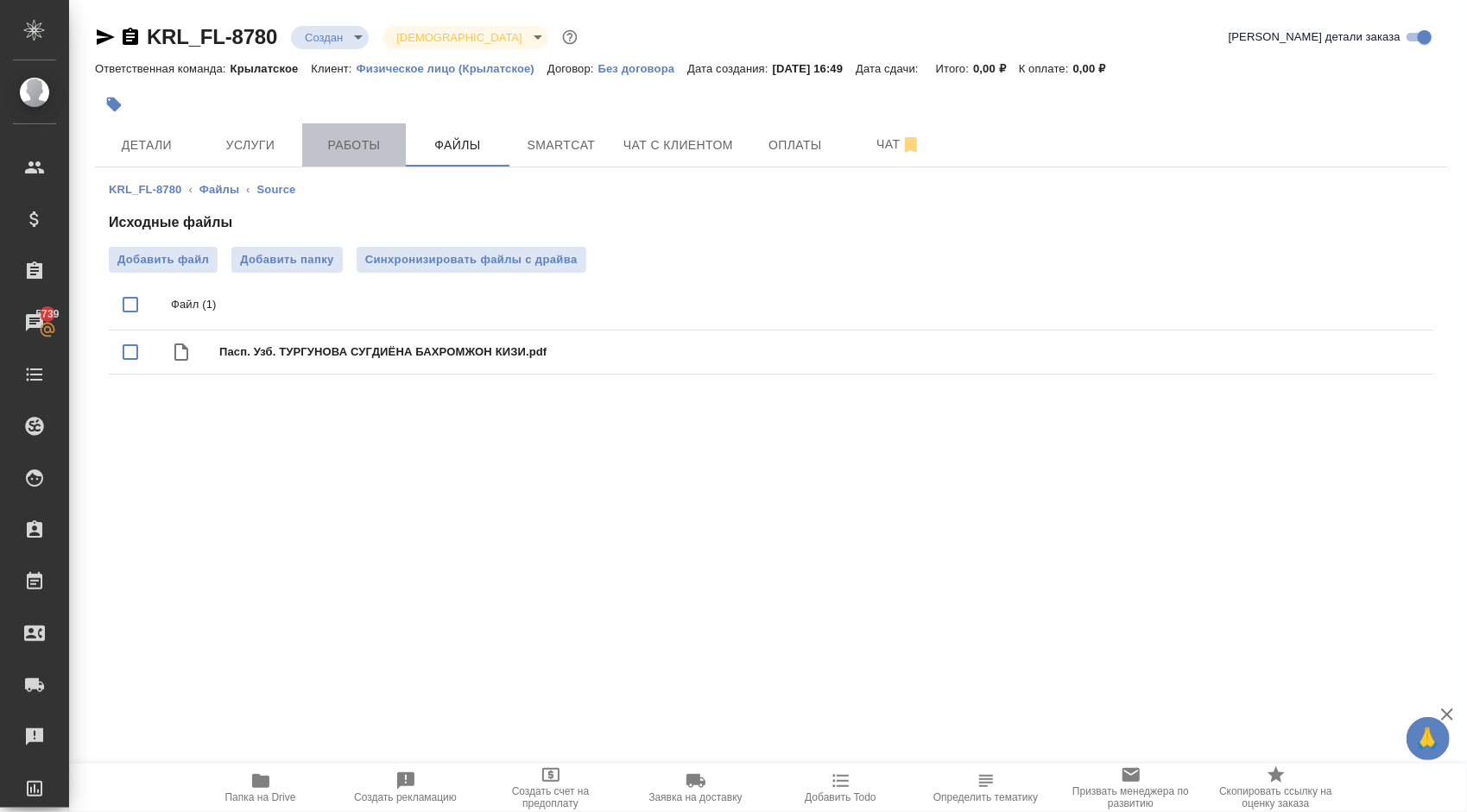
click at [391, 133] on button "Работы" at bounding box center [354, 144] width 104 height 43
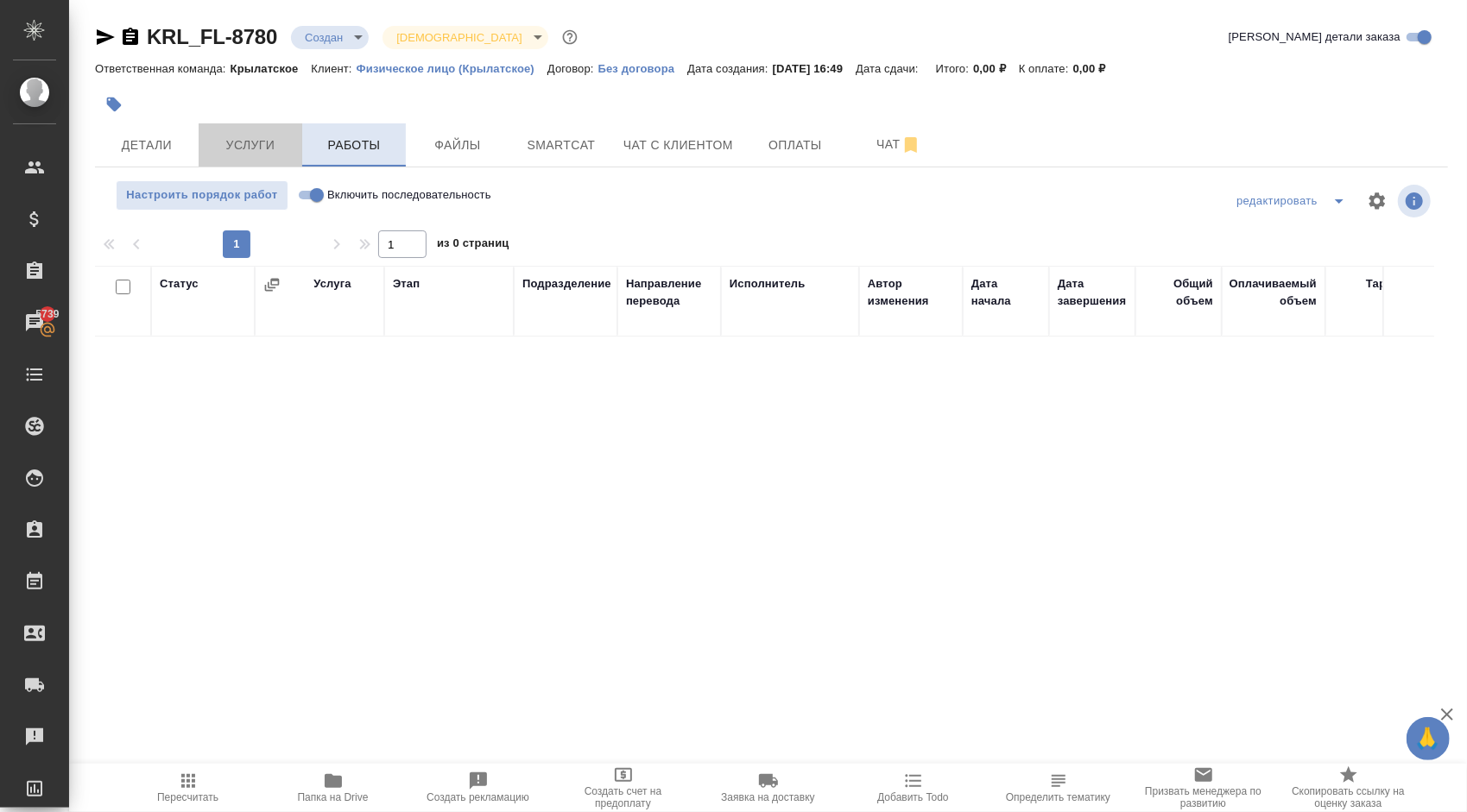
drag, startPoint x: 245, startPoint y: 125, endPoint x: 395, endPoint y: 152, distance: 152.4
click at [395, 152] on div "Детали Услуги Работы Файлы Smartcat Чат с клиентом Оплаты Чат" at bounding box center [770, 144] width 1353 height 43
drag, startPoint x: 225, startPoint y: 141, endPoint x: 166, endPoint y: 150, distance: 59.7
click at [166, 150] on div "Детали Услуги Работы Файлы Smartcat Чат с клиентом Оплаты Чат" at bounding box center [770, 144] width 1353 height 43
click at [166, 150] on span "Детали" at bounding box center [146, 145] width 83 height 22
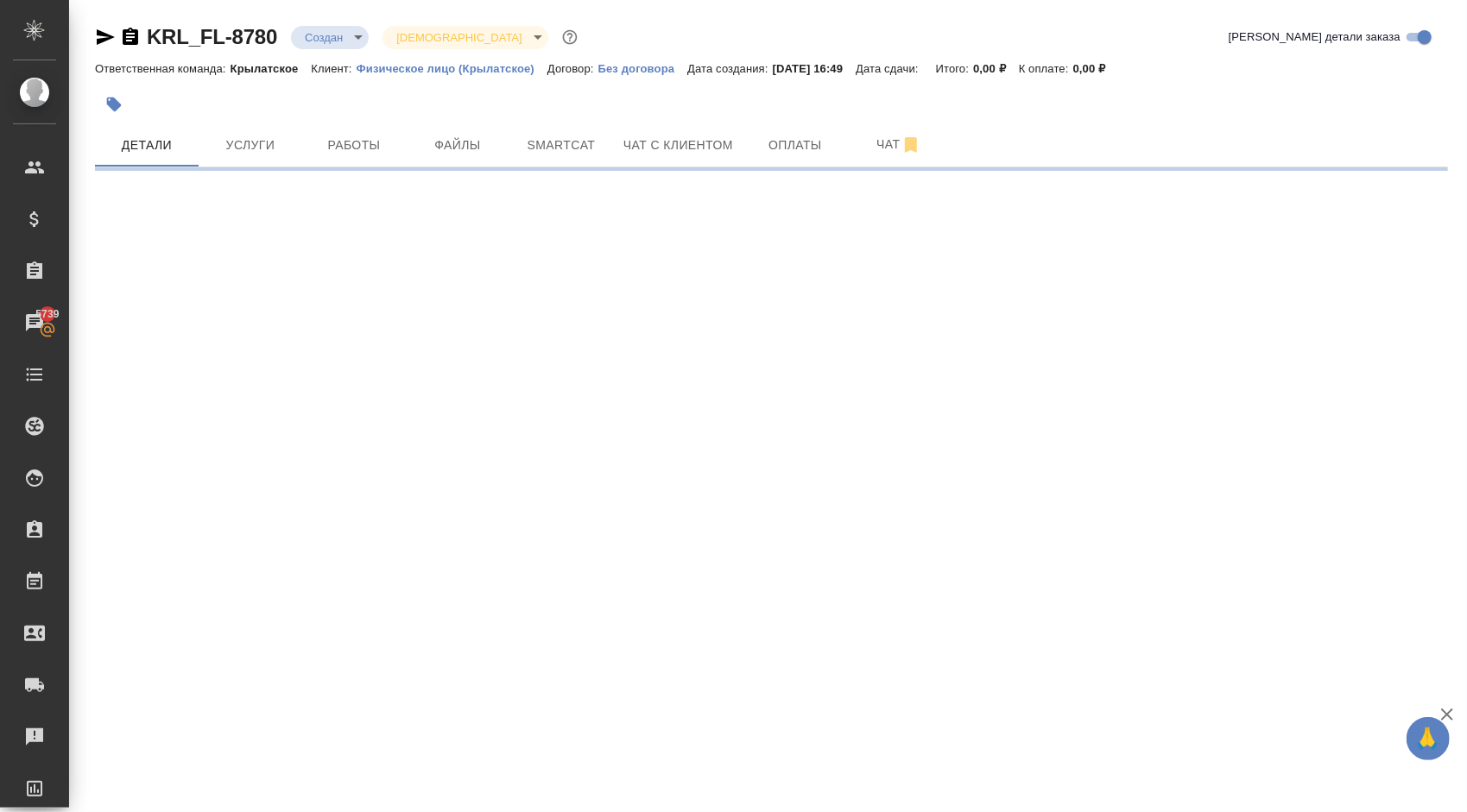
select select "RU"
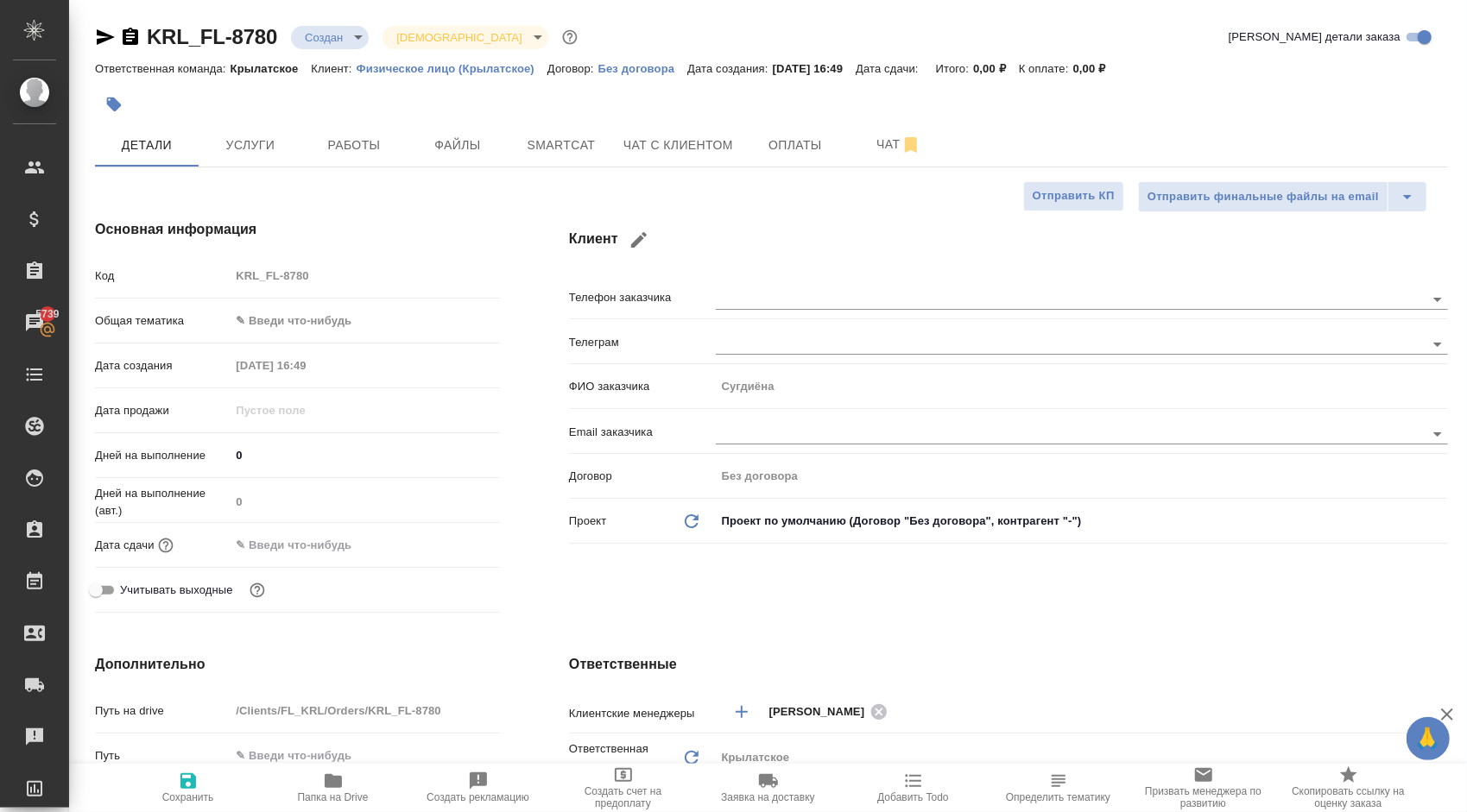
type textarea "x"
click at [301, 315] on body "🙏 .cls-1 fill:#fff; AWATERA [PERSON_NAME] Клиенты Спецификации Заказы 5739 Чаты…" at bounding box center [734, 406] width 1467 height 812
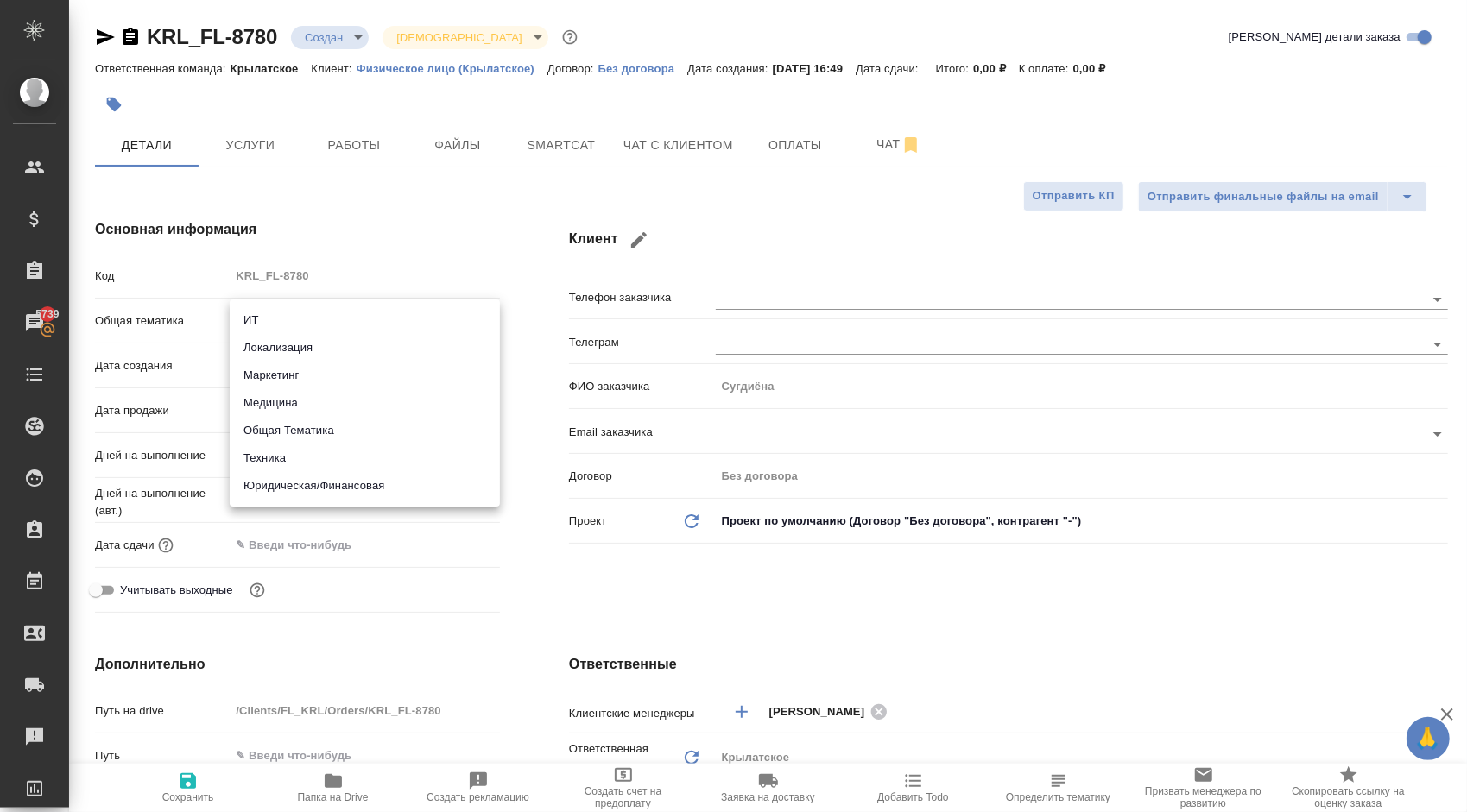
click at [340, 477] on li "Юридическая/Финансовая" at bounding box center [365, 486] width 271 height 28
type input "yr-fn"
type textarea "x"
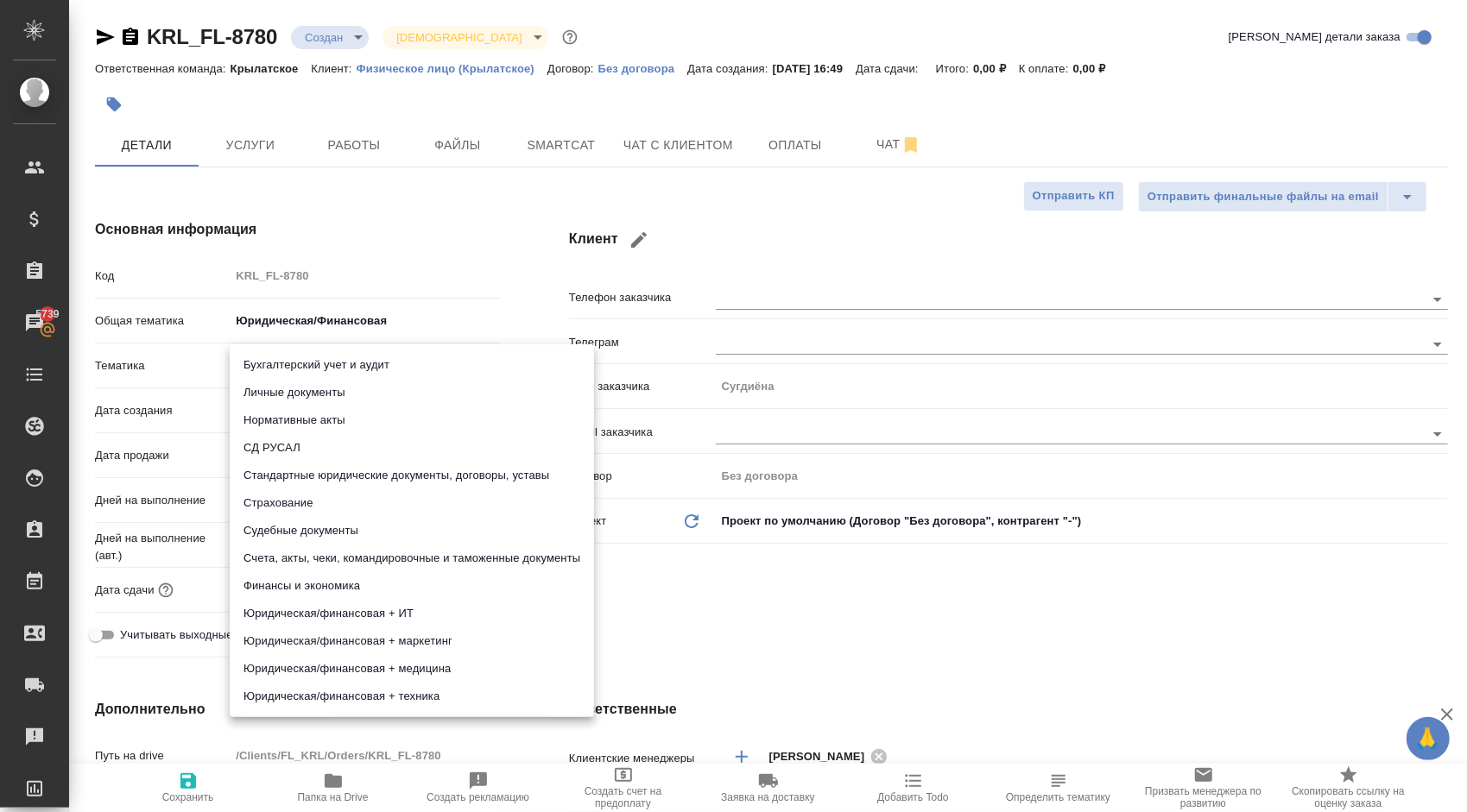
click at [303, 368] on body "🙏 .cls-1 fill:#fff; AWATERA [PERSON_NAME] Клиенты Спецификации Заказы 5739 Чаты…" at bounding box center [734, 406] width 1467 height 812
click at [278, 396] on li "Личные документы" at bounding box center [412, 393] width 364 height 28
type textarea "x"
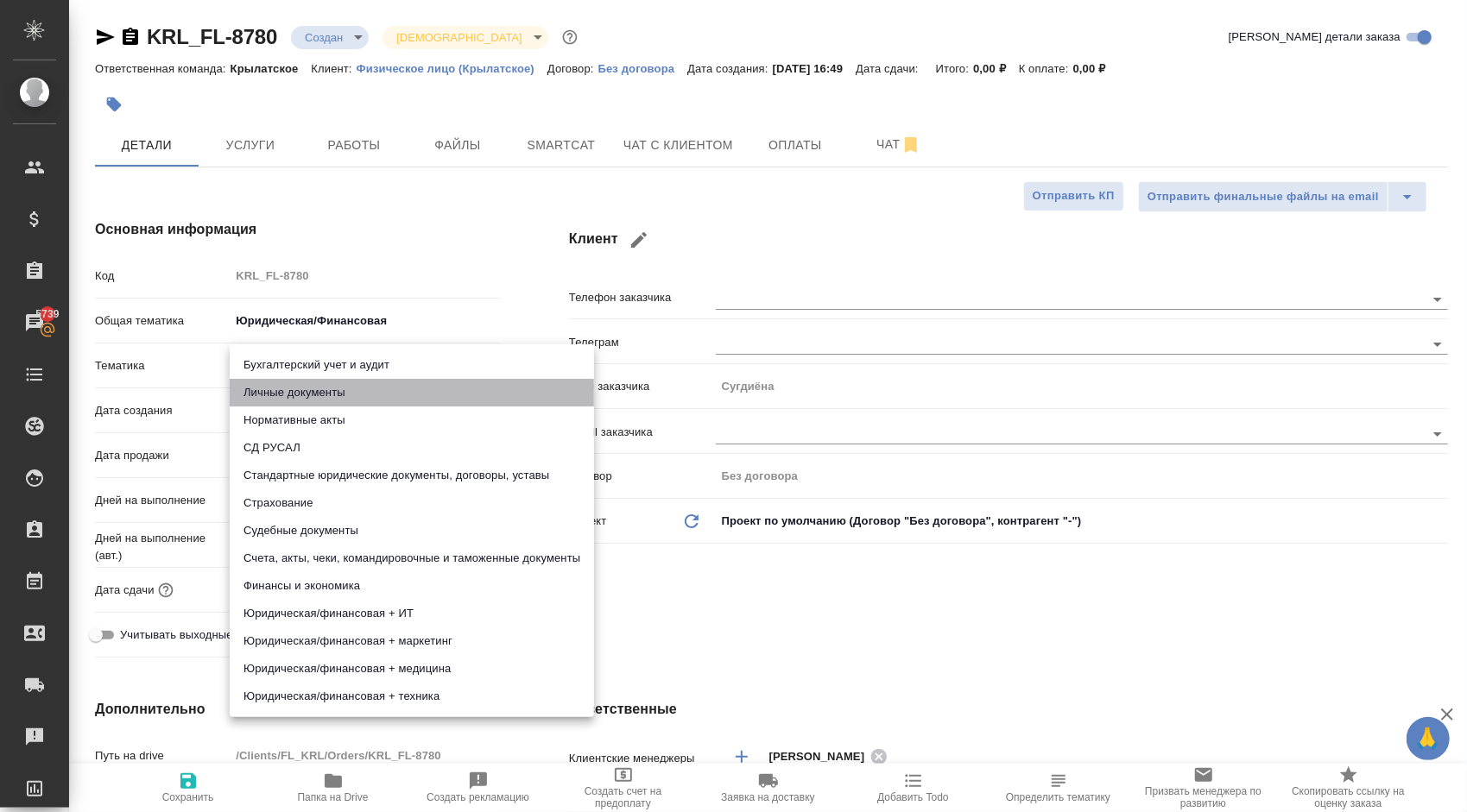
type input "5a8b8b956a9677013d343cfe"
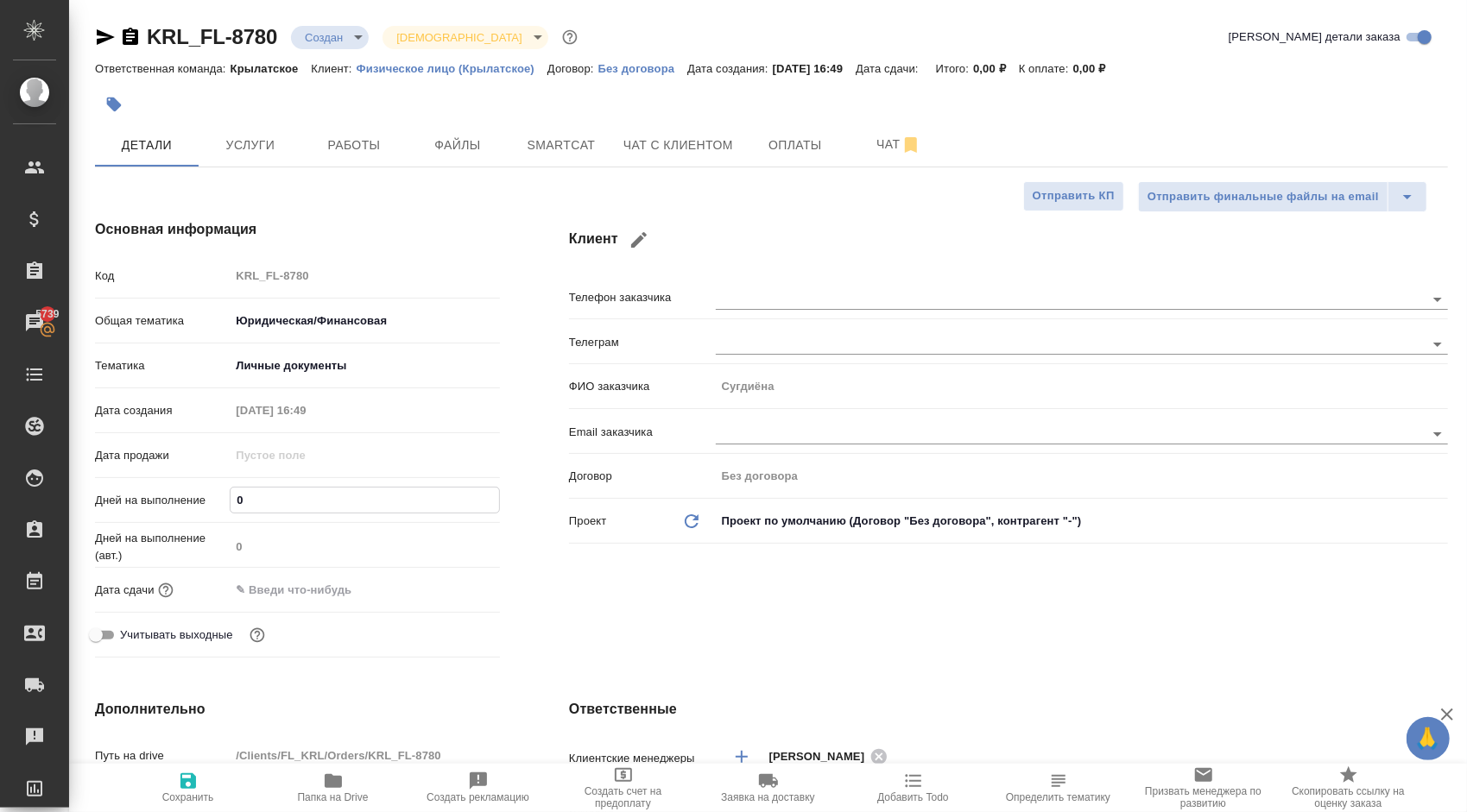
drag, startPoint x: 273, startPoint y: 492, endPoint x: 192, endPoint y: 493, distance: 81.0
click at [192, 493] on div "Дней на выполнение 0" at bounding box center [297, 500] width 405 height 30
type input "1"
type textarea "x"
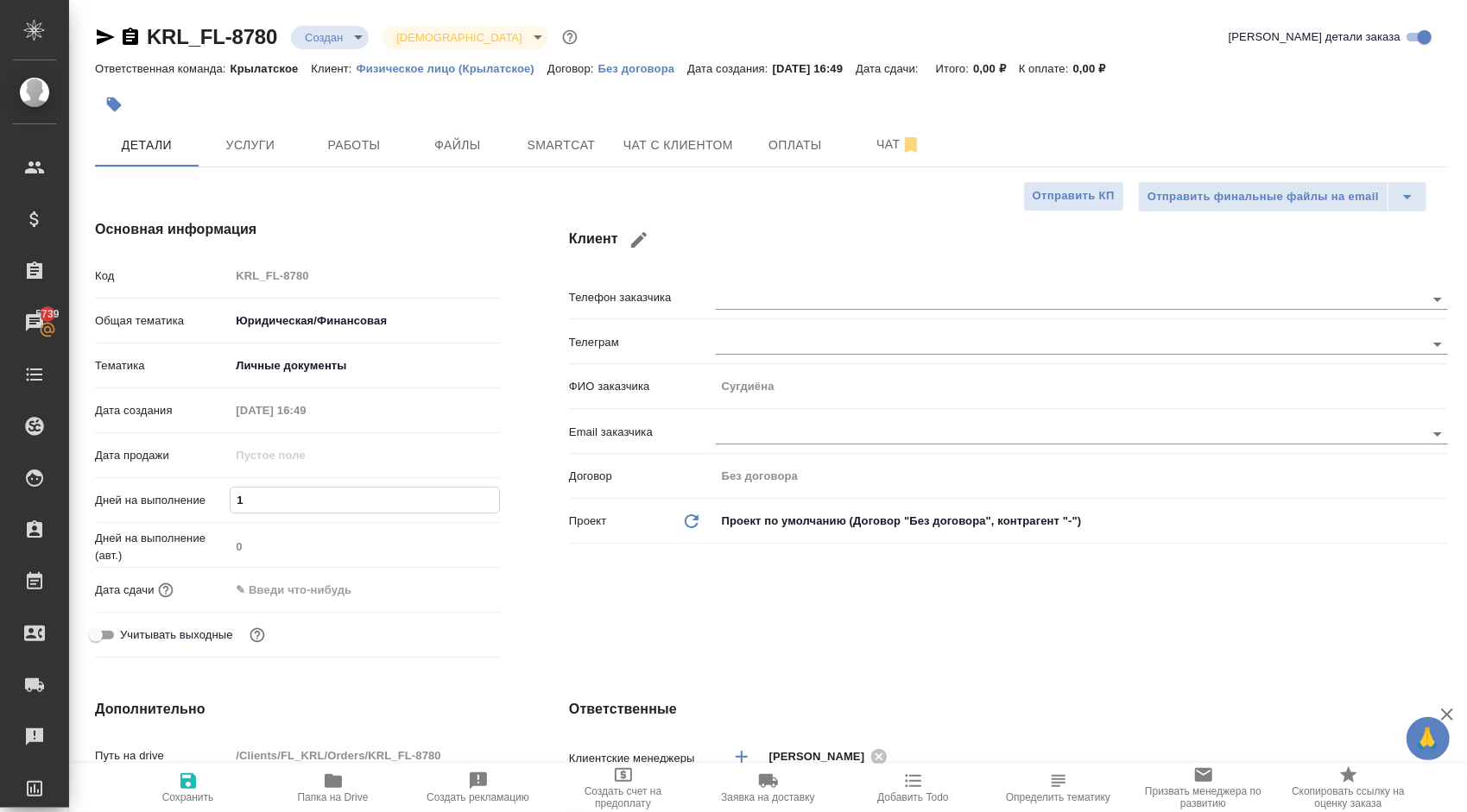
type textarea "x"
type input "1"
click at [245, 592] on input "text" at bounding box center [306, 589] width 151 height 25
click at [442, 586] on icon "button" at bounding box center [450, 588] width 21 height 21
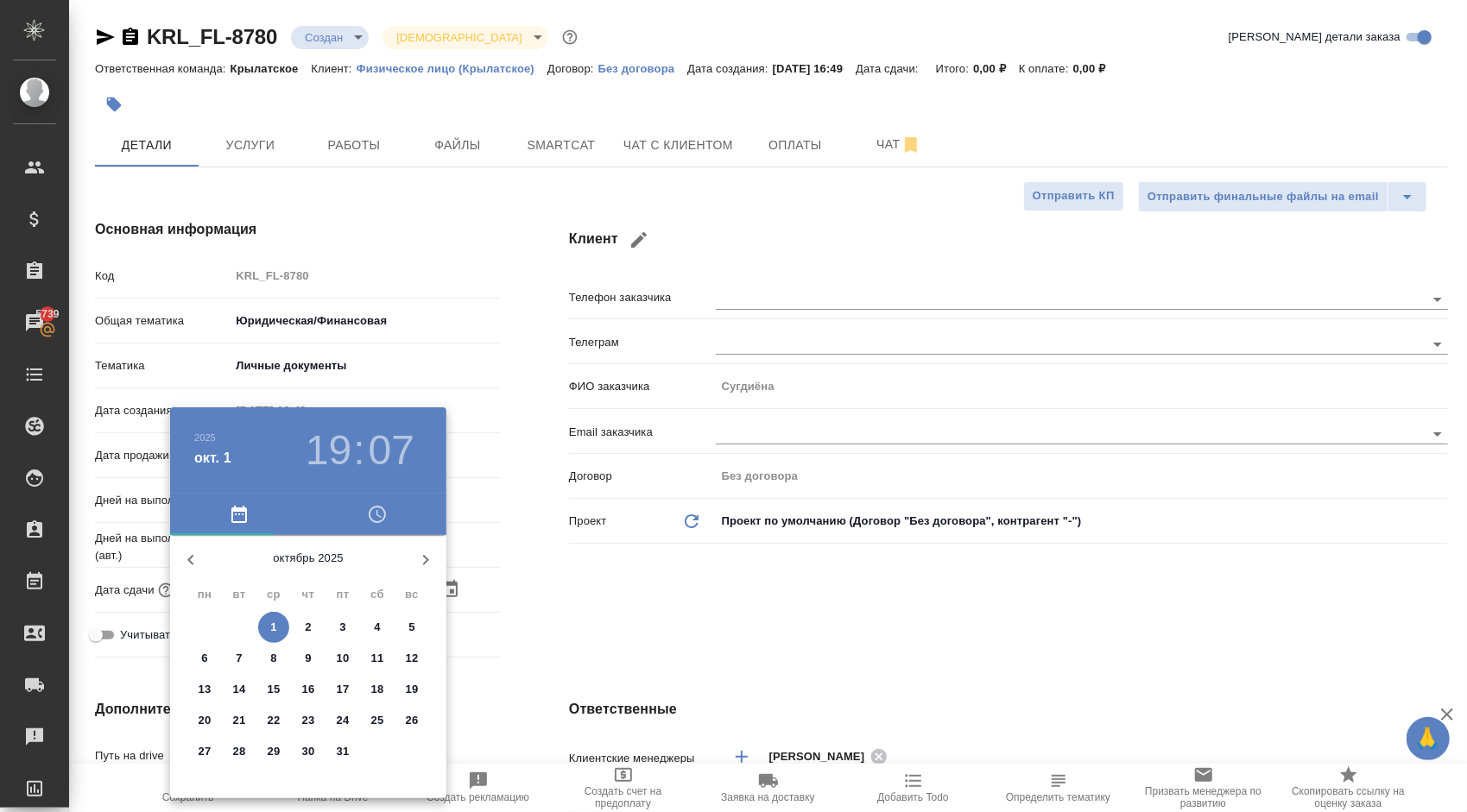
click at [310, 628] on p "2" at bounding box center [308, 627] width 6 height 17
type input "02.10.2025 19:07"
type textarea "x"
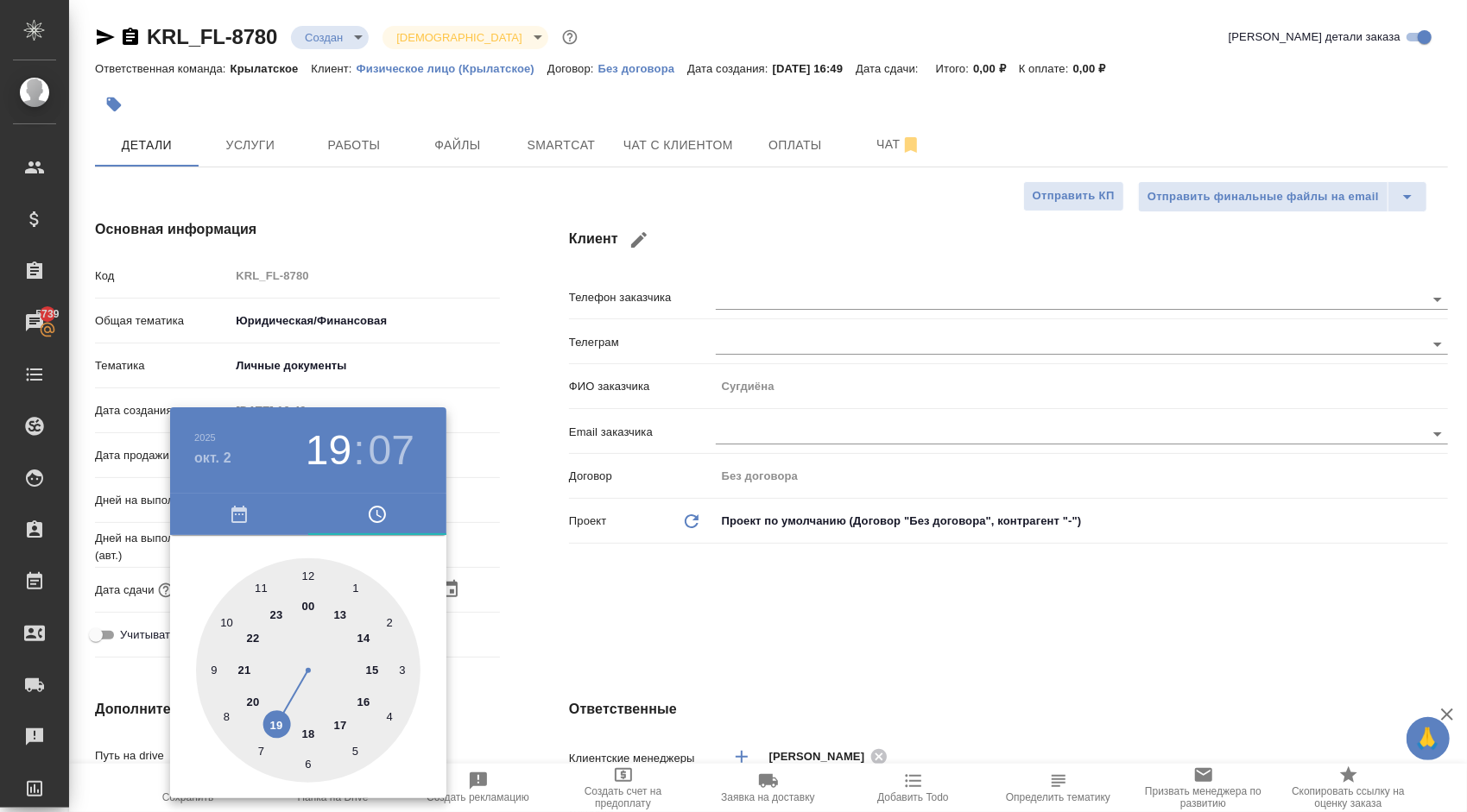
click at [225, 620] on div at bounding box center [309, 671] width 225 height 225
type input "02.10.2025 10:07"
type textarea "x"
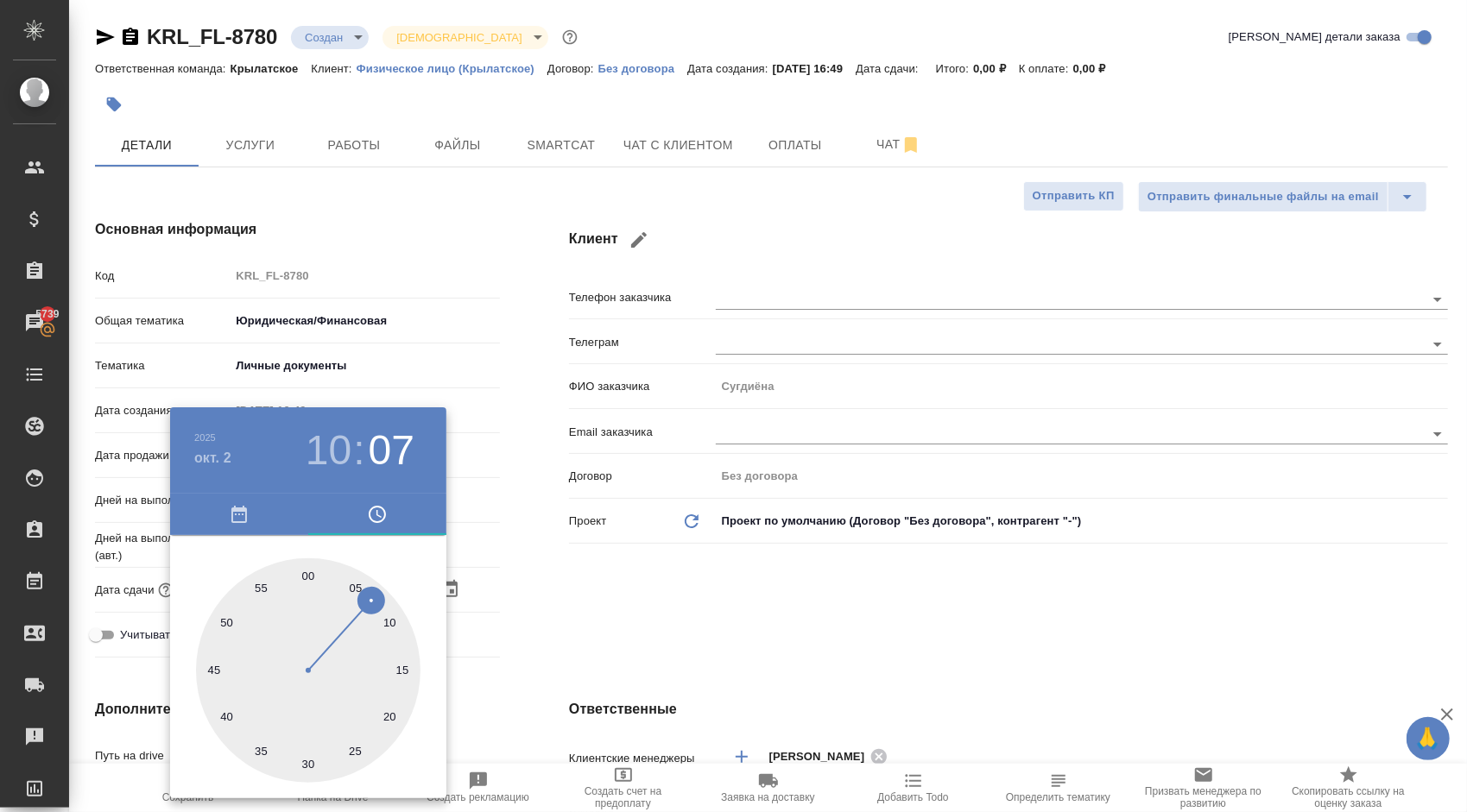
type input "02.10.2025 10:00"
type textarea "x"
click at [309, 575] on div at bounding box center [309, 671] width 225 height 225
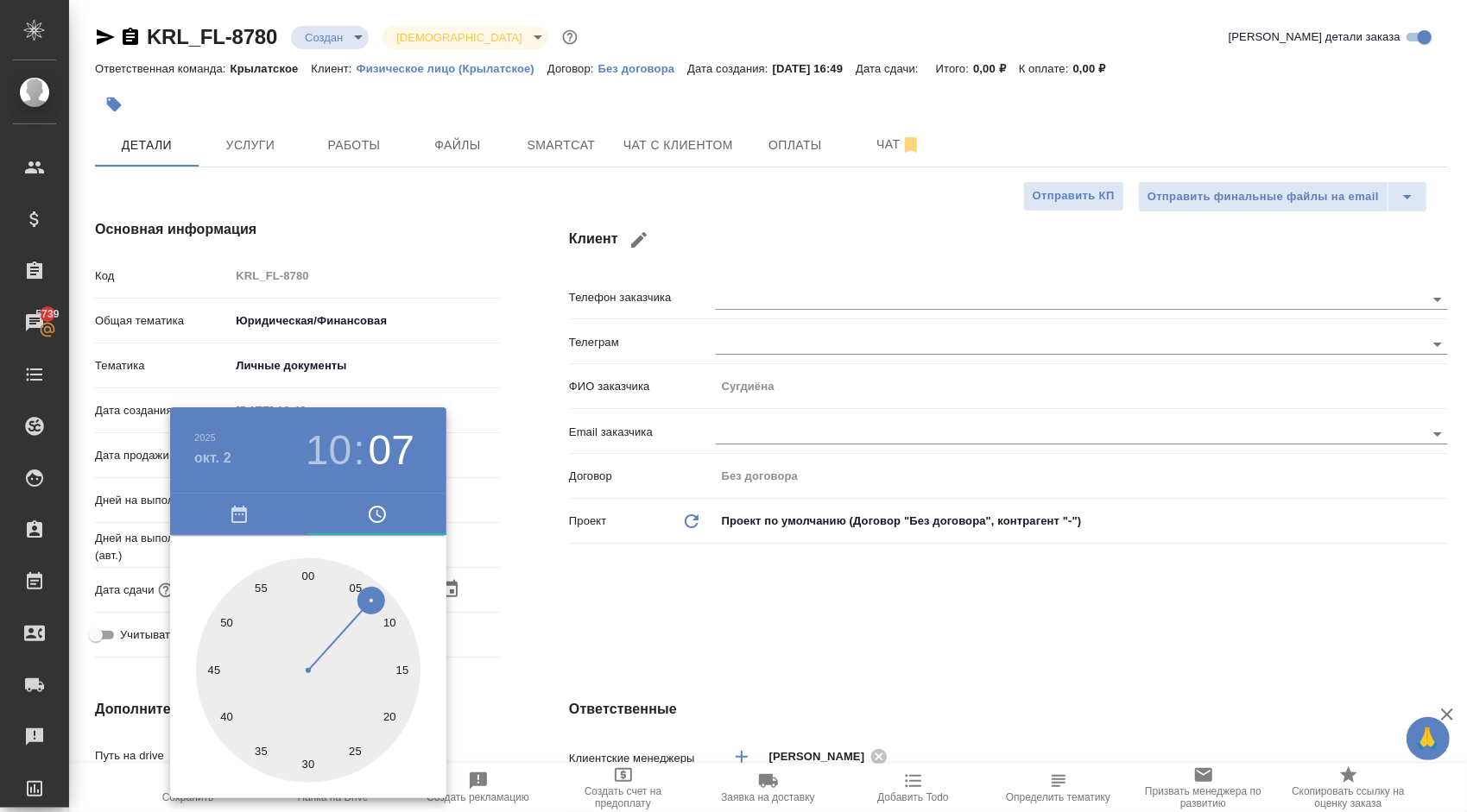
type textarea "x"
click at [635, 621] on div at bounding box center [734, 406] width 1467 height 812
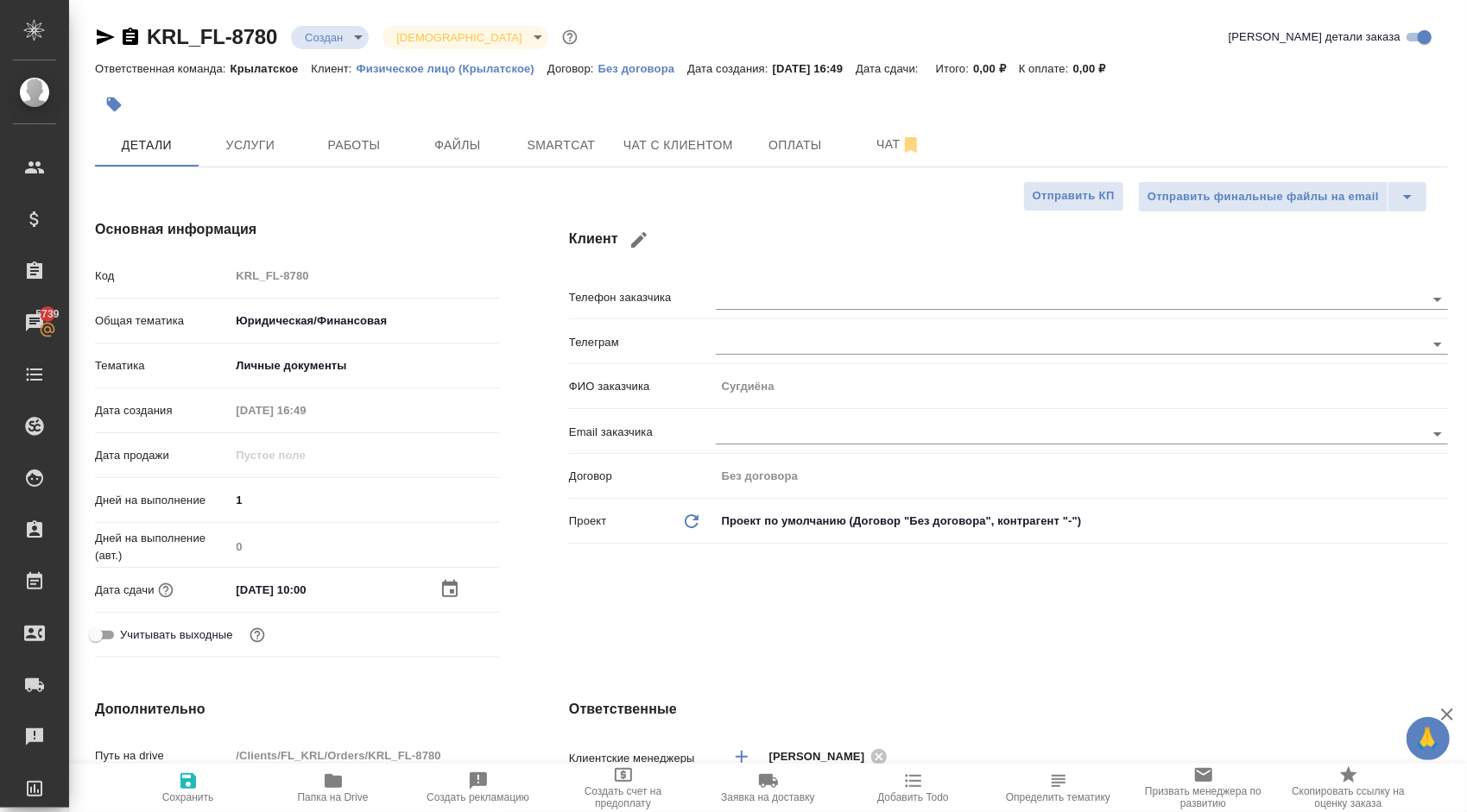
click at [192, 786] on icon "button" at bounding box center [188, 781] width 16 height 16
type textarea "x"
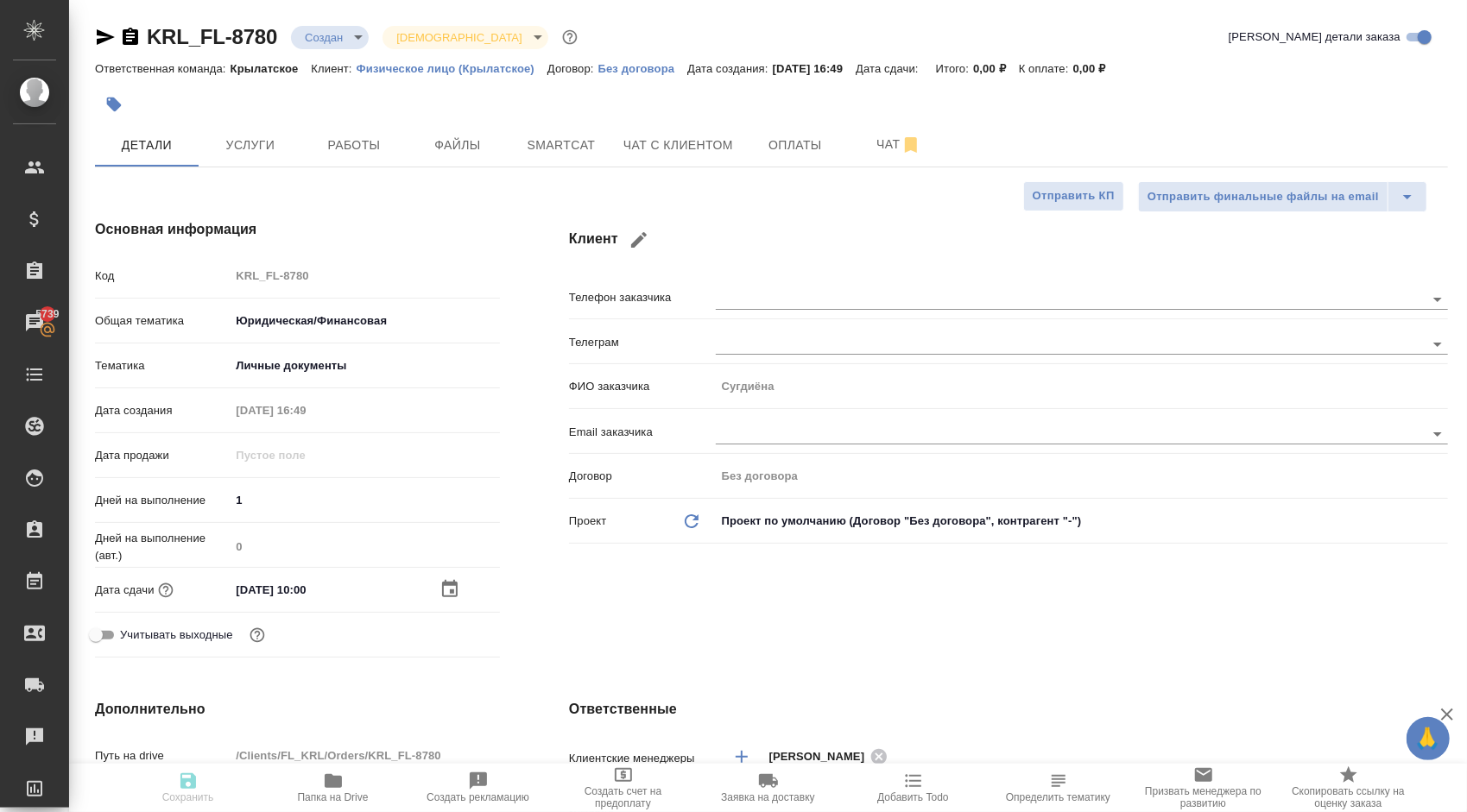
type textarea "x"
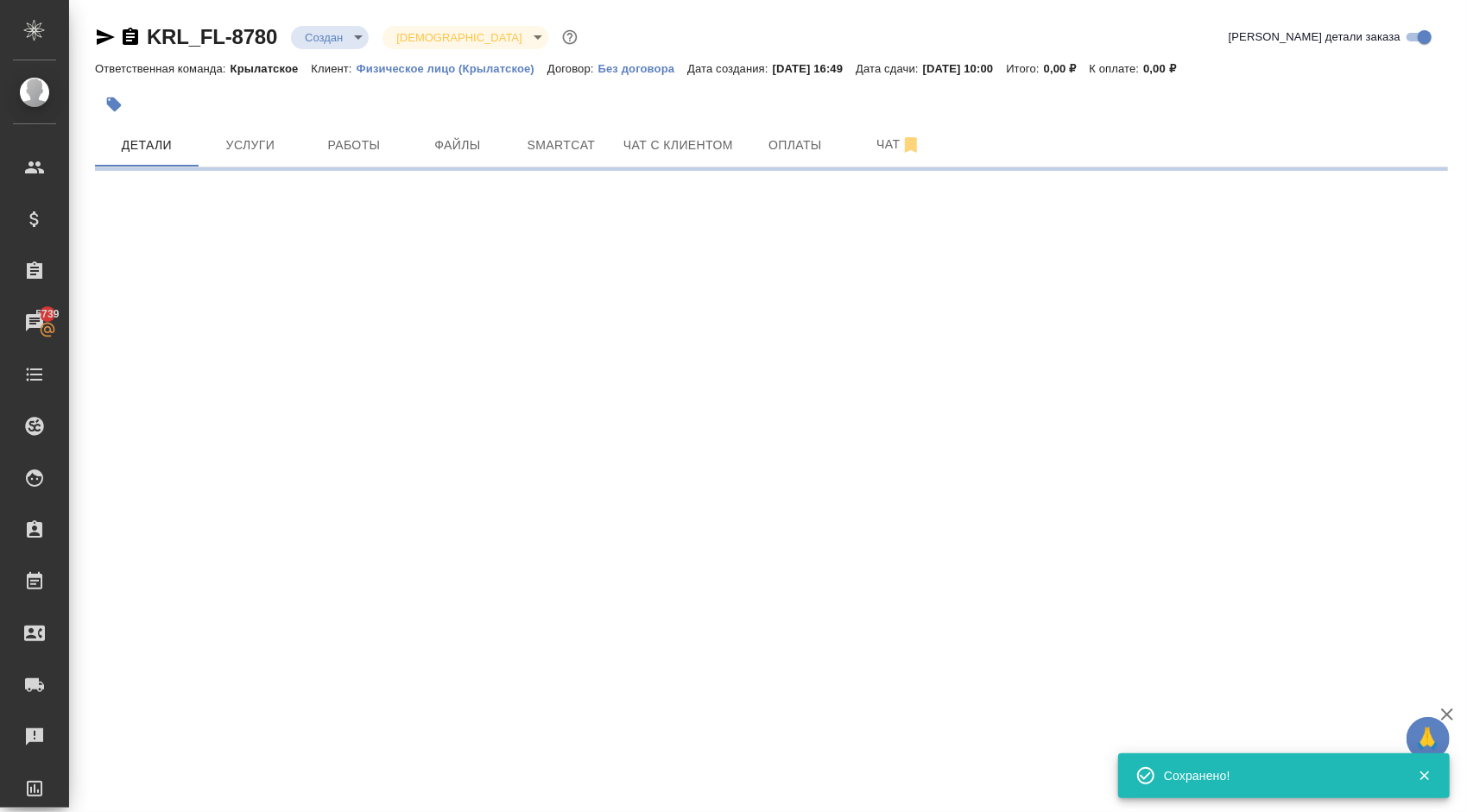
select select "RU"
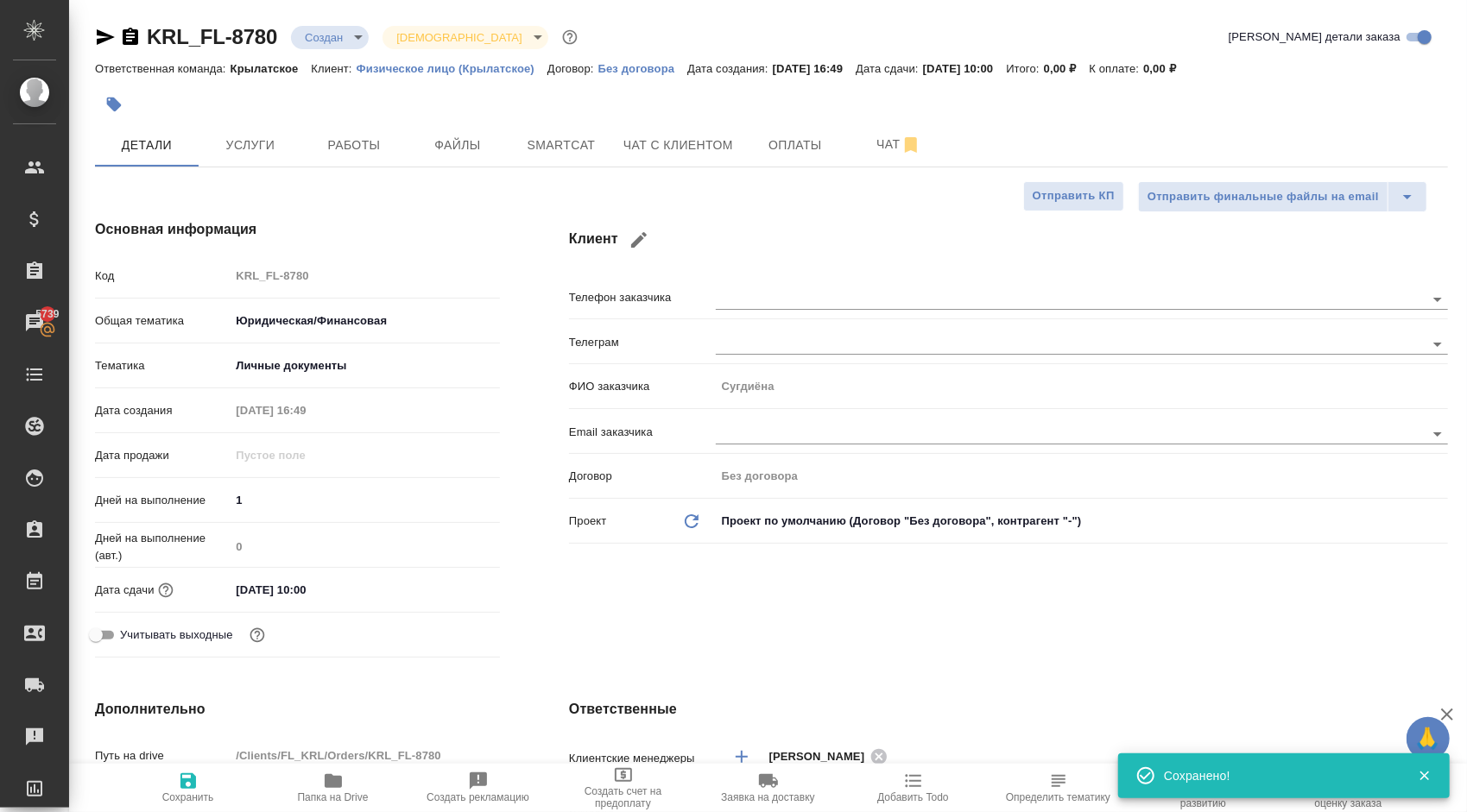
type textarea "x"
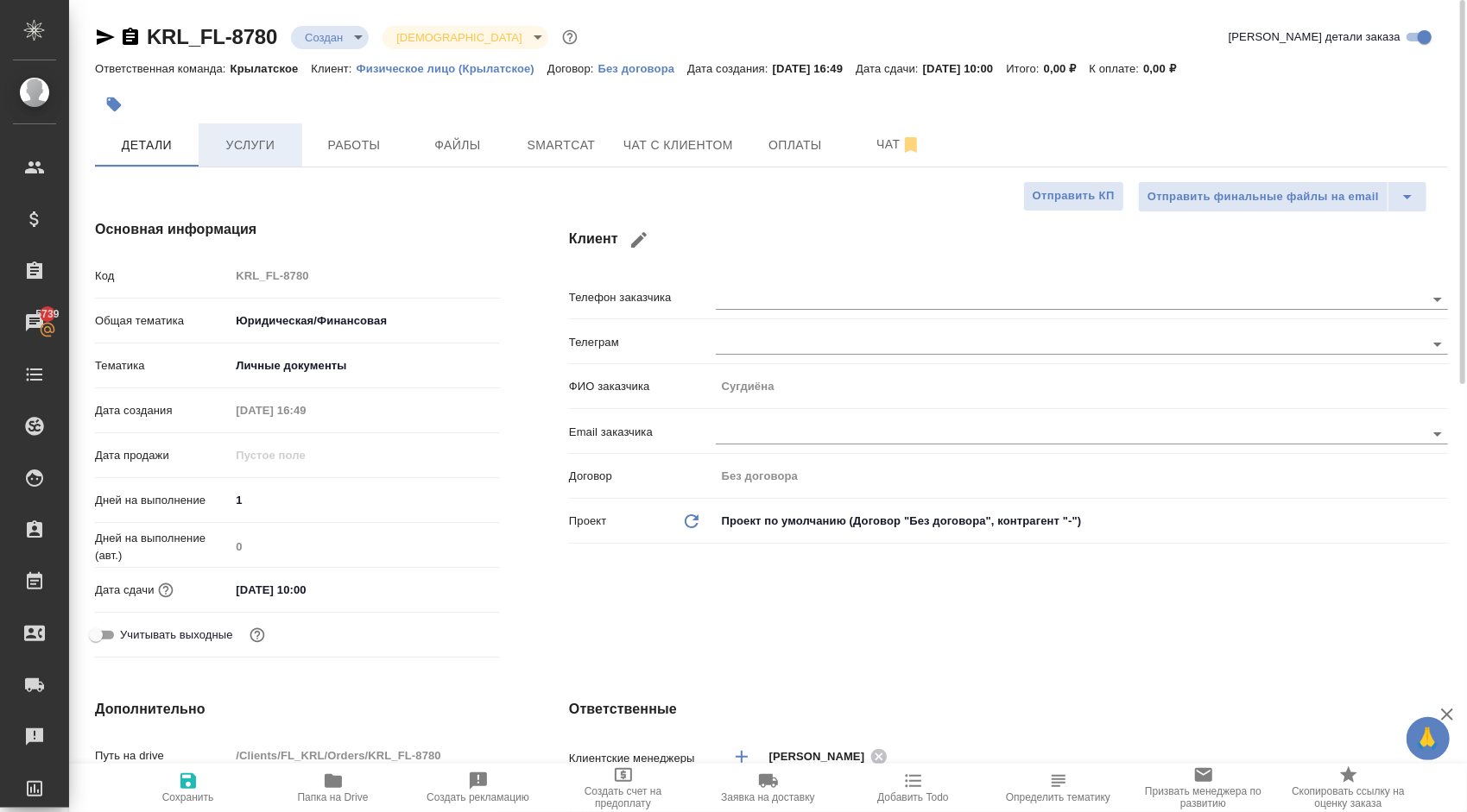
drag, startPoint x: 249, startPoint y: 183, endPoint x: 264, endPoint y: 136, distance: 49.3
click at [264, 136] on span "Услуги" at bounding box center [250, 145] width 83 height 22
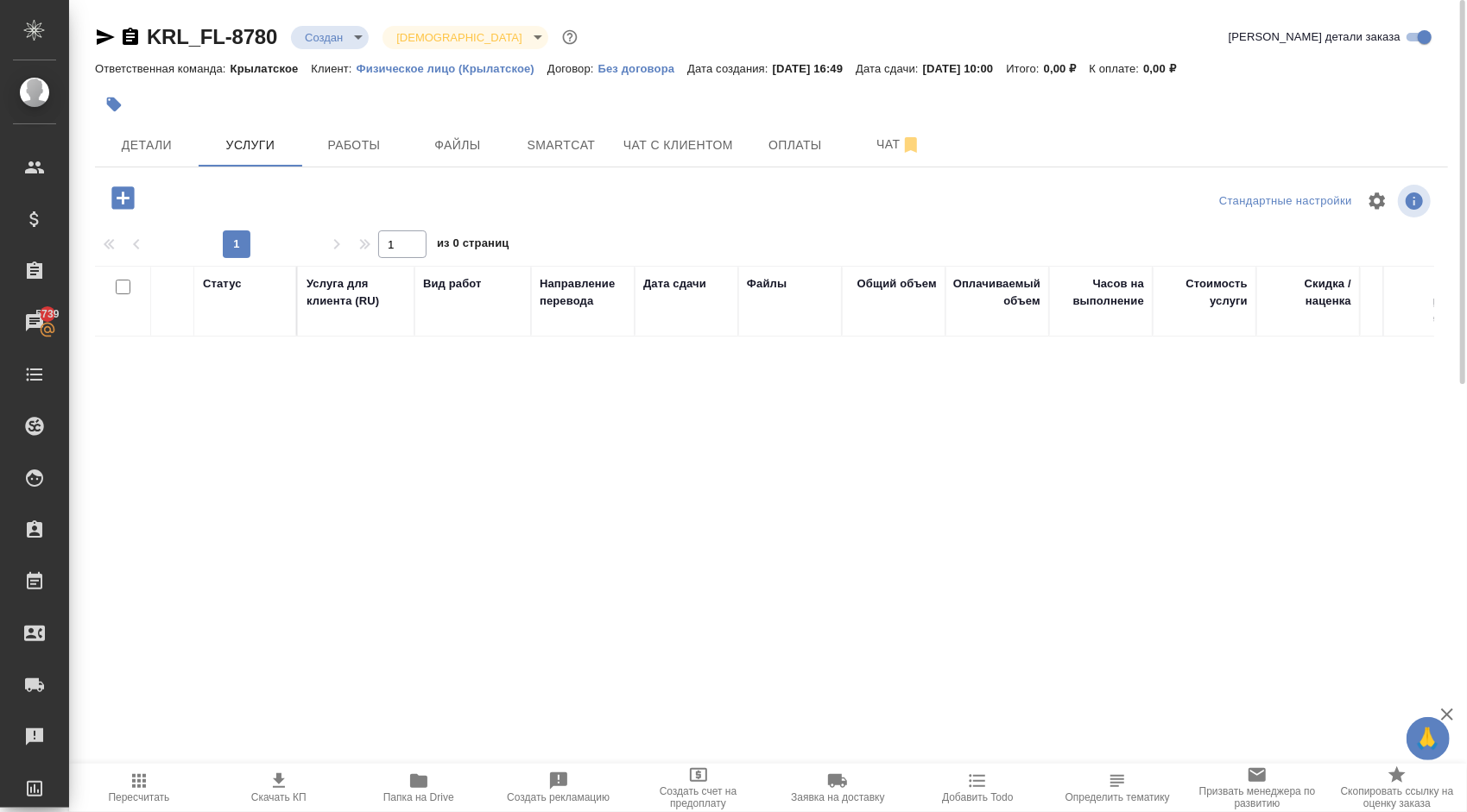
click at [126, 197] on icon "button" at bounding box center [122, 197] width 23 height 23
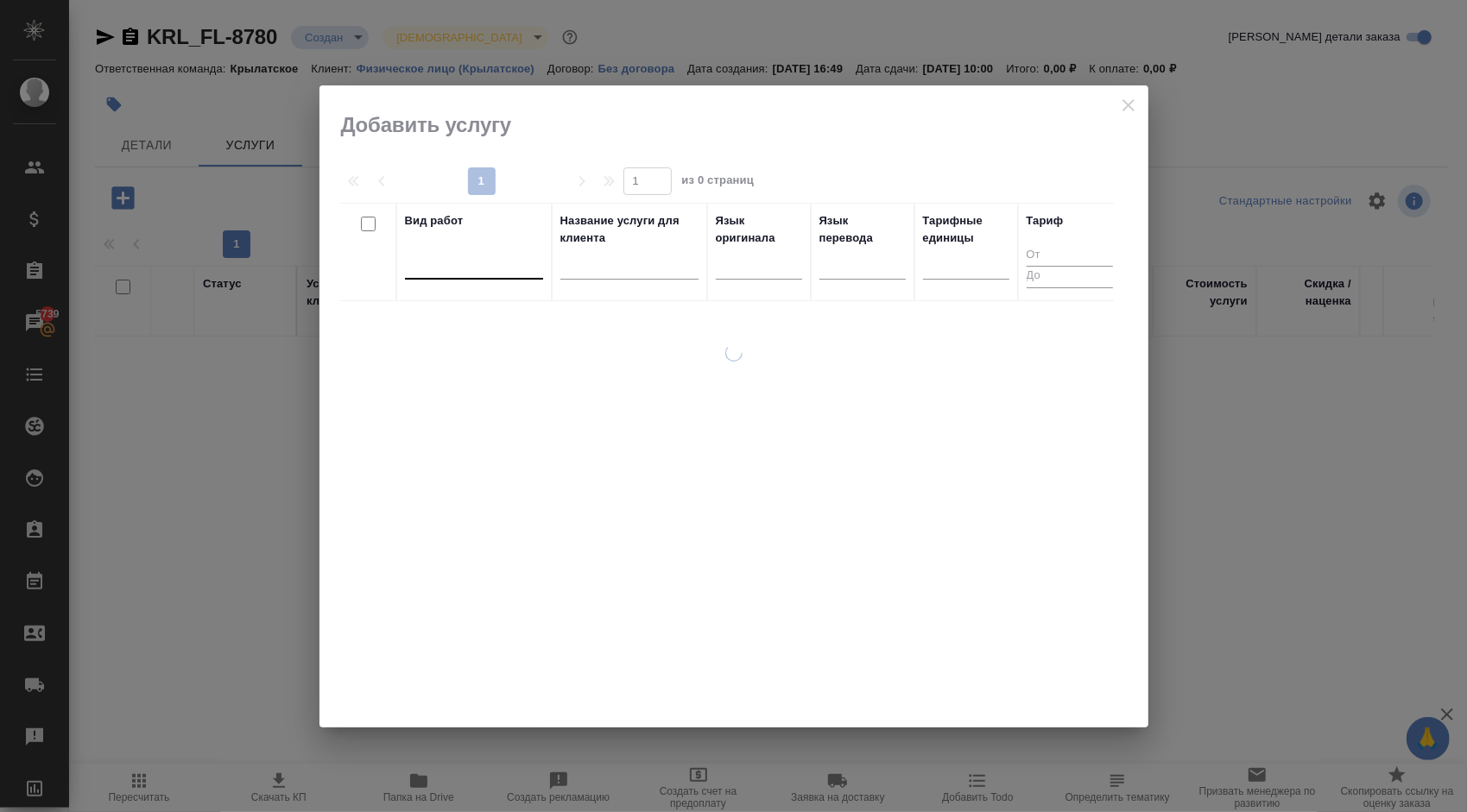
click at [493, 261] on div at bounding box center [474, 262] width 138 height 25
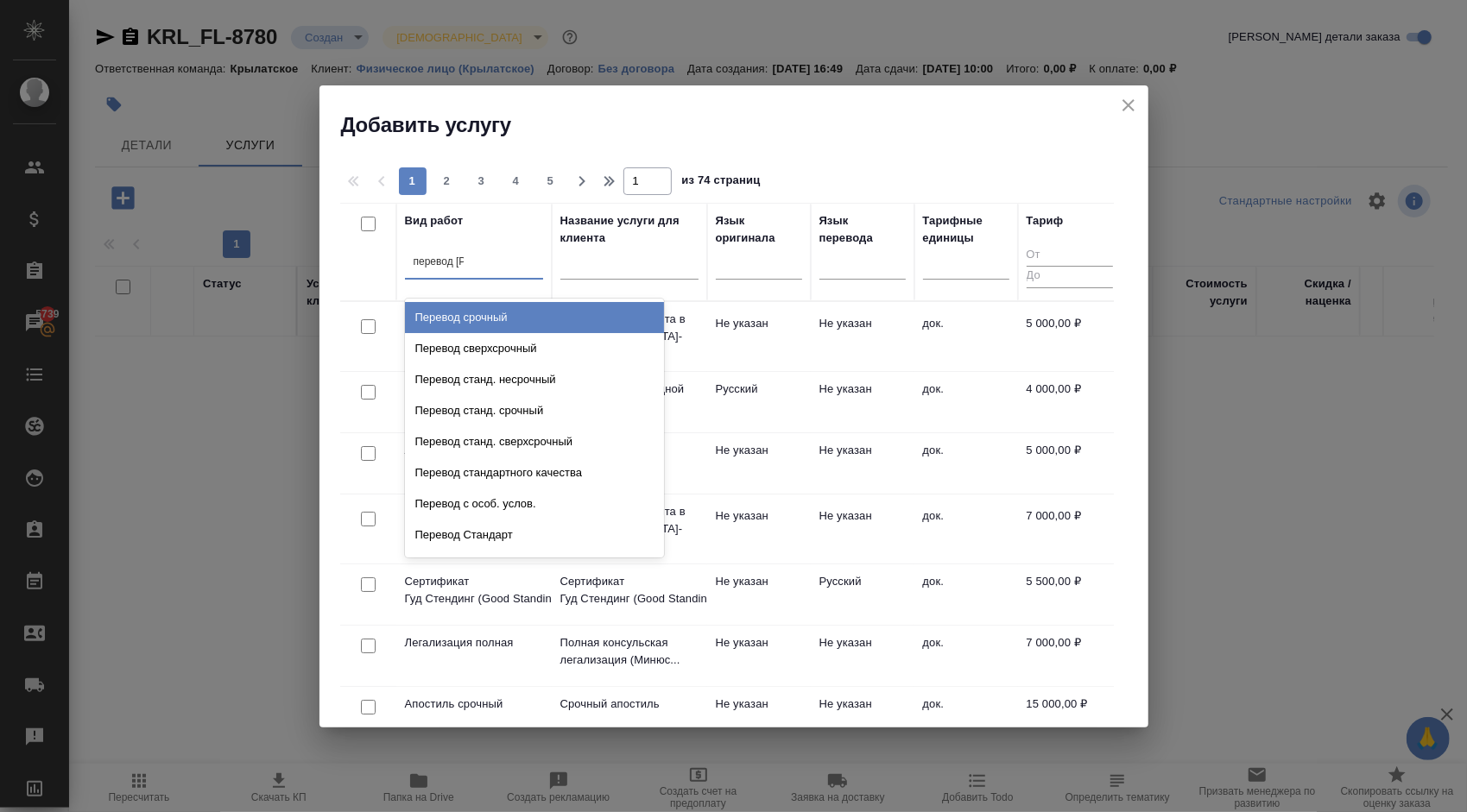
type input "перевод ст"
drag, startPoint x: 548, startPoint y: 319, endPoint x: 677, endPoint y: 302, distance: 130.1
click at [550, 317] on div "Перевод станд. несрочный" at bounding box center [534, 317] width 259 height 31
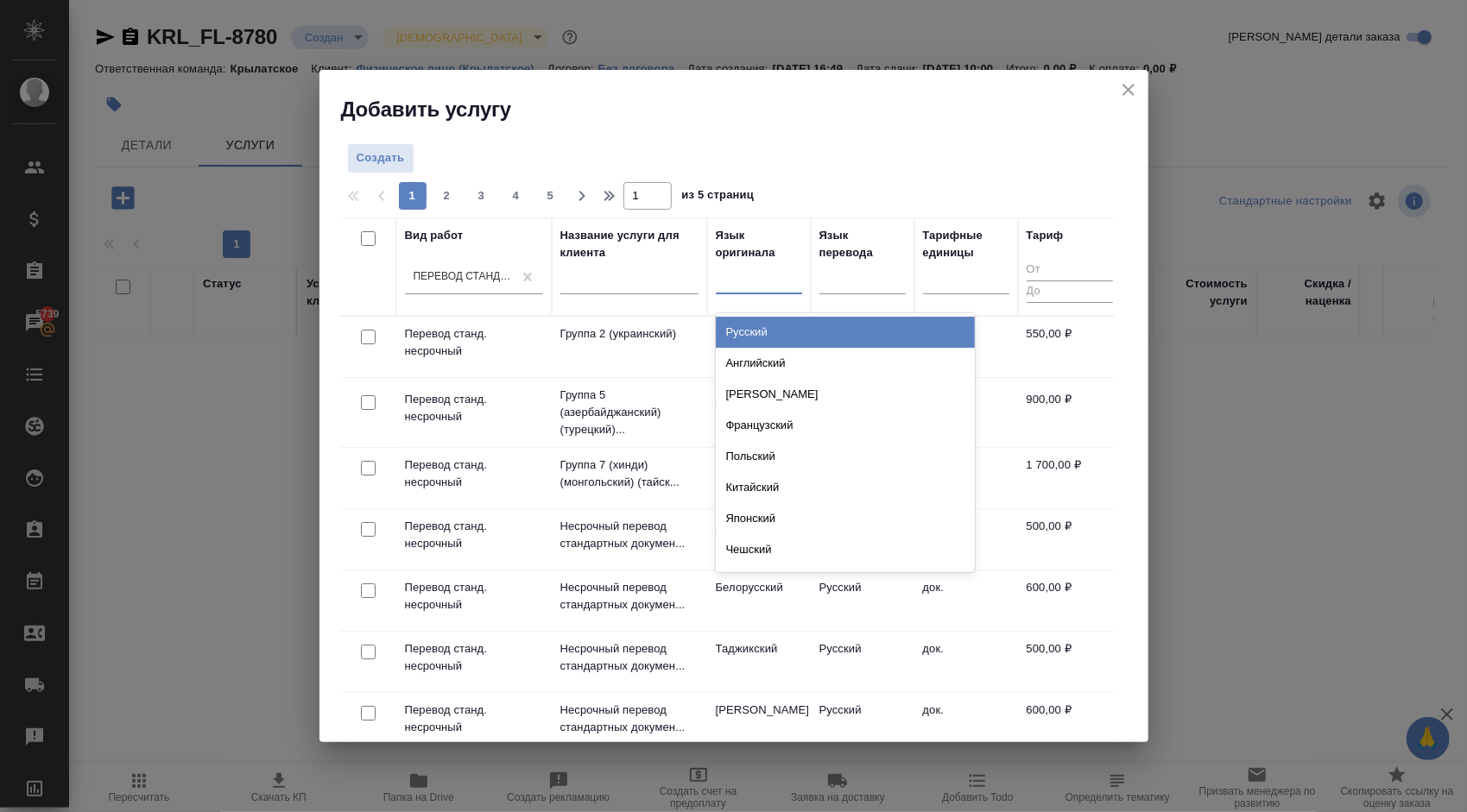
click at [784, 282] on div at bounding box center [758, 276] width 87 height 25
type input "уз"
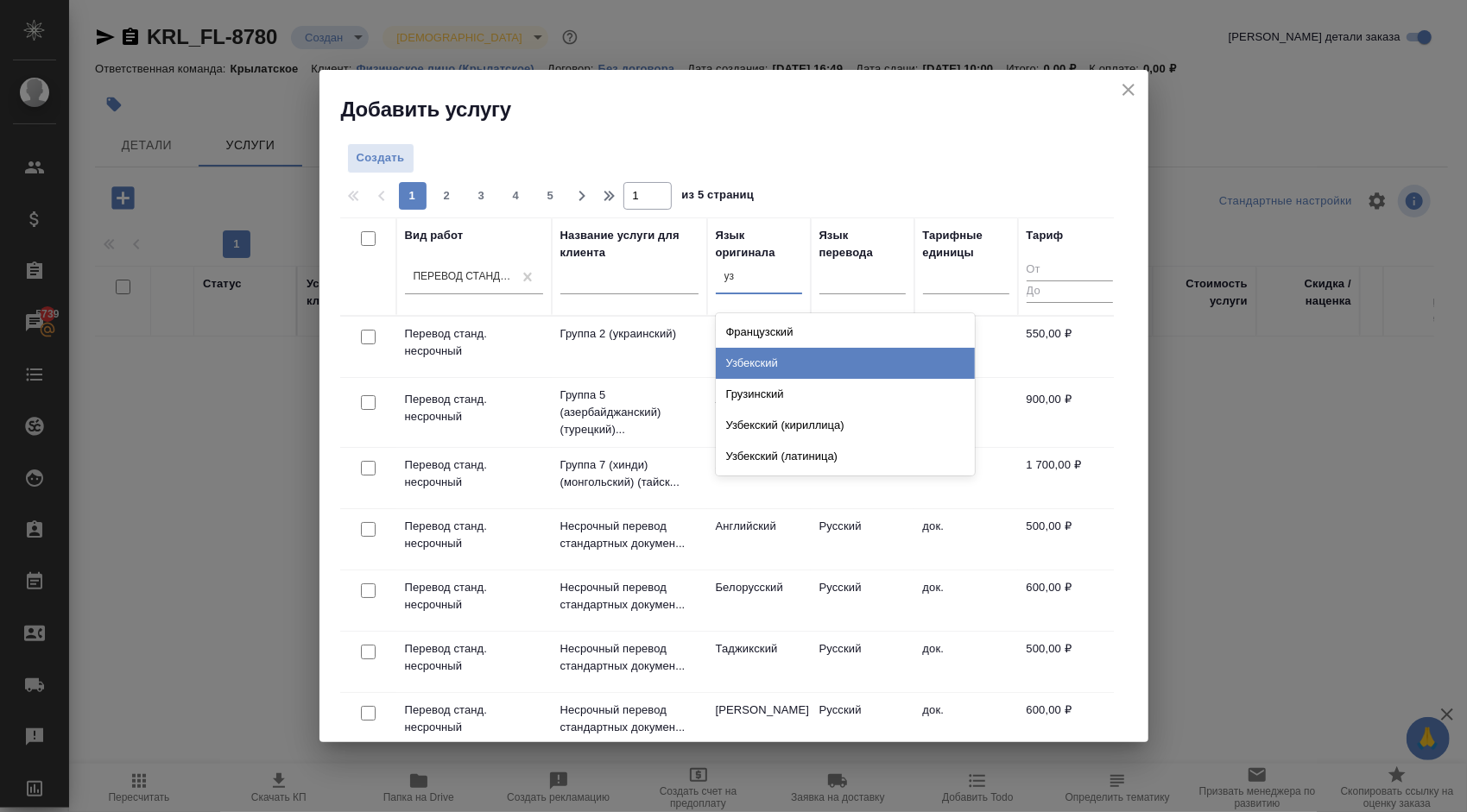
click at [791, 359] on div "Узбекский" at bounding box center [845, 363] width 259 height 31
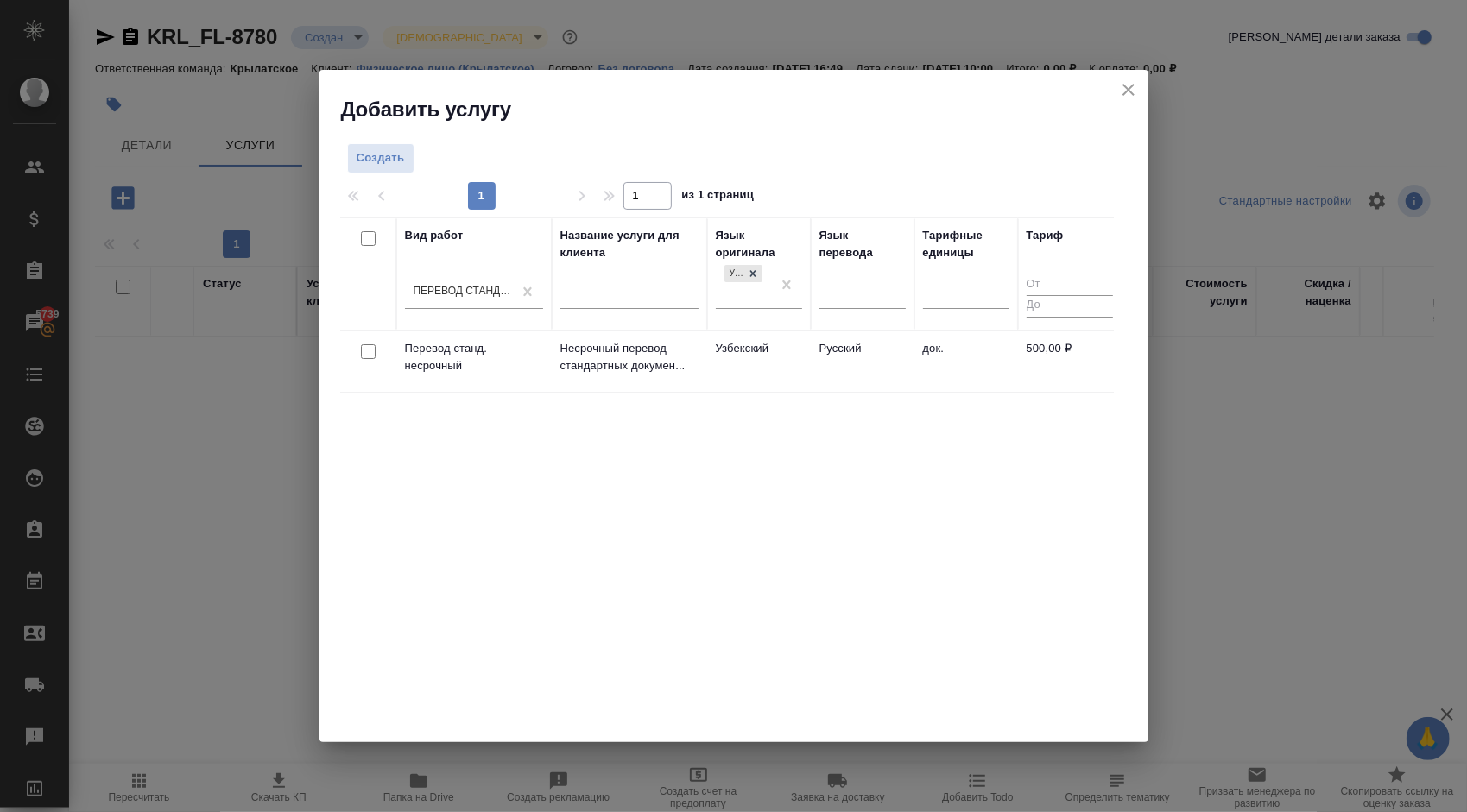
click at [754, 340] on td "Узбекский" at bounding box center [758, 361] width 104 height 61
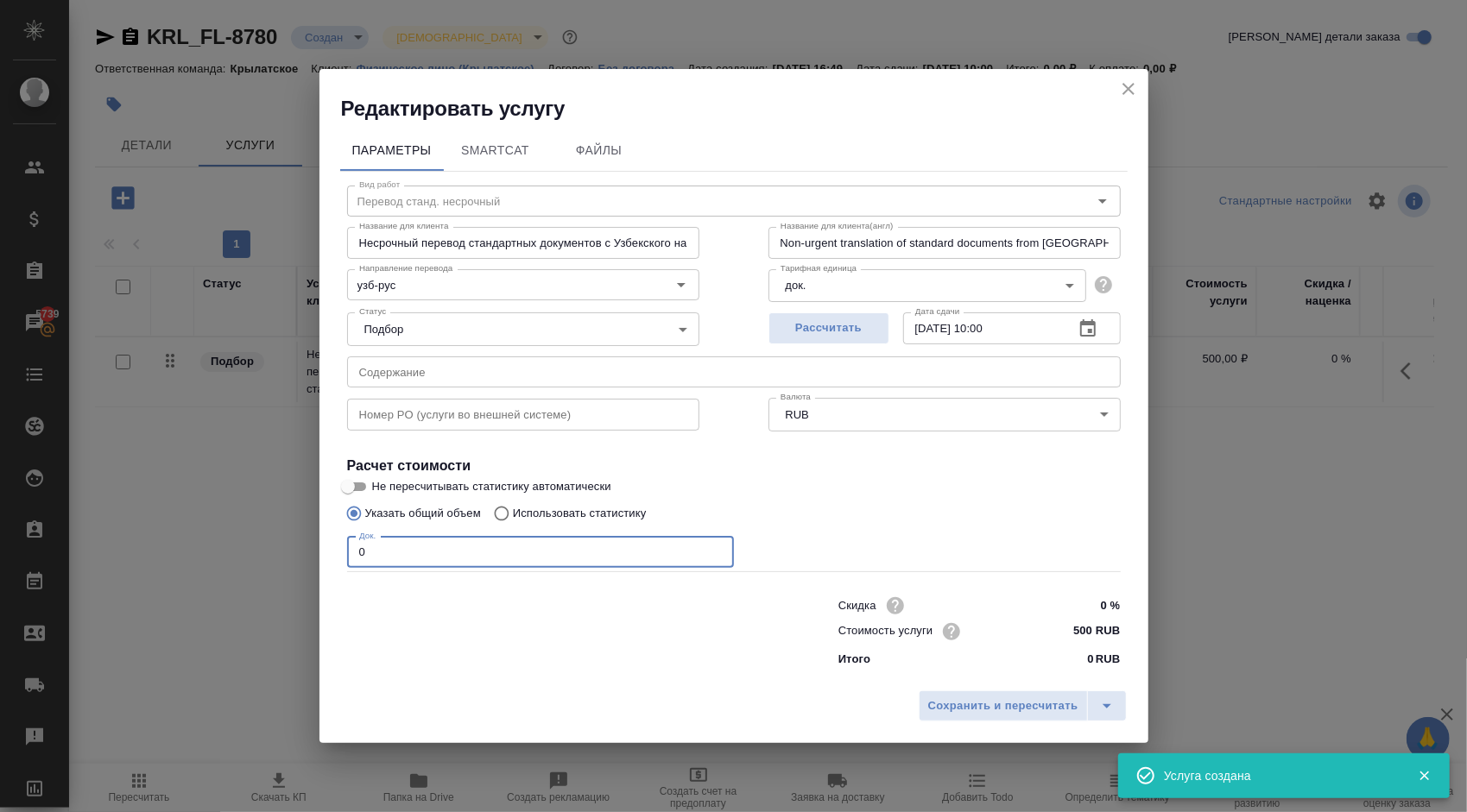
drag, startPoint x: 387, startPoint y: 558, endPoint x: 281, endPoint y: 556, distance: 106.0
click at [281, 556] on div "Редактировать услугу Параметры SmartCat Файлы Вид работ Перевод станд. несрочны…" at bounding box center [734, 406] width 1467 height 812
type input "1"
click at [902, 533] on div "Док. 1 Док." at bounding box center [734, 551] width 773 height 42
click at [1034, 707] on span "Сохранить и пересчитать" at bounding box center [1002, 707] width 150 height 20
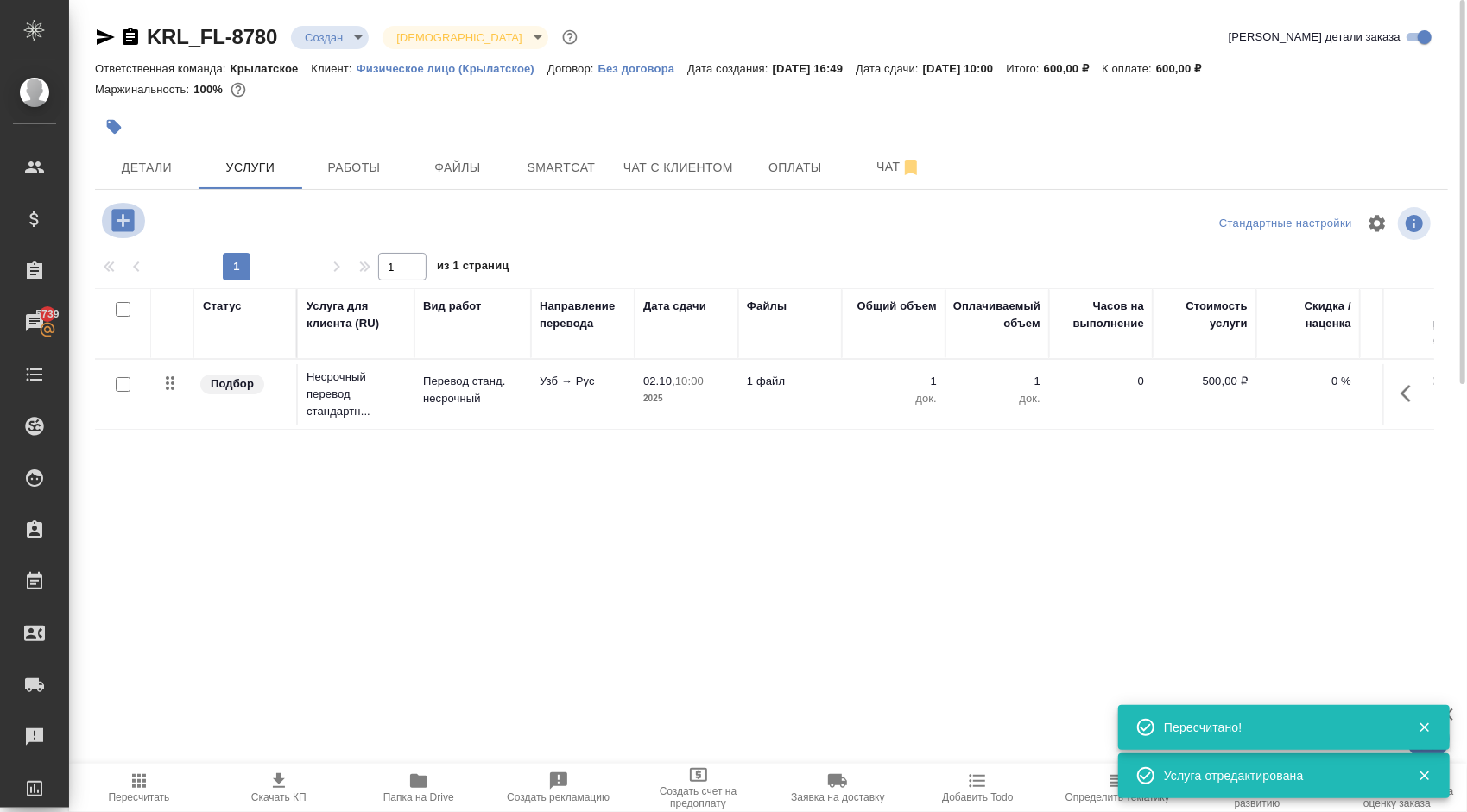
click at [124, 218] on icon "button" at bounding box center [122, 220] width 23 height 23
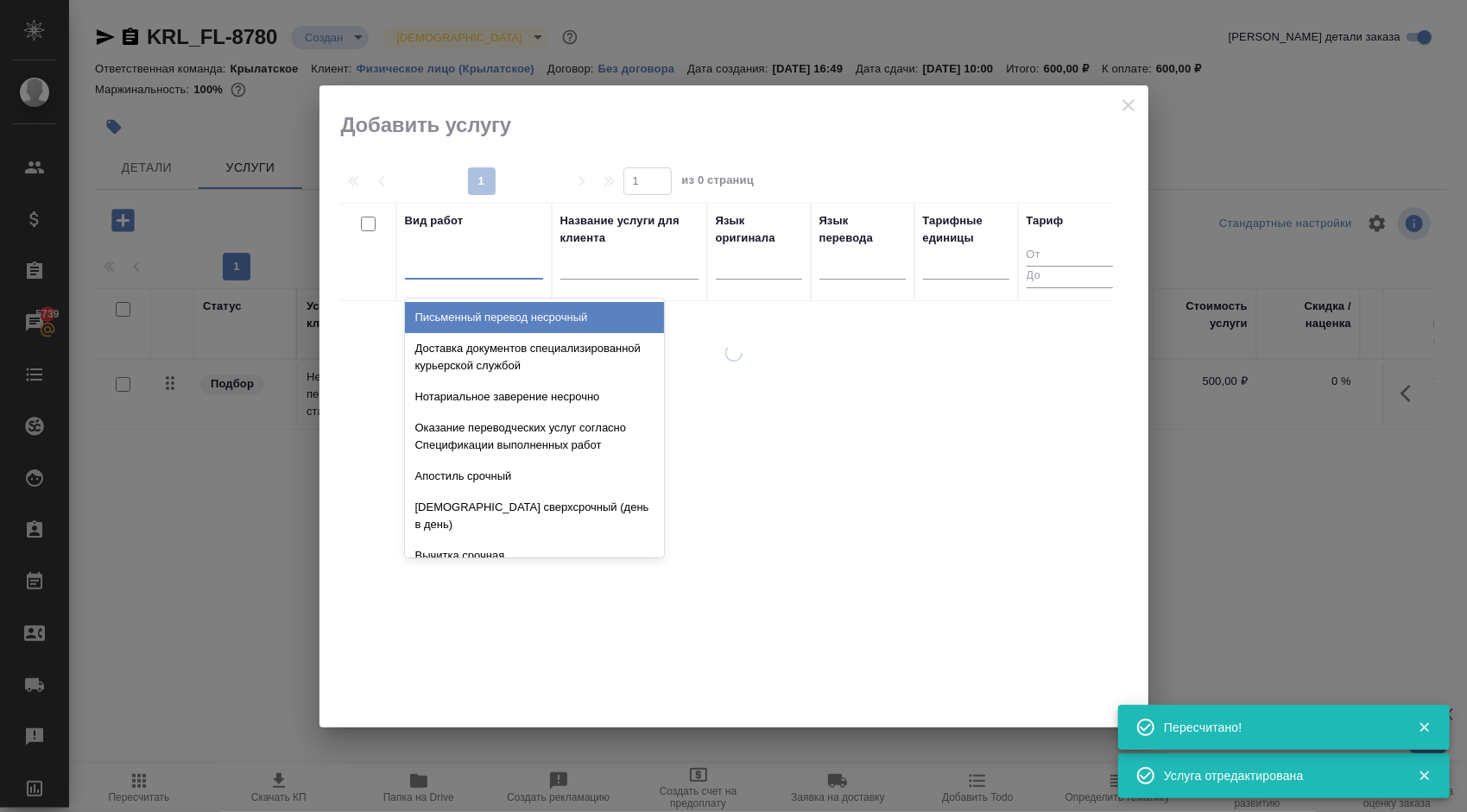
click at [449, 263] on div at bounding box center [474, 262] width 138 height 25
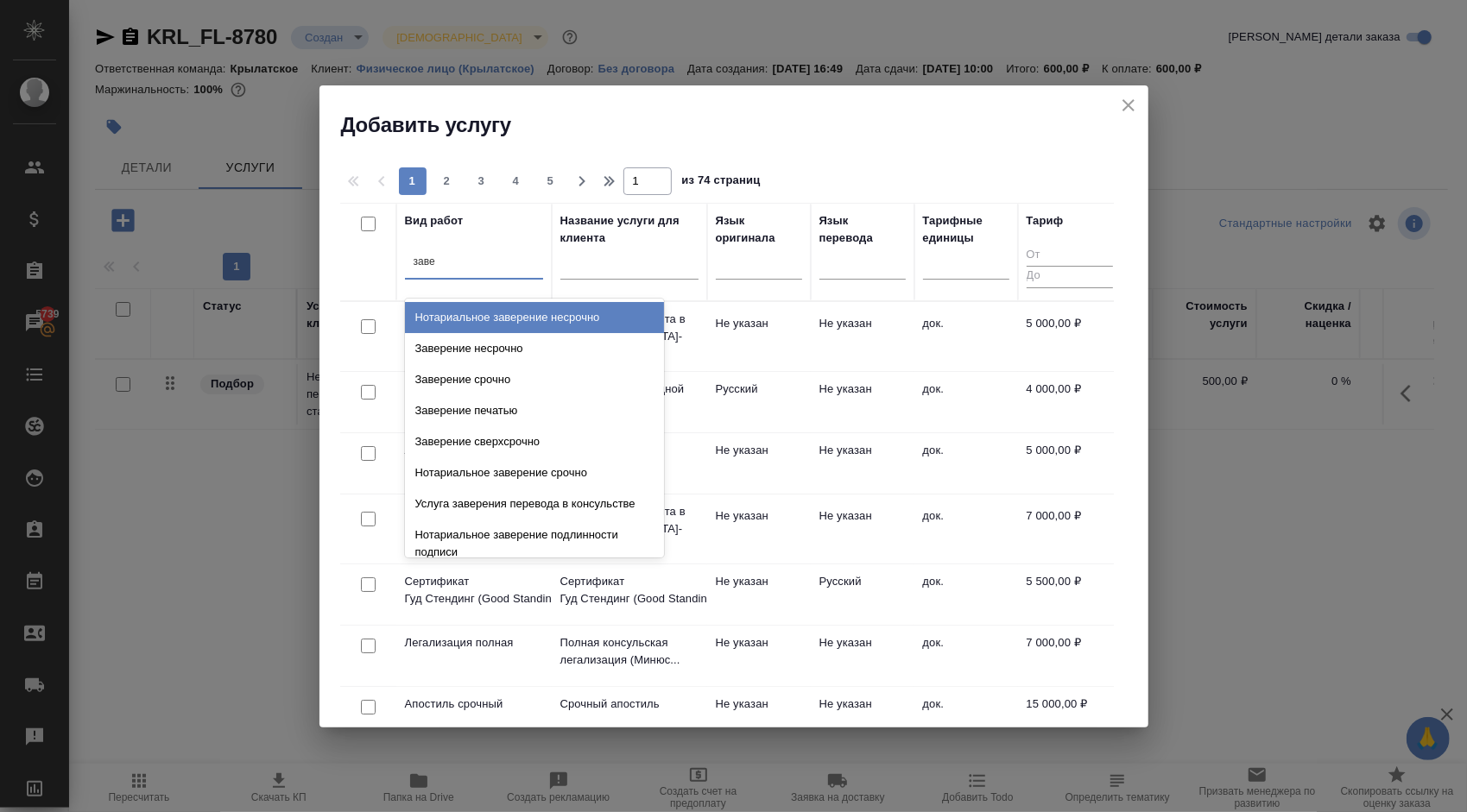
type input "завер"
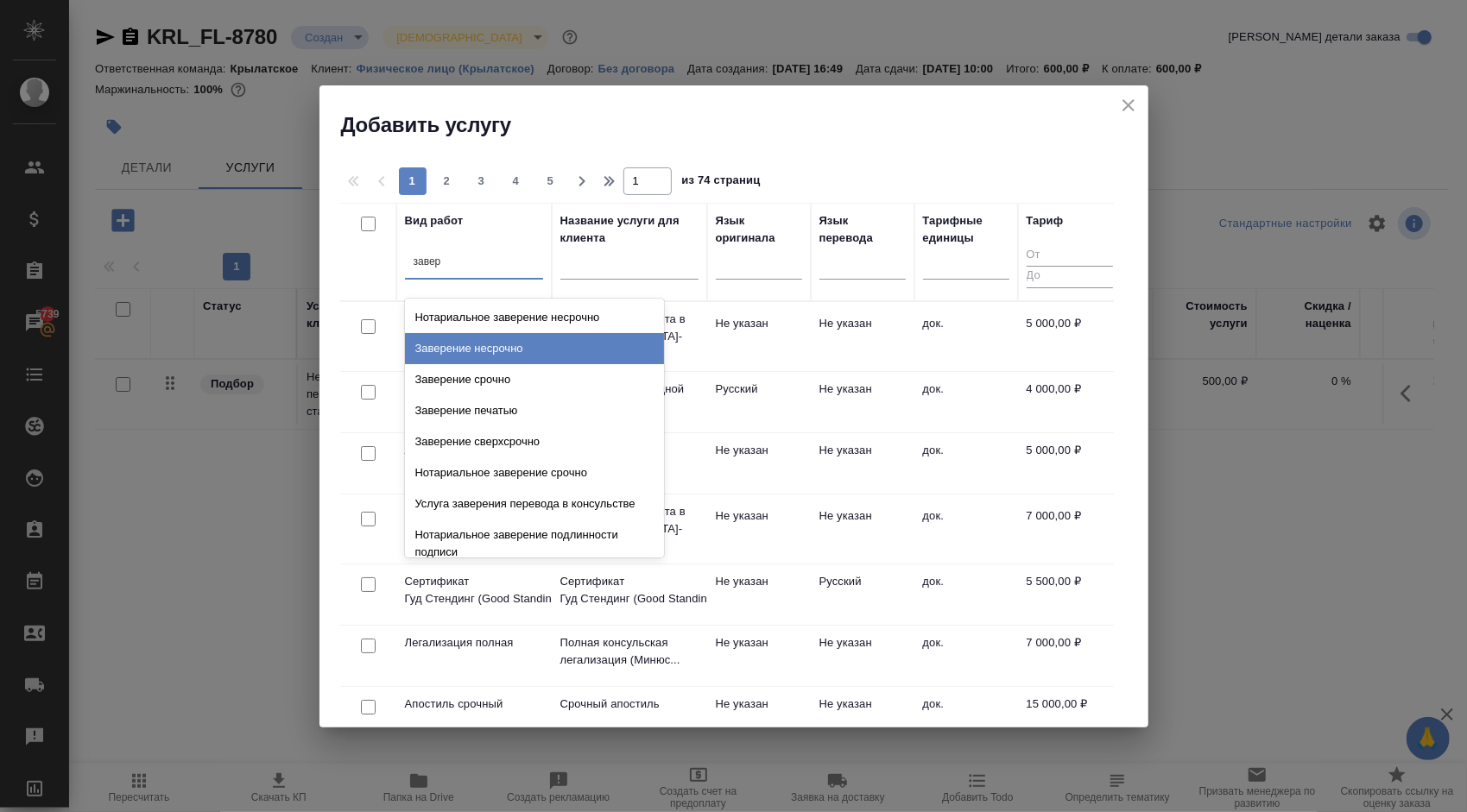
click at [504, 354] on div "Заверение несрочно" at bounding box center [534, 348] width 259 height 31
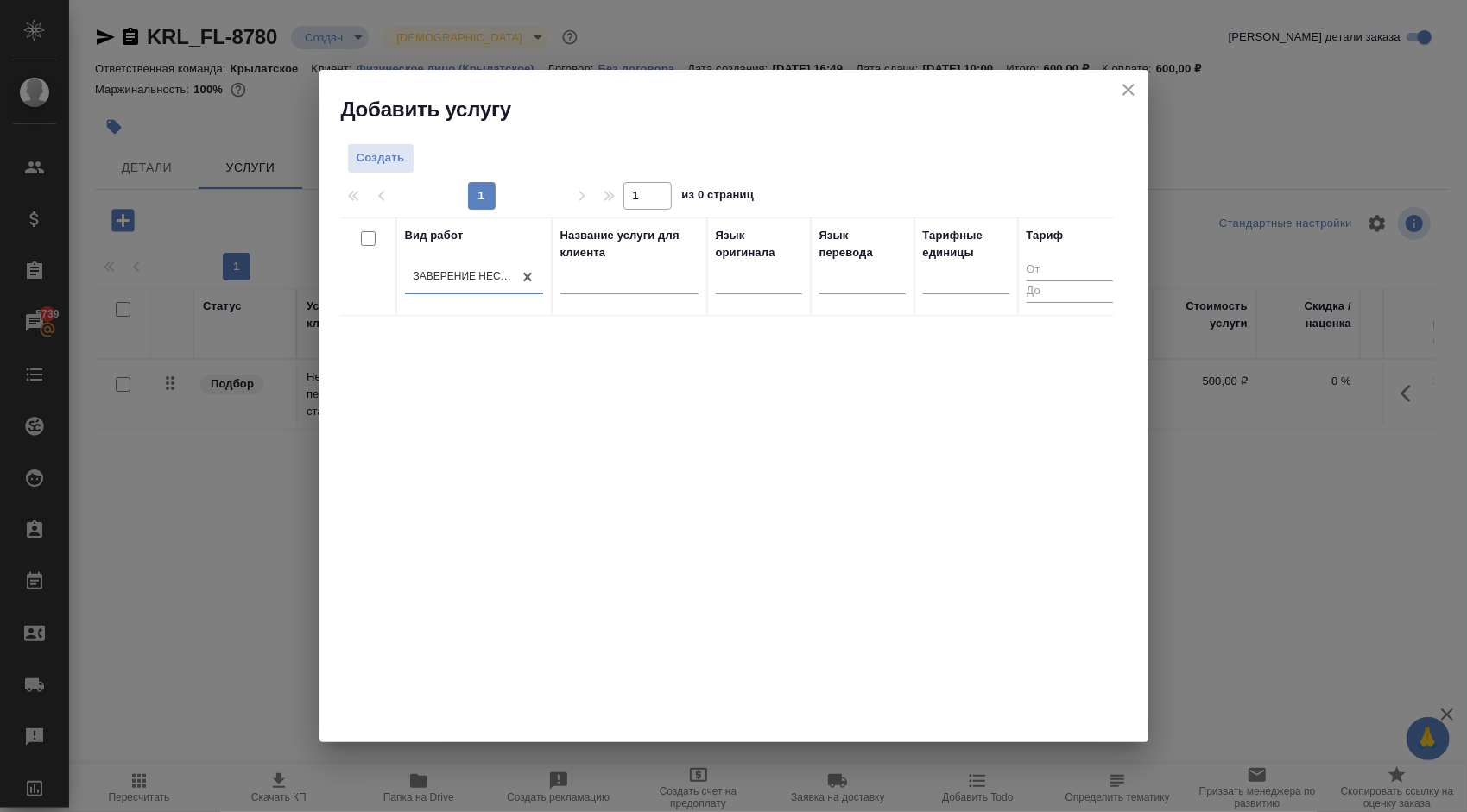
click at [943, 251] on div "Тарифные единицы" at bounding box center [965, 244] width 87 height 35
click at [951, 282] on div at bounding box center [965, 276] width 87 height 25
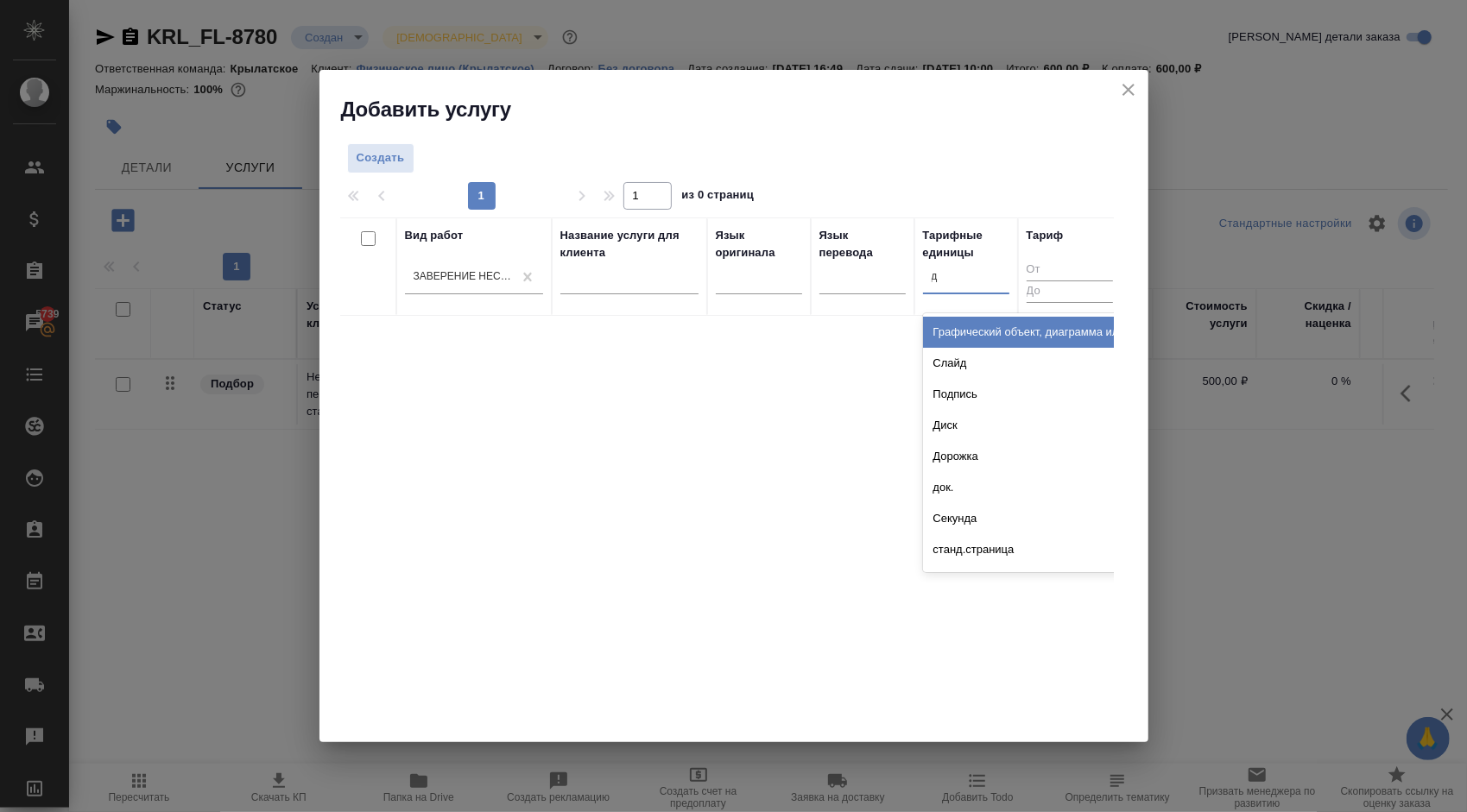
type input "до"
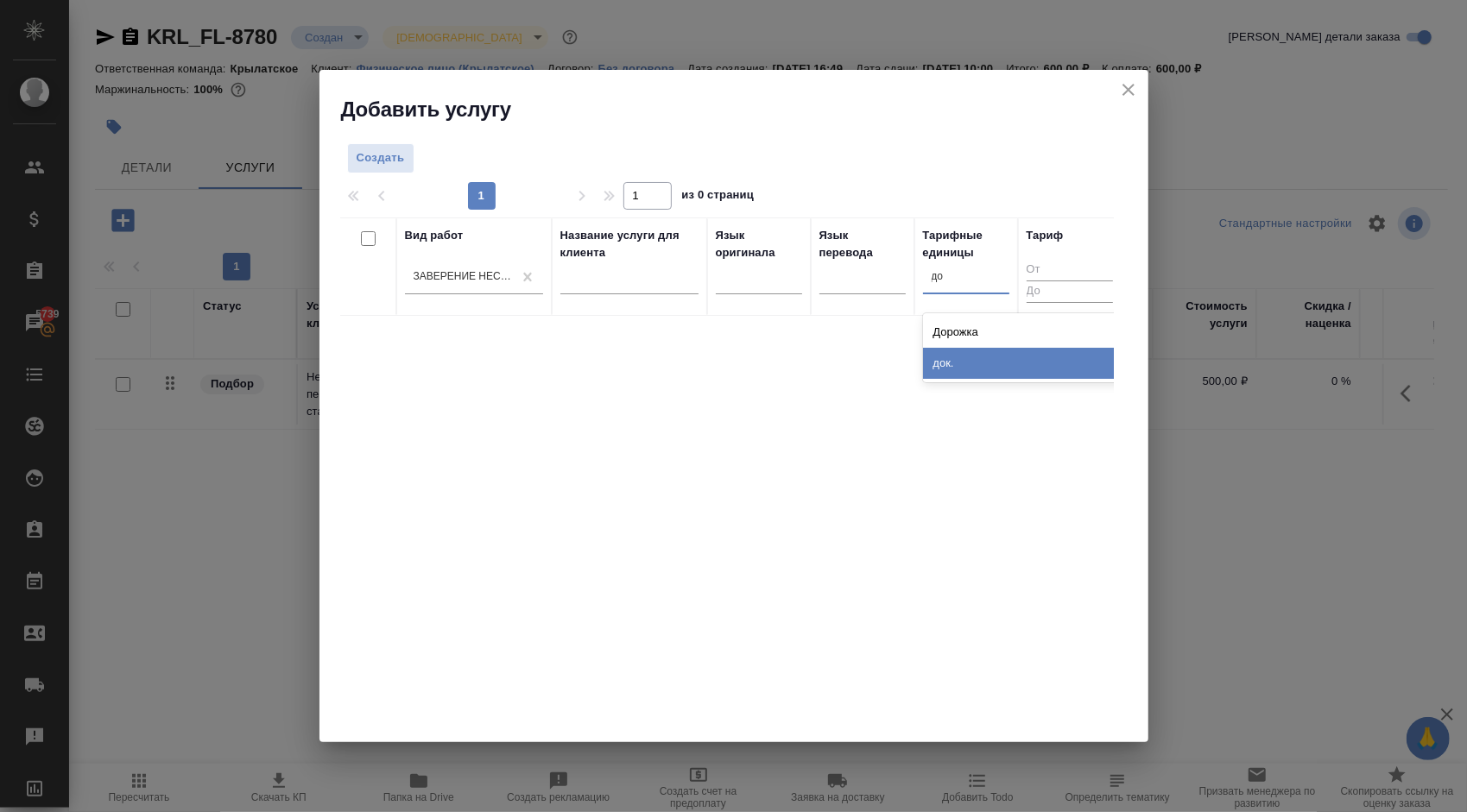
click at [986, 370] on div "док." at bounding box center [1052, 363] width 259 height 31
click at [369, 152] on span "Создать" at bounding box center [380, 158] width 49 height 20
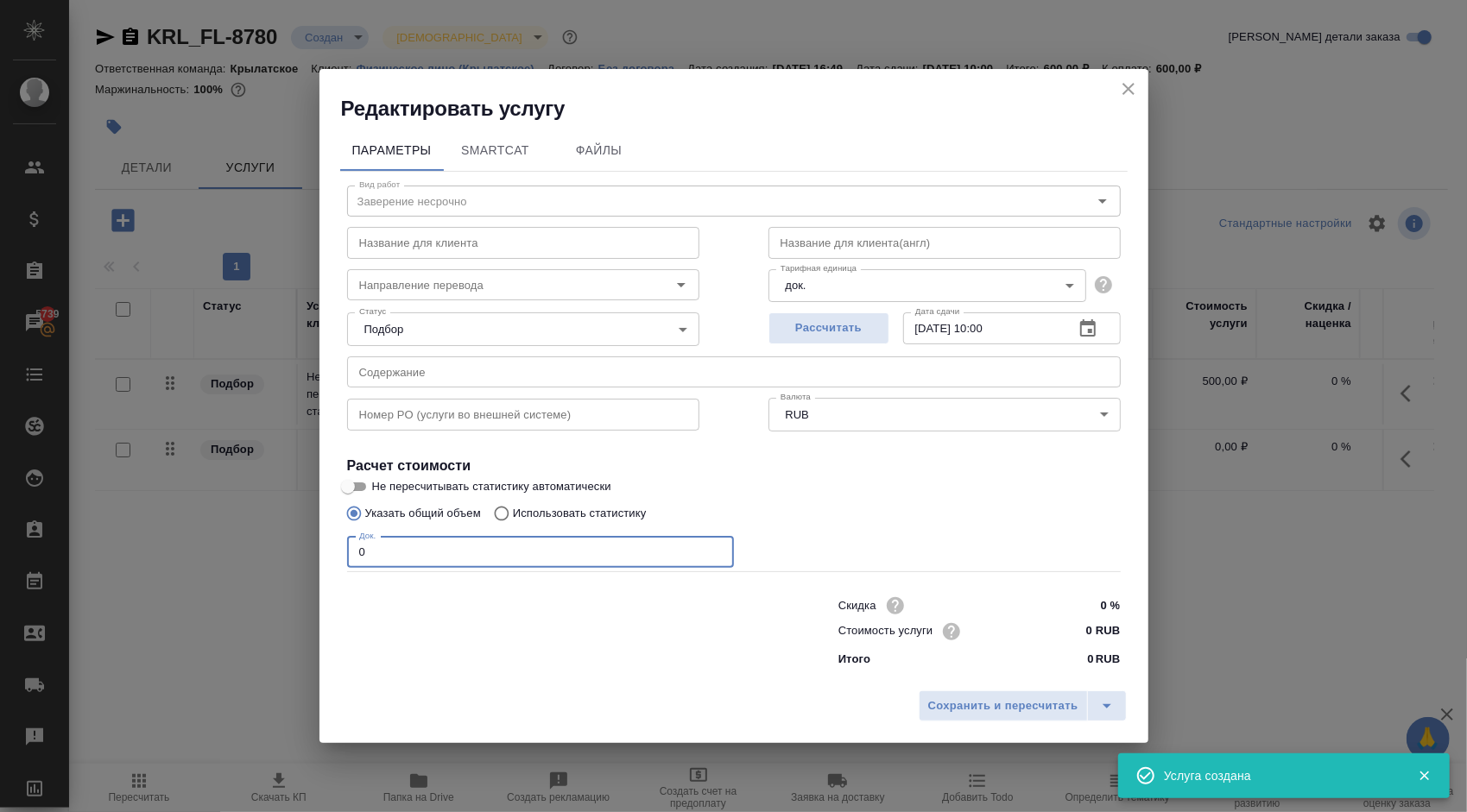
click at [328, 532] on div "Параметры SmartCat Файлы Вид работ Заверение несрочно Вид работ Название для кл…" at bounding box center [734, 402] width 829 height 559
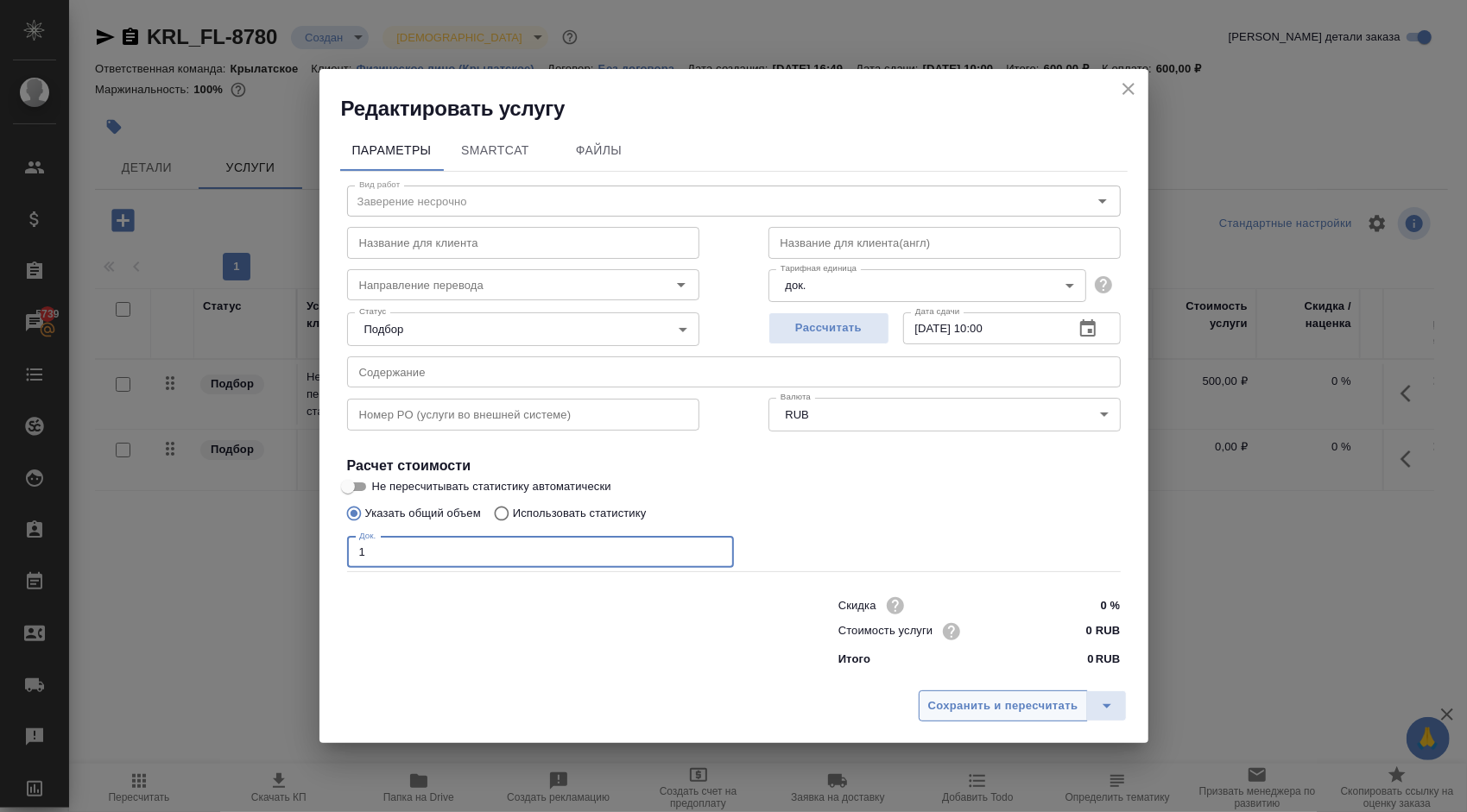
type input "1"
drag, startPoint x: 989, startPoint y: 701, endPoint x: 1117, endPoint y: 640, distance: 141.8
click at [1025, 644] on div "Редактировать услугу Параметры SmartCat Файлы Вид работ Заверение несрочно Вид …" at bounding box center [734, 405] width 829 height 674
click at [1058, 630] on input "0 RUB" at bounding box center [1087, 631] width 65 height 25
type input "700 RUB"
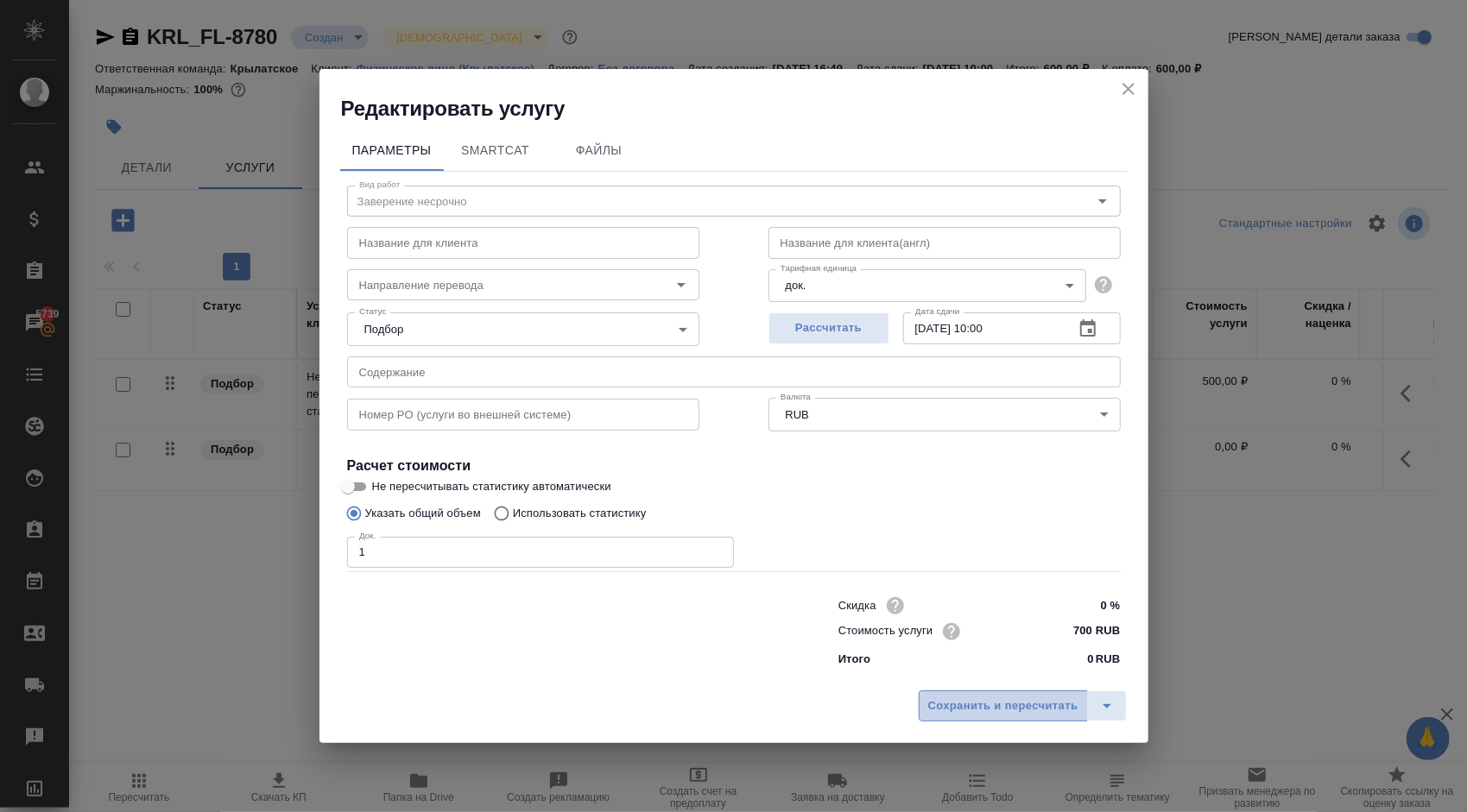
click at [1010, 706] on span "Сохранить и пересчитать" at bounding box center [1002, 707] width 150 height 20
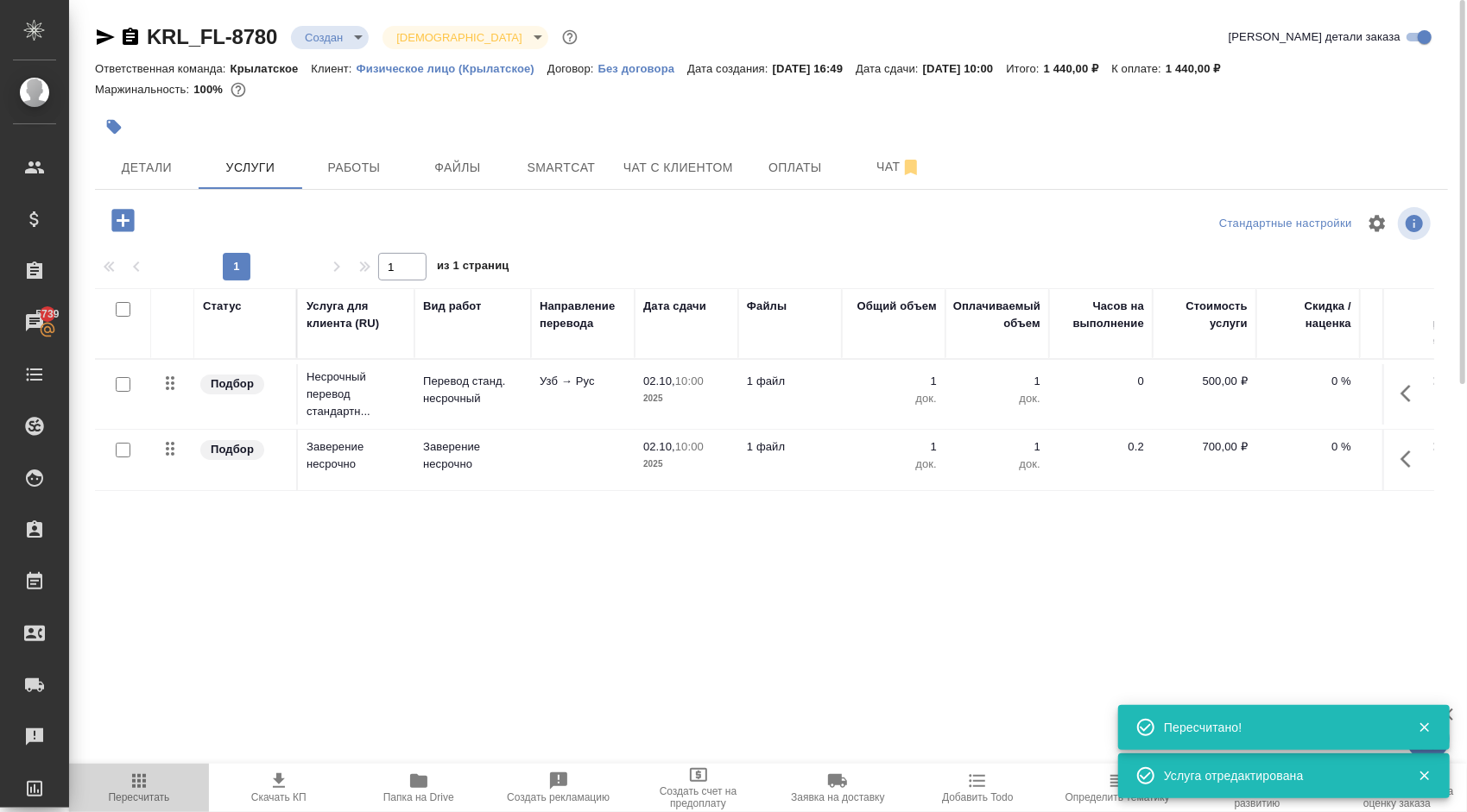
drag, startPoint x: 158, startPoint y: 778, endPoint x: 168, endPoint y: 778, distance: 10.0
click at [158, 777] on span "Пересчитать" at bounding box center [139, 787] width 119 height 33
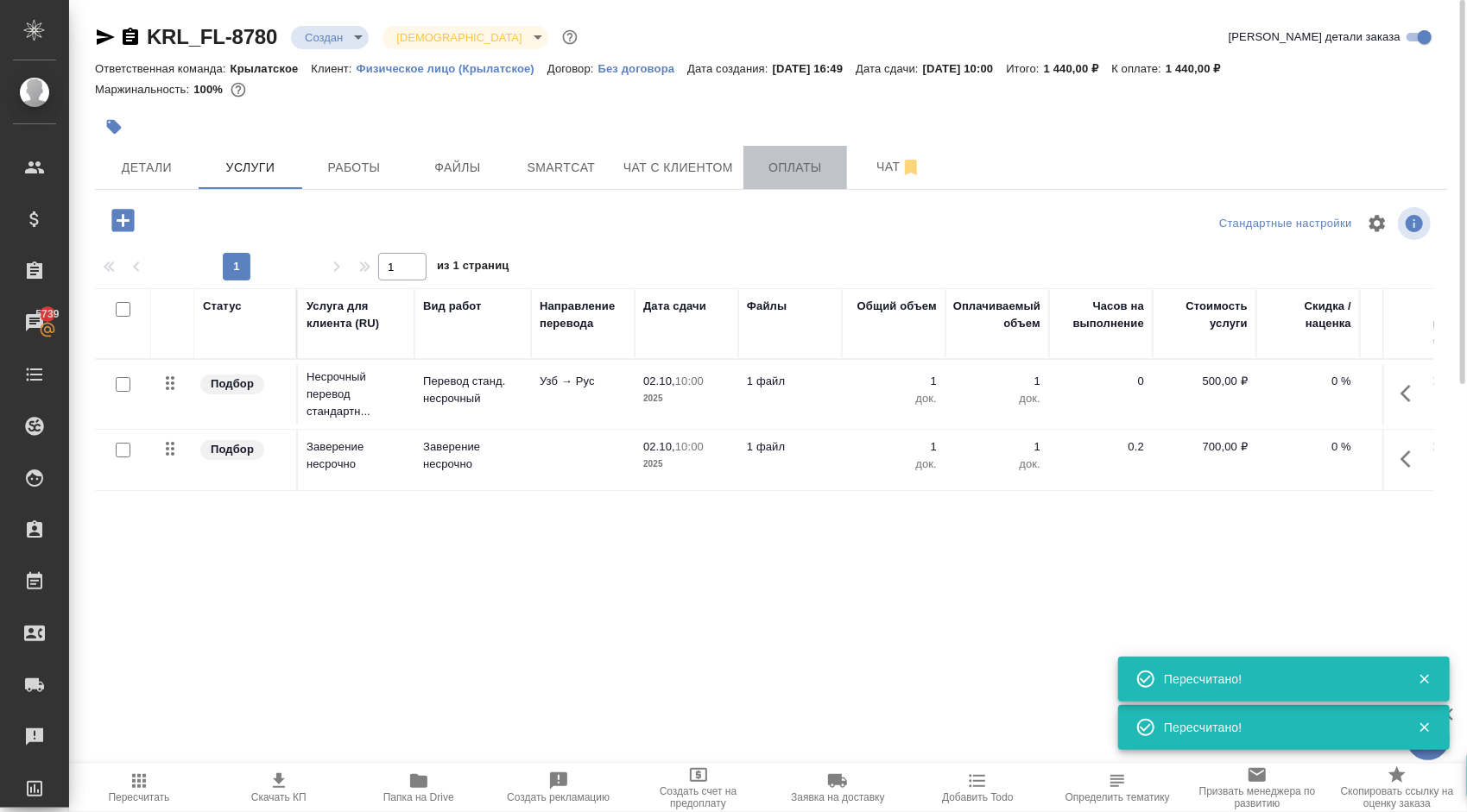
click at [815, 170] on span "Оплаты" at bounding box center [794, 168] width 83 height 22
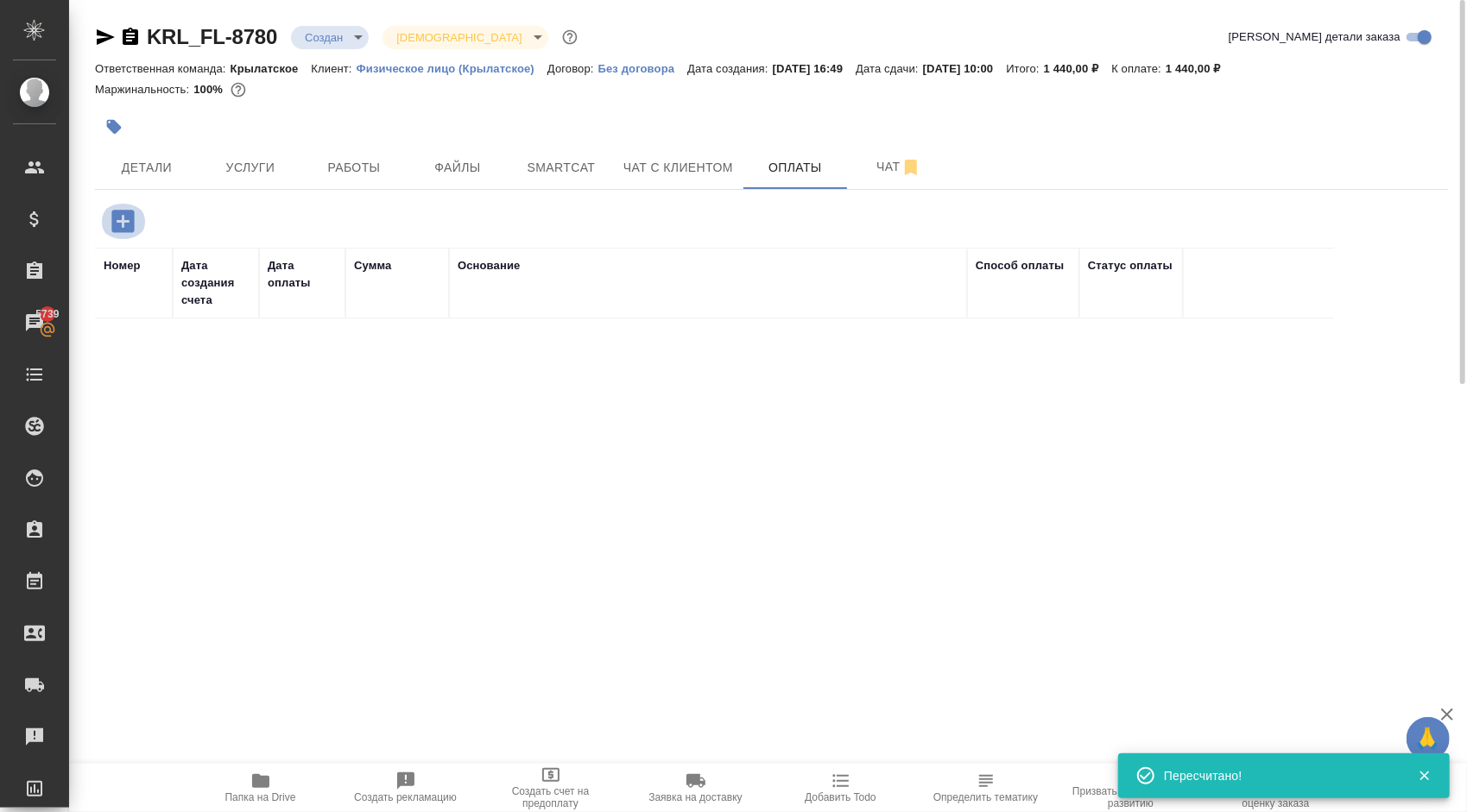
click at [134, 223] on icon "button" at bounding box center [122, 221] width 30 height 30
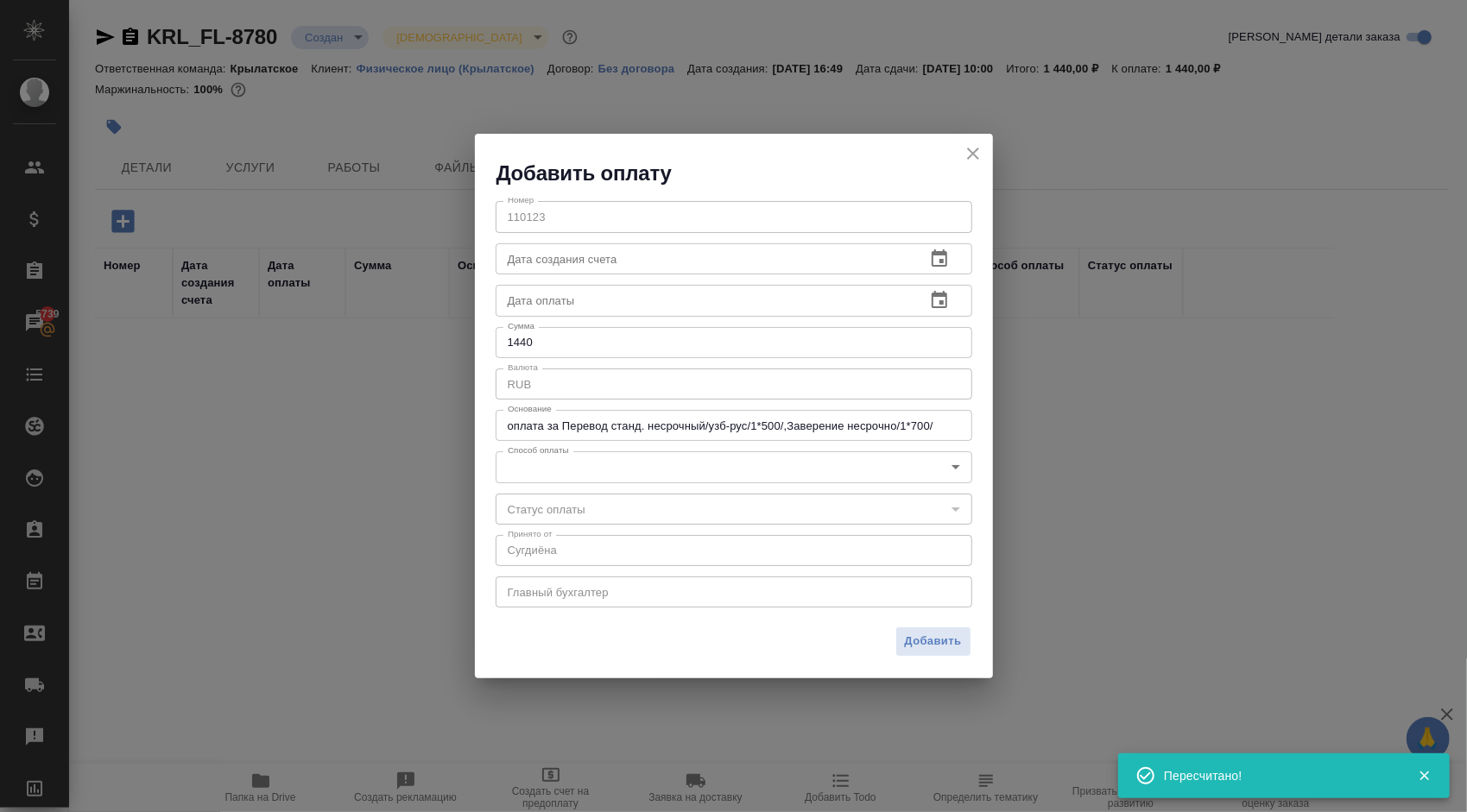
click at [543, 499] on div "​" at bounding box center [734, 508] width 477 height 31
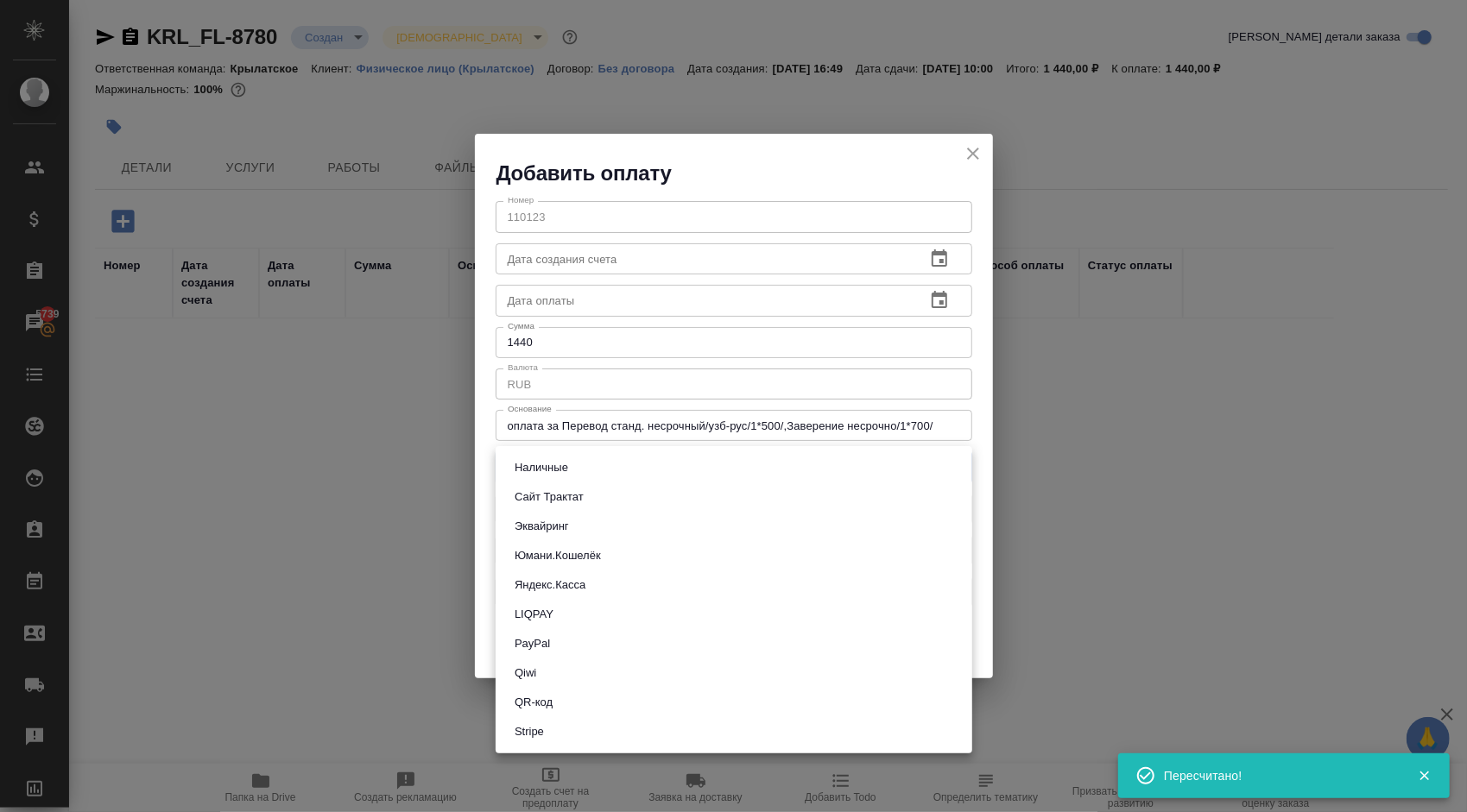
click at [535, 464] on body "🙏 .cls-1 fill:#fff; AWATERA Kasymov Timur Клиенты Спецификации Заказы 5739 Чаты…" at bounding box center [734, 406] width 1467 height 812
click at [537, 537] on li "Эквайринг" at bounding box center [734, 525] width 477 height 29
type input "acquiring"
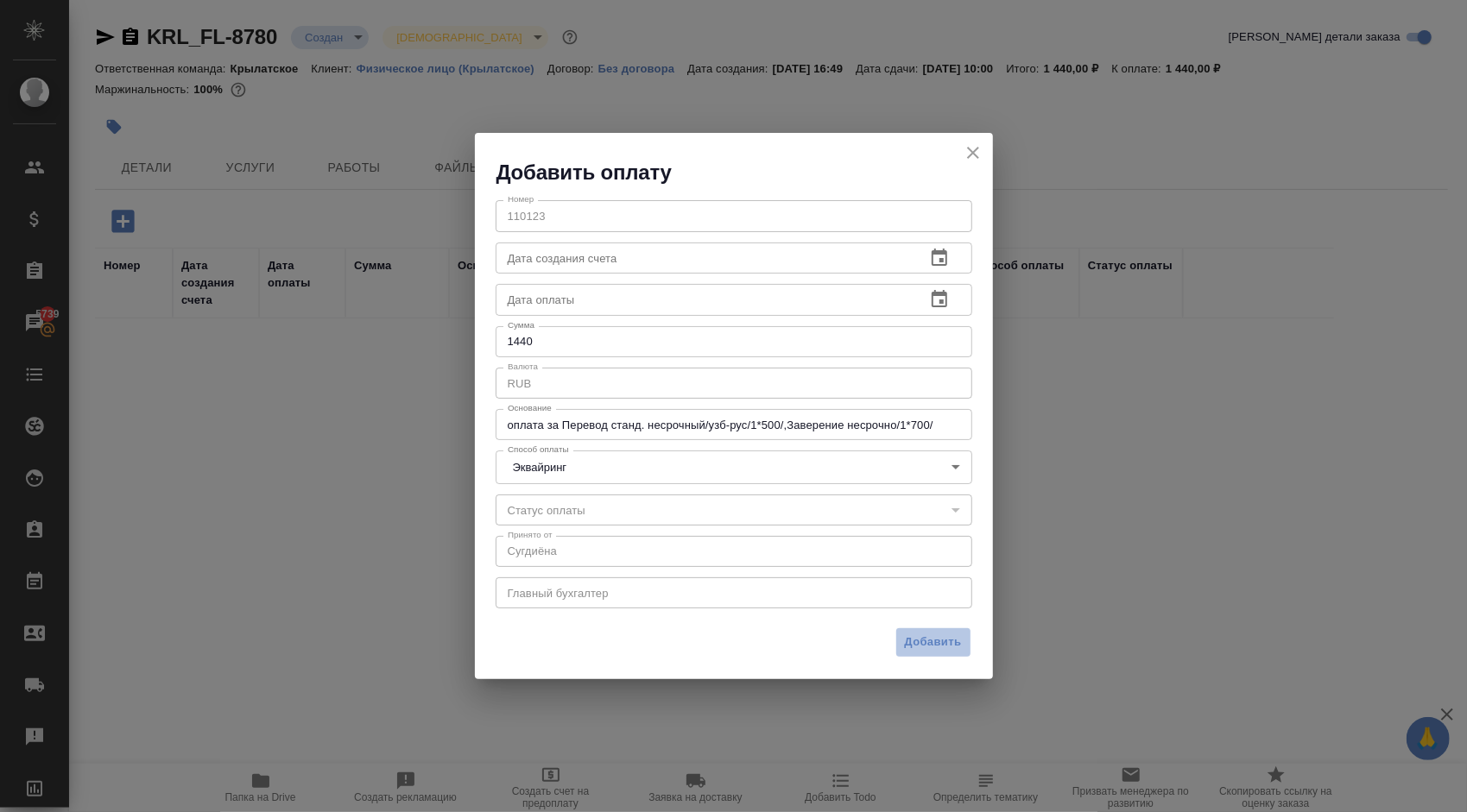
click at [919, 653] on button "Добавить" at bounding box center [934, 643] width 76 height 30
type input "0"
type input "auto-kassa"
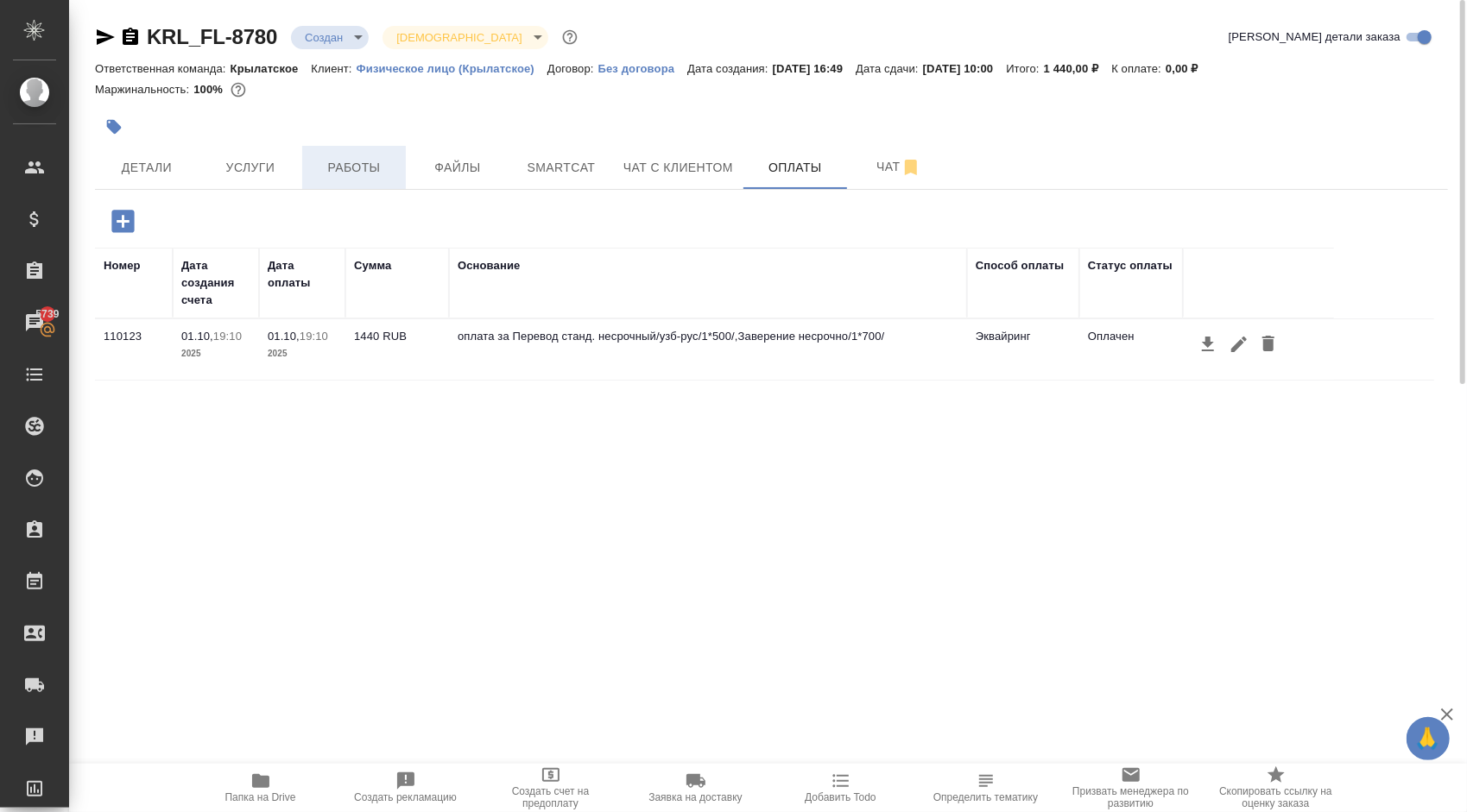
click at [375, 162] on span "Работы" at bounding box center [353, 168] width 83 height 22
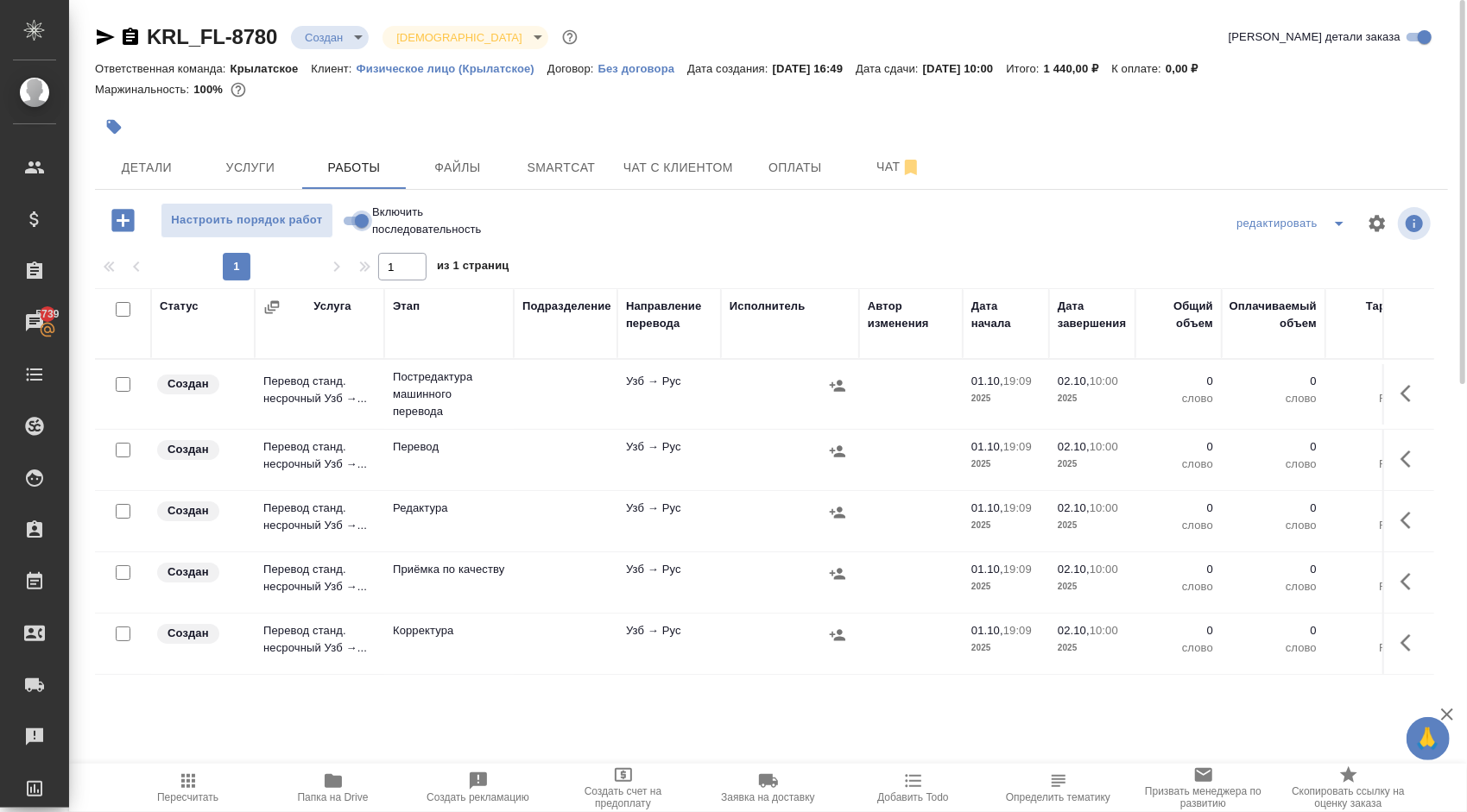
click at [366, 226] on input "Включить последовательность" at bounding box center [361, 221] width 62 height 21
checkbox input "true"
click at [122, 308] on input "checkbox" at bounding box center [122, 309] width 15 height 15
checkbox input "true"
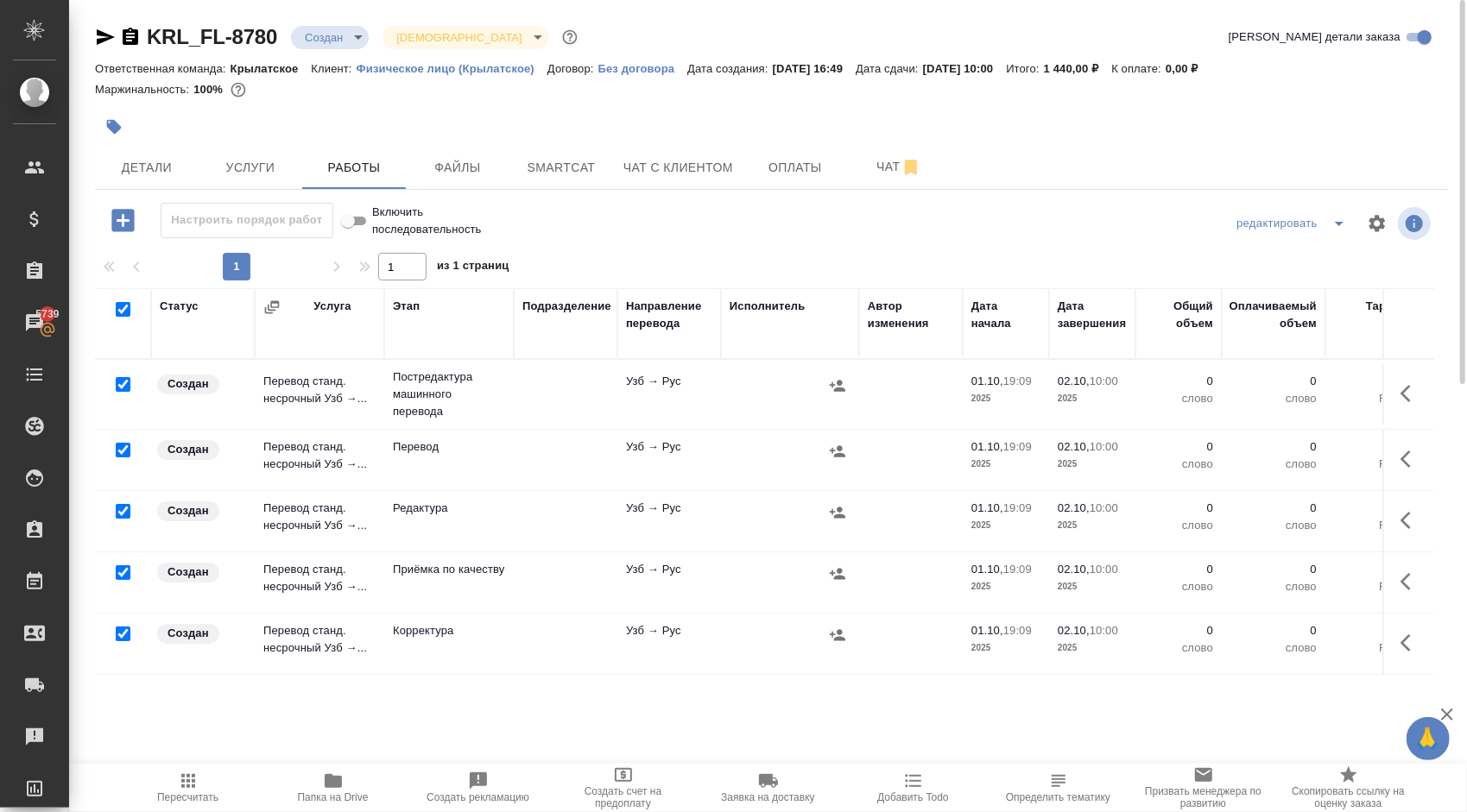
checkbox input "true"
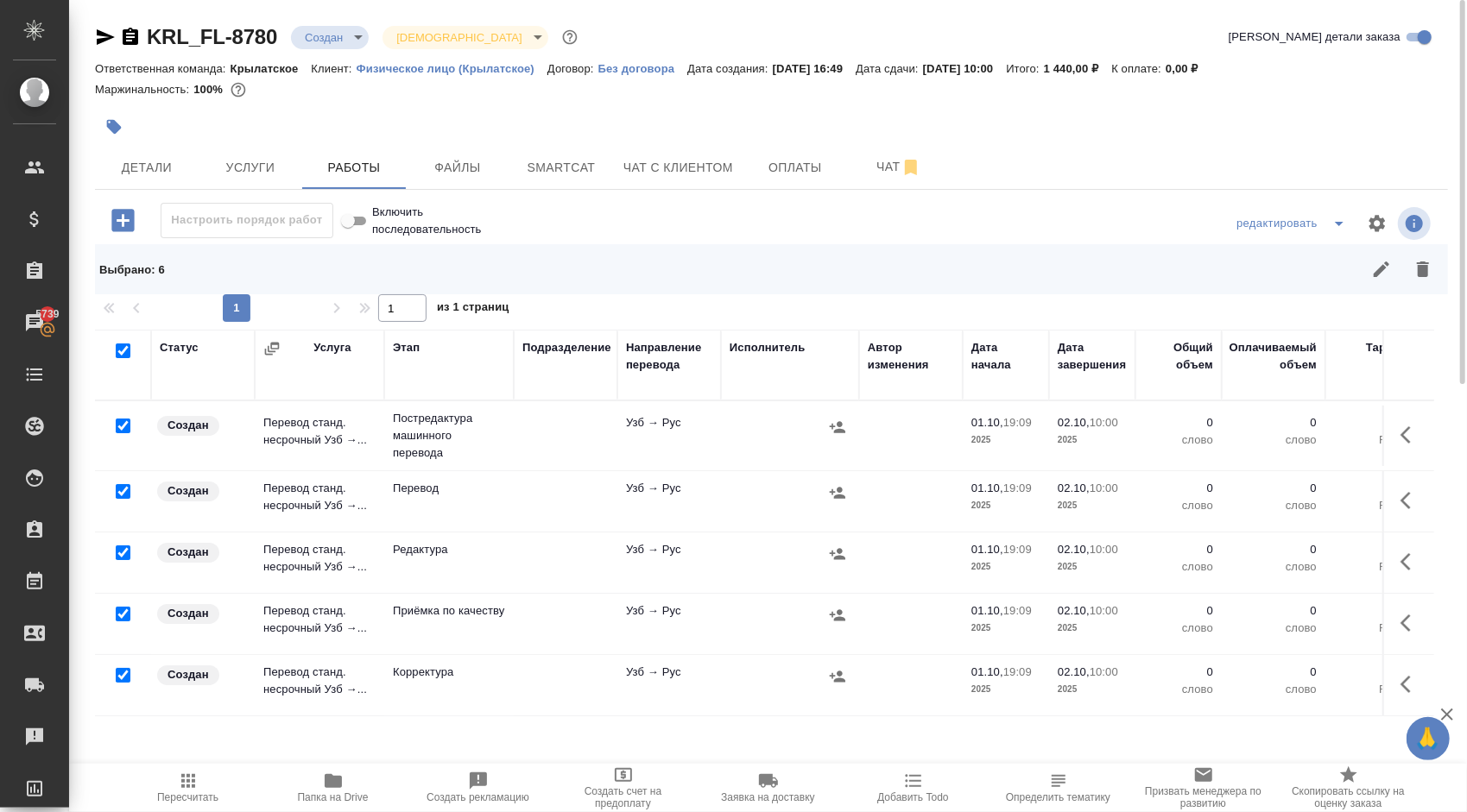
click at [121, 489] on input "checkbox" at bounding box center [122, 492] width 15 height 15
checkbox input "false"
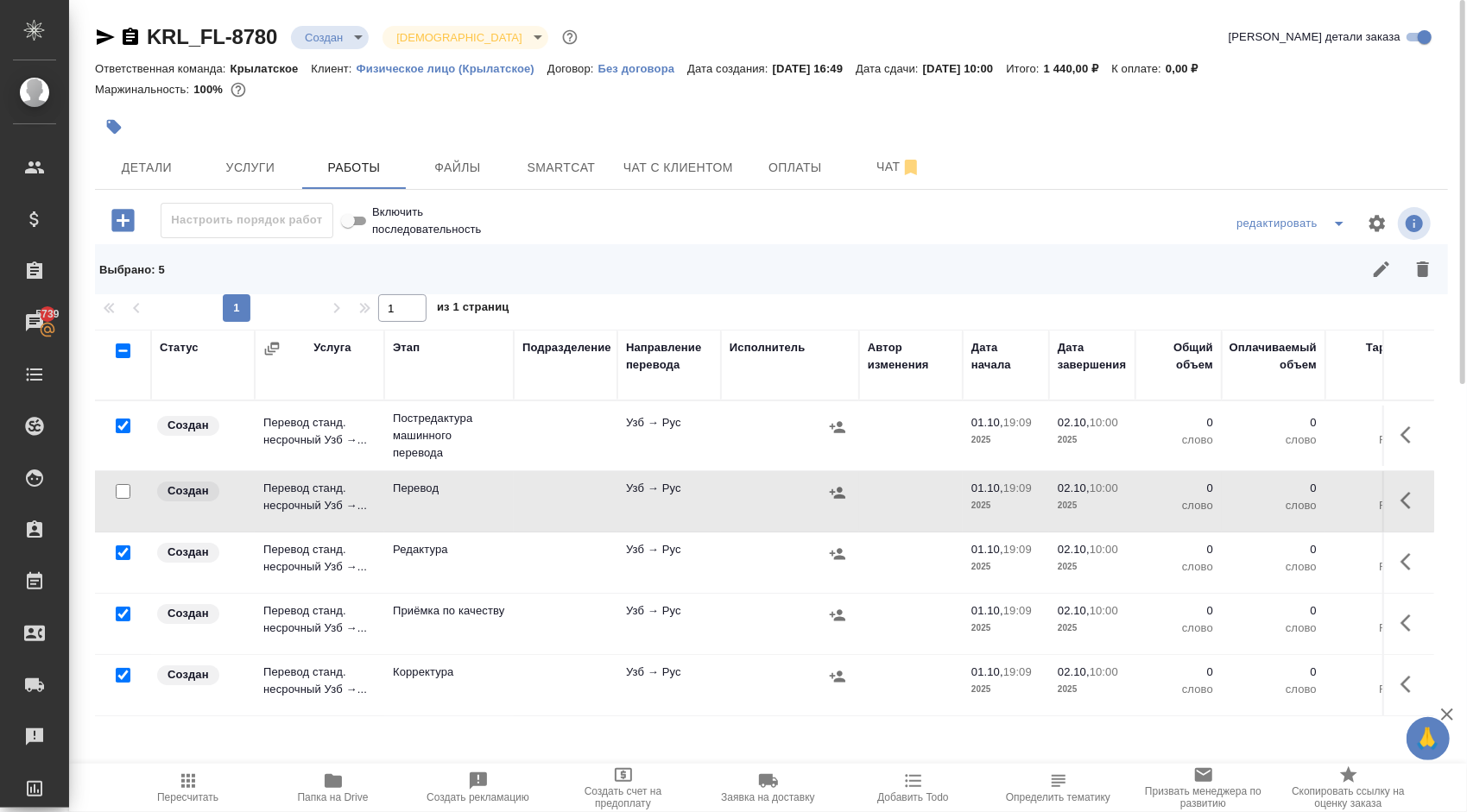
scroll to position [79, 0]
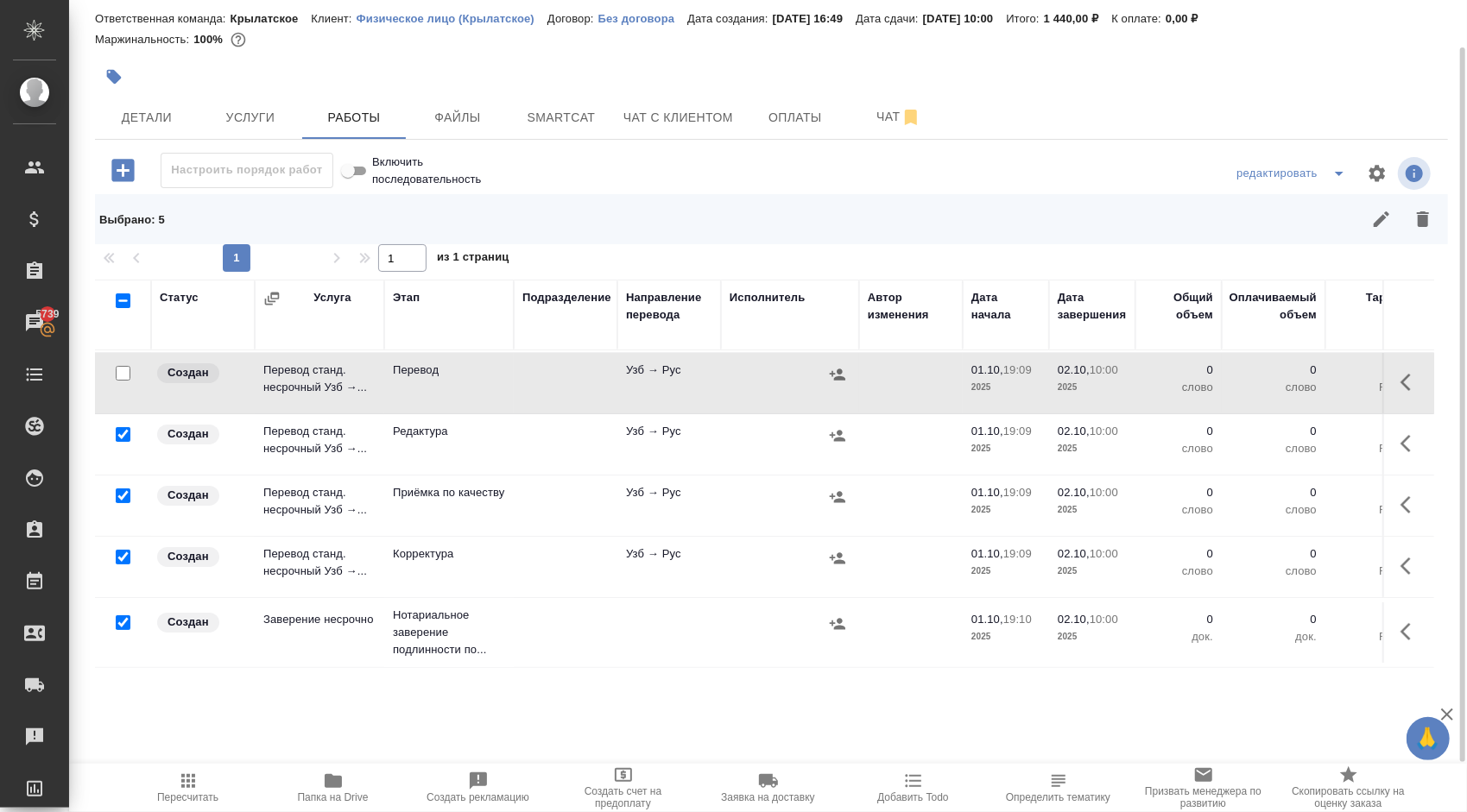
click at [117, 615] on input "checkbox" at bounding box center [122, 622] width 15 height 15
checkbox input "false"
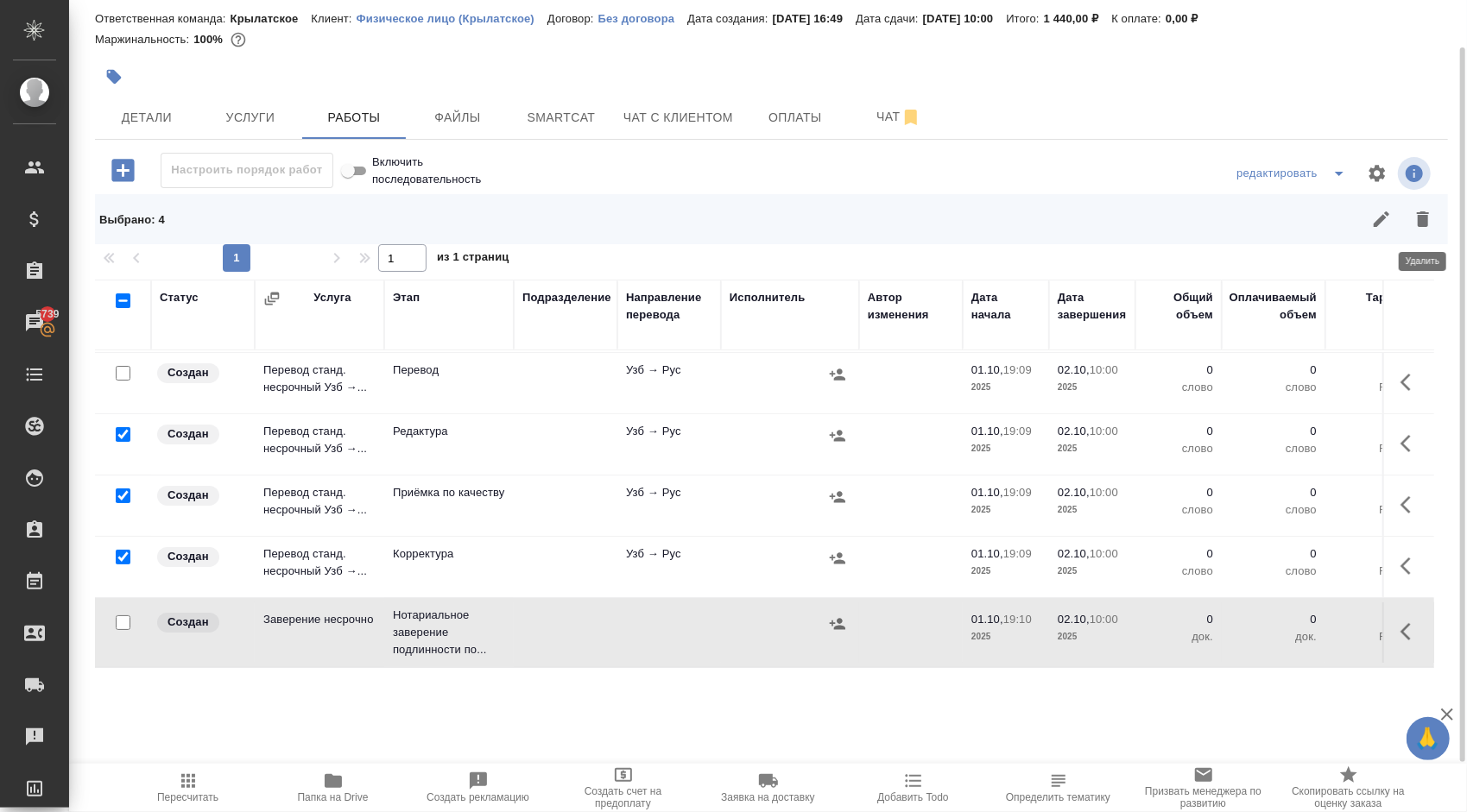
click at [1426, 205] on button "button" at bounding box center [1423, 220] width 42 height 42
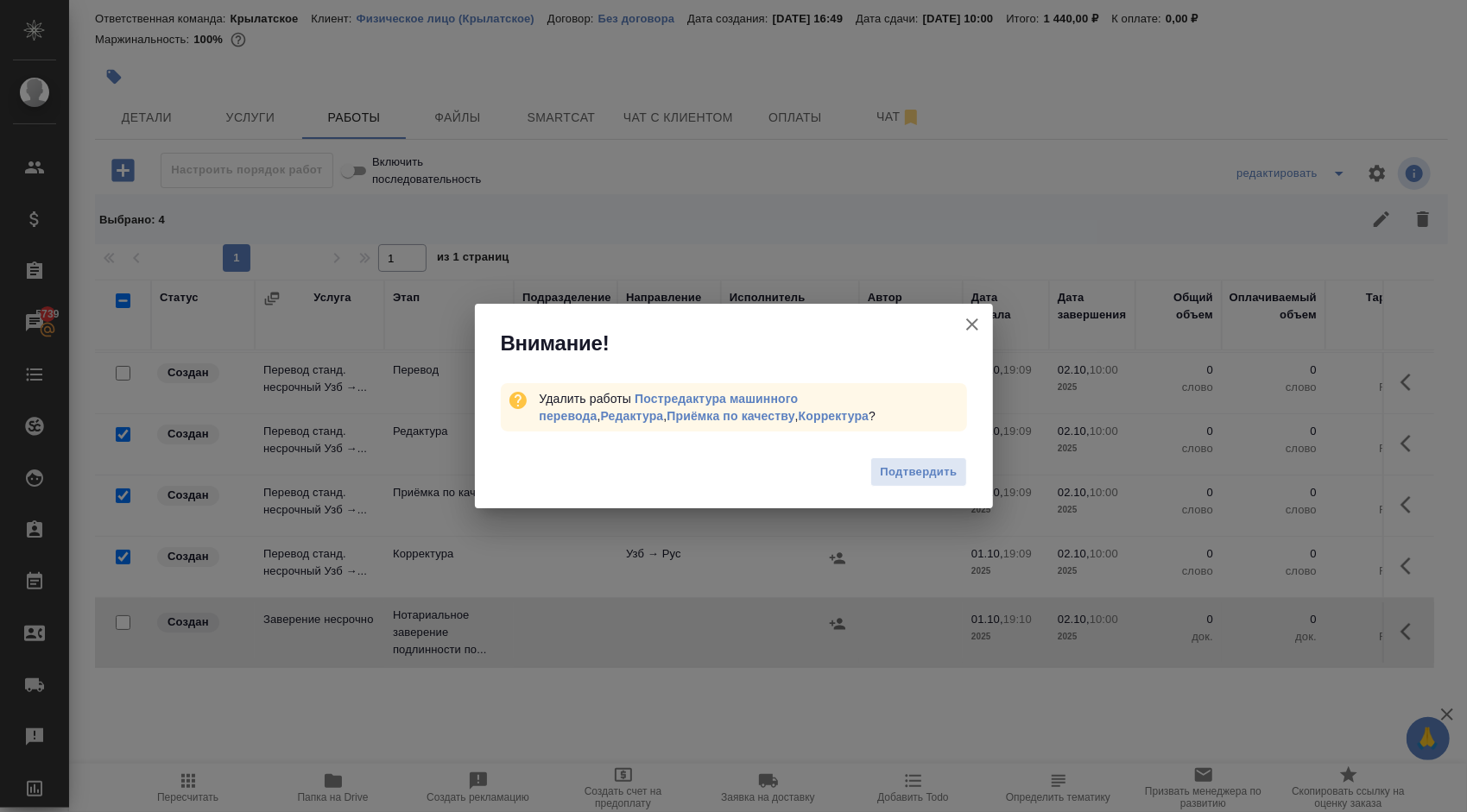
click at [927, 469] on span "Подтвердить" at bounding box center [918, 473] width 77 height 20
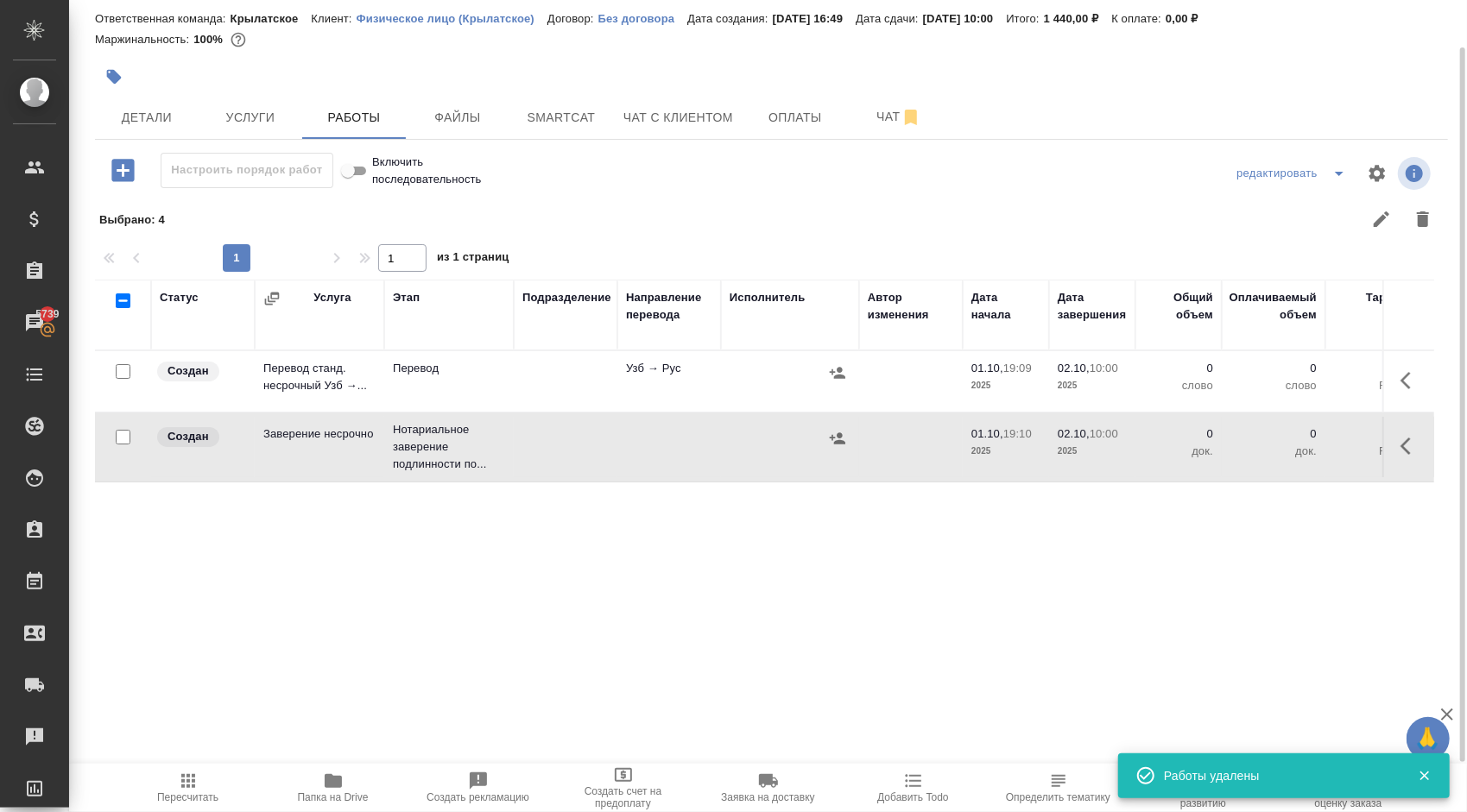
scroll to position [0, 0]
click at [1403, 374] on icon "button" at bounding box center [1410, 380] width 21 height 21
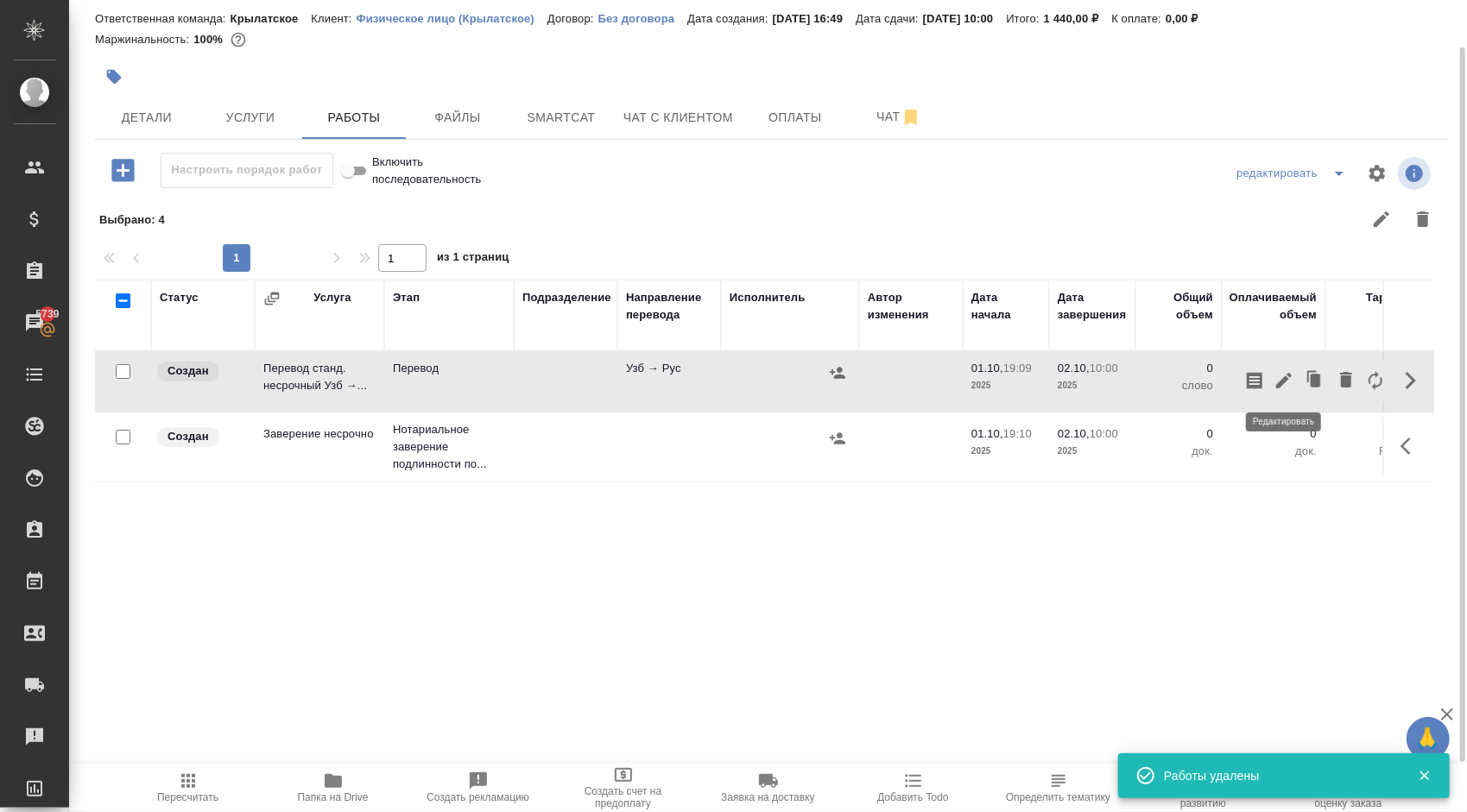
click at [1289, 373] on icon "button" at bounding box center [1284, 381] width 16 height 16
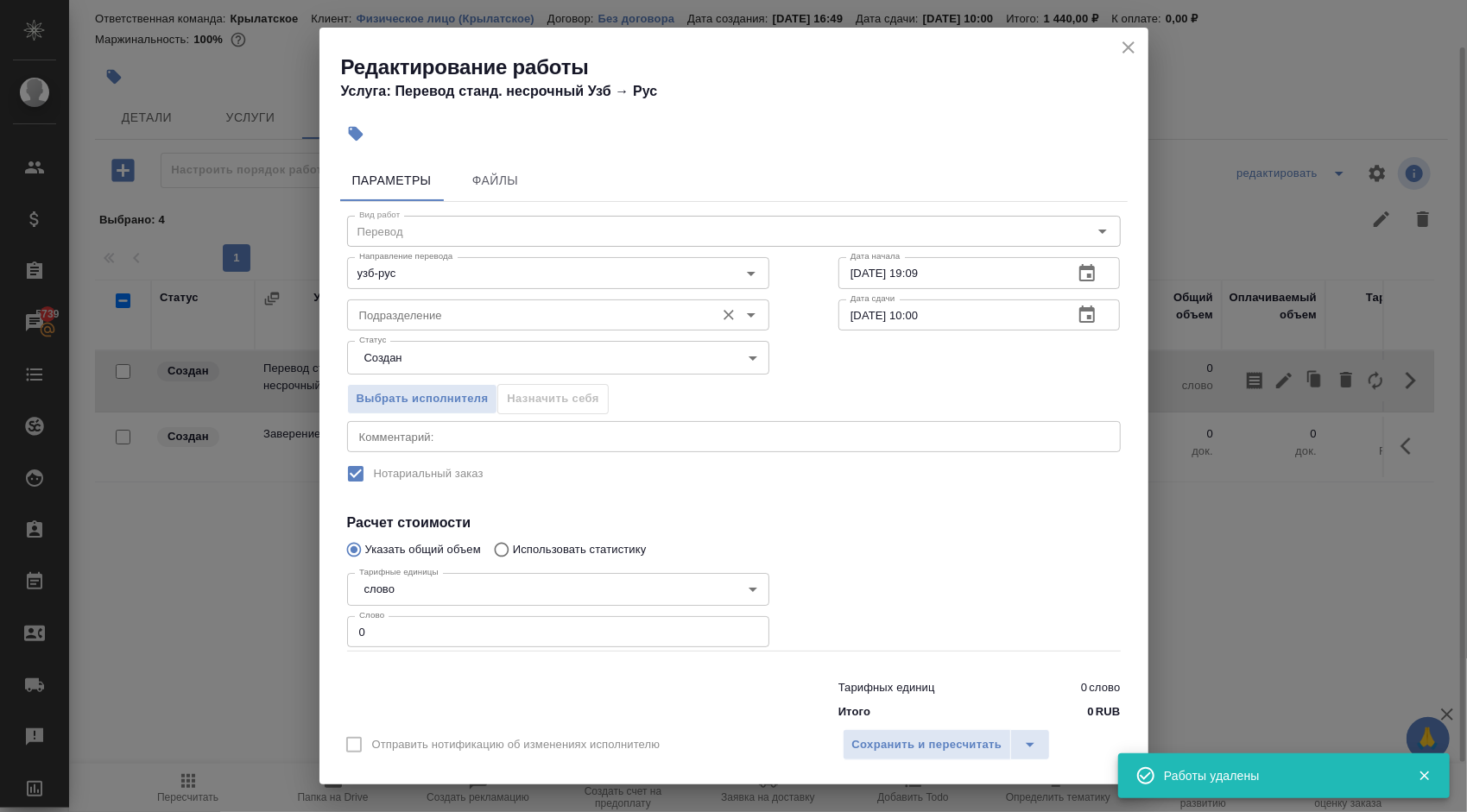
click at [428, 301] on div "Подразделение" at bounding box center [558, 314] width 422 height 31
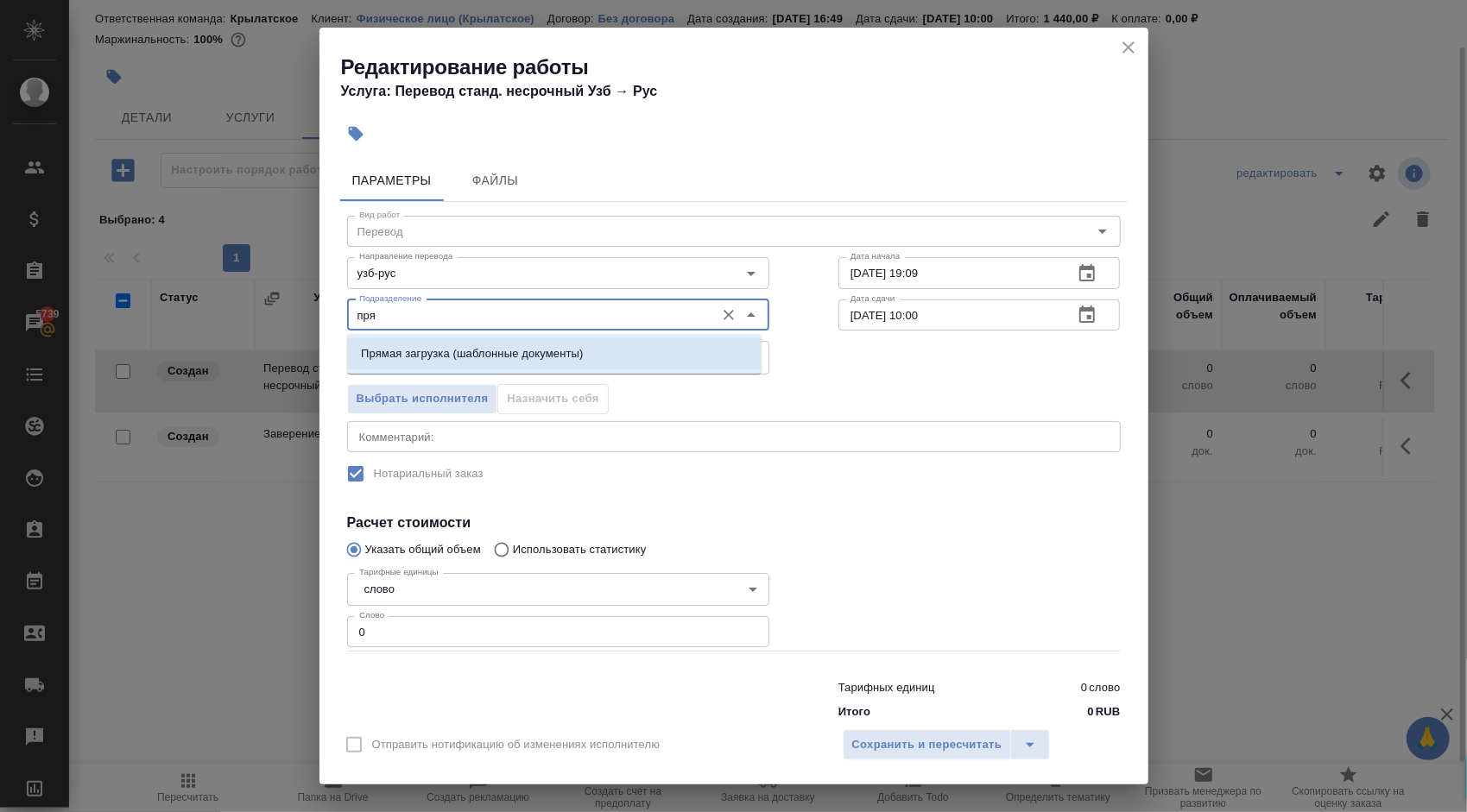
click at [456, 365] on li "Прямая загрузка (шаблонные документы)" at bounding box center [554, 353] width 414 height 31
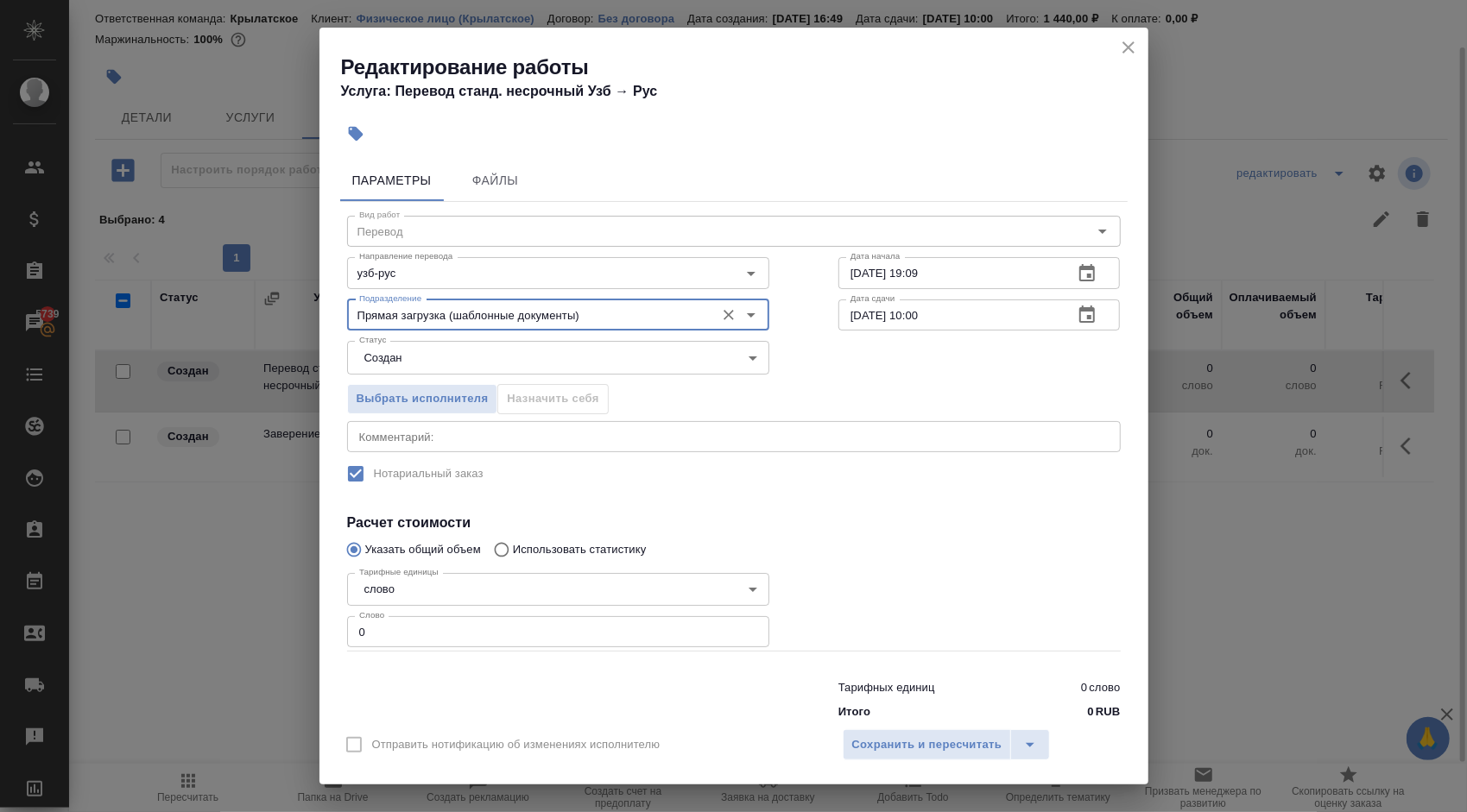
type input "Прямая загрузка (шаблонные документы)"
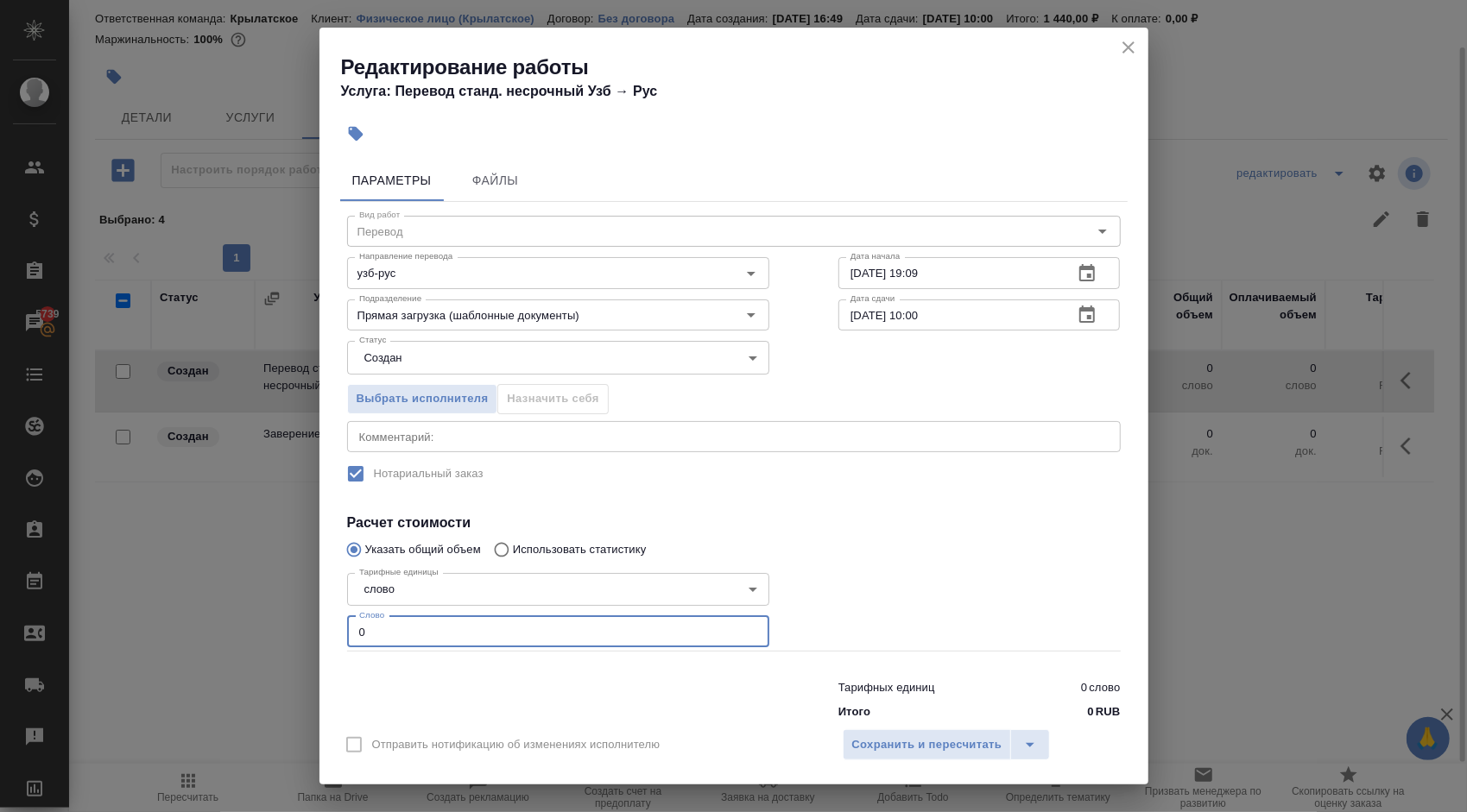
drag, startPoint x: 384, startPoint y: 639, endPoint x: 333, endPoint y: 632, distance: 51.5
click at [333, 632] on div "Параметры Файлы Вид работ Перевод Вид работ Направление перевода узб-рус Направ…" at bounding box center [734, 436] width 829 height 565
type input "100"
click at [399, 361] on body "🙏 .cls-1 fill:#fff; AWATERA Kasymov Timur Клиенты Спецификации Заказы 5739 Чаты…" at bounding box center [734, 406] width 1467 height 812
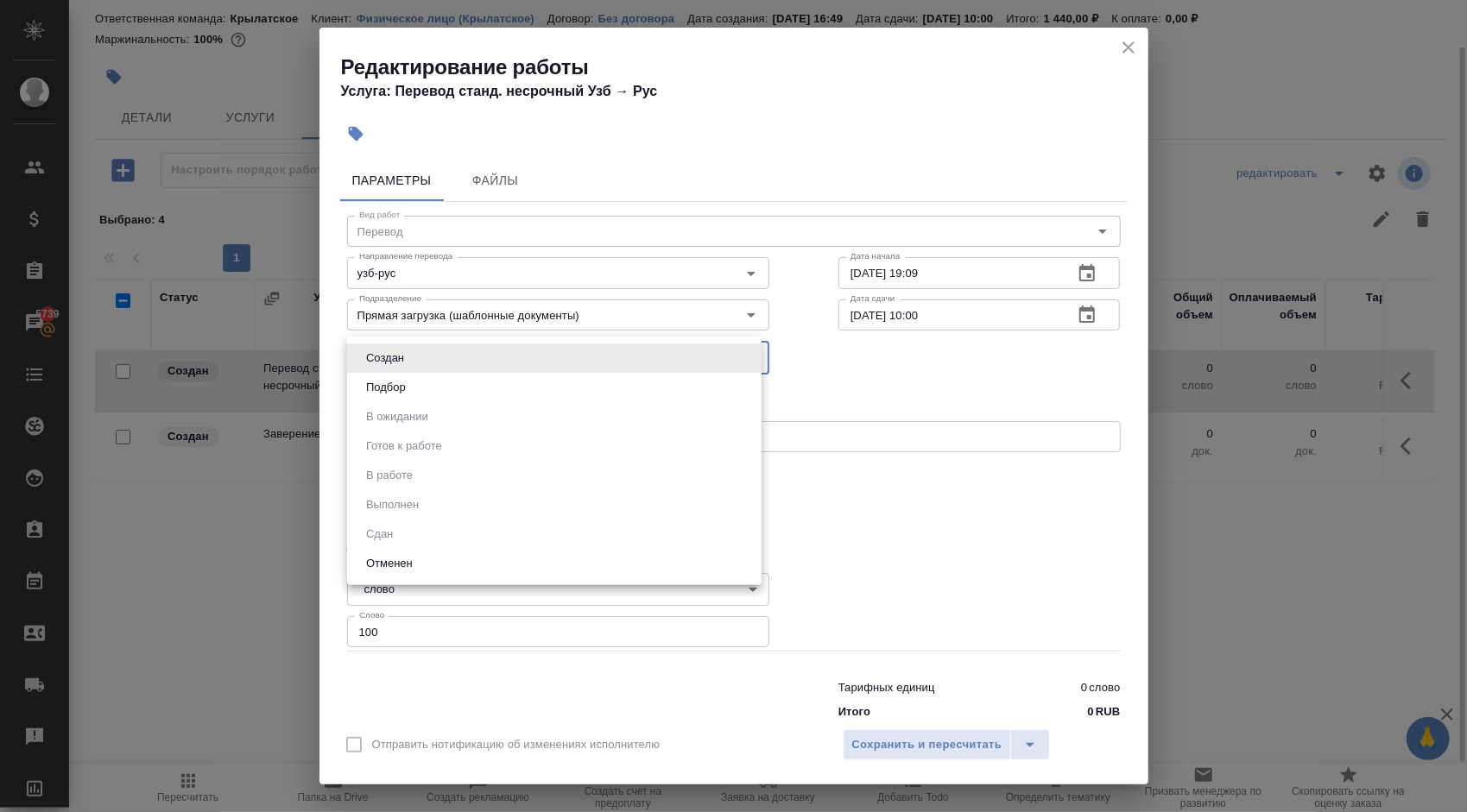
click at [388, 381] on button "Подбор" at bounding box center [386, 387] width 50 height 19
type input "recruiting"
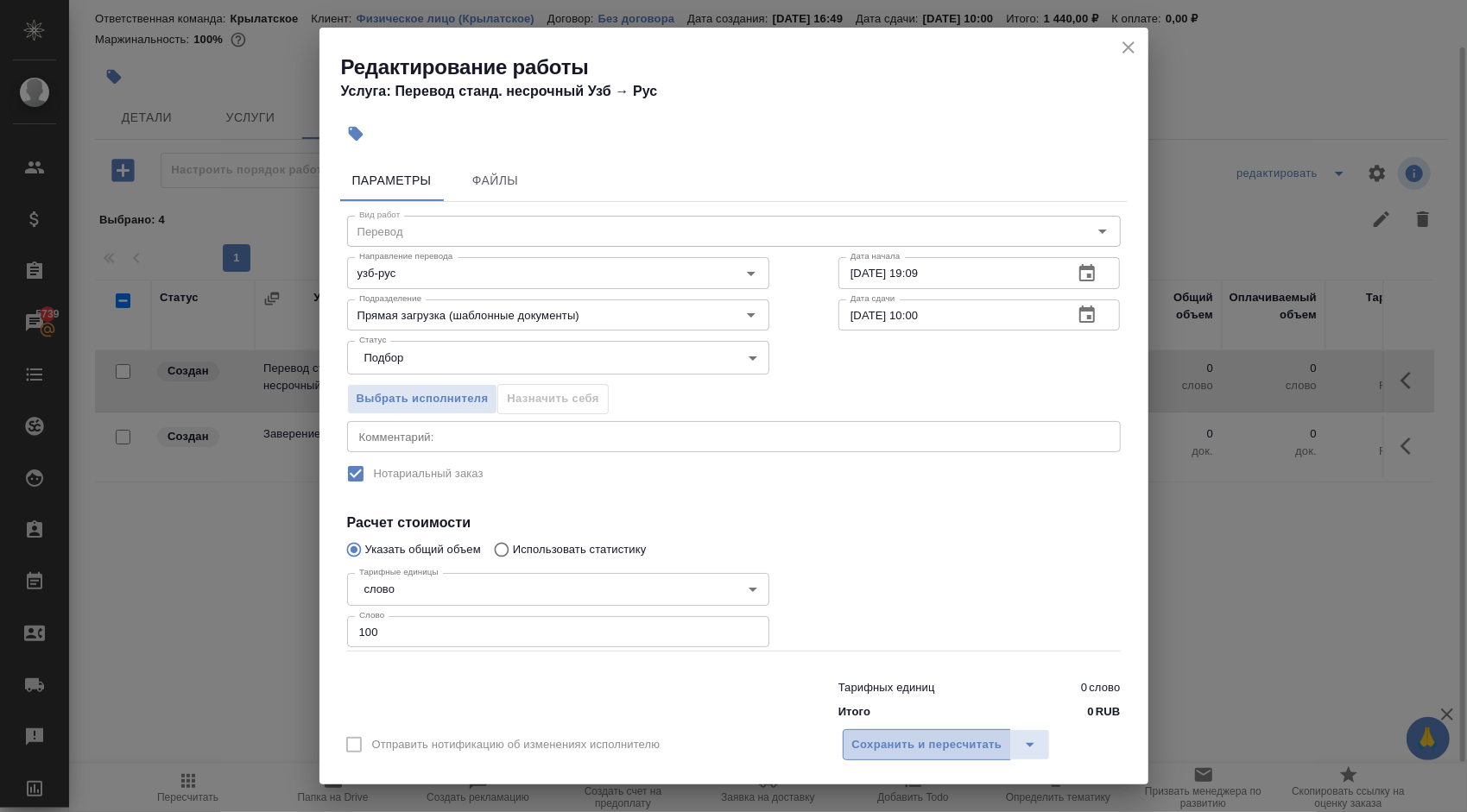
click at [928, 751] on span "Сохранить и пересчитать" at bounding box center [927, 745] width 150 height 20
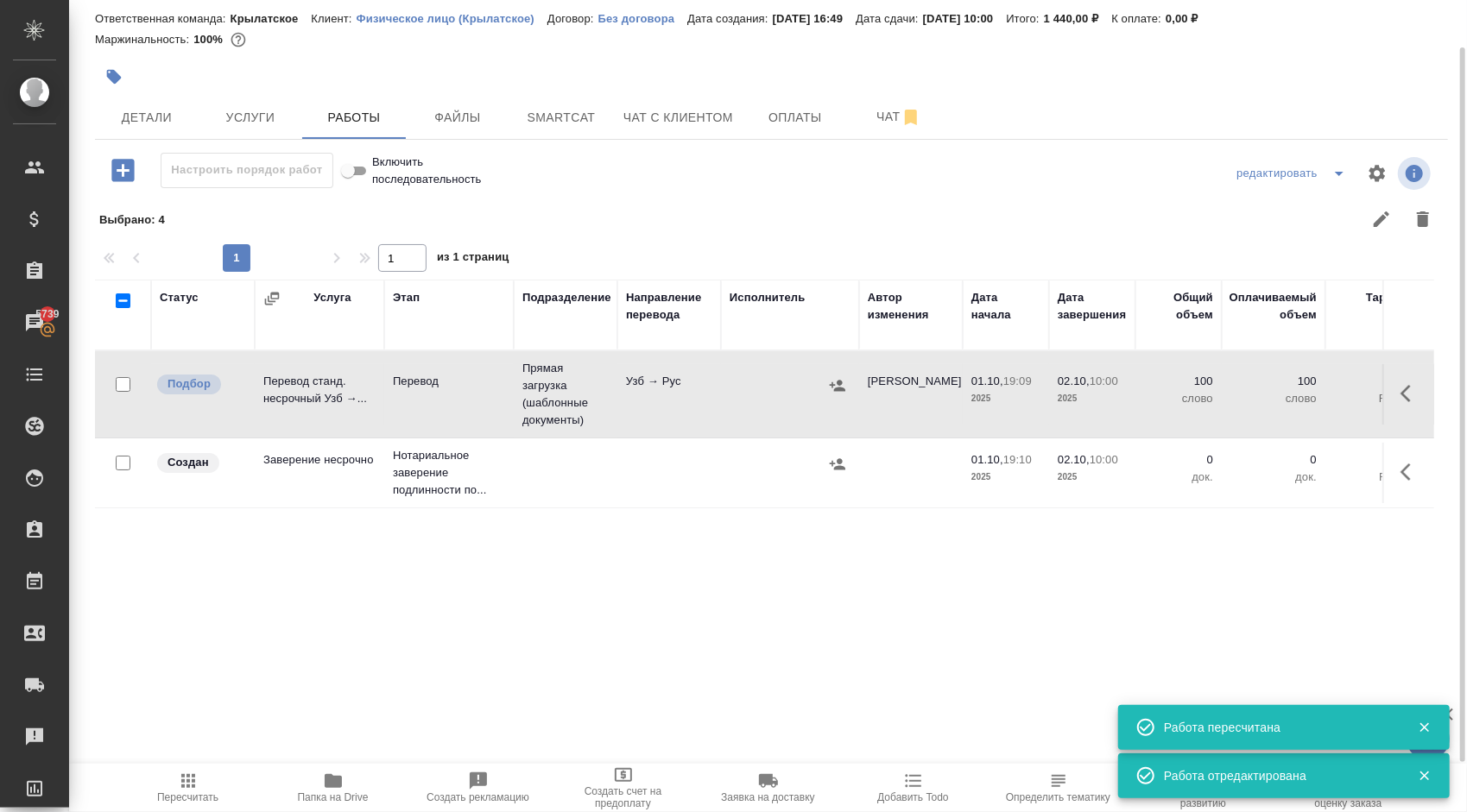
click at [1419, 479] on icon "button" at bounding box center [1410, 472] width 21 height 21
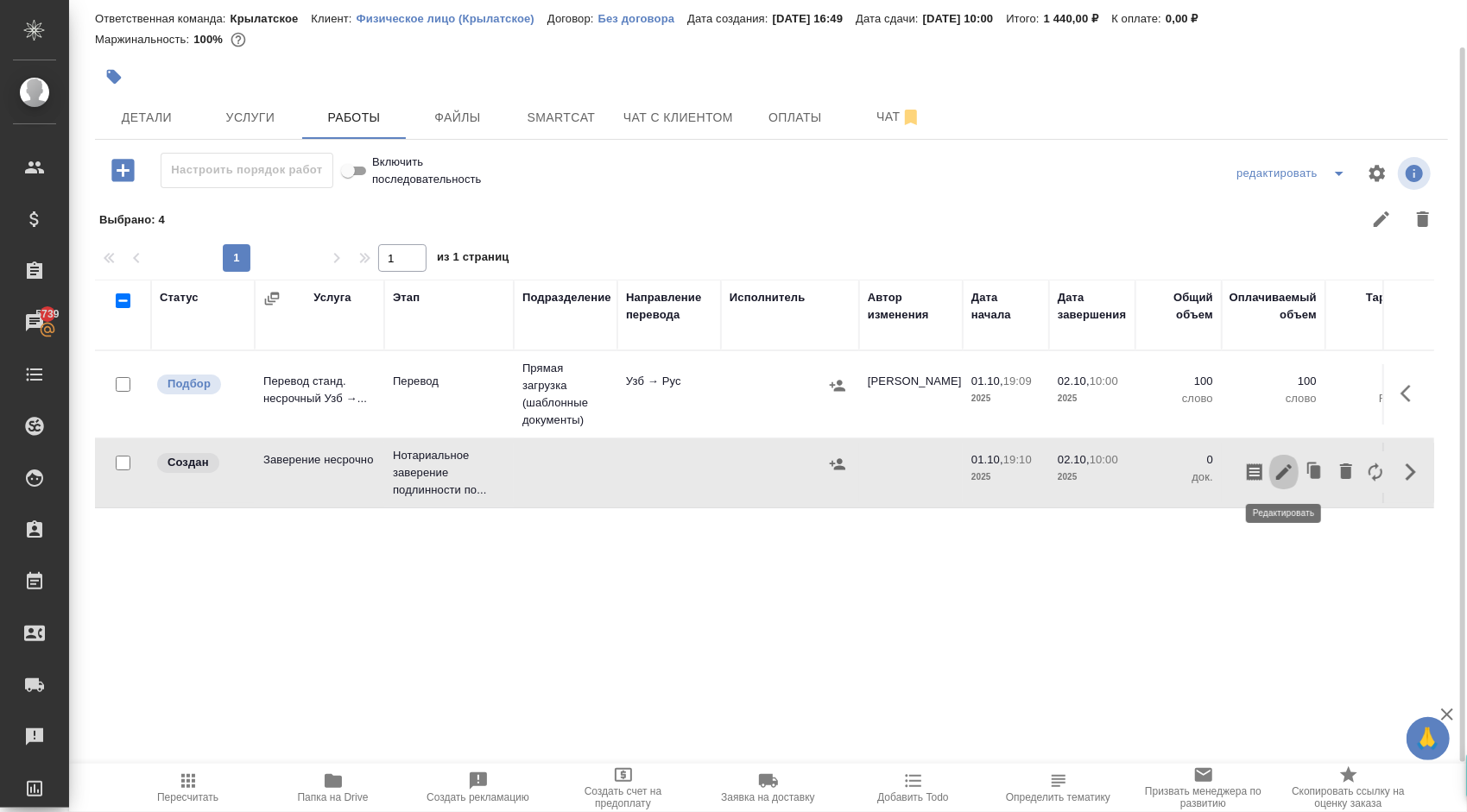
click at [1287, 466] on icon "button" at bounding box center [1283, 472] width 21 height 21
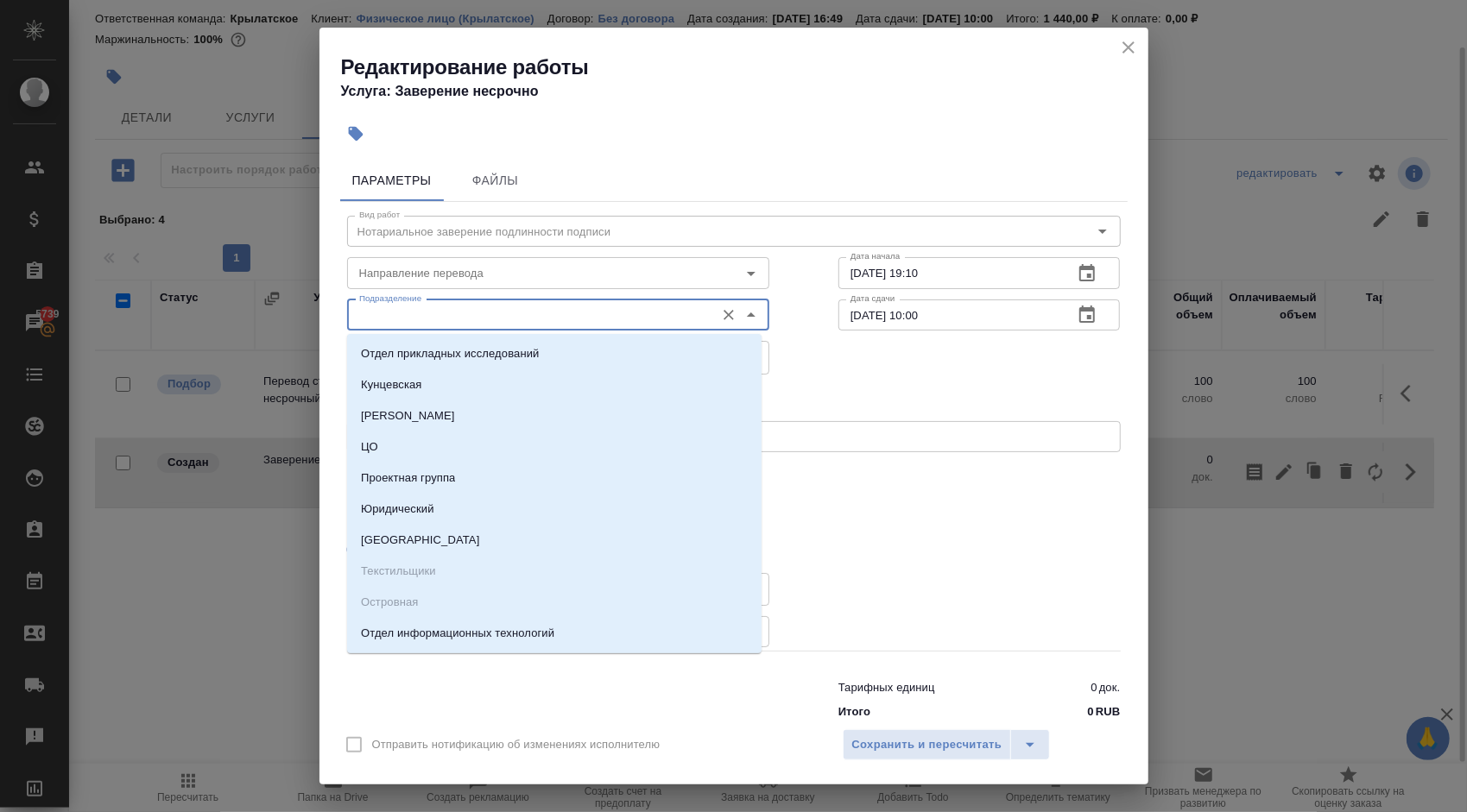
click at [508, 322] on input "Подразделение" at bounding box center [529, 314] width 354 height 21
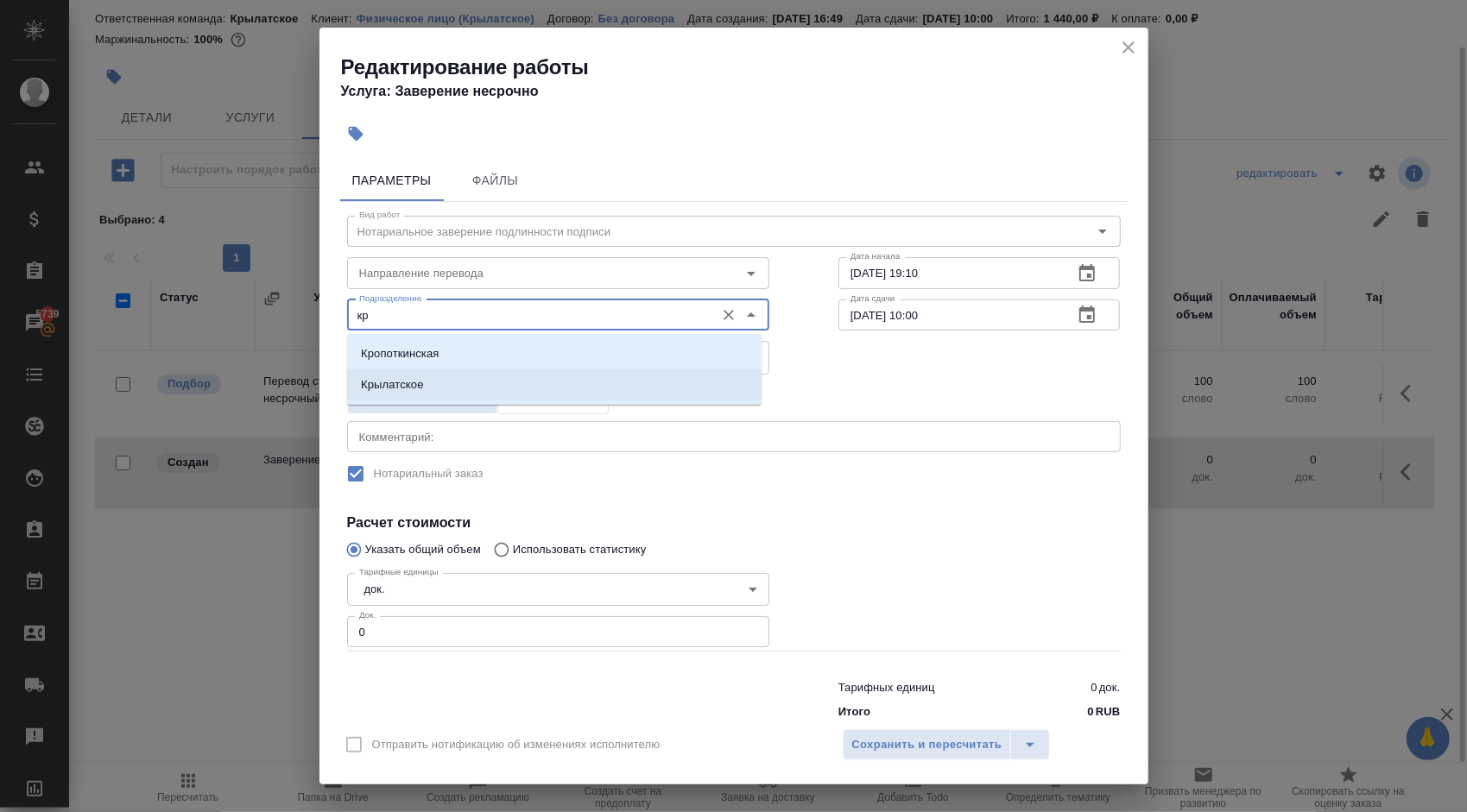
click at [426, 379] on li "Крылатское" at bounding box center [554, 384] width 414 height 31
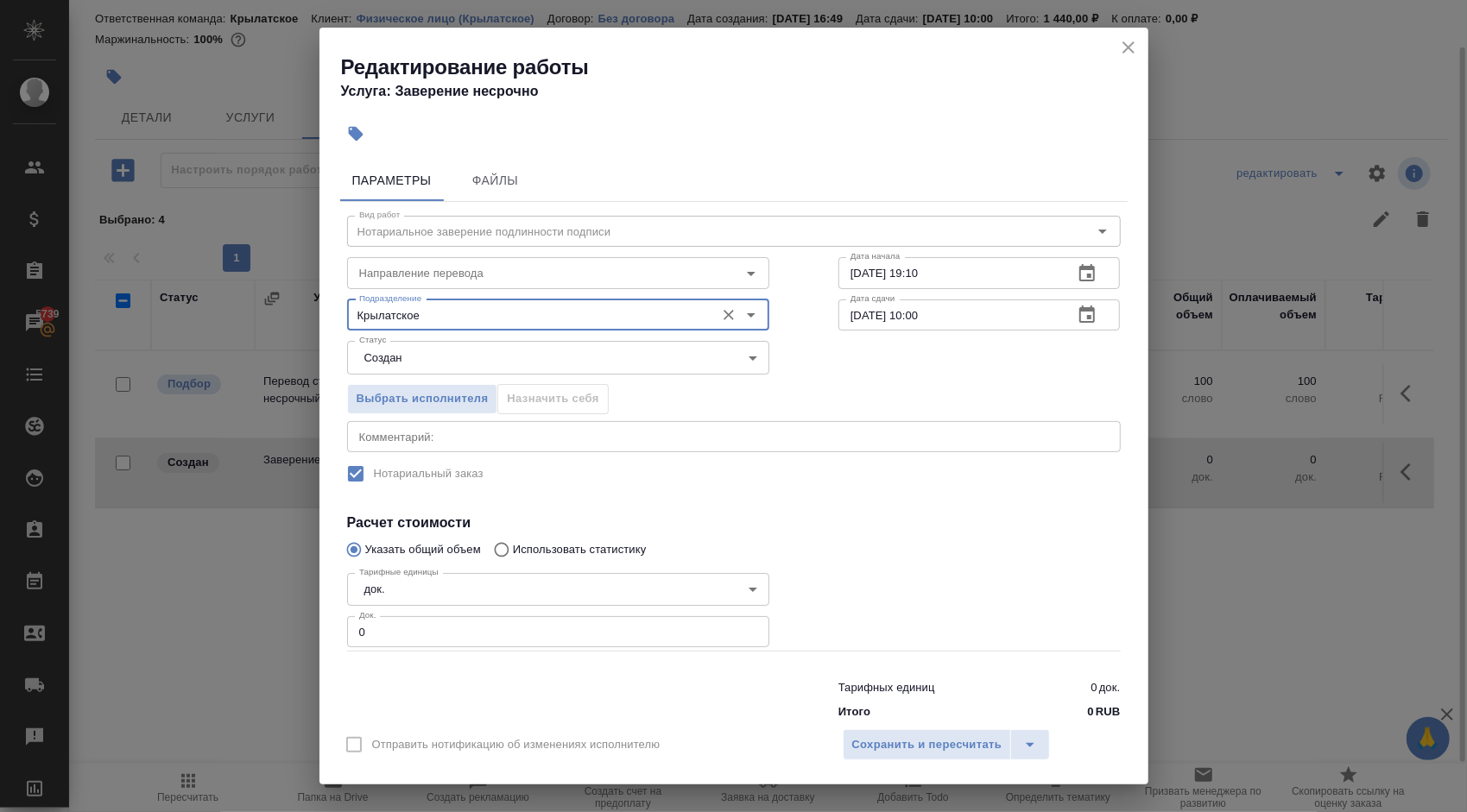
type input "Крылатское"
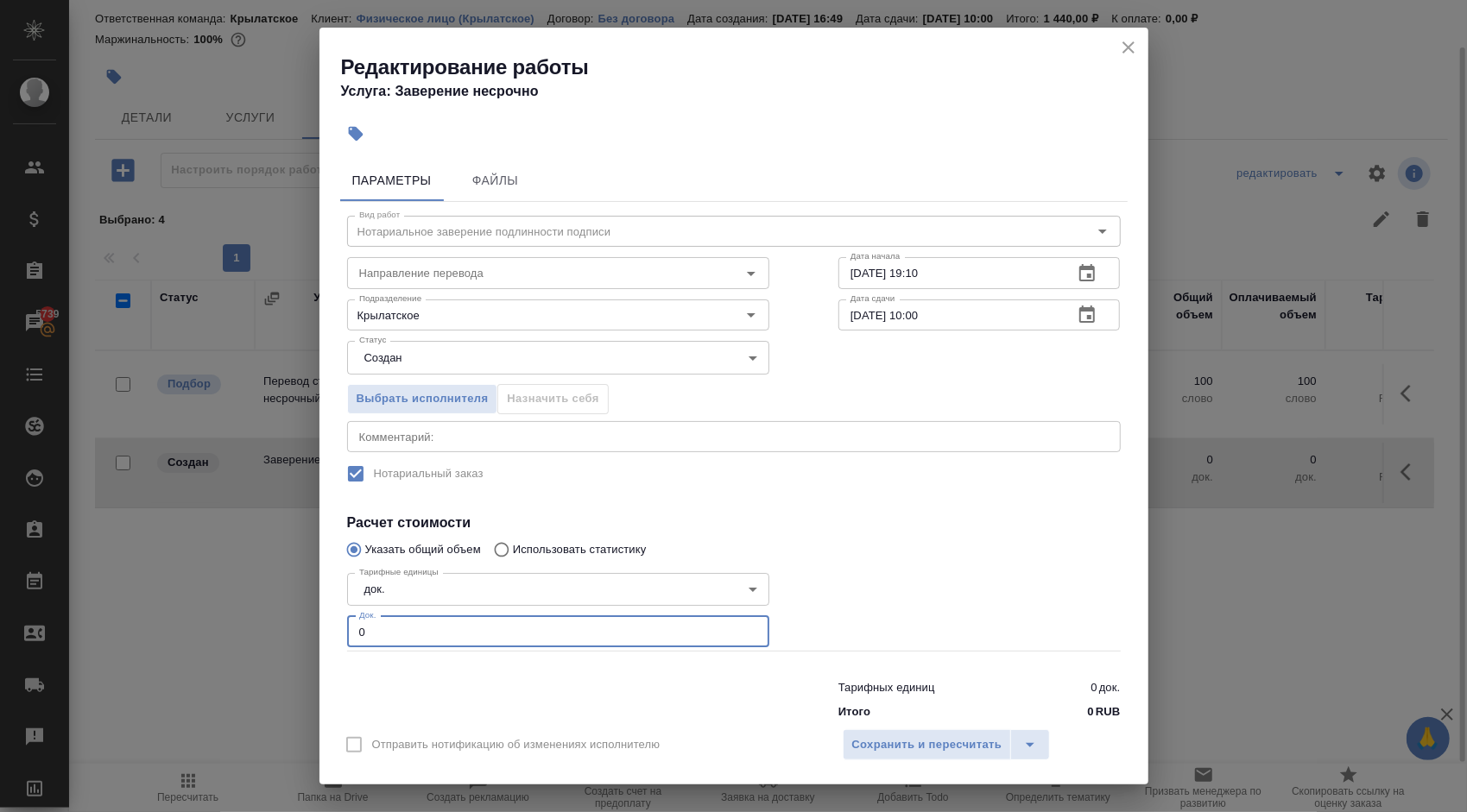
drag, startPoint x: 365, startPoint y: 622, endPoint x: 284, endPoint y: 617, distance: 81.2
click at [284, 617] on div "Редактирование работы Услуга: Заверение несрочно Параметры Файлы Вид работ Нота…" at bounding box center [734, 406] width 1467 height 812
type input "1"
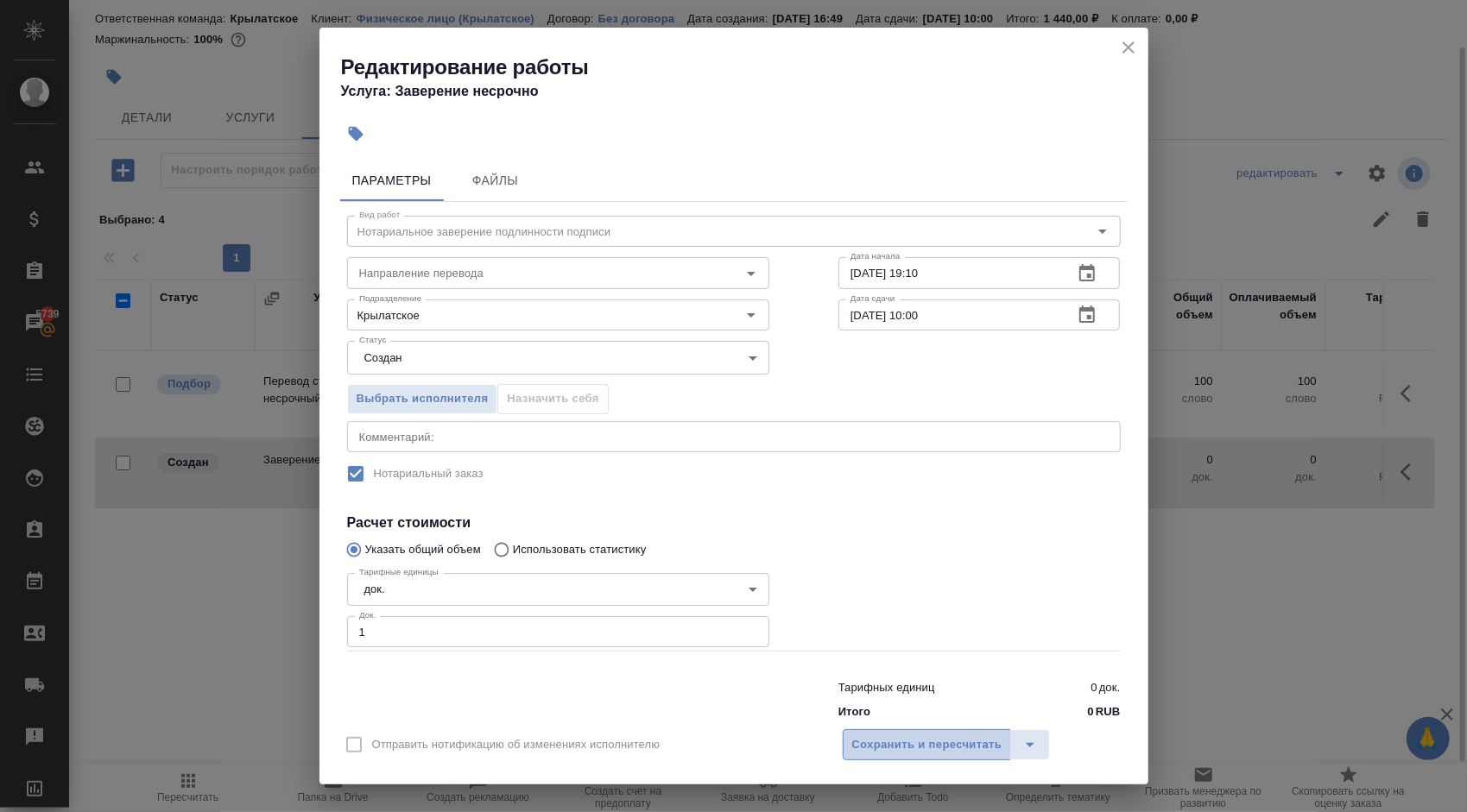
click at [884, 743] on span "Сохранить и пересчитать" at bounding box center [927, 745] width 150 height 20
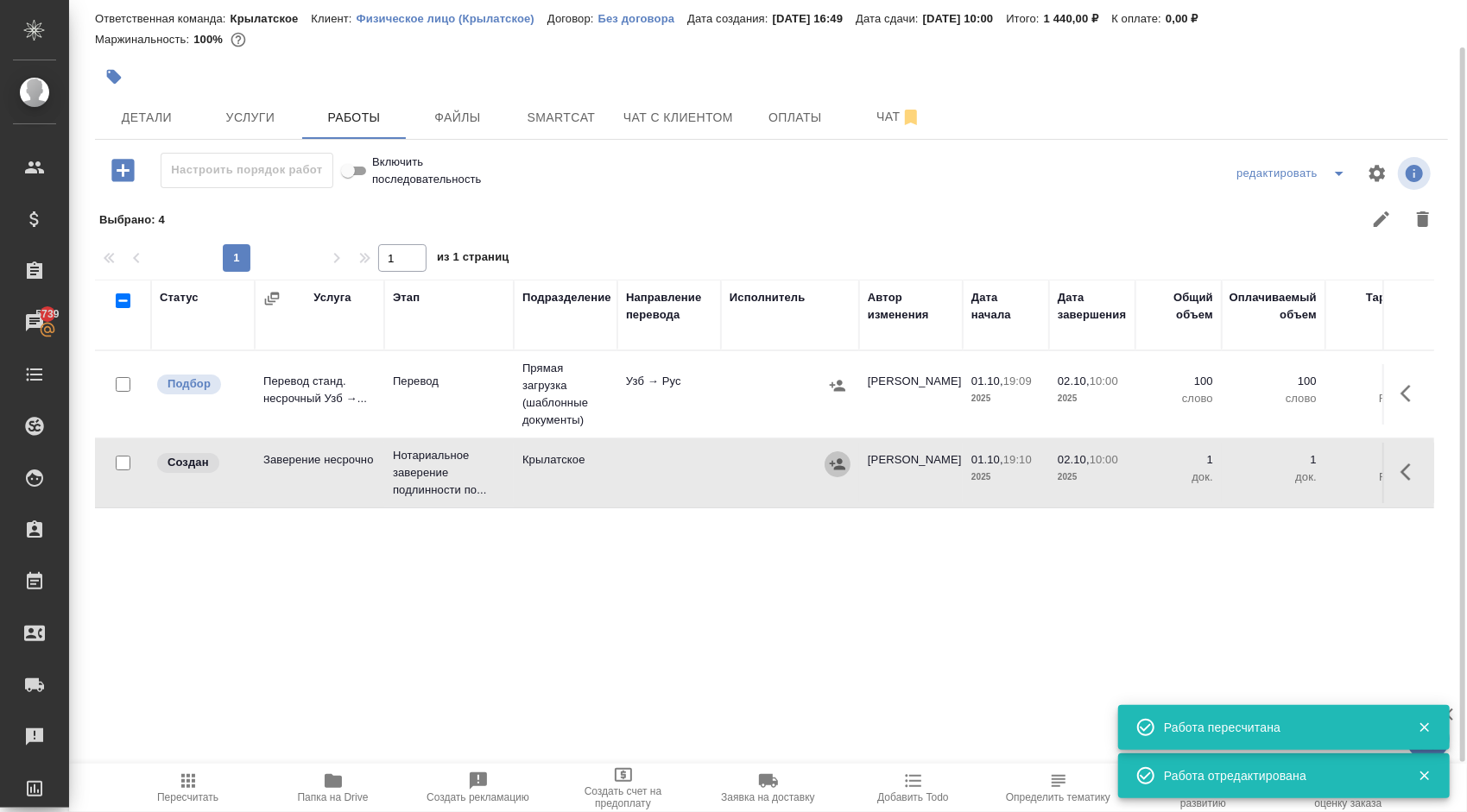
click at [842, 460] on icon "button" at bounding box center [838, 464] width 16 height 11
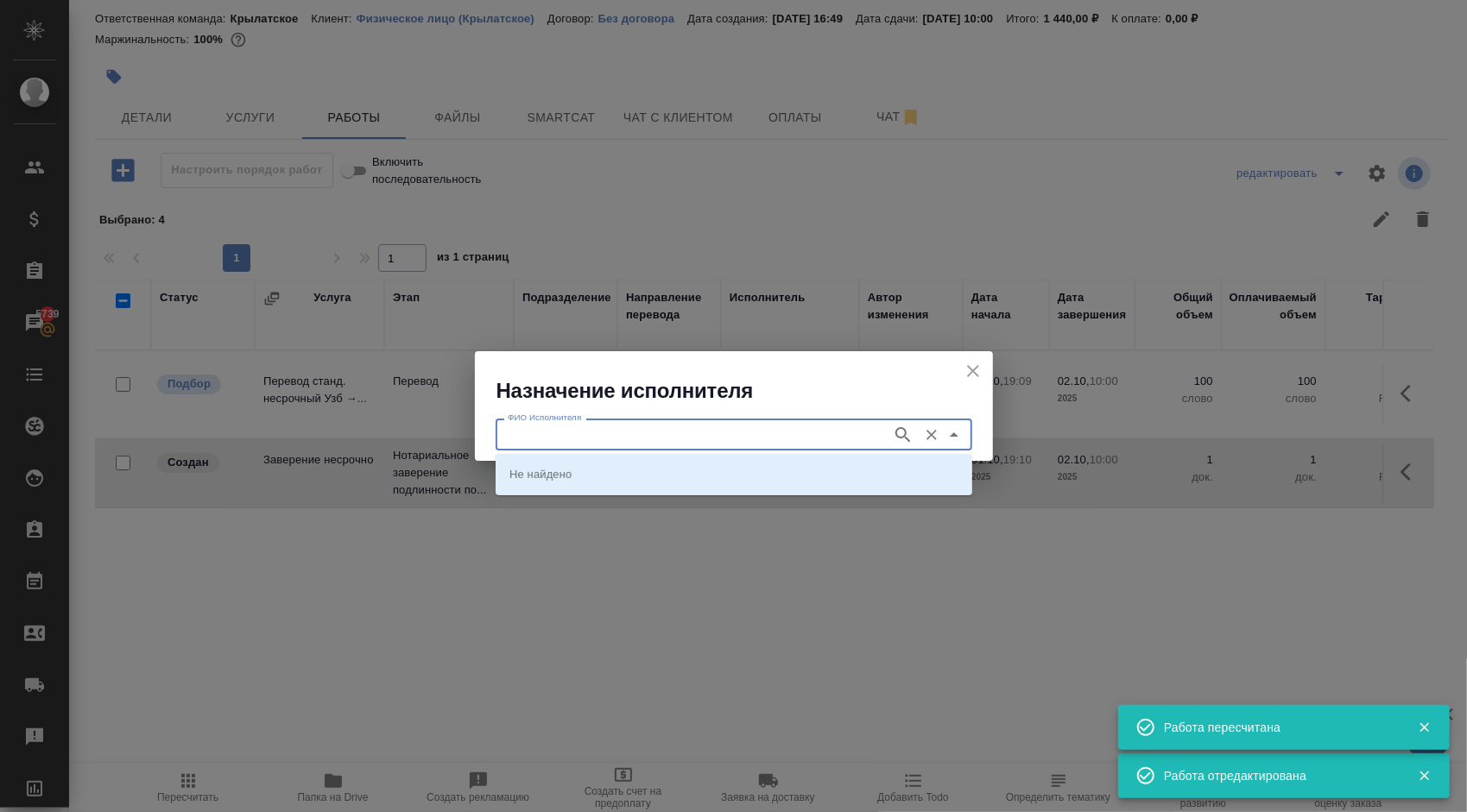
click at [686, 425] on input "ФИО Исполнителя" at bounding box center [692, 434] width 382 height 21
type input "мацу"
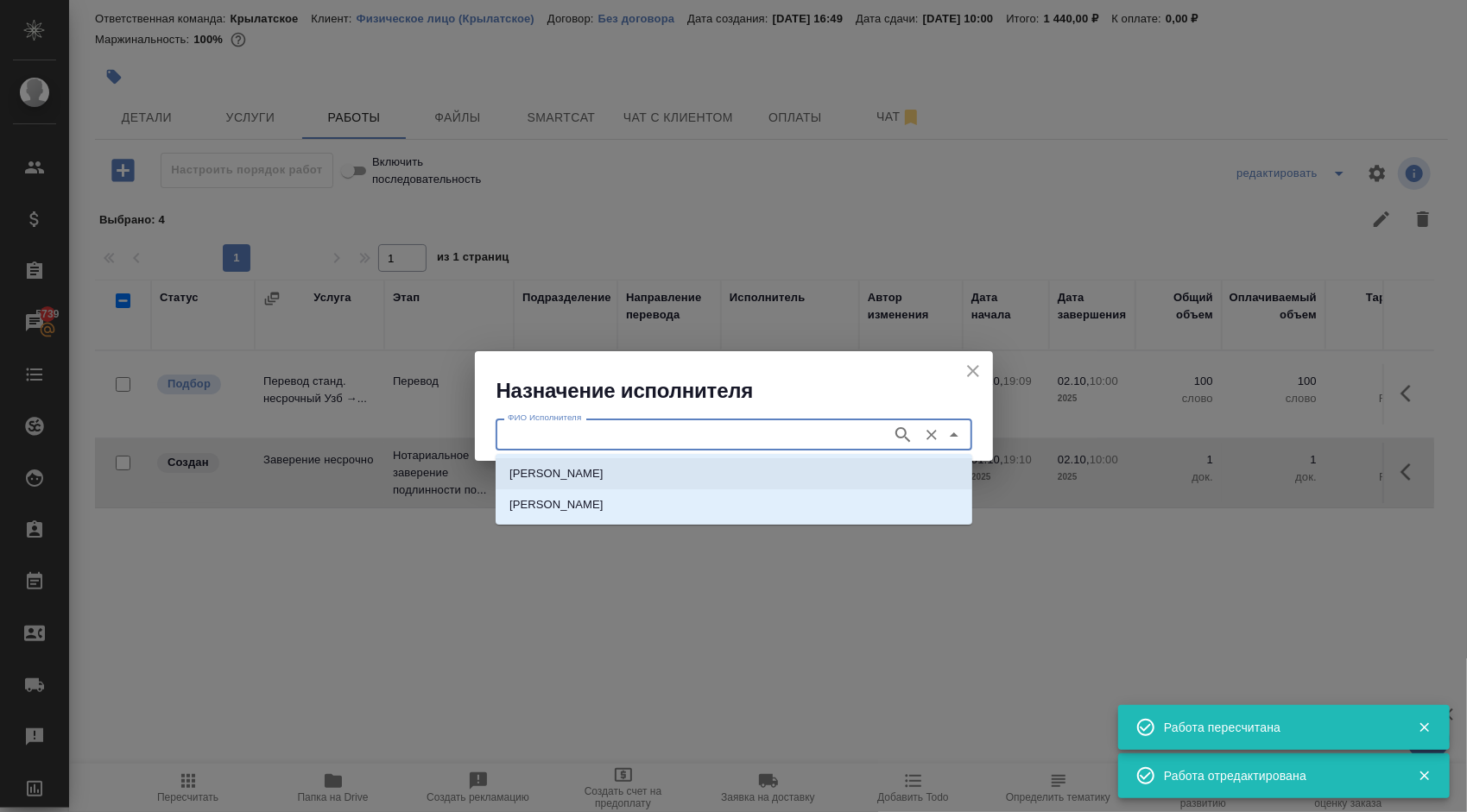
drag, startPoint x: 566, startPoint y: 475, endPoint x: 554, endPoint y: 478, distance: 12.4
click at [565, 475] on p "НОТАРИУС Мацуленко Юлия Юрьевна" at bounding box center [556, 474] width 95 height 17
type input "НОТАРИУС Мацуленко Юлия Юрьевна"
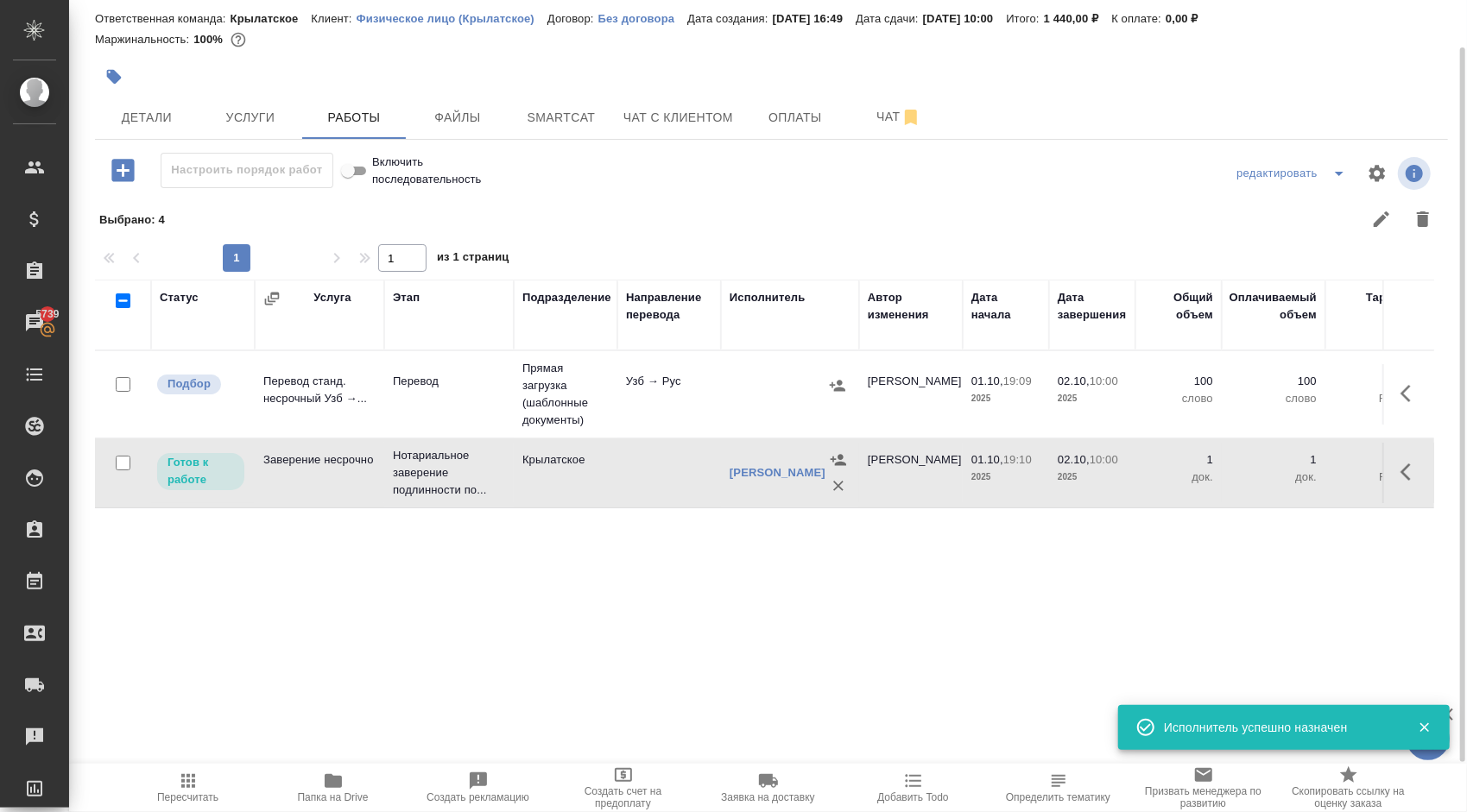
click at [193, 771] on icon "button" at bounding box center [188, 781] width 21 height 21
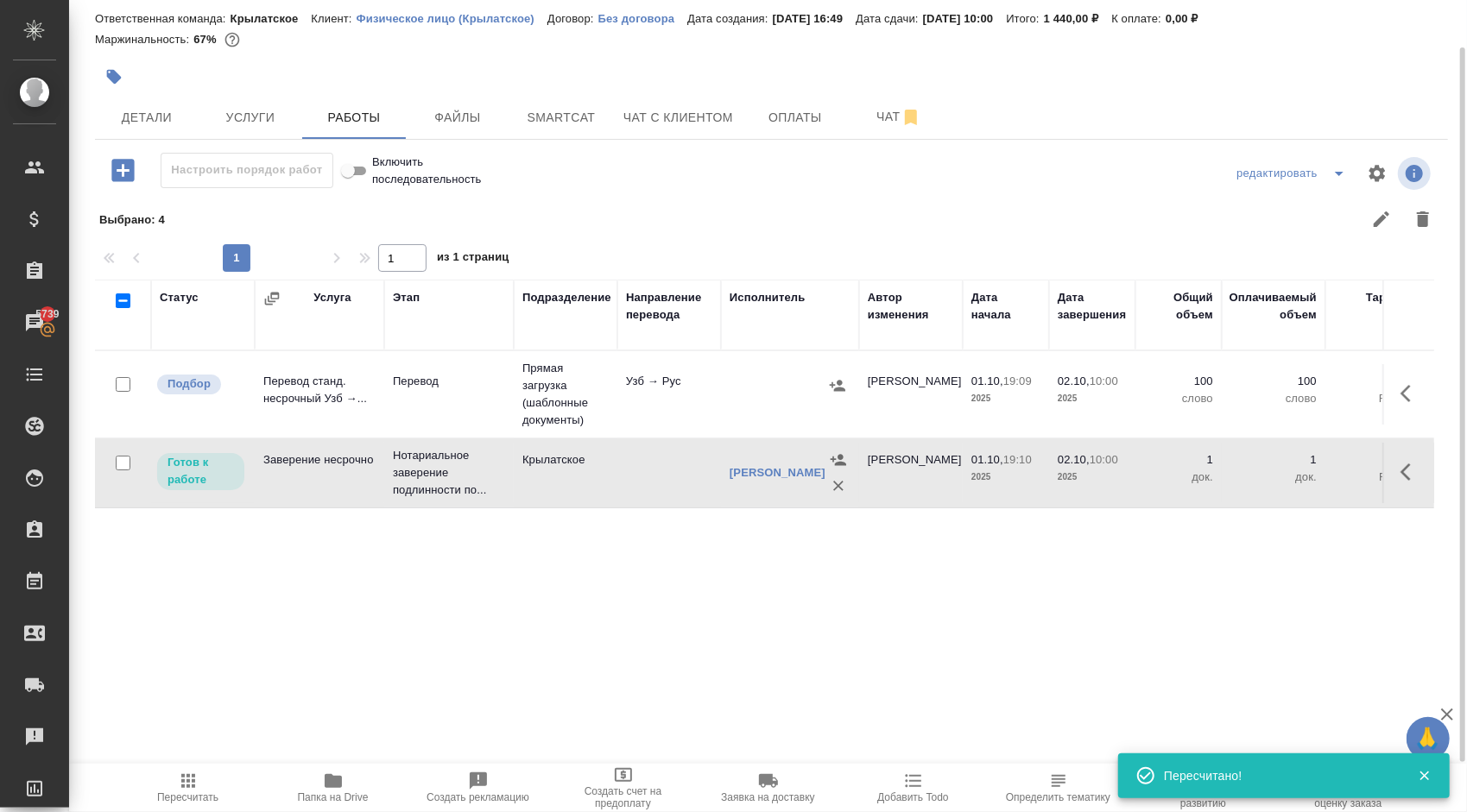
click at [187, 786] on icon "button" at bounding box center [188, 781] width 14 height 14
click at [170, 793] on span "Пересчитать" at bounding box center [188, 797] width 62 height 12
click at [146, 108] on span "Детали" at bounding box center [146, 118] width 83 height 22
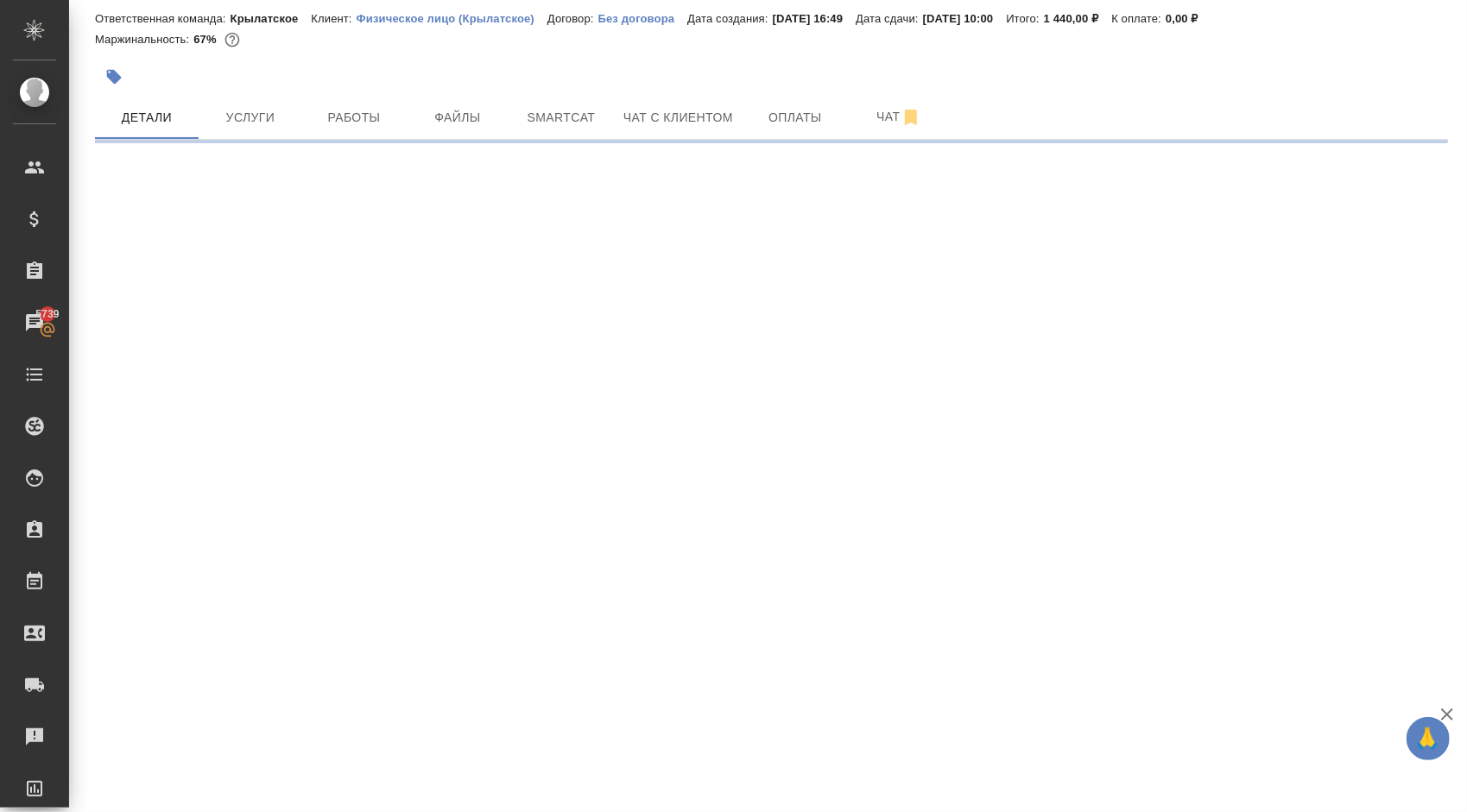
select select "RU"
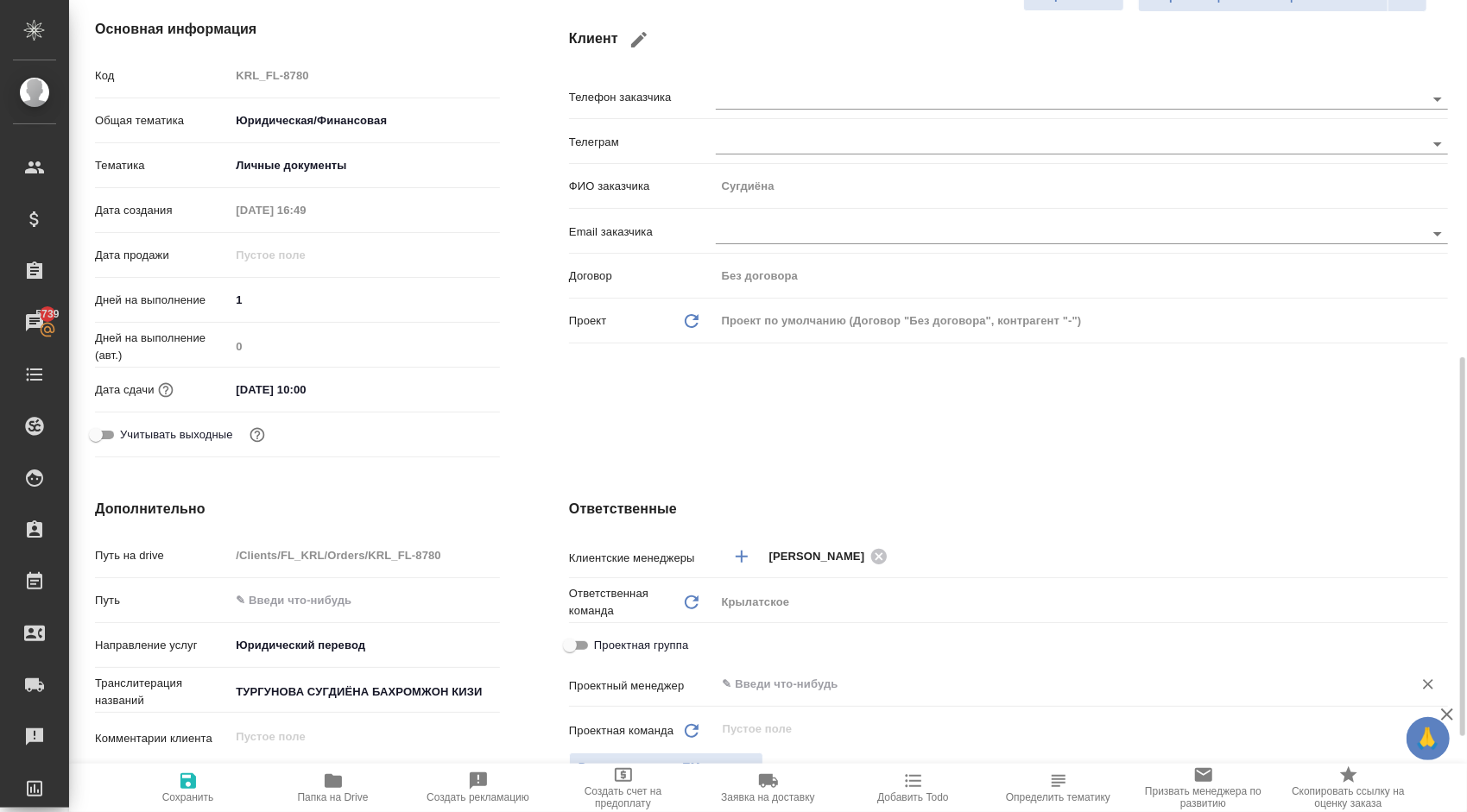
scroll to position [395, 0]
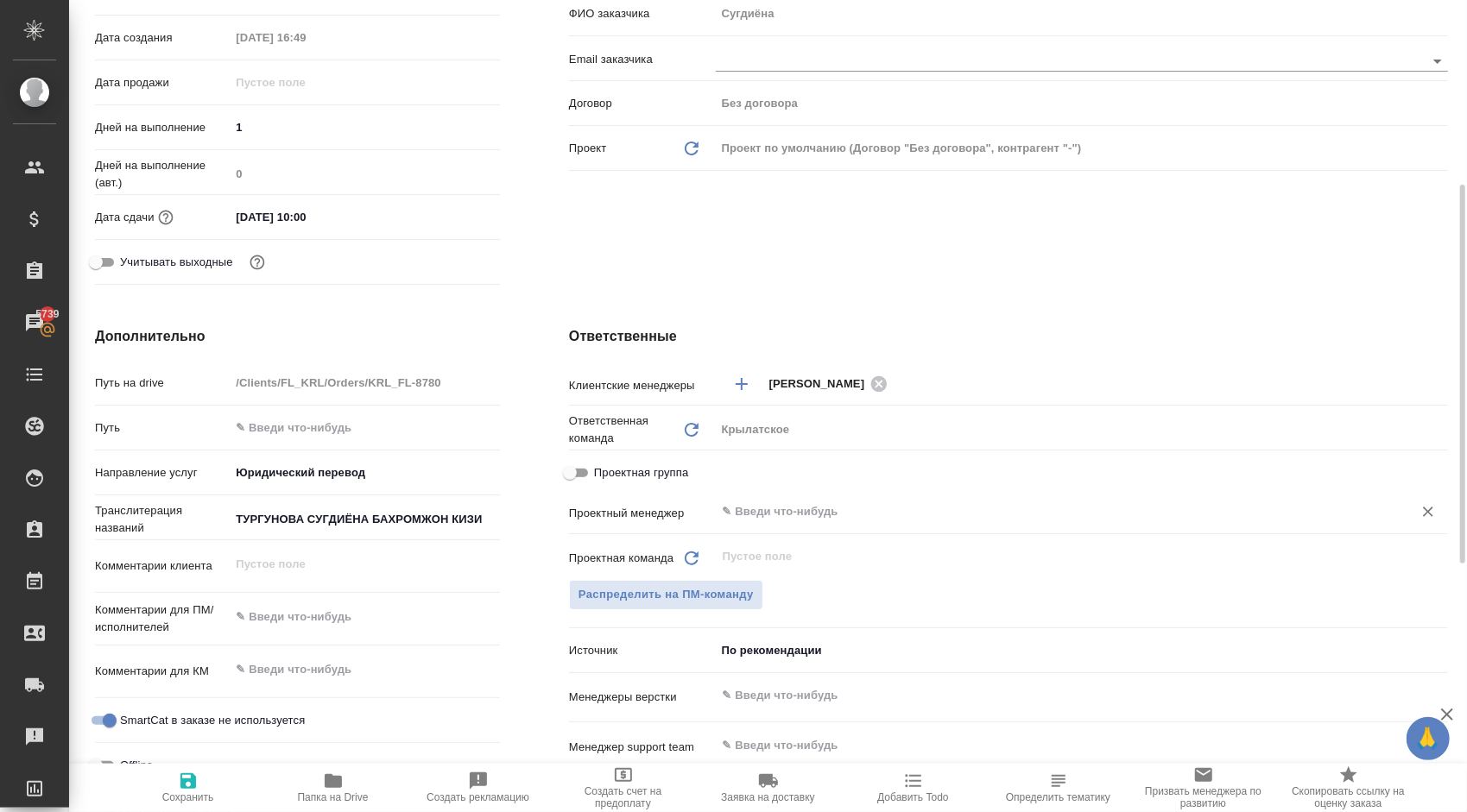
click at [788, 506] on input "text" at bounding box center [1052, 511] width 664 height 21
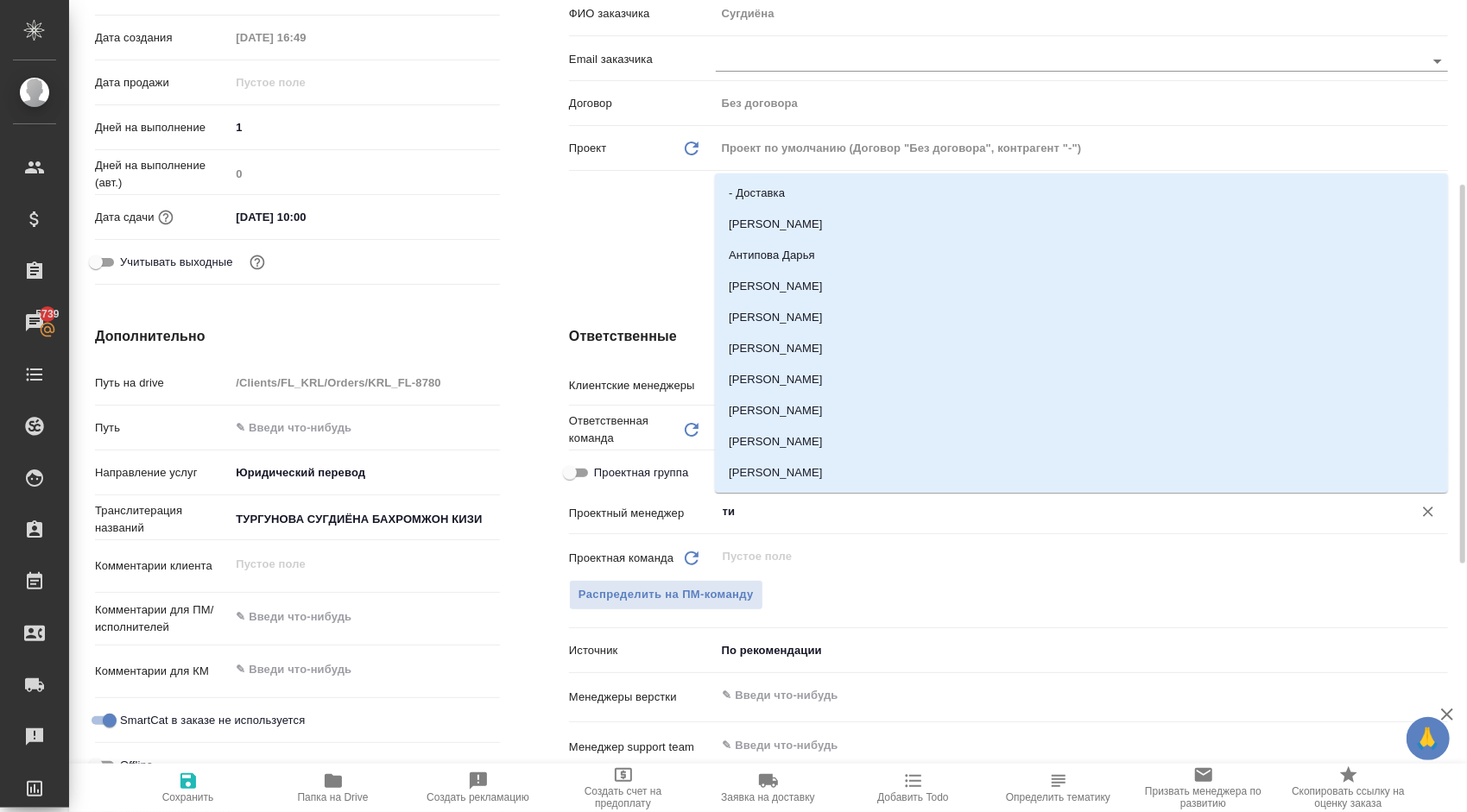
type input "тим"
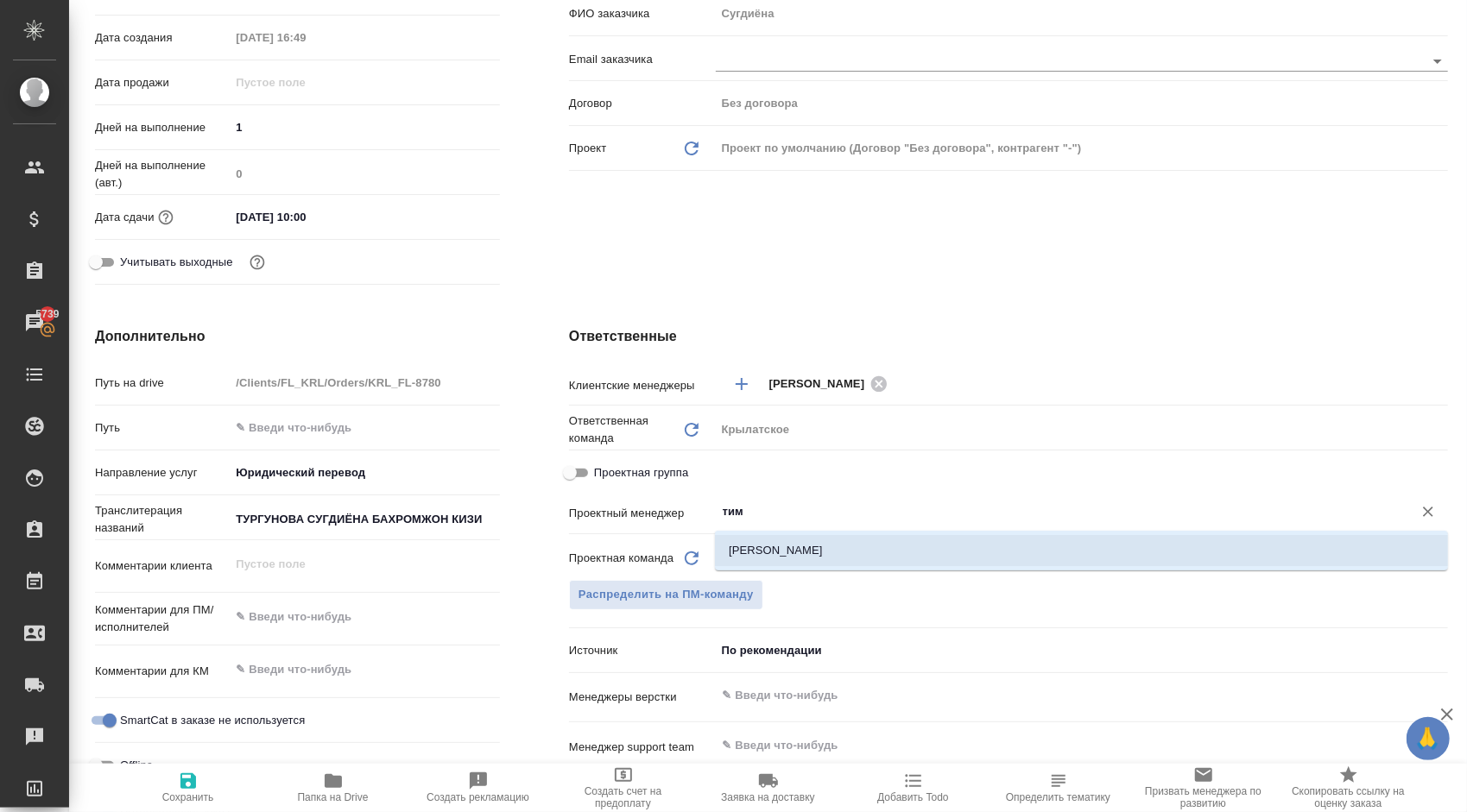
click at [813, 552] on li "[PERSON_NAME]" at bounding box center [1081, 550] width 733 height 31
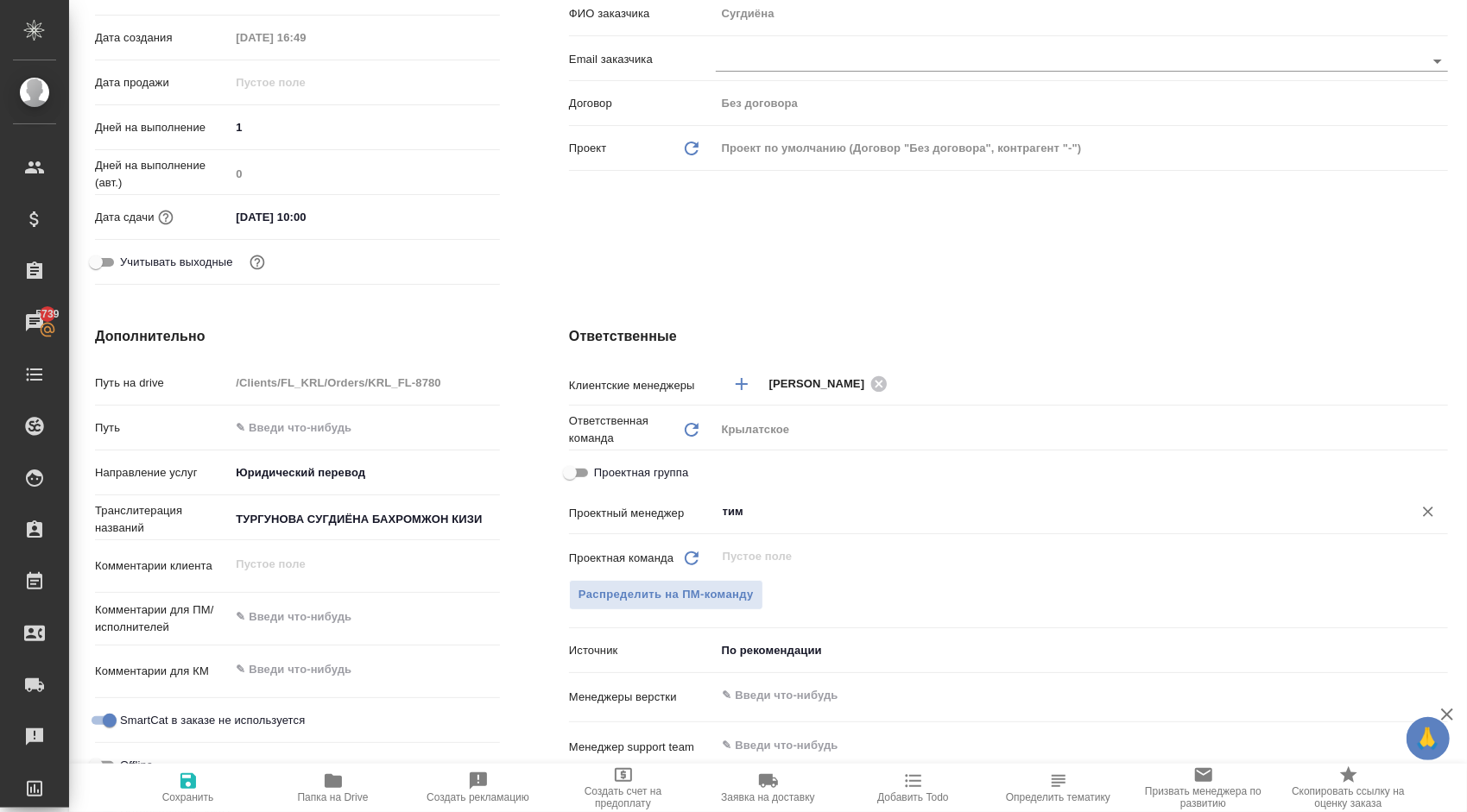
type textarea "x"
type input "[PERSON_NAME]"
click at [169, 780] on span "Сохранить" at bounding box center [188, 787] width 124 height 33
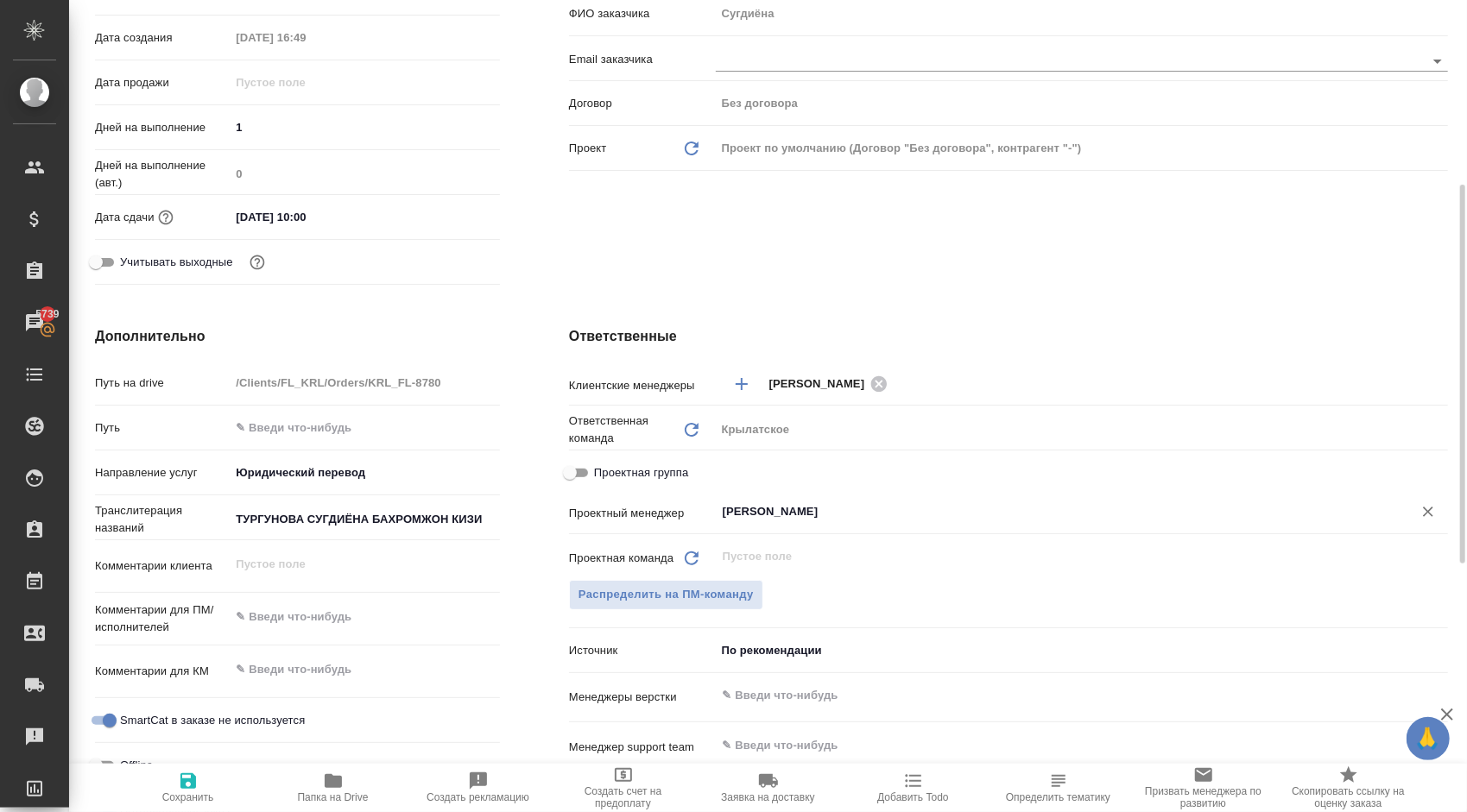
type textarea "x"
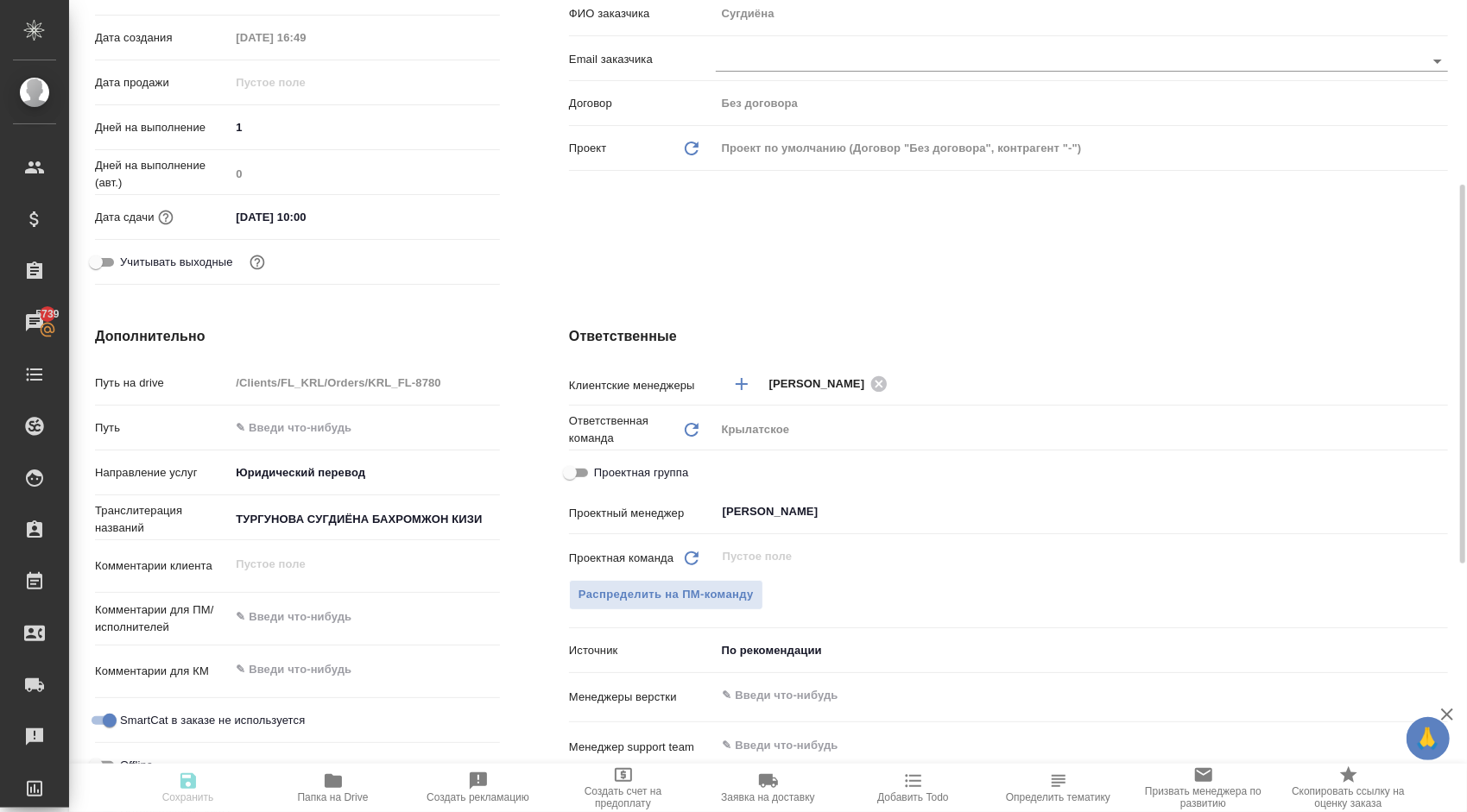
type textarea "x"
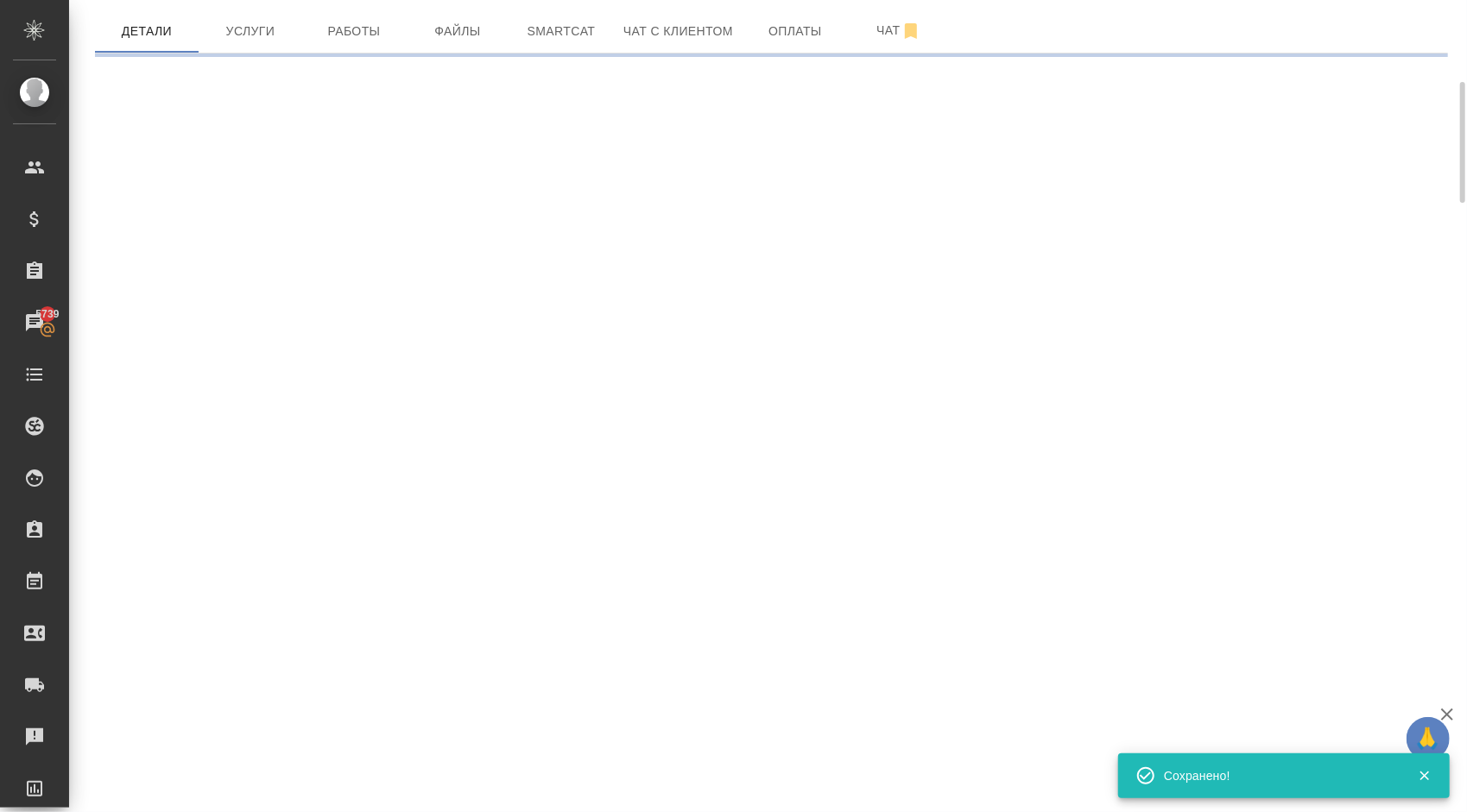
scroll to position [0, 0]
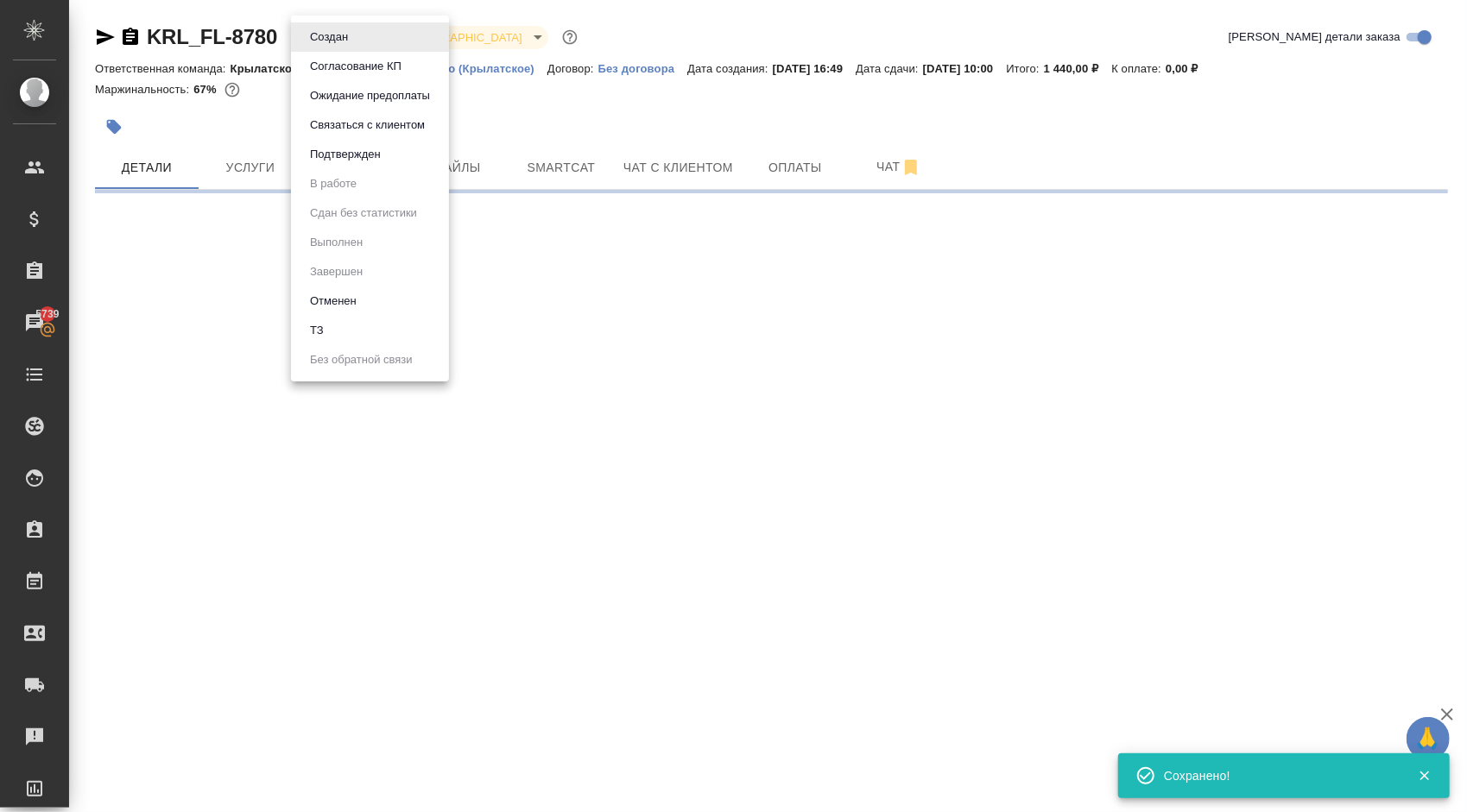
click at [319, 27] on body "🙏 .cls-1 fill:#fff; AWATERA Kasymov Timur Клиенты Спецификации Заказы 5739 Чаты…" at bounding box center [734, 406] width 1467 height 812
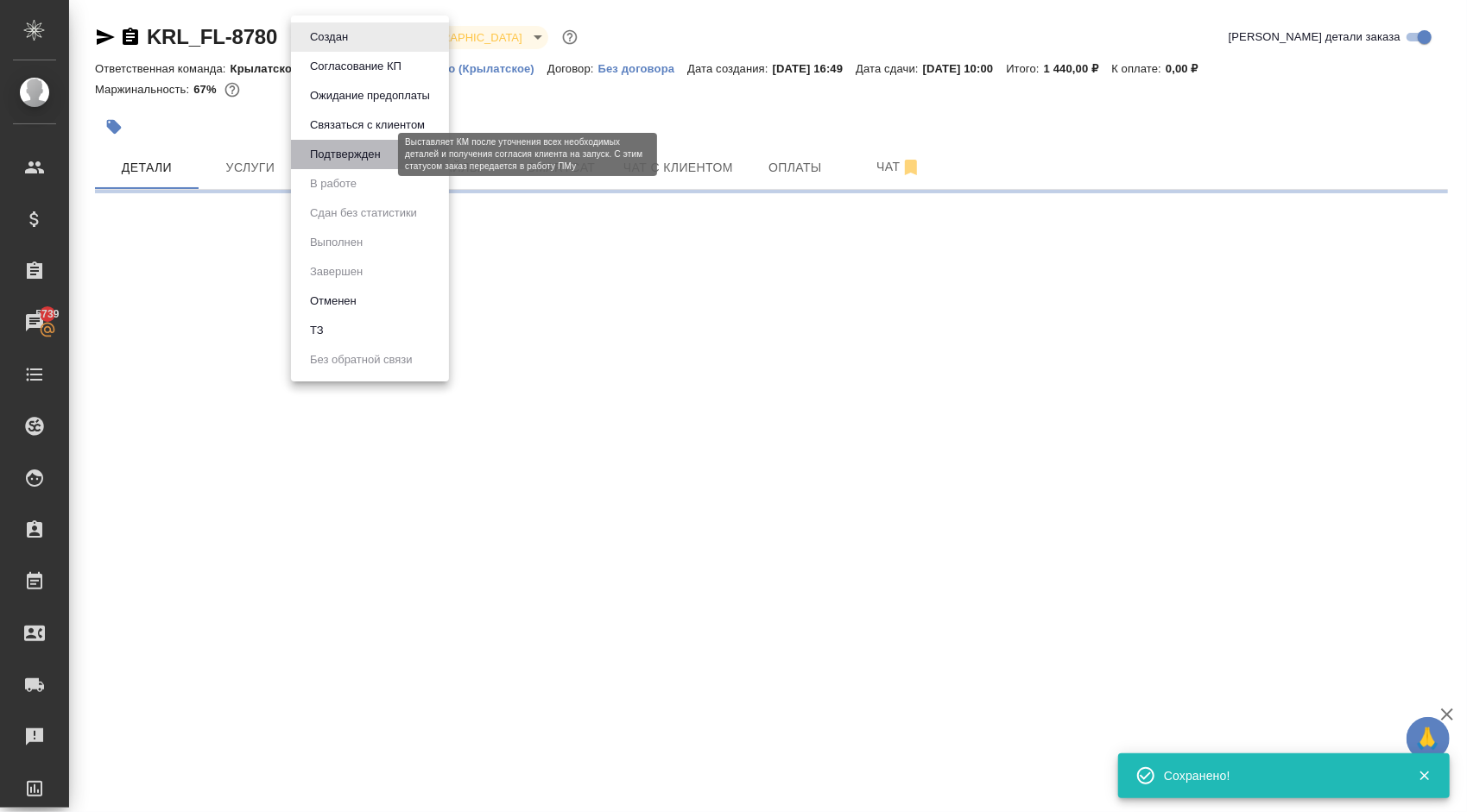
click at [357, 162] on button "Подтвержден" at bounding box center [345, 154] width 82 height 19
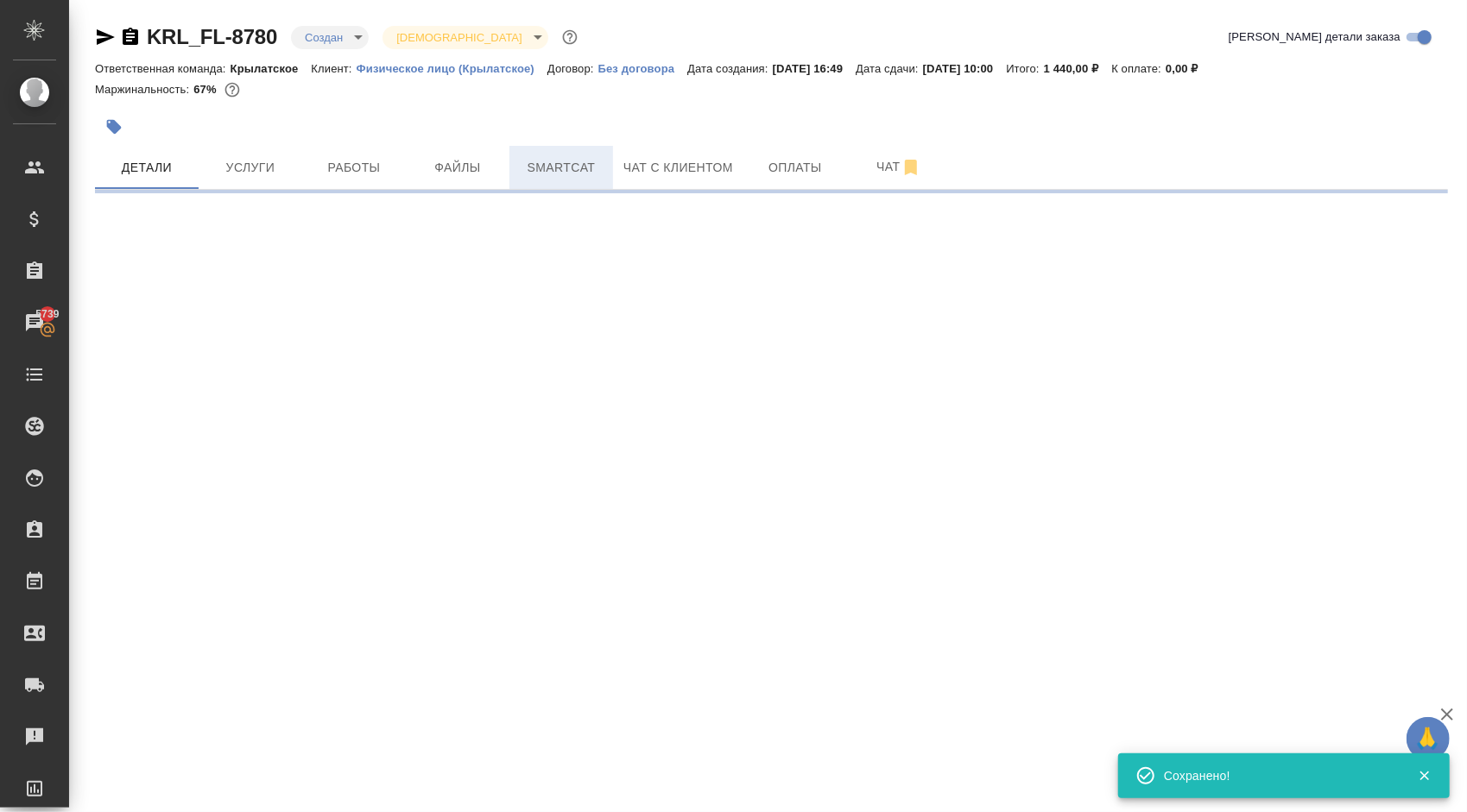
select select "RU"
click at [362, 30] on body "🙏 .cls-1 fill:#fff; AWATERA Kasymov Timur Клиенты Спецификации Заказы 5739 Чаты…" at bounding box center [734, 406] width 1467 height 812
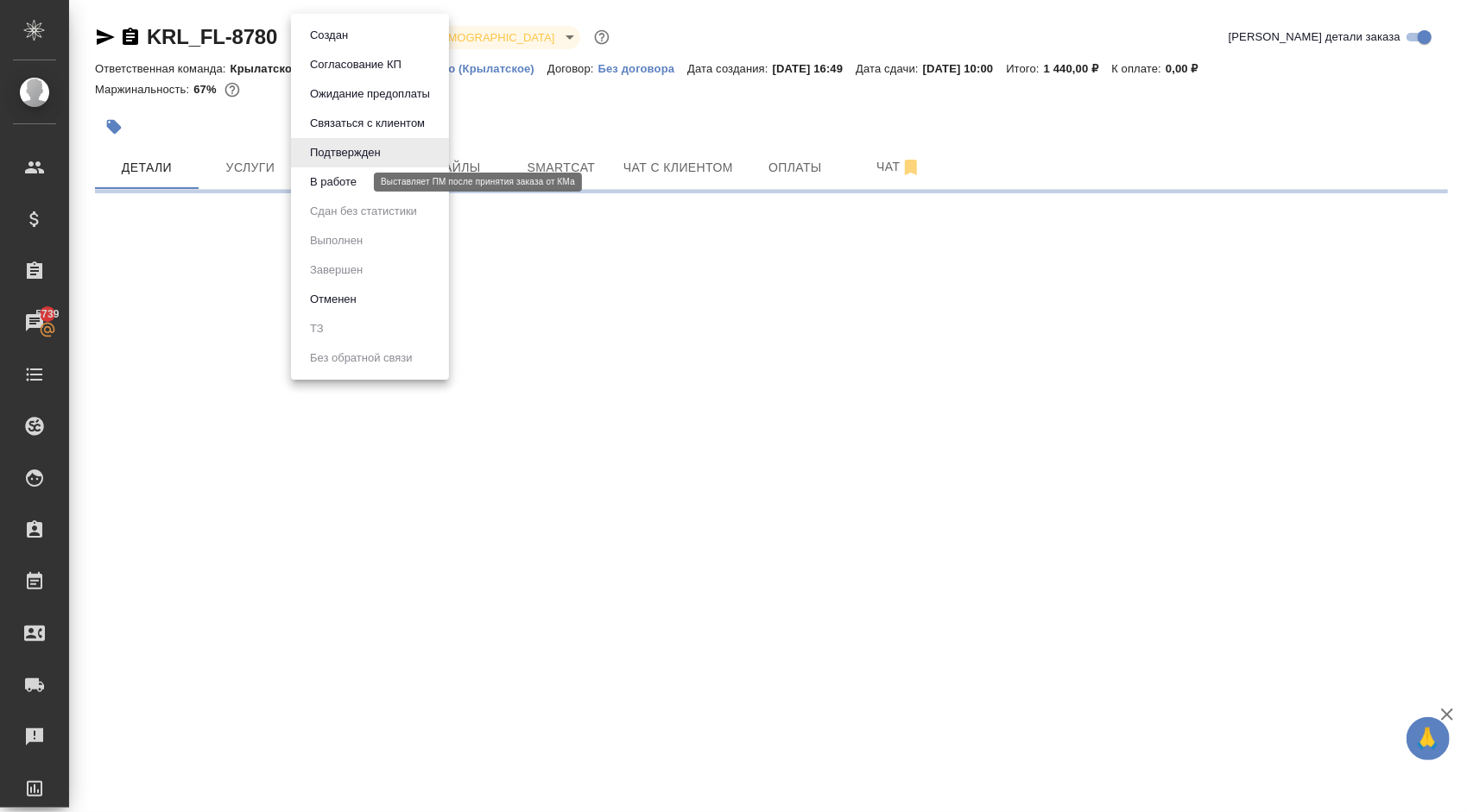
select select "RU"
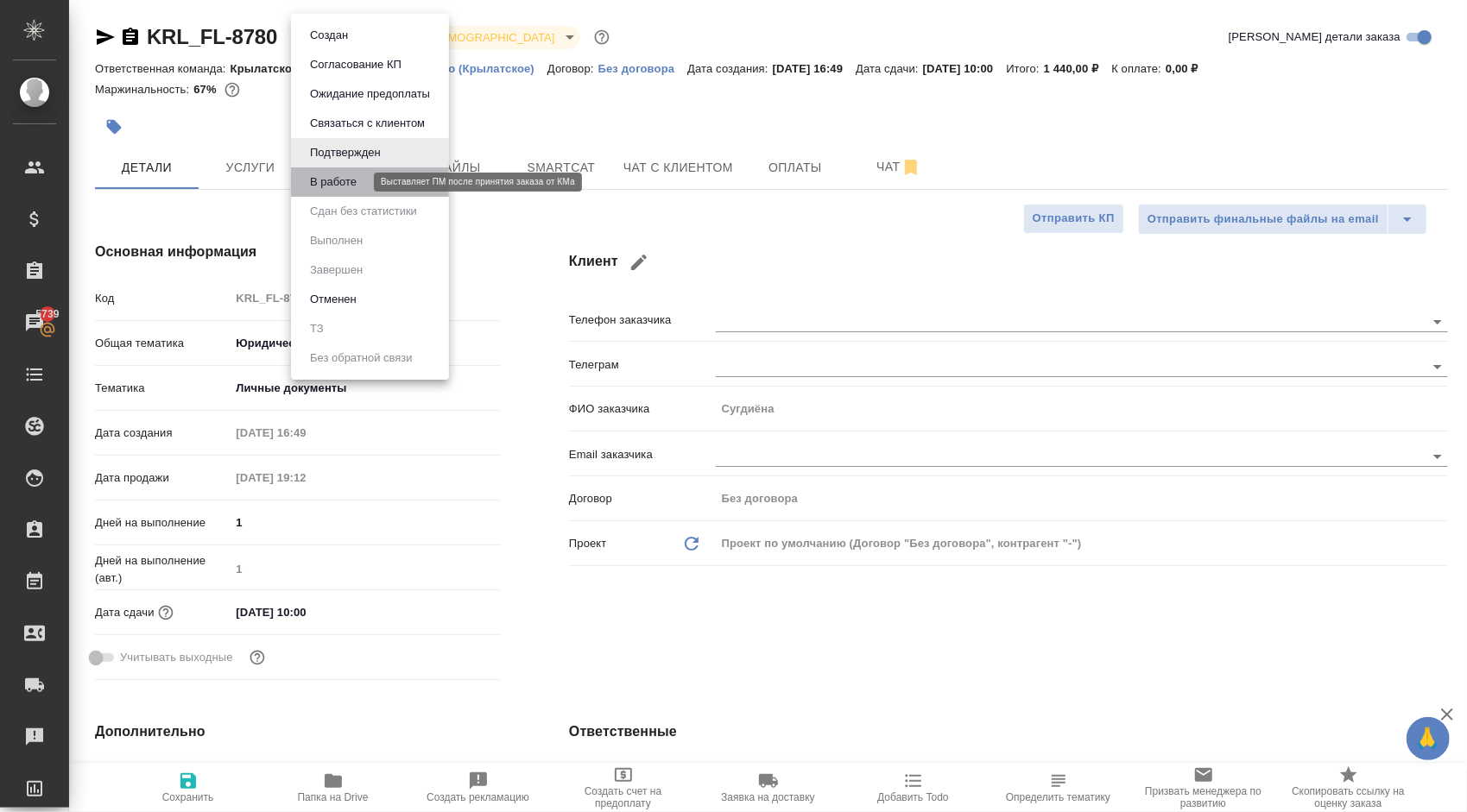
type textarea "x"
click at [336, 183] on button "В работе" at bounding box center [332, 181] width 57 height 19
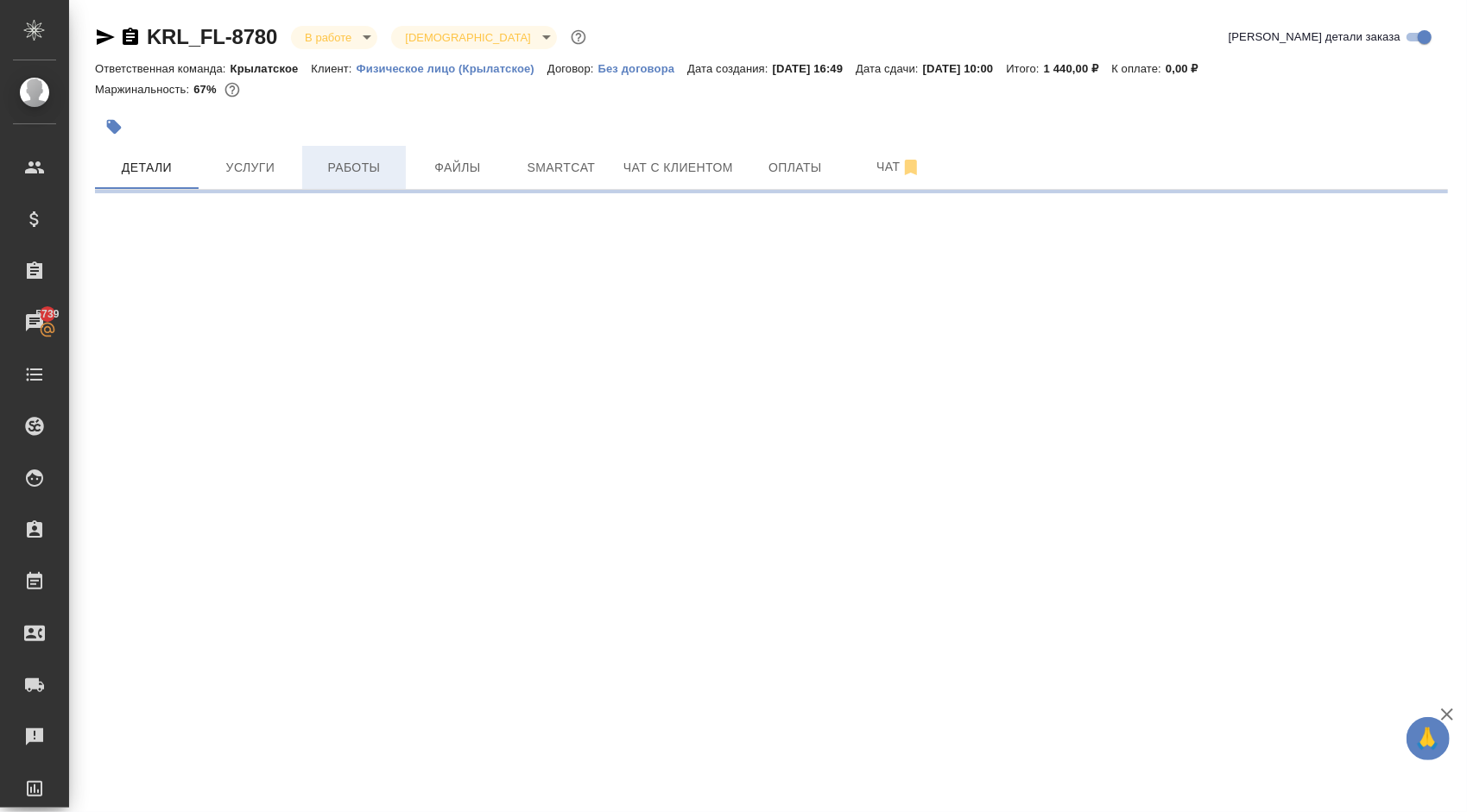
click at [345, 167] on span "Работы" at bounding box center [353, 168] width 83 height 22
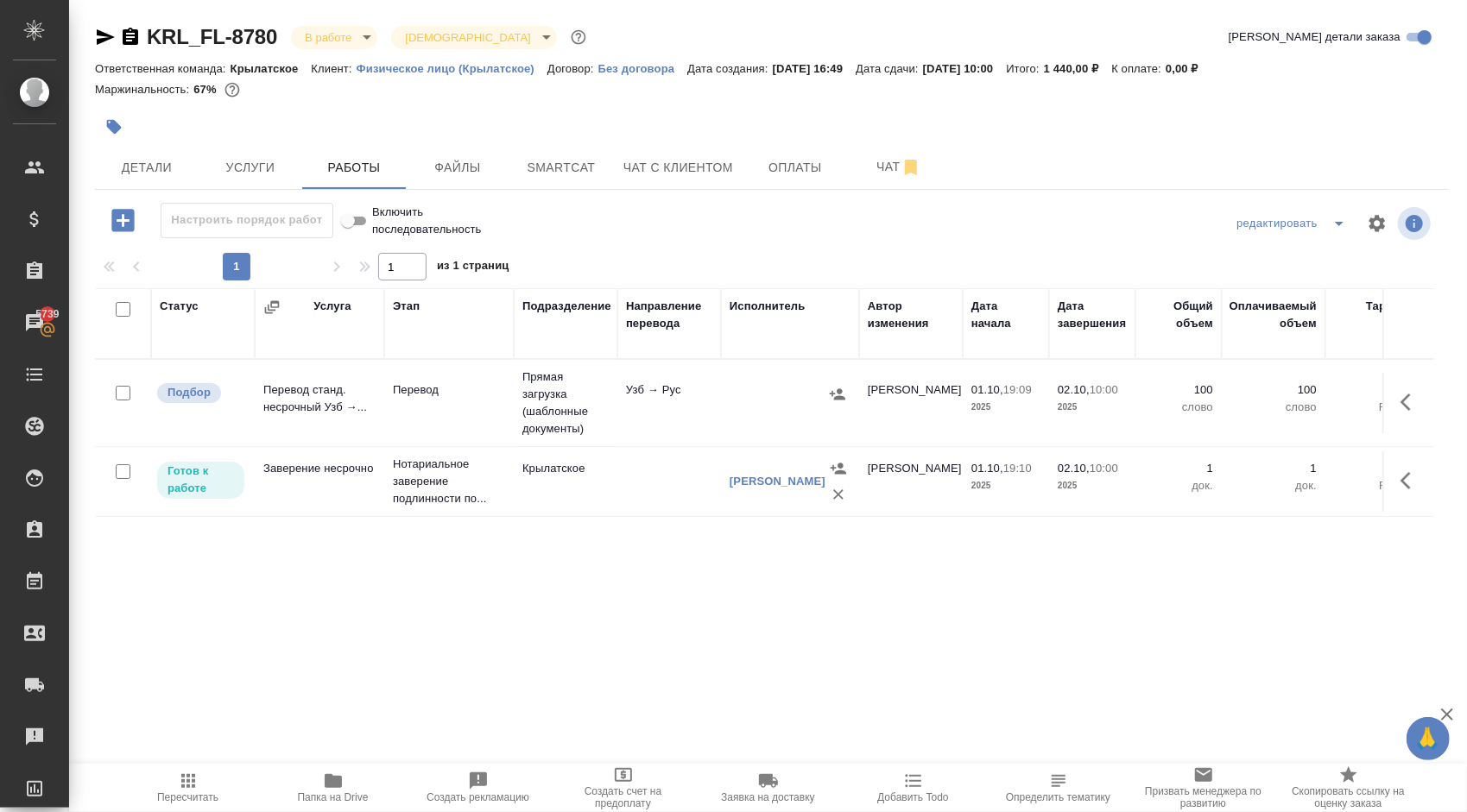
click at [177, 792] on span "Пересчитать" at bounding box center [188, 797] width 62 height 12
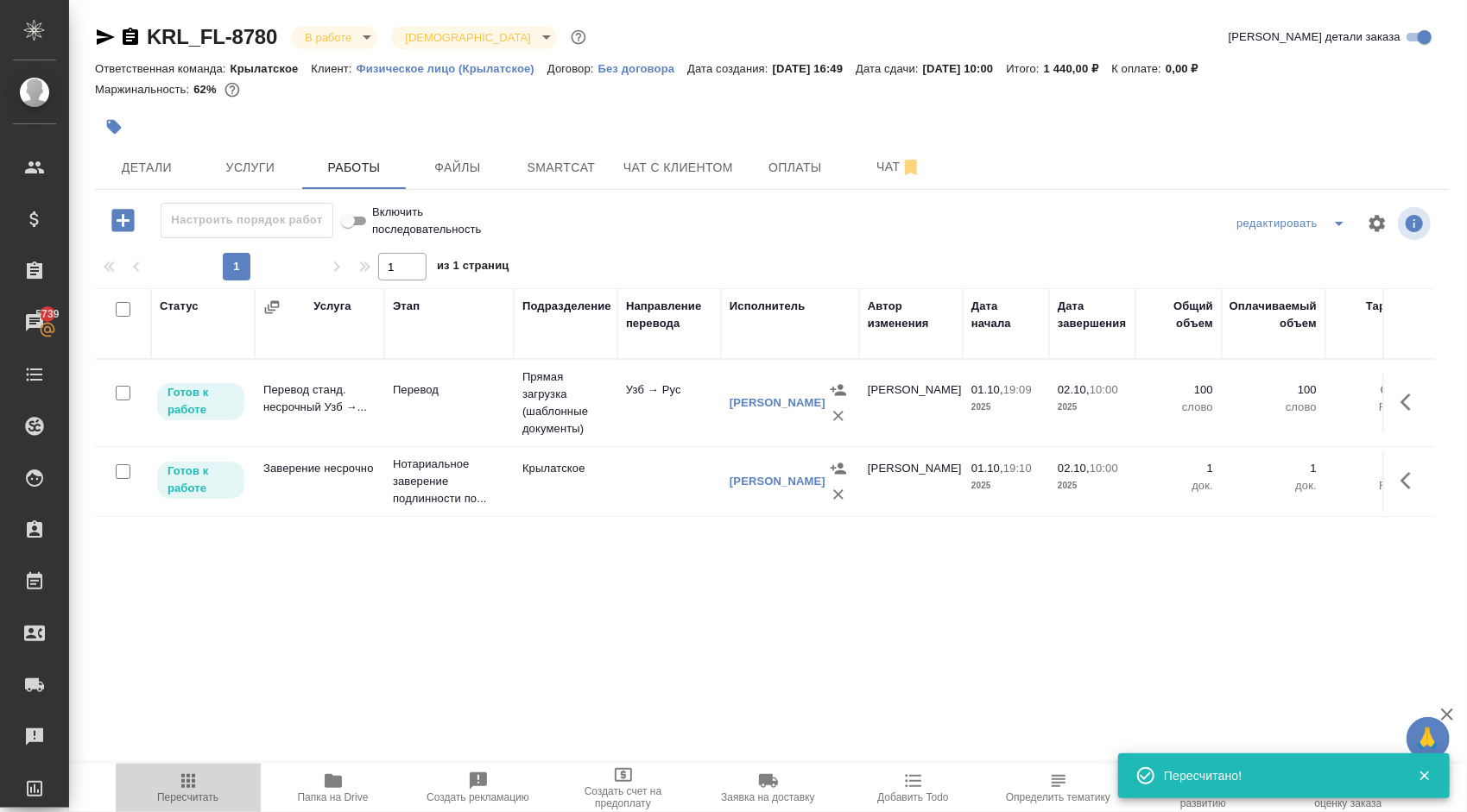
click at [221, 782] on span "Пересчитать" at bounding box center [188, 787] width 124 height 33
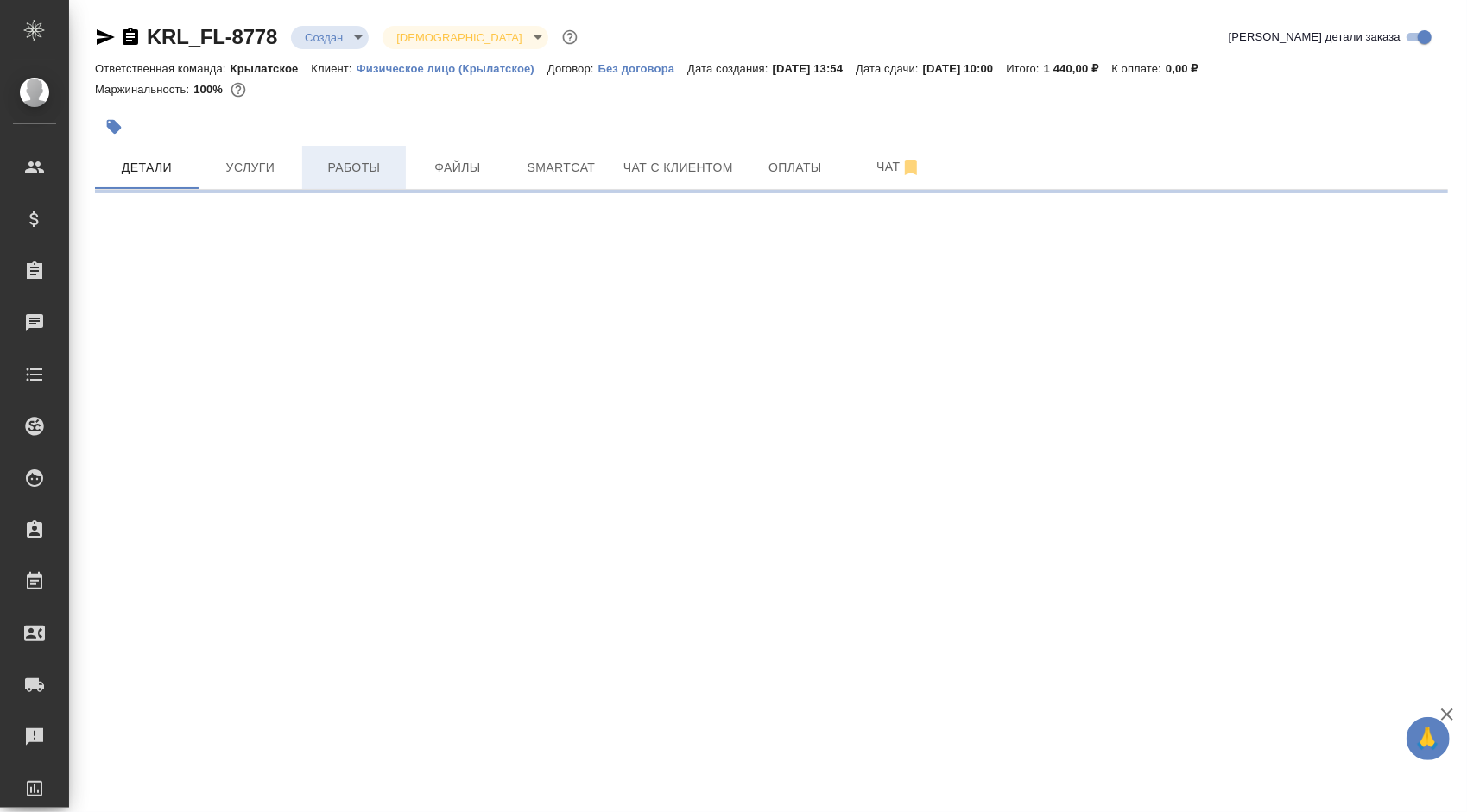
click at [354, 166] on span "Работы" at bounding box center [353, 168] width 83 height 22
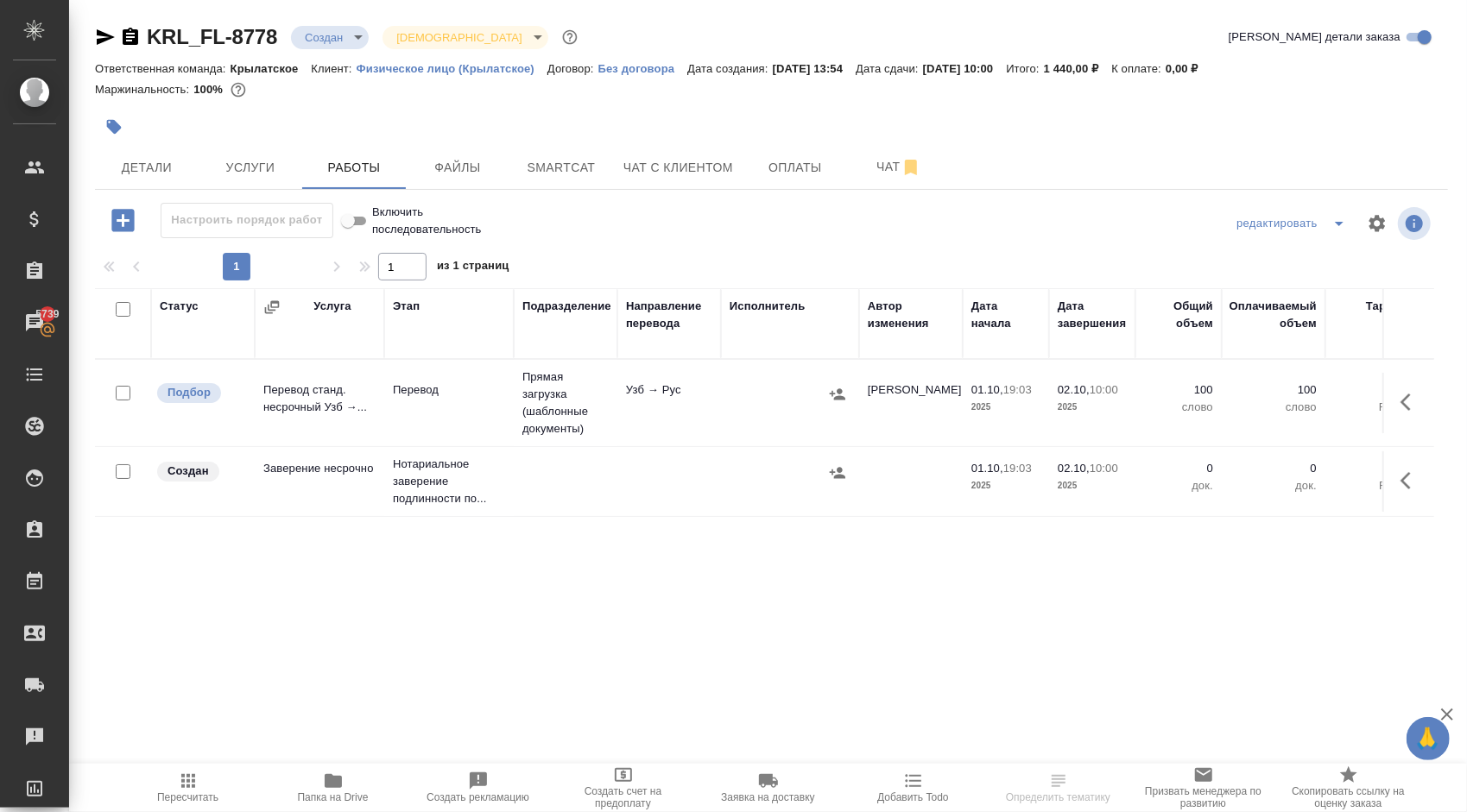
click at [1414, 479] on icon "button" at bounding box center [1410, 481] width 21 height 21
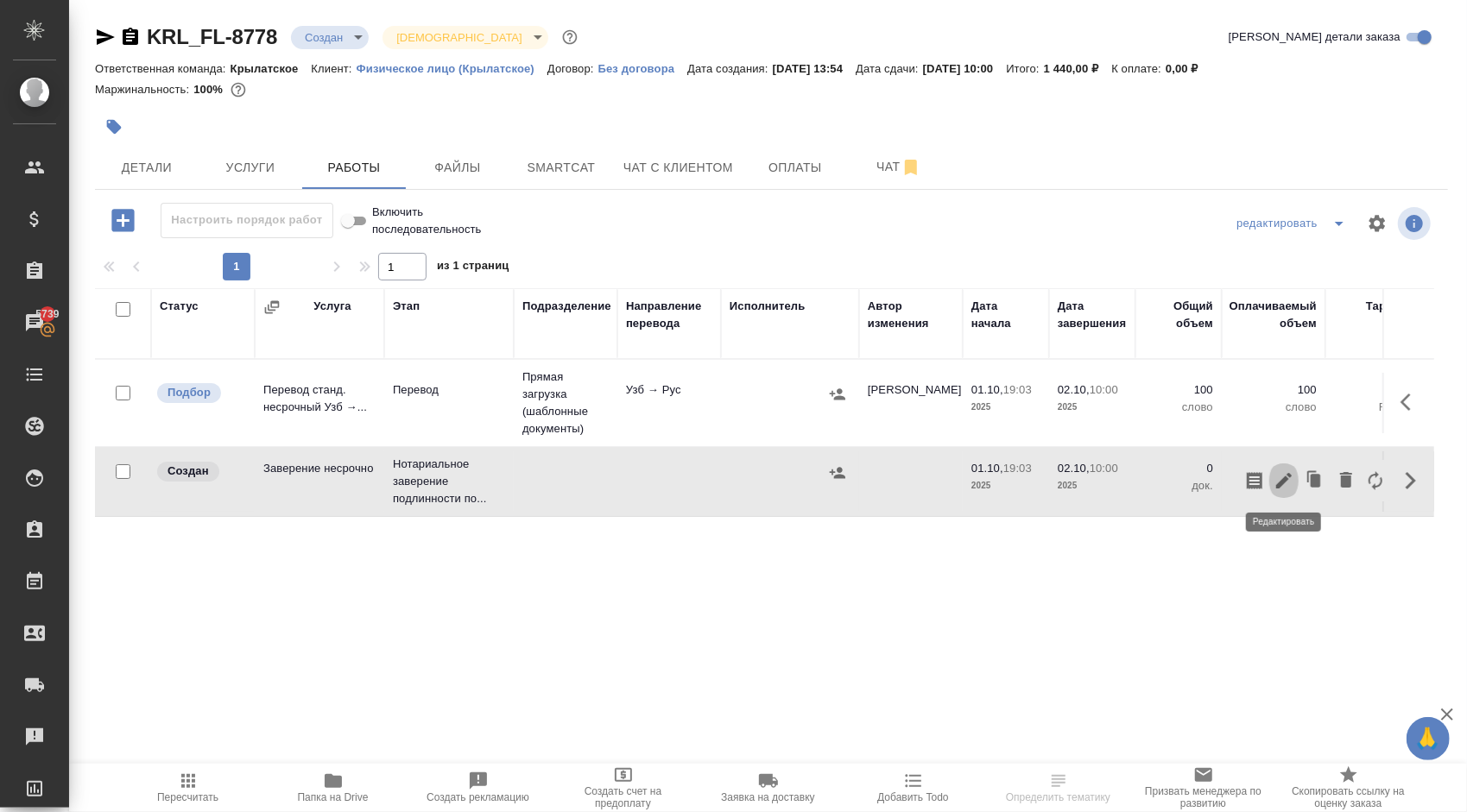
click at [1288, 479] on icon "button" at bounding box center [1283, 481] width 21 height 21
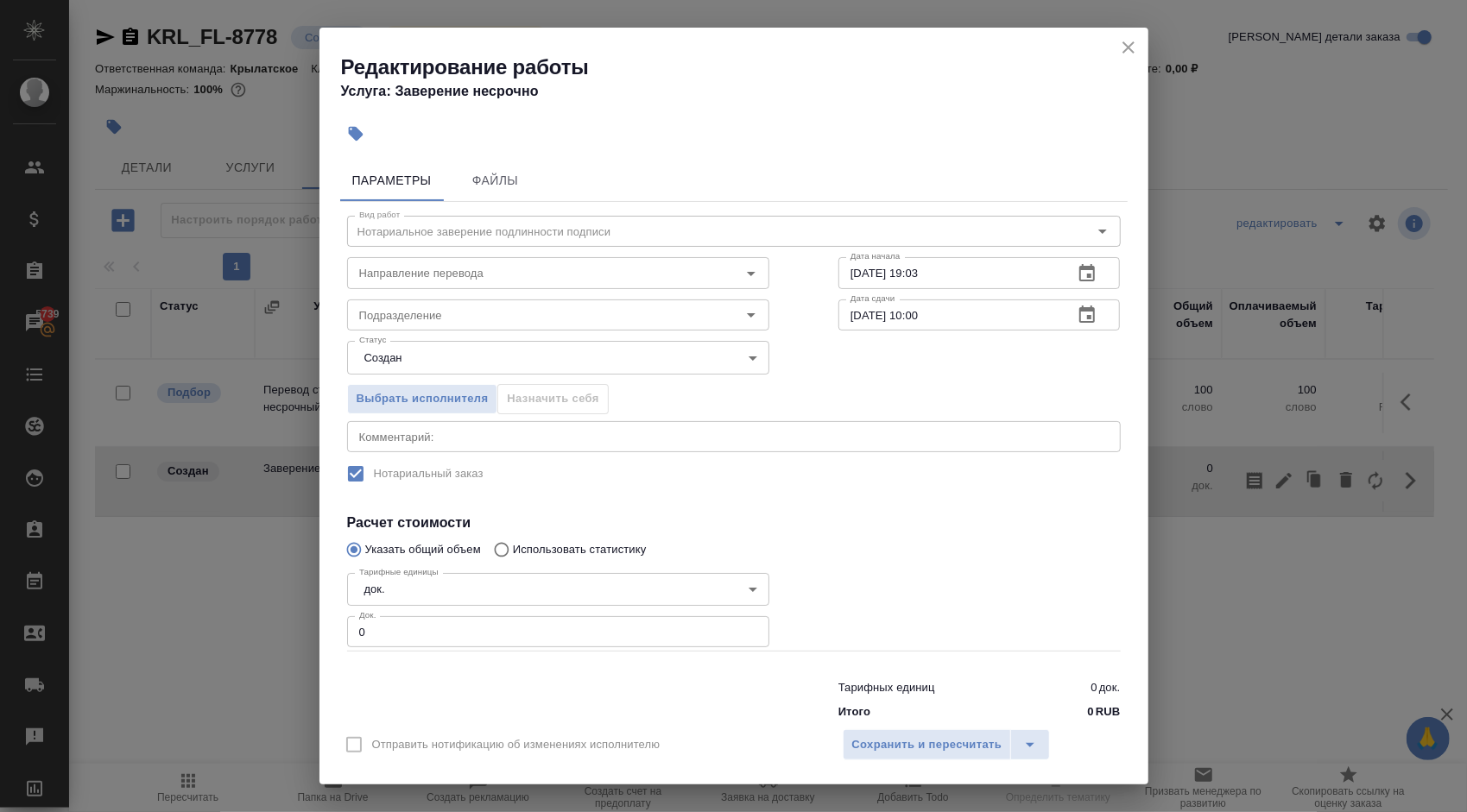
click at [420, 330] on div "Вид работ Нотариальное заверение подлинности подписи Вид работ Направление пере…" at bounding box center [734, 465] width 787 height 525
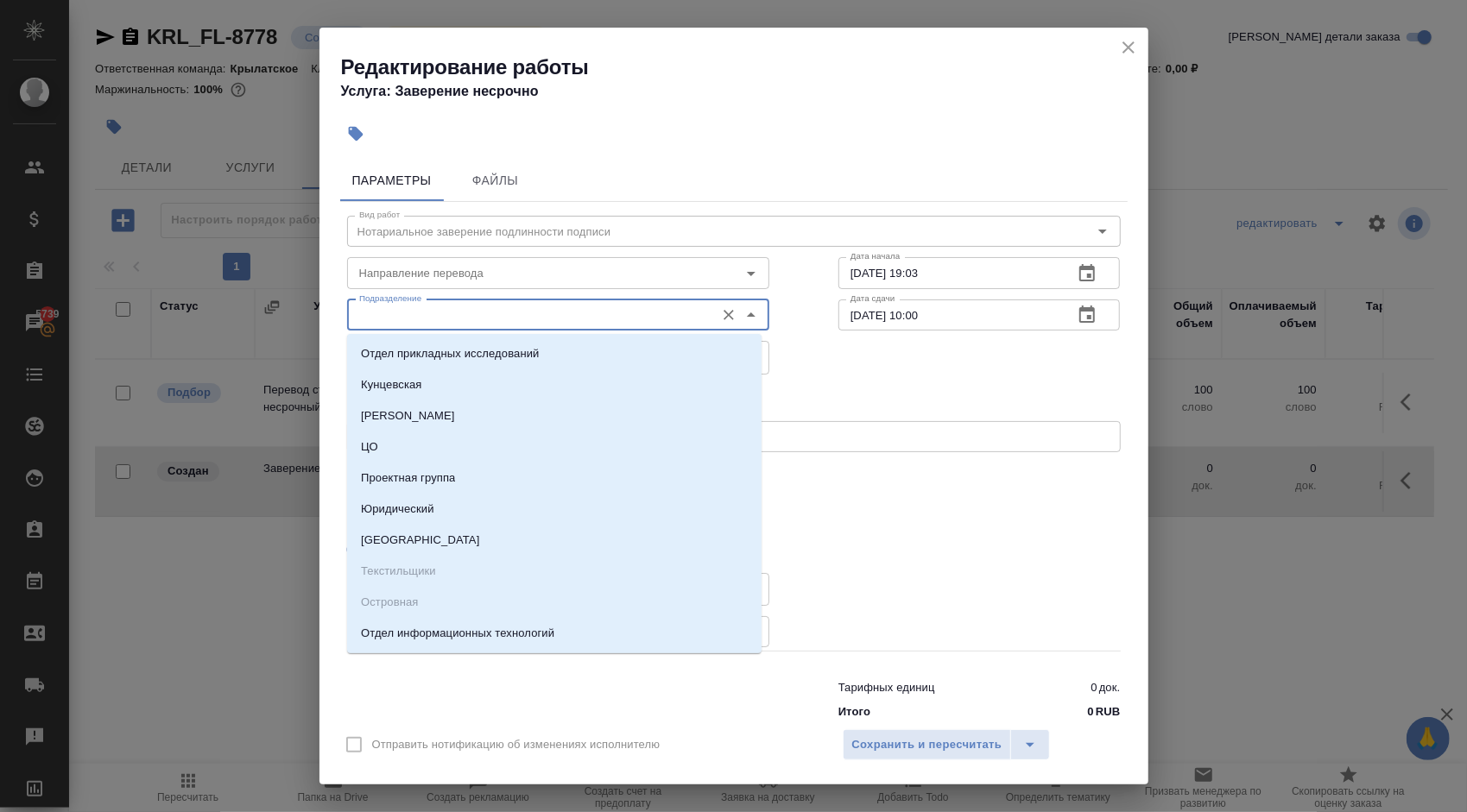
click at [396, 315] on input "Подразделение" at bounding box center [529, 314] width 354 height 21
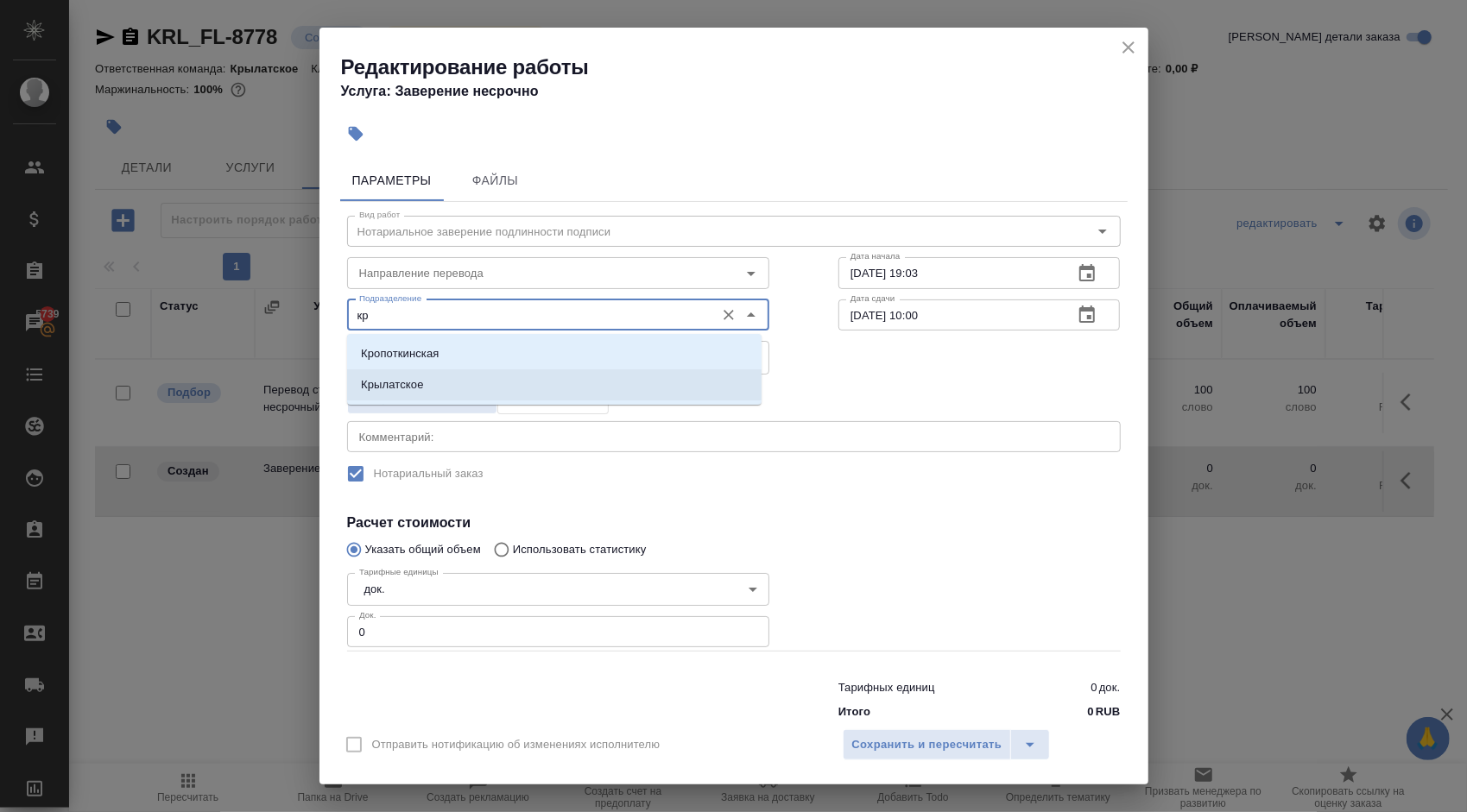
click at [389, 374] on li "Крылатское" at bounding box center [554, 384] width 414 height 31
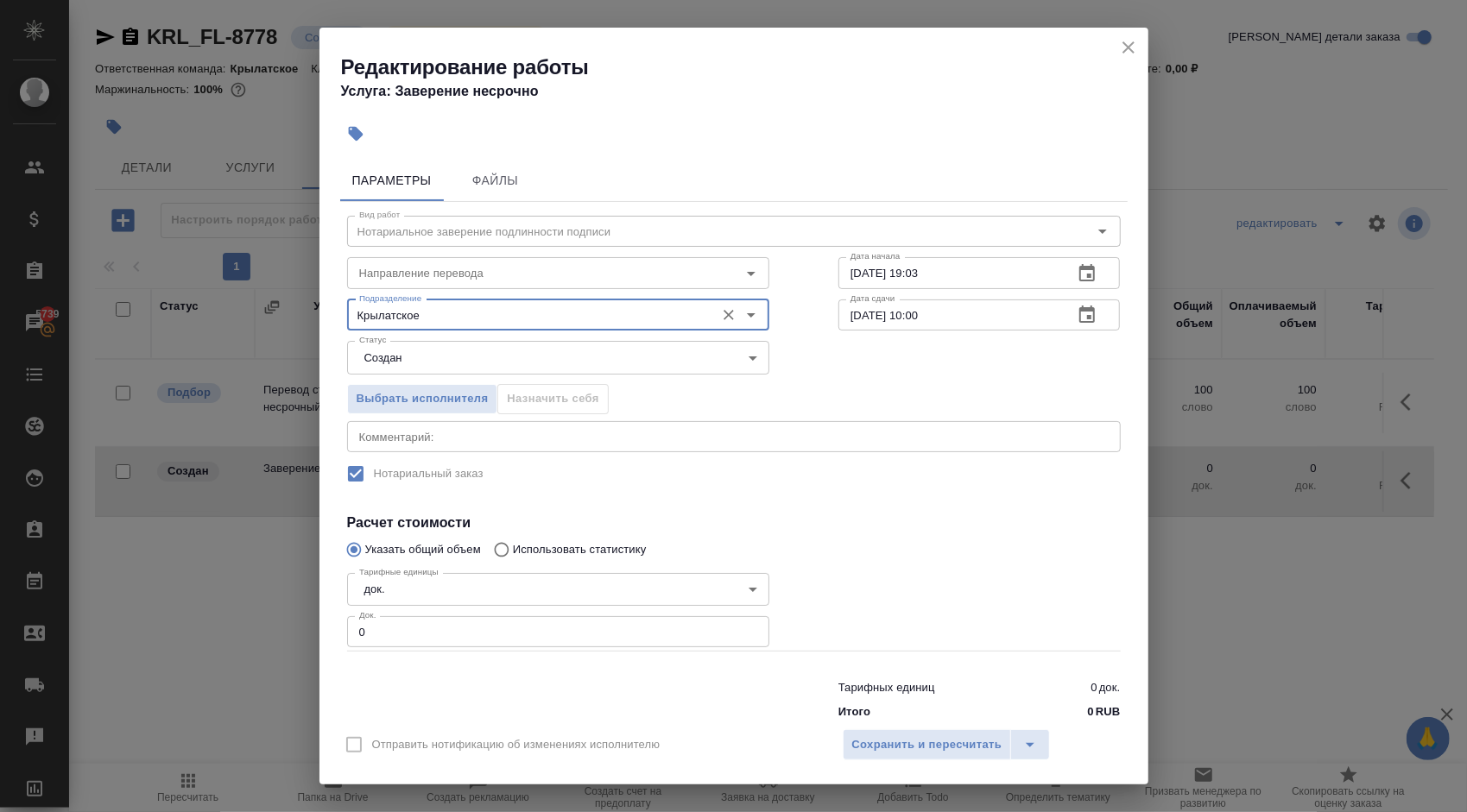
type input "Крылатское"
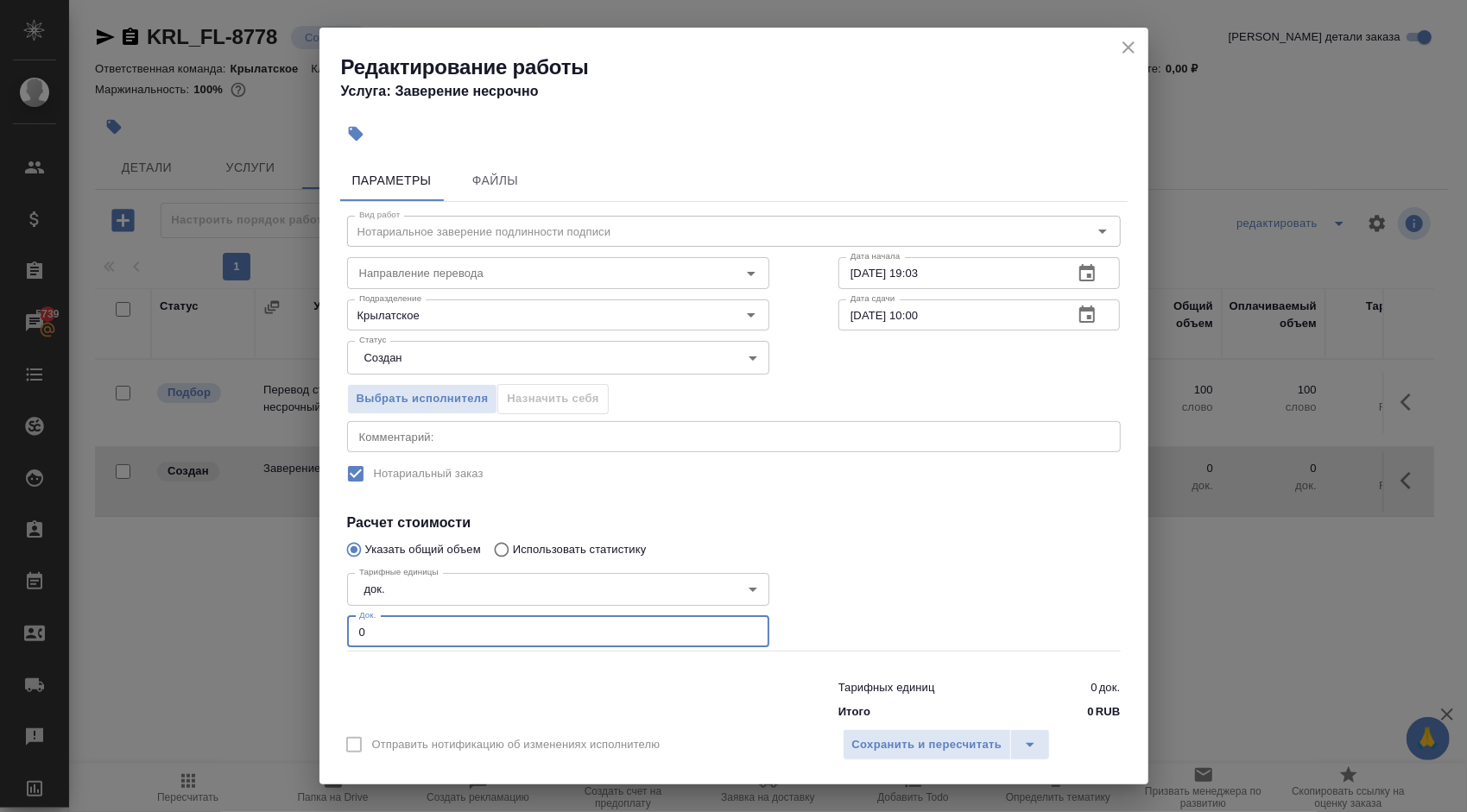
drag, startPoint x: 369, startPoint y: 628, endPoint x: 317, endPoint y: 612, distance: 54.4
click at [317, 612] on div "Редактирование работы Услуга: Заверение несрочно Параметры Файлы Вид работ Нота…" at bounding box center [734, 406] width 1467 height 812
type input "1"
click at [945, 744] on span "Сохранить и пересчитать" at bounding box center [927, 745] width 150 height 20
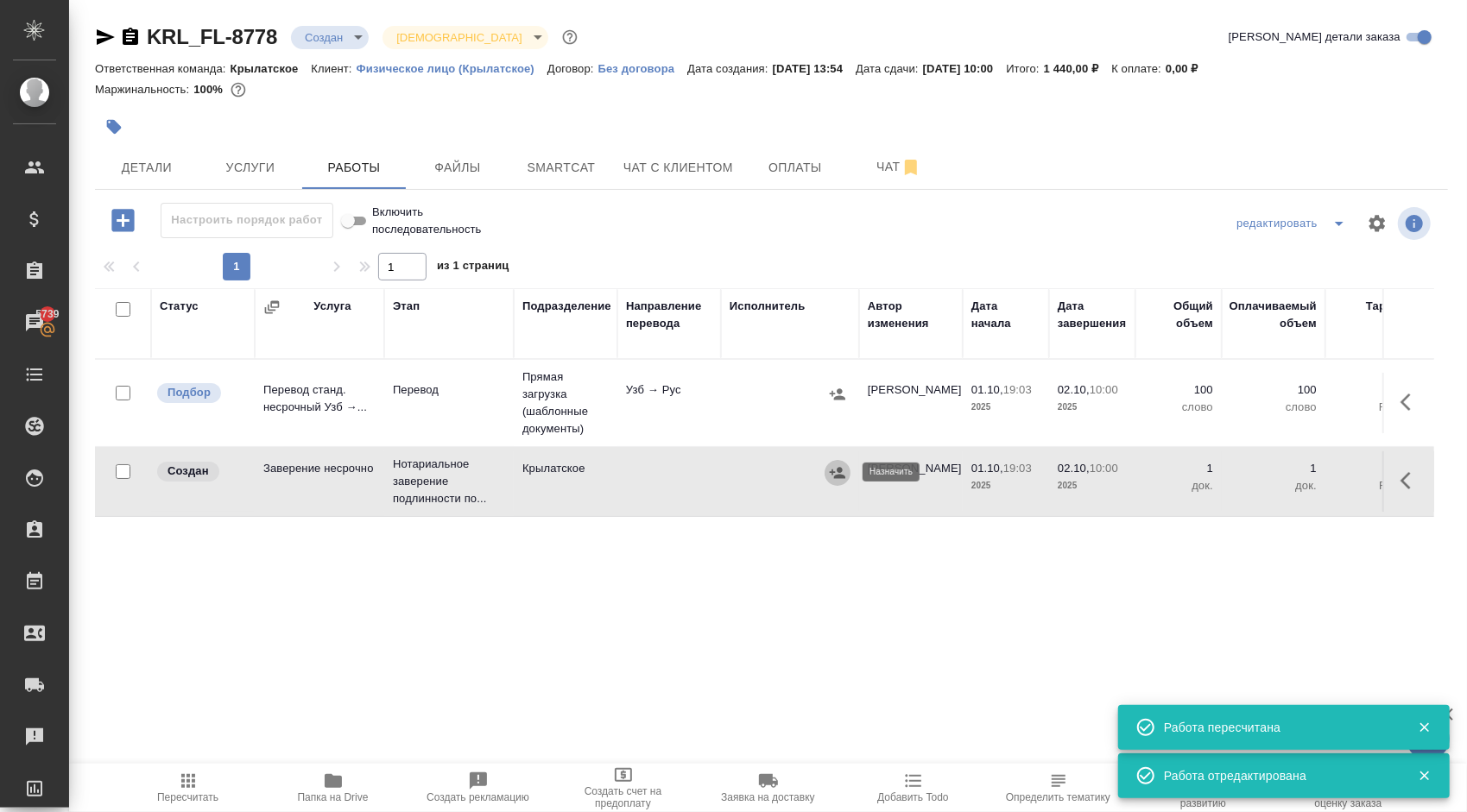
click at [838, 477] on icon "button" at bounding box center [838, 472] width 16 height 11
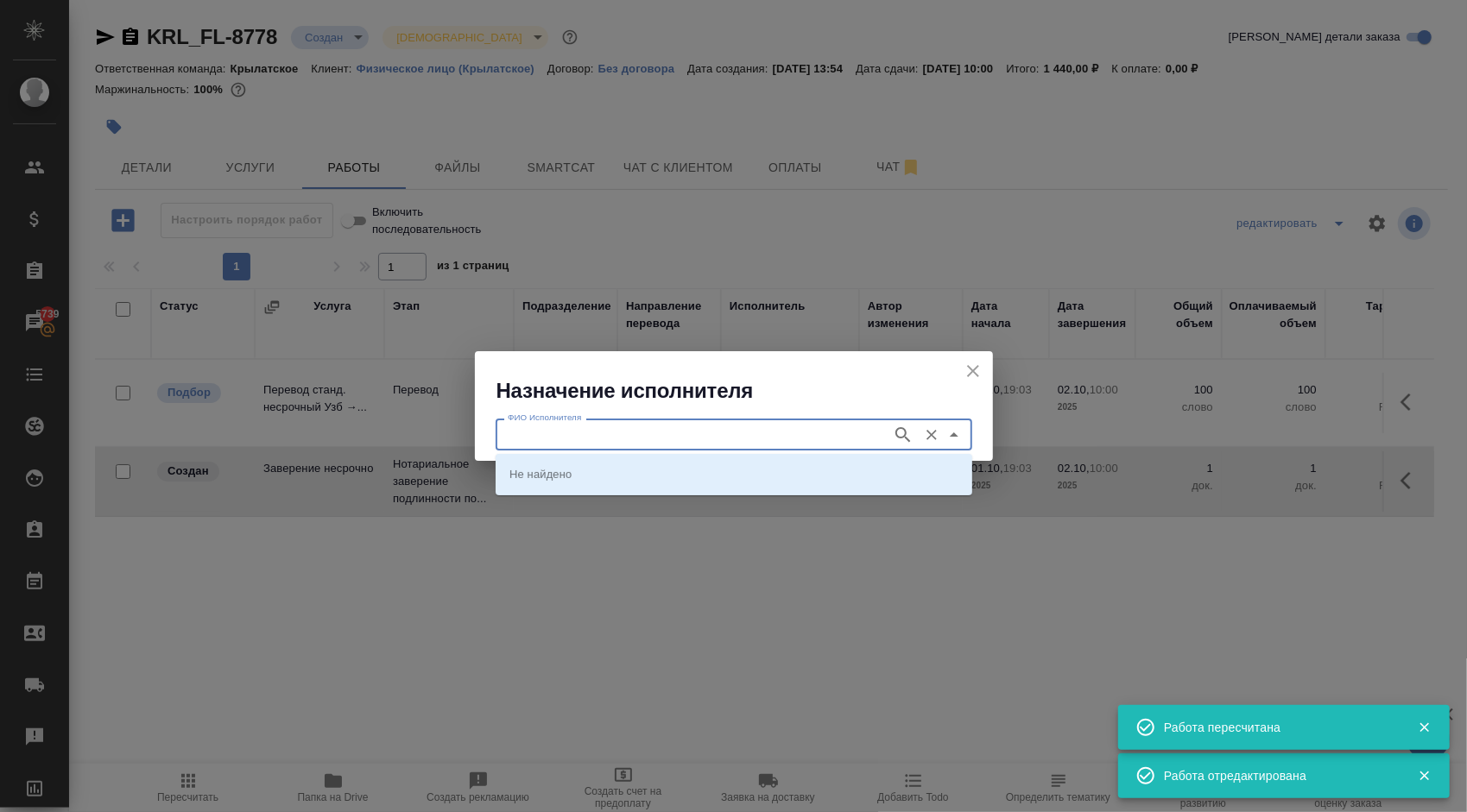
click at [635, 425] on input "ФИО Исполнителя" at bounding box center [692, 434] width 382 height 21
type input "мацу"
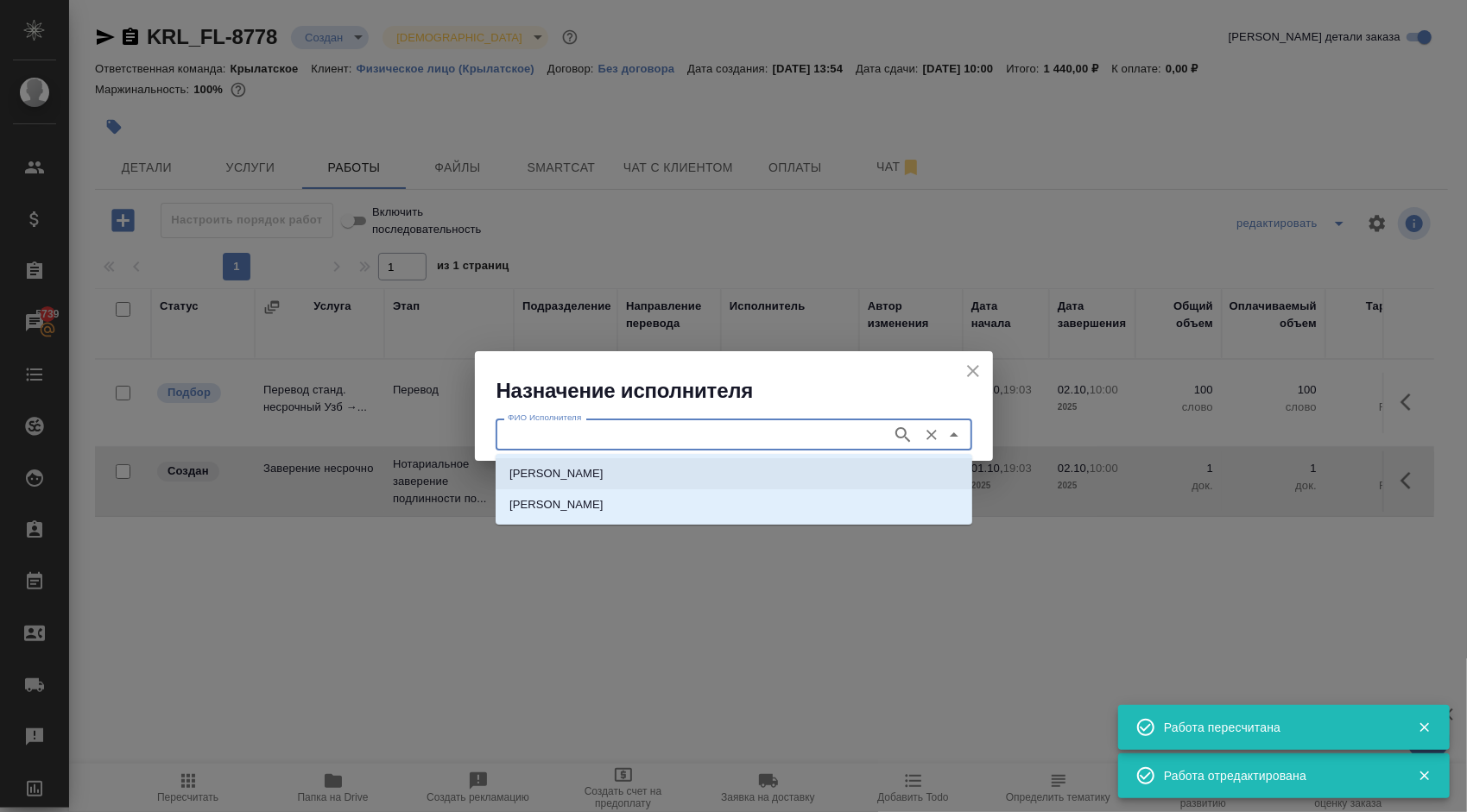
click at [569, 485] on li "НОТАРИУС Мацуленко Юлия Юрьевна" at bounding box center [734, 474] width 477 height 31
type input "НОТАРИУС Мацуленко Юлия Юрьевна"
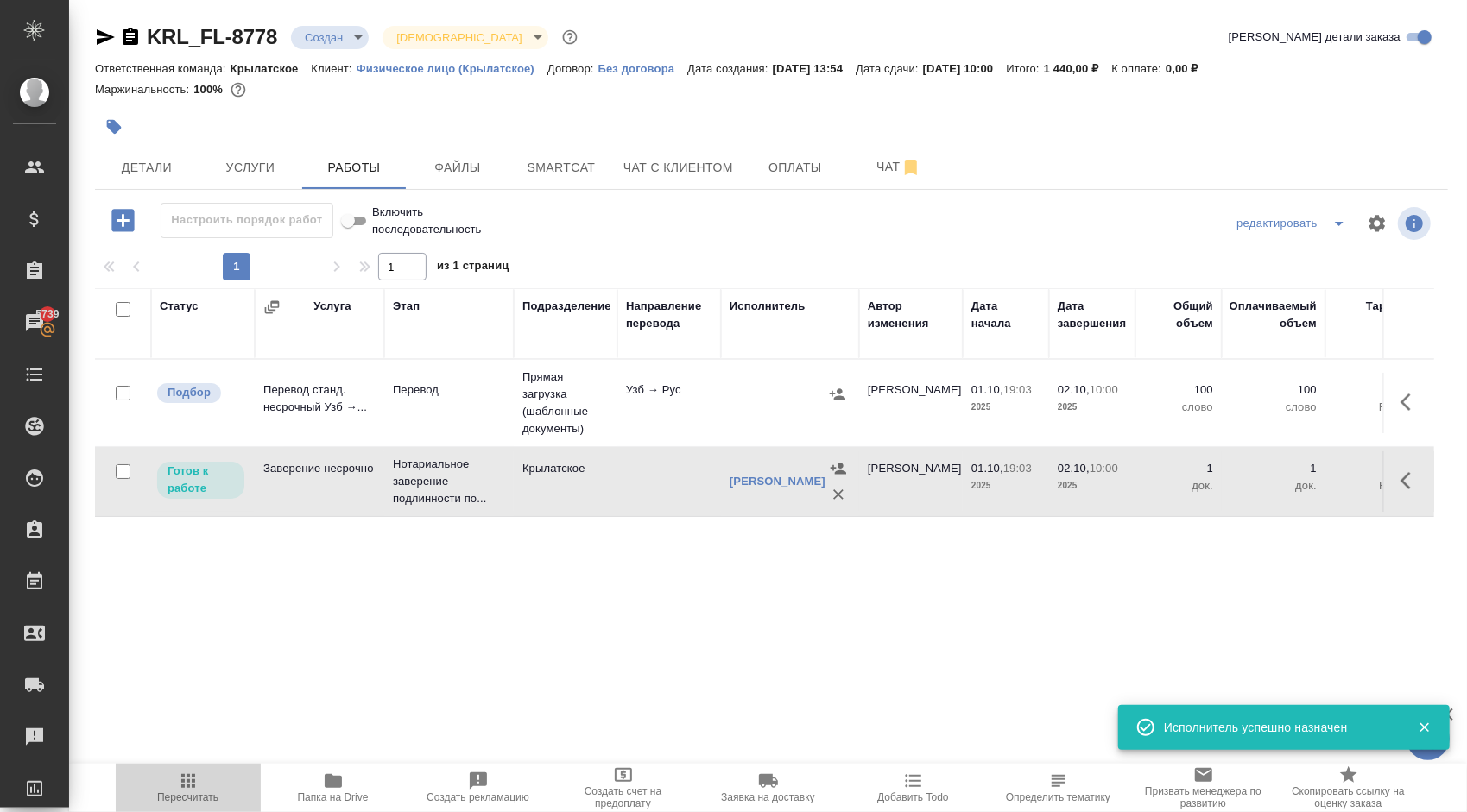
click at [207, 785] on span "Пересчитать" at bounding box center [188, 787] width 124 height 33
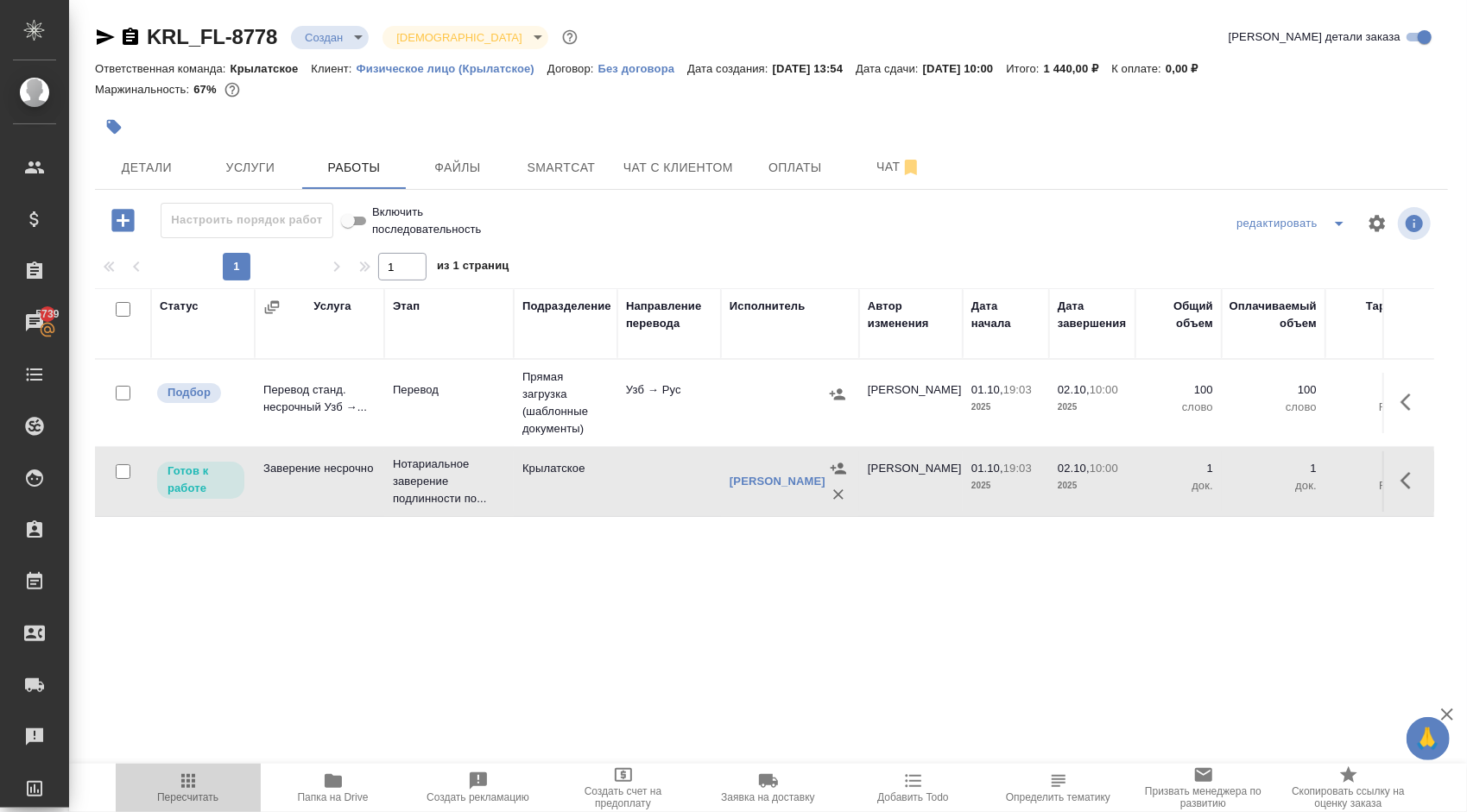
click at [230, 789] on span "Пересчитать" at bounding box center [188, 787] width 124 height 33
click at [219, 789] on span "Пересчитать" at bounding box center [188, 787] width 124 height 33
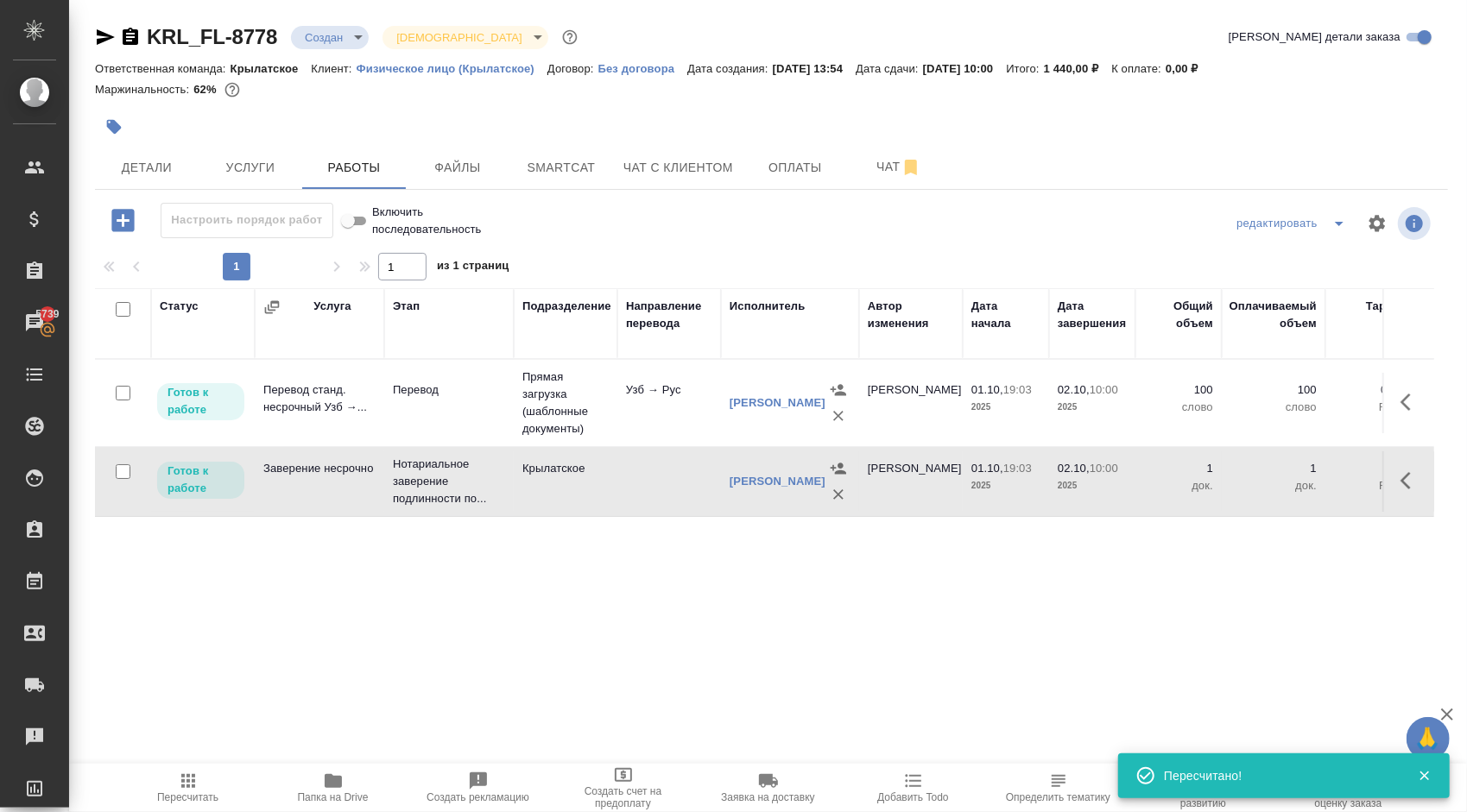
click at [91, 170] on div "KRL_FL-8778 Создан new Святая троица holyTrinity Кратко детали заказа Ответстве…" at bounding box center [771, 360] width 1371 height 720
click at [119, 171] on span "Детали" at bounding box center [146, 168] width 83 height 22
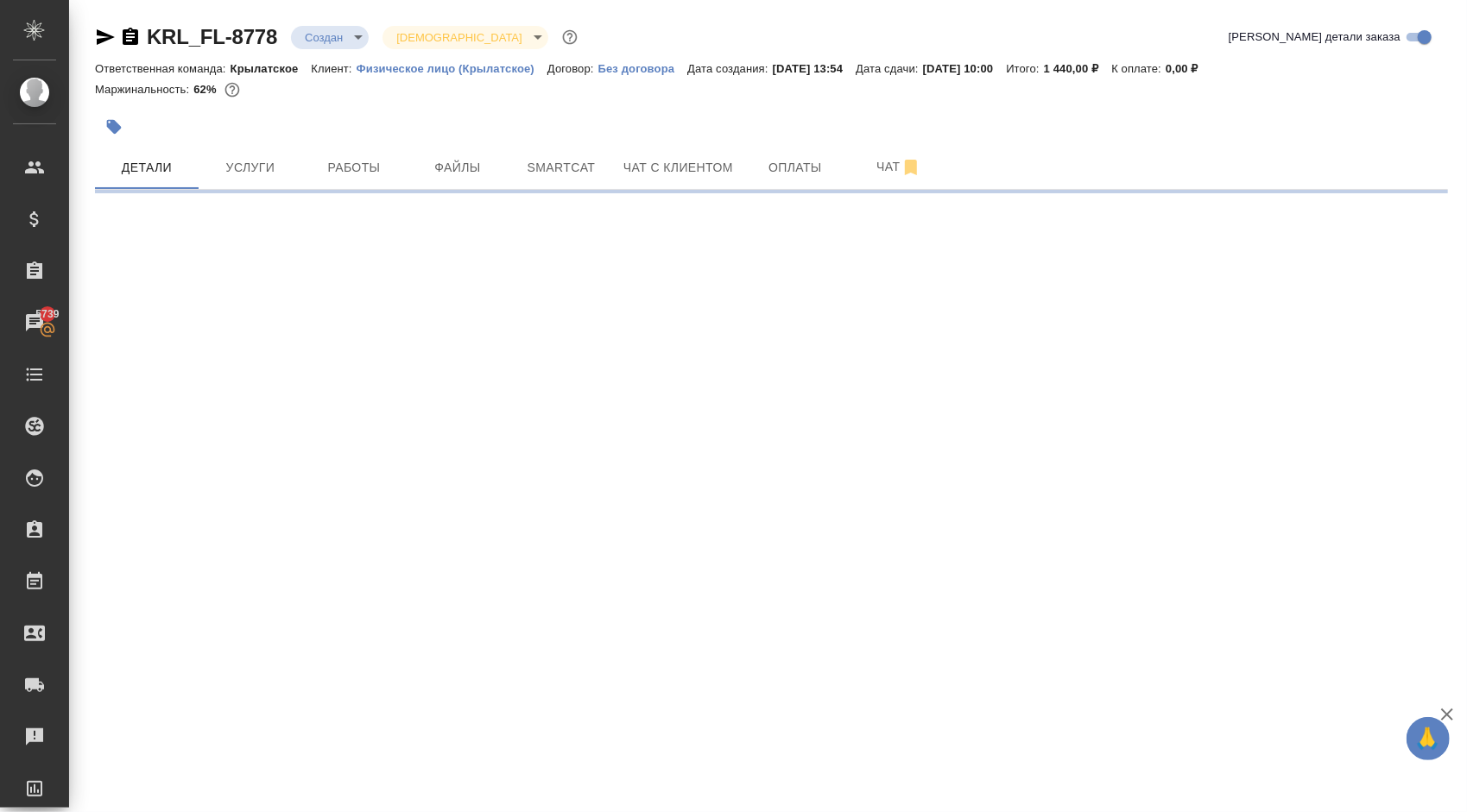
select select "RU"
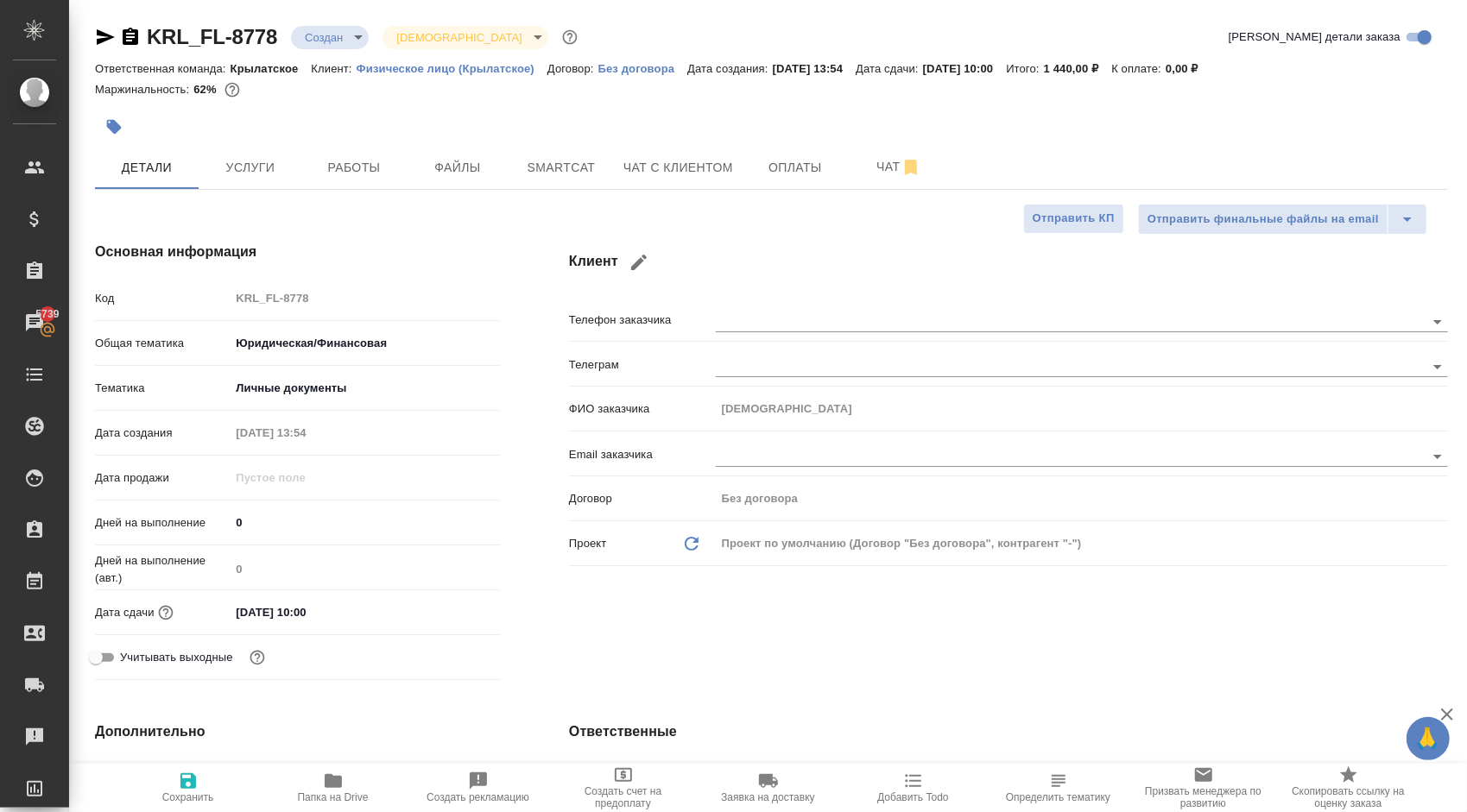
type textarea "x"
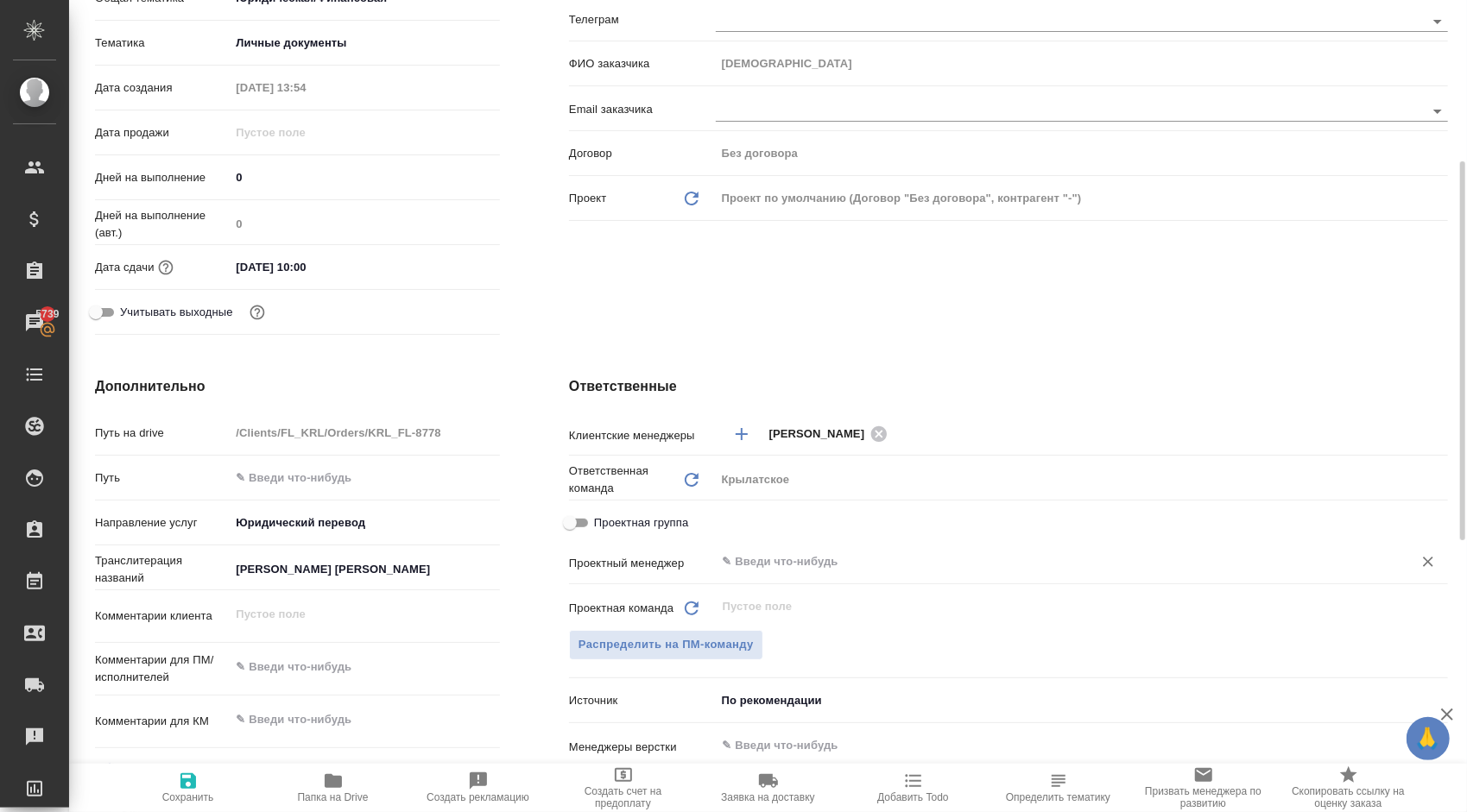
click at [777, 572] on div "​" at bounding box center [1082, 561] width 733 height 31
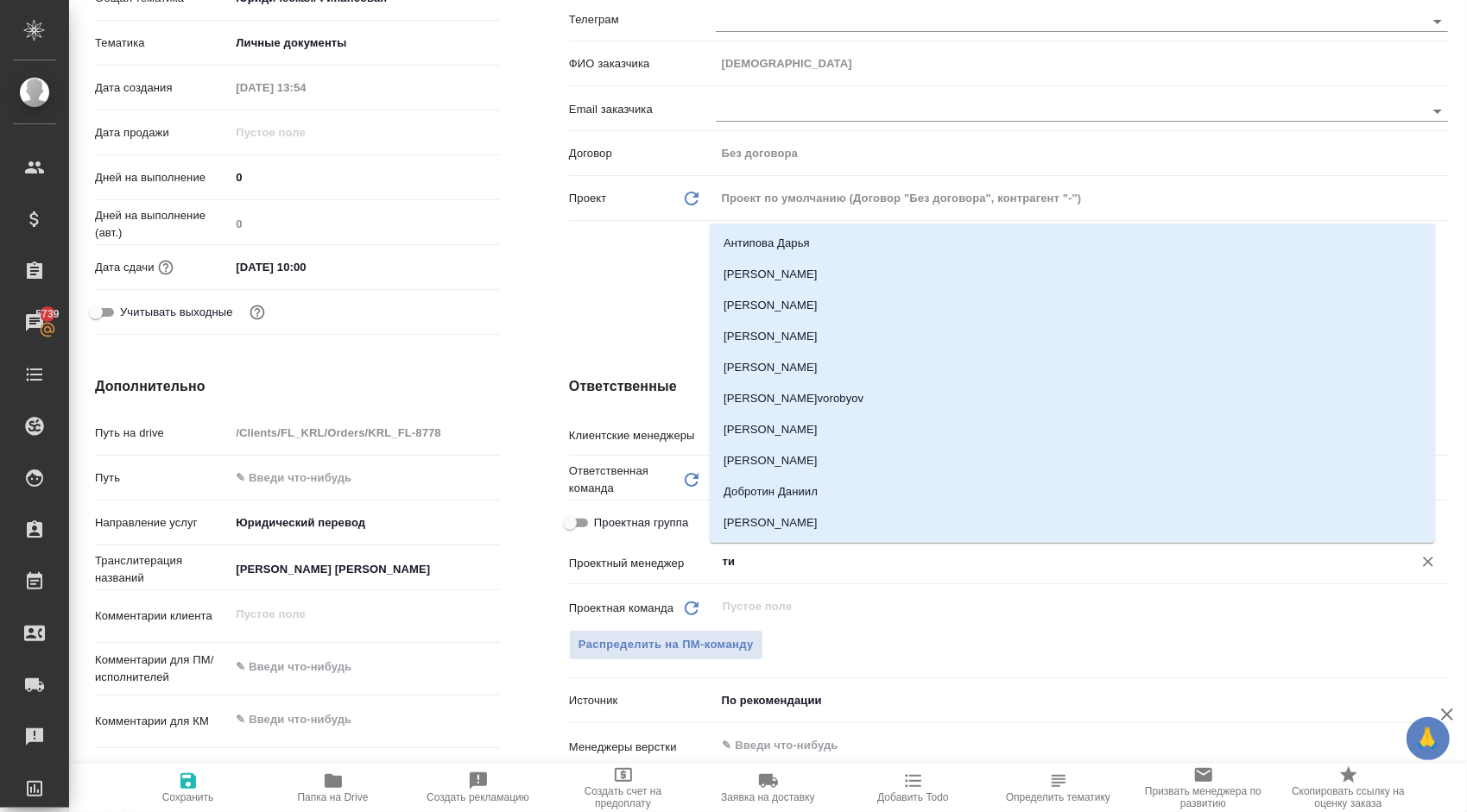
type input "тим"
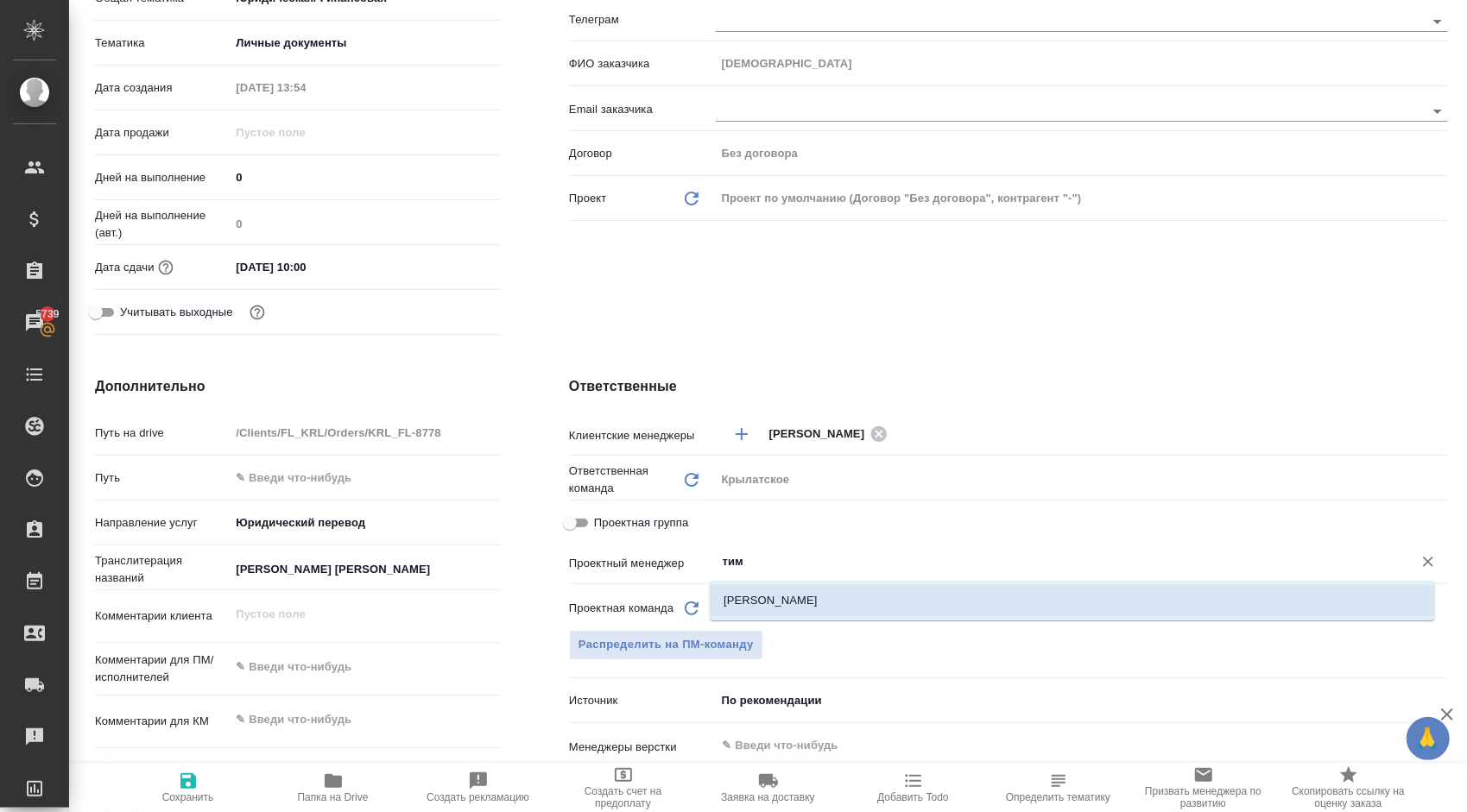
click at [763, 601] on li "[PERSON_NAME]" at bounding box center [1072, 600] width 726 height 31
type textarea "x"
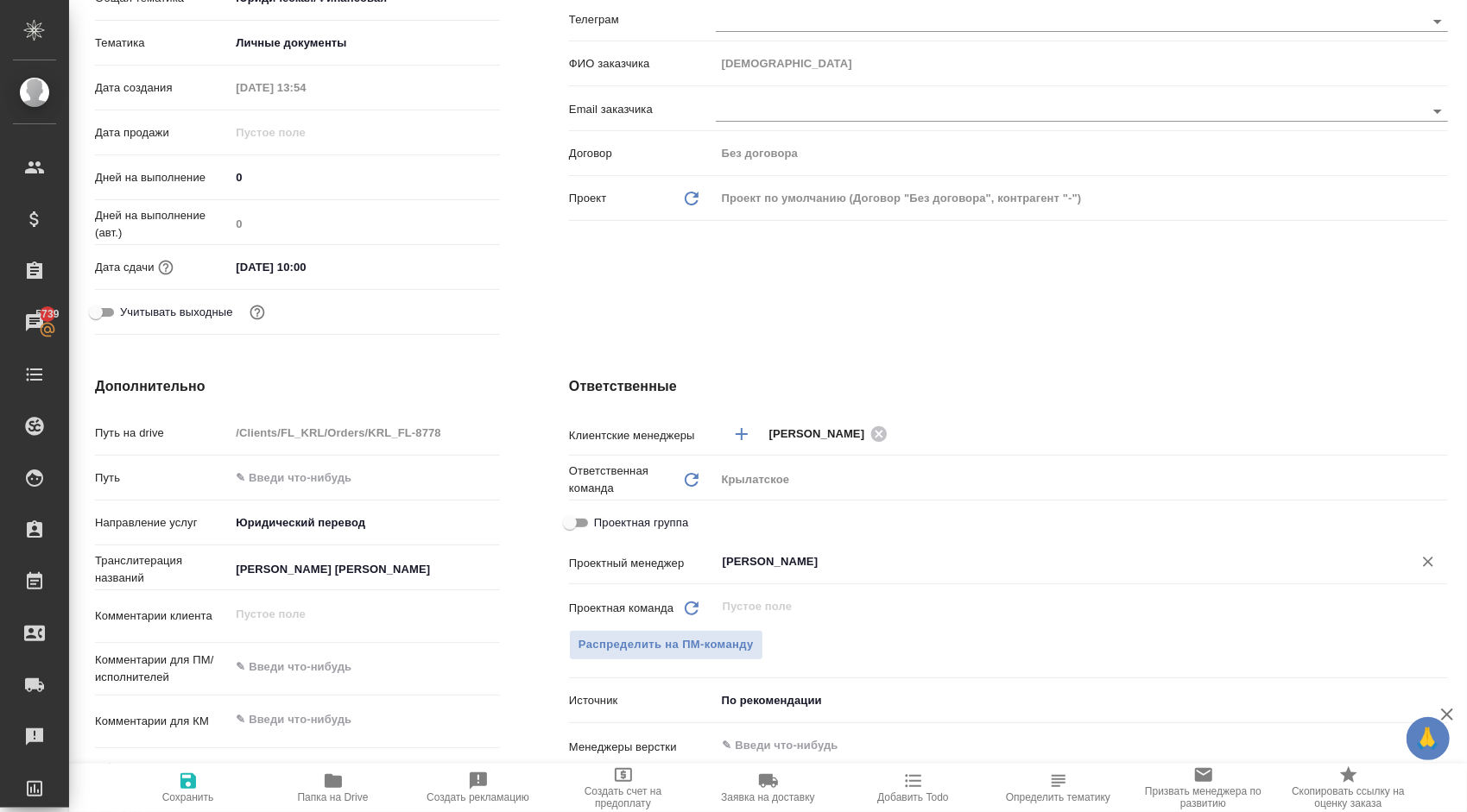
type input "[PERSON_NAME]"
click at [215, 782] on span "Сохранить" at bounding box center [188, 787] width 124 height 33
type textarea "x"
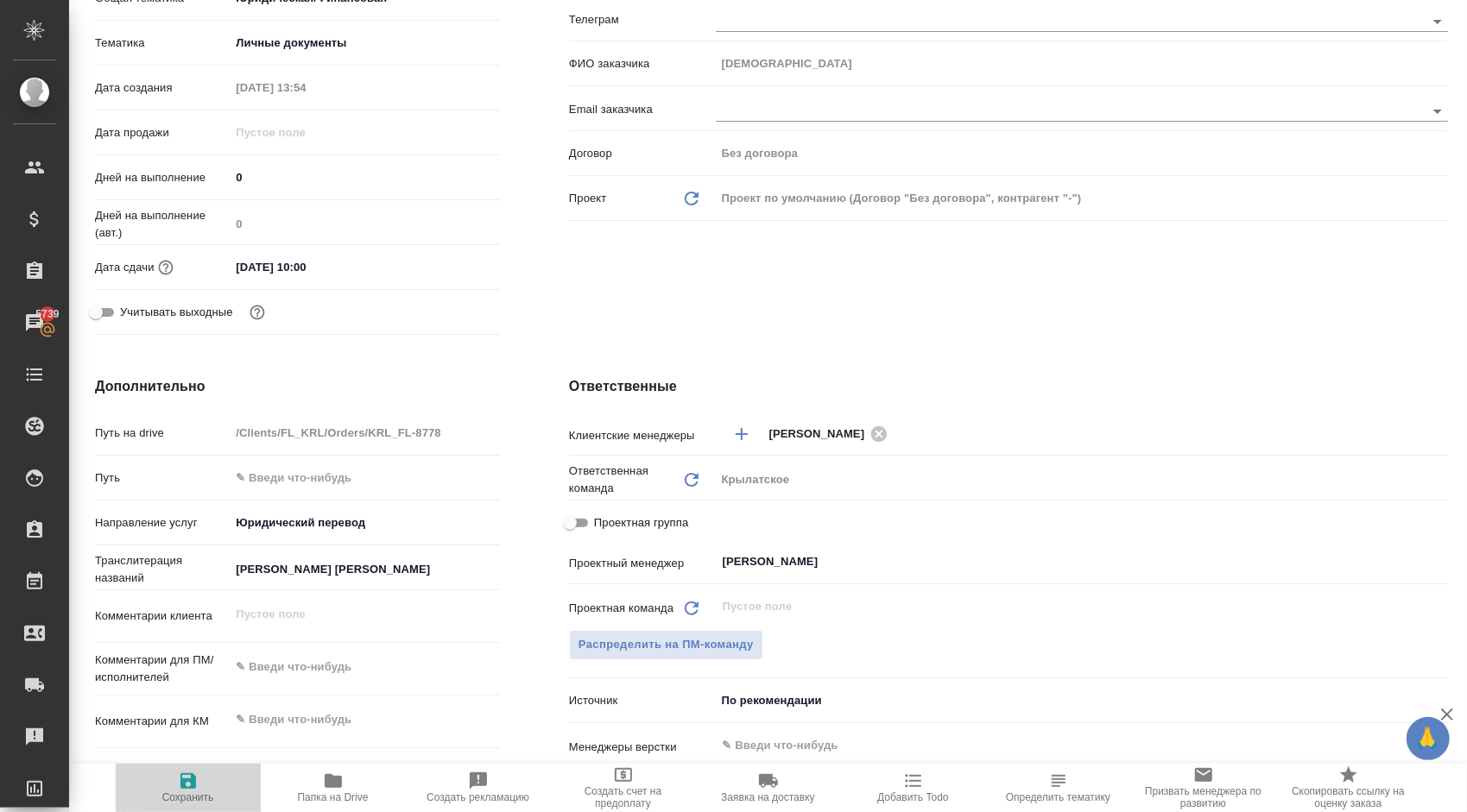
type textarea "x"
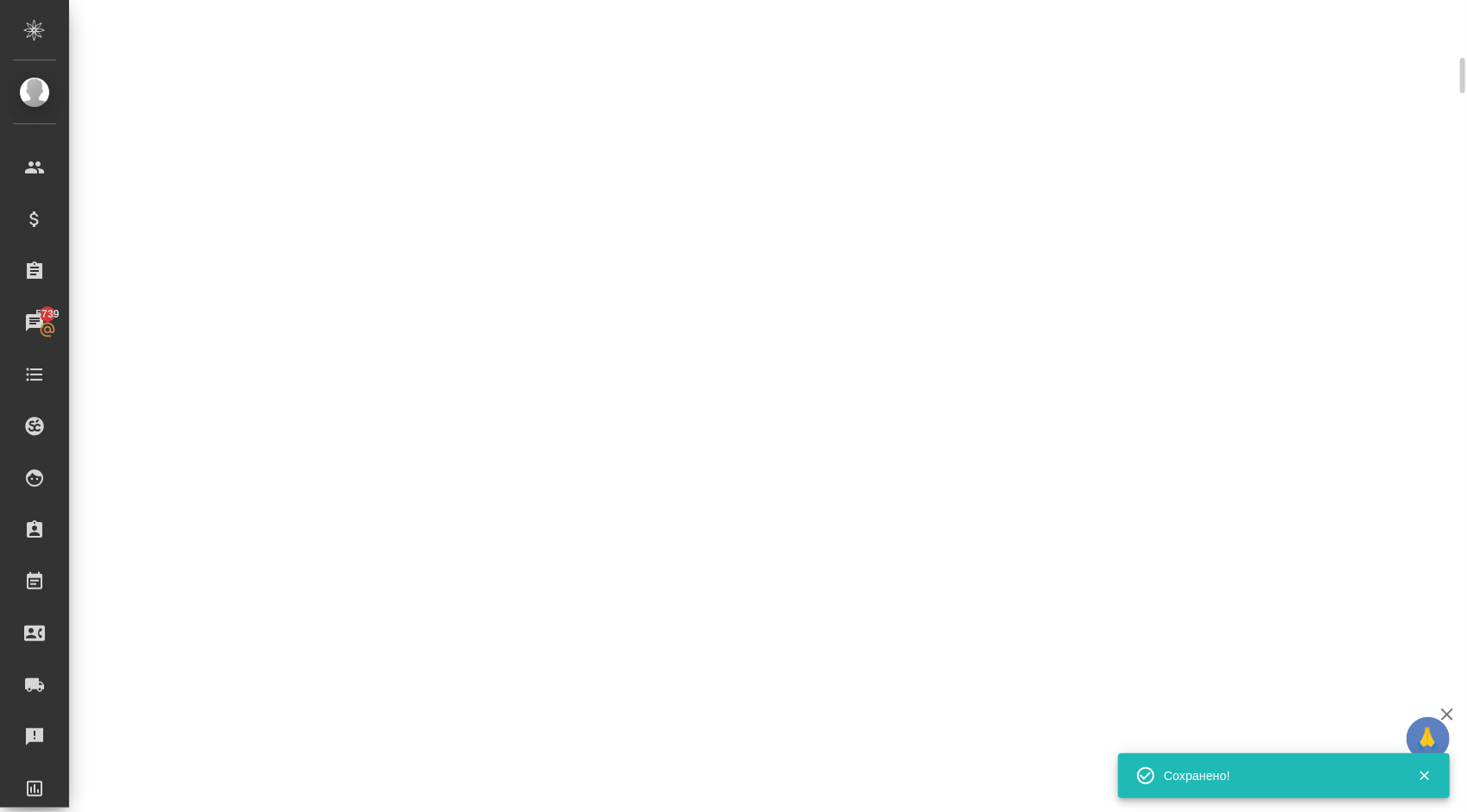
scroll to position [0, 0]
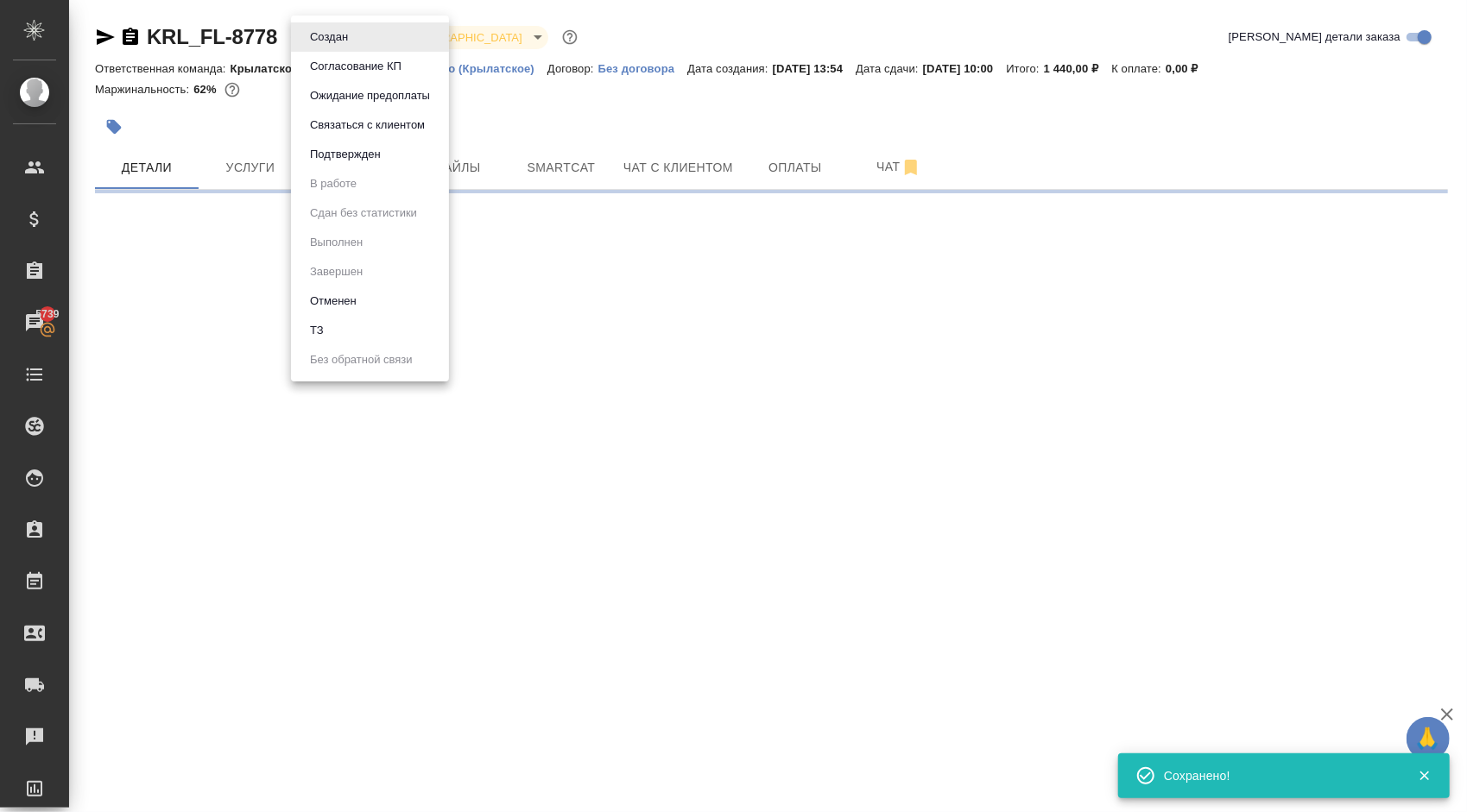
click at [336, 33] on body "🙏 .cls-1 fill:#fff; AWATERA Kasymov Timur Клиенты Спецификации Заказы 5739 Чаты…" at bounding box center [734, 406] width 1467 height 812
click at [328, 159] on button "Подтвержден" at bounding box center [345, 154] width 82 height 19
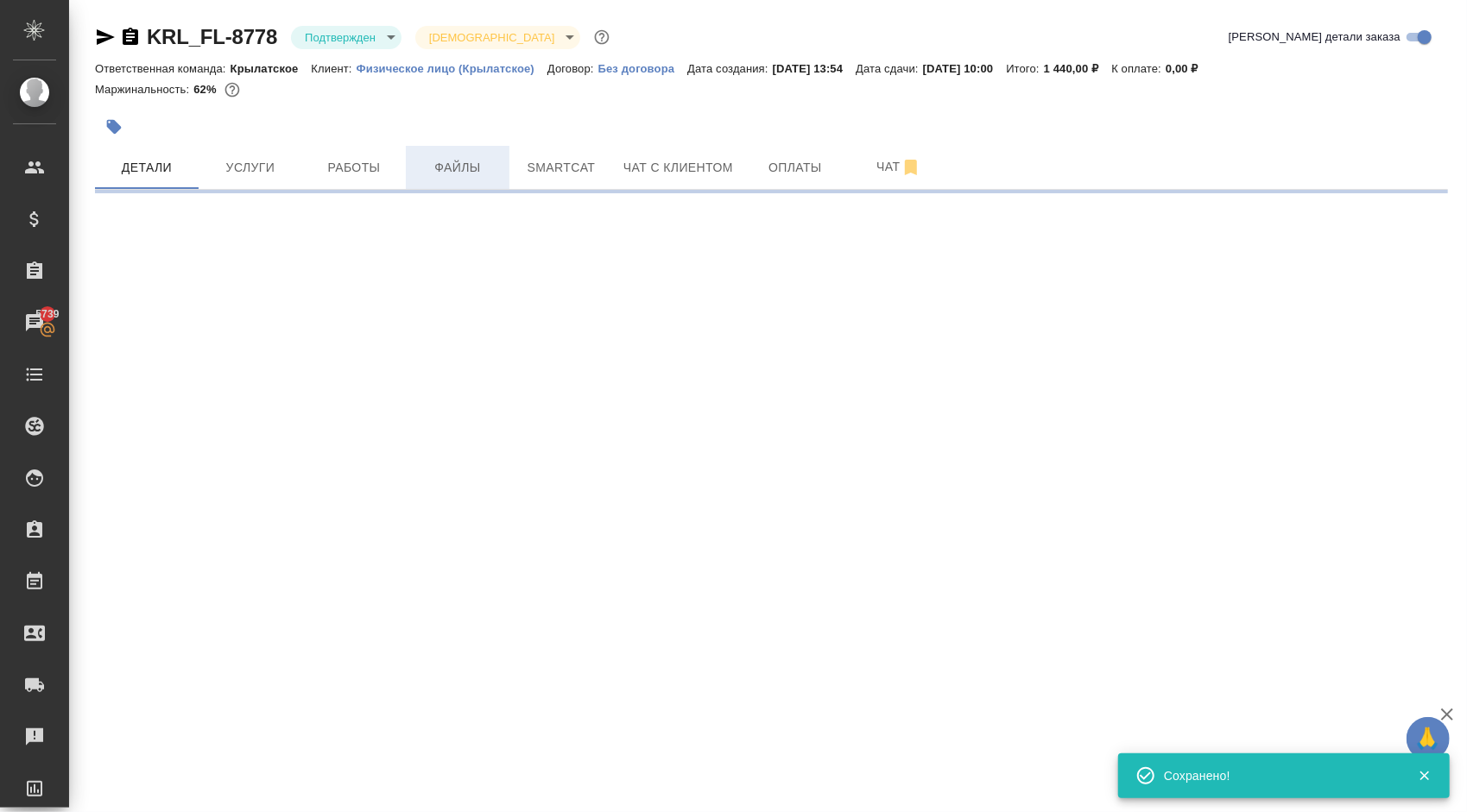
select select "RU"
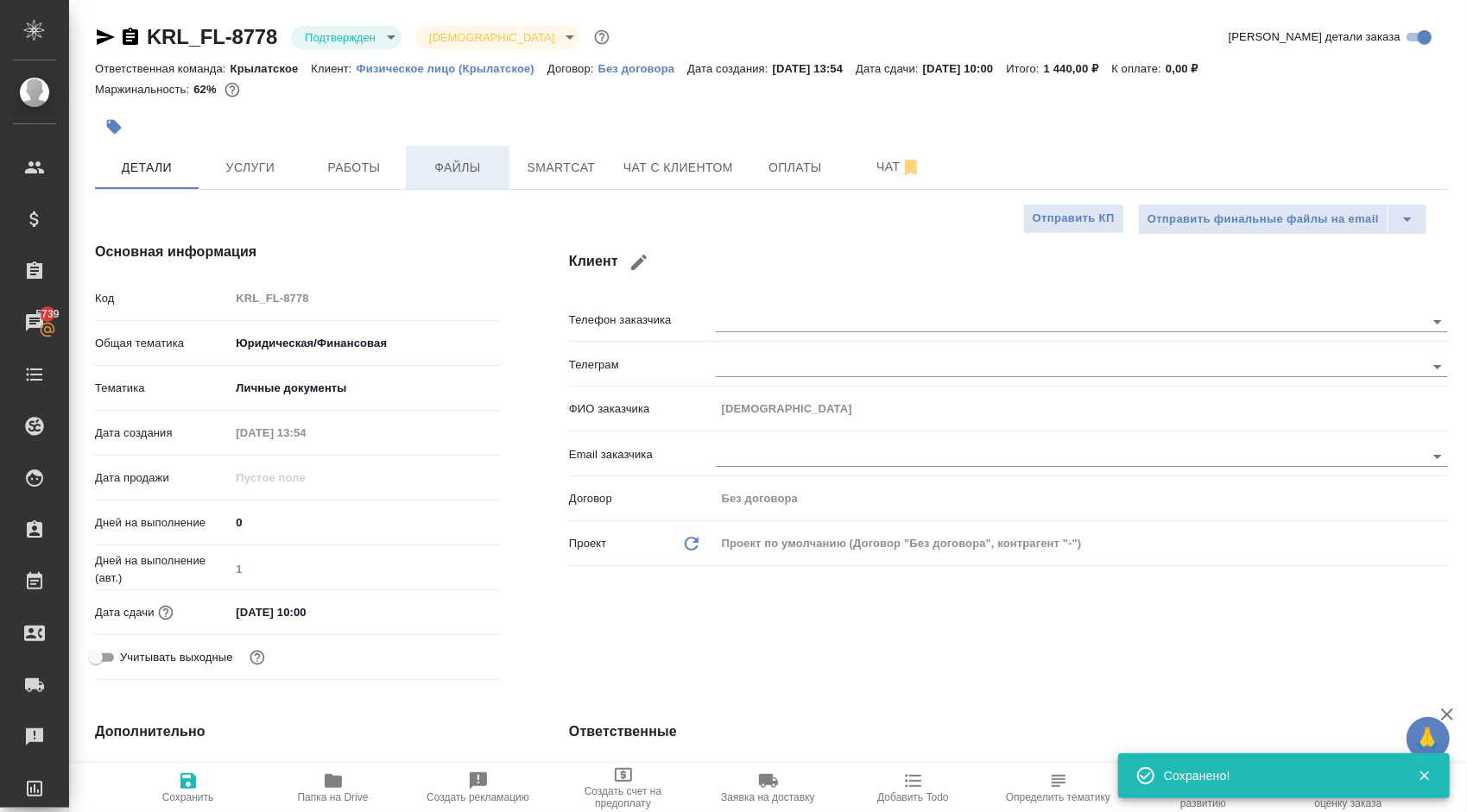
type textarea "x"
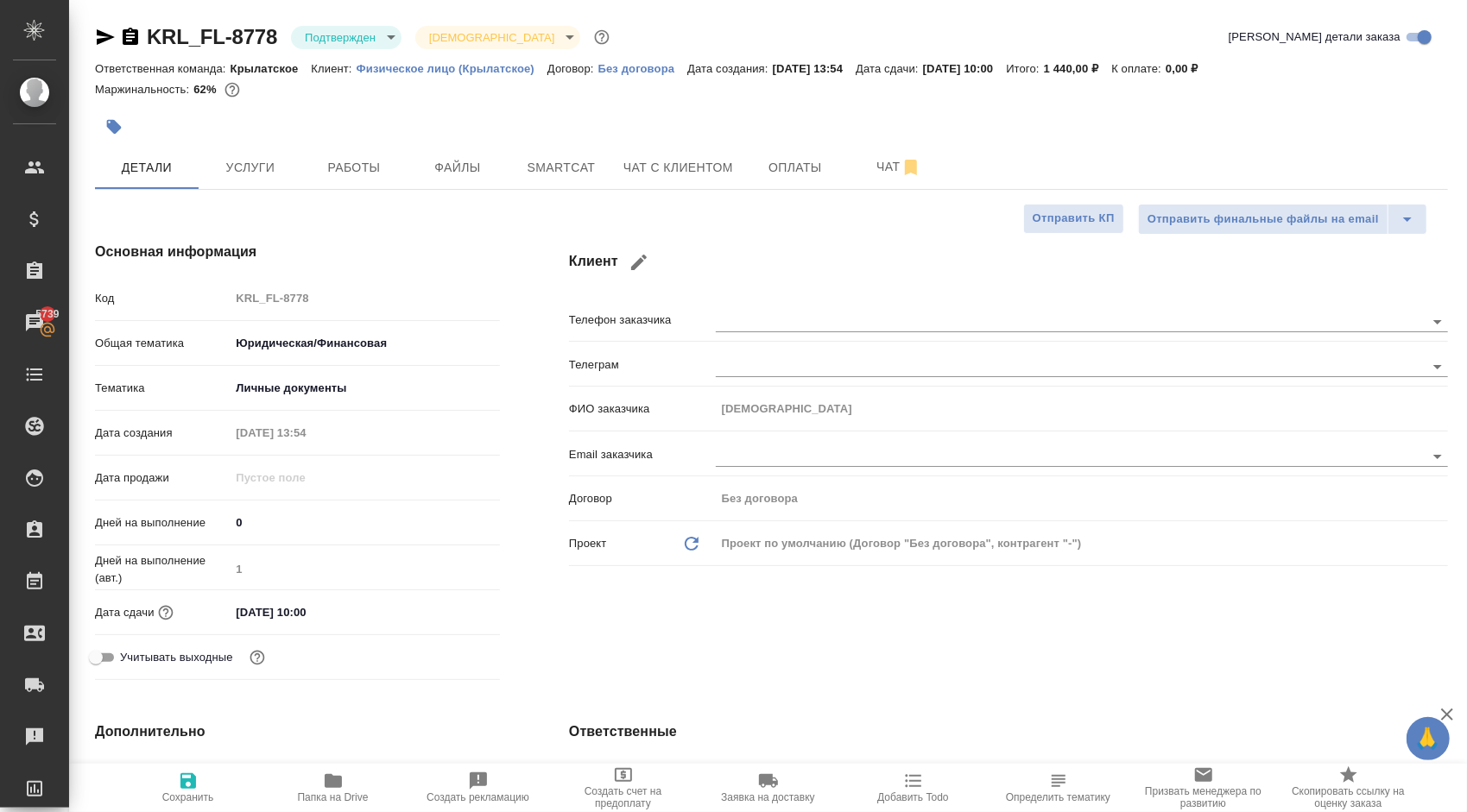
type input "01.10.2025 19:05"
type textarea "x"
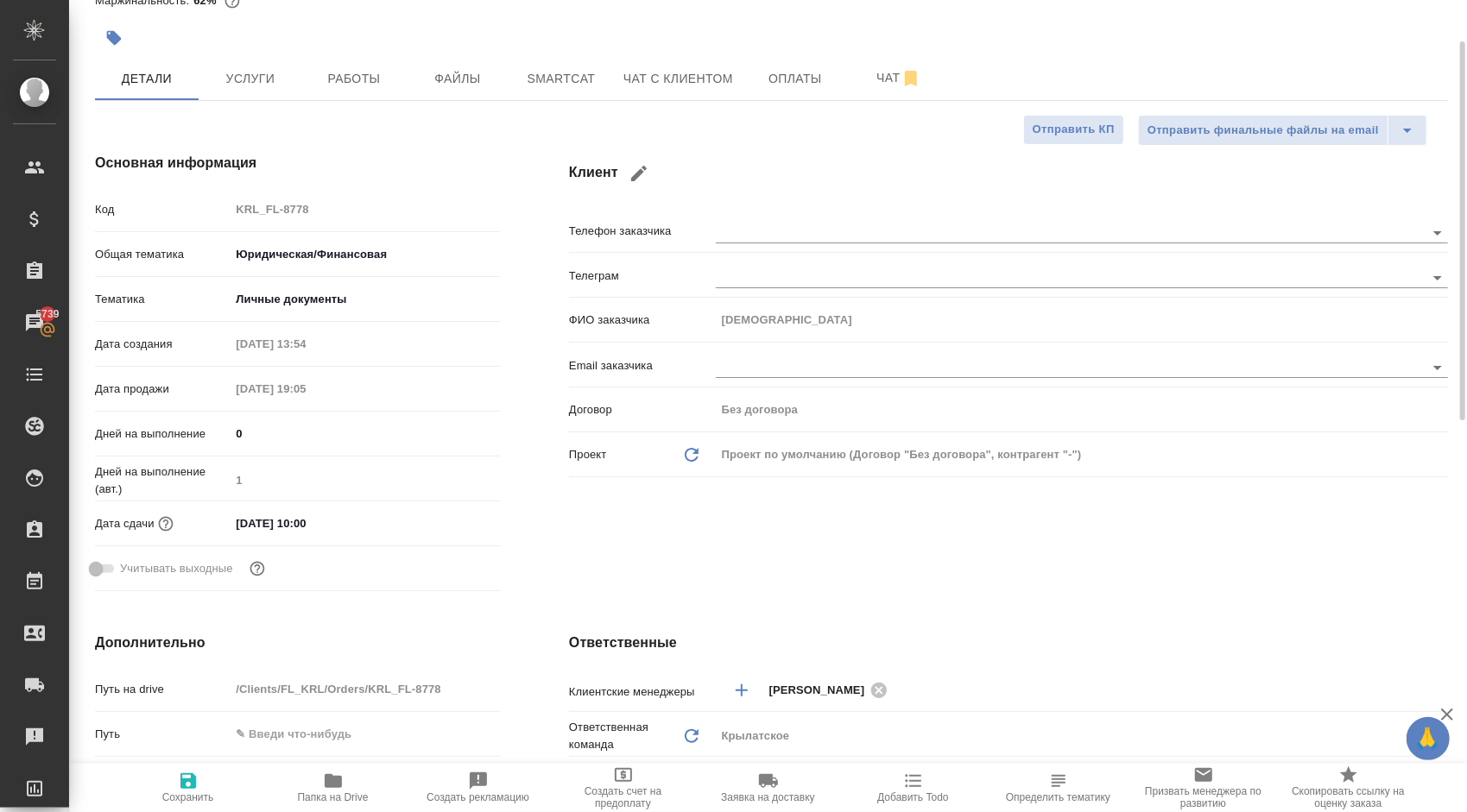
scroll to position [3, 0]
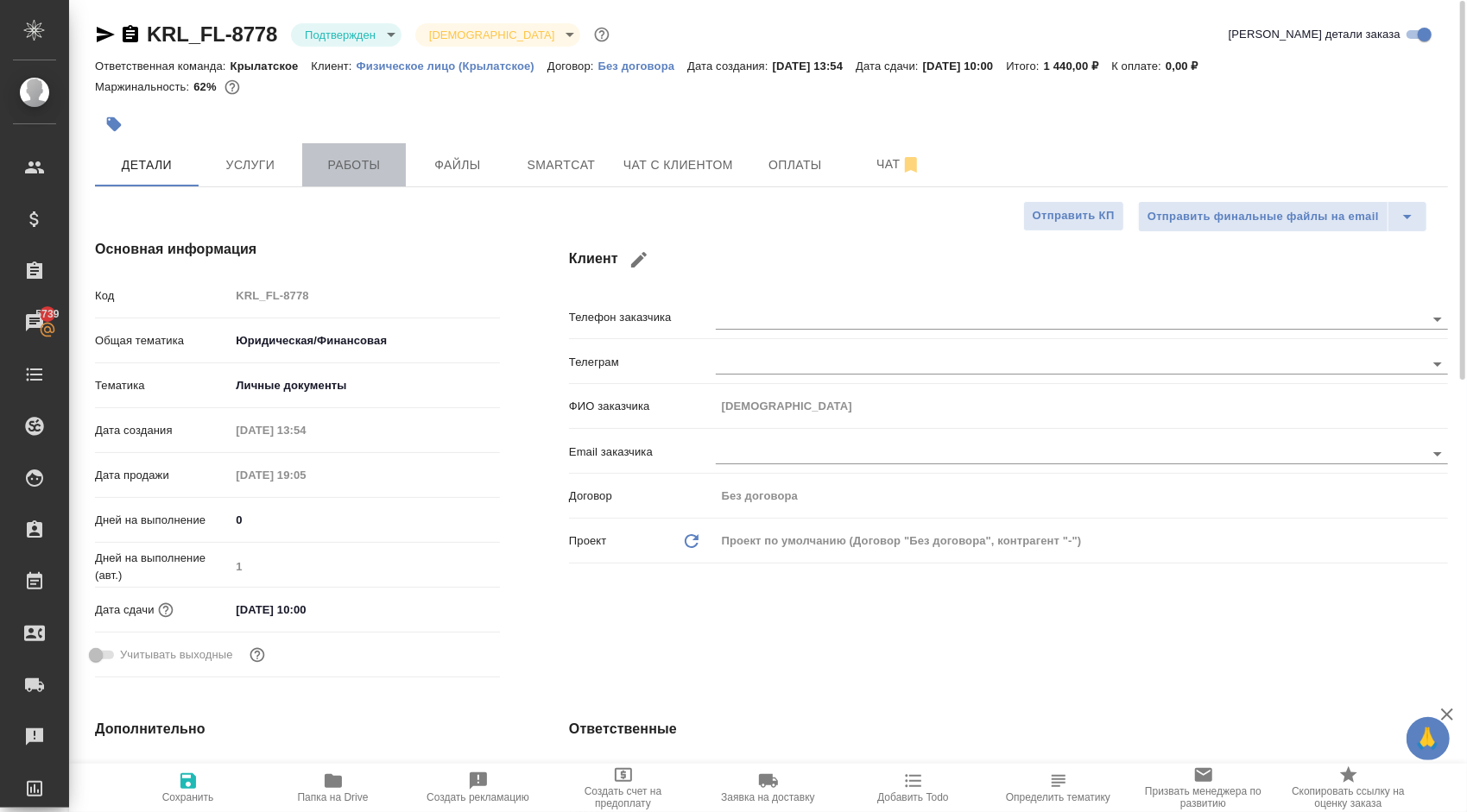
click at [364, 159] on span "Работы" at bounding box center [353, 165] width 83 height 22
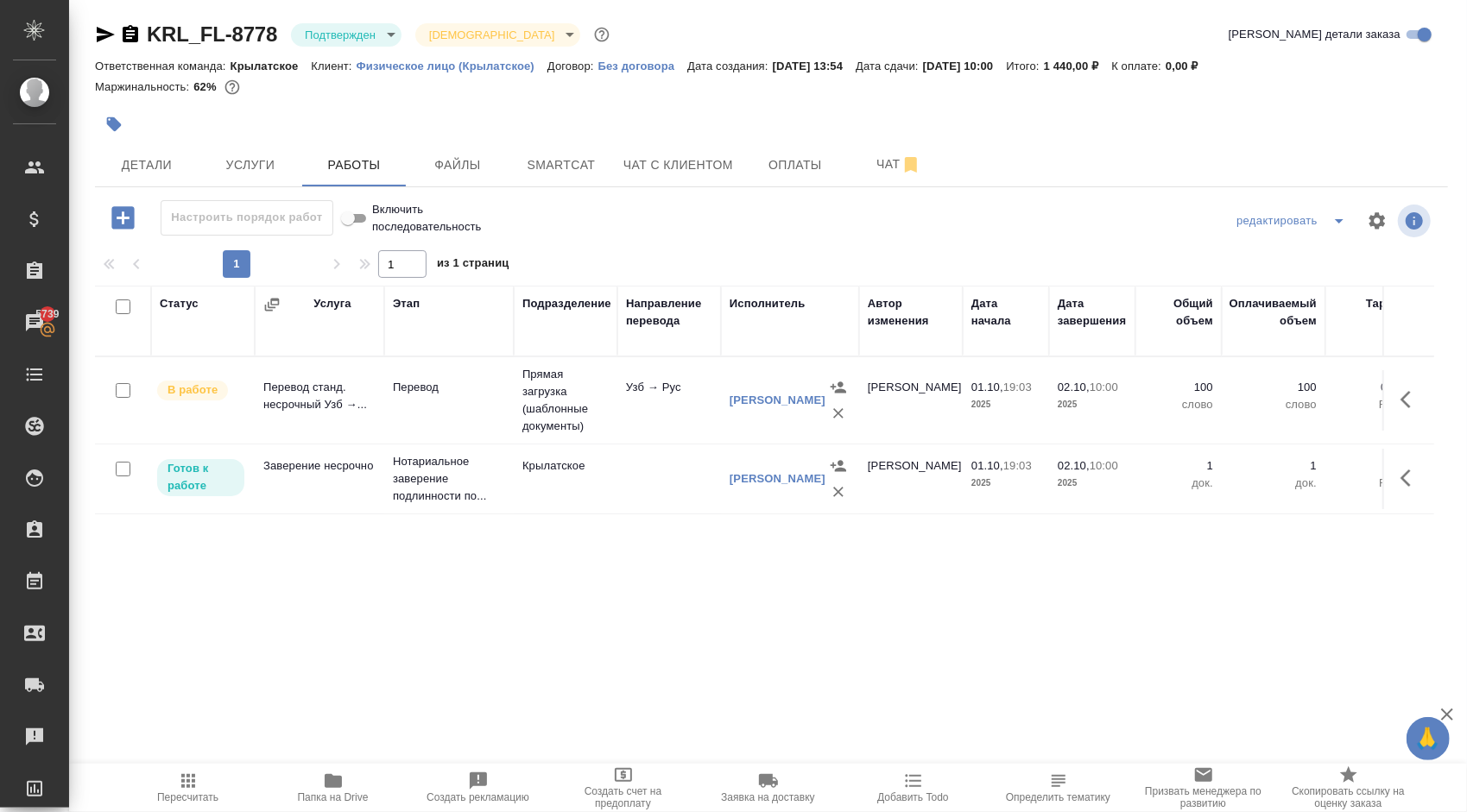
click at [172, 787] on span "Пересчитать" at bounding box center [188, 787] width 124 height 33
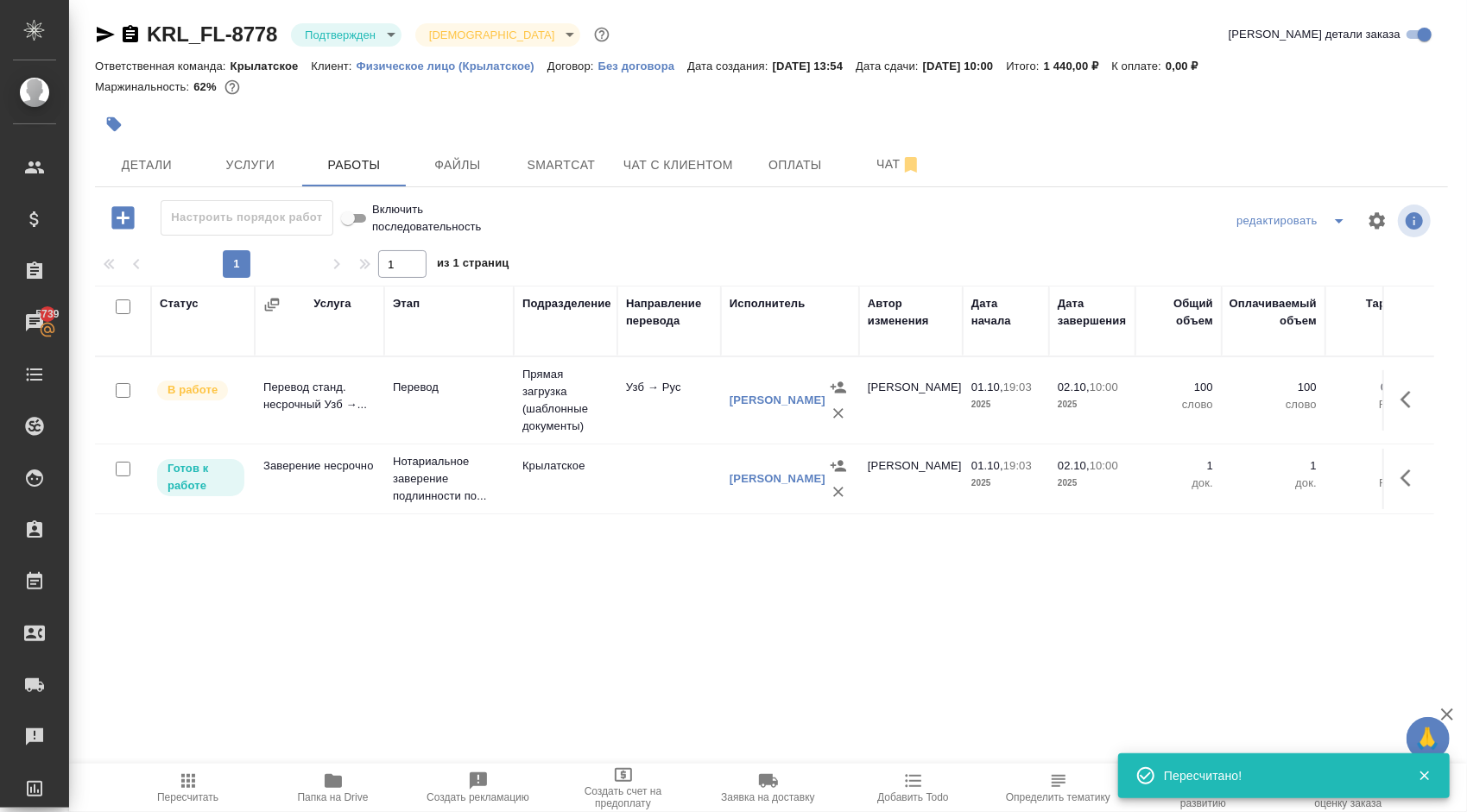
click at [363, 33] on body "🙏 .cls-1 fill:#fff; AWATERA Kasymov Timur Клиенты Спецификации Заказы 5739 Чаты…" at bounding box center [734, 406] width 1467 height 812
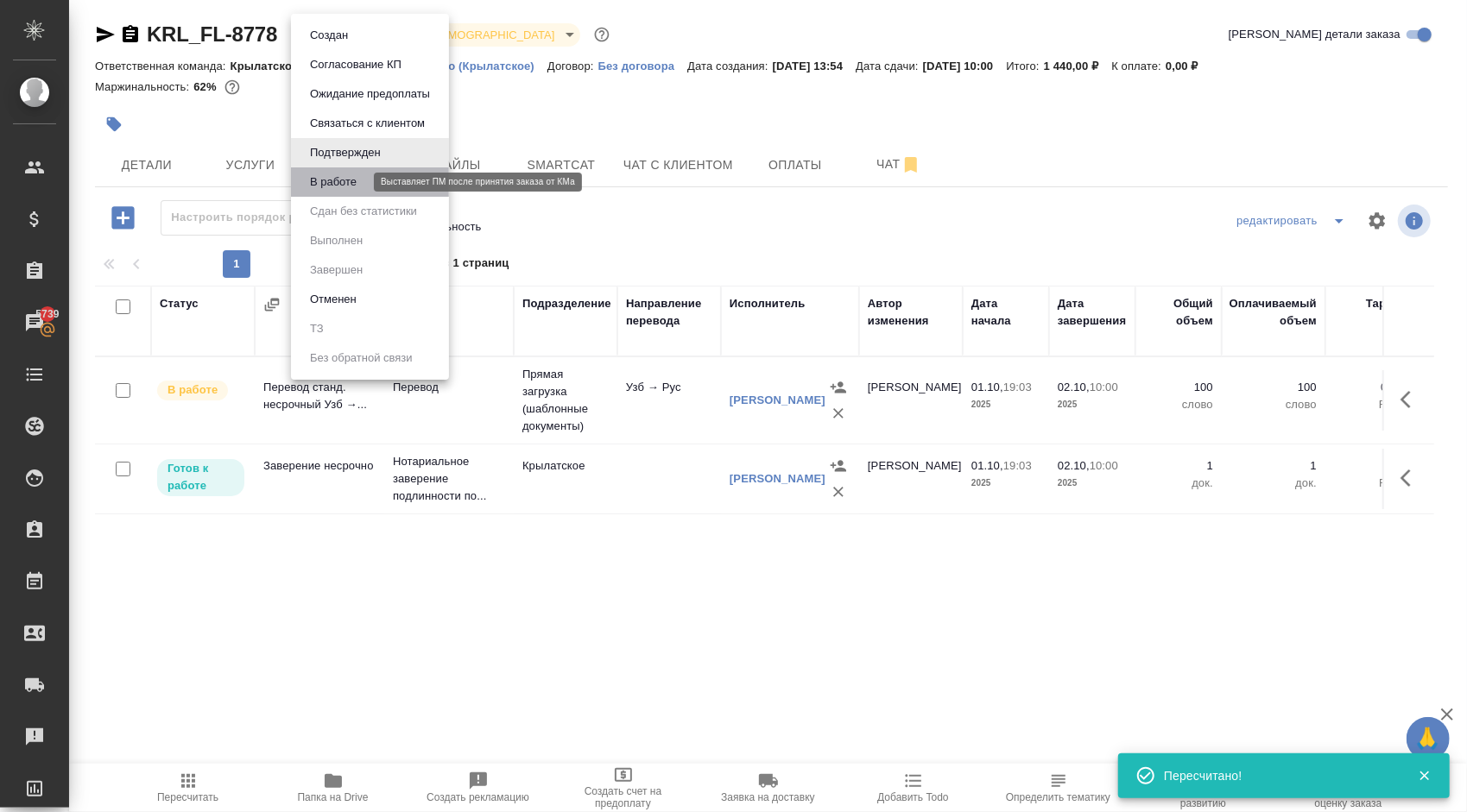
click at [351, 175] on button "В работе" at bounding box center [332, 181] width 57 height 19
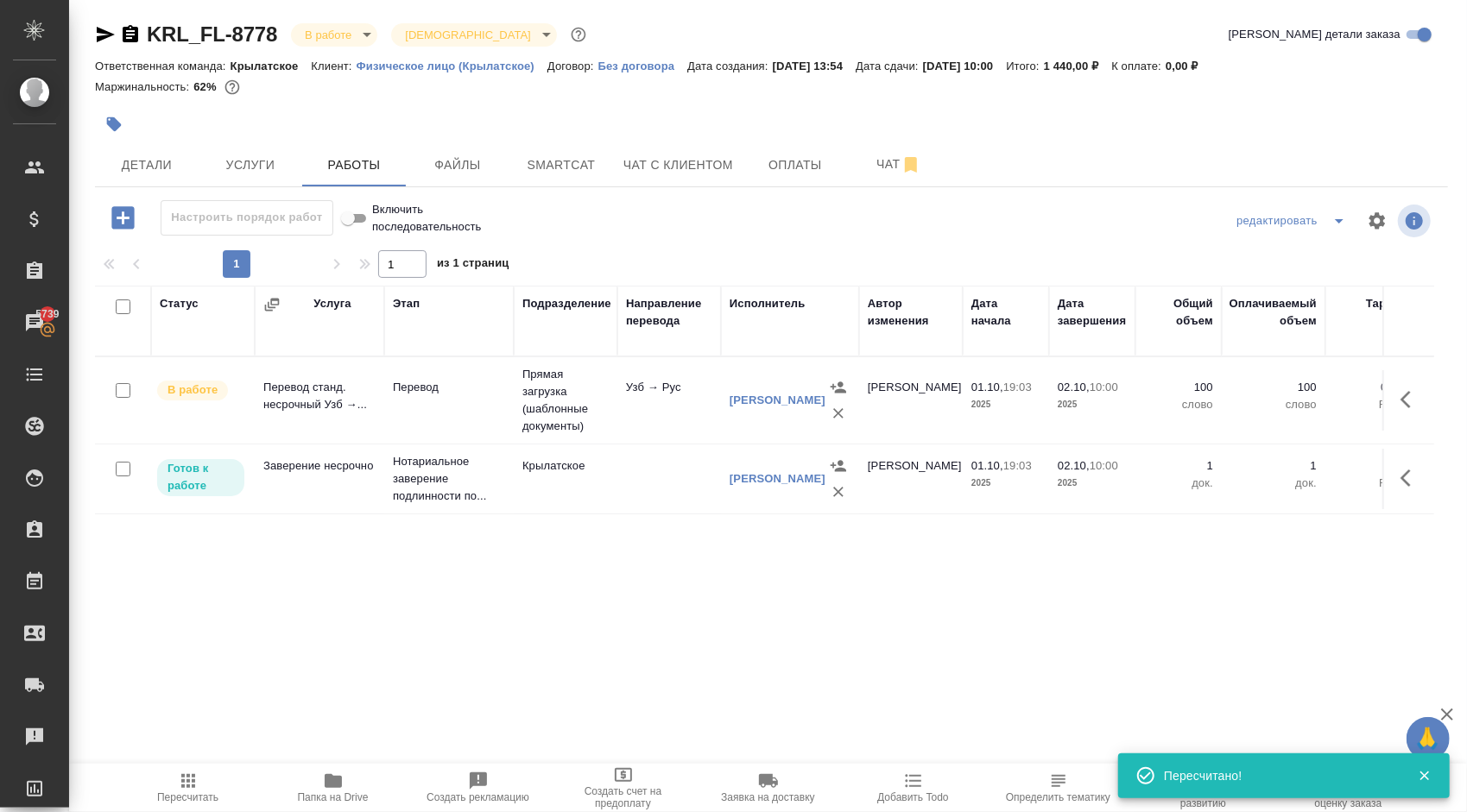
click at [524, 133] on div at bounding box center [545, 124] width 902 height 38
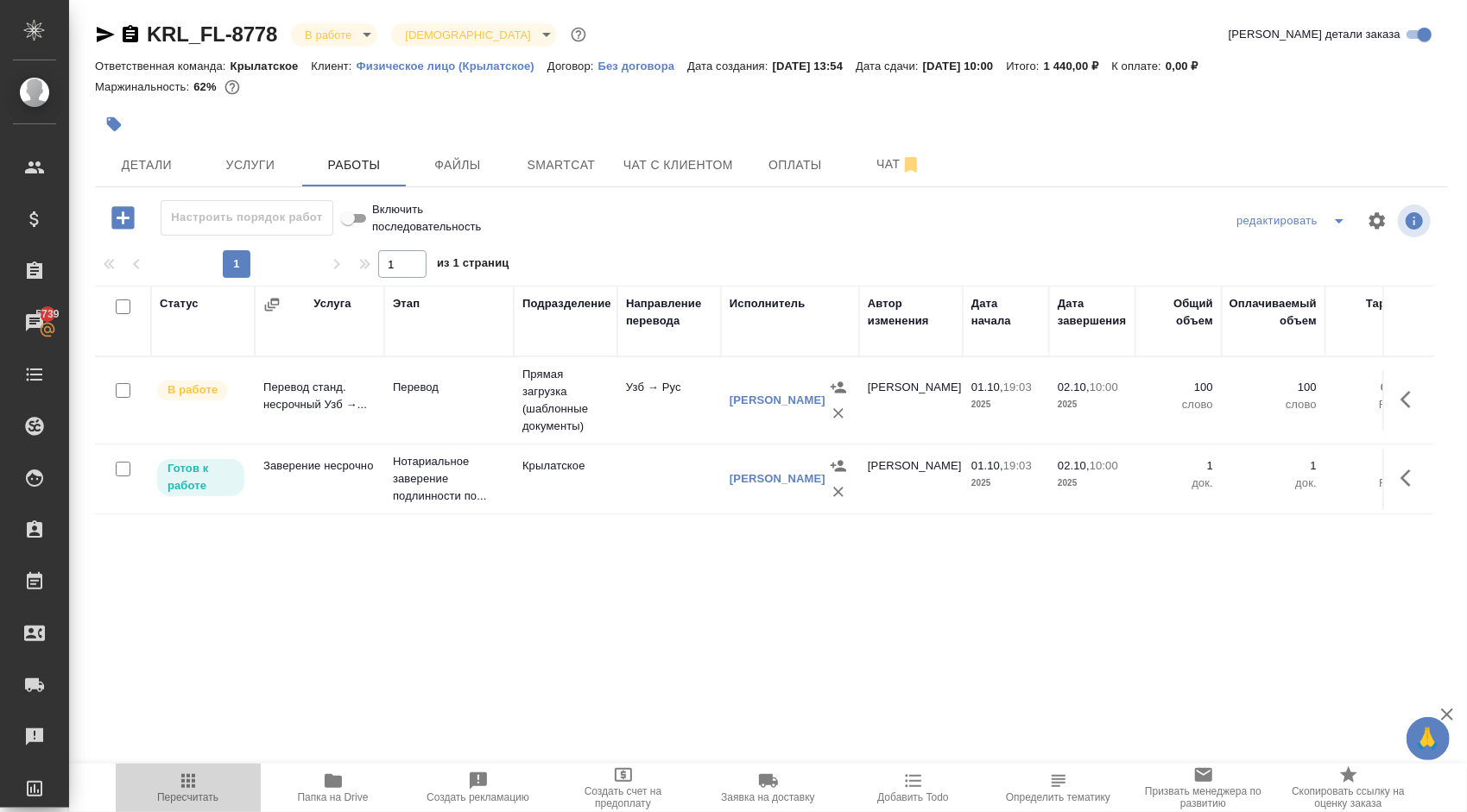
click at [191, 787] on icon "button" at bounding box center [188, 781] width 21 height 21
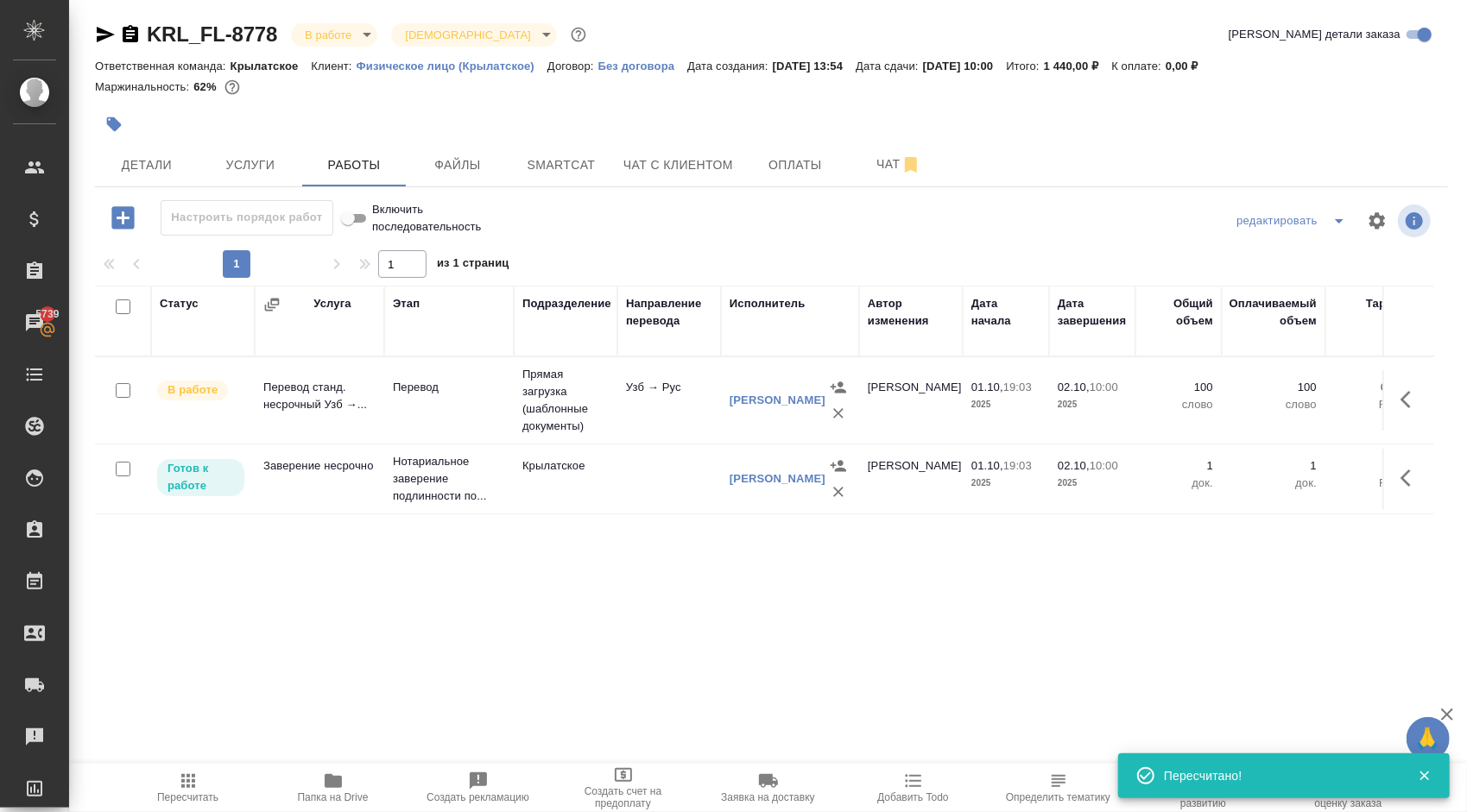
click at [749, 225] on div at bounding box center [770, 221] width 451 height 42
click at [785, 225] on div at bounding box center [770, 221] width 451 height 42
click at [181, 150] on button "Детали" at bounding box center [146, 164] width 104 height 43
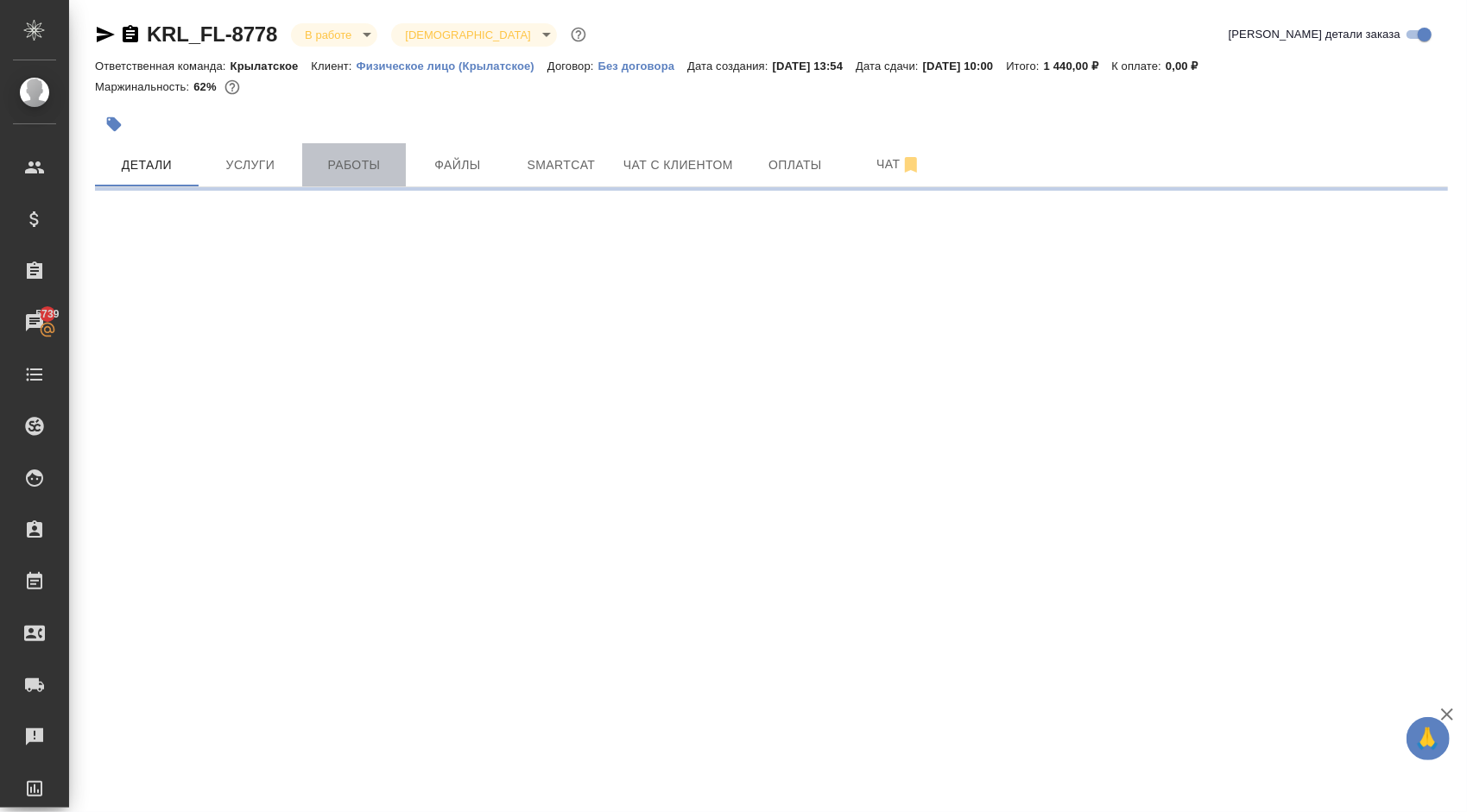
click at [352, 179] on button "Работы" at bounding box center [354, 164] width 104 height 43
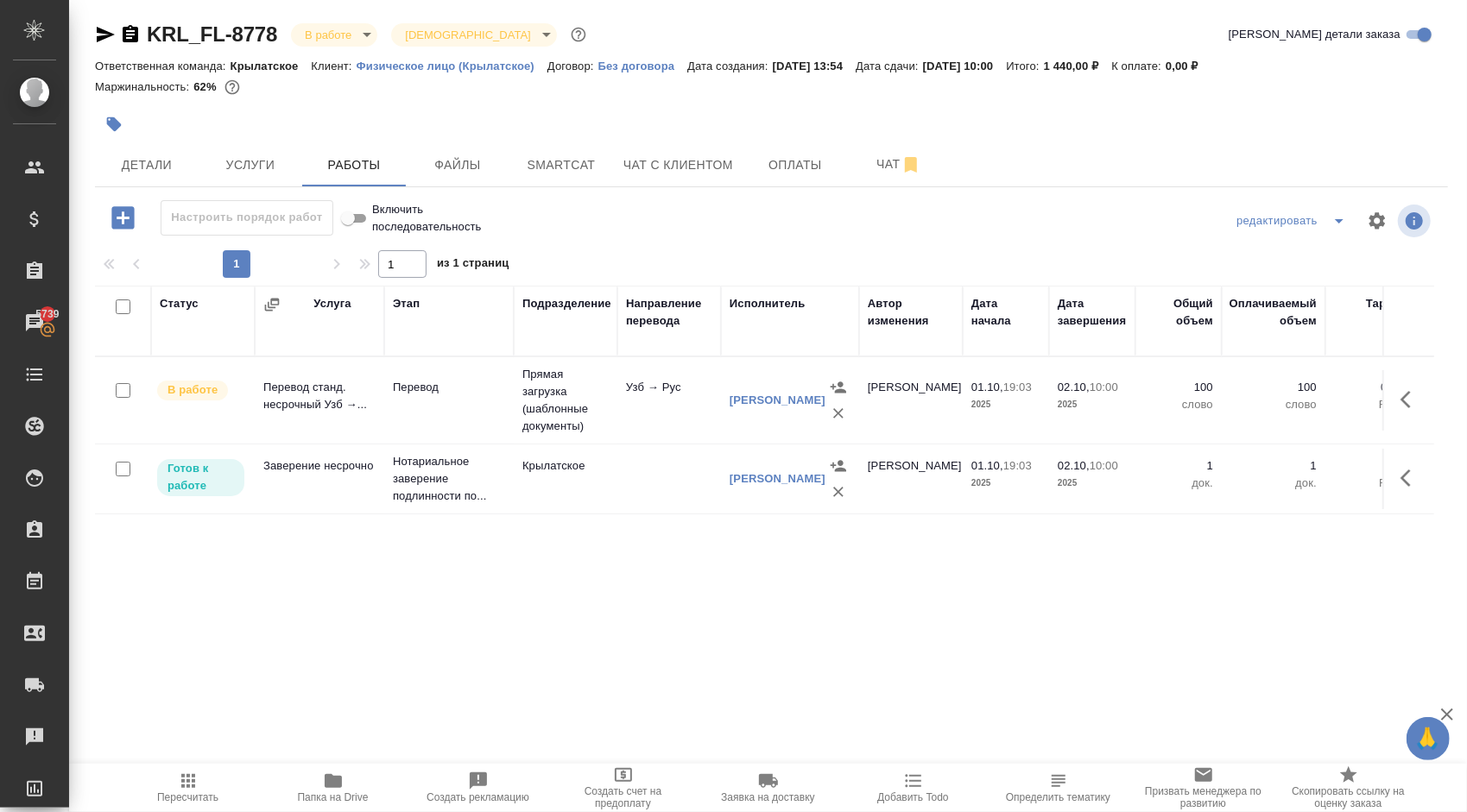
click at [225, 777] on span "Пересчитать" at bounding box center [188, 787] width 124 height 33
click at [245, 766] on button "Пересчитать" at bounding box center [188, 788] width 145 height 49
click at [901, 228] on div at bounding box center [770, 221] width 451 height 42
click at [193, 771] on icon "button" at bounding box center [188, 781] width 21 height 21
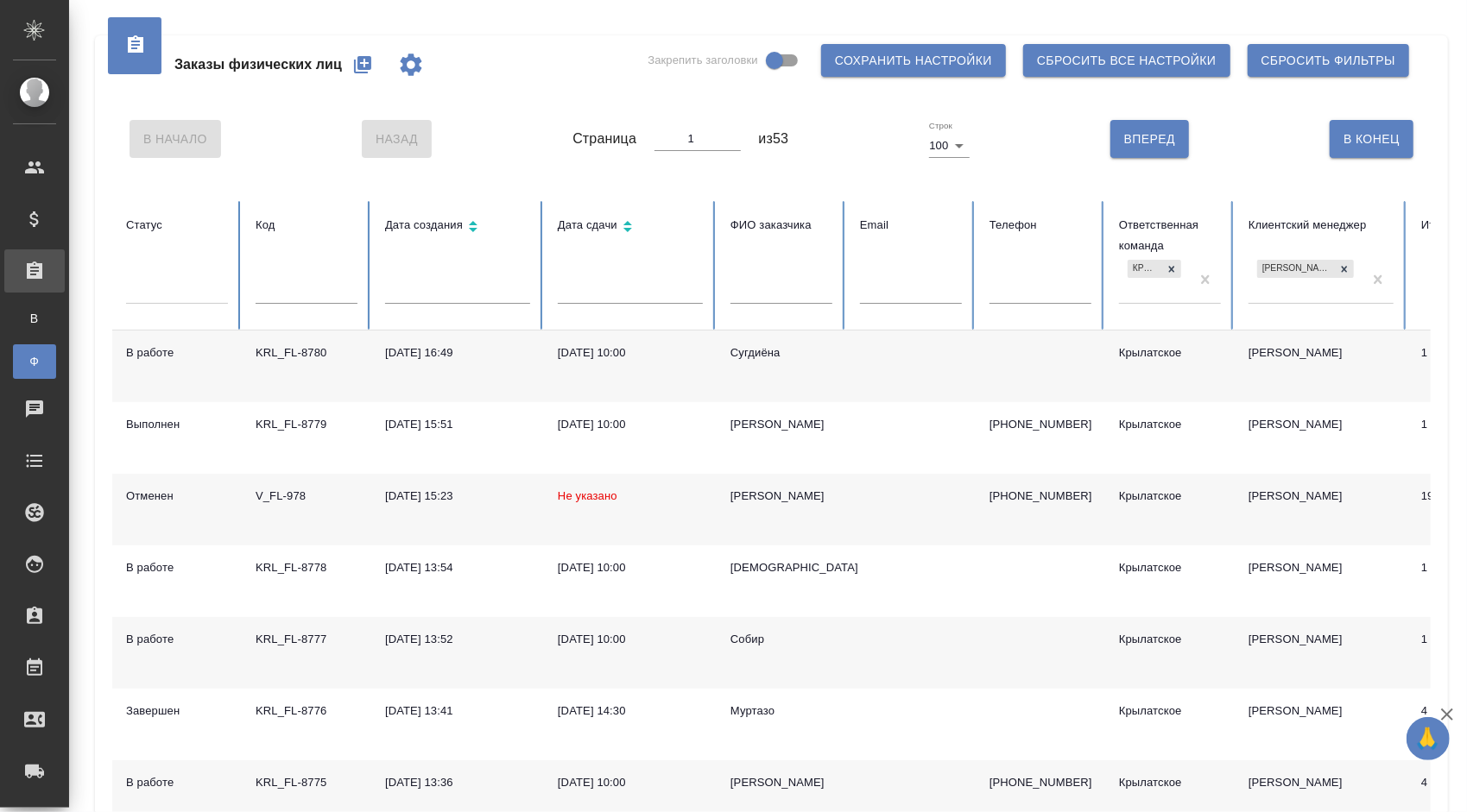
click at [752, 498] on div "[PERSON_NAME]" at bounding box center [781, 496] width 102 height 17
select select "RU"
click at [210, 309] on div at bounding box center [177, 293] width 102 height 45
click at [202, 294] on div at bounding box center [177, 287] width 102 height 25
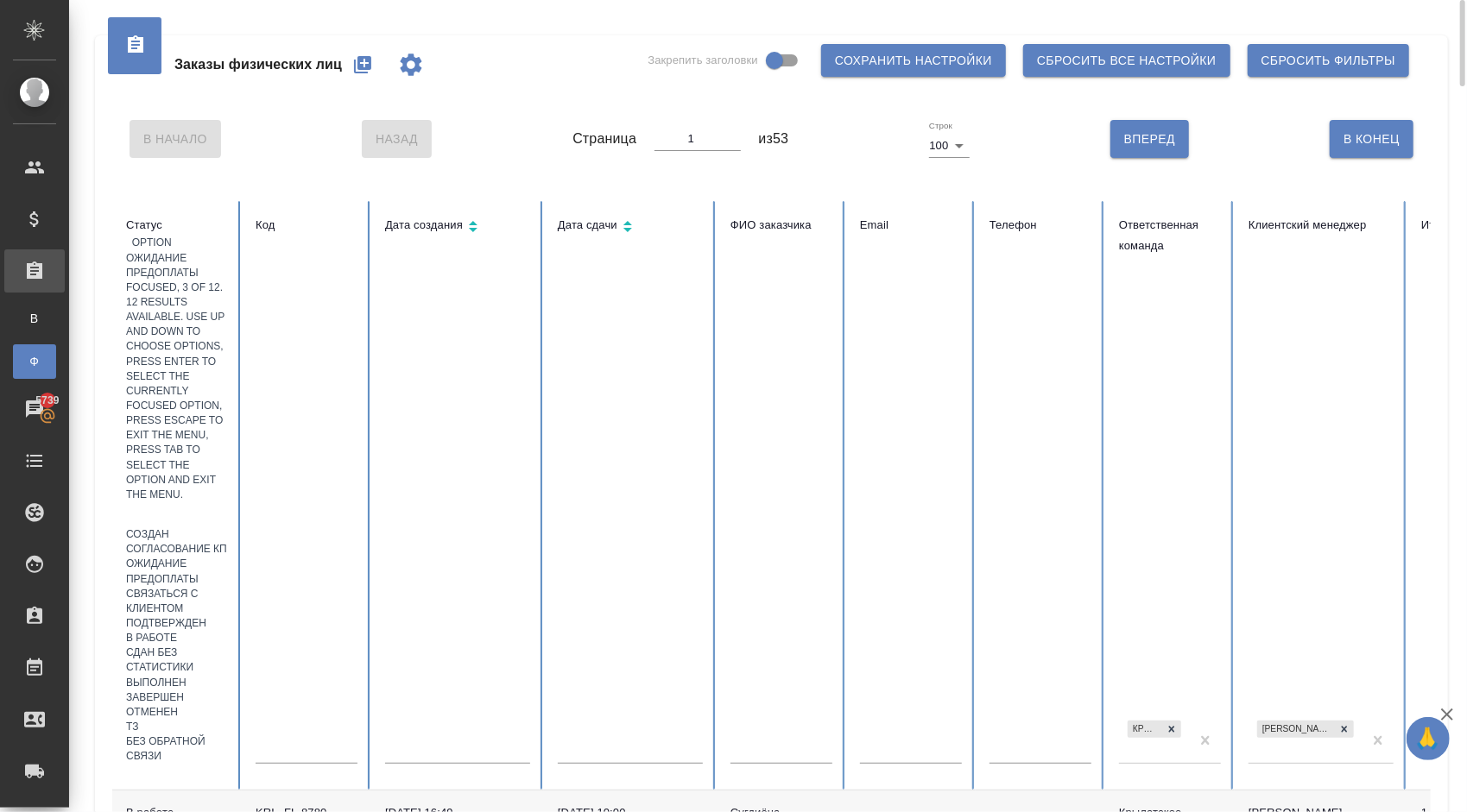
click at [228, 556] on div "Ожидание предоплаты" at bounding box center [177, 570] width 102 height 29
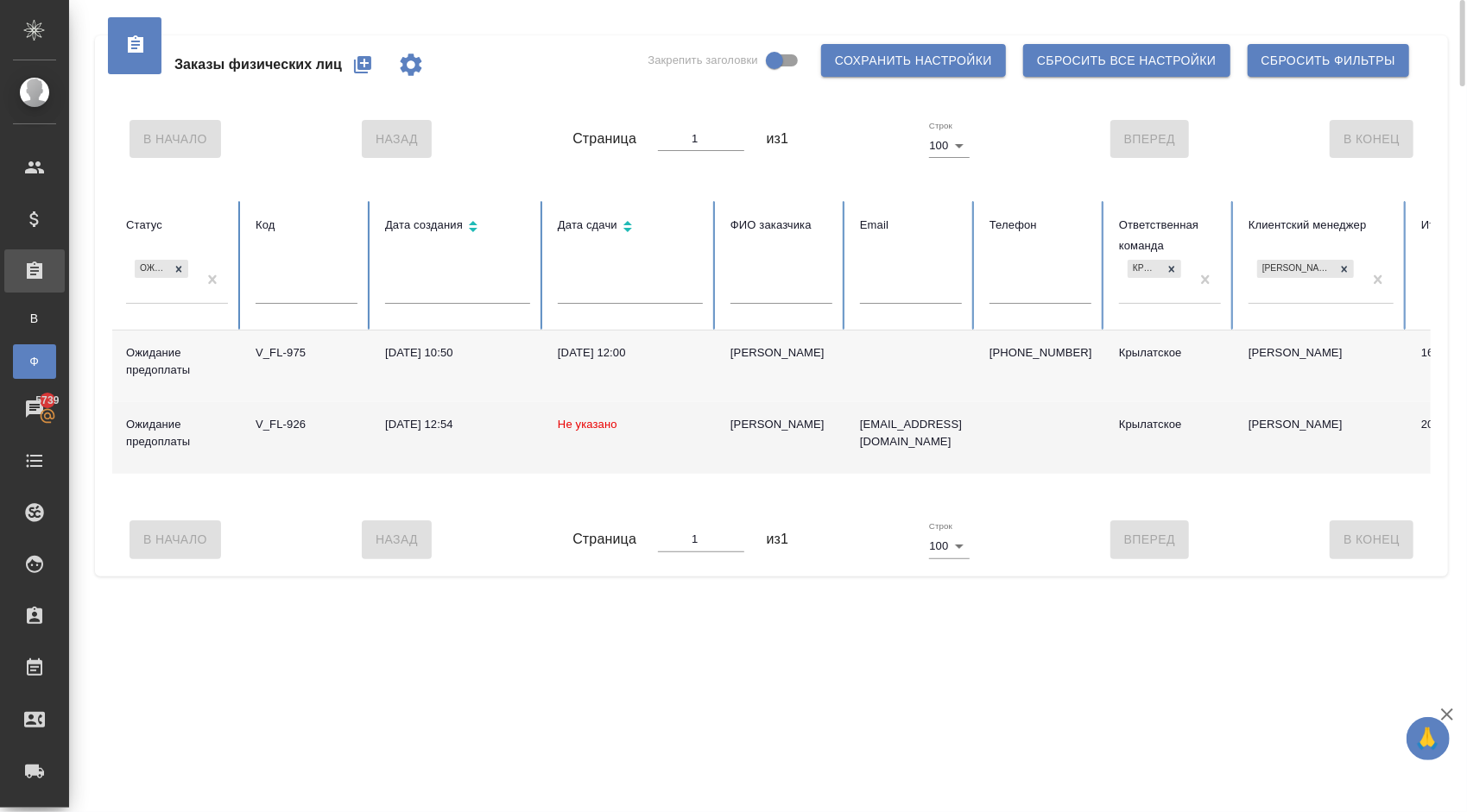
click at [759, 422] on div "[PERSON_NAME]" at bounding box center [781, 424] width 102 height 17
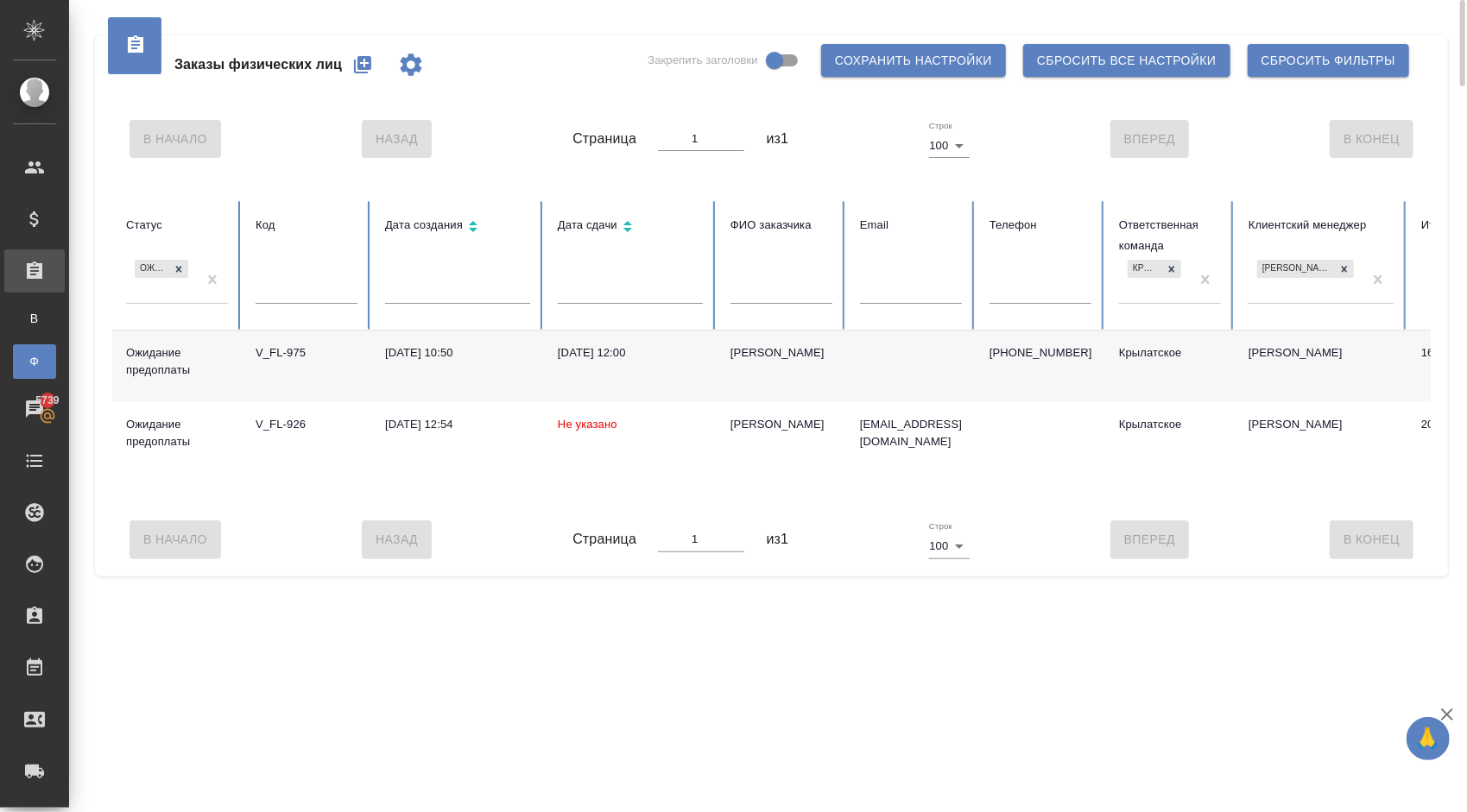
click at [756, 351] on div "[PERSON_NAME]" at bounding box center [781, 352] width 102 height 17
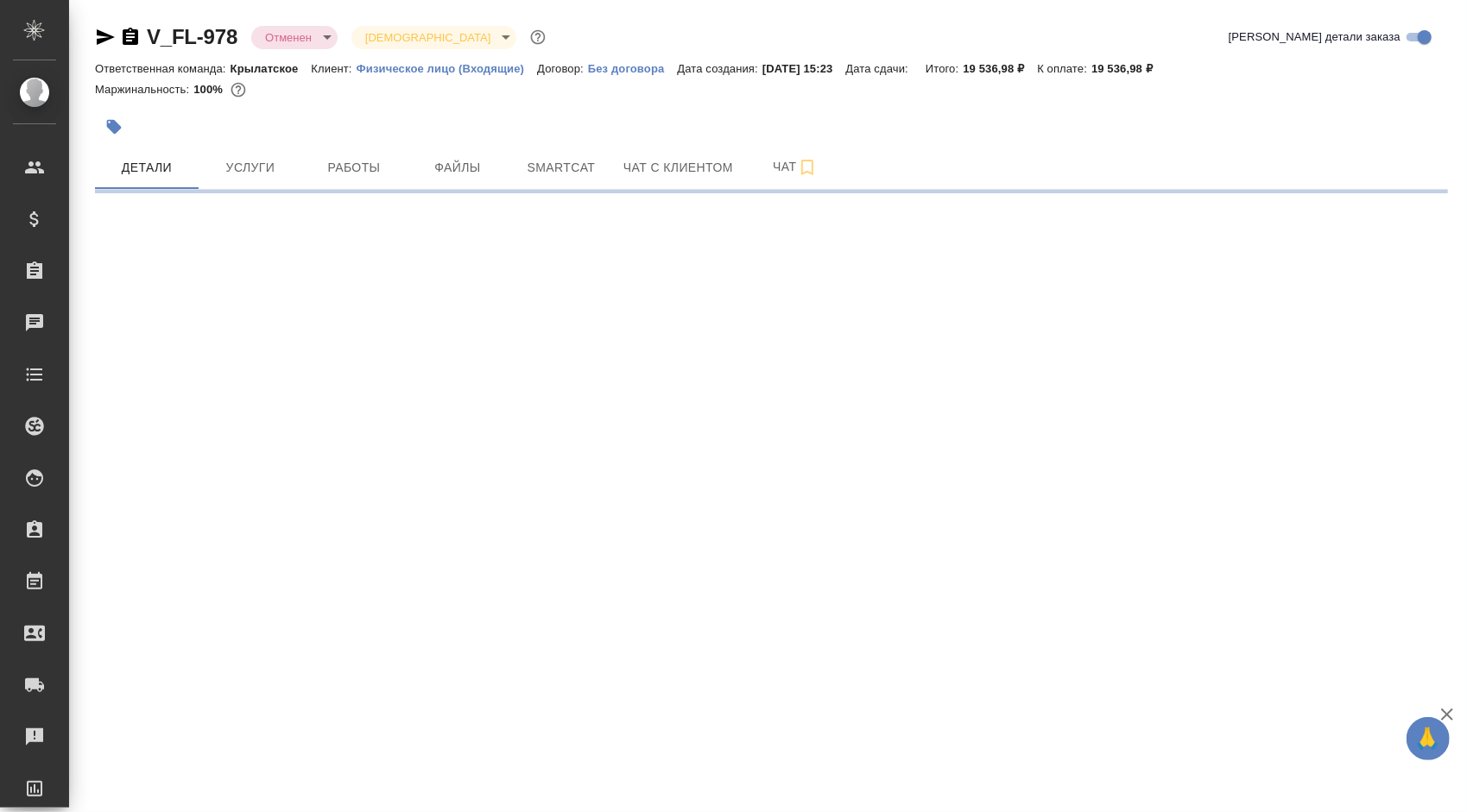
select select "RU"
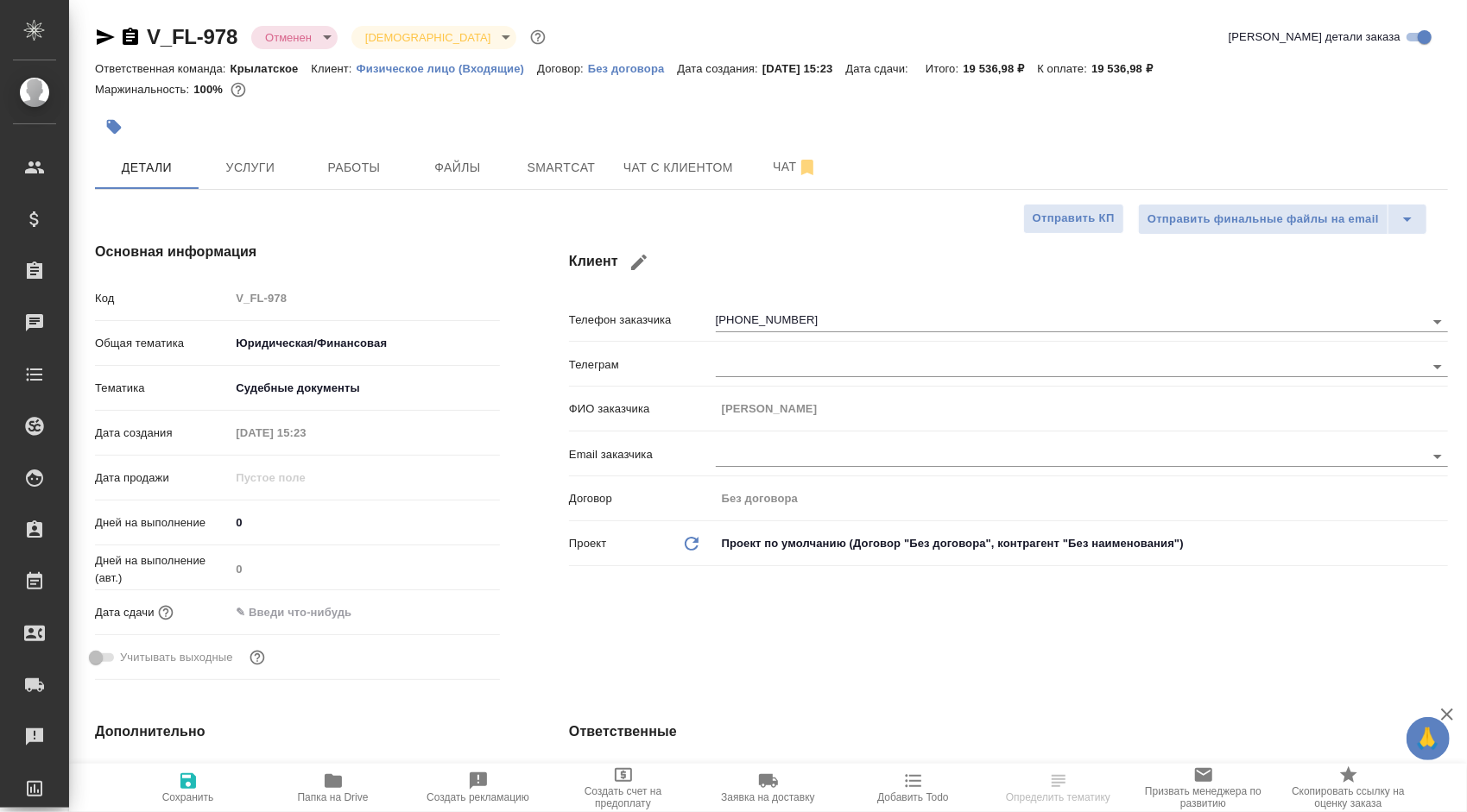
type textarea "x"
click at [284, 614] on input "text" at bounding box center [306, 612] width 151 height 25
click at [458, 617] on div at bounding box center [470, 611] width 61 height 21
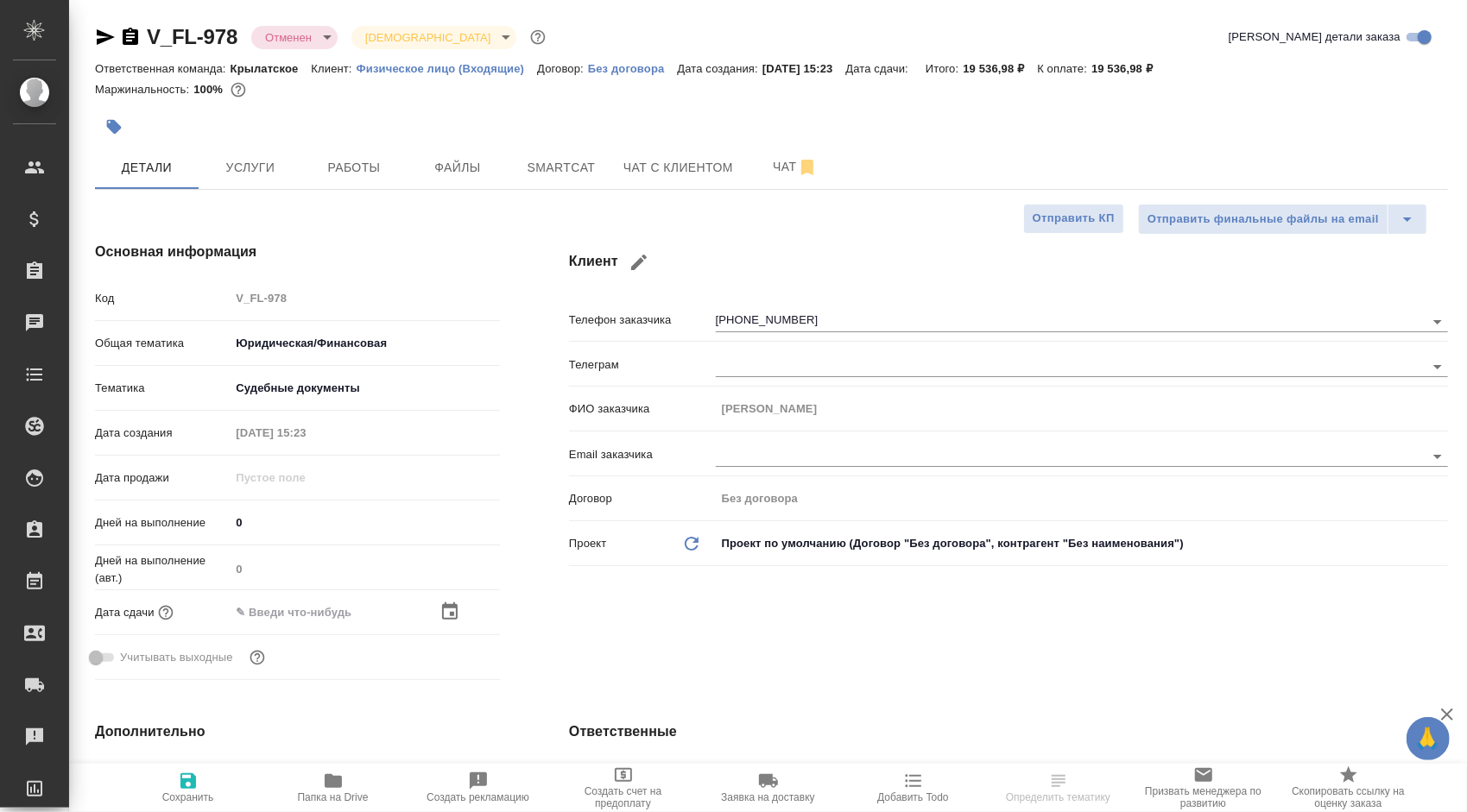
click at [454, 617] on icon "button" at bounding box center [450, 610] width 16 height 17
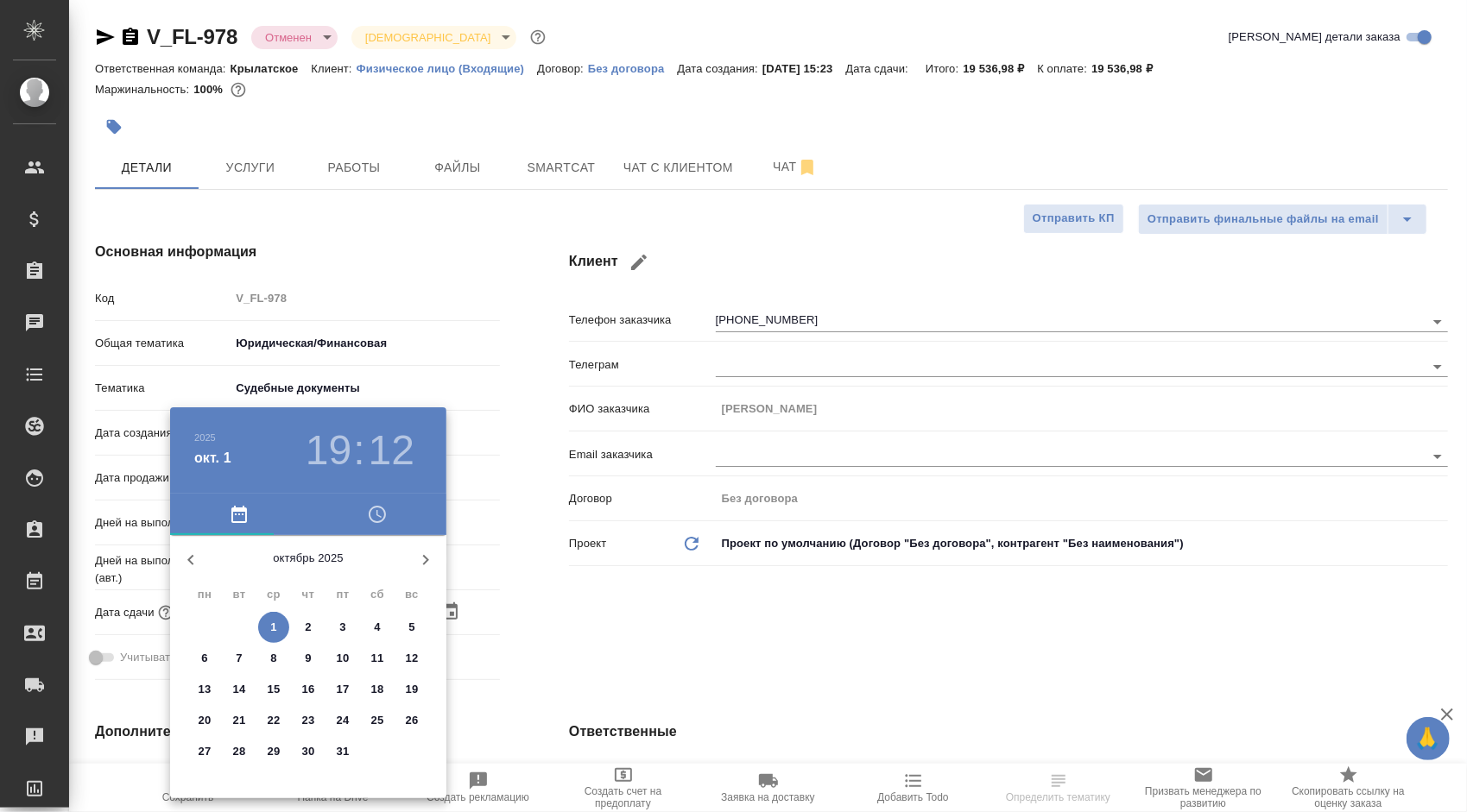
click at [271, 619] on p "1" at bounding box center [274, 627] width 6 height 17
type input "[DATE] 19:12"
type textarea "x"
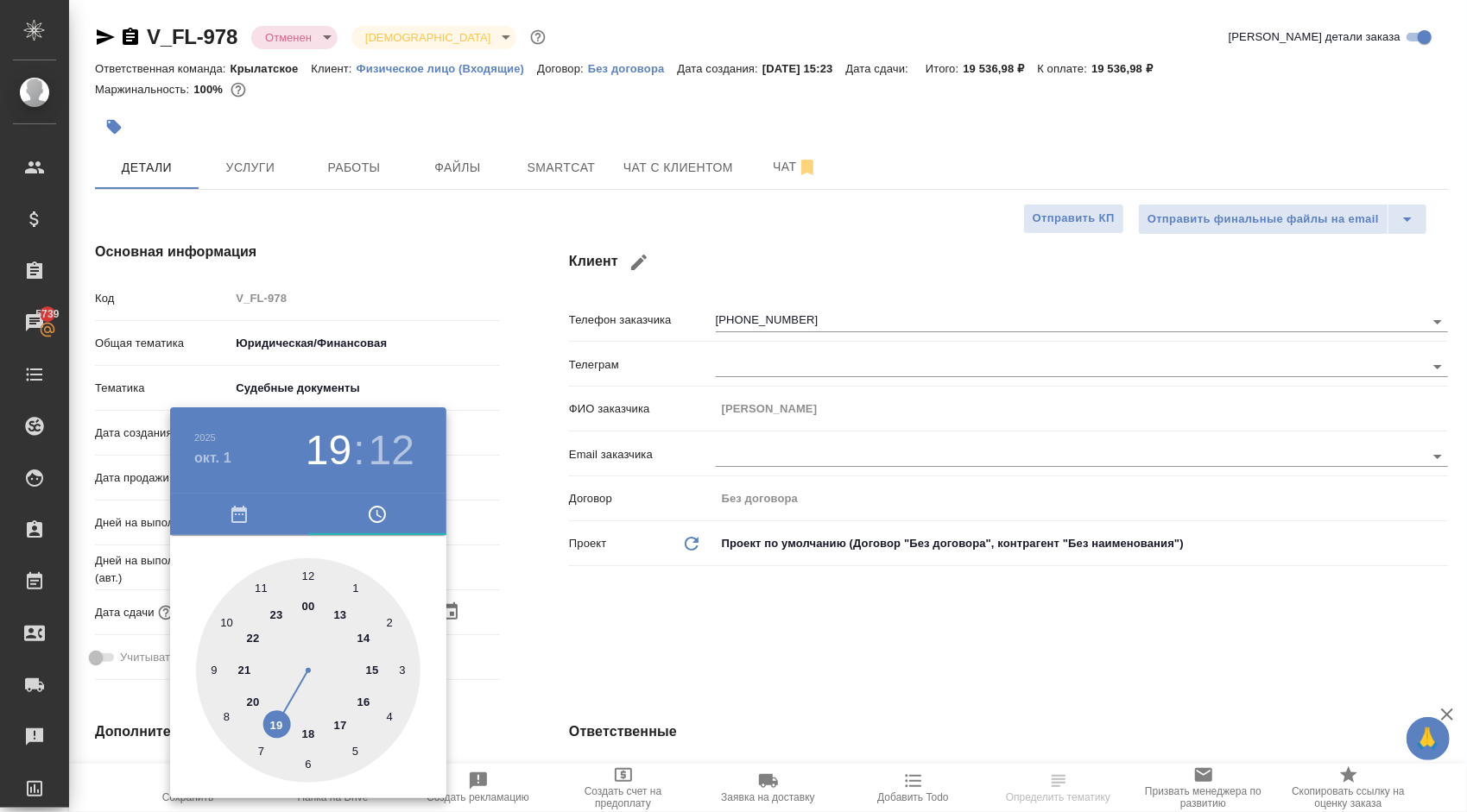
click at [307, 726] on div at bounding box center [309, 671] width 225 height 225
type input "[DATE] 18:12"
type textarea "x"
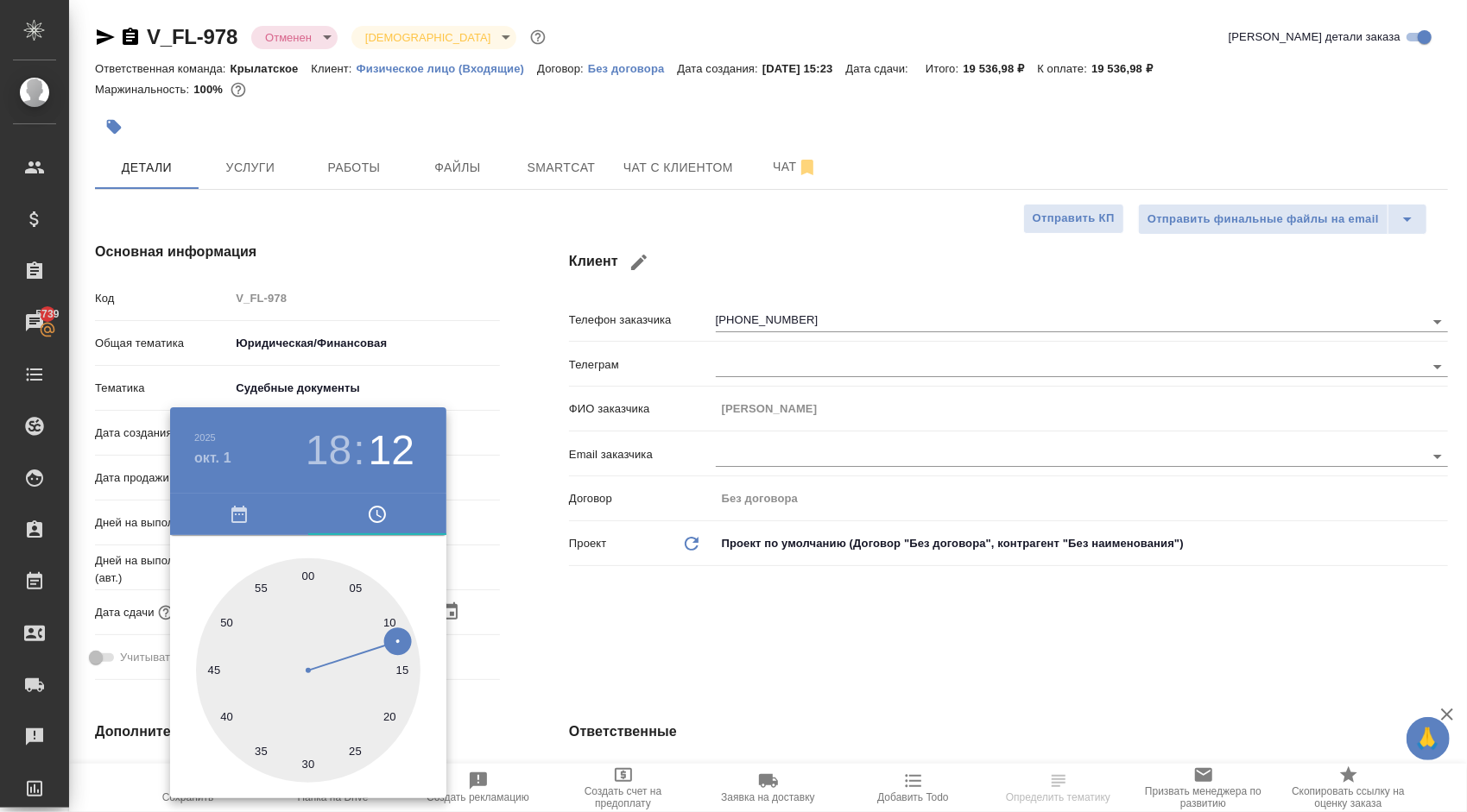
click at [306, 572] on div at bounding box center [309, 671] width 225 height 225
type input "[DATE] 18:00"
type textarea "x"
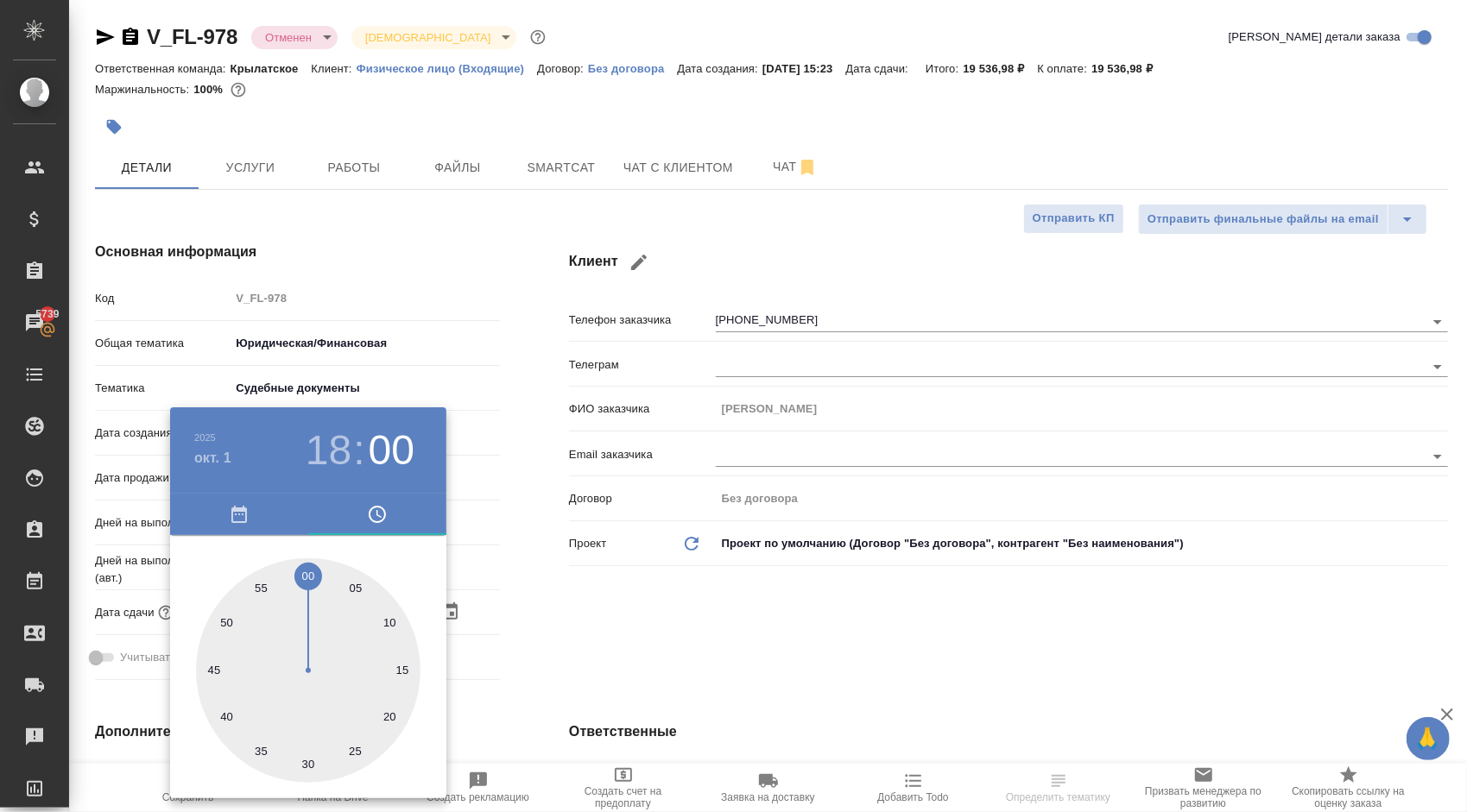
click at [792, 666] on div at bounding box center [734, 406] width 1467 height 812
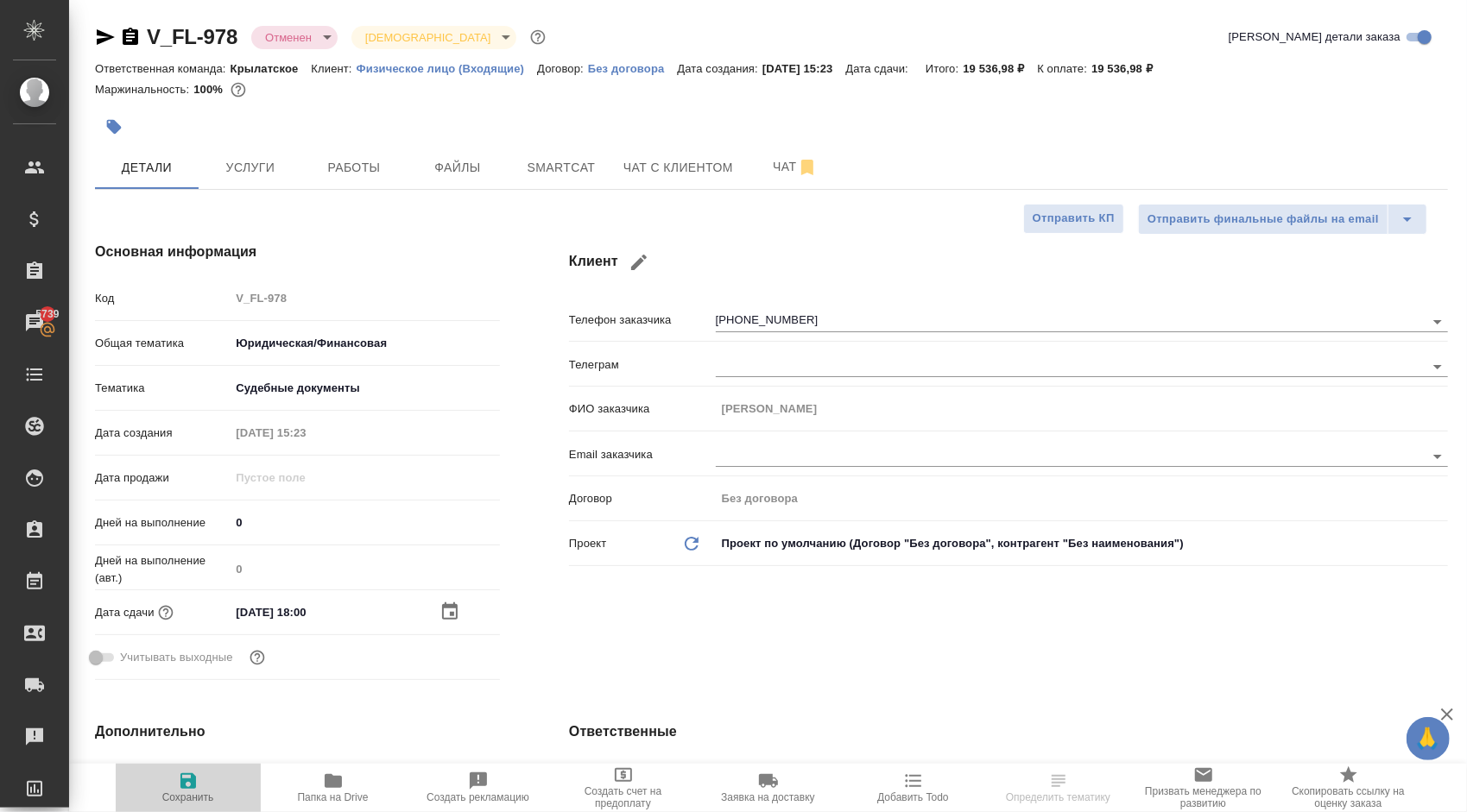
click at [152, 786] on span "Сохранить" at bounding box center [188, 787] width 124 height 33
type textarea "x"
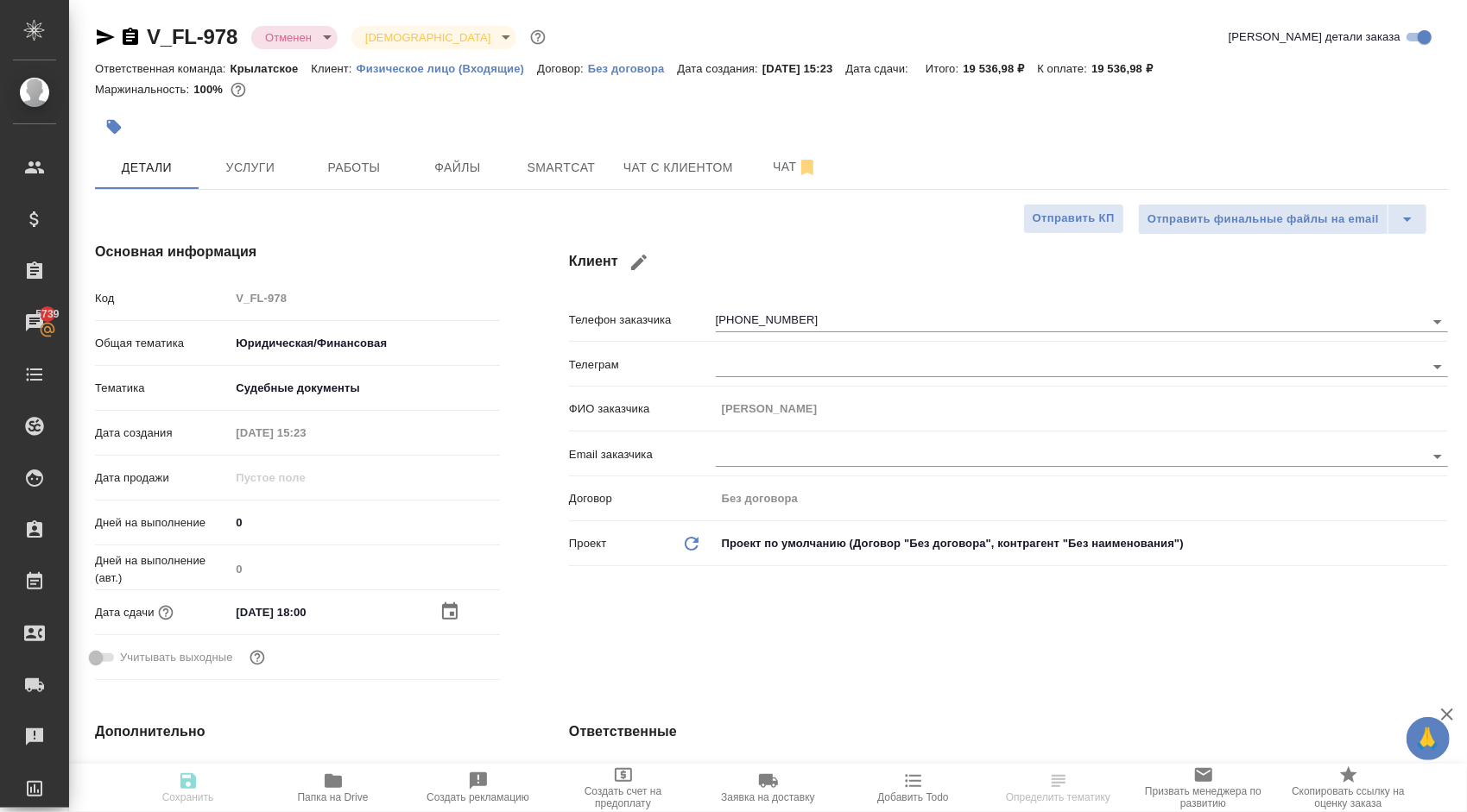
type textarea "x"
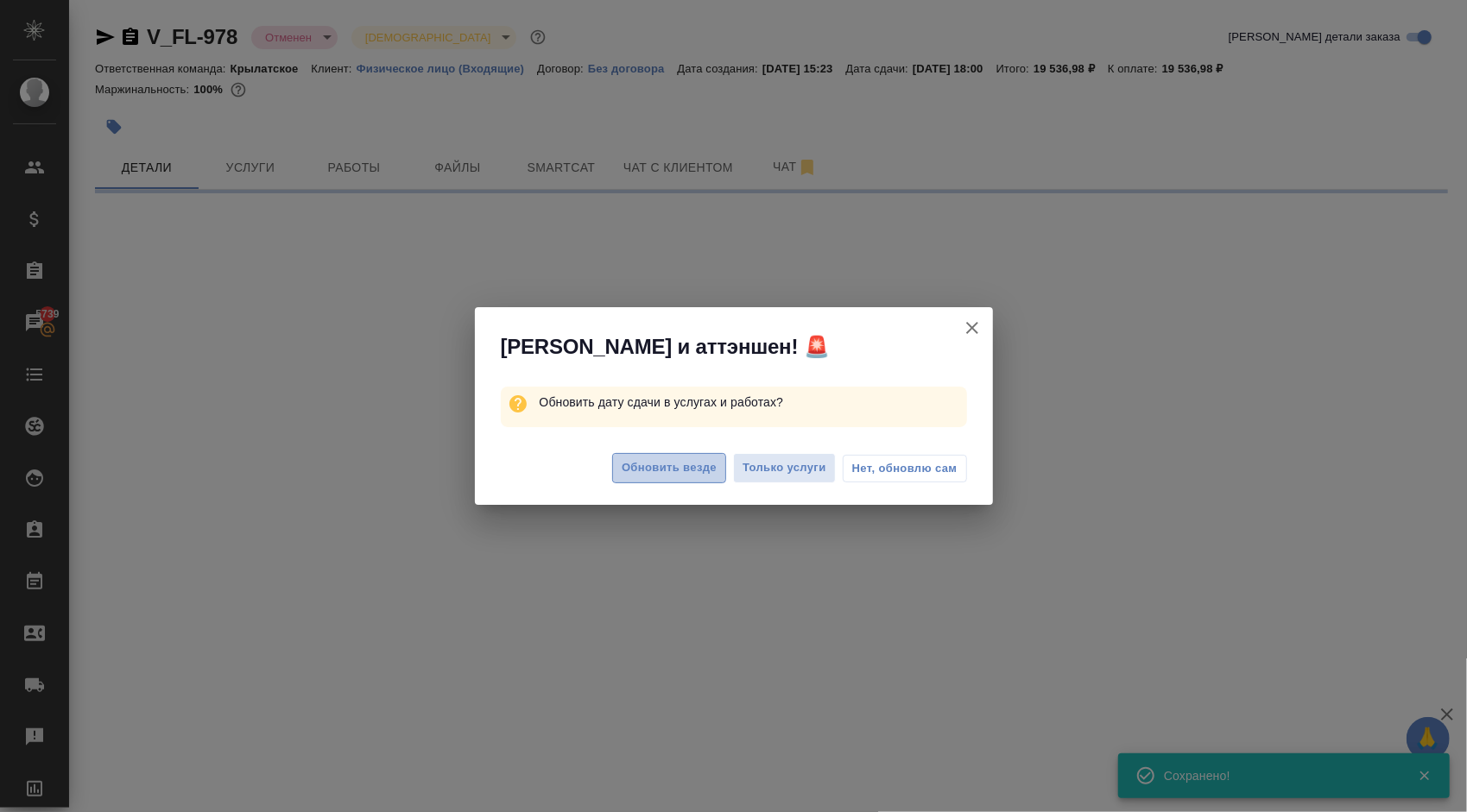
click at [683, 453] on button "Обновить везде" at bounding box center [669, 468] width 113 height 30
select select "RU"
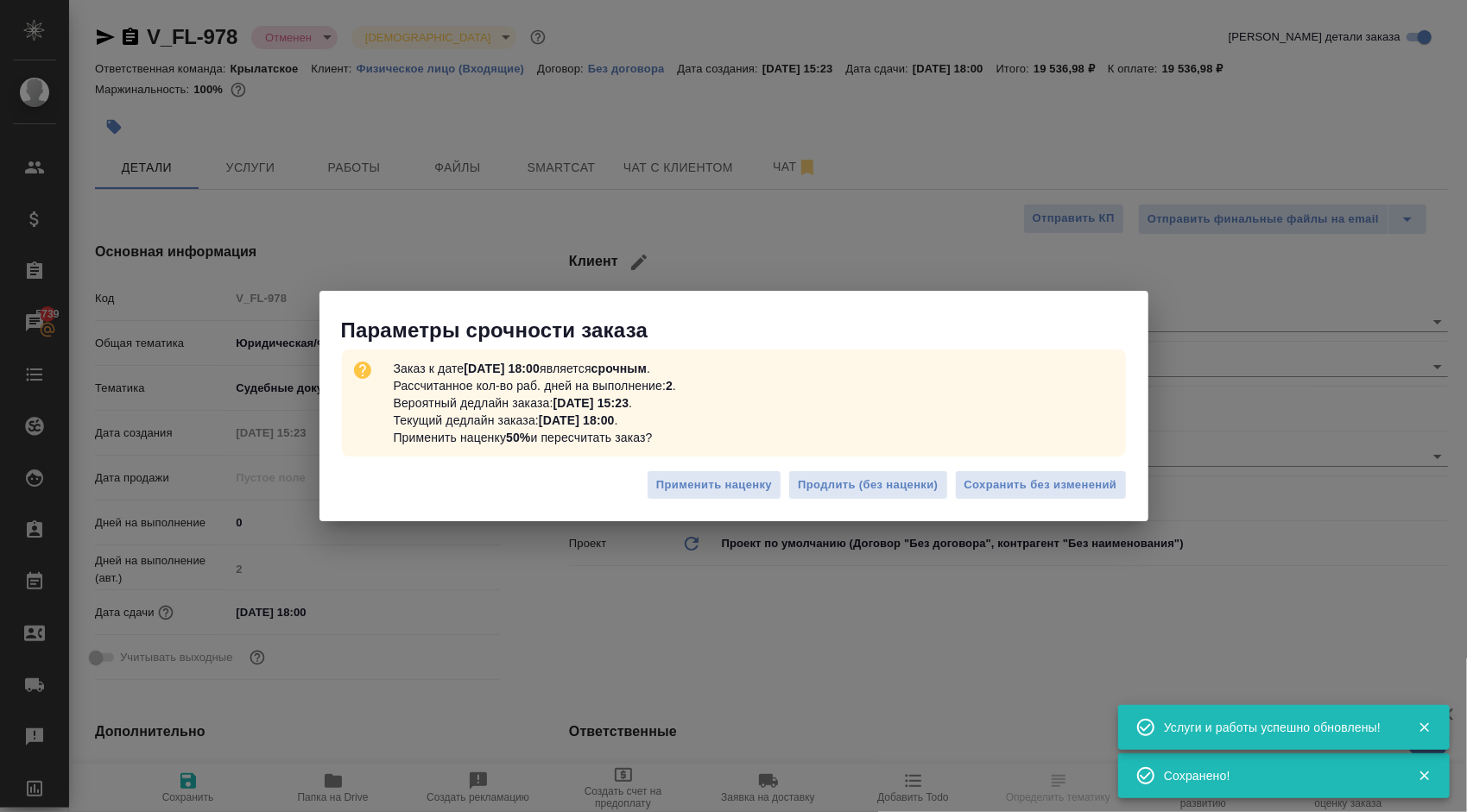
type textarea "x"
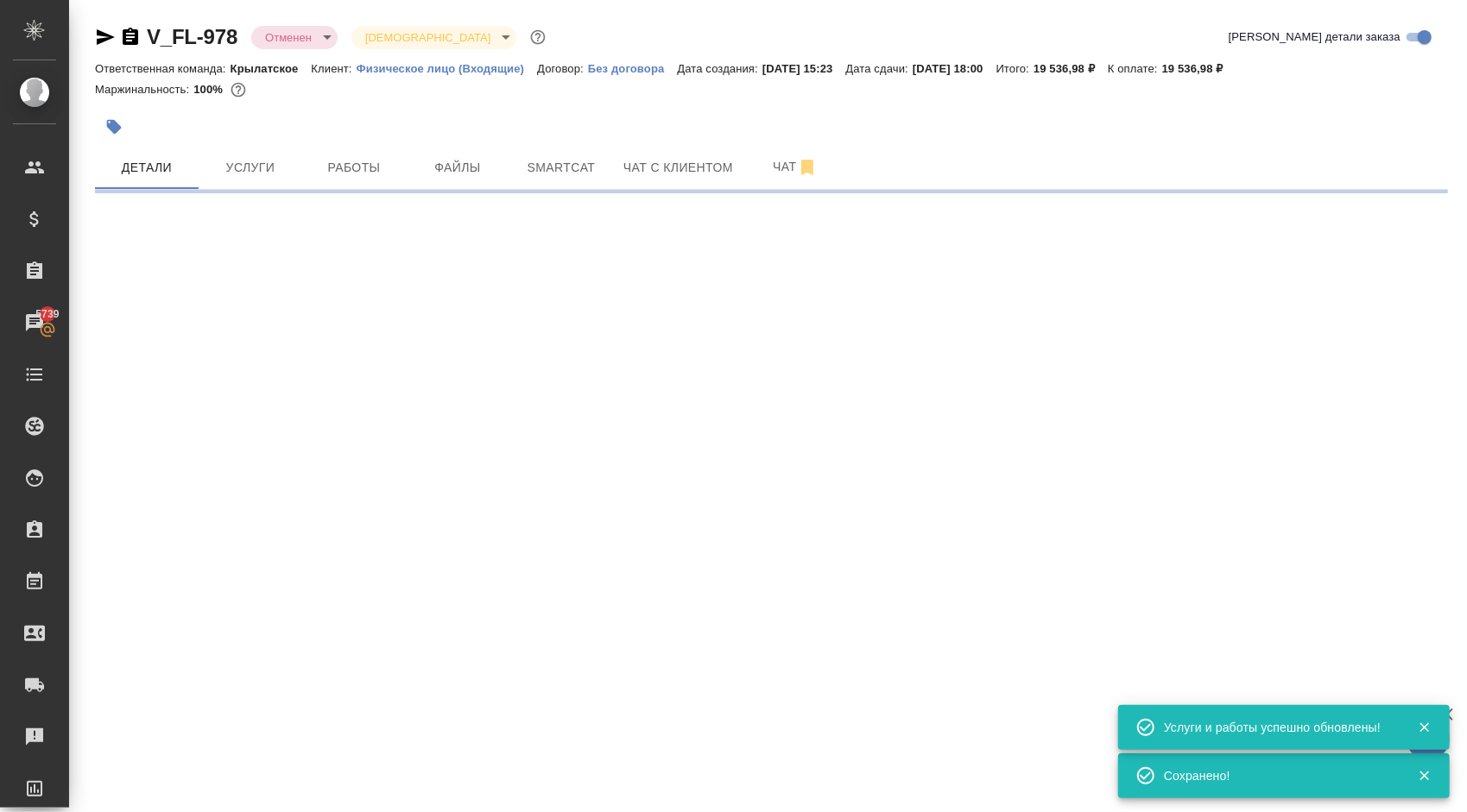
select select "RU"
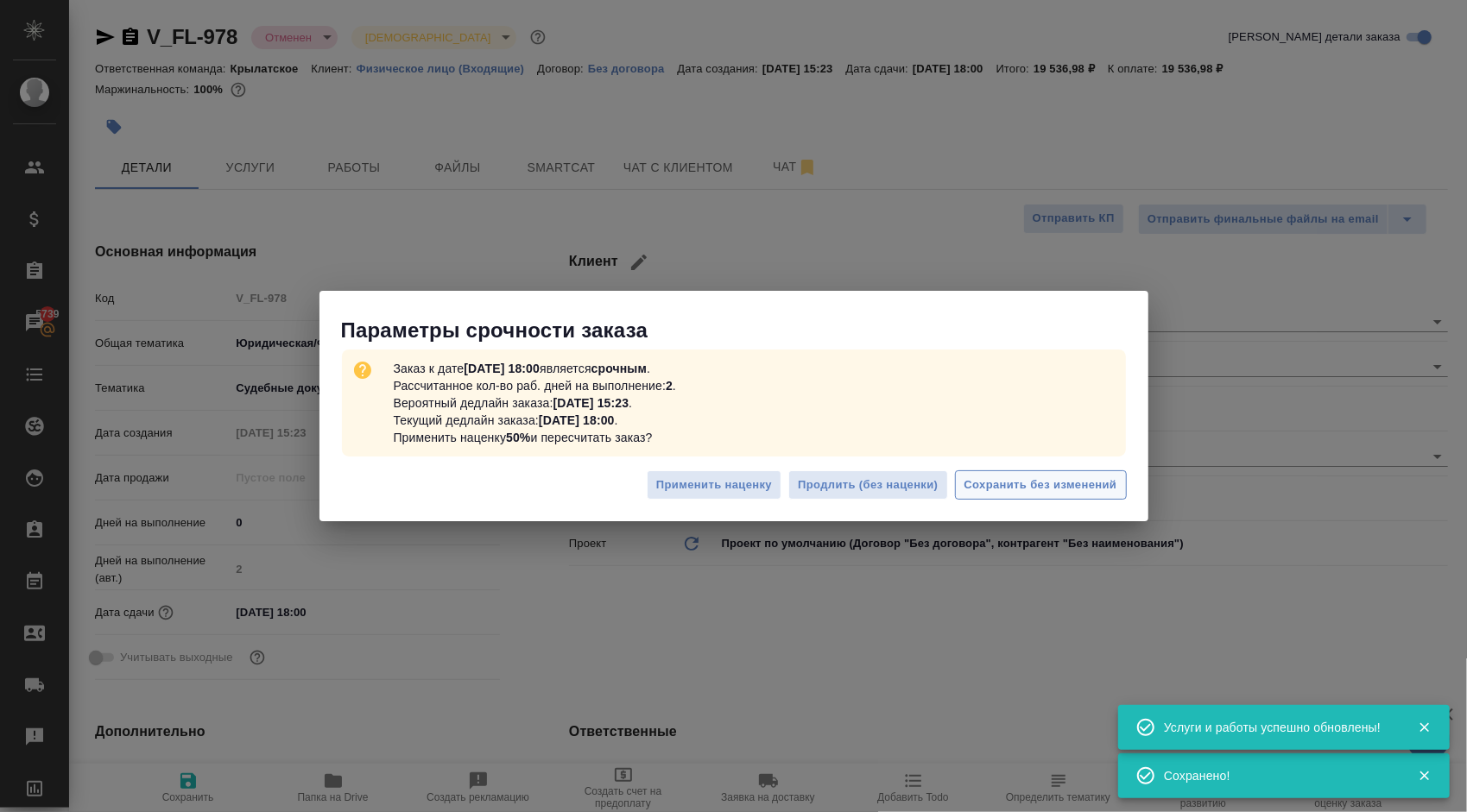
type textarea "x"
click at [1013, 480] on span "Сохранить без изменений" at bounding box center [1041, 486] width 153 height 20
type textarea "x"
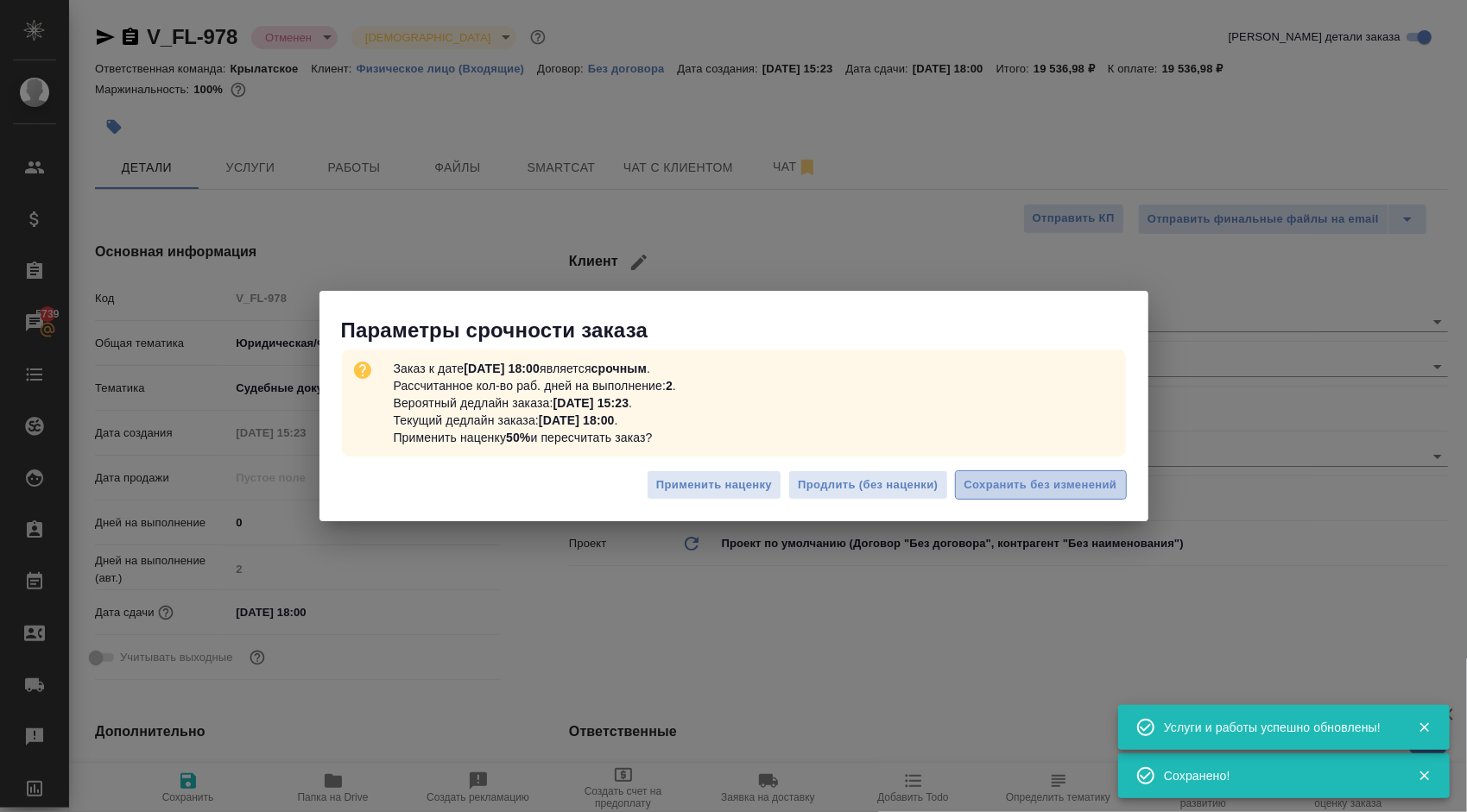
type textarea "x"
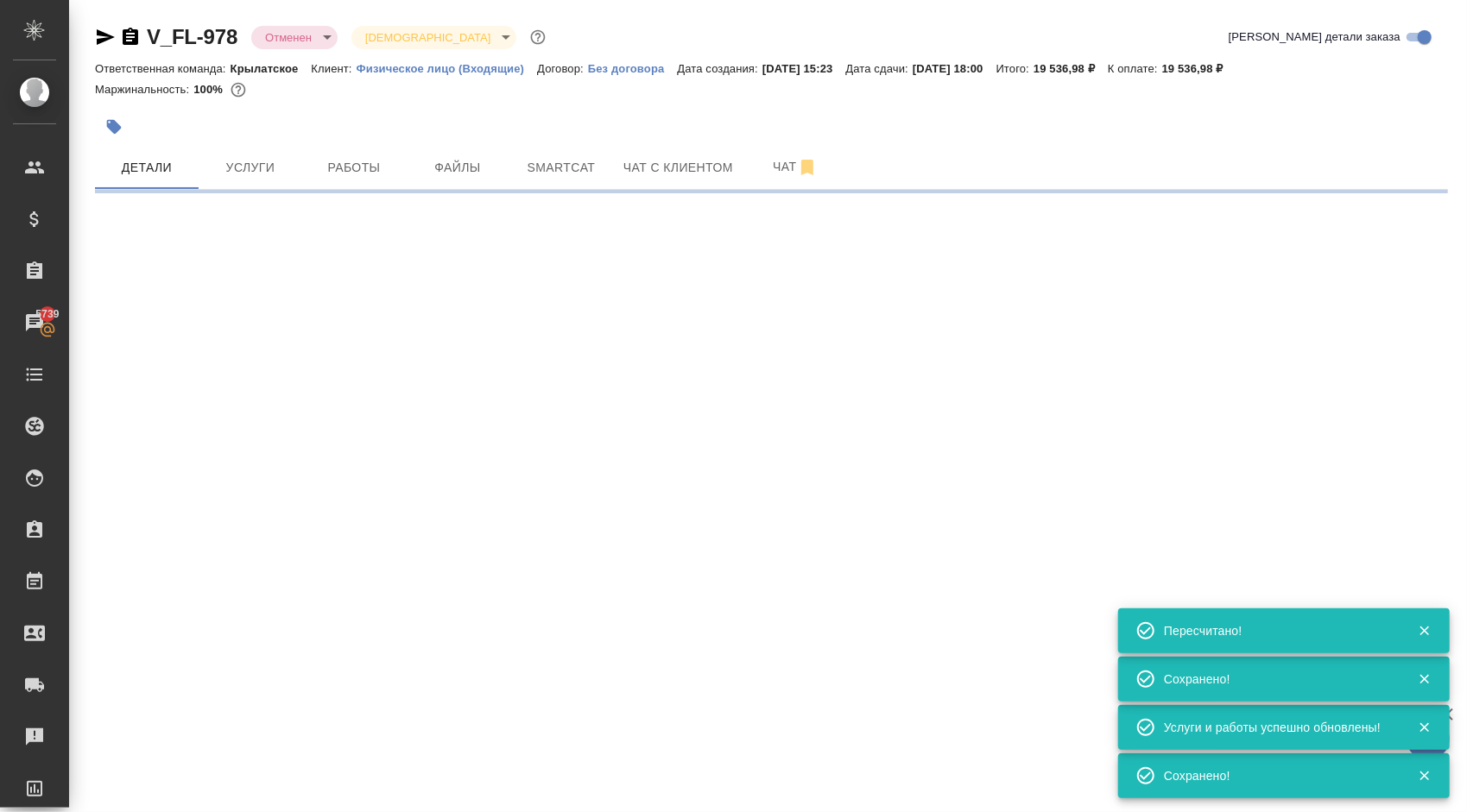
type input "urgent"
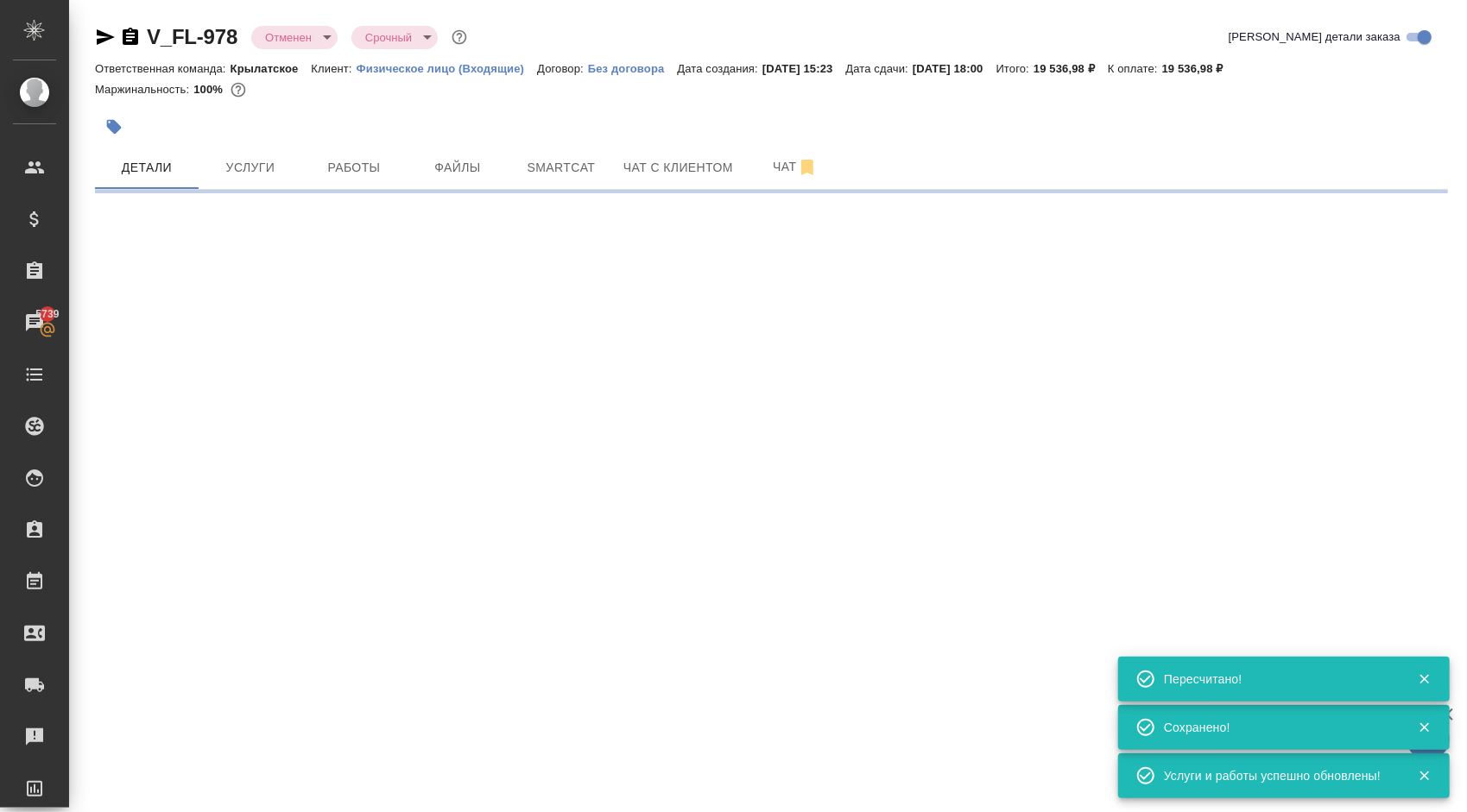
select select "RU"
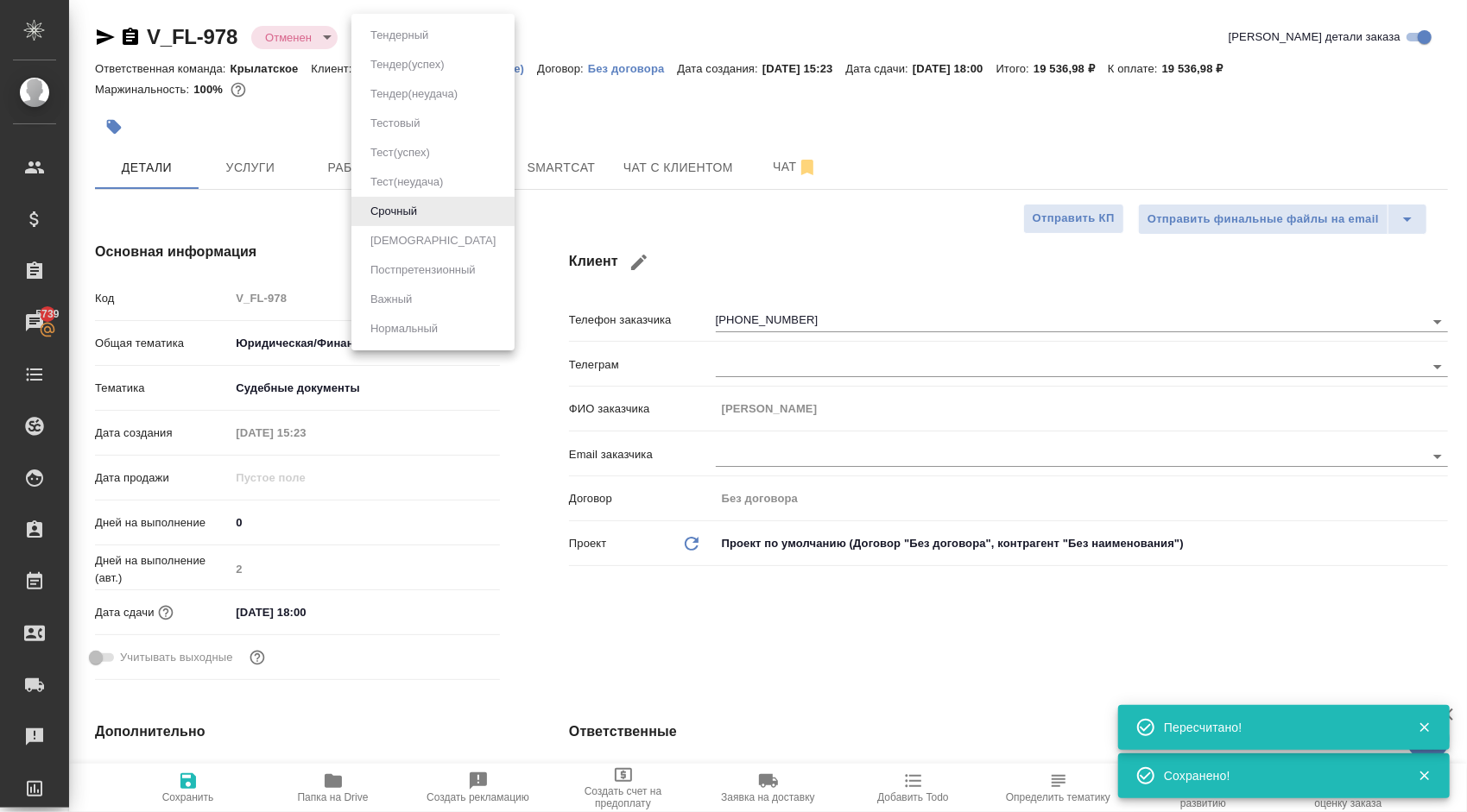
click at [393, 29] on body "🙏 .cls-1 fill:#fff; AWATERA [PERSON_NAME] Спецификации Заказы 5739 Чаты Todo Пр…" at bounding box center [734, 406] width 1467 height 812
click at [635, 322] on div at bounding box center [734, 406] width 1467 height 812
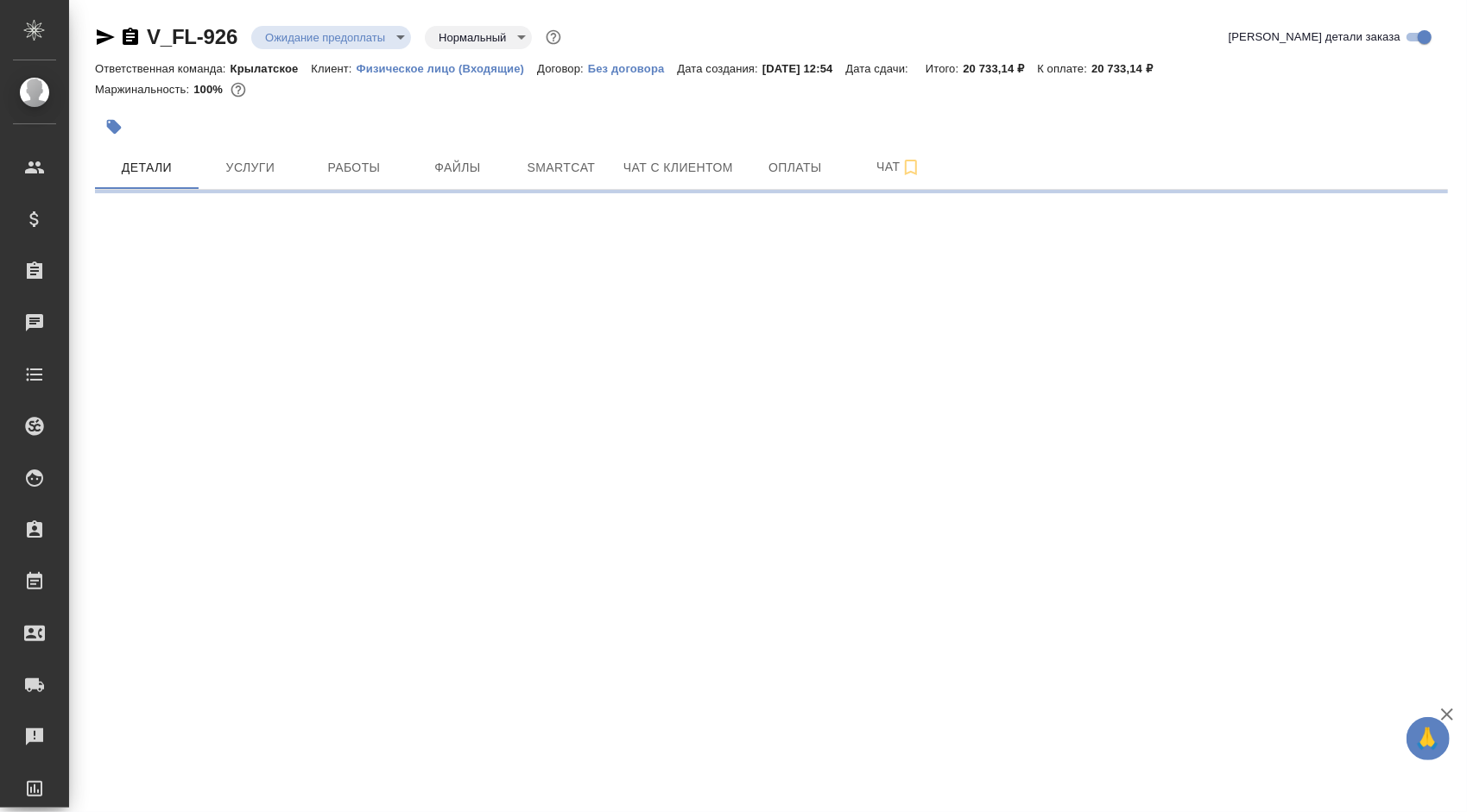
select select "RU"
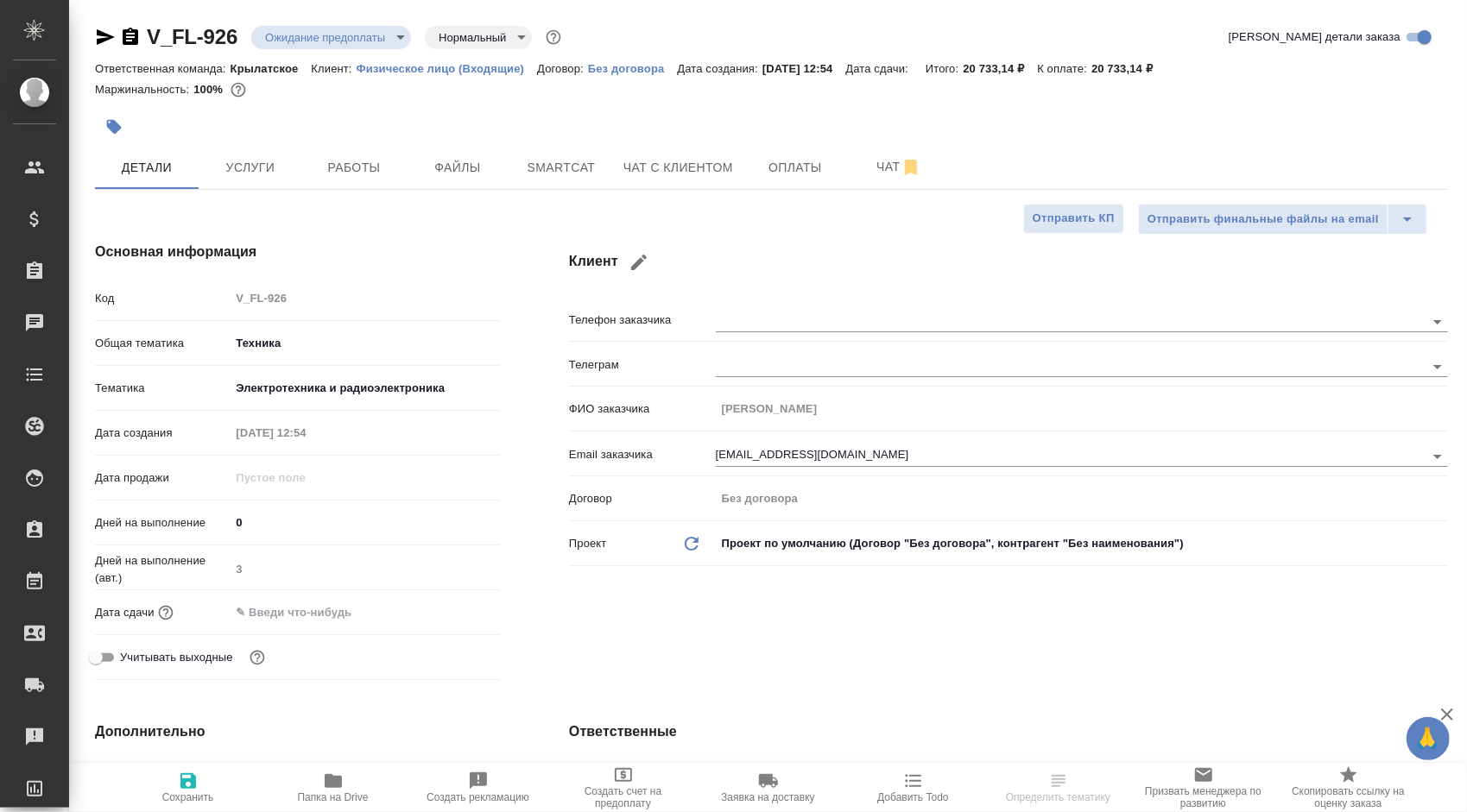
type textarea "x"
click at [387, 31] on body "🙏 .cls-1 fill:#fff; AWATERA [PERSON_NAME] Клиенты Спецификации Заказы 5739 Чаты…" at bounding box center [734, 406] width 1467 height 812
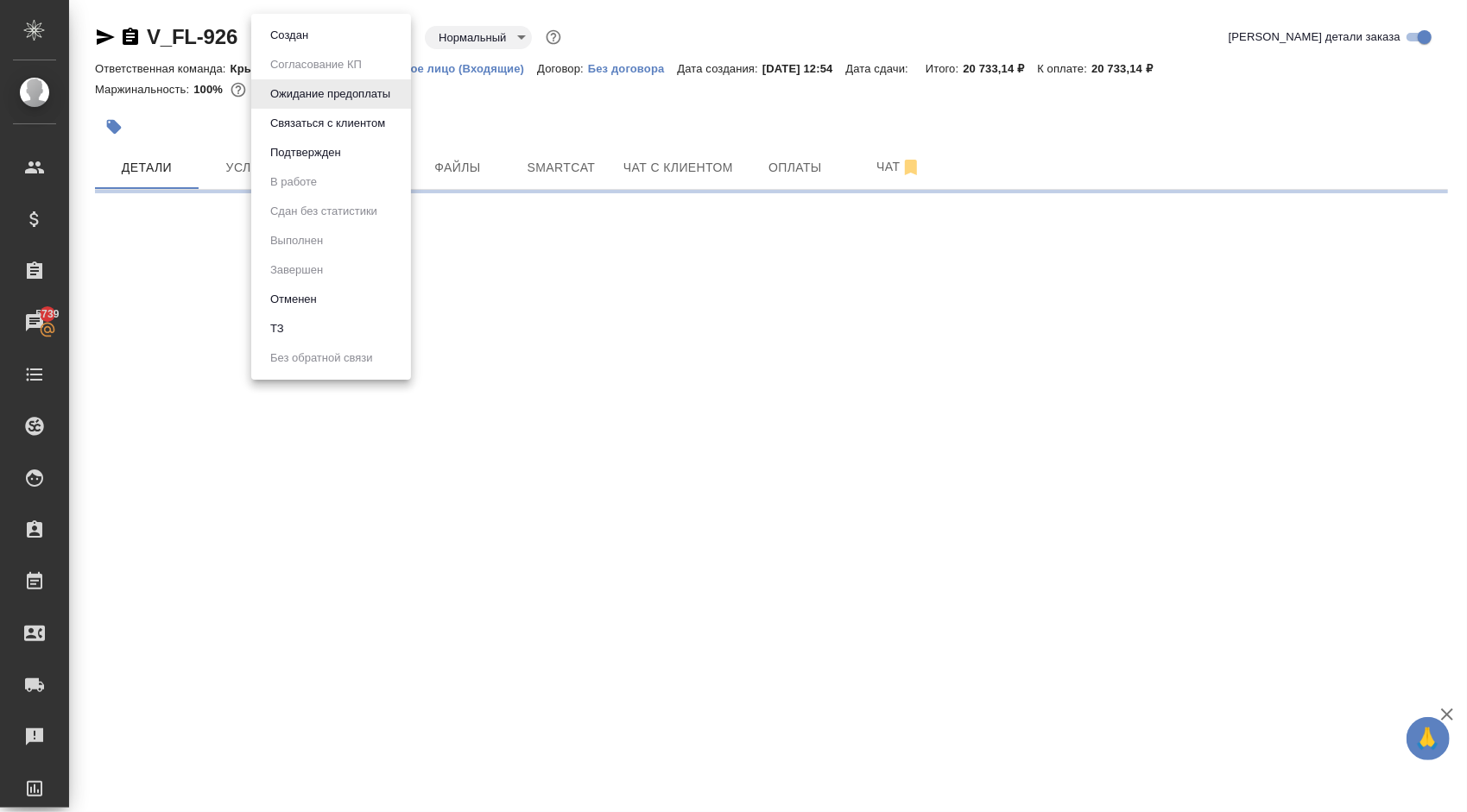
select select "RU"
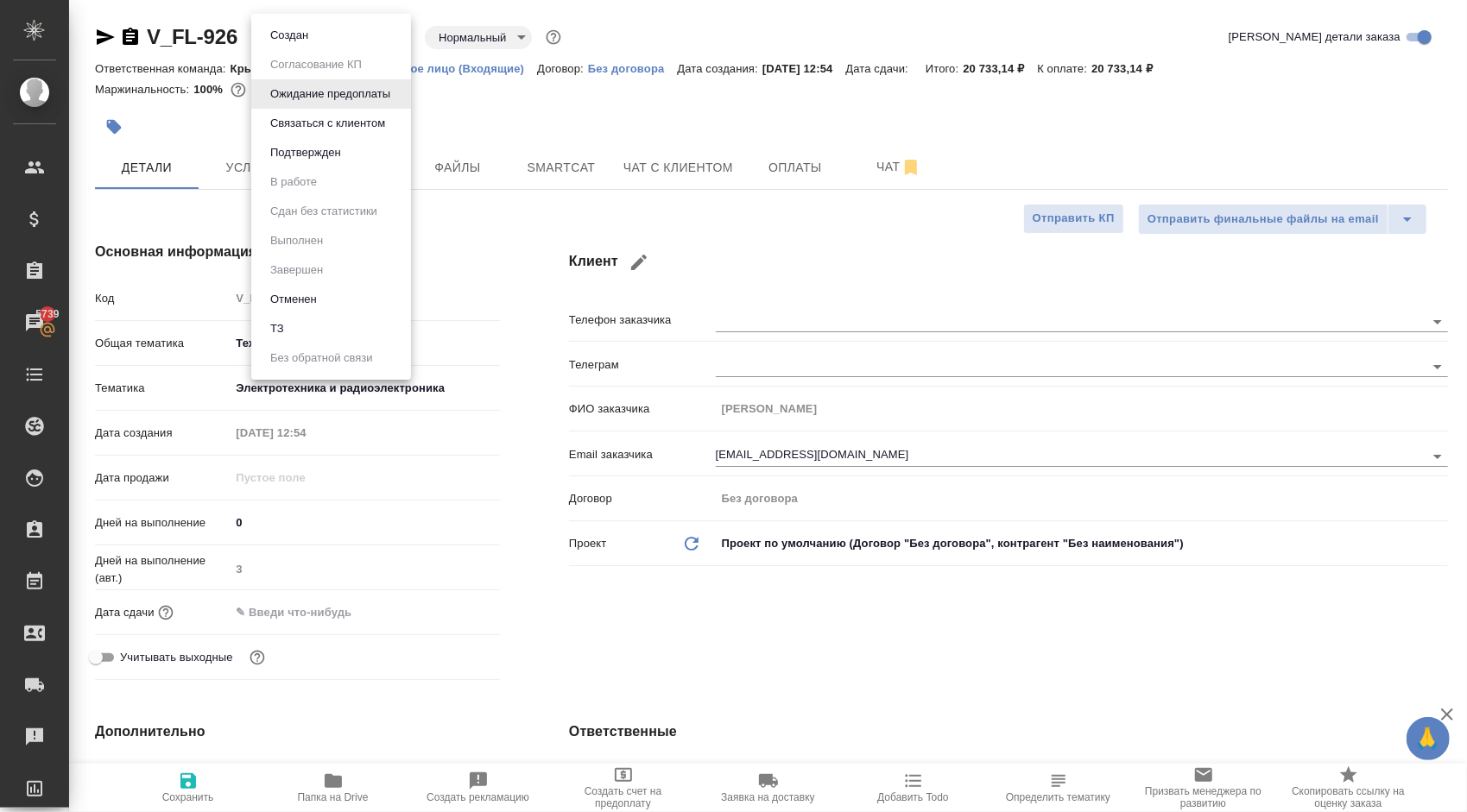
type textarea "x"
click at [328, 299] on li "Отменен" at bounding box center [330, 299] width 159 height 29
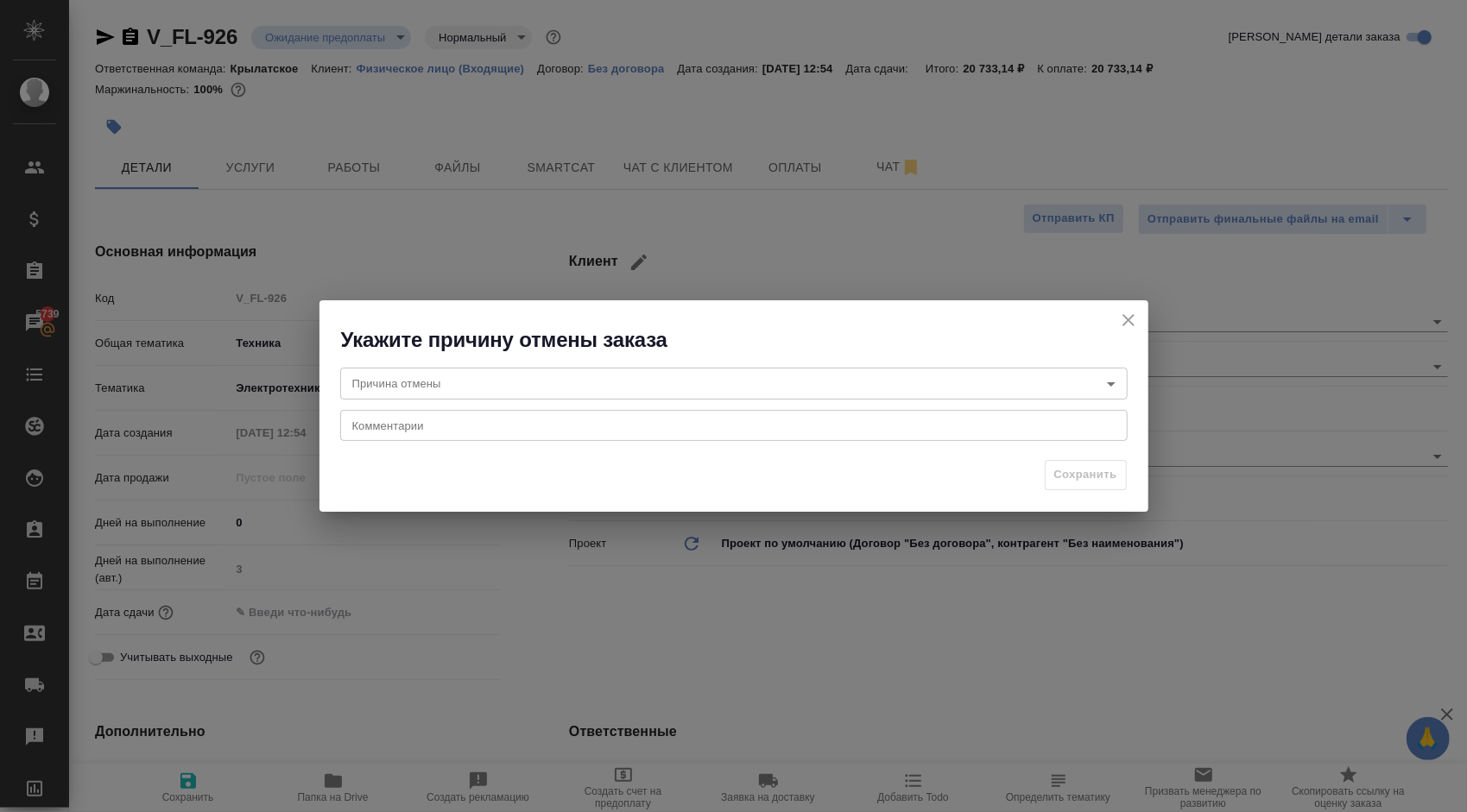
click at [576, 380] on body "🙏 .cls-1 fill:#fff; AWATERA [PERSON_NAME] Клиенты Спецификации Заказы 5739 Чаты…" at bounding box center [734, 406] width 1467 height 812
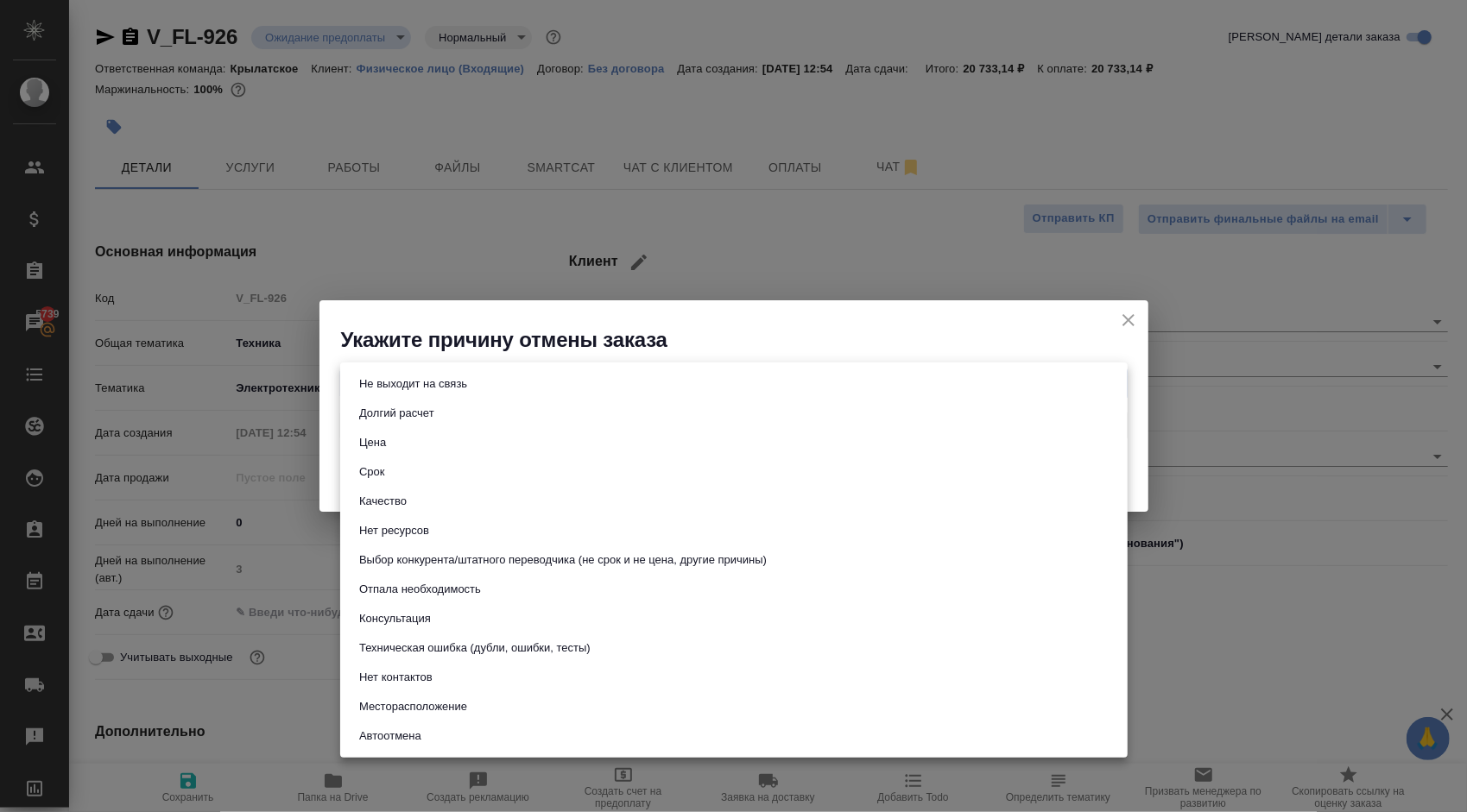
drag, startPoint x: 458, startPoint y: 384, endPoint x: 546, endPoint y: 410, distance: 91.8
click at [461, 386] on button "Не выходит на связь" at bounding box center [413, 383] width 118 height 19
type input "stopContacting"
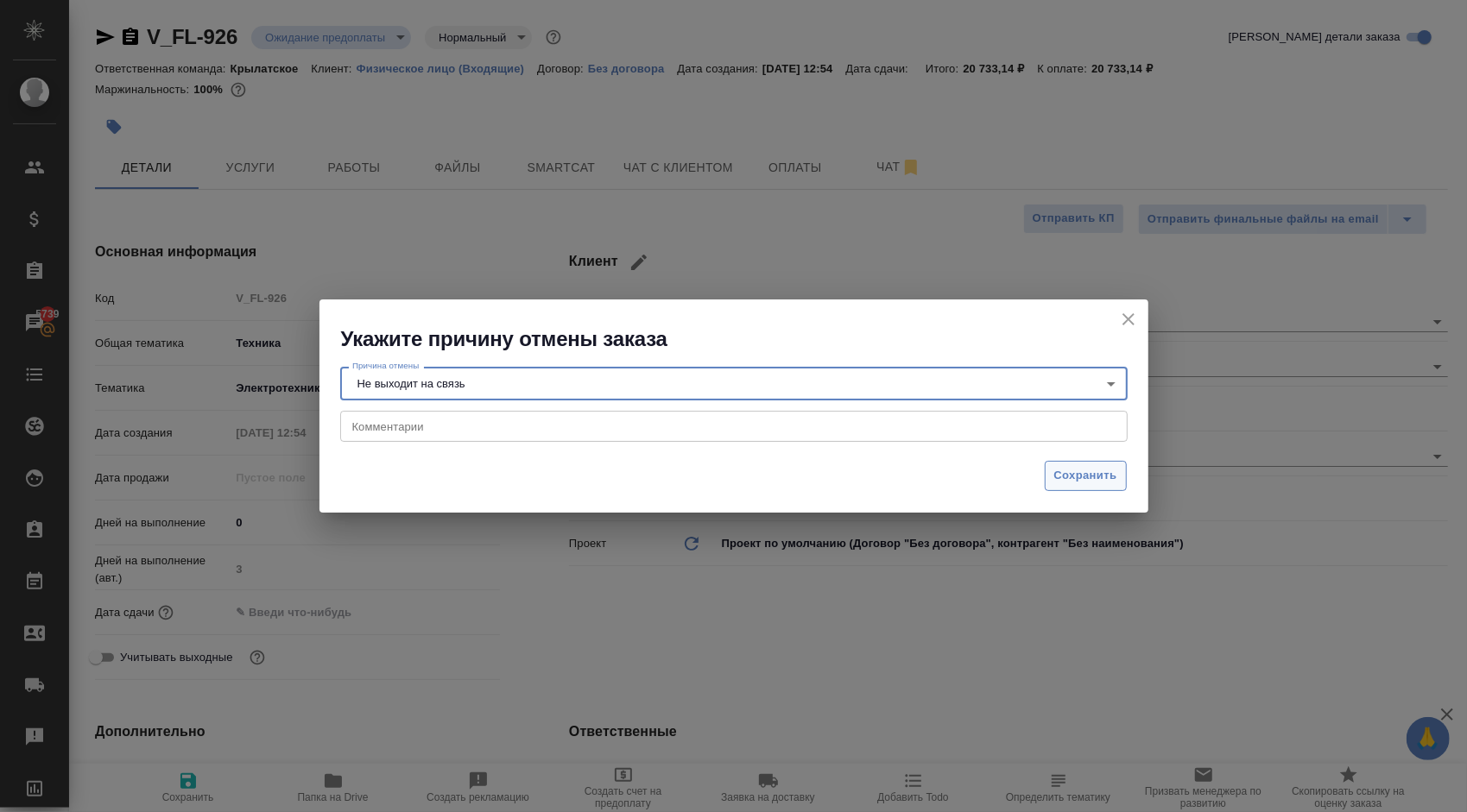
click at [1081, 471] on span "Сохранить" at bounding box center [1085, 476] width 63 height 20
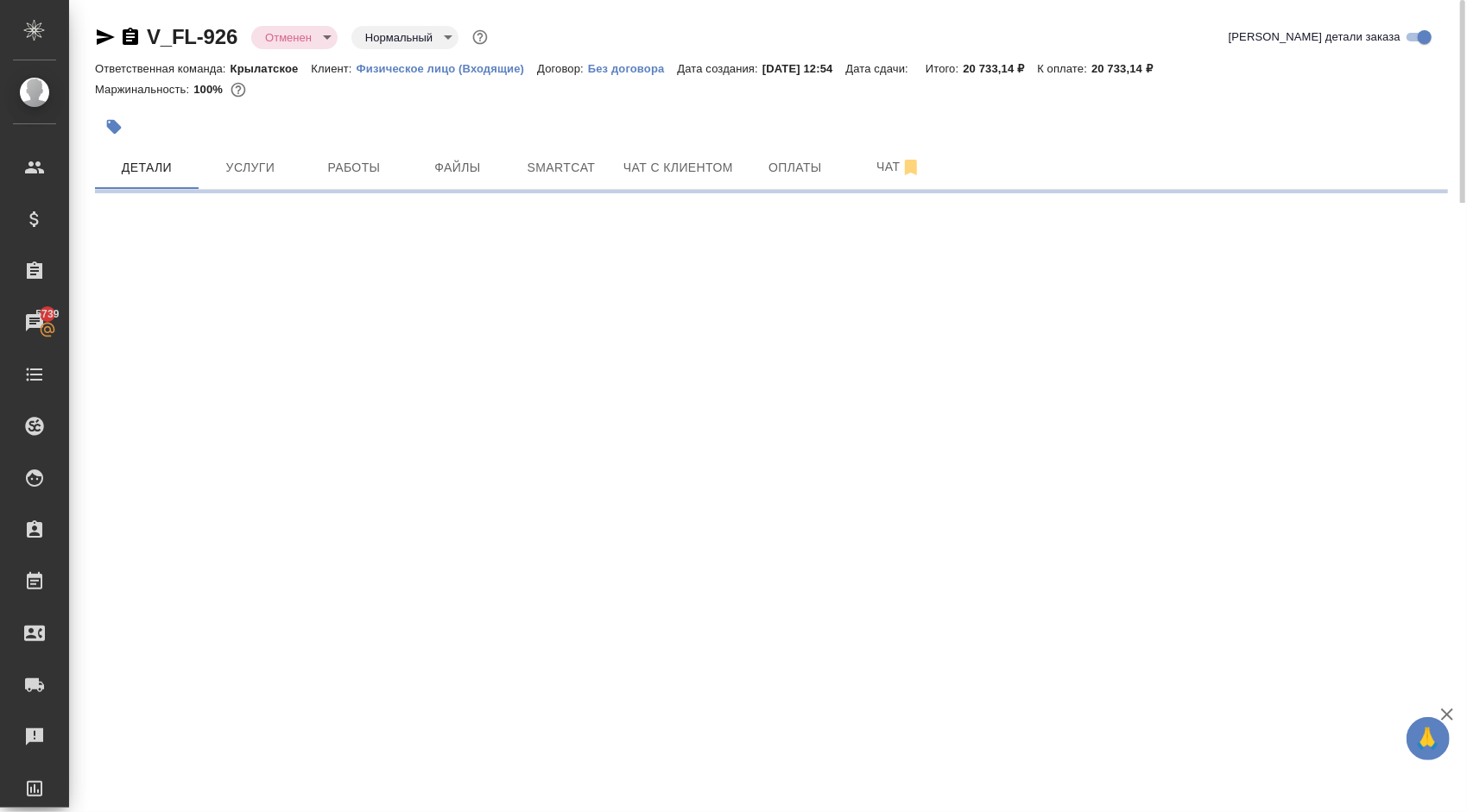
select select "RU"
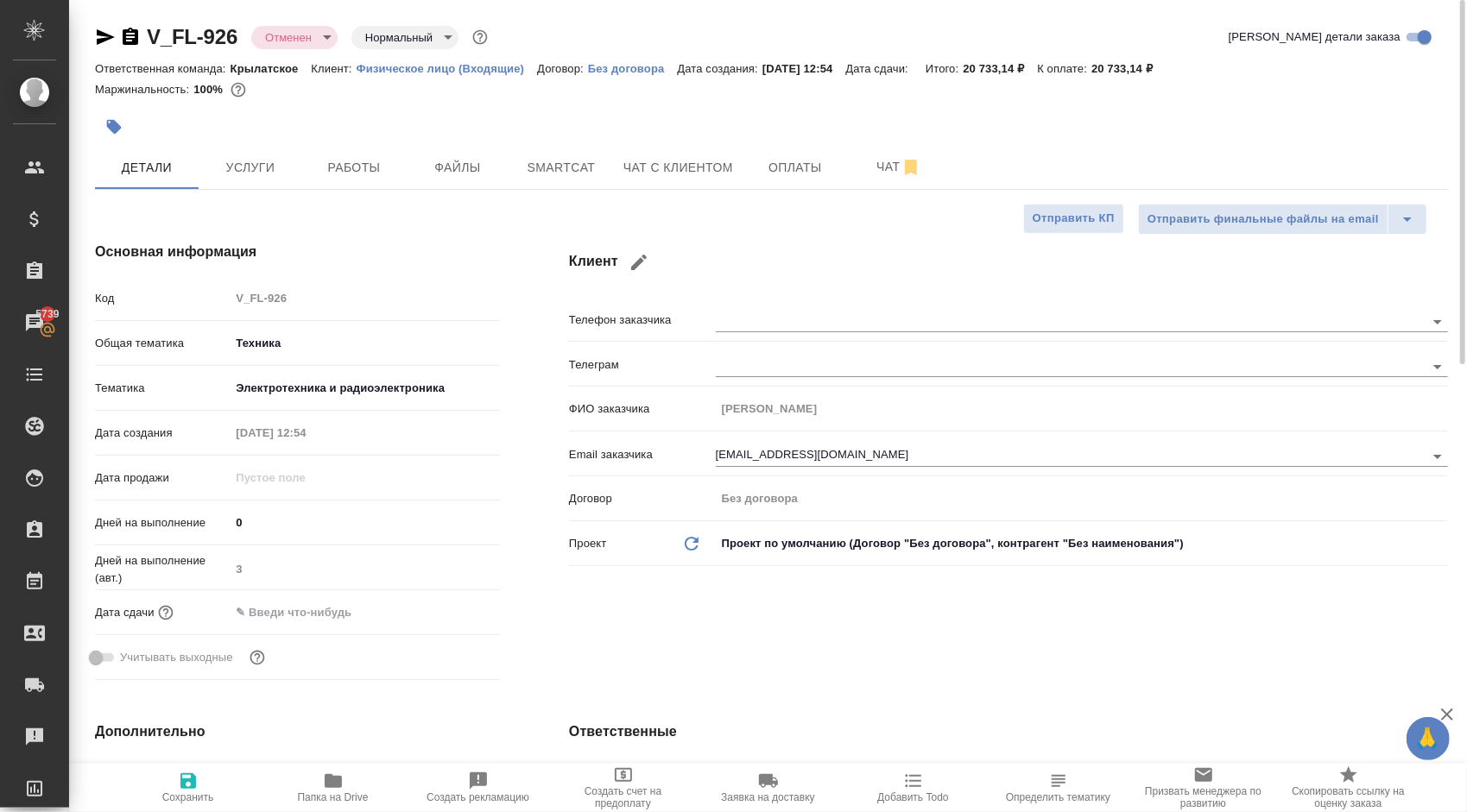
type textarea "x"
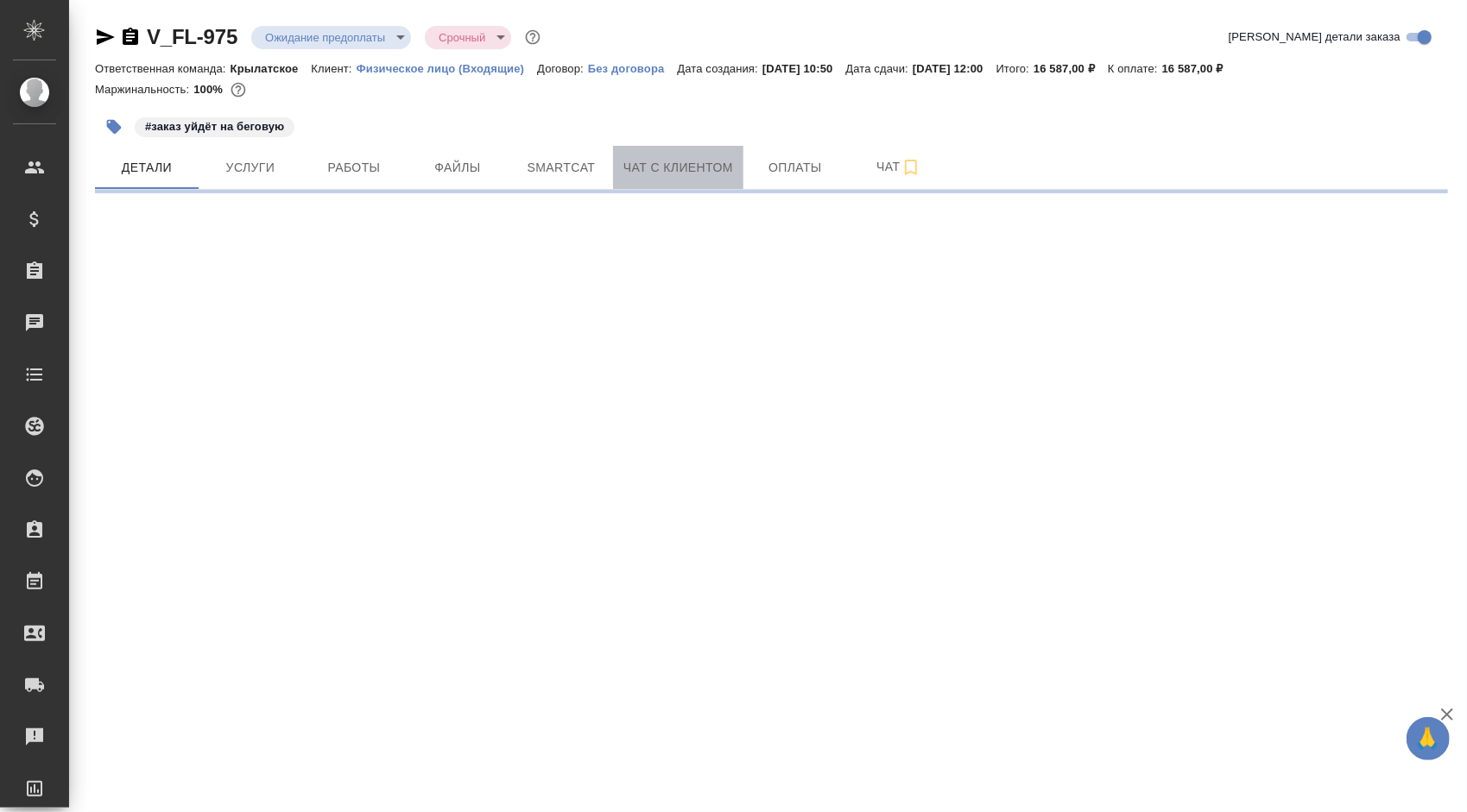
click at [649, 161] on span "Чат с клиентом" at bounding box center [678, 168] width 109 height 22
select select "RU"
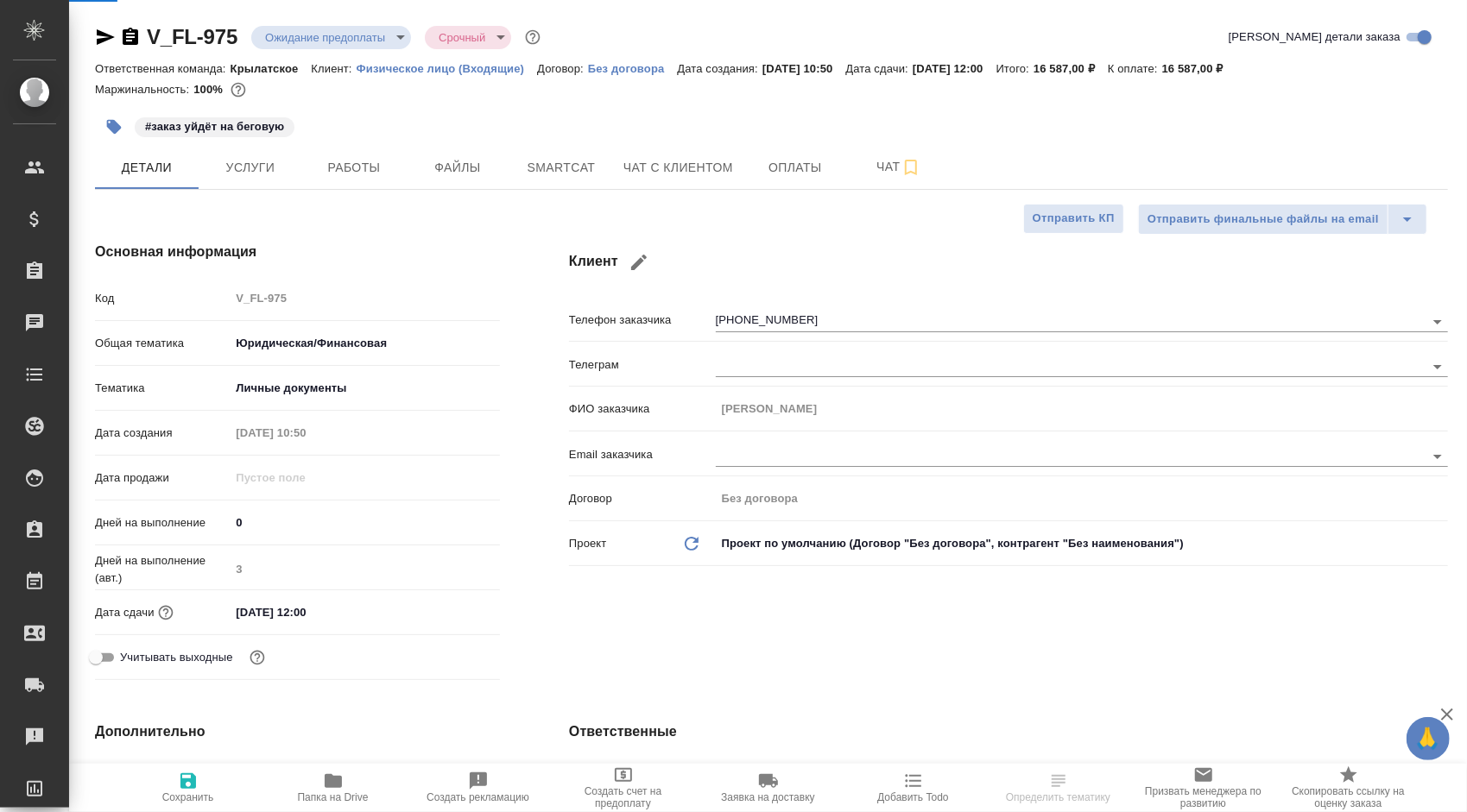
type textarea "x"
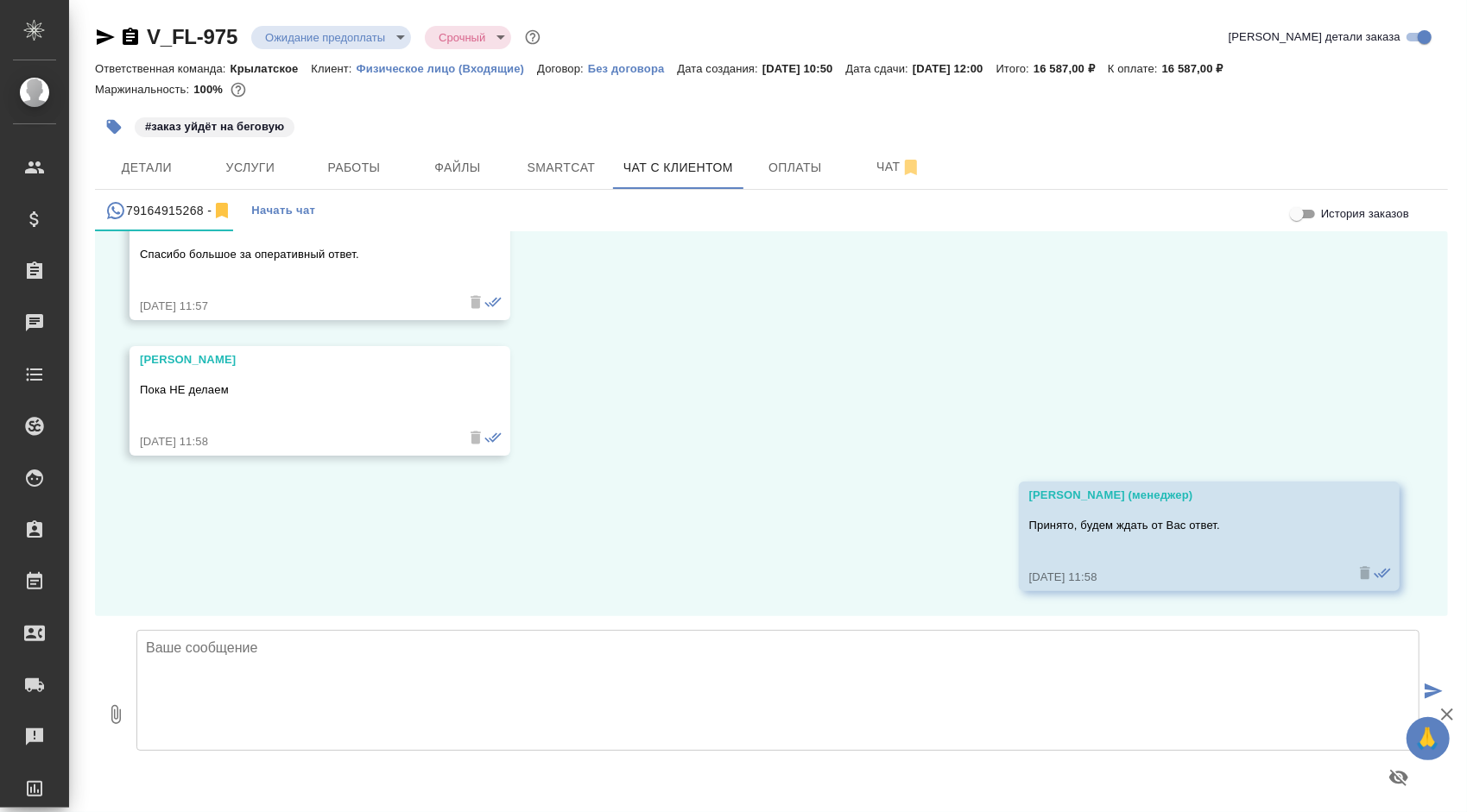
scroll to position [1015, 0]
